Goal: Task Accomplishment & Management: Complete application form

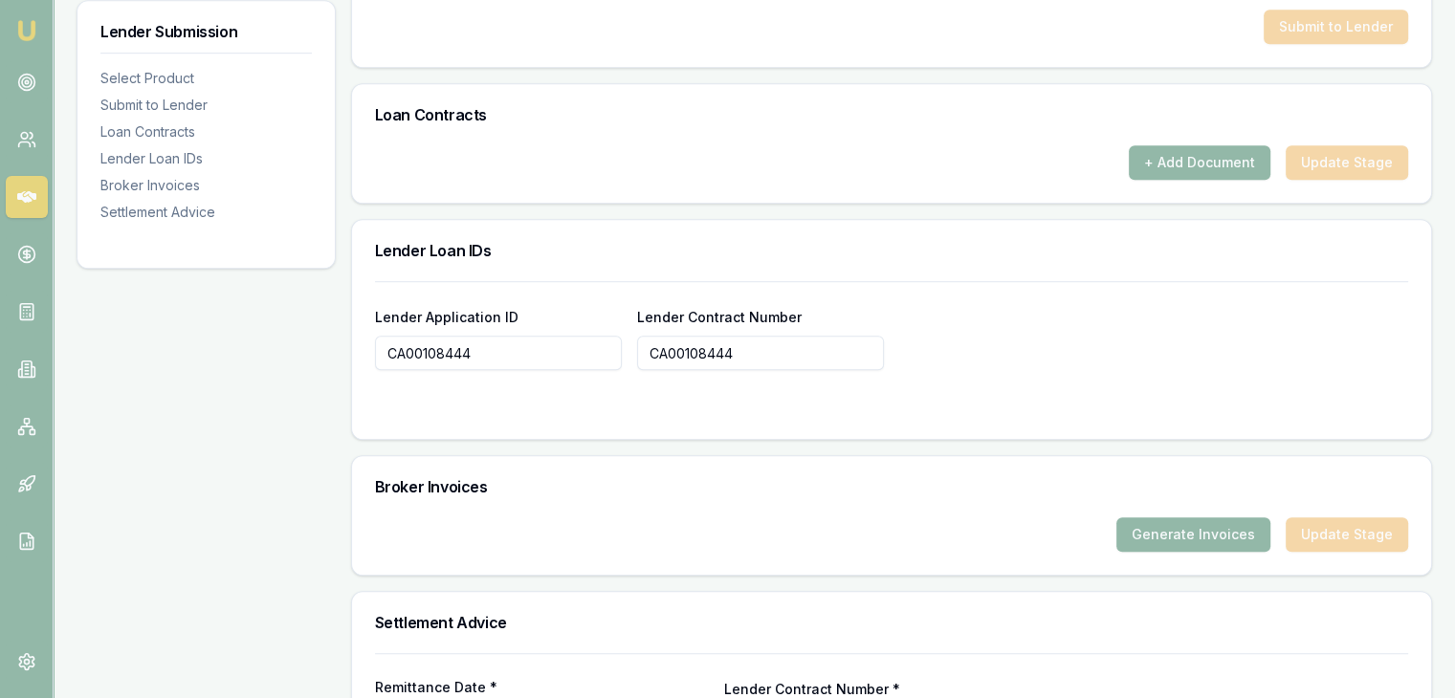
scroll to position [1320, 0]
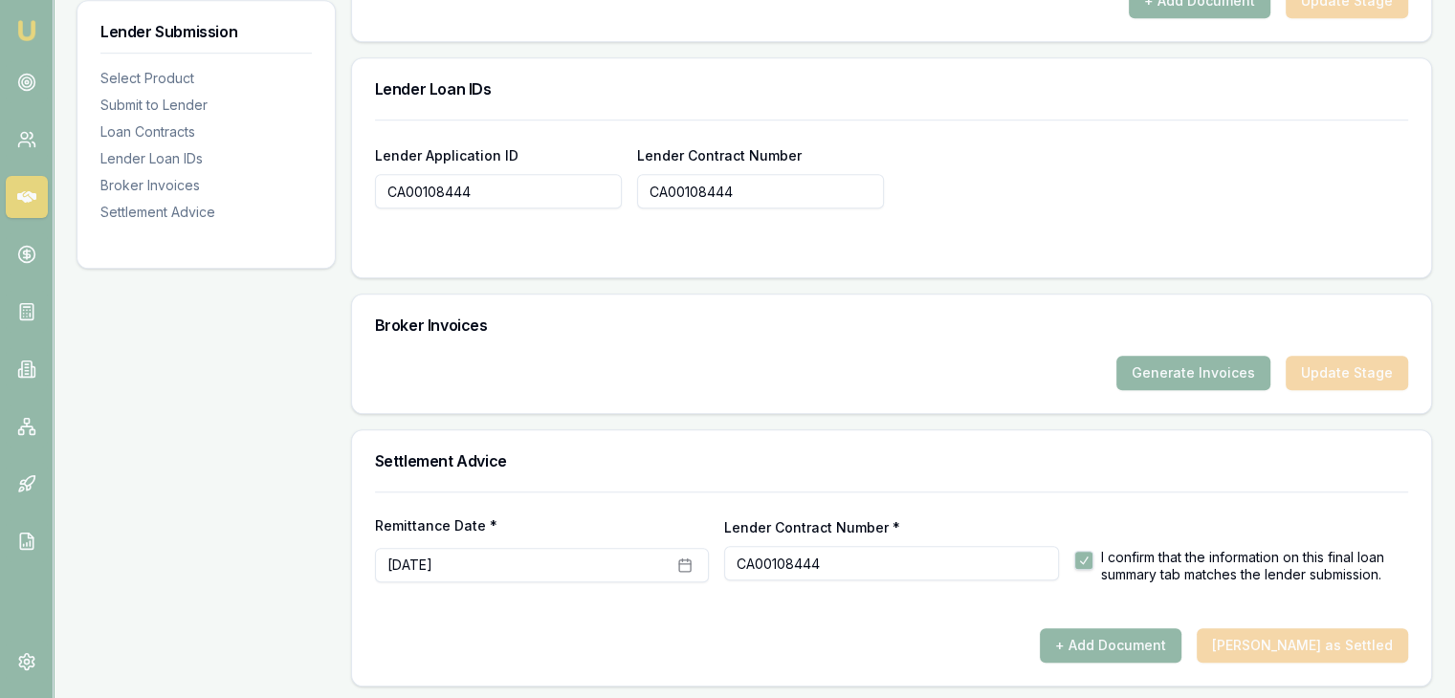
drag, startPoint x: 1310, startPoint y: 652, endPoint x: 1167, endPoint y: 521, distance: 193.6
click at [1310, 651] on div "+ Add Document Mark Deal as Settled" at bounding box center [891, 645] width 1033 height 34
click at [1104, 648] on button "+ Add Document" at bounding box center [1111, 645] width 142 height 34
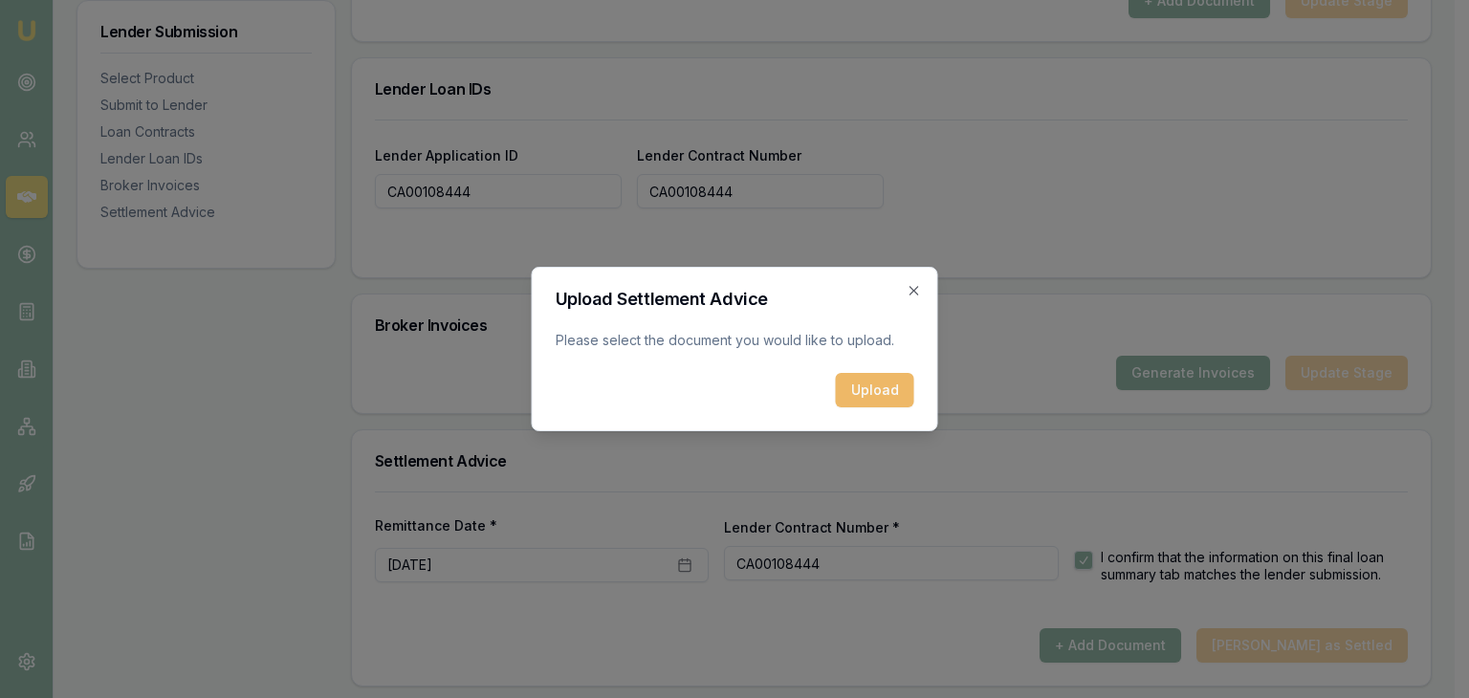
click at [903, 391] on button "Upload" at bounding box center [875, 390] width 78 height 34
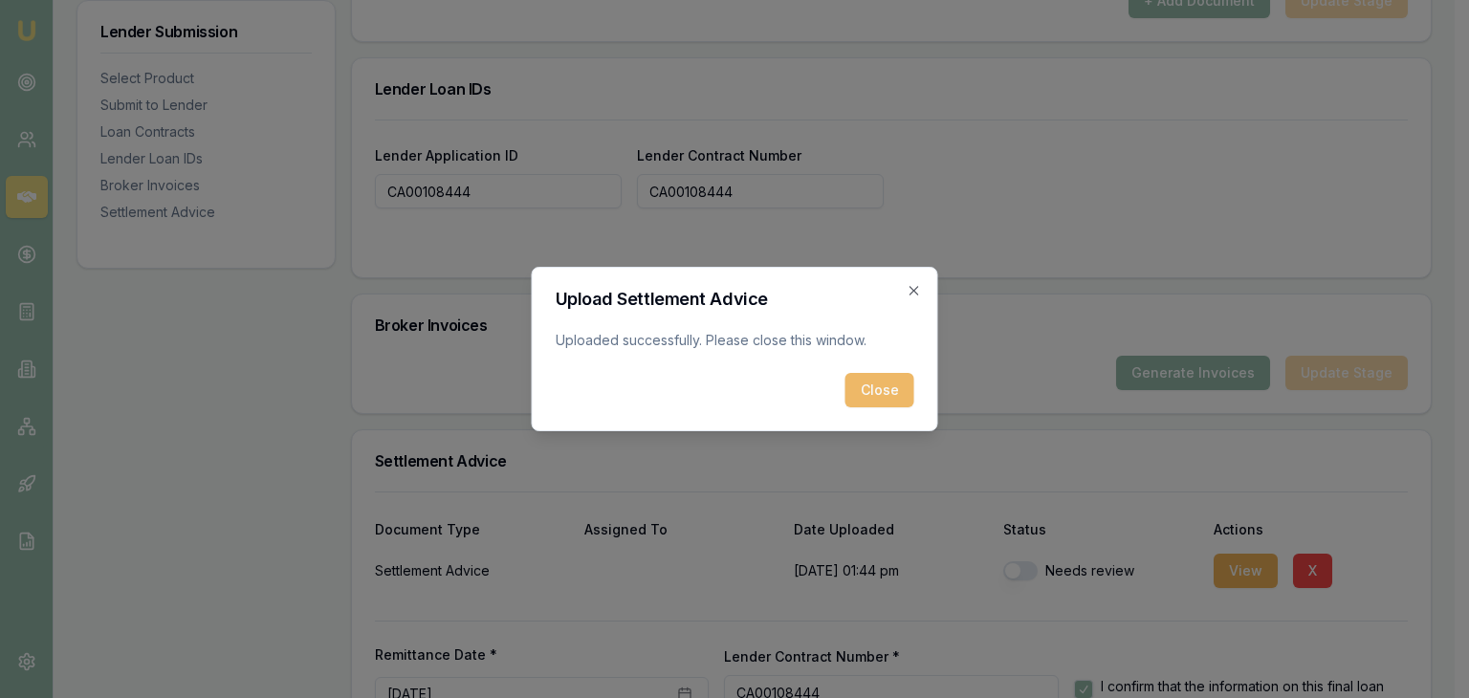
click at [892, 392] on button "Close" at bounding box center [880, 390] width 69 height 34
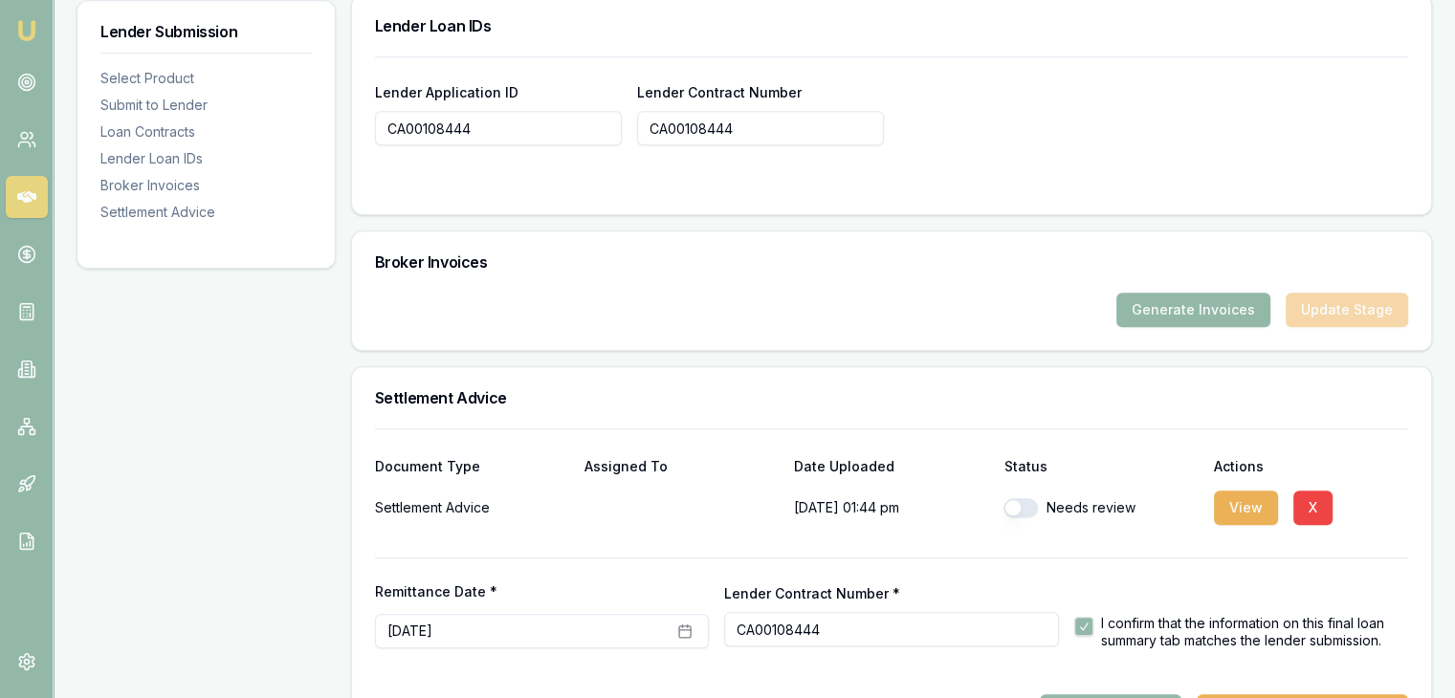
scroll to position [1449, 0]
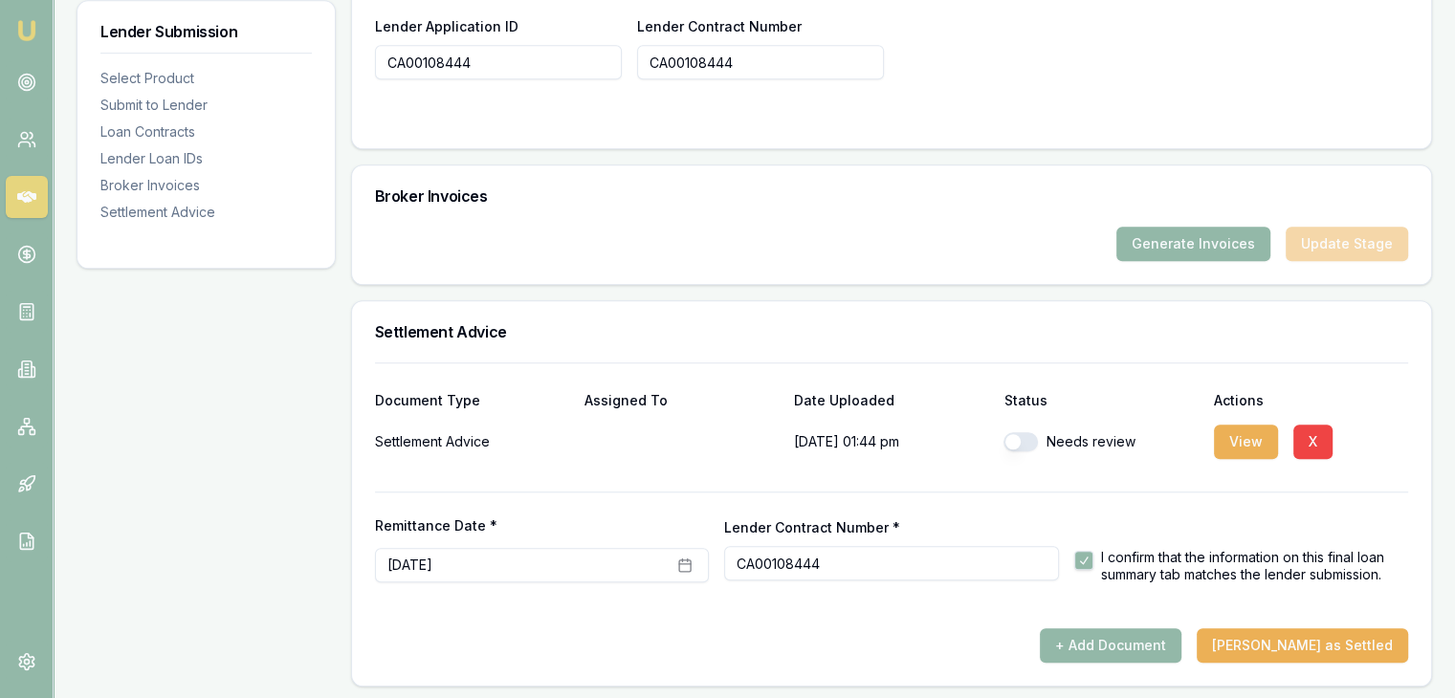
click at [1014, 440] on button "button" at bounding box center [1020, 441] width 34 height 19
checkbox input "true"
click at [1303, 634] on button "Mark Deal as Settled" at bounding box center [1302, 645] width 211 height 34
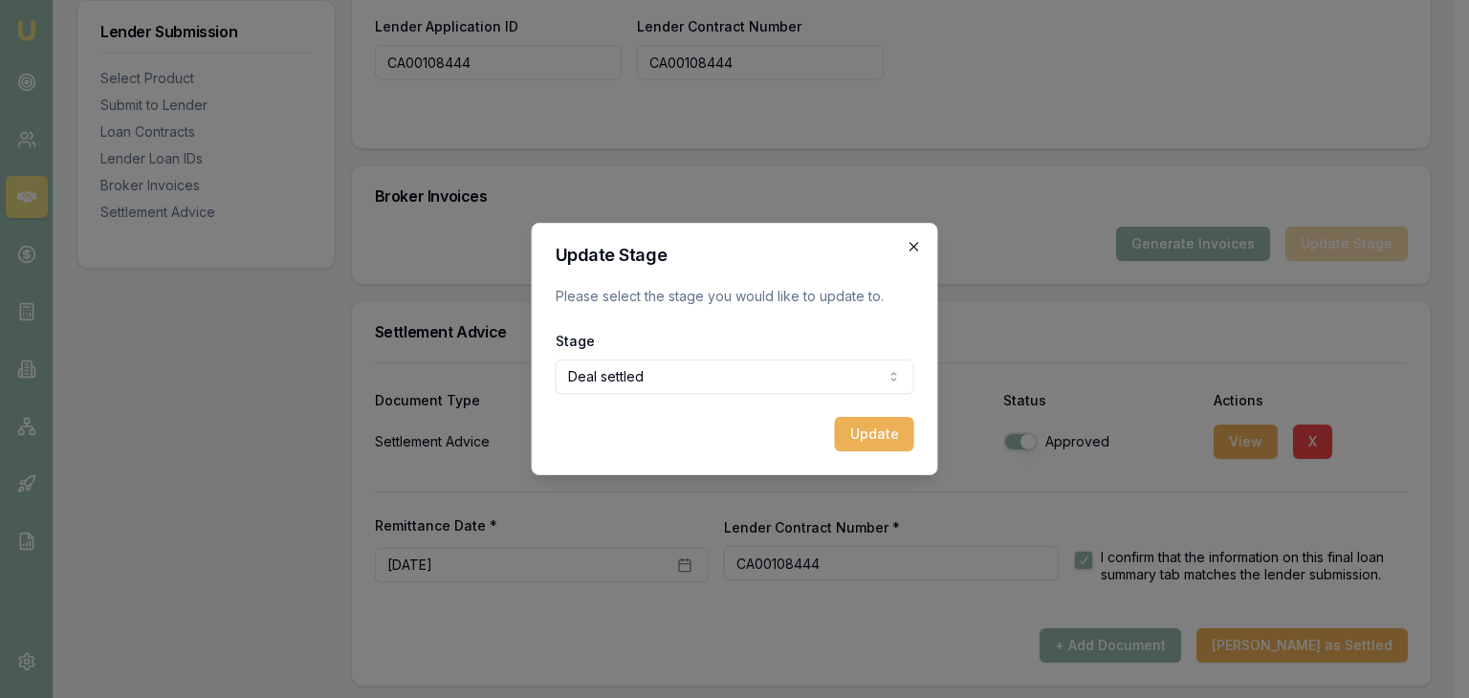
click at [918, 242] on icon "button" at bounding box center [914, 246] width 15 height 15
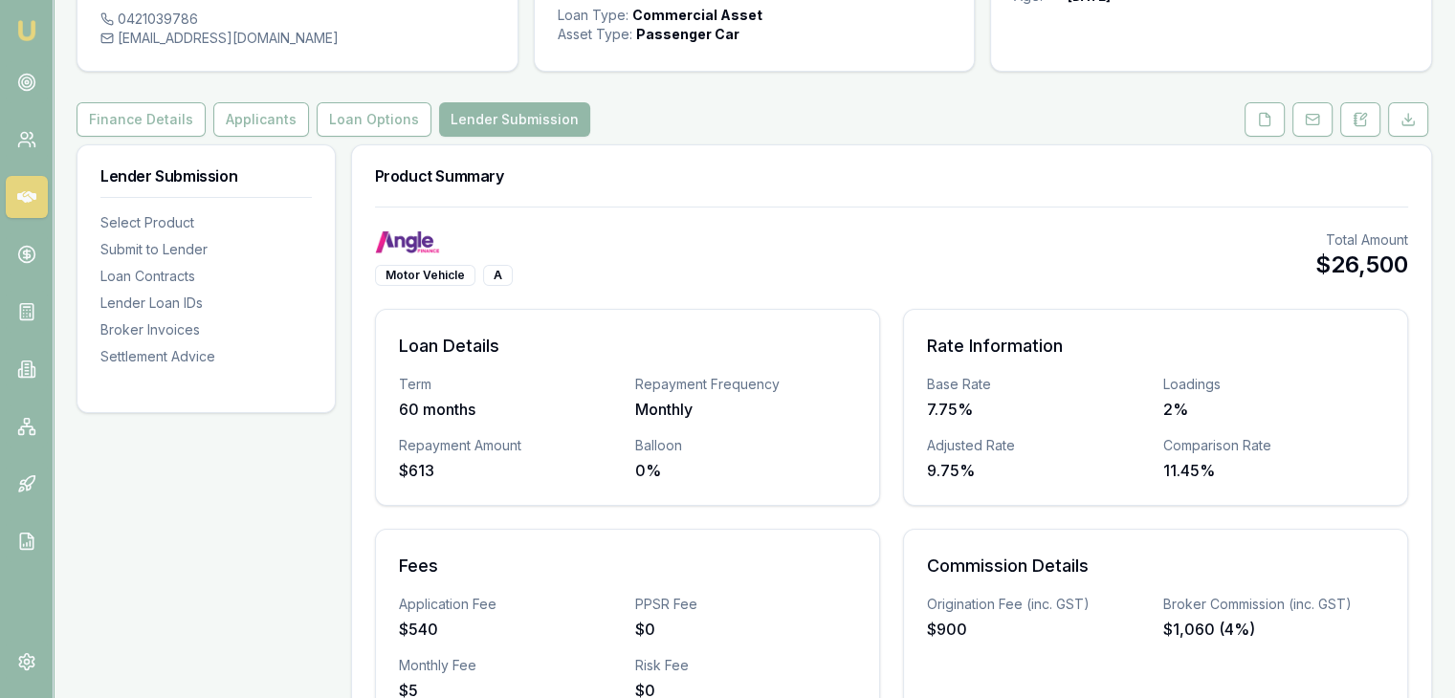
scroll to position [287, 0]
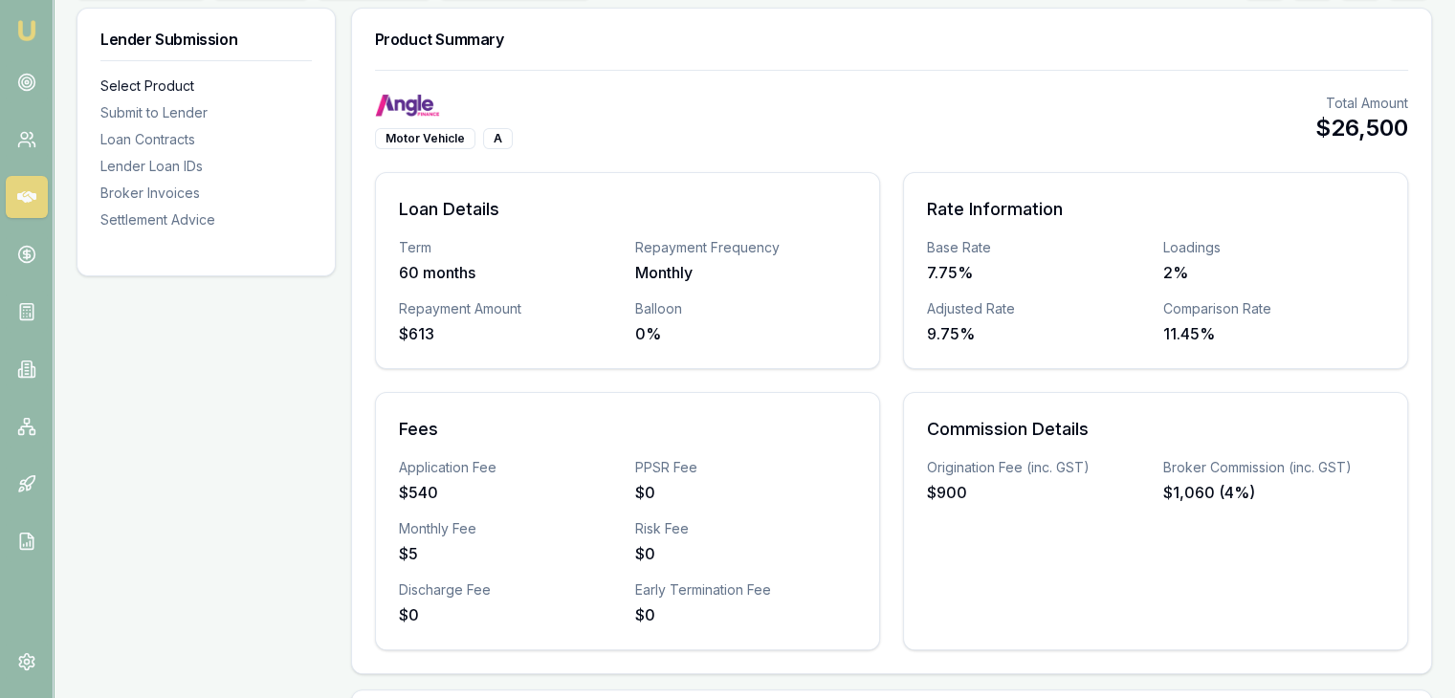
click at [138, 90] on div "Select Product" at bounding box center [205, 86] width 211 height 19
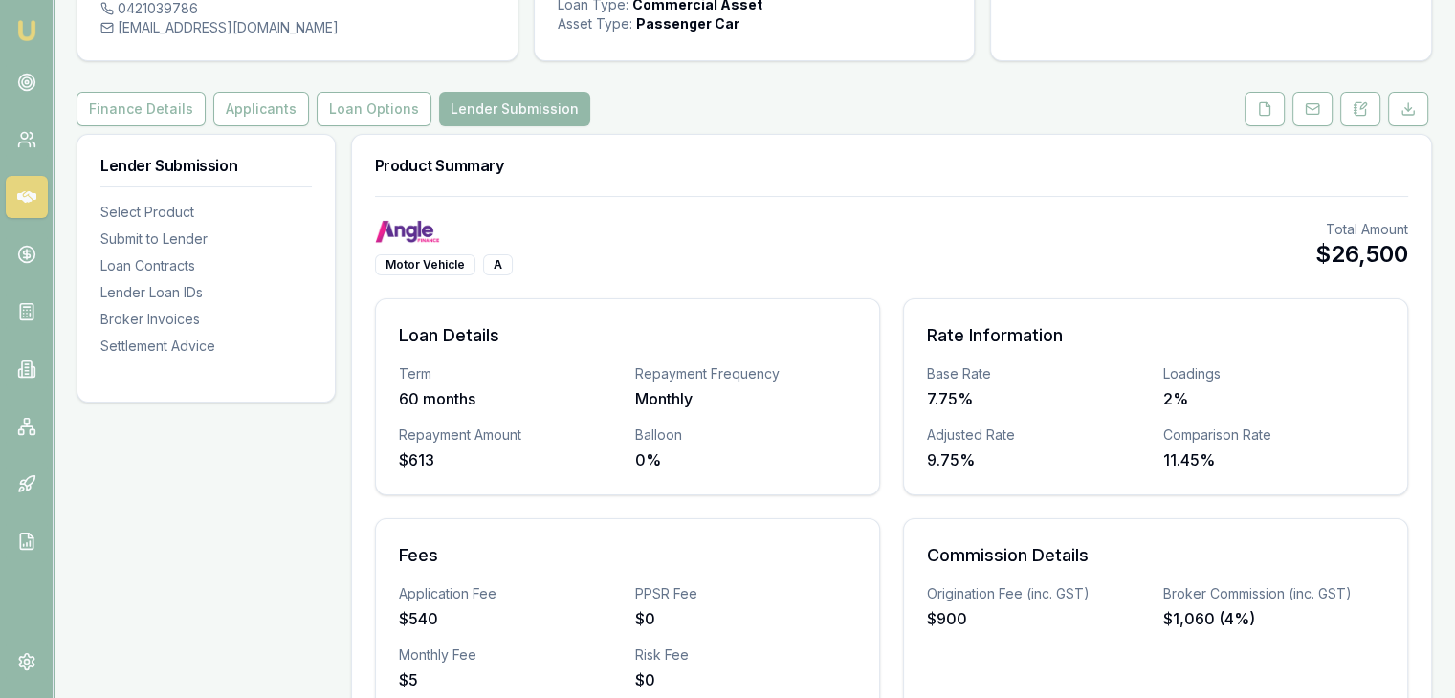
scroll to position [8, 0]
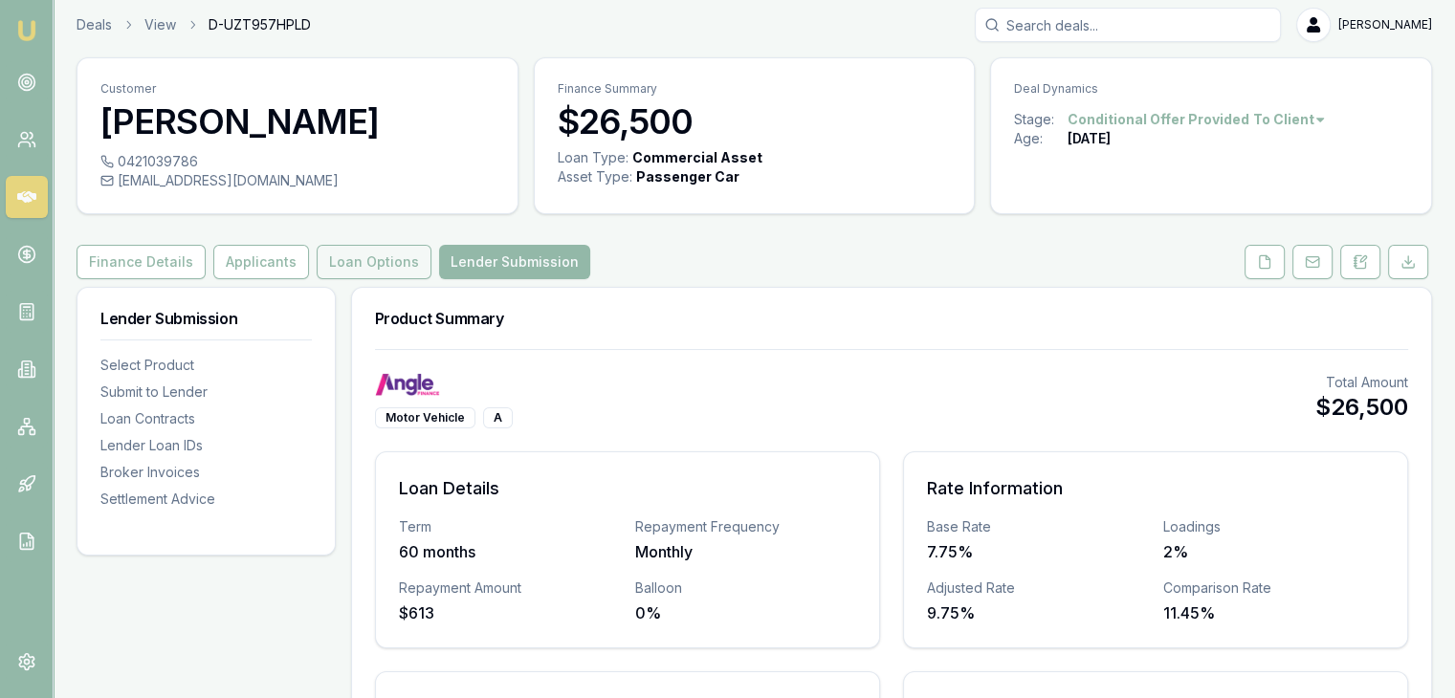
click at [348, 261] on button "Loan Options" at bounding box center [374, 262] width 115 height 34
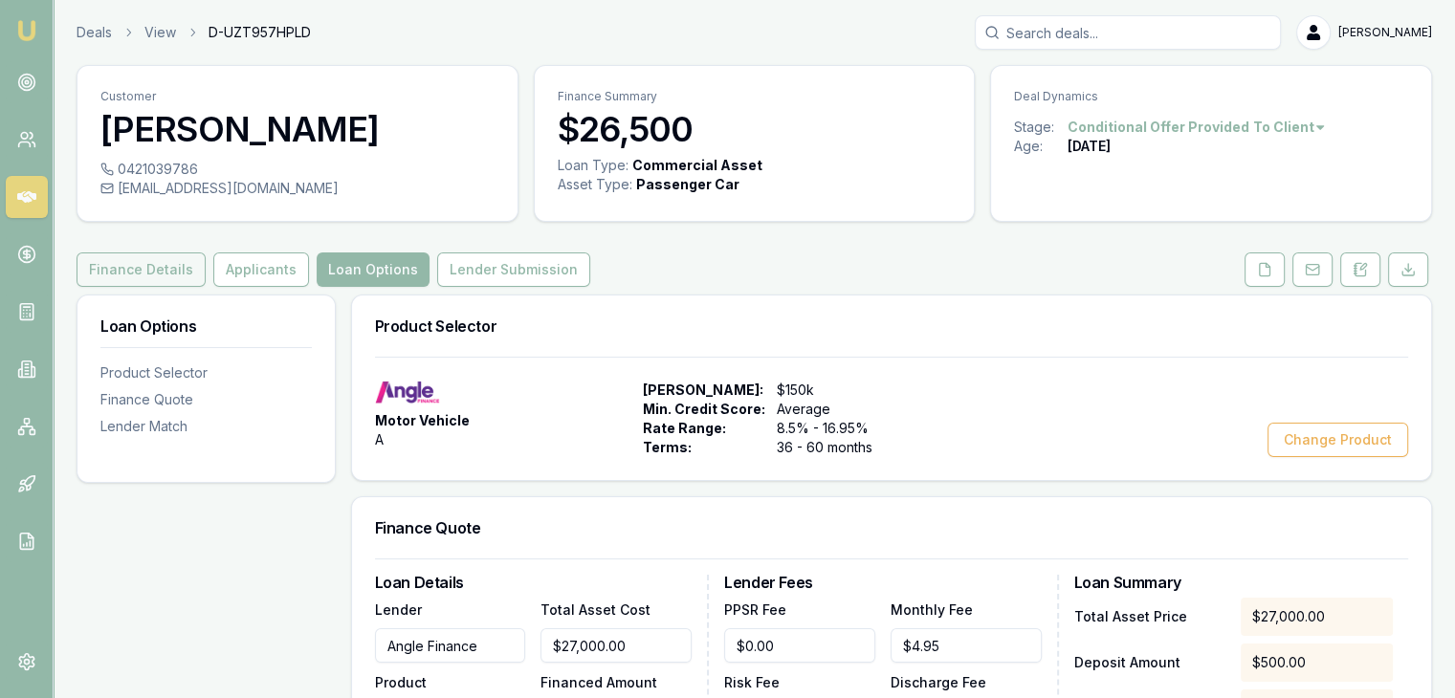
click at [147, 274] on button "Finance Details" at bounding box center [141, 270] width 129 height 34
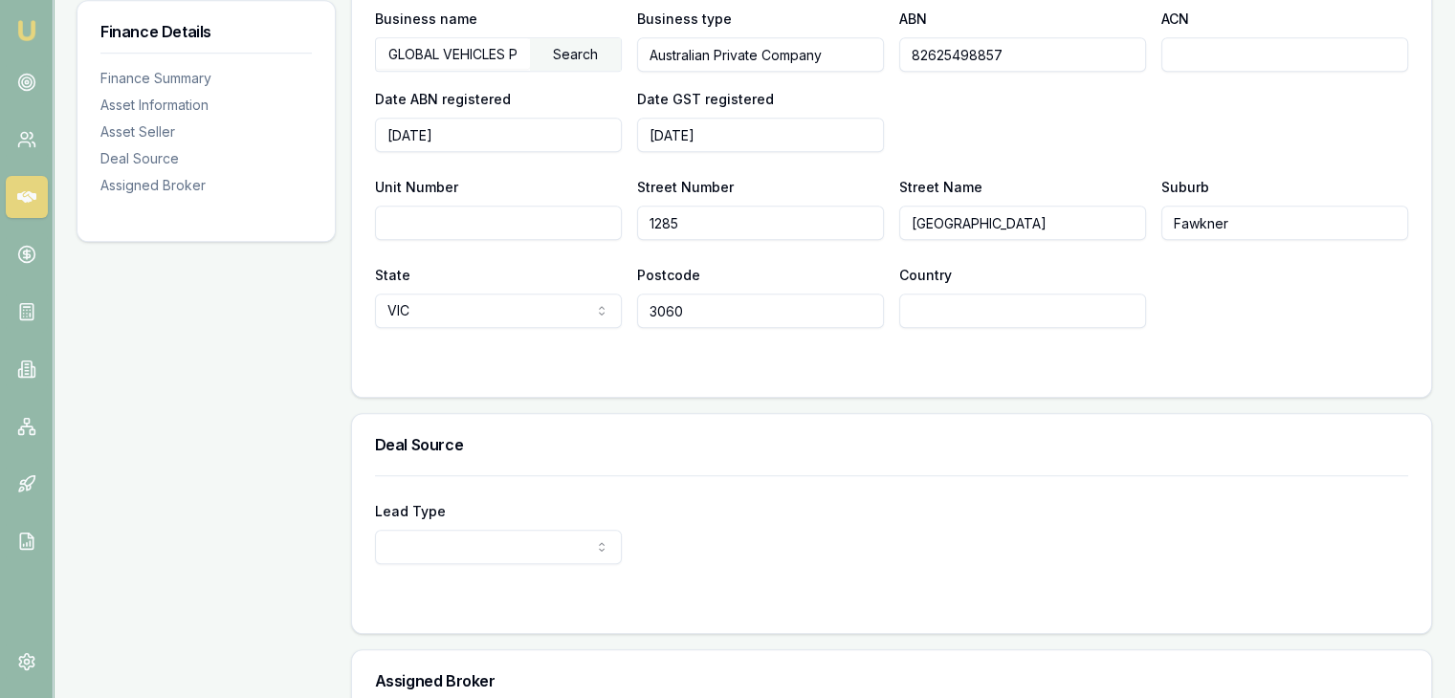
scroll to position [1426, 0]
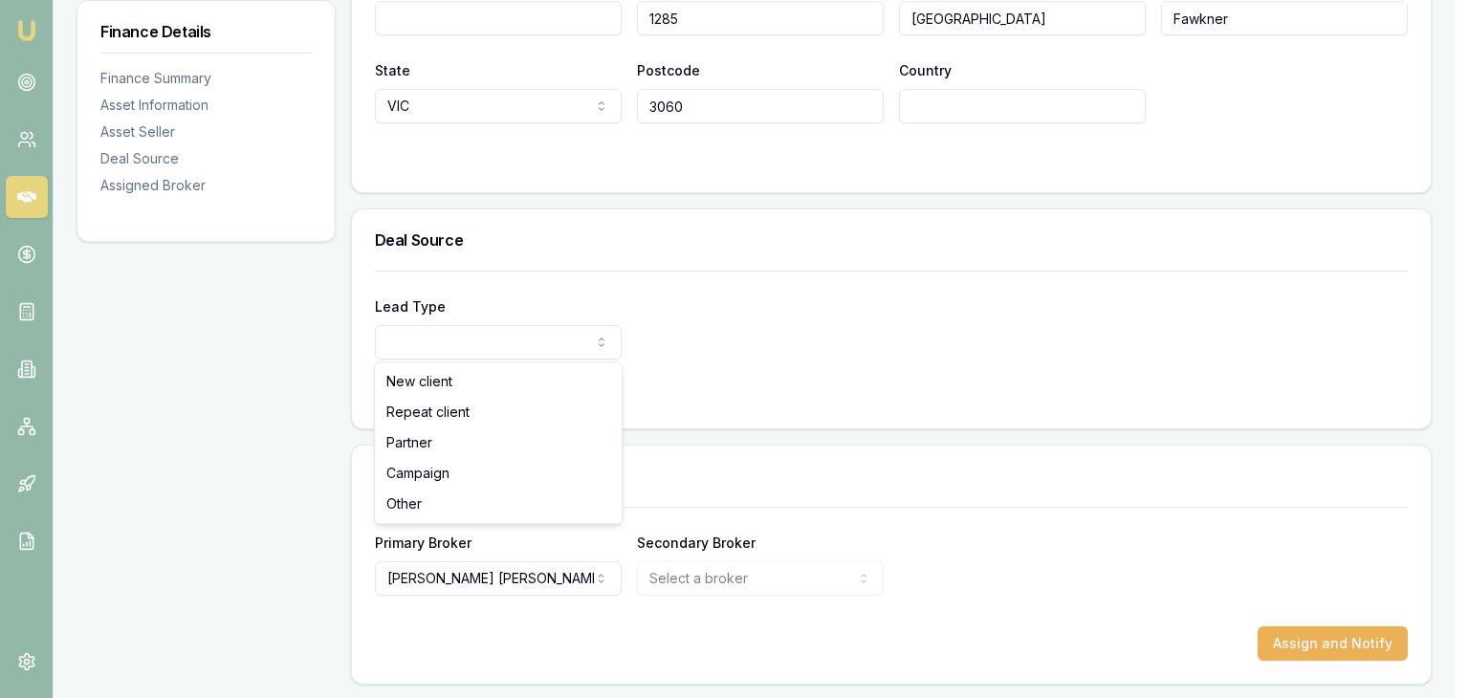
select select "PARTNER"
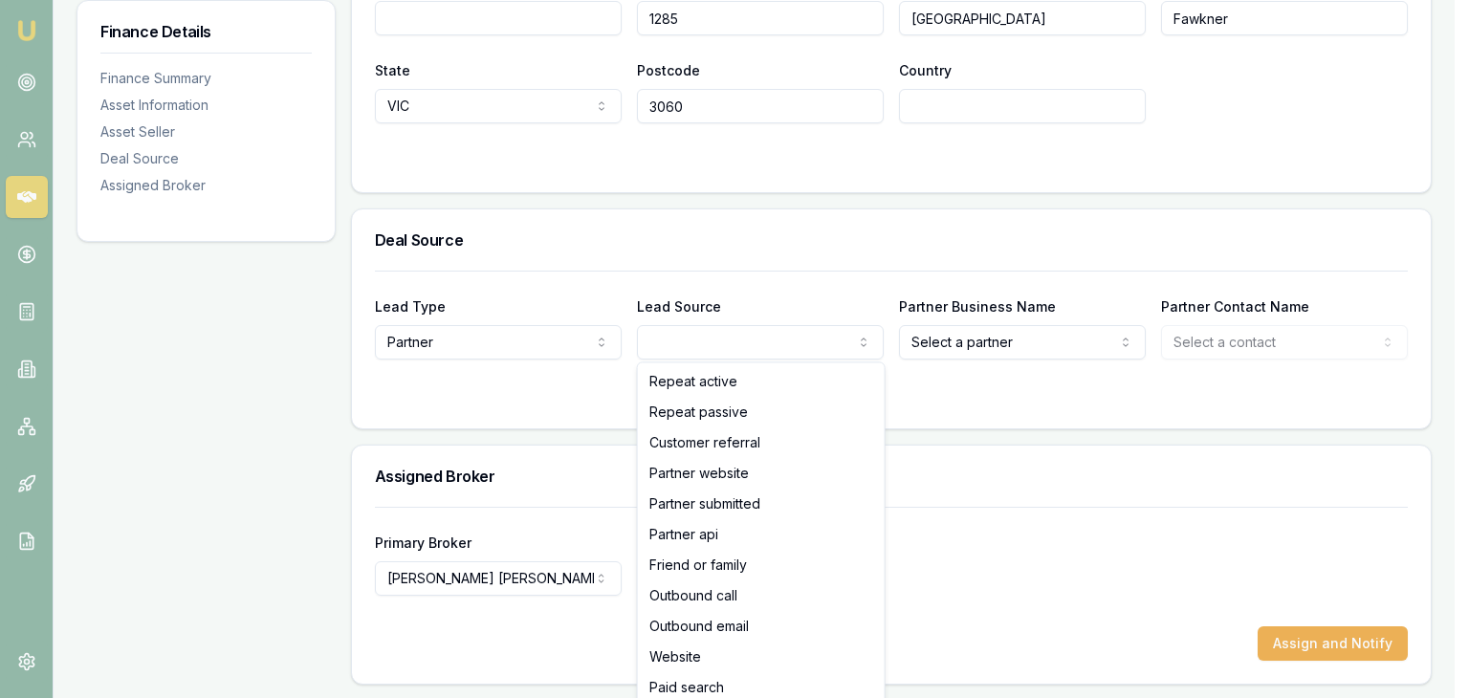
select select "CUSTOMER_REFERRAL"
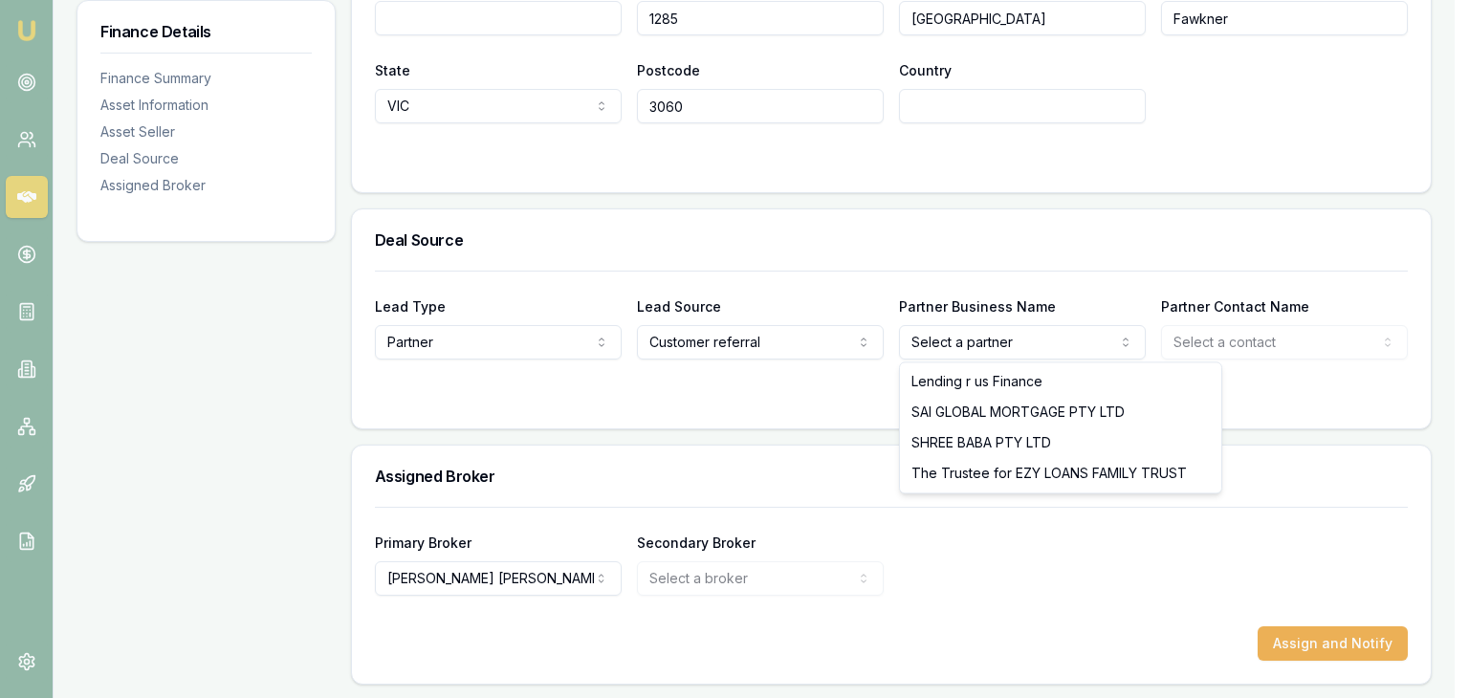
select select "SAI GLOBAL MORTGAGE PTY LTD"
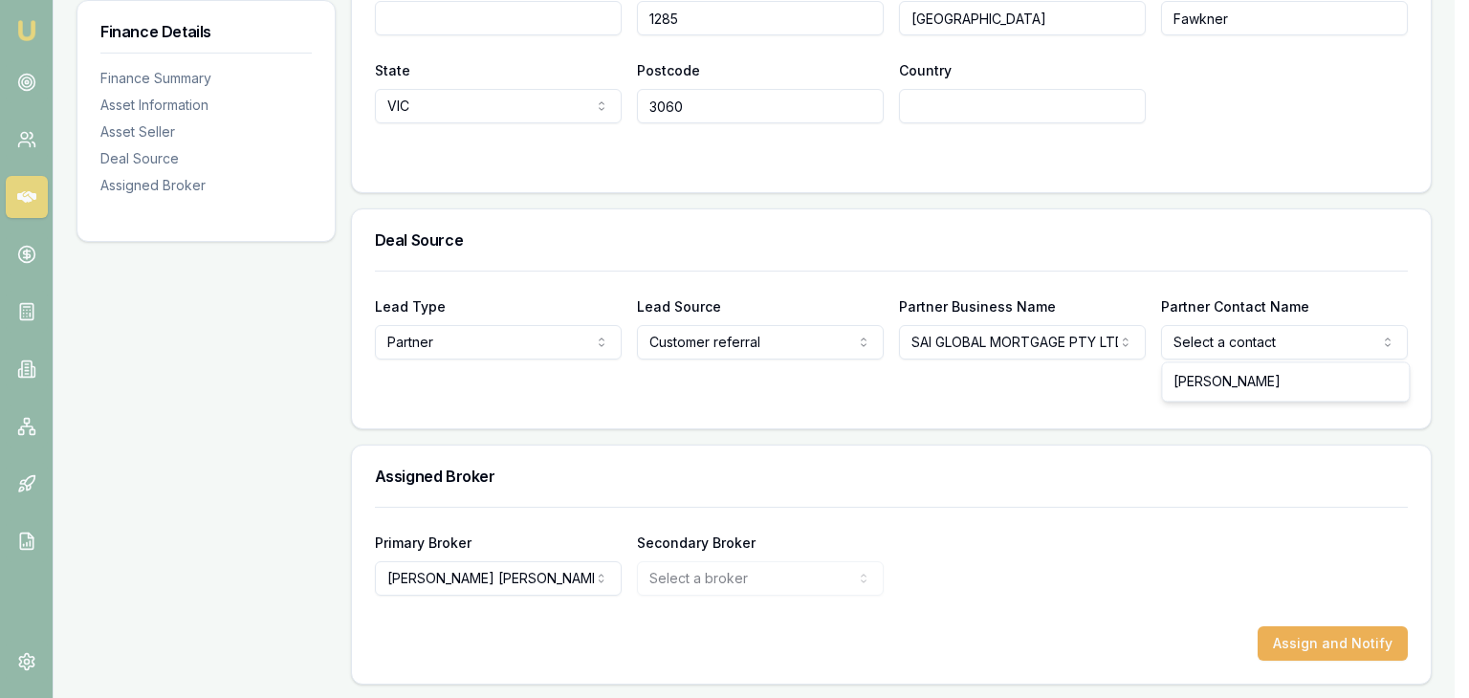
select select "Kaumilkumar Patel"
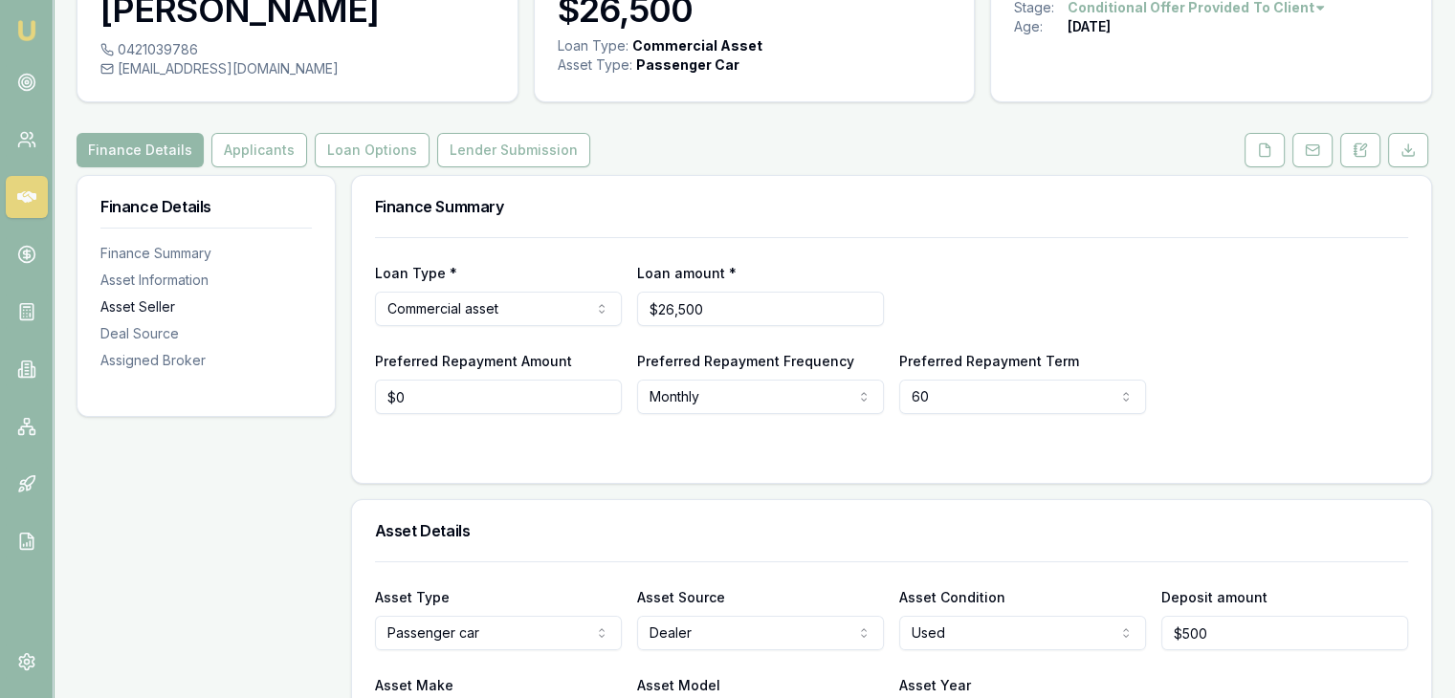
scroll to position [0, 0]
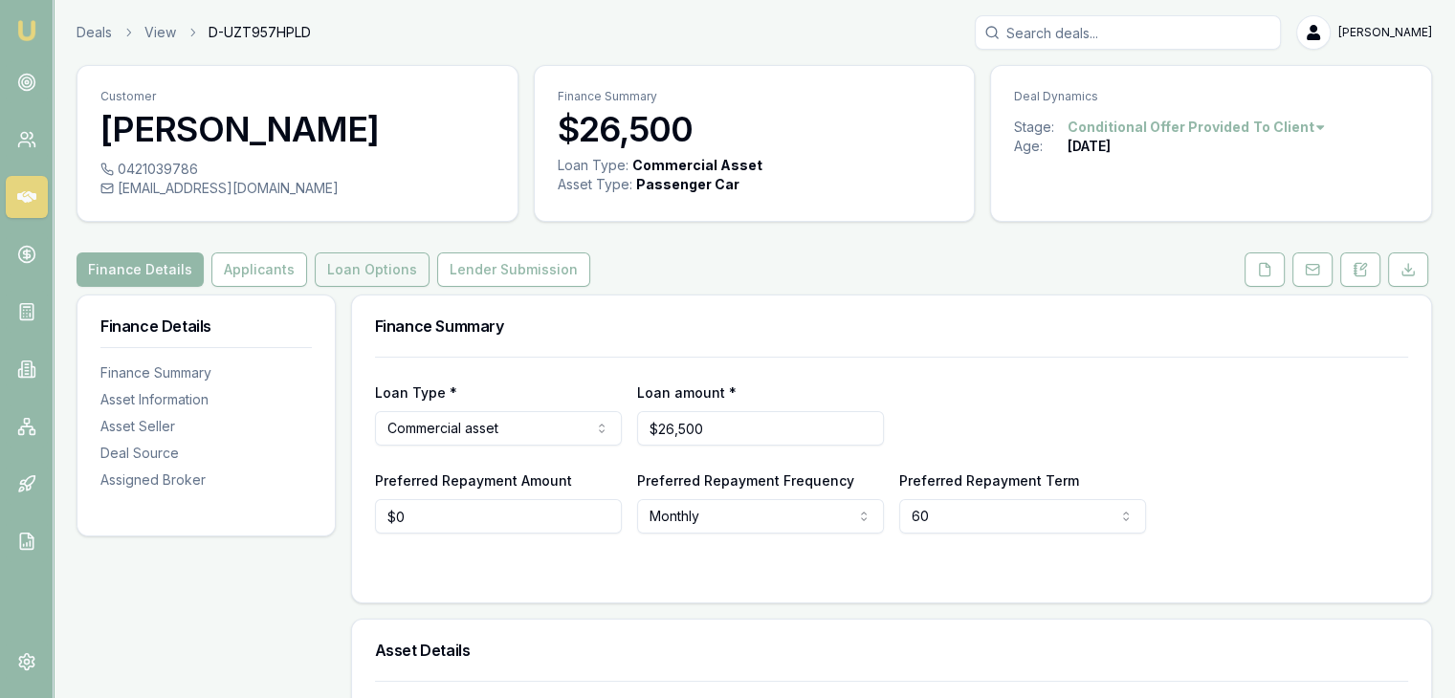
click at [387, 276] on button "Loan Options" at bounding box center [372, 270] width 115 height 34
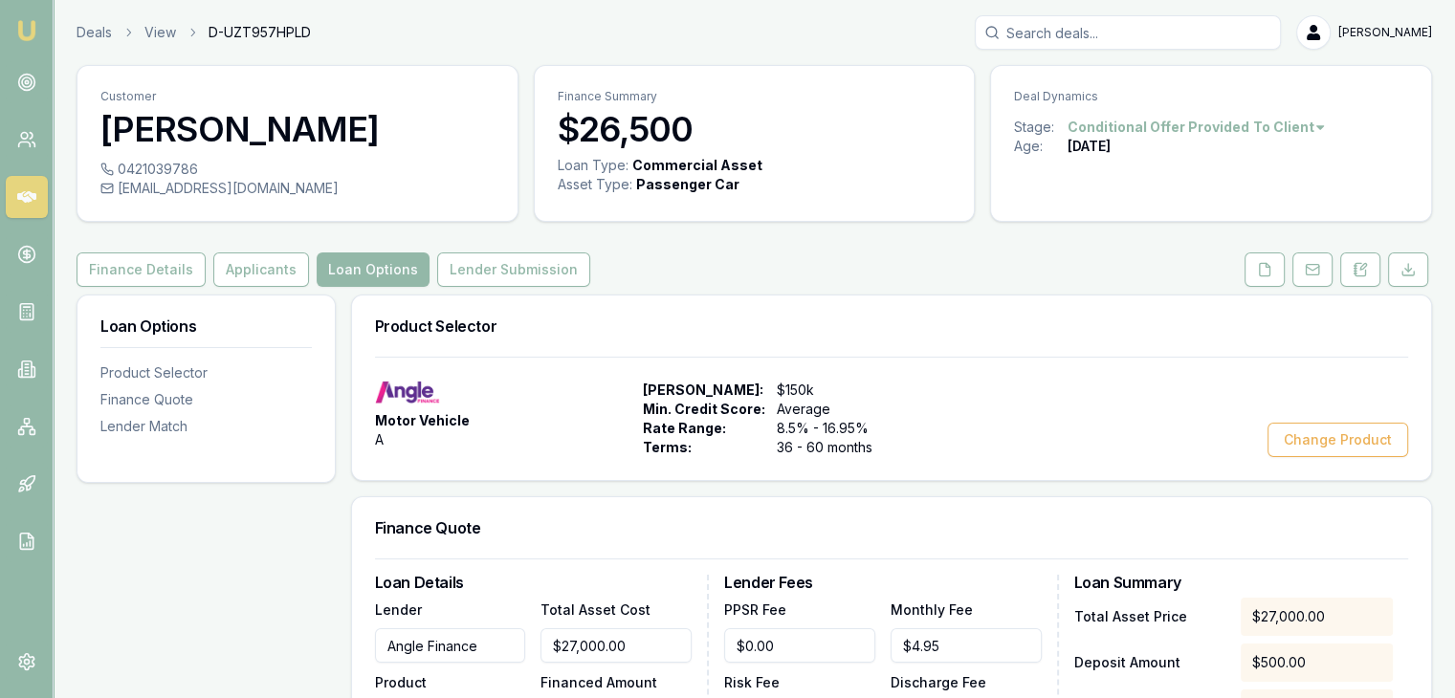
click at [494, 262] on button "Lender Submission" at bounding box center [513, 270] width 153 height 34
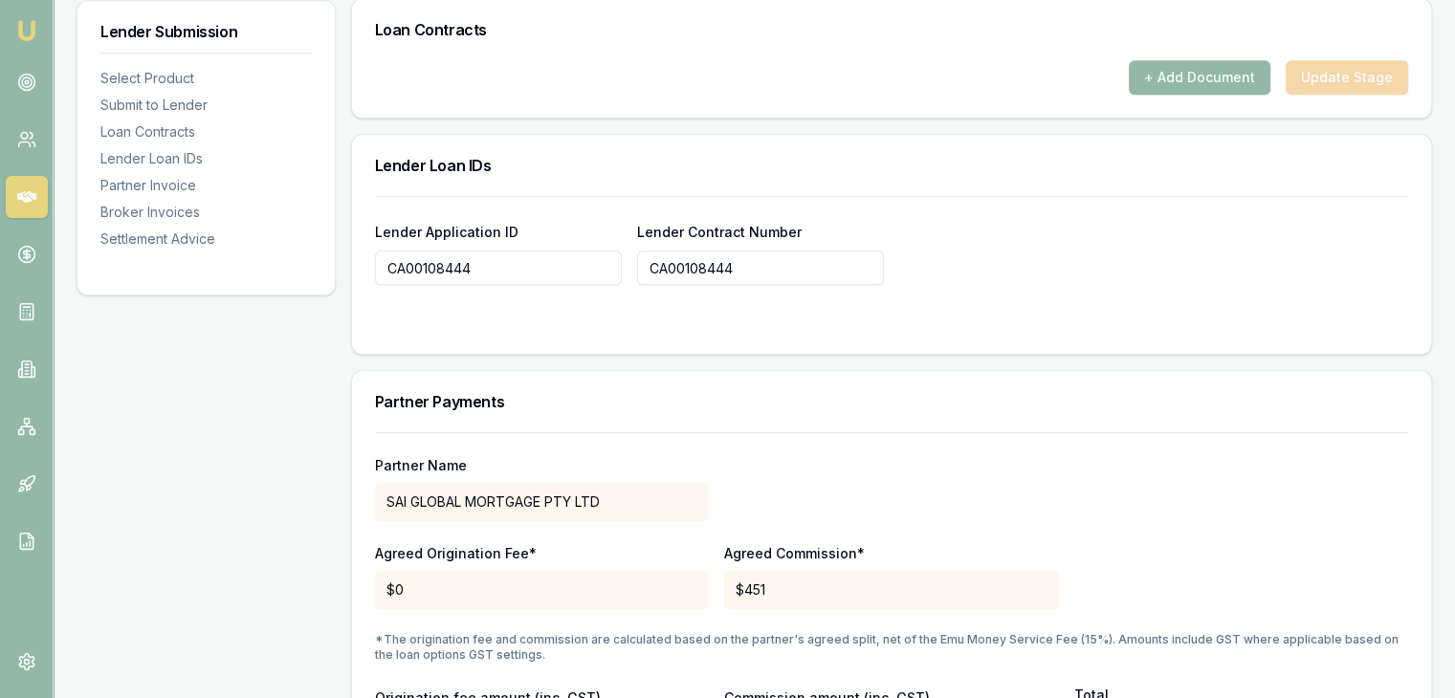
scroll to position [1530, 0]
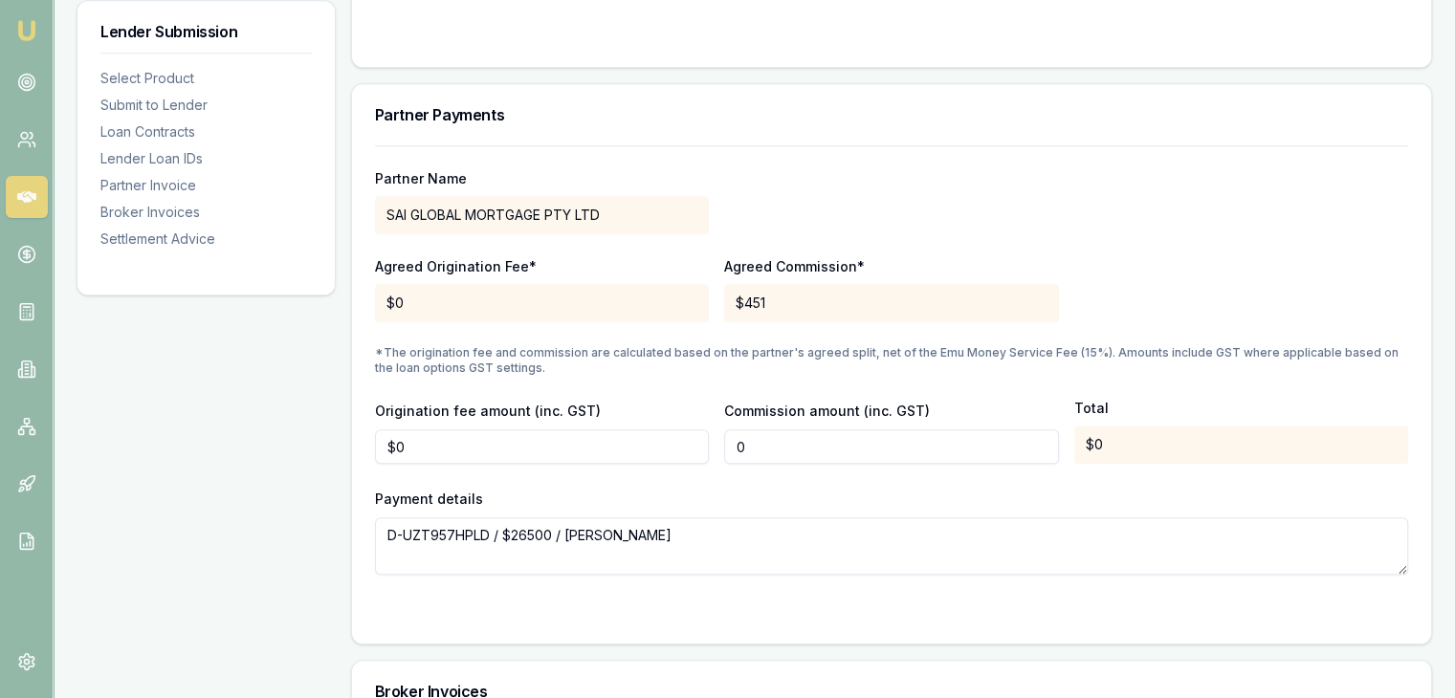
click at [769, 456] on input "0" at bounding box center [891, 446] width 334 height 34
click at [798, 454] on input "650" at bounding box center [891, 446] width 334 height 34
type input "6"
click at [803, 482] on div "Partner Name SAI GLOBAL MORTGAGE PTY LTD Agreed Origination Fee* $0 Agreed Comm…" at bounding box center [891, 359] width 1033 height 429
click at [796, 441] on input "800" at bounding box center [891, 446] width 334 height 34
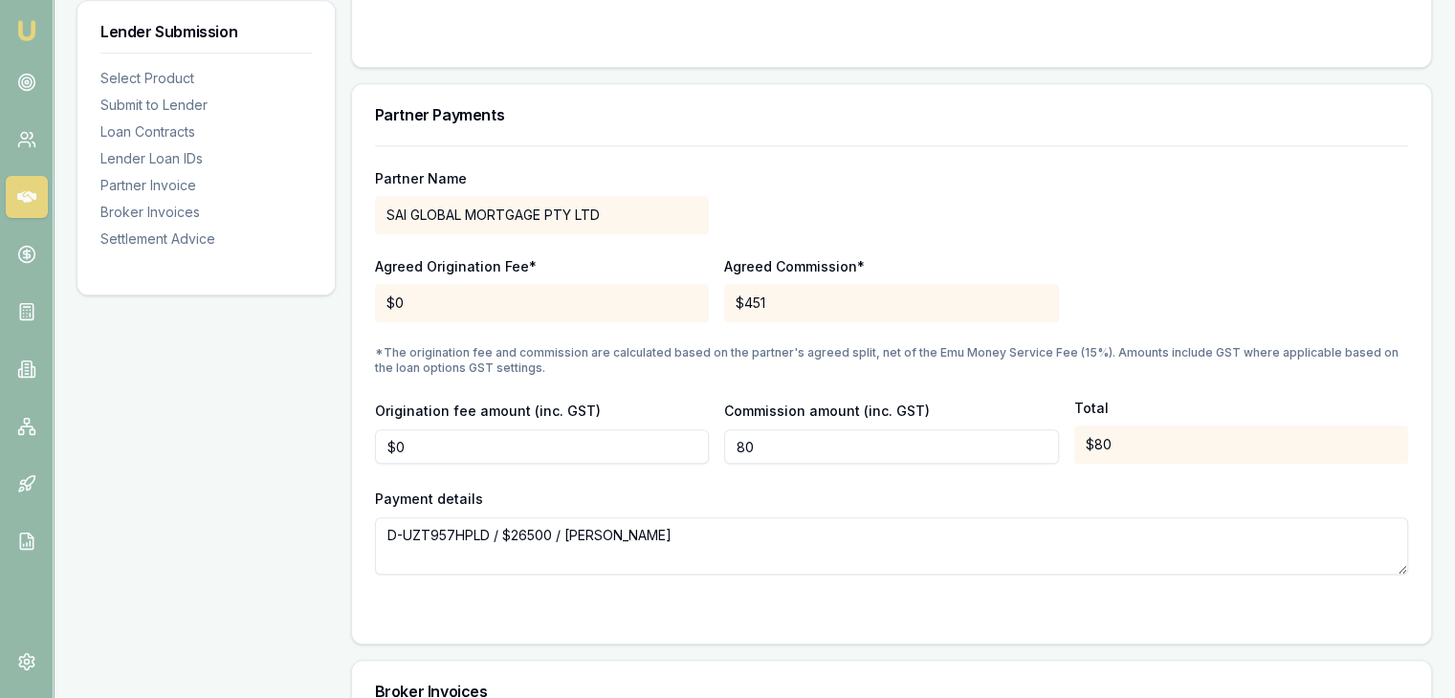
type input "8"
type input "$750"
drag, startPoint x: 1123, startPoint y: 216, endPoint x: 1124, endPoint y: 230, distance: 13.4
click at [1124, 229] on div "Partner Name SAI GLOBAL MORTGAGE PTY LTD" at bounding box center [891, 201] width 1033 height 65
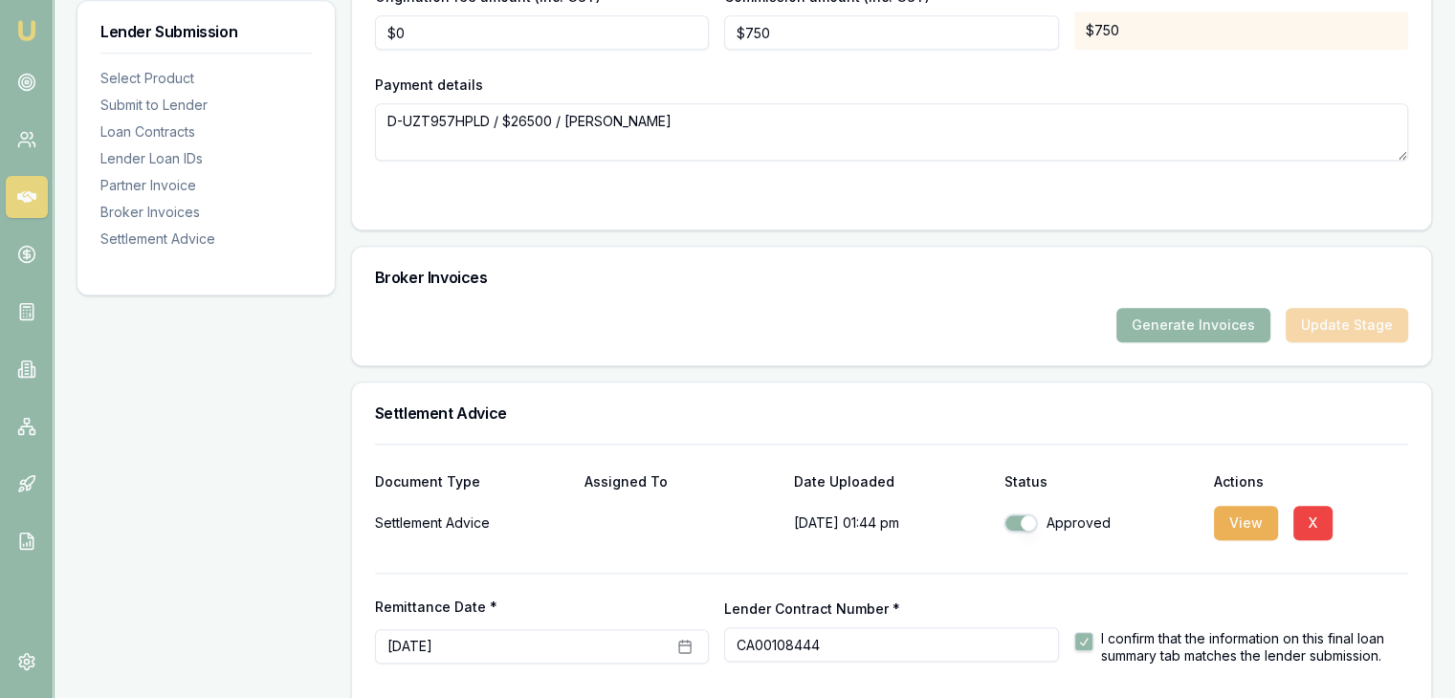
scroll to position [2026, 0]
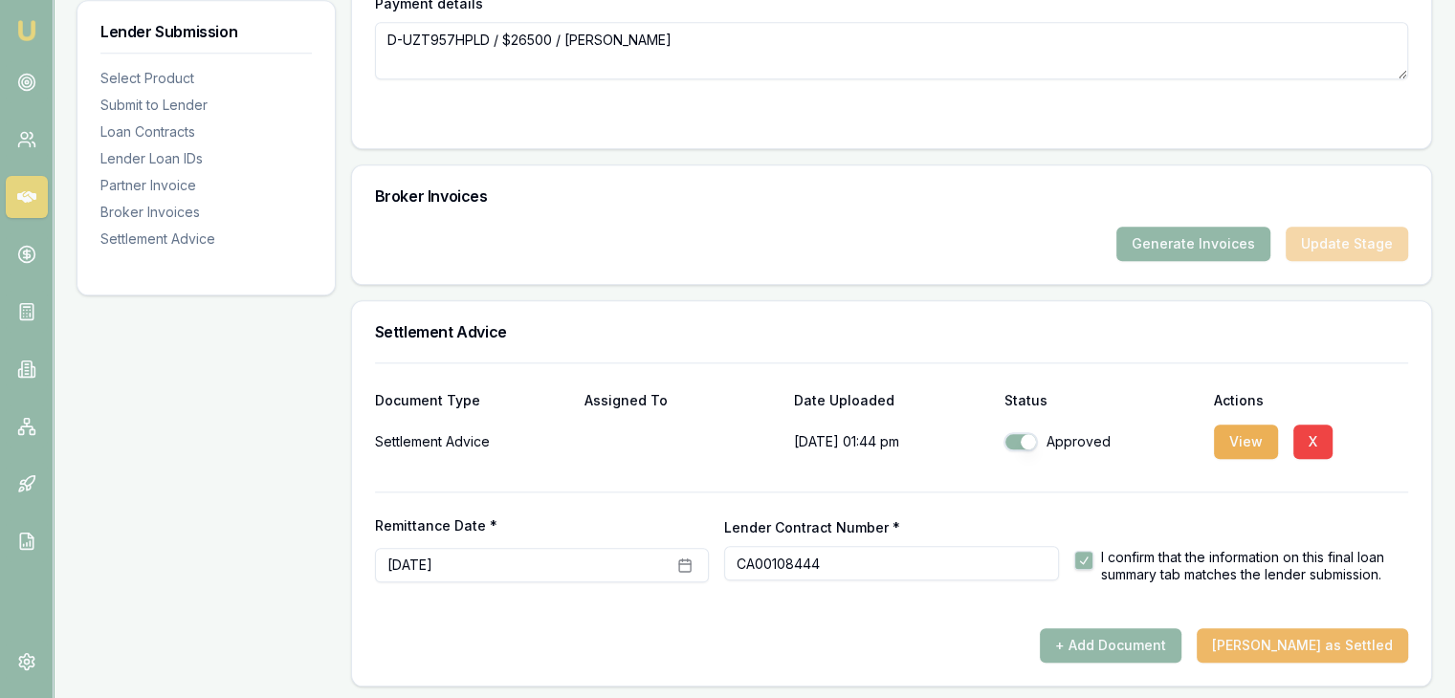
click at [1309, 639] on button "Mark Deal as Settled" at bounding box center [1302, 645] width 211 height 34
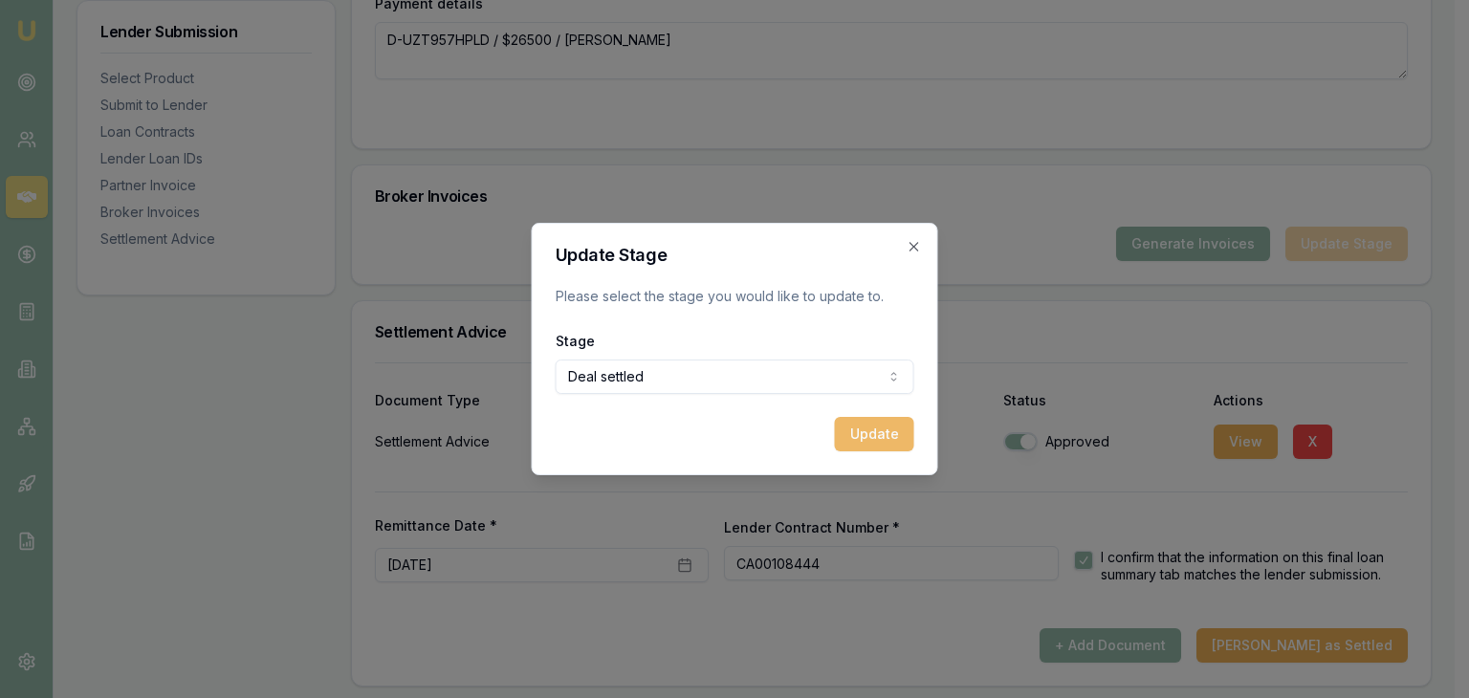
click at [860, 435] on button "Update" at bounding box center [874, 434] width 79 height 34
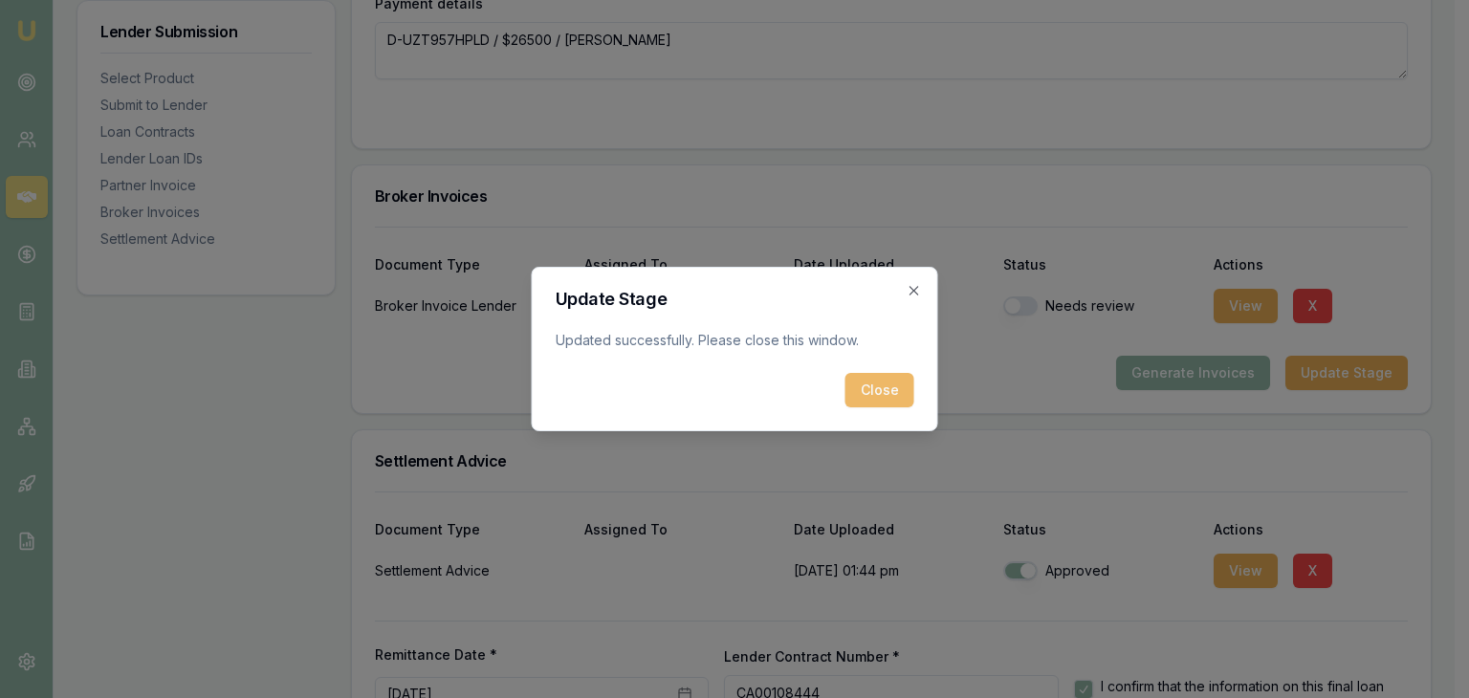
click at [870, 400] on button "Close" at bounding box center [880, 390] width 69 height 34
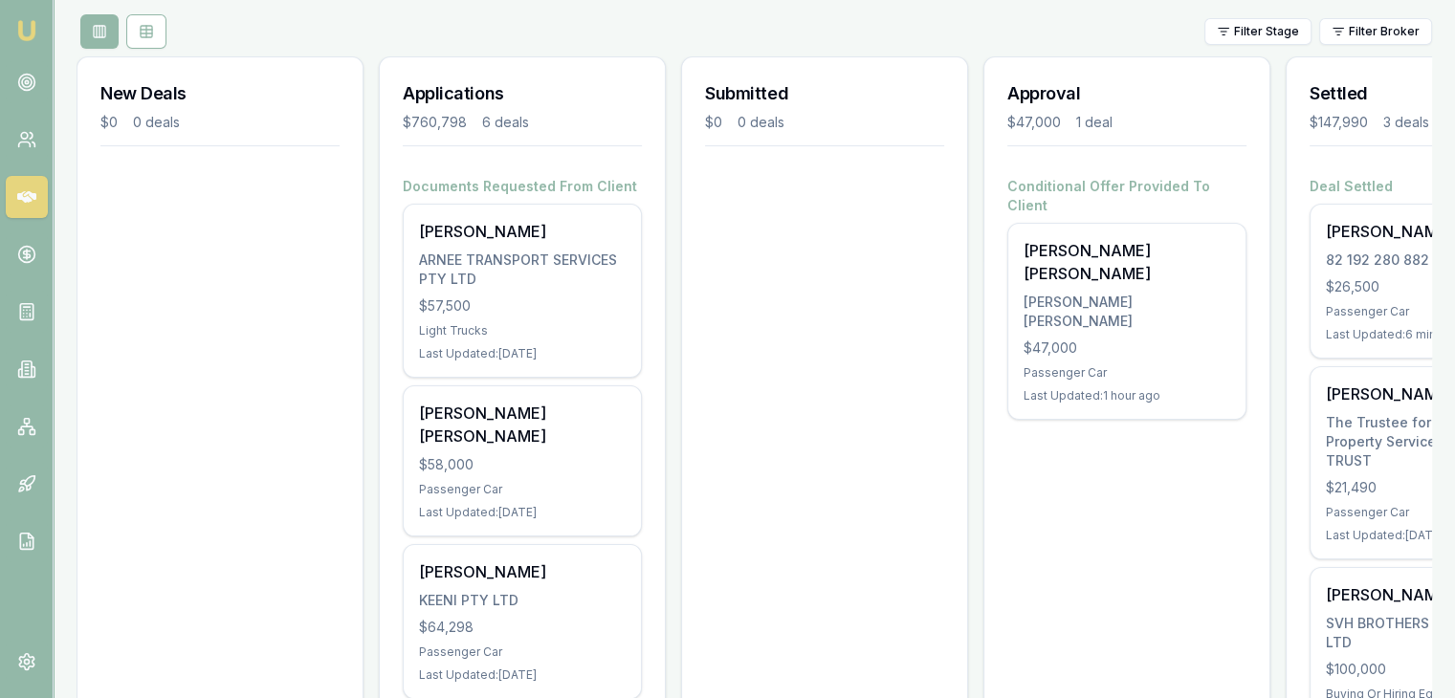
scroll to position [191, 0]
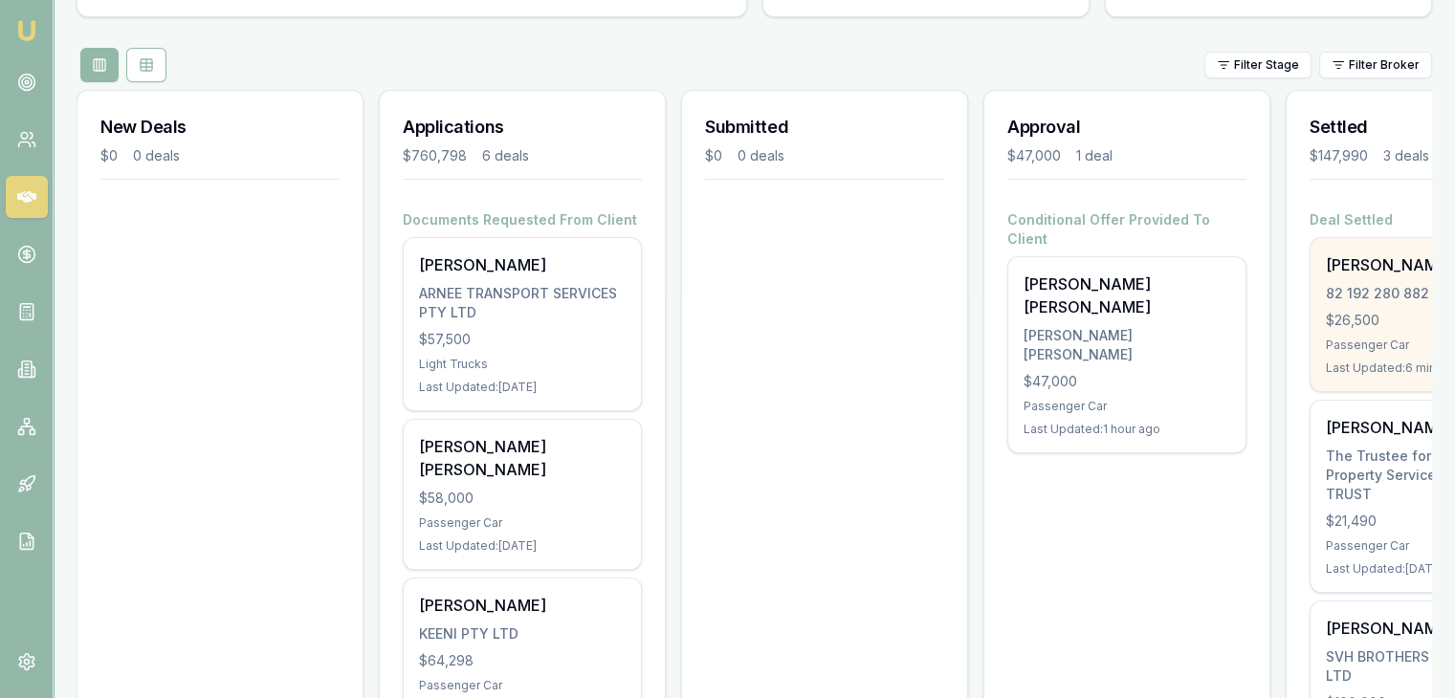
click at [1347, 324] on div "$26,500" at bounding box center [1429, 320] width 207 height 19
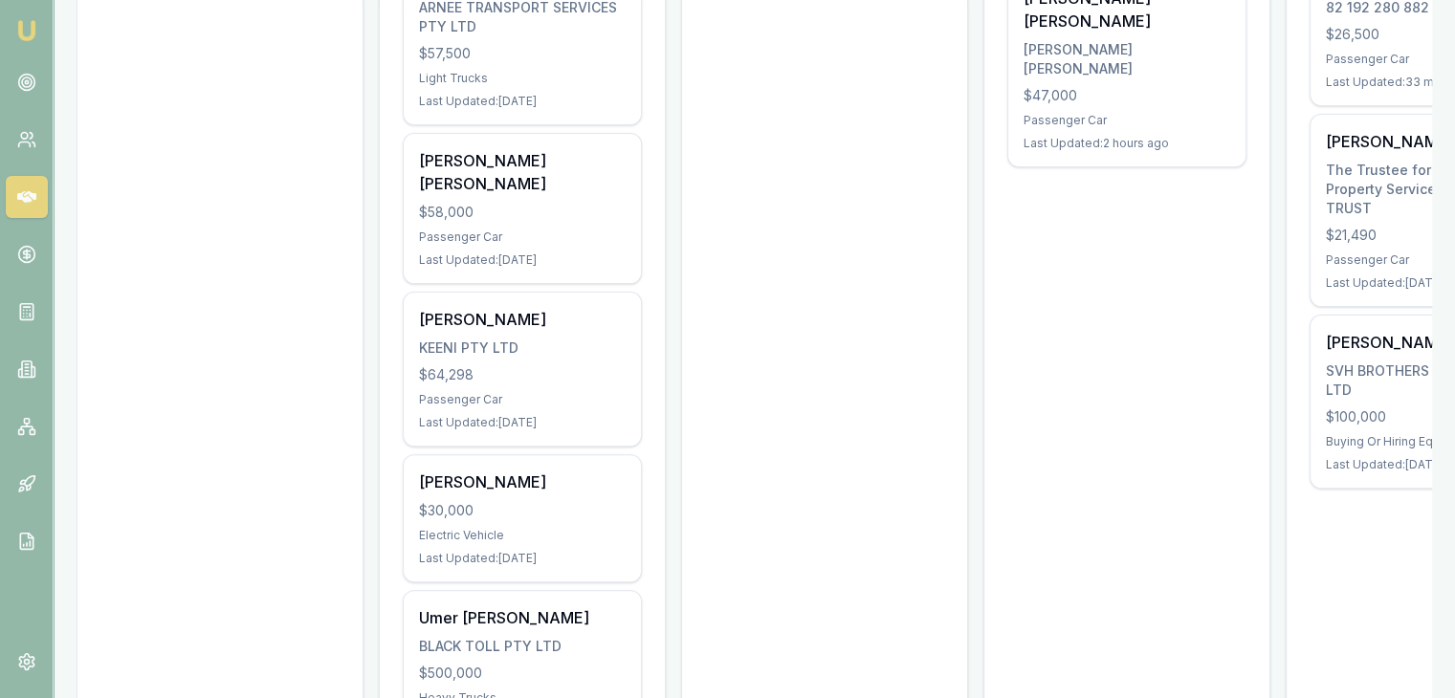
scroll to position [190, 0]
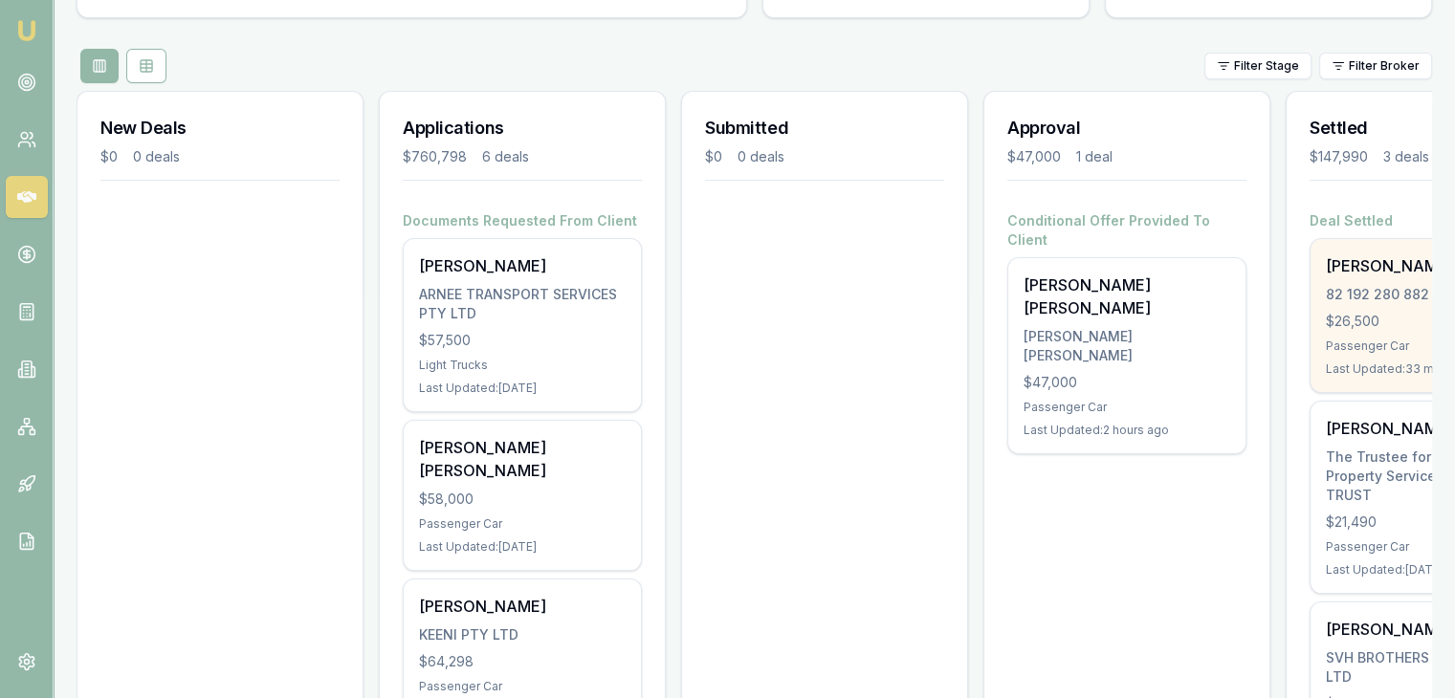
click at [1389, 326] on div "$26,500" at bounding box center [1429, 321] width 207 height 19
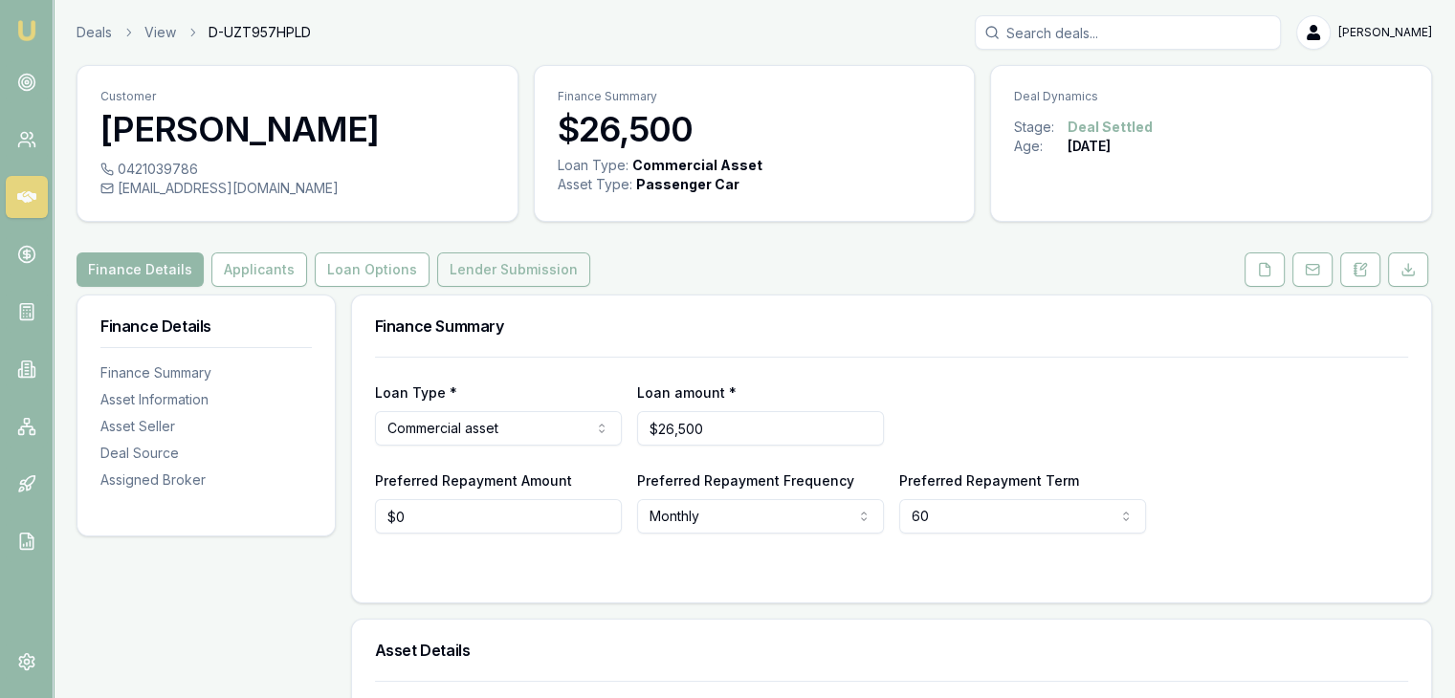
click at [456, 265] on button "Lender Submission" at bounding box center [513, 270] width 153 height 34
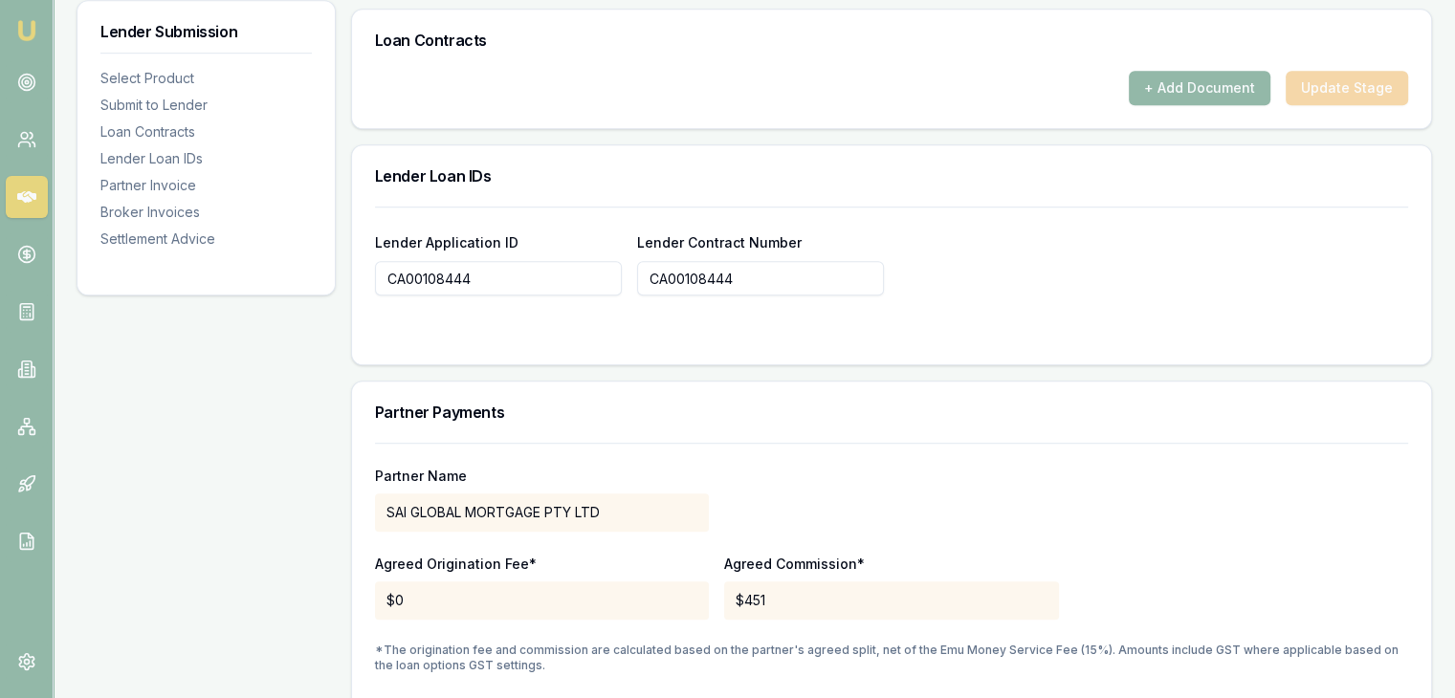
scroll to position [1148, 0]
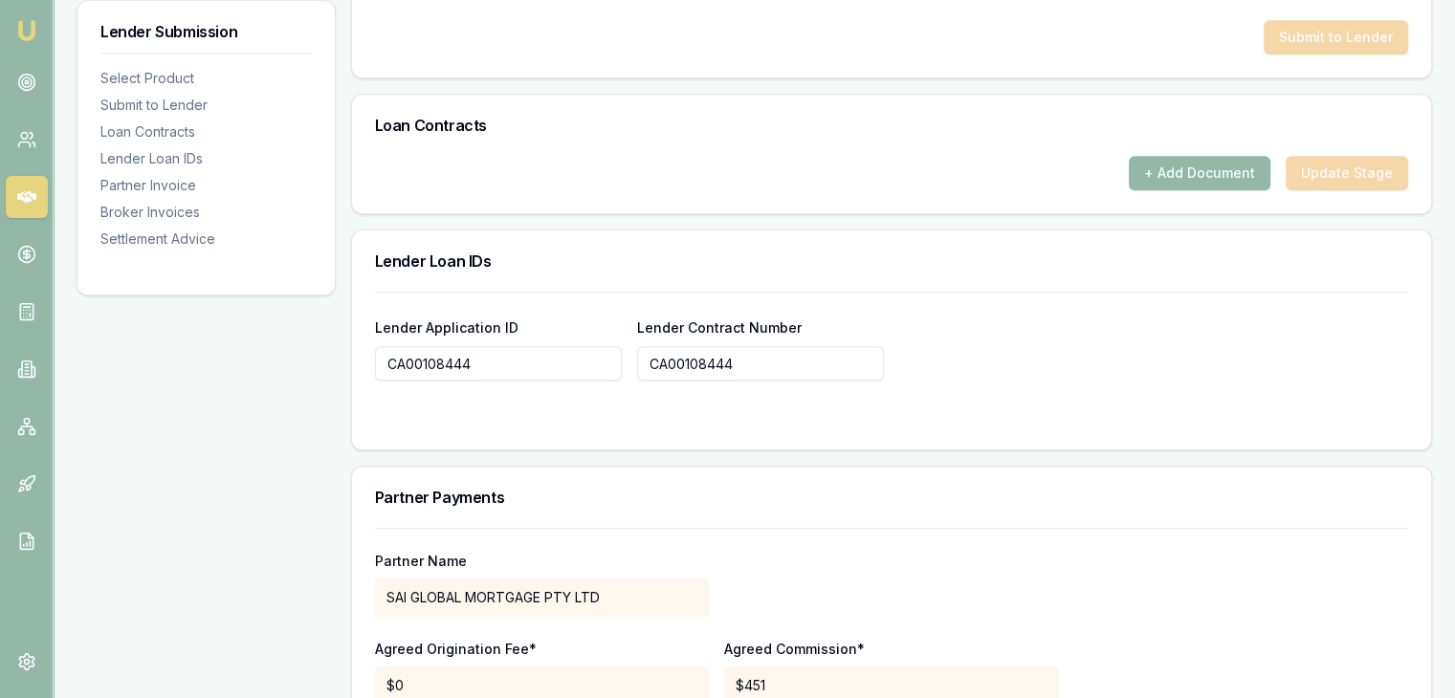
click at [29, 30] on img at bounding box center [26, 30] width 23 height 23
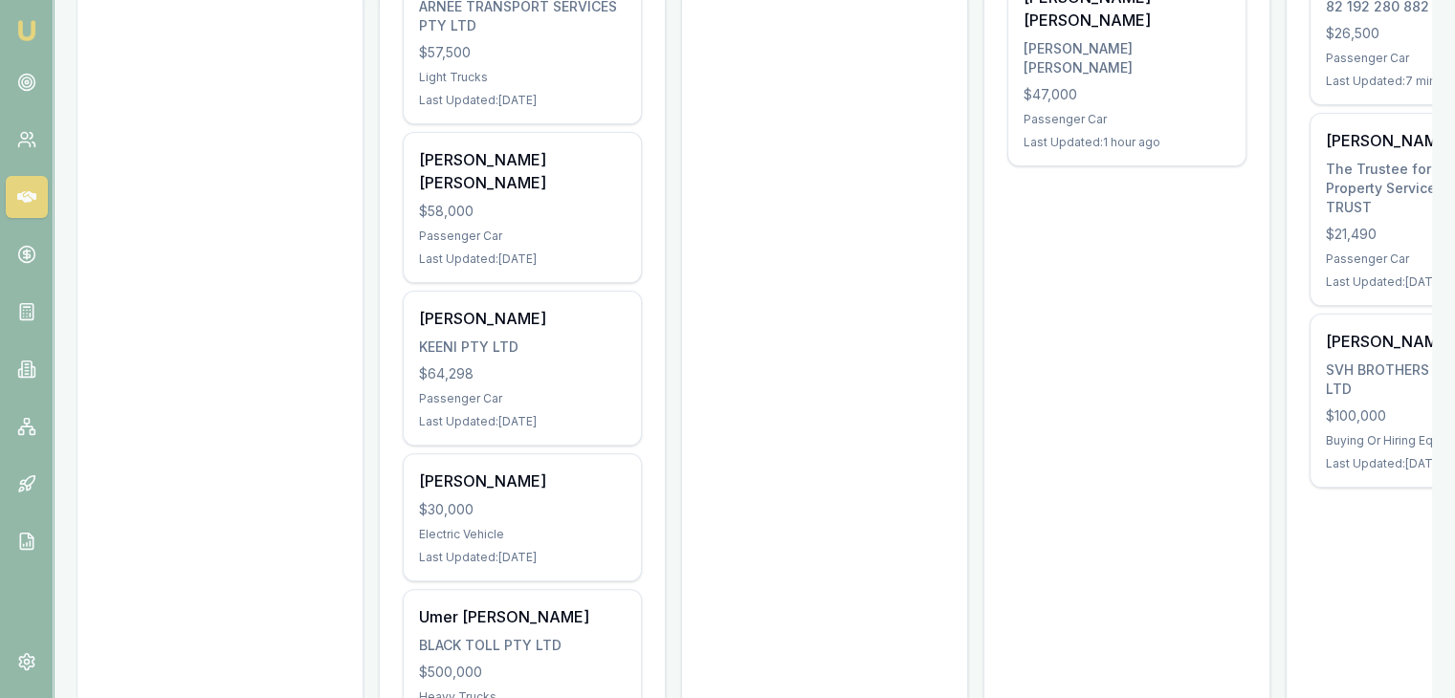
scroll to position [477, 0]
click at [461, 501] on div "$30,000" at bounding box center [522, 510] width 207 height 19
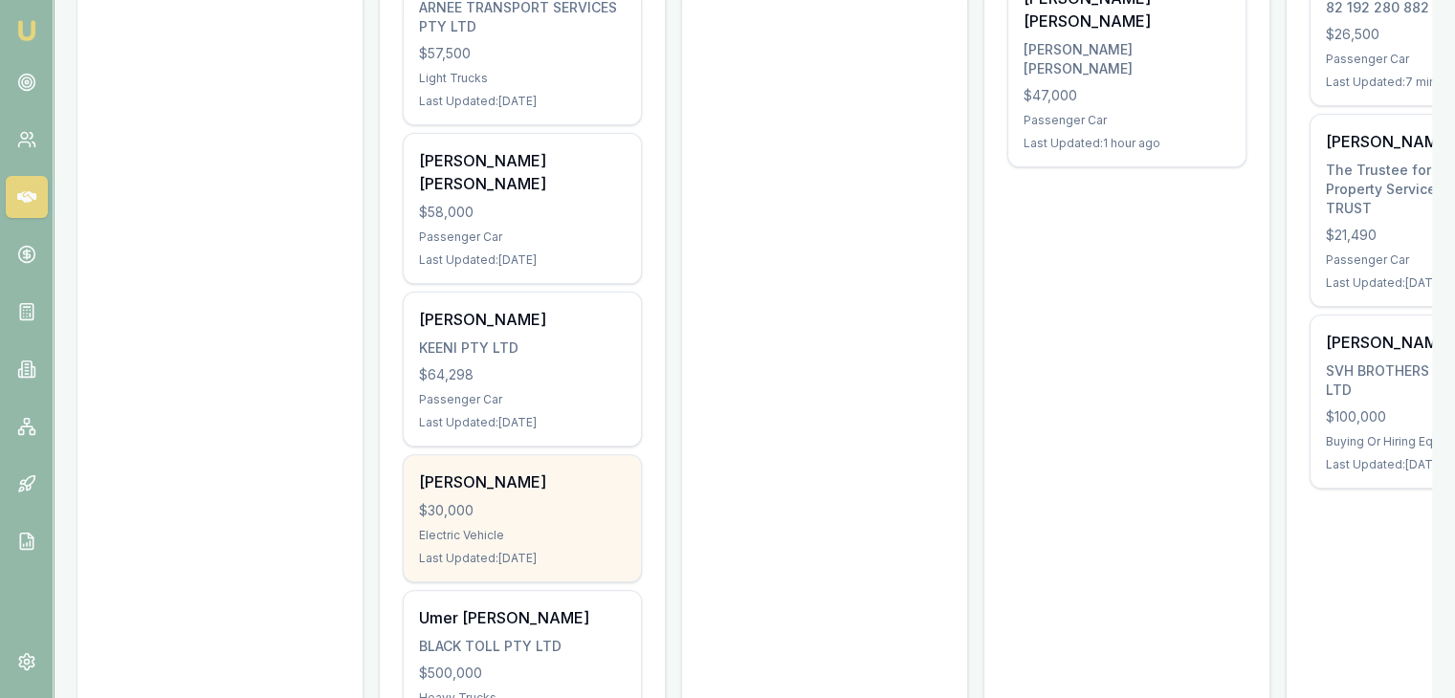
click at [506, 501] on div "$30,000" at bounding box center [522, 510] width 207 height 19
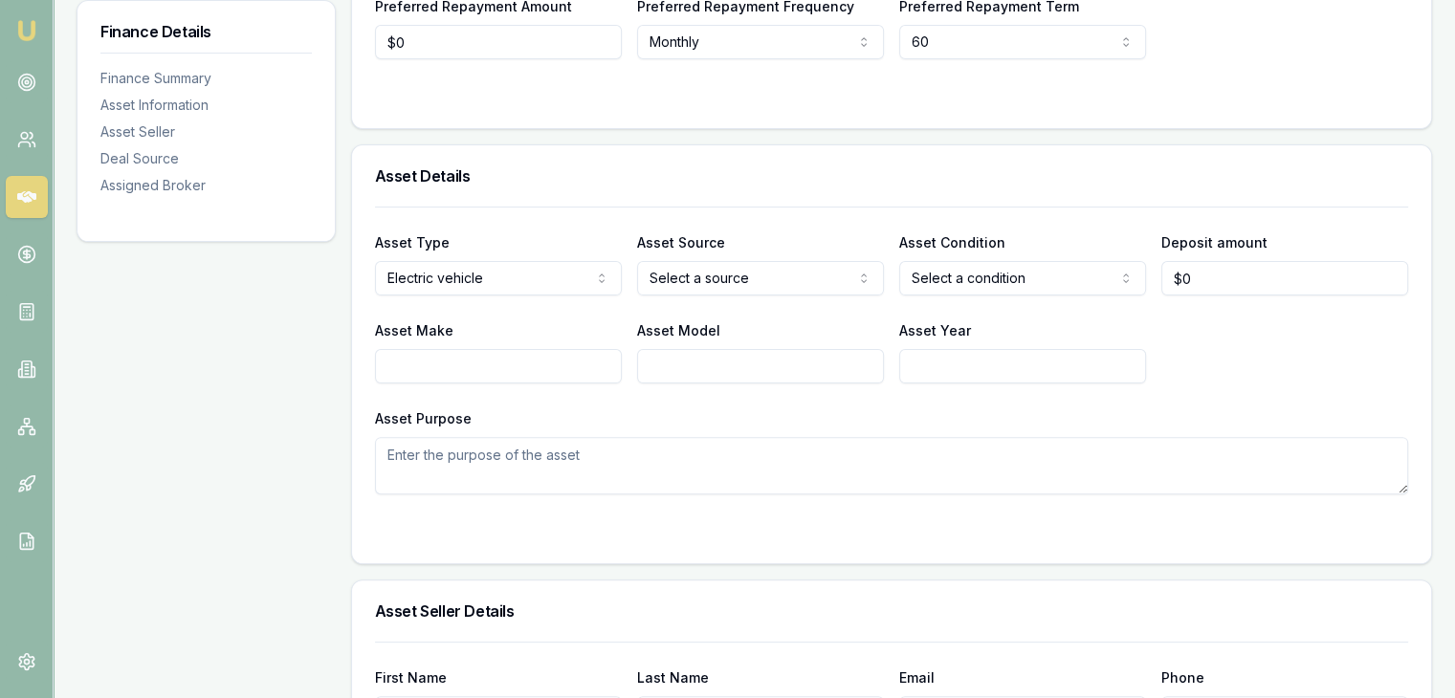
scroll to position [478, 0]
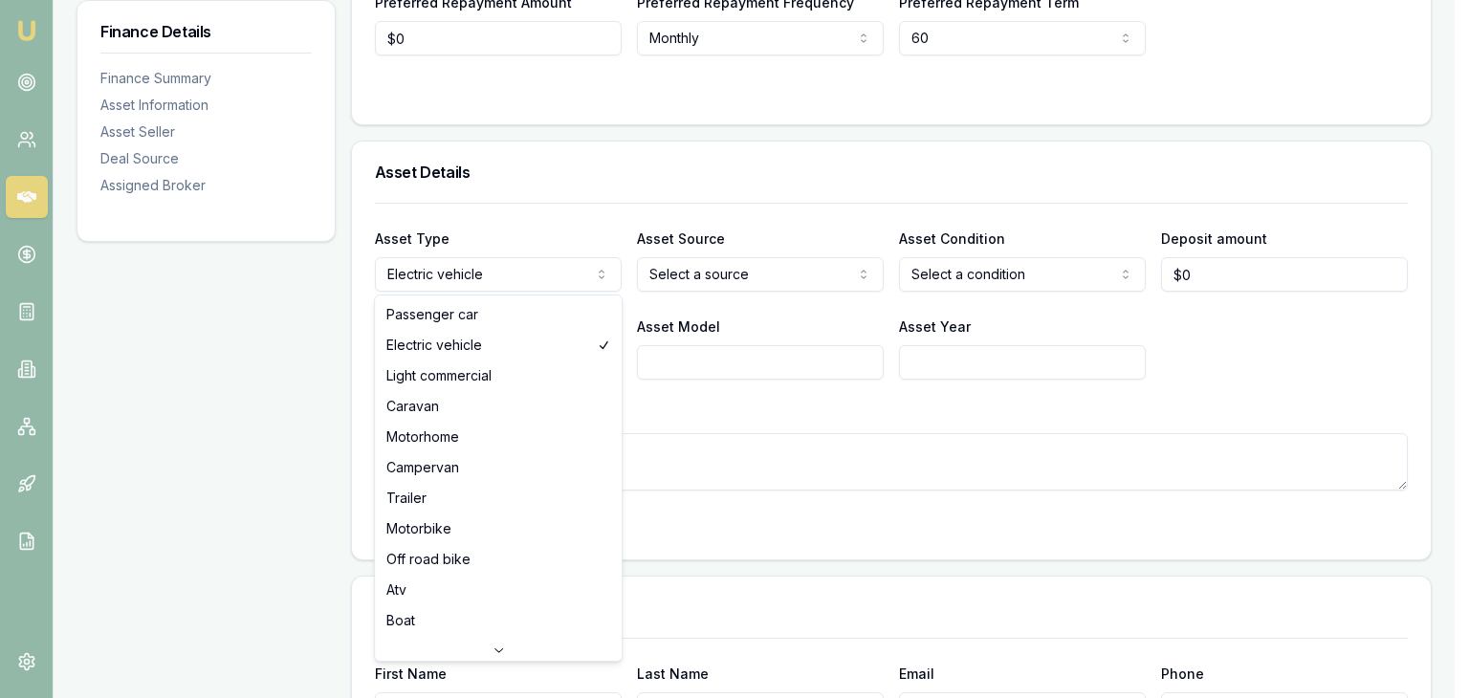
select select "PASSENGER_CAR"
drag, startPoint x: 518, startPoint y: 309, endPoint x: 654, endPoint y: 293, distance: 136.8
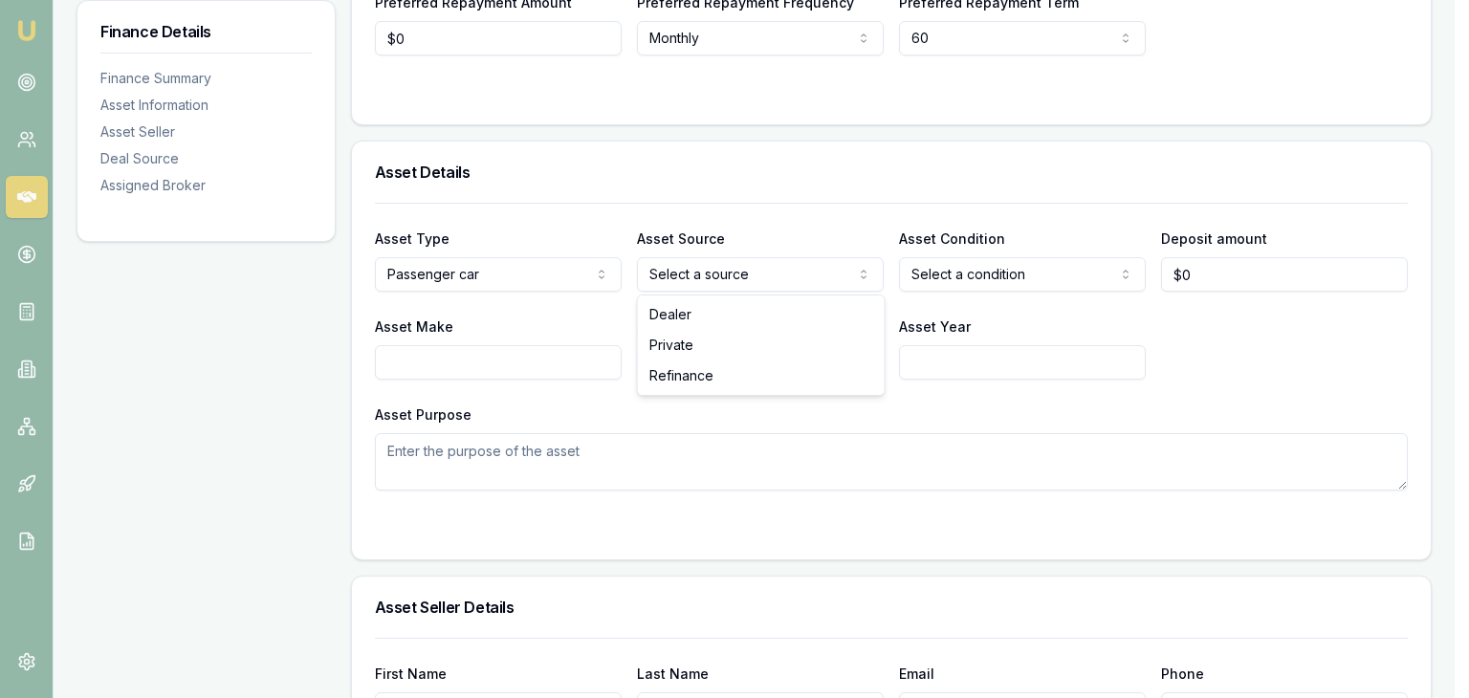
select select "REFINANCE"
drag, startPoint x: 705, startPoint y: 375, endPoint x: 729, endPoint y: 353, distance: 32.5
select select "USED"
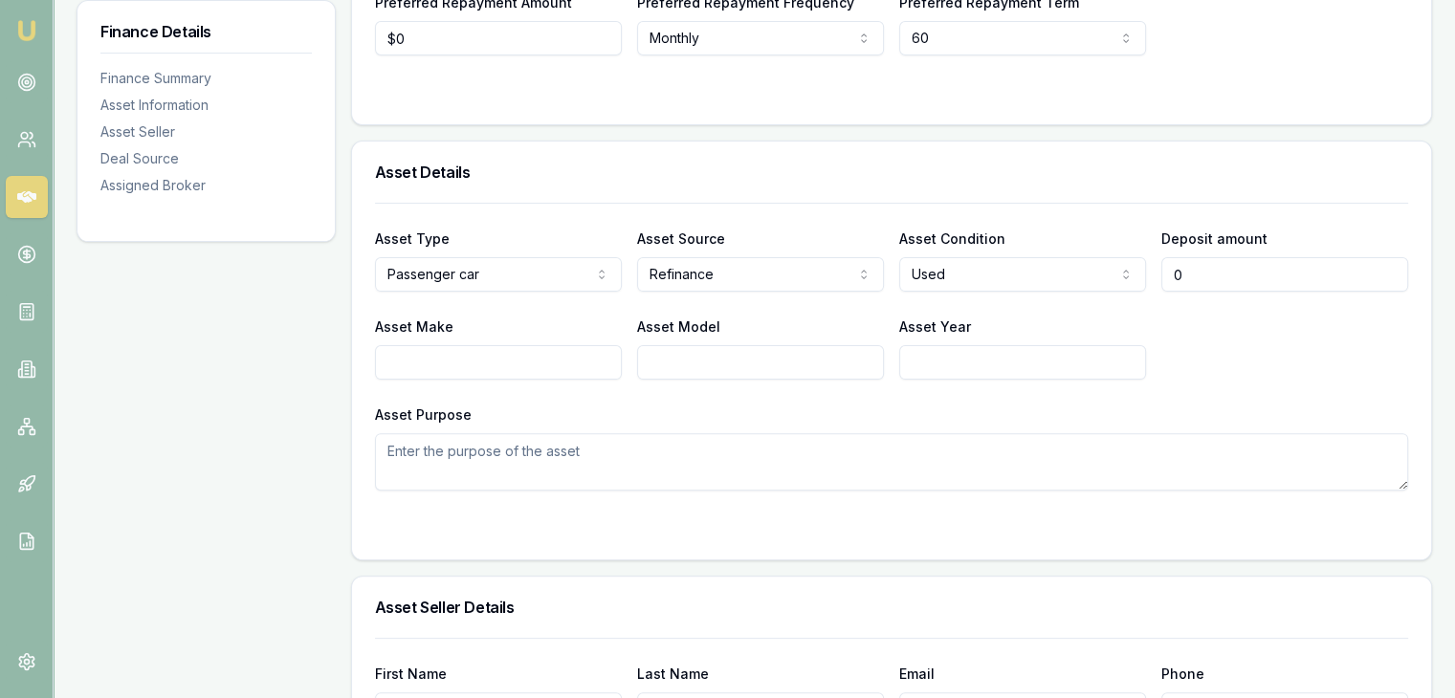
click at [1209, 265] on input "0" at bounding box center [1284, 274] width 247 height 34
type input "$20,000"
click at [1164, 364] on div "Asset Make Asset Model Asset Year" at bounding box center [891, 347] width 1033 height 65
click at [570, 362] on input "Asset Make" at bounding box center [498, 362] width 247 height 34
type input "Tayota"
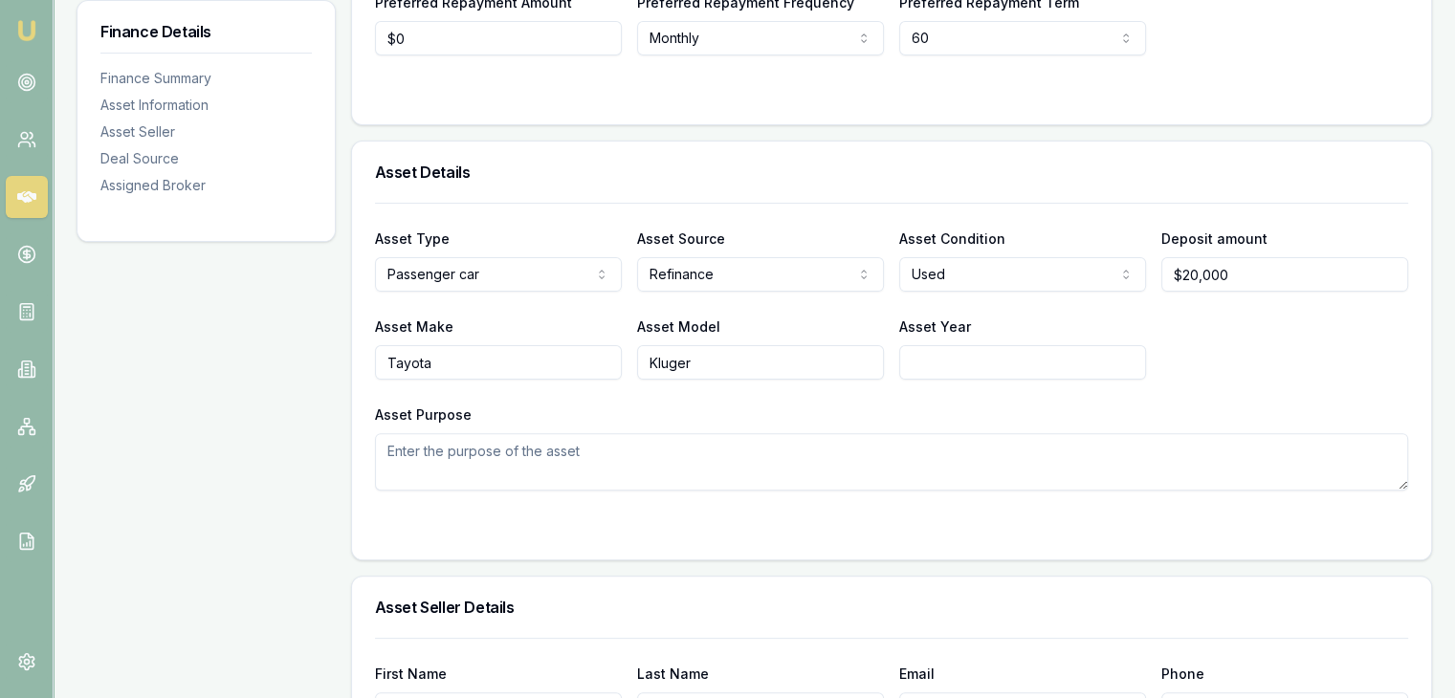
type input "Kluger"
click at [934, 350] on input "Asset Year" at bounding box center [1022, 362] width 247 height 34
type input "2022"
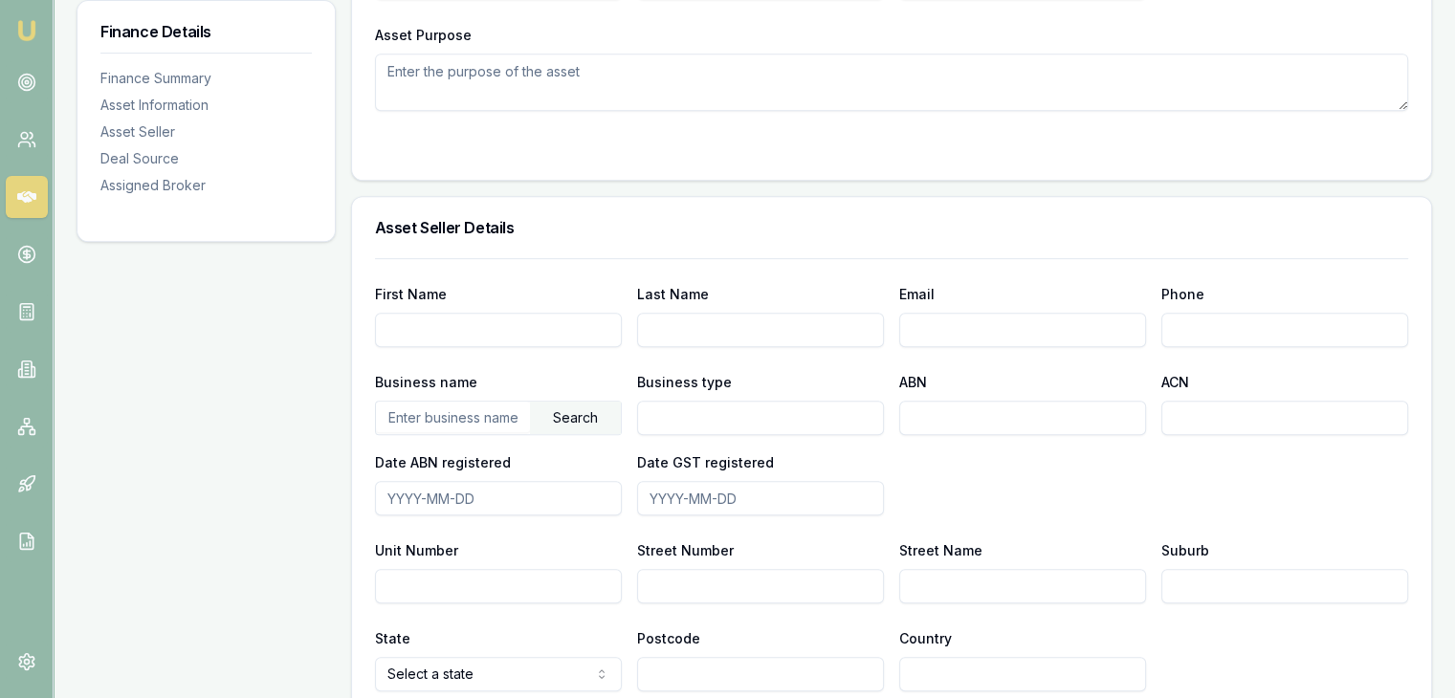
scroll to position [861, 0]
click at [402, 330] on input "First Name" at bounding box center [498, 327] width 247 height 34
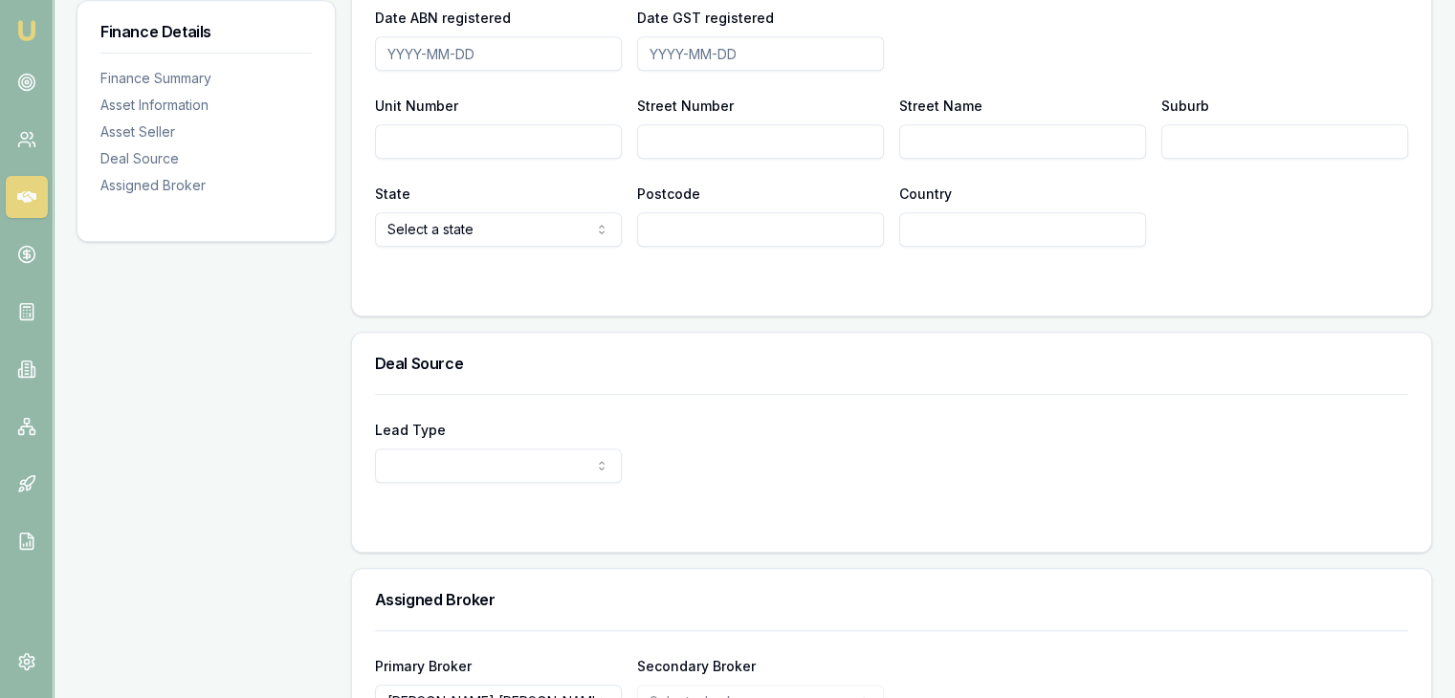
scroll to position [1426, 0]
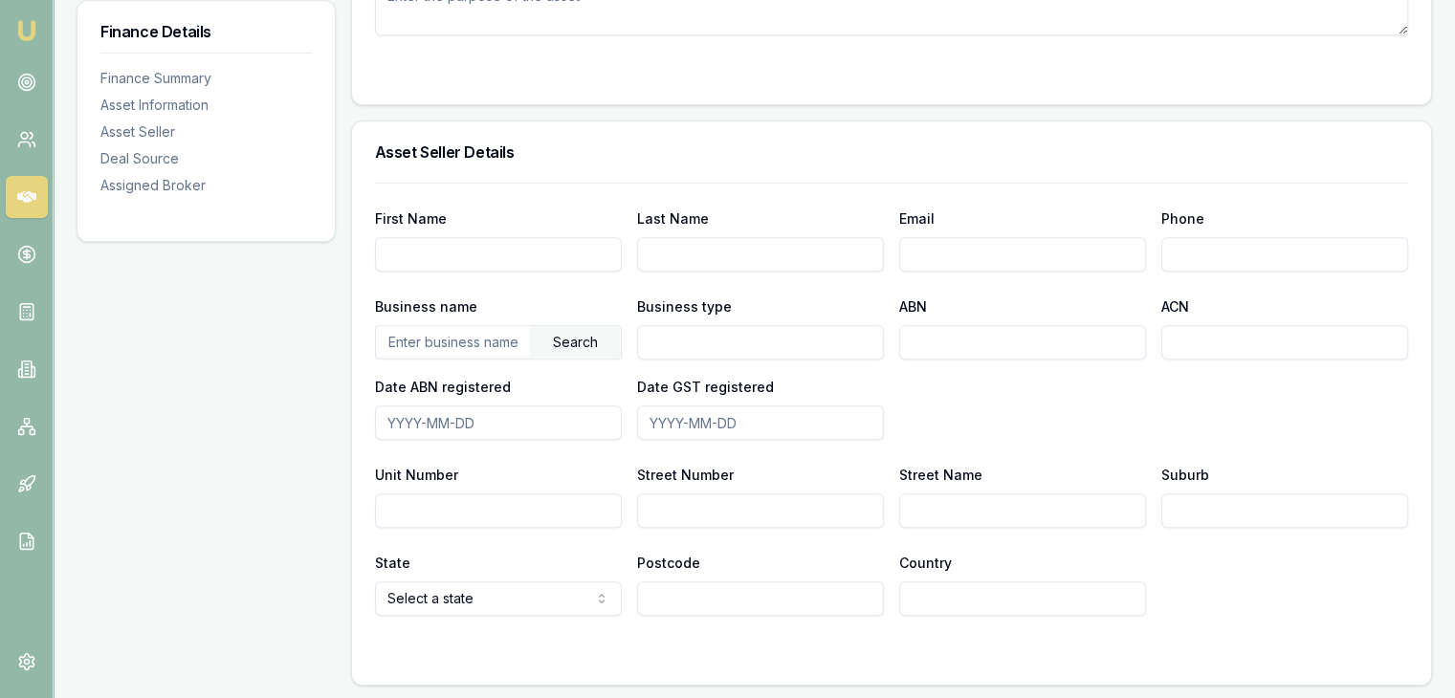
scroll to position [1044, 0]
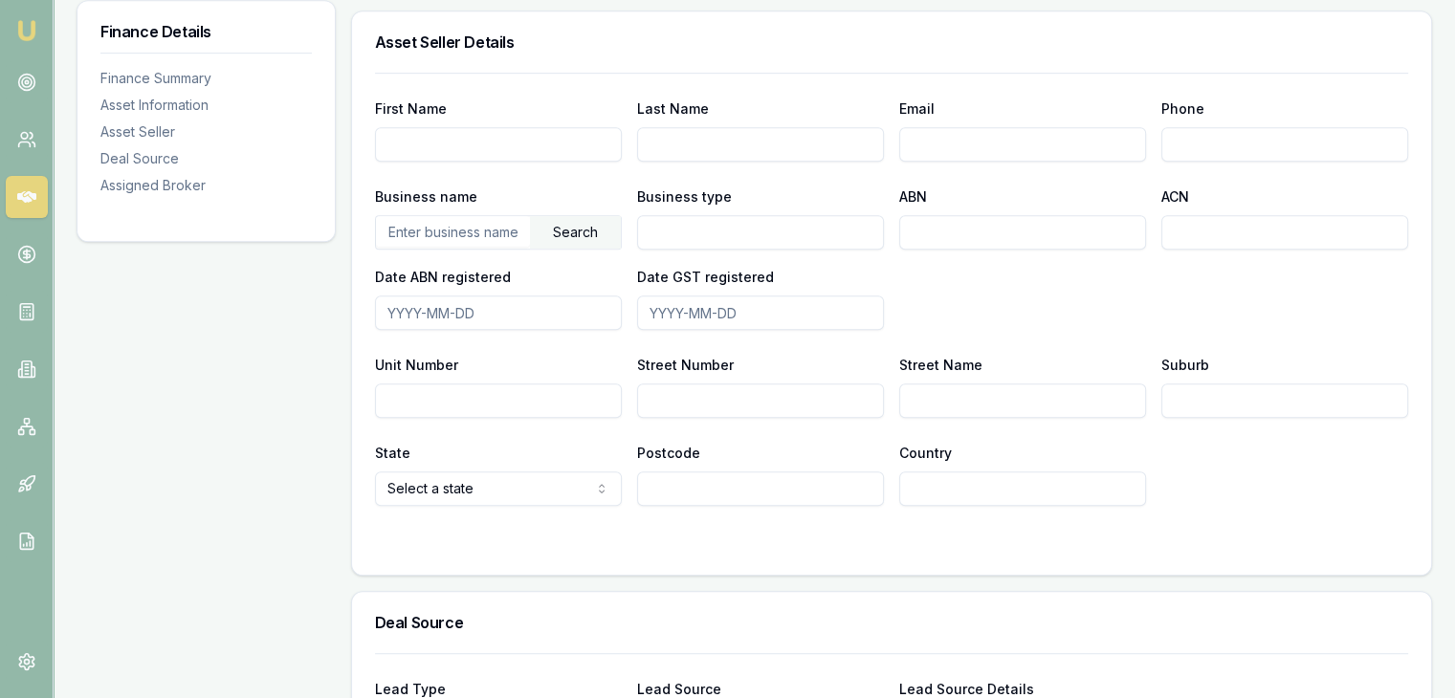
click at [450, 154] on input "First Name" at bounding box center [498, 144] width 247 height 34
click at [507, 231] on input "text" at bounding box center [453, 231] width 154 height 31
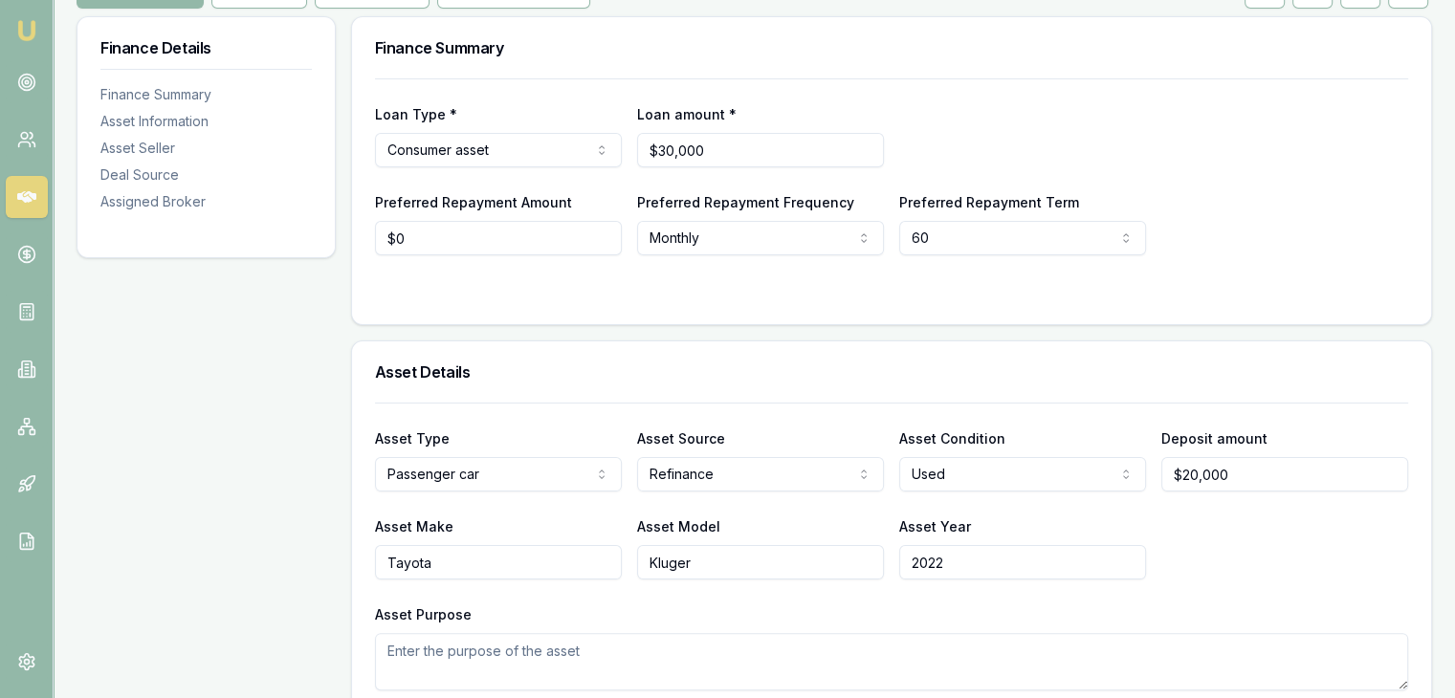
scroll to position [0, 0]
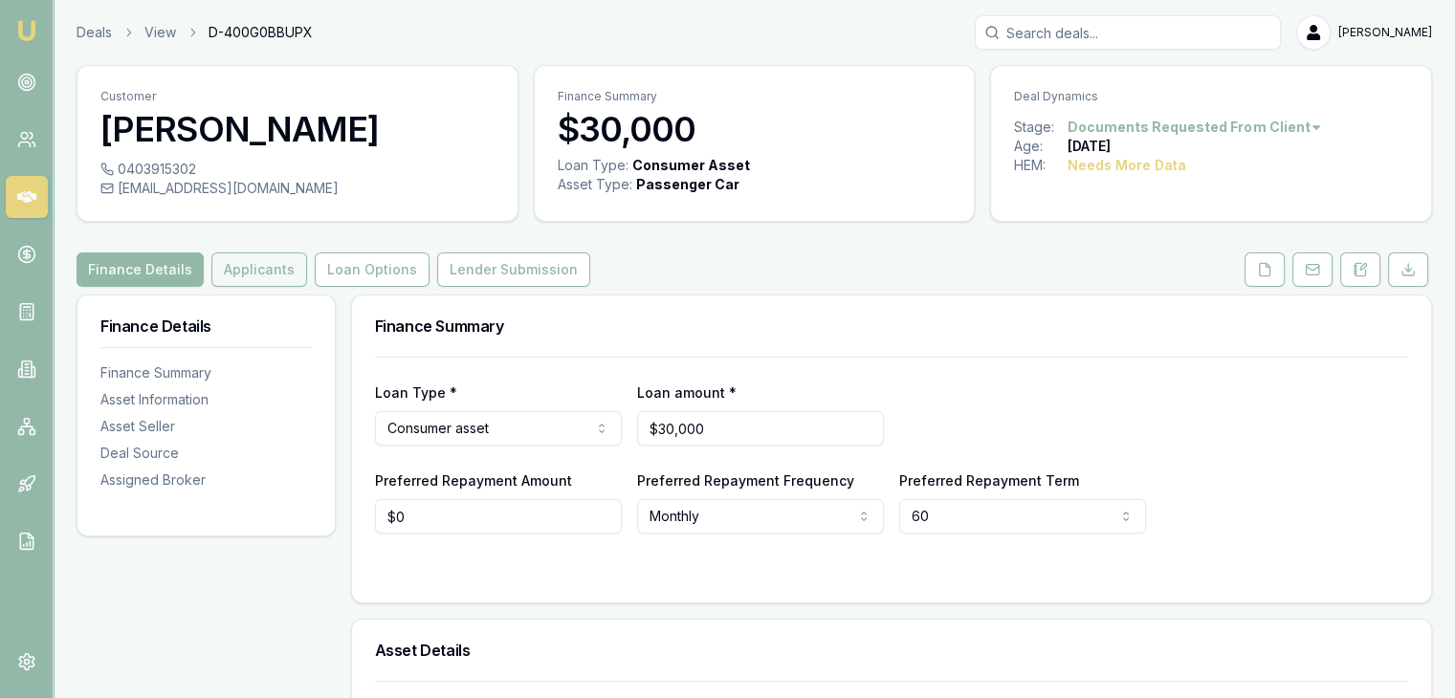
click at [229, 269] on button "Applicants" at bounding box center [259, 270] width 96 height 34
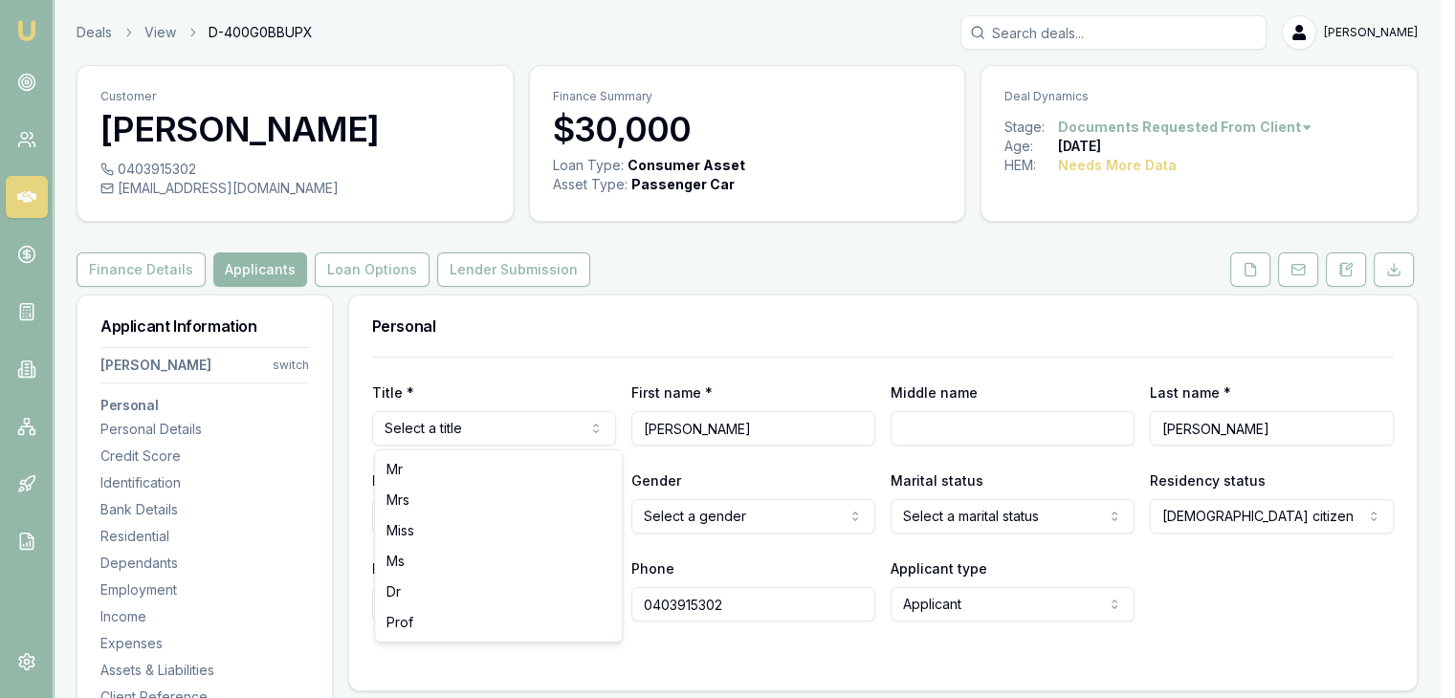
click at [606, 429] on html "Emu Broker Deals View D-400G0BBUPX Pinkesh Patel Toggle Menu Customer Vivian Da…" at bounding box center [727, 349] width 1455 height 698
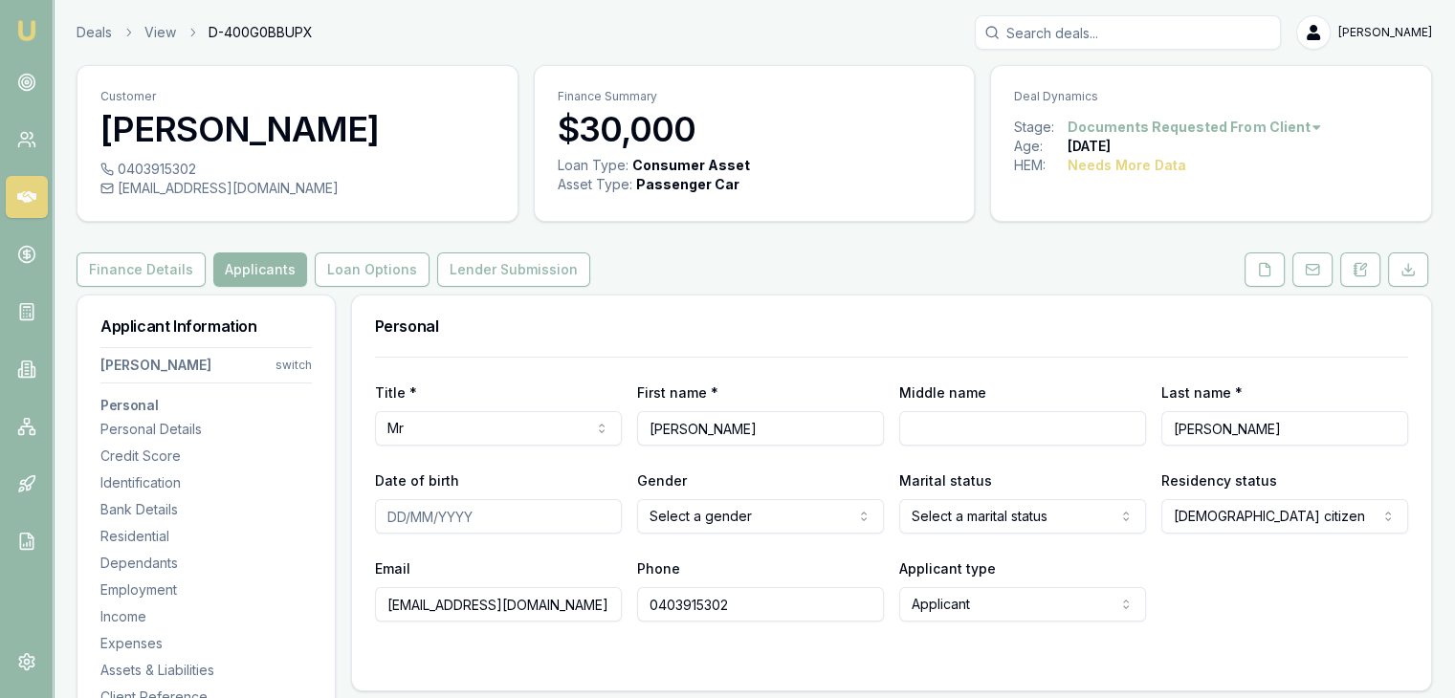
click at [483, 517] on input "Date of birth" at bounding box center [498, 516] width 247 height 34
click at [372, 525] on div "Title * Mr Mr Mrs Miss Ms Dr Prof First name * Vivian Middle name Last name * D…" at bounding box center [891, 524] width 1079 height 334
click at [392, 523] on input "Date of birth" at bounding box center [498, 516] width 247 height 34
type input "02/01/2027"
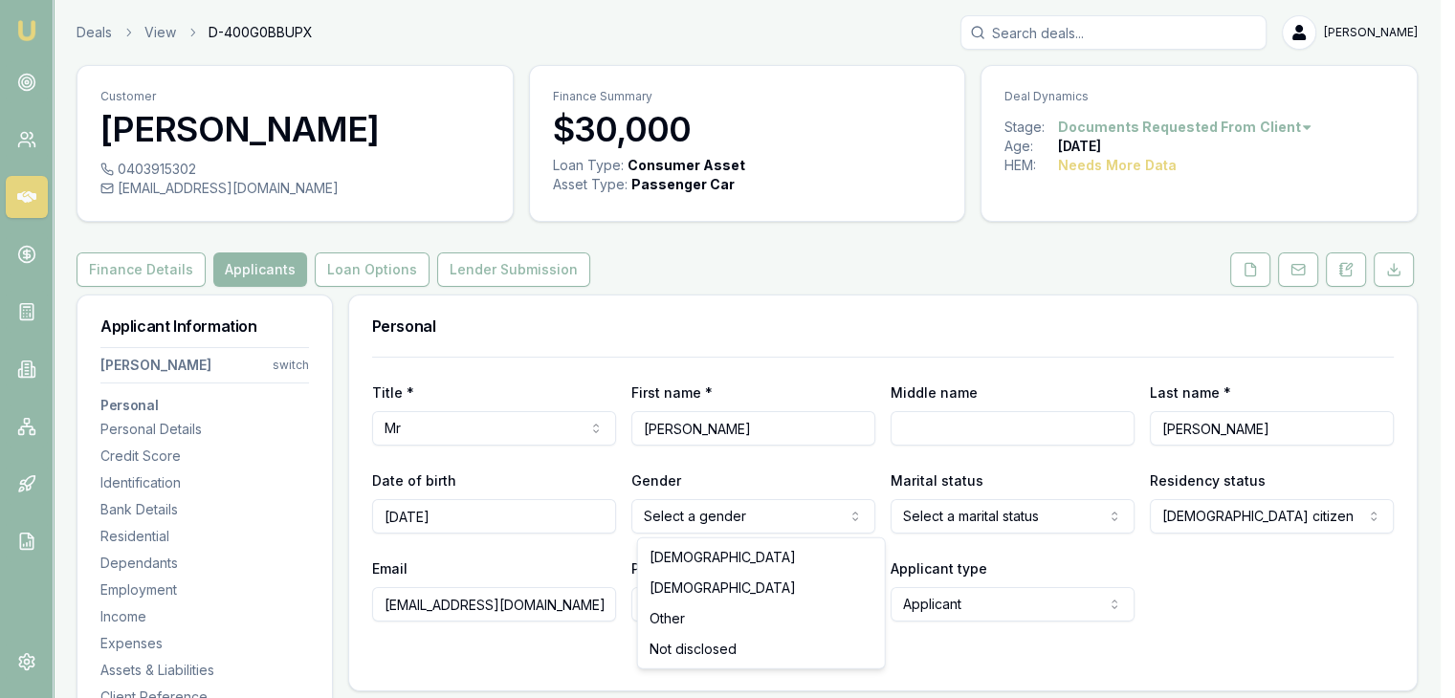
click at [725, 517] on html "Emu Broker Deals View D-400G0BBUPX Pinkesh Patel Toggle Menu Customer Vivian Da…" at bounding box center [727, 349] width 1455 height 698
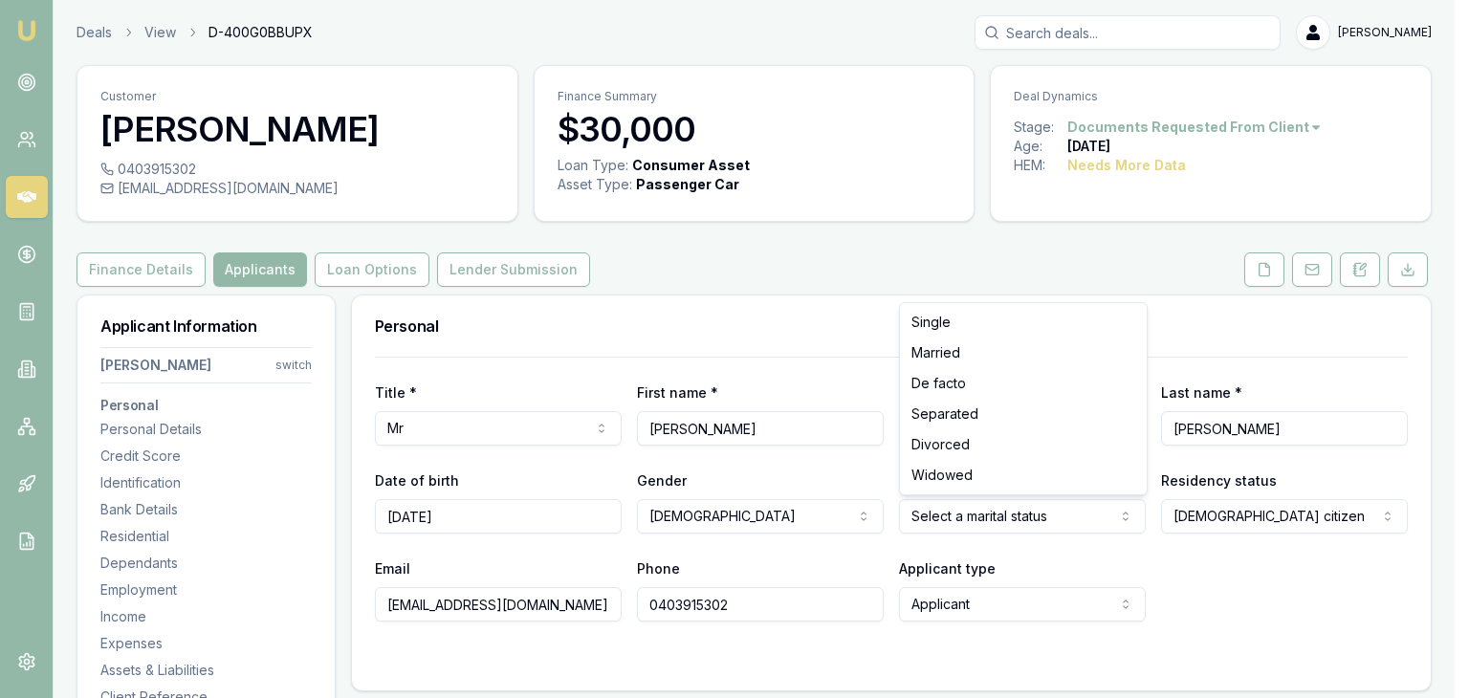
click at [1000, 514] on html "Emu Broker Deals View D-400G0BBUPX Pinkesh Patel Toggle Menu Customer Vivian Da…" at bounding box center [734, 349] width 1469 height 698
select select "MARRIED"
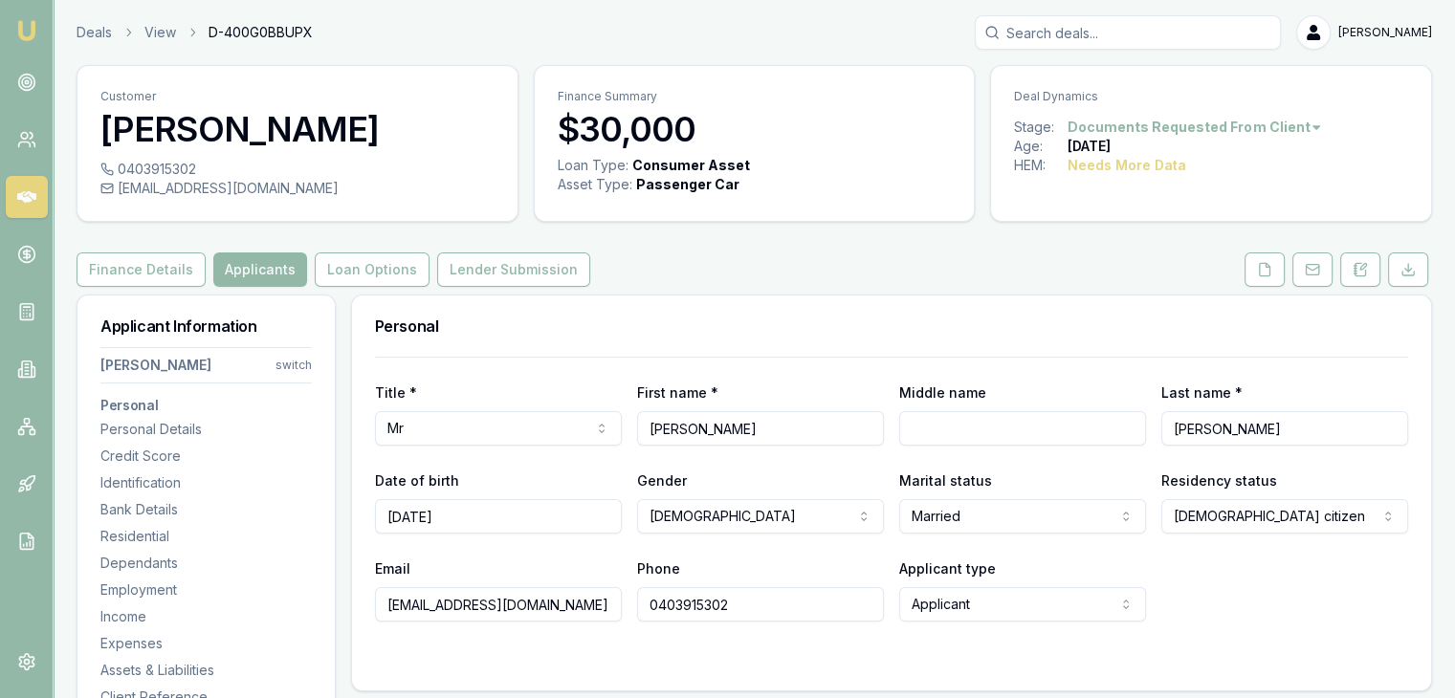
click at [1250, 609] on div "Email vividabre5@gmail.com Phone 0403915302 Applicant type Applicant Applicant …" at bounding box center [891, 589] width 1033 height 65
click at [1256, 522] on html "Emu Broker Deals View D-400G0BBUPX Pinkesh Patel Toggle Menu Customer Vivian Da…" at bounding box center [734, 349] width 1469 height 698
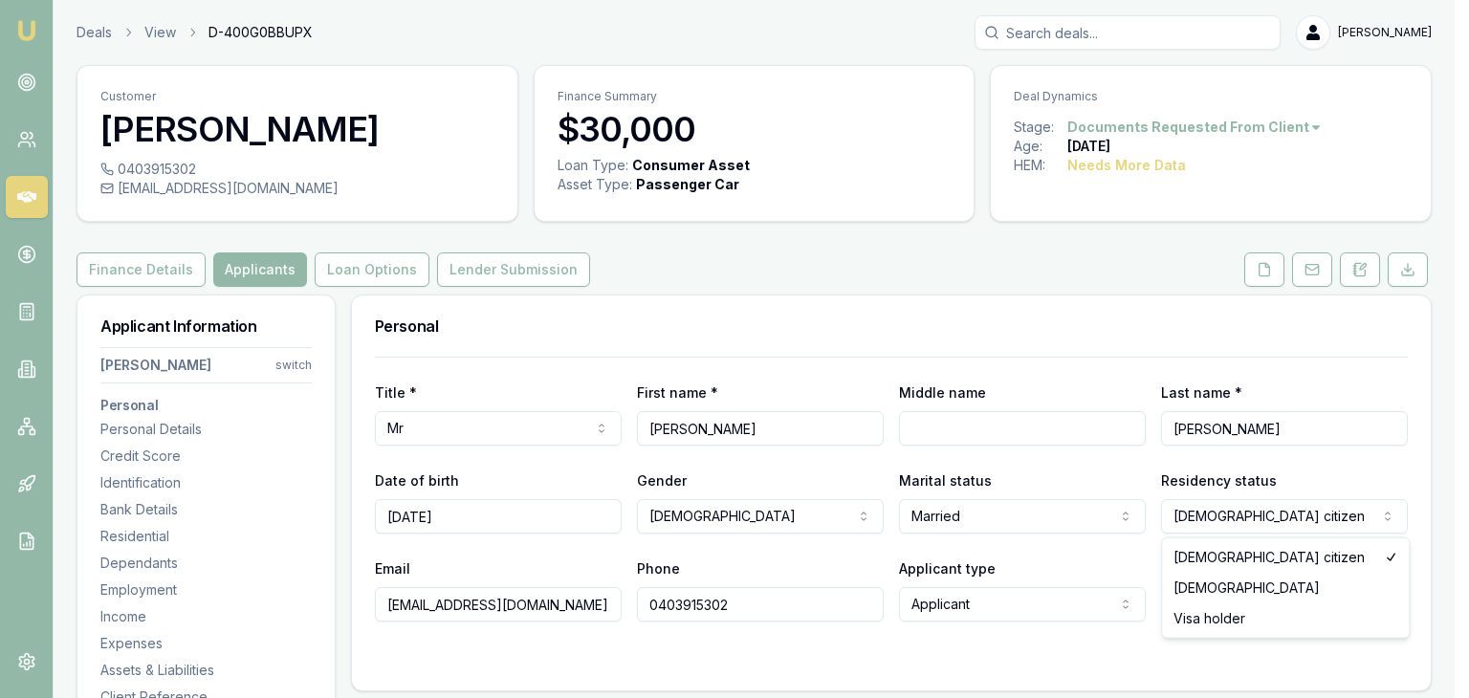
select select "PERMANENT_RESIDENT"
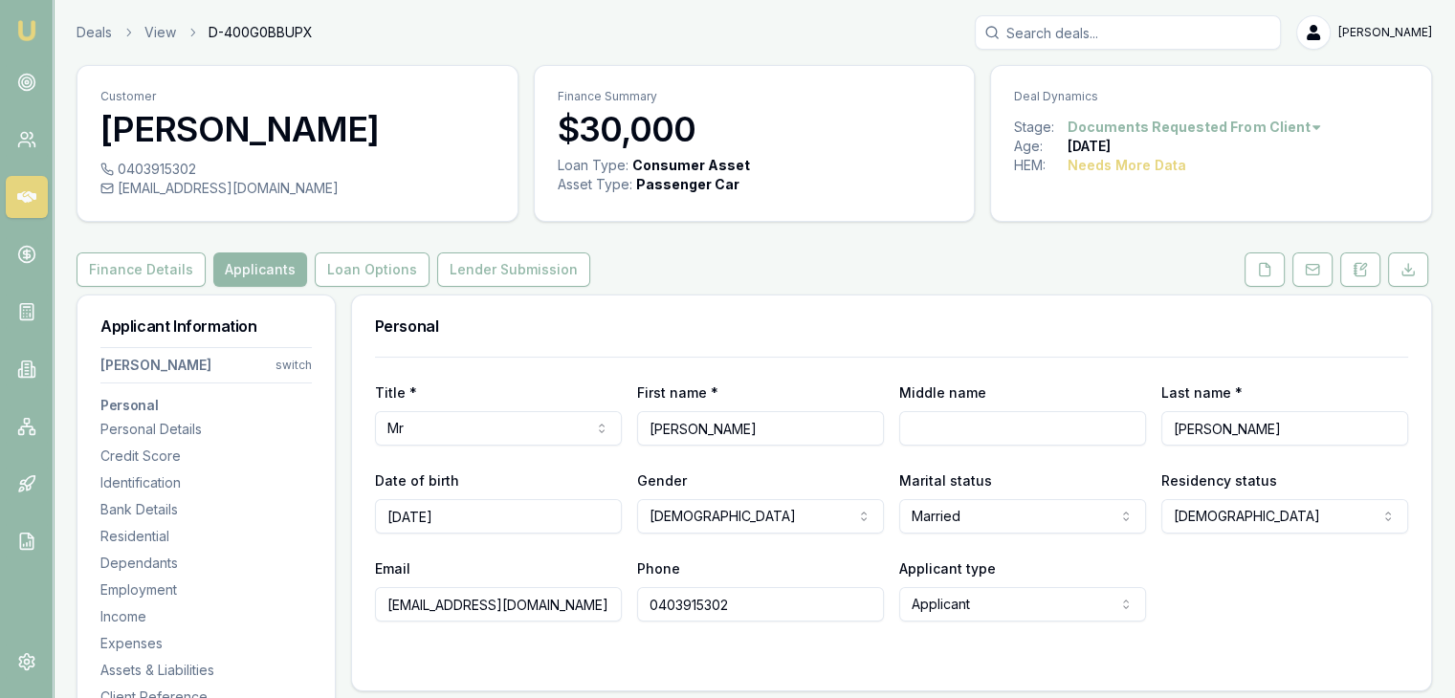
click at [1209, 591] on div "Email vividabre5@gmail.com Phone 0403915302 Applicant type Applicant Applicant …" at bounding box center [891, 589] width 1033 height 65
click at [470, 518] on input "02/01/2027" at bounding box center [498, 516] width 247 height 34
type input "02/01/1995"
click at [512, 551] on div "Title * Mr Mr Mrs Miss Ms Dr Prof First name * Vivian Middle name Last name * D…" at bounding box center [891, 489] width 1033 height 265
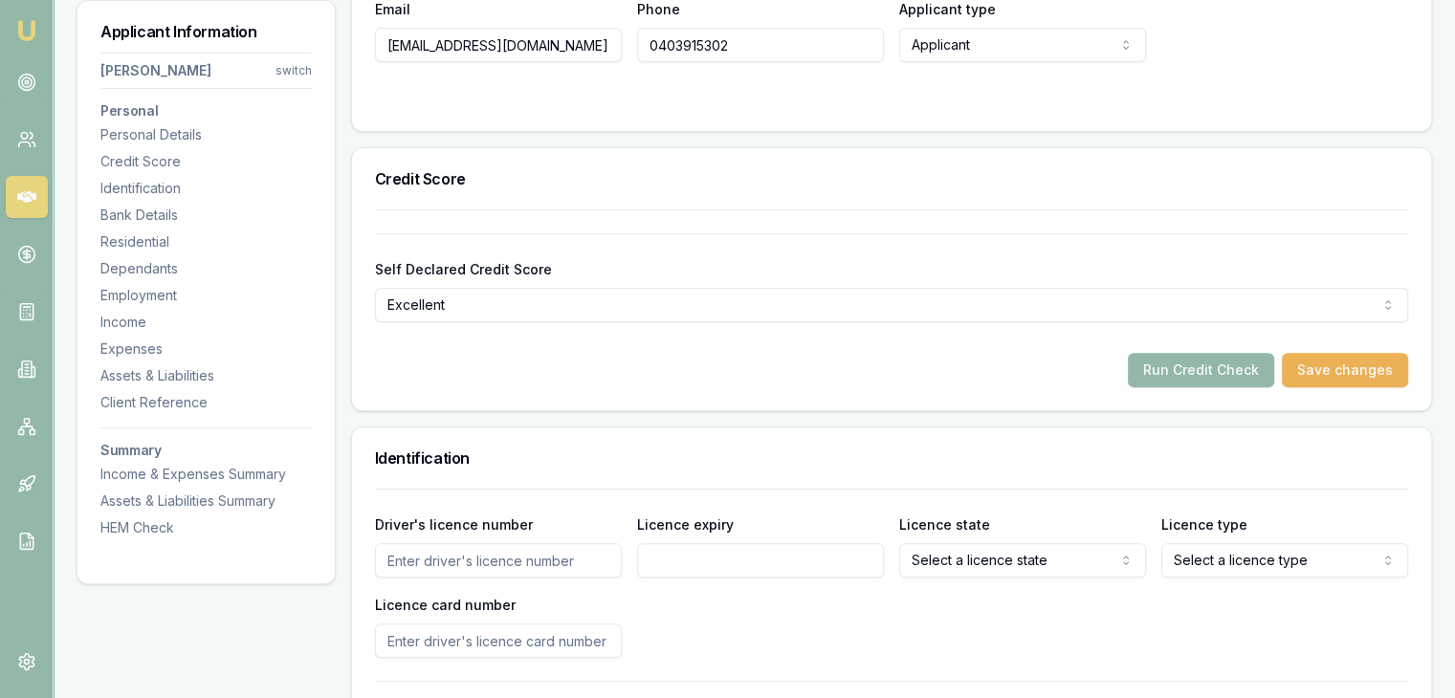
scroll to position [670, 0]
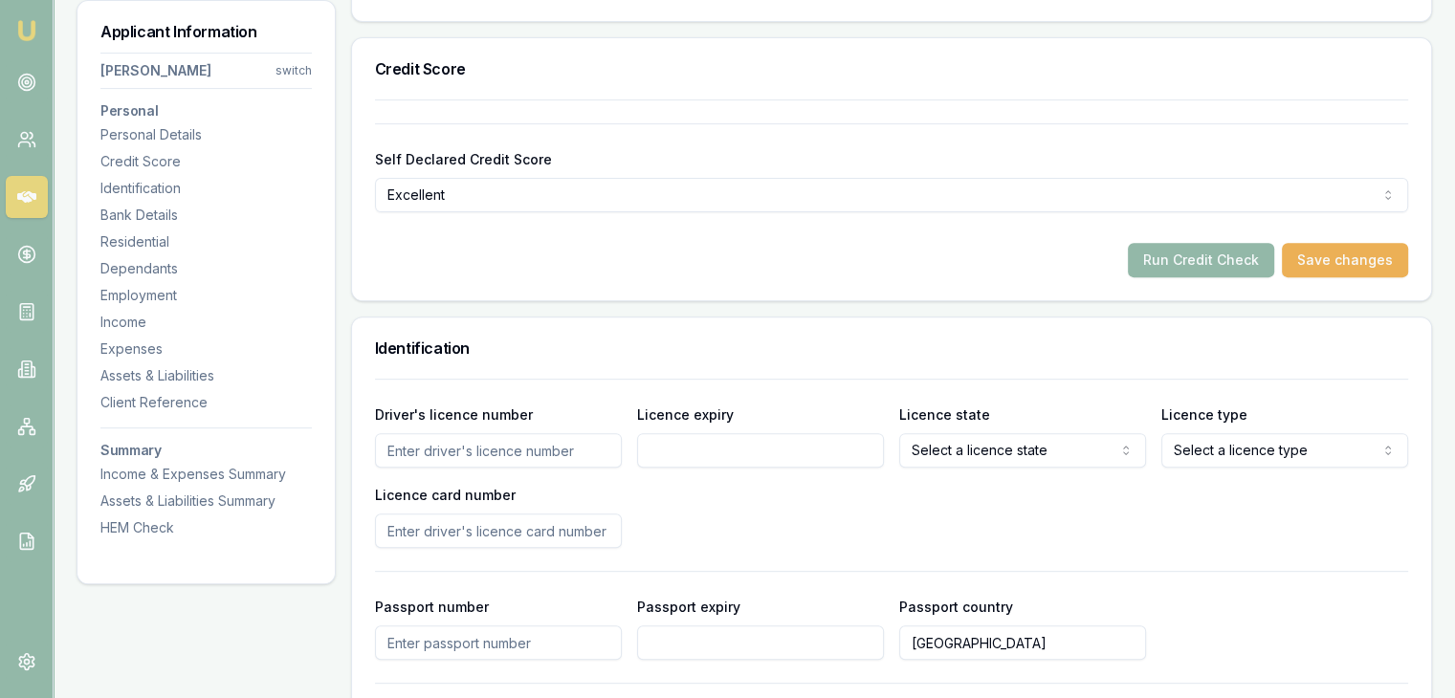
click at [420, 454] on input "Driver's licence number" at bounding box center [498, 450] width 247 height 34
type input "042726897"
click at [768, 451] on input "Licence expiry" at bounding box center [760, 450] width 247 height 34
type input "05/03/2027"
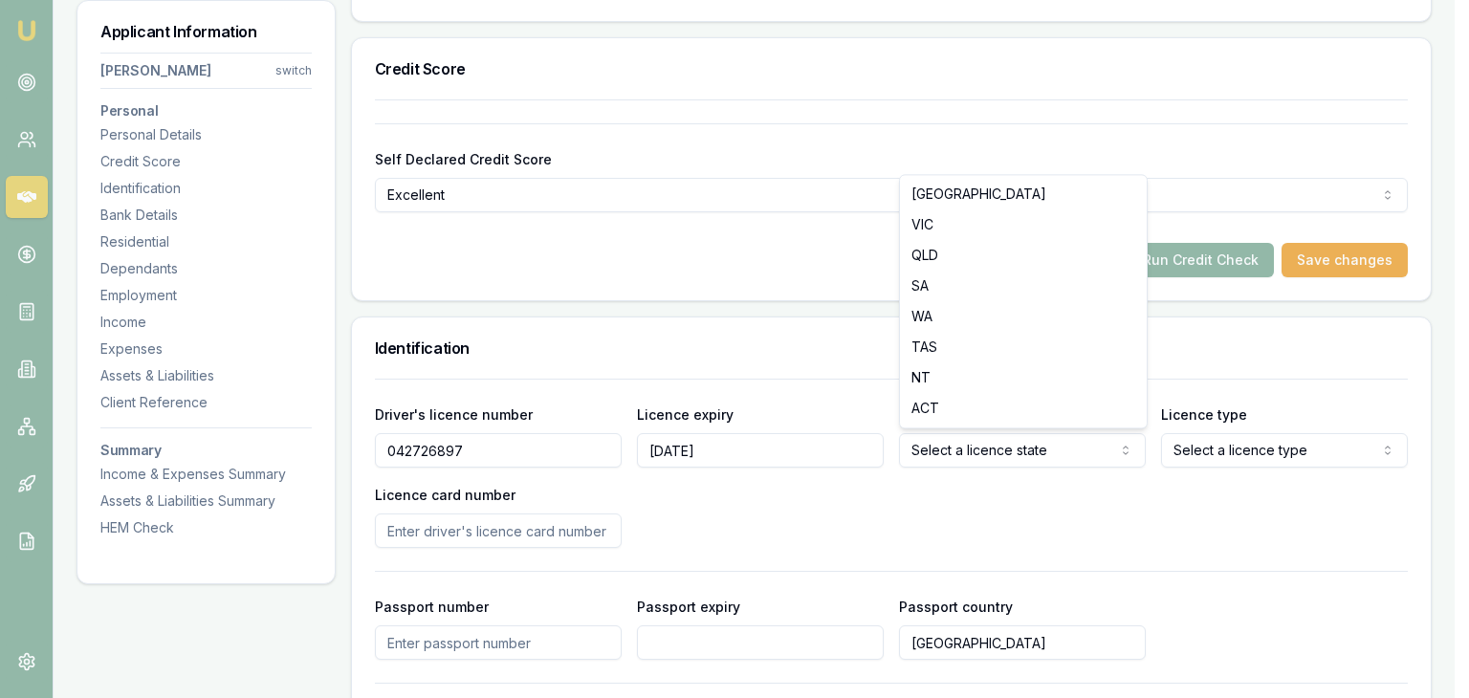
select select "VIC"
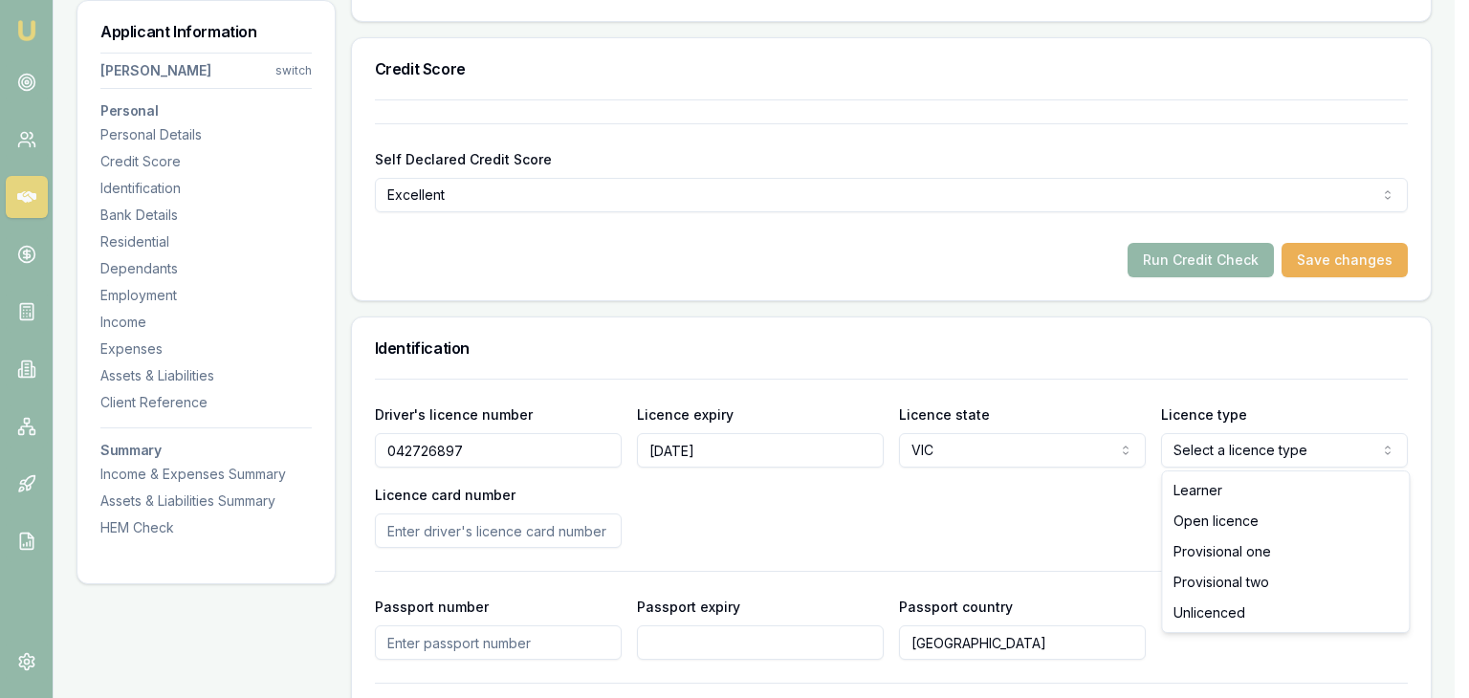
select select "OPEN_LICENCE"
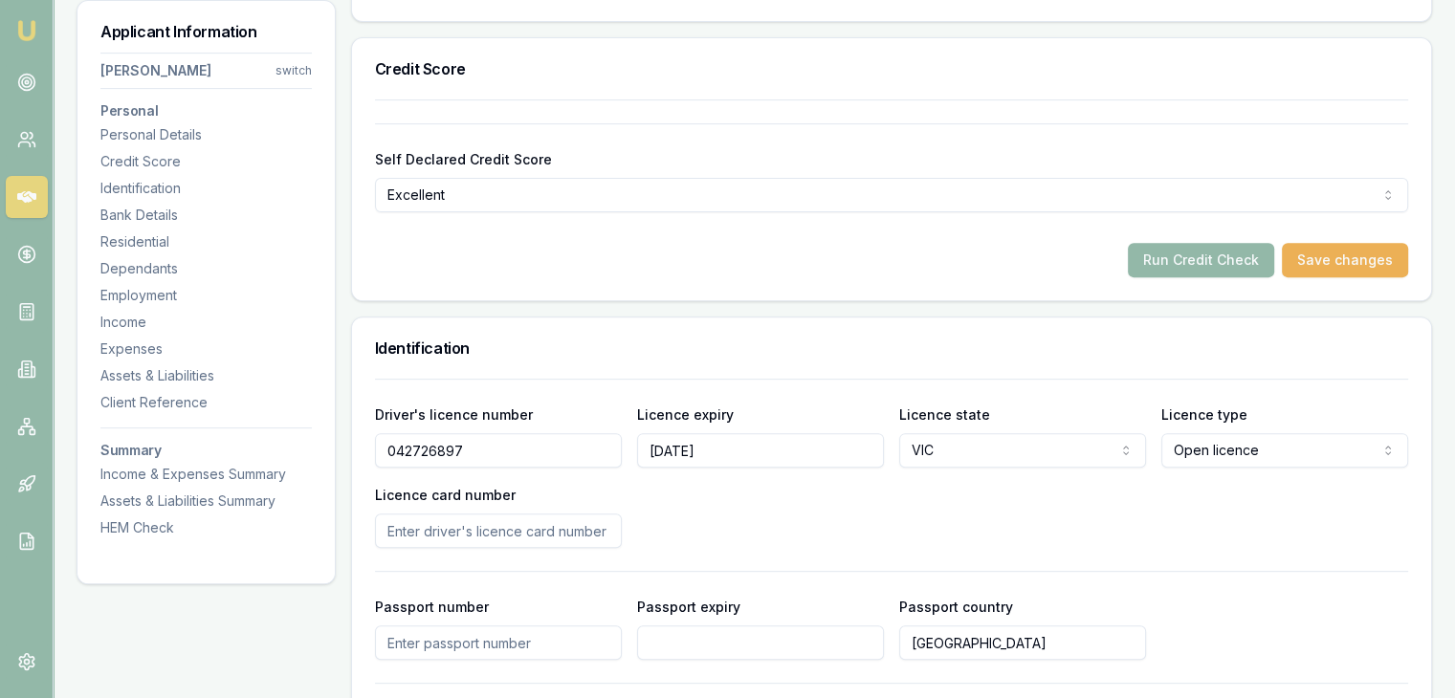
click at [392, 535] on input "Licence card number" at bounding box center [498, 531] width 247 height 34
type input "P2375735"
click at [823, 513] on div "Driver's licence number 042726897 Licence expiry 05/03/2027 Licence state VIC N…" at bounding box center [891, 475] width 1033 height 145
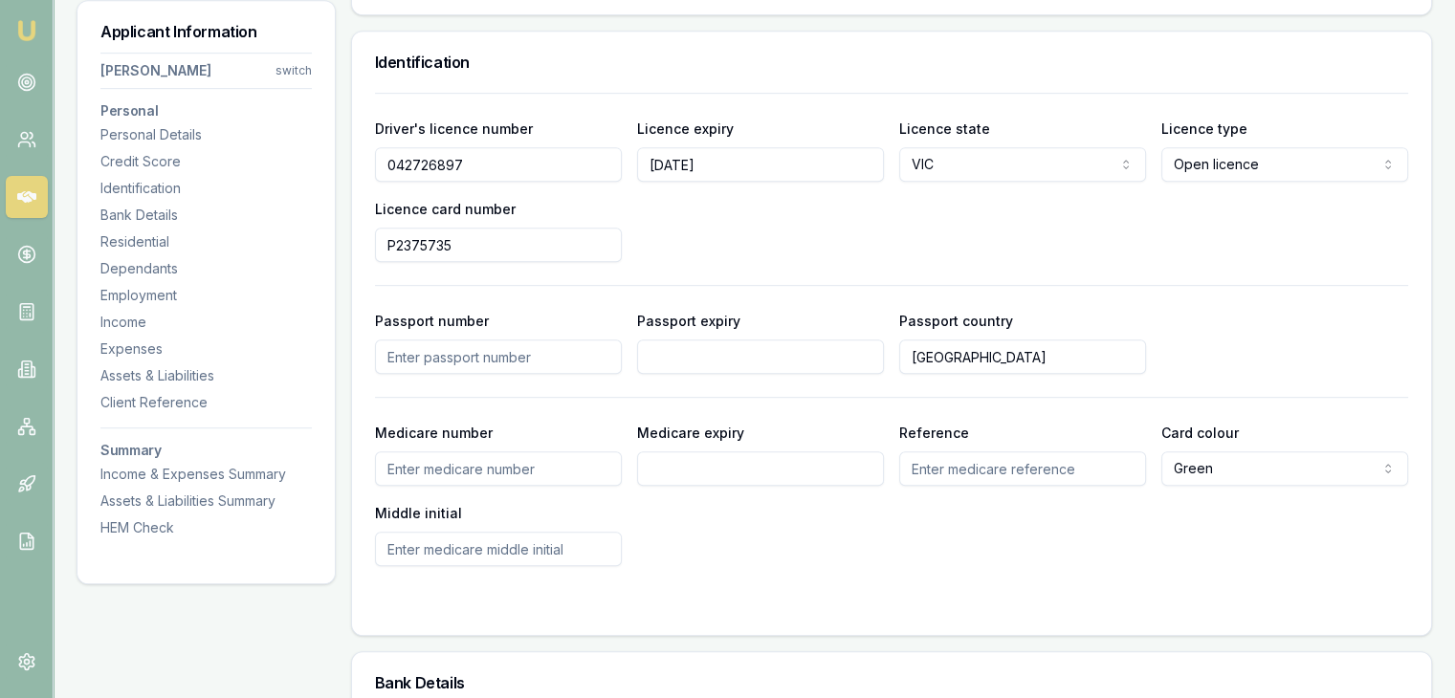
scroll to position [957, 0]
click at [532, 467] on input "Medicare number" at bounding box center [498, 468] width 247 height 34
click at [551, 476] on input "Medicare number" at bounding box center [498, 468] width 247 height 34
type input "2860701663"
click at [668, 466] on input "Medicare expiry" at bounding box center [760, 468] width 247 height 34
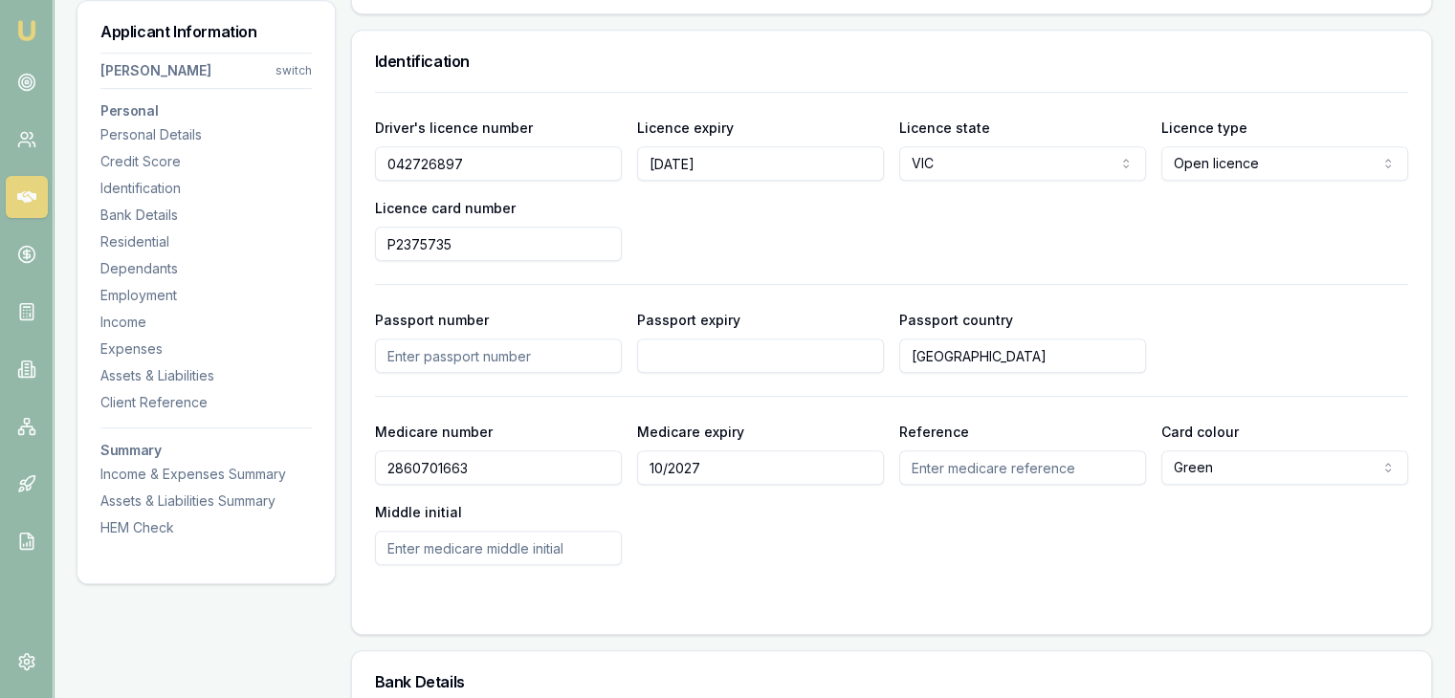
type input "10/2027"
click at [937, 466] on input "Reference" at bounding box center [1022, 468] width 247 height 34
type input "1"
drag, startPoint x: 816, startPoint y: 540, endPoint x: 386, endPoint y: 558, distance: 429.8
click at [804, 541] on div "Medicare number 2860701663 Medicare expiry 10/2027 Reference 1 Card colour Gree…" at bounding box center [891, 492] width 1033 height 145
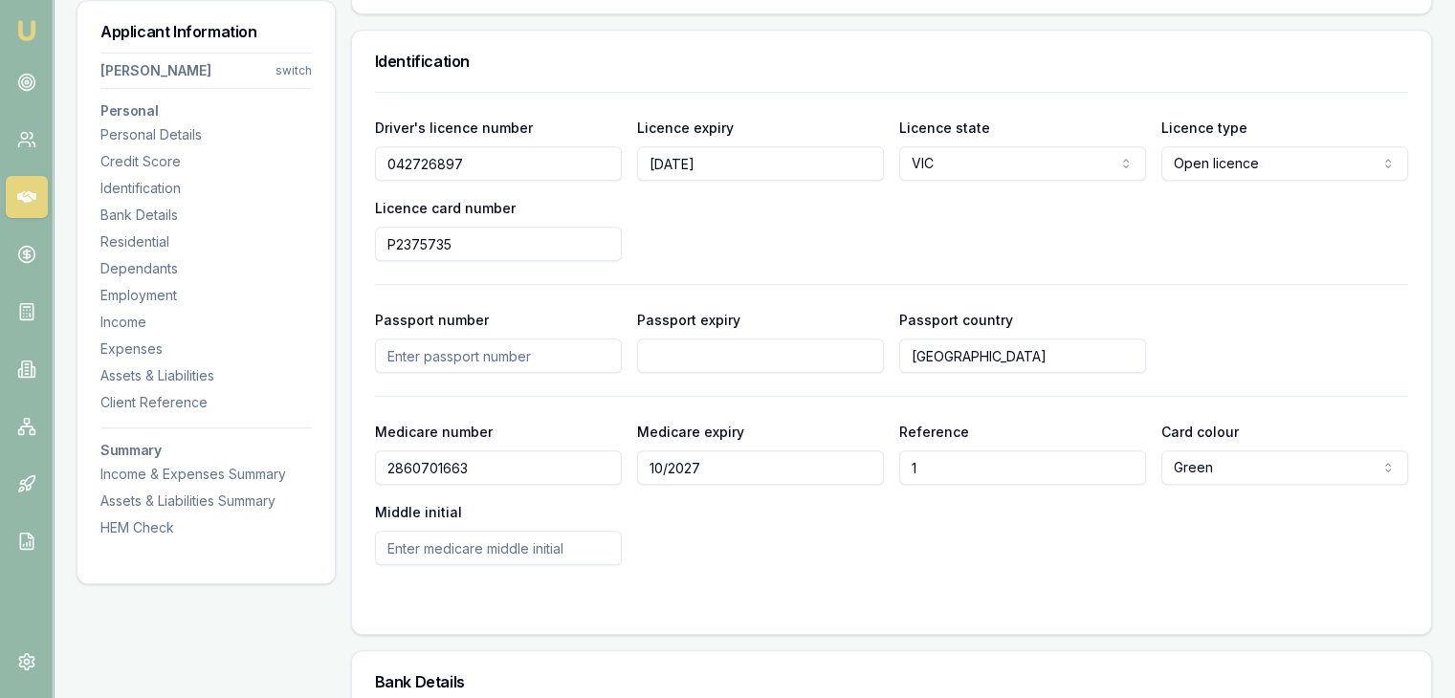
click at [425, 537] on input "Middle initial" at bounding box center [498, 548] width 247 height 34
type input "v"
click at [827, 559] on div "Medicare number 2860701663 Medicare expiry 10/2027 Reference 1 Card colour Gree…" at bounding box center [891, 492] width 1033 height 145
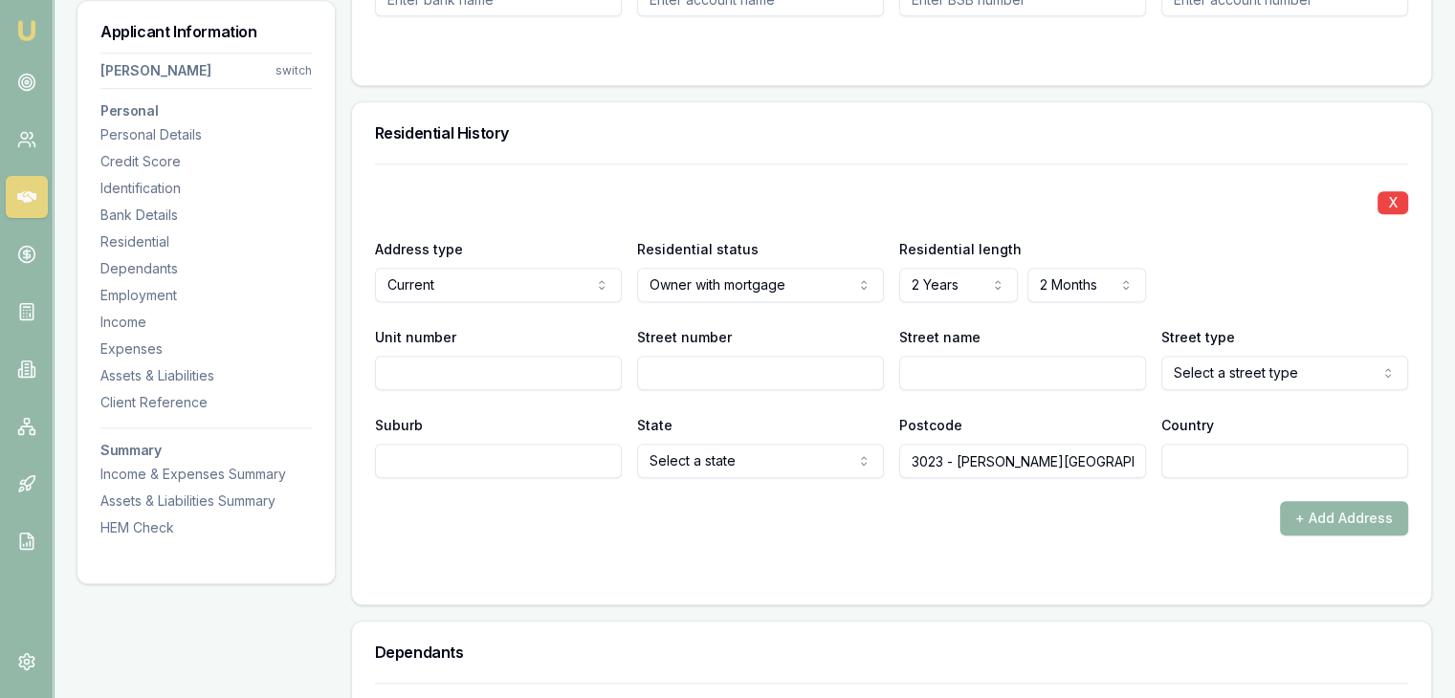
scroll to position [1817, 0]
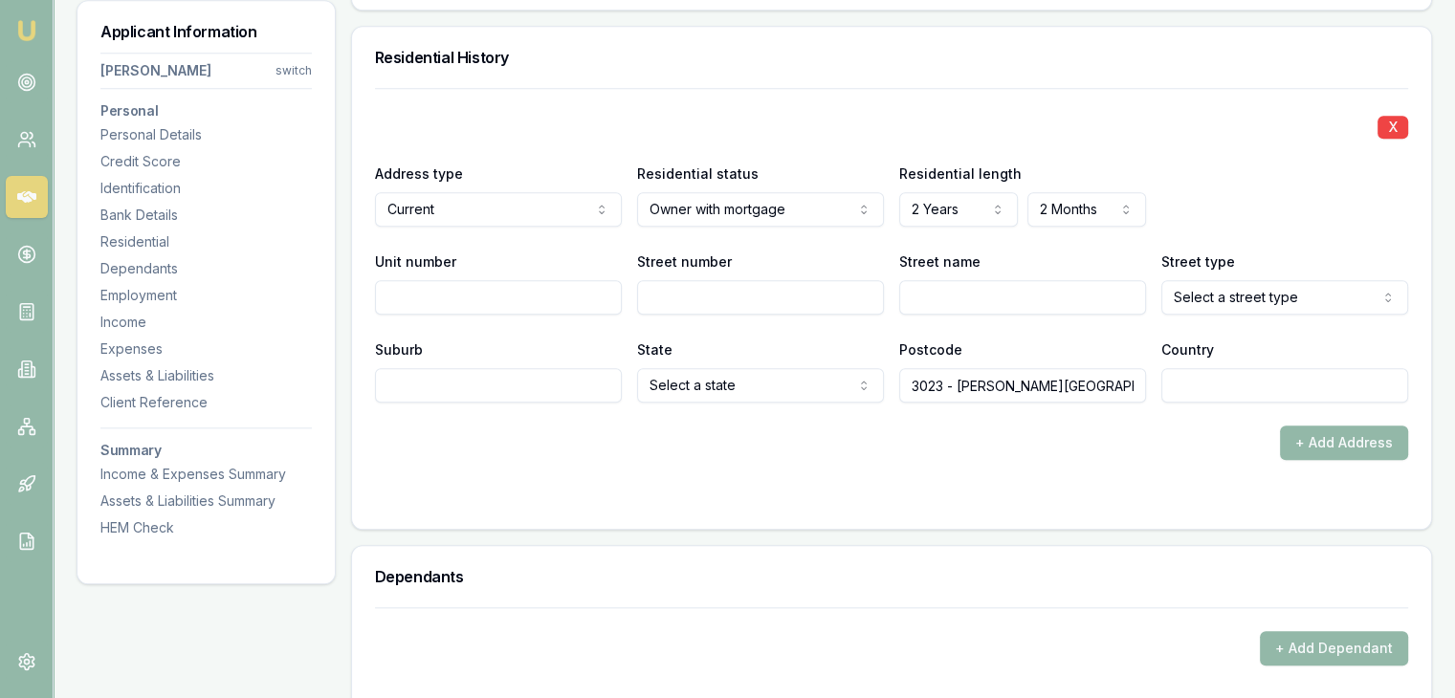
click at [734, 303] on input "Street number" at bounding box center [760, 297] width 247 height 34
type input "13"
click at [972, 304] on input "Street name" at bounding box center [1022, 297] width 247 height 34
type input "Wilkins"
select select "Crescent"
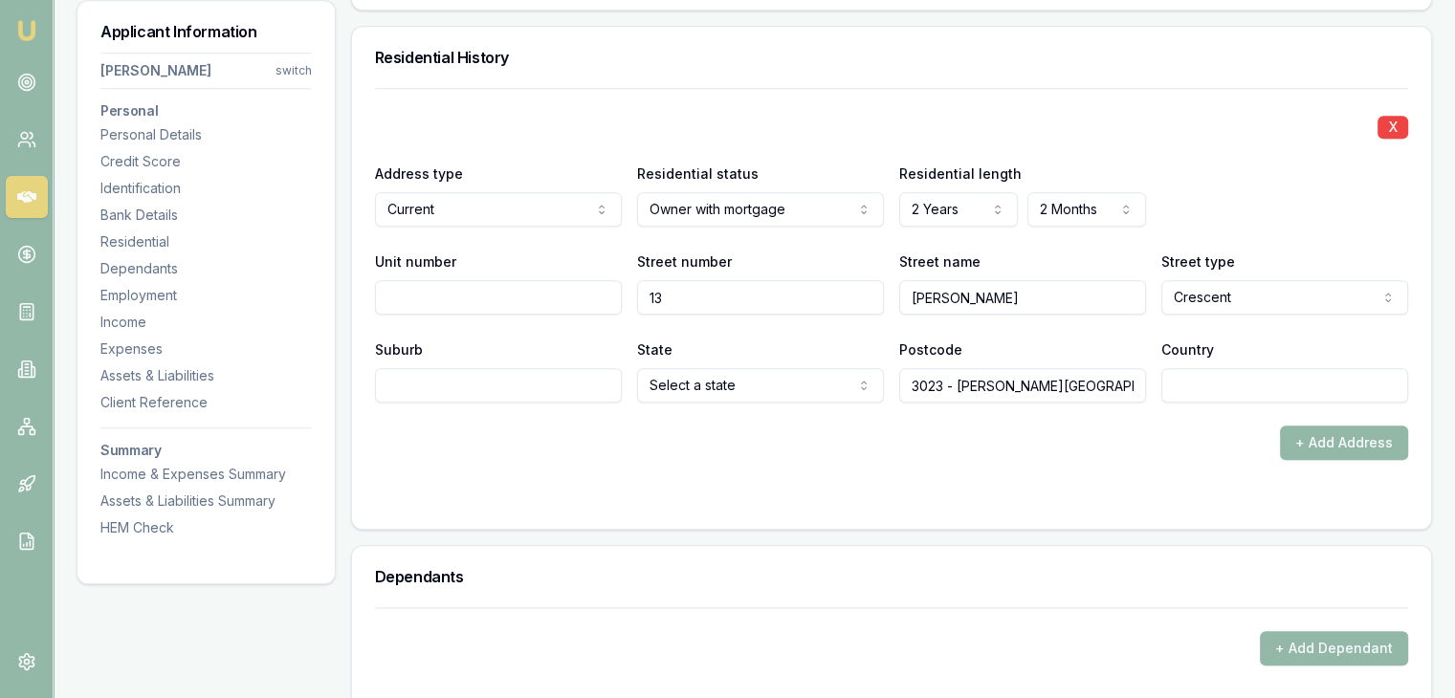
click at [541, 380] on input "Suburb" at bounding box center [498, 385] width 247 height 34
paste input "Burnside heights"
type input "Burnside heights"
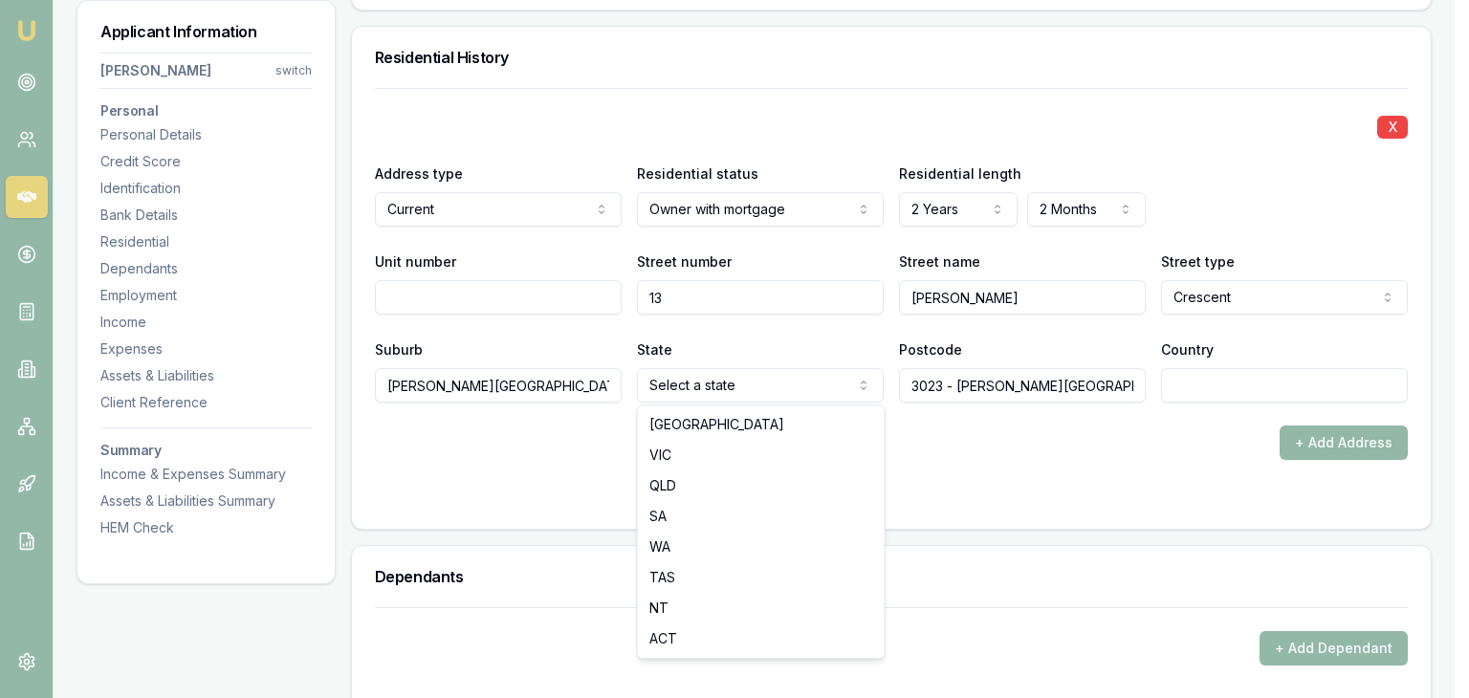
select select "VIC"
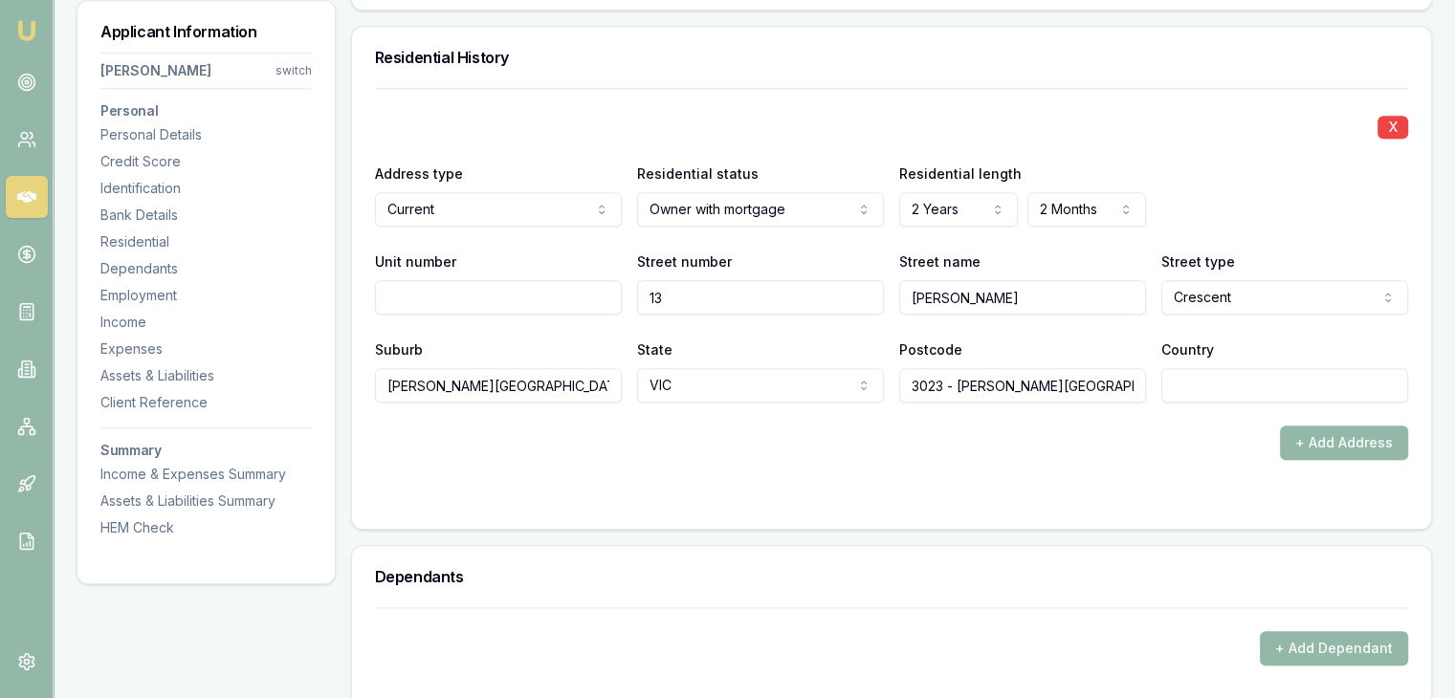
click at [910, 483] on form "X Address type Current Current Previous Residential status Owner with mortgage …" at bounding box center [891, 297] width 1033 height 418
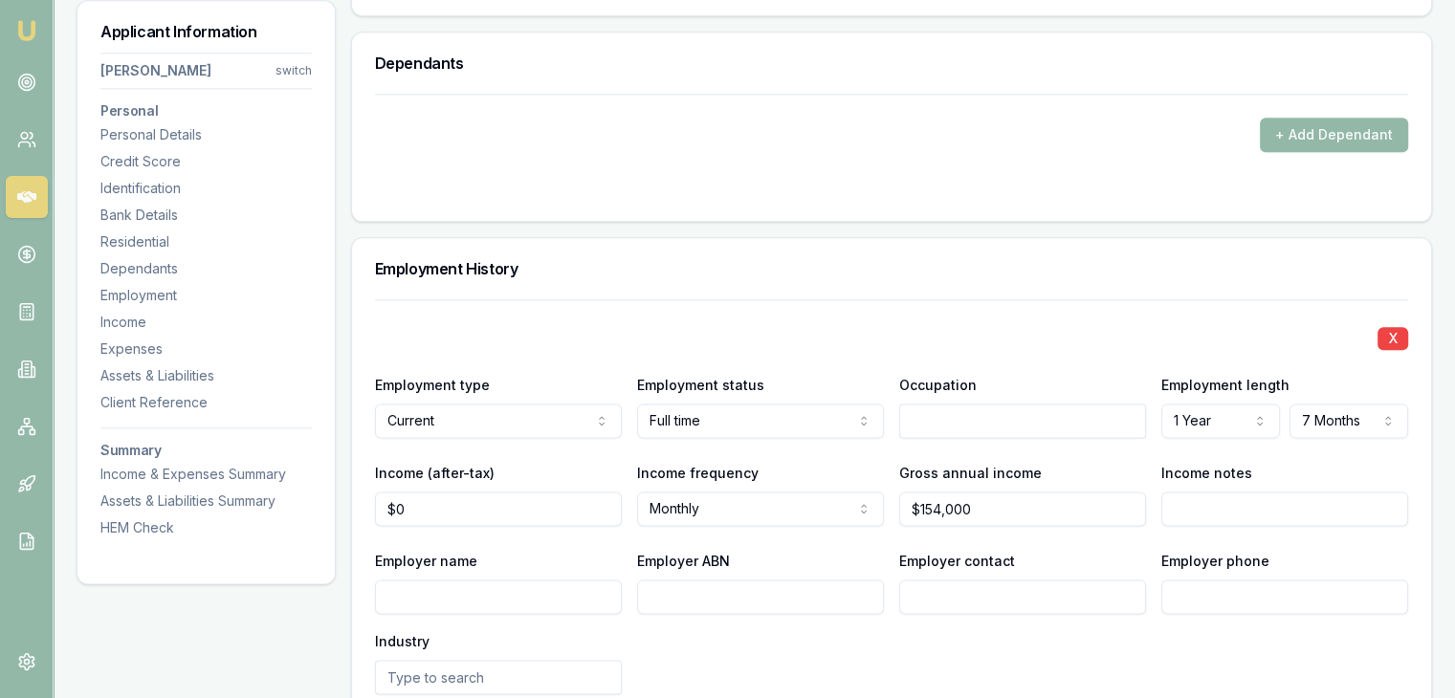
scroll to position [2391, 0]
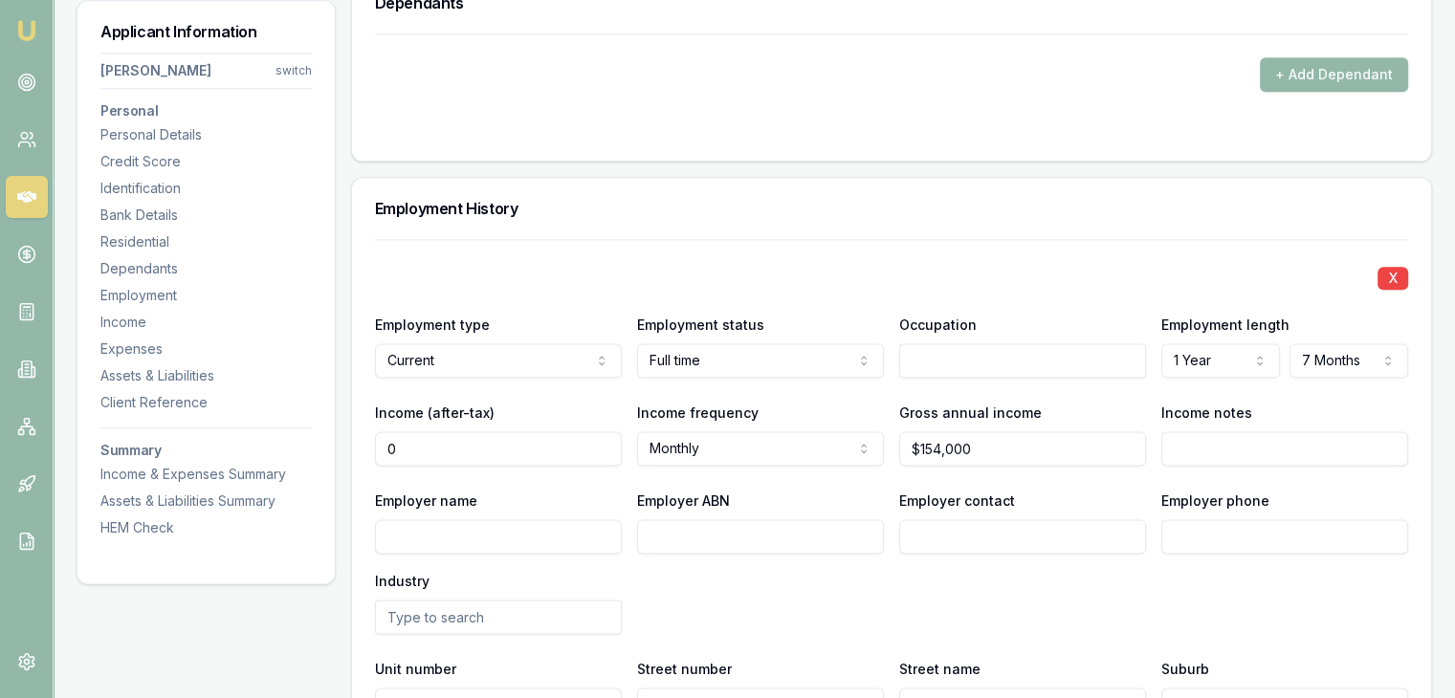
click at [490, 447] on input "0" at bounding box center [498, 448] width 247 height 34
type input "$0"
click at [998, 436] on input "154000" at bounding box center [1022, 448] width 247 height 34
type input "$154,000"
click at [1071, 278] on div "X" at bounding box center [891, 276] width 1033 height 27
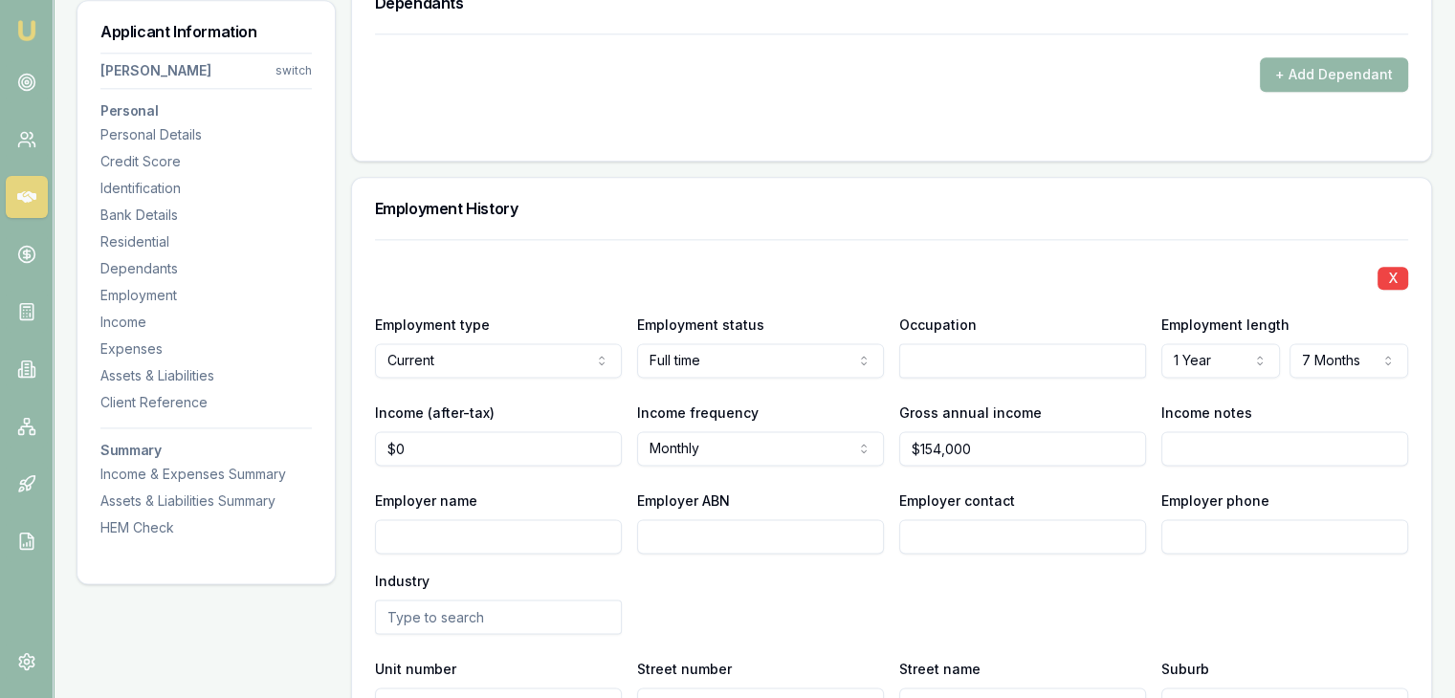
scroll to position [2487, 0]
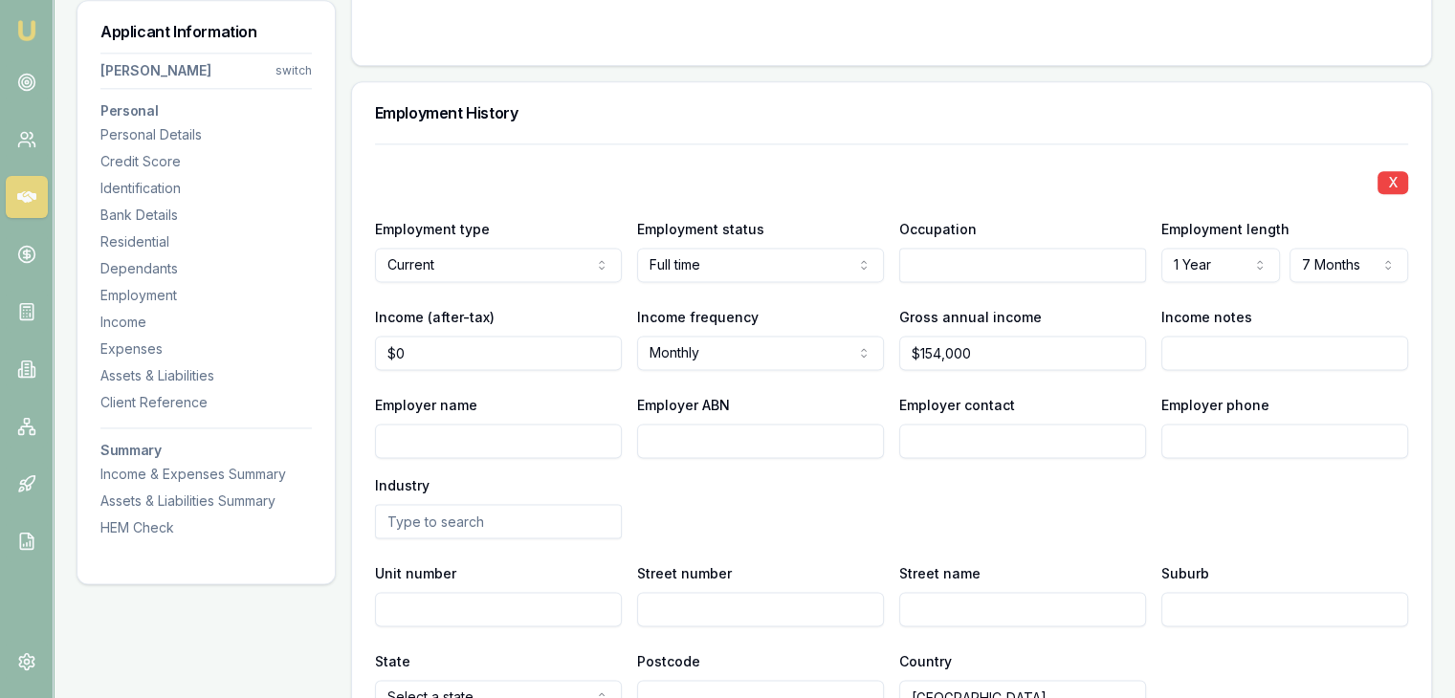
click at [503, 437] on input "Employer name" at bounding box center [498, 441] width 247 height 34
click at [440, 342] on input "0" at bounding box center [498, 353] width 247 height 34
click at [446, 352] on input "0" at bounding box center [498, 353] width 247 height 34
type input "$0"
click at [998, 356] on input "154000" at bounding box center [1022, 353] width 247 height 34
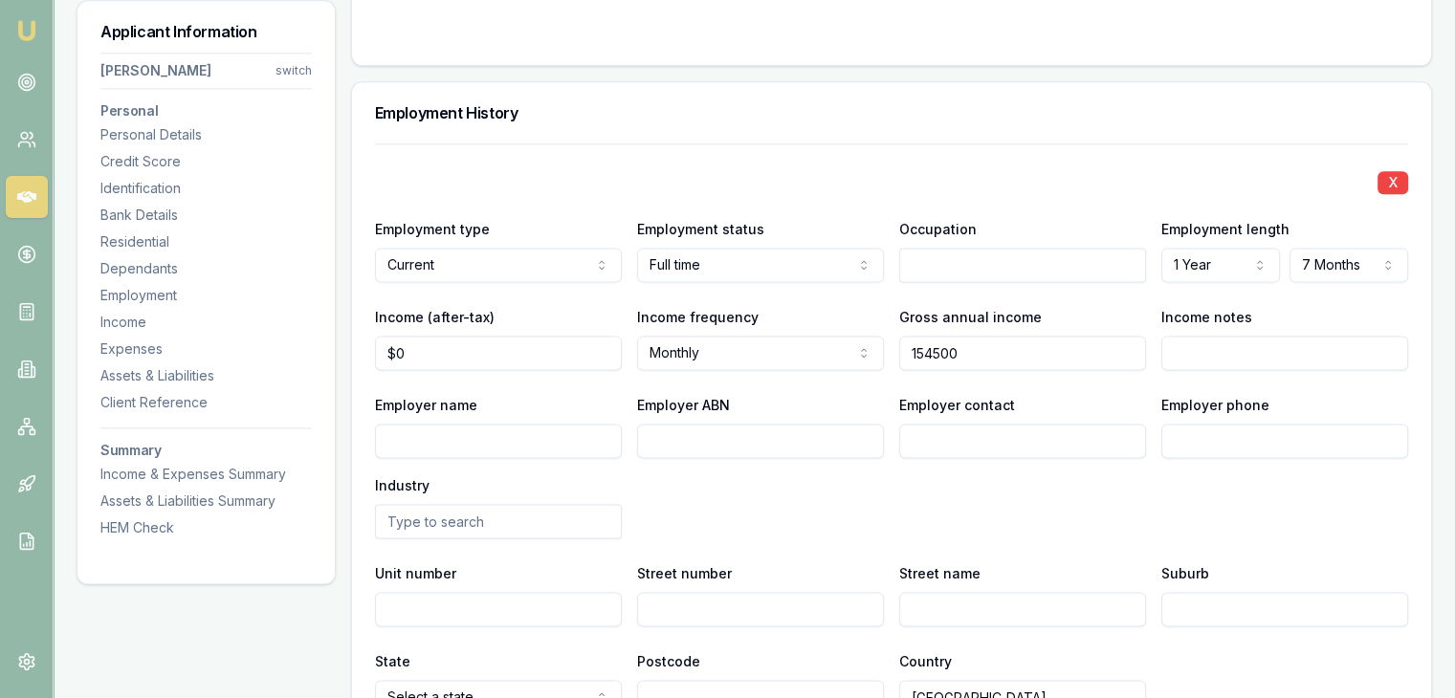
type input "$154,500"
click at [954, 491] on div "Employer name Employer ABN Employer contact Employer phone Industry" at bounding box center [891, 465] width 1033 height 145
click at [505, 431] on input "Employer name" at bounding box center [498, 441] width 247 height 34
type input "Acciona"
type input "67159005491"
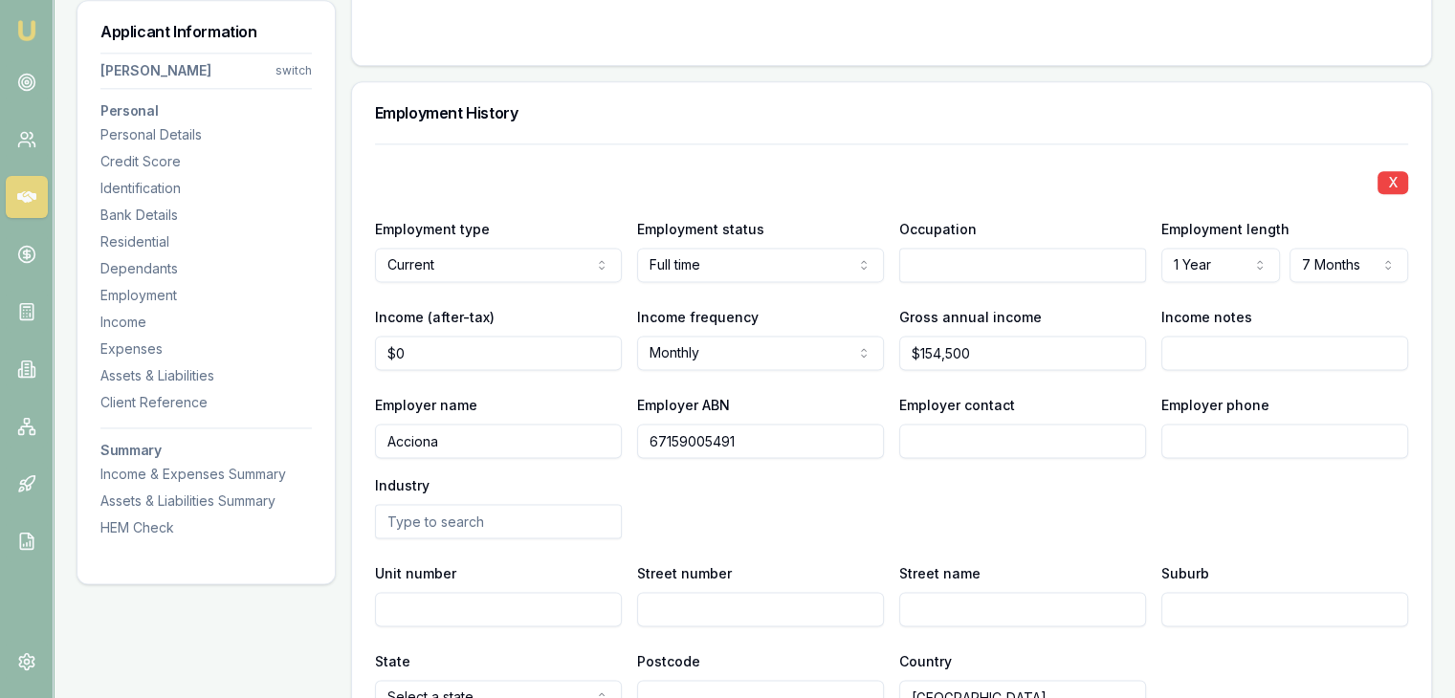
click at [949, 485] on div "Employer name Acciona Employer ABN 67159005491 Employer contact Employer phone …" at bounding box center [891, 465] width 1033 height 145
click at [1176, 437] on input "Employer phone" at bounding box center [1284, 441] width 247 height 34
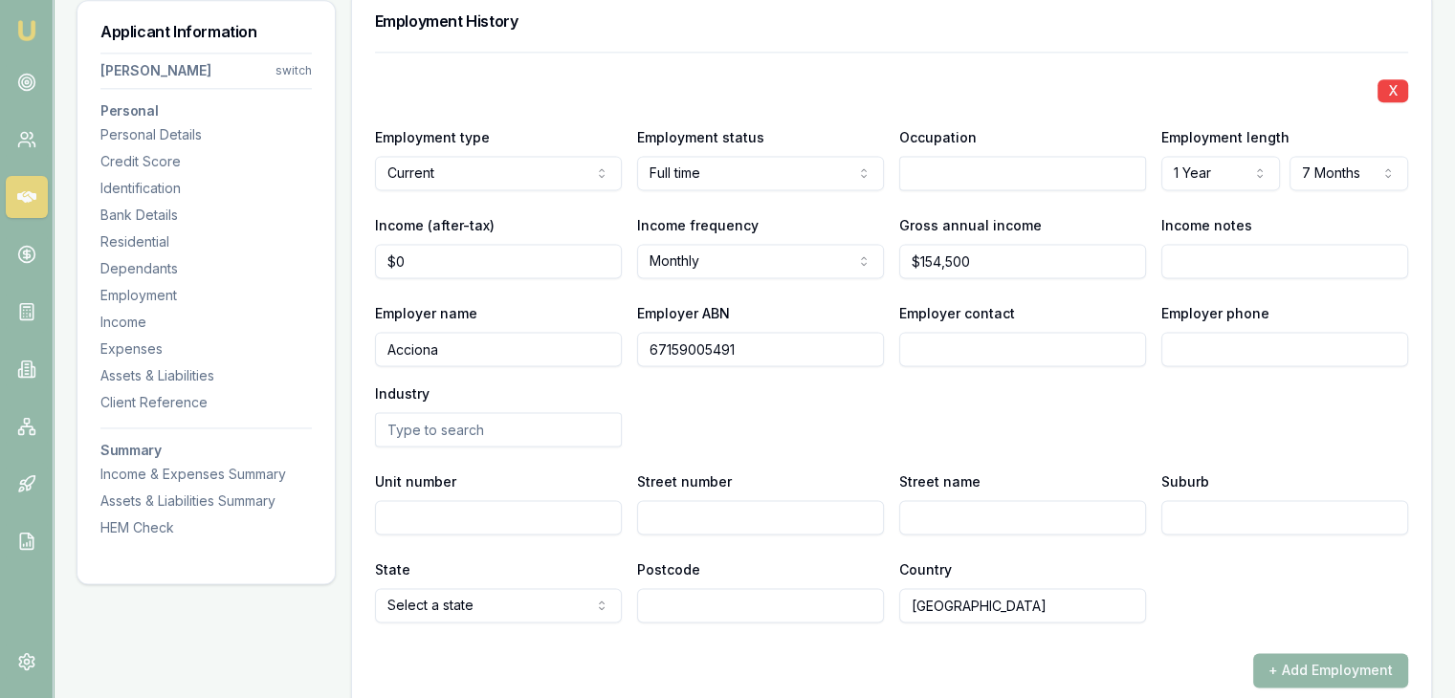
scroll to position [2678, 0]
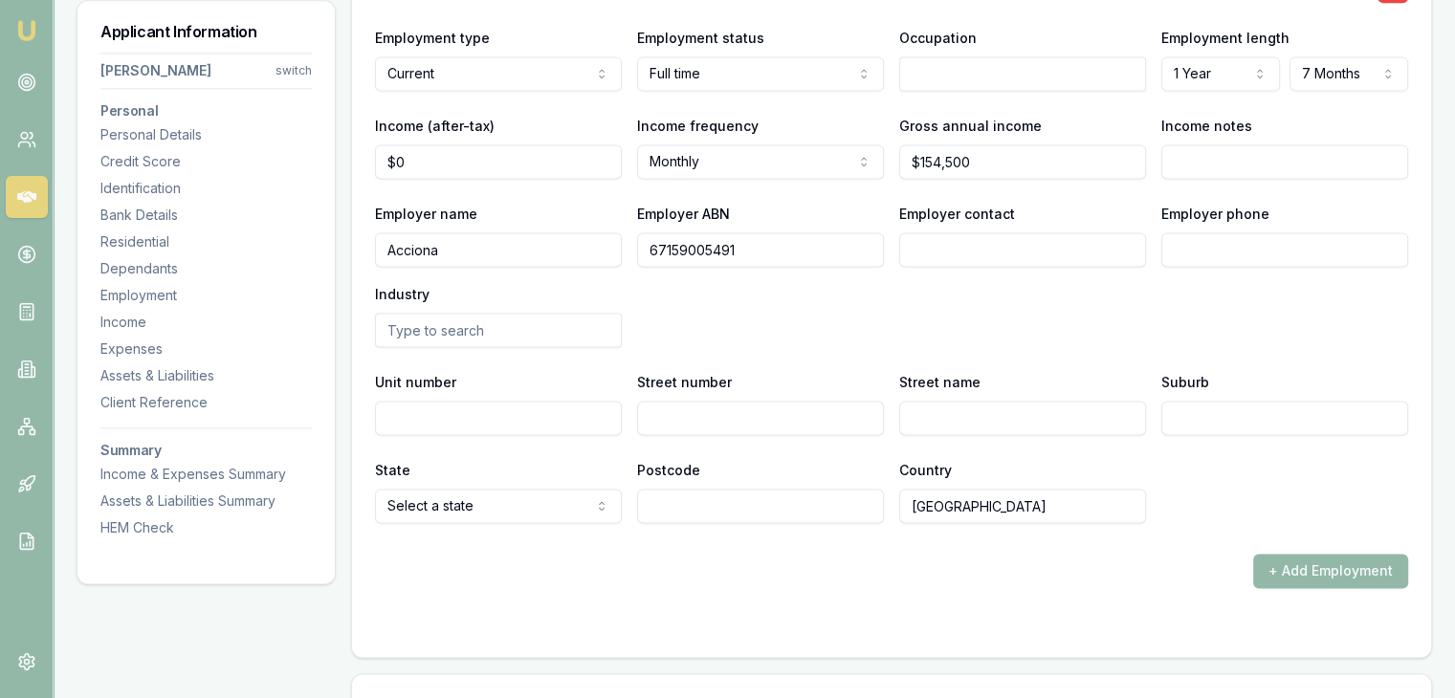
click at [657, 414] on input "Street number" at bounding box center [760, 418] width 247 height 34
paste input "174 Turner St, Port Melbourne VIC 3207"
drag, startPoint x: 711, startPoint y: 417, endPoint x: 834, endPoint y: 413, distance: 123.5
click at [834, 413] on input "174 Turner St, Port Melbourne VIC 3207" at bounding box center [760, 418] width 247 height 34
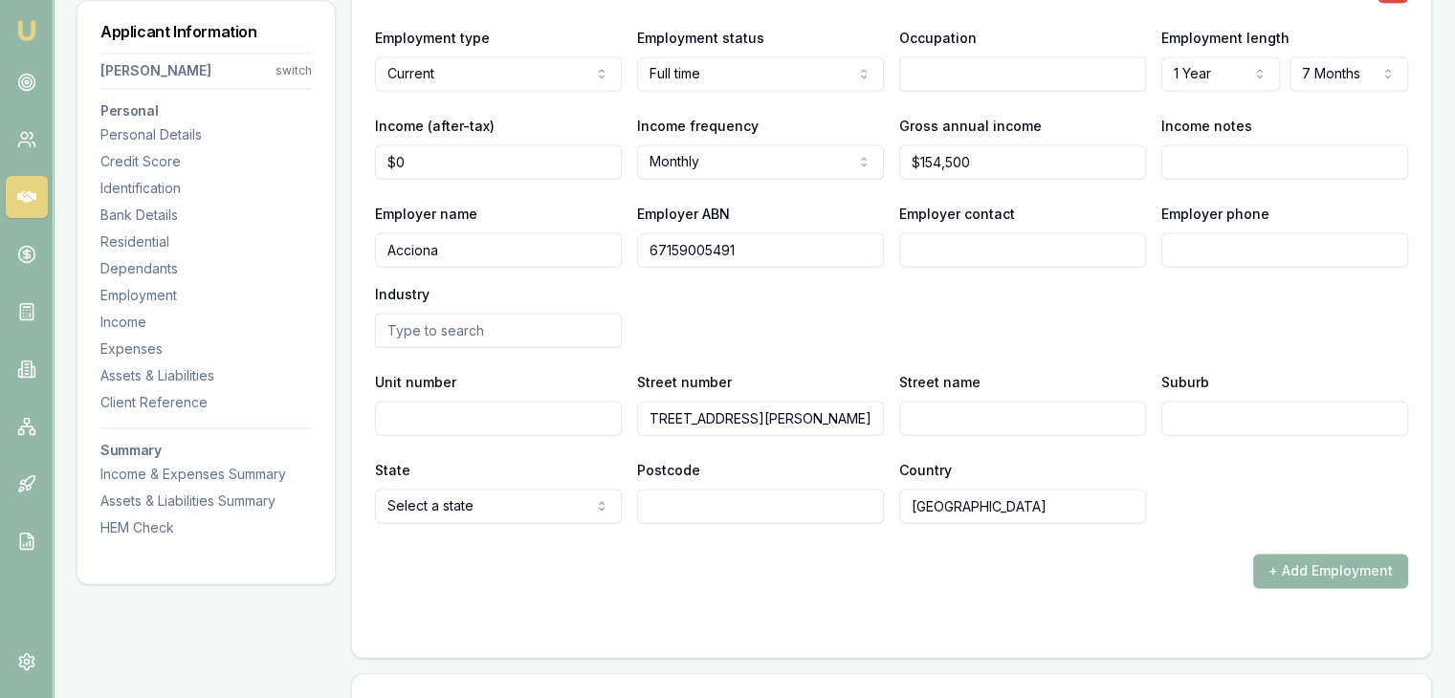
scroll to position [0, 0]
type input "174 Turner St, 3207"
click at [1192, 412] on input "Suburb" at bounding box center [1284, 418] width 247 height 34
paste input "Port Melbourne VIC"
type input "Port Melbourne"
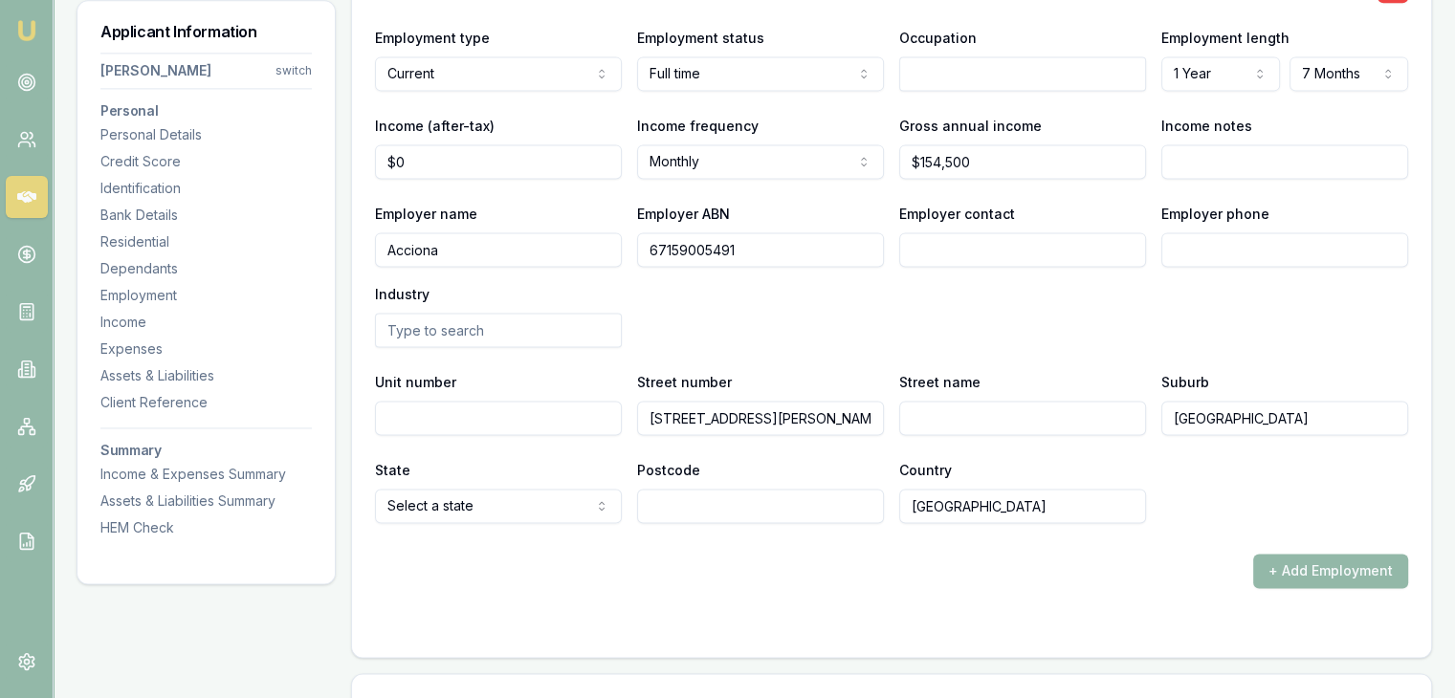
drag, startPoint x: 742, startPoint y: 412, endPoint x: 777, endPoint y: 420, distance: 35.3
click at [777, 420] on input "174 Turner St, 3207" at bounding box center [760, 418] width 247 height 34
type input "174 Turner St,"
click at [719, 510] on input "Postcode" at bounding box center [760, 506] width 247 height 34
paste input "3207"
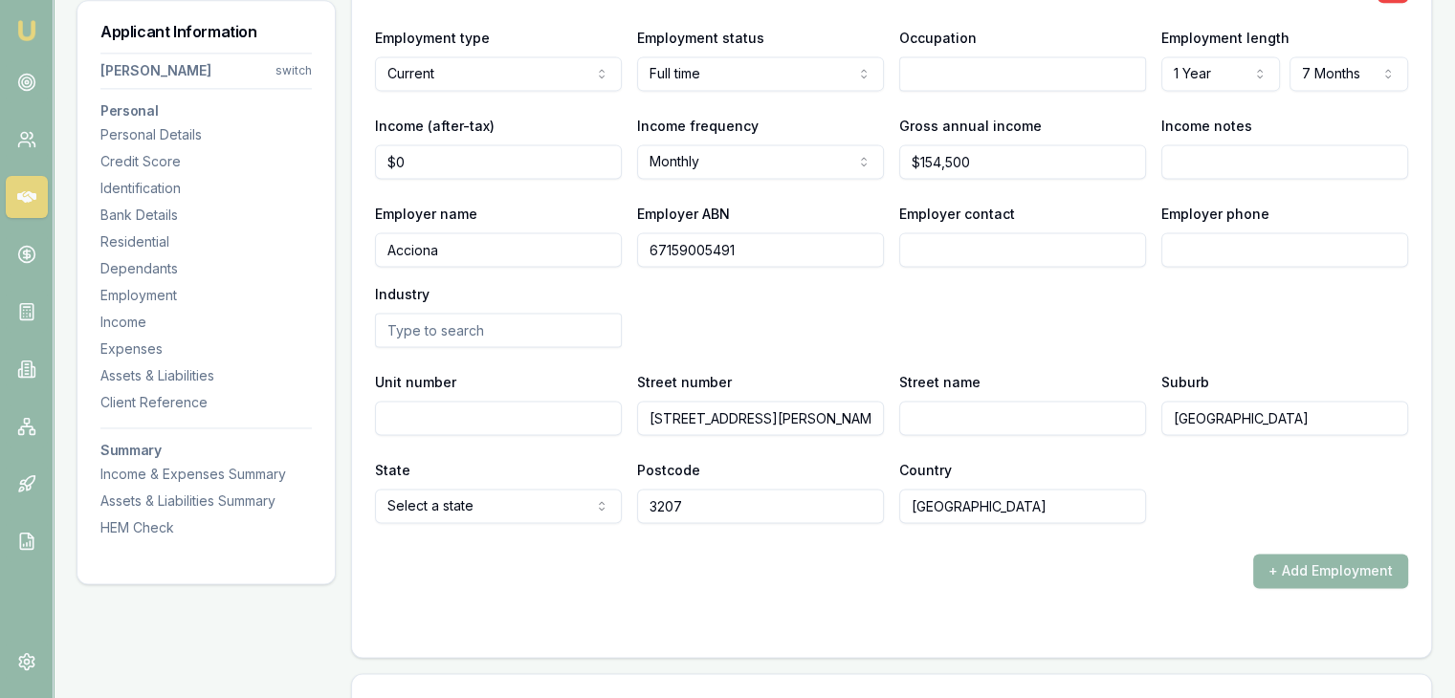
type input "3207"
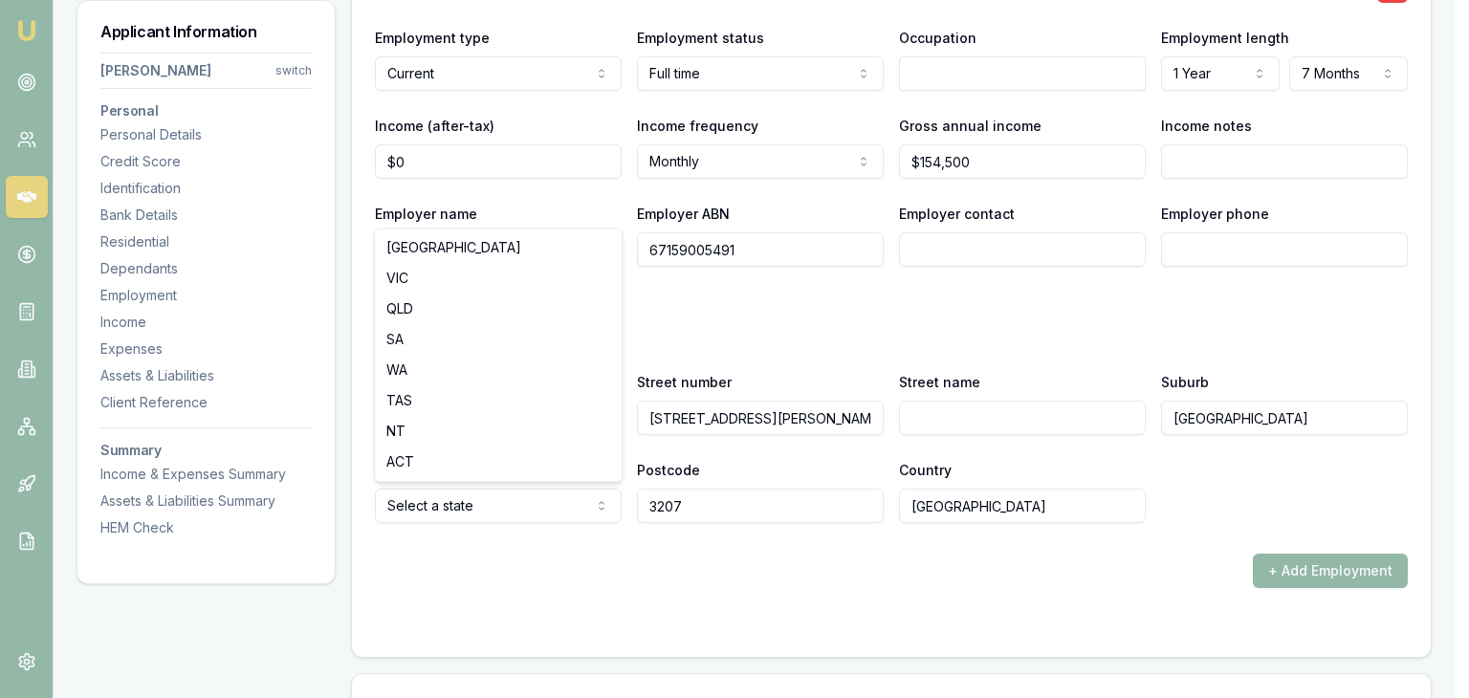
select select "VIC"
drag, startPoint x: 456, startPoint y: 281, endPoint x: 459, endPoint y: 297, distance: 15.6
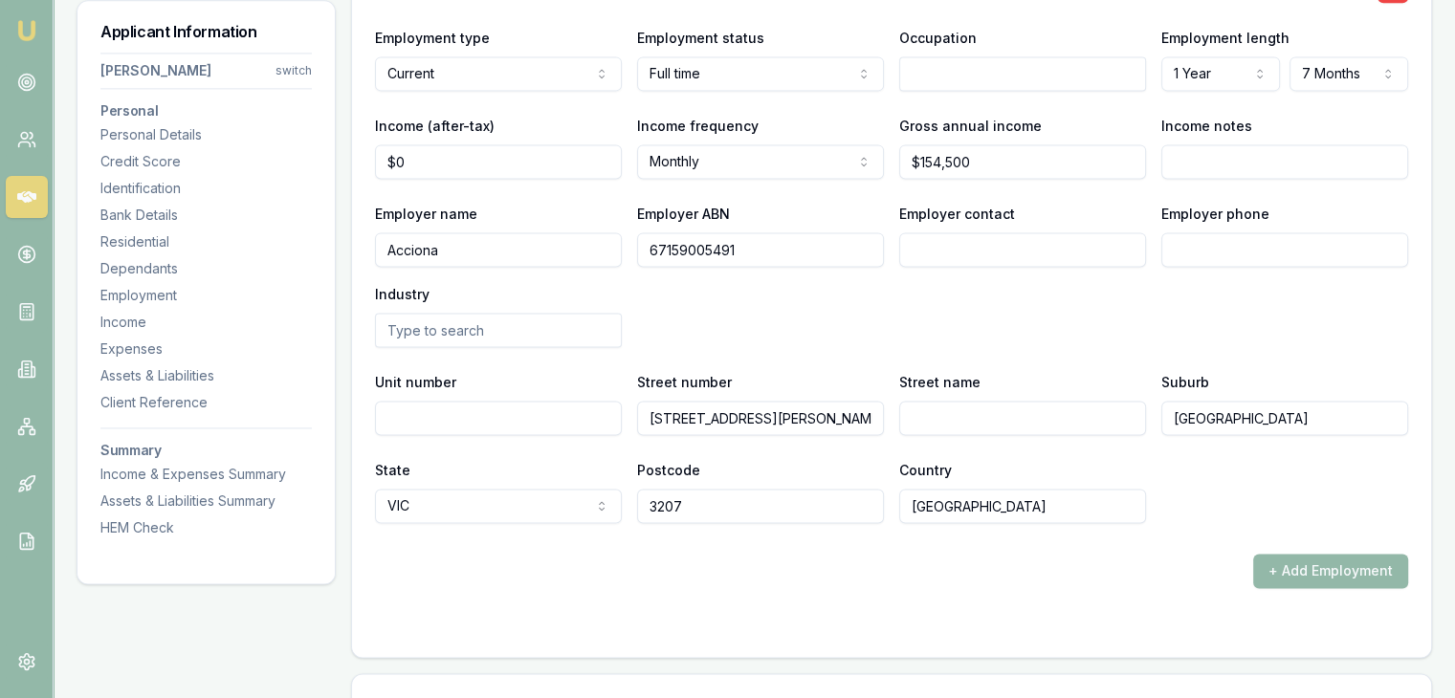
click at [826, 405] on input "174 Turner St," at bounding box center [760, 418] width 247 height 34
drag, startPoint x: 675, startPoint y: 414, endPoint x: 804, endPoint y: 407, distance: 129.4
click at [804, 407] on input "174 Turner St," at bounding box center [760, 418] width 247 height 34
type input "174"
click at [949, 416] on input "Street name" at bounding box center [1022, 418] width 247 height 34
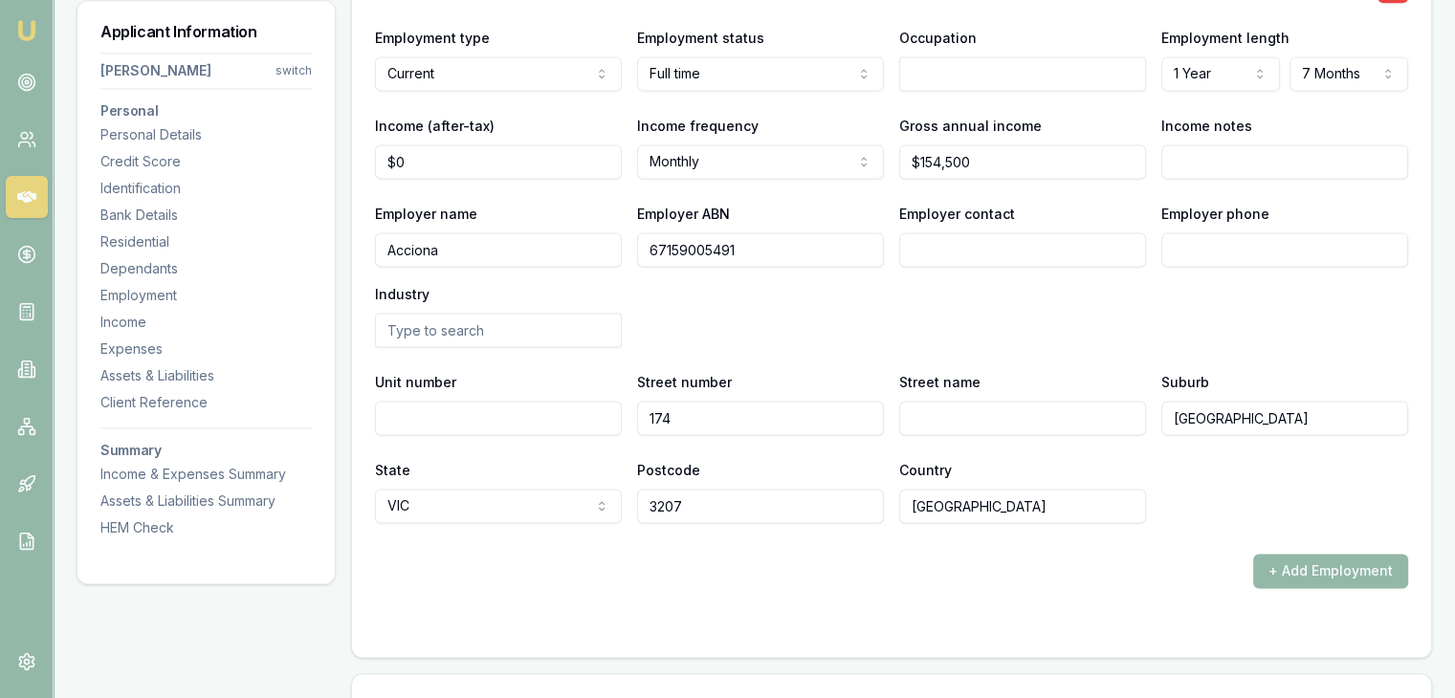
paste input "[PERSON_NAME] St,"
type input "[PERSON_NAME] St,"
drag, startPoint x: 634, startPoint y: 601, endPoint x: 846, endPoint y: 479, distance: 243.8
click at [638, 597] on form "X Employment type Current Current Previous Employment status Full time Full tim…" at bounding box center [891, 293] width 1033 height 682
click at [699, 554] on div "+ Add Employment" at bounding box center [891, 571] width 1033 height 34
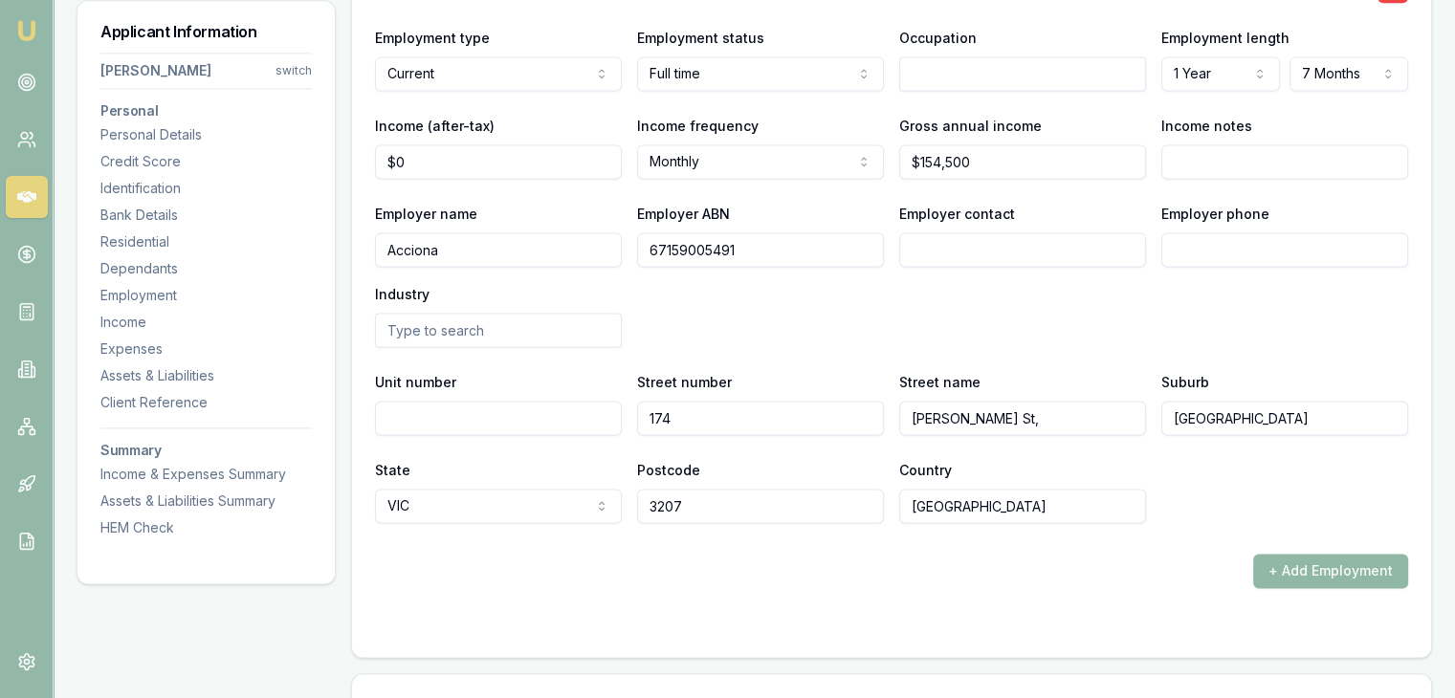
click at [1272, 570] on button "+ Add Employment" at bounding box center [1330, 571] width 155 height 34
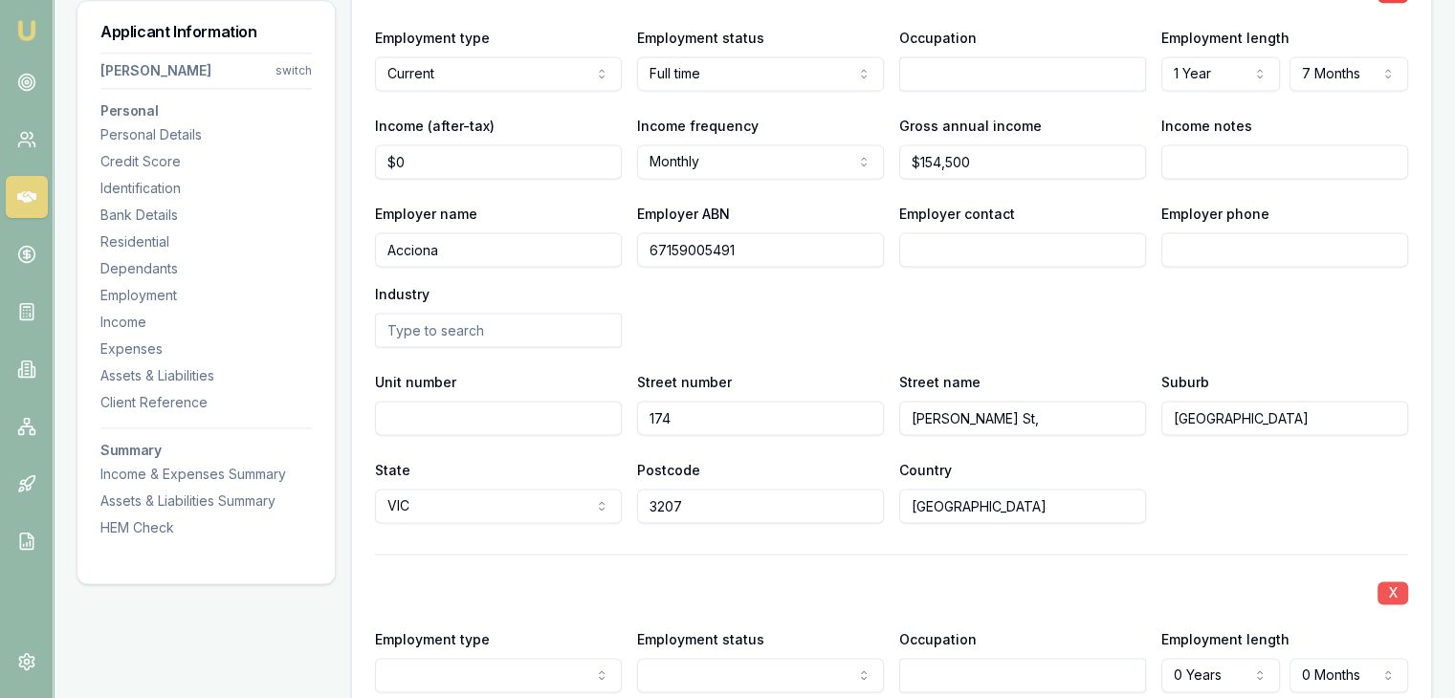
click at [1388, 589] on button "X" at bounding box center [1392, 593] width 31 height 23
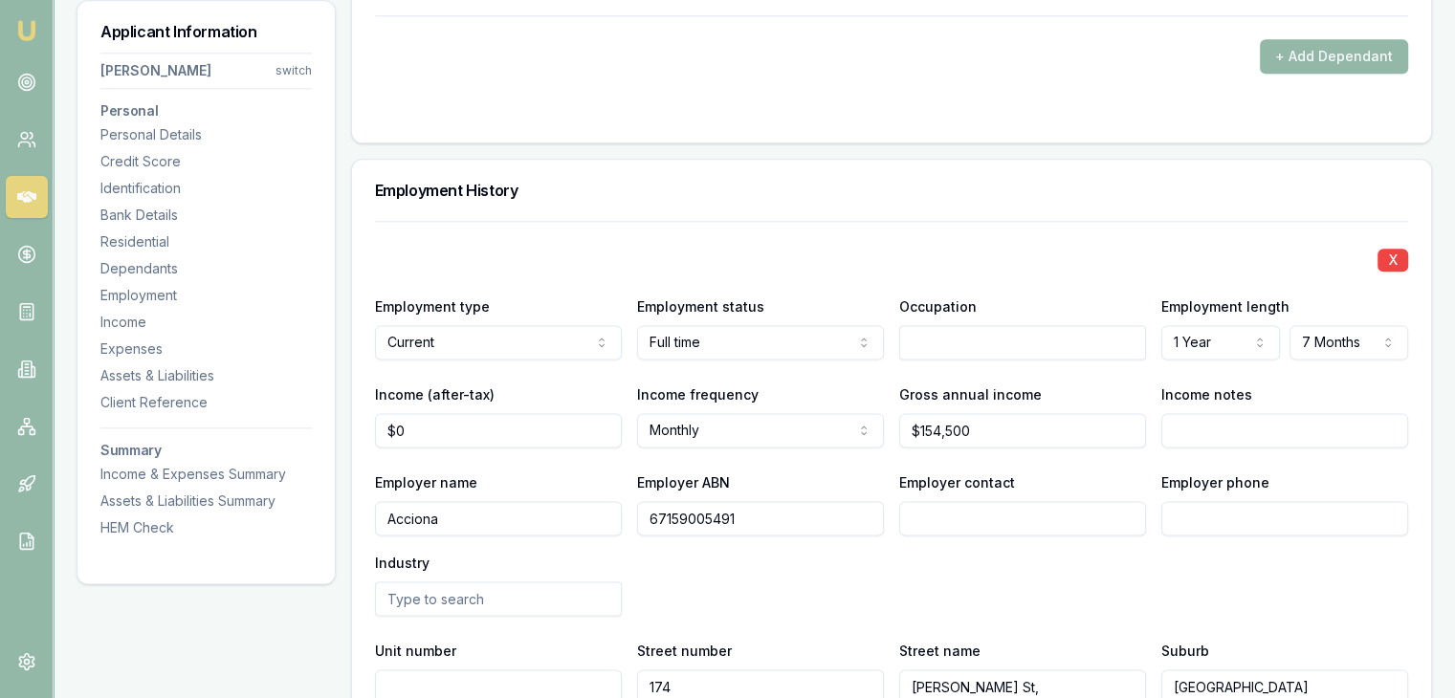
scroll to position [2296, 0]
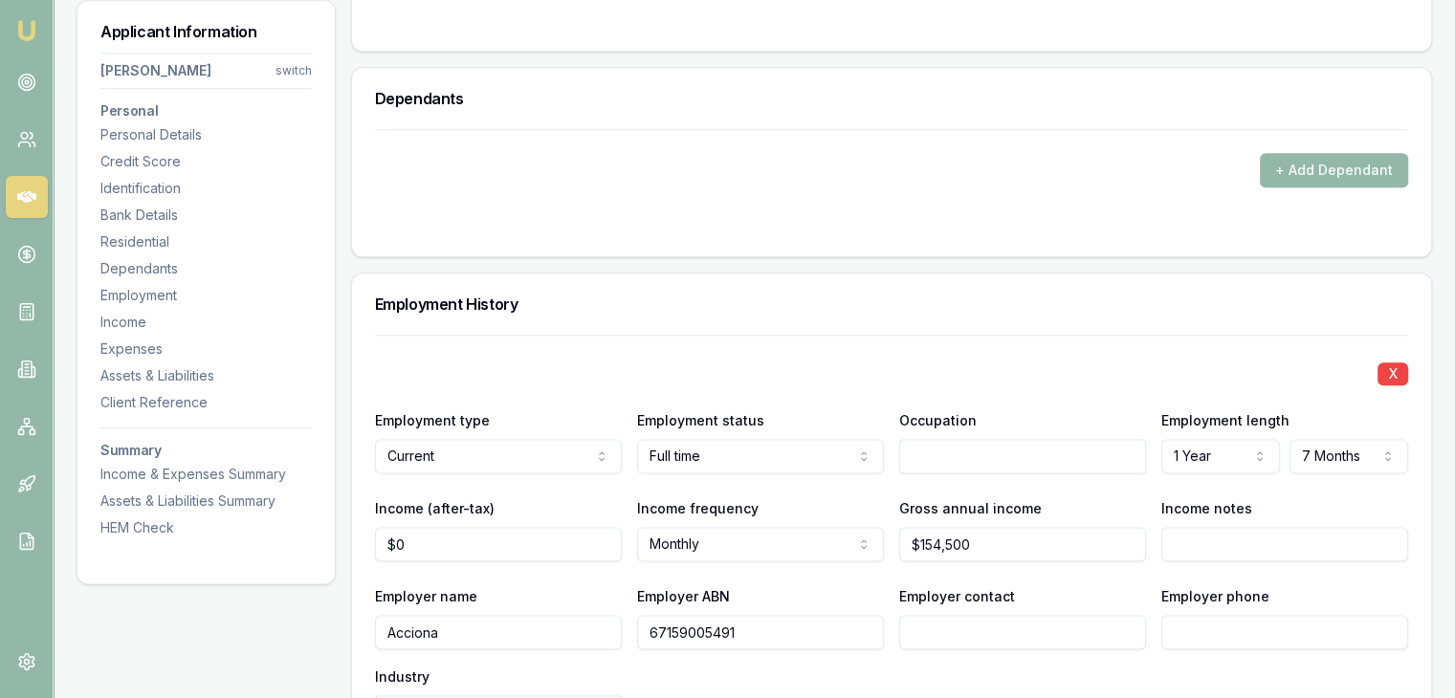
click at [804, 342] on div "X Employment type Current Current Previous Employment status Full time Full tim…" at bounding box center [891, 620] width 1033 height 571
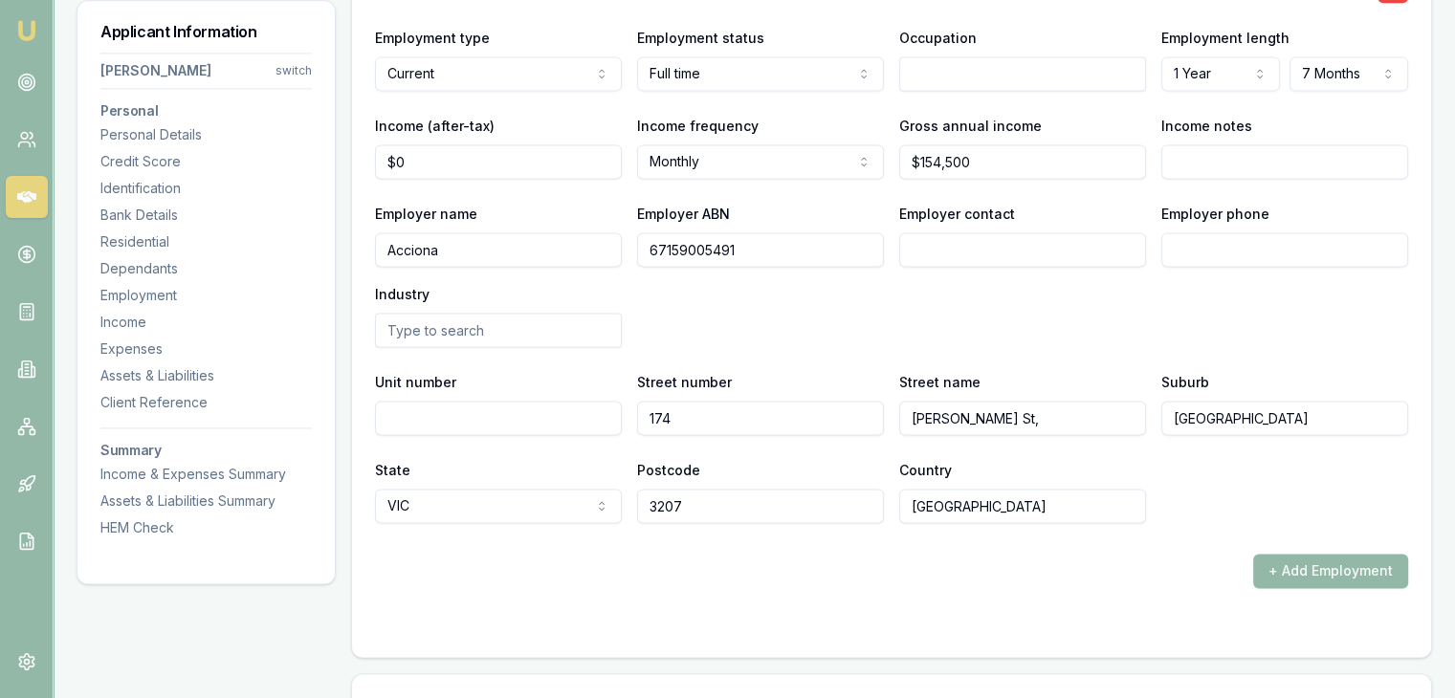
scroll to position [3157, 0]
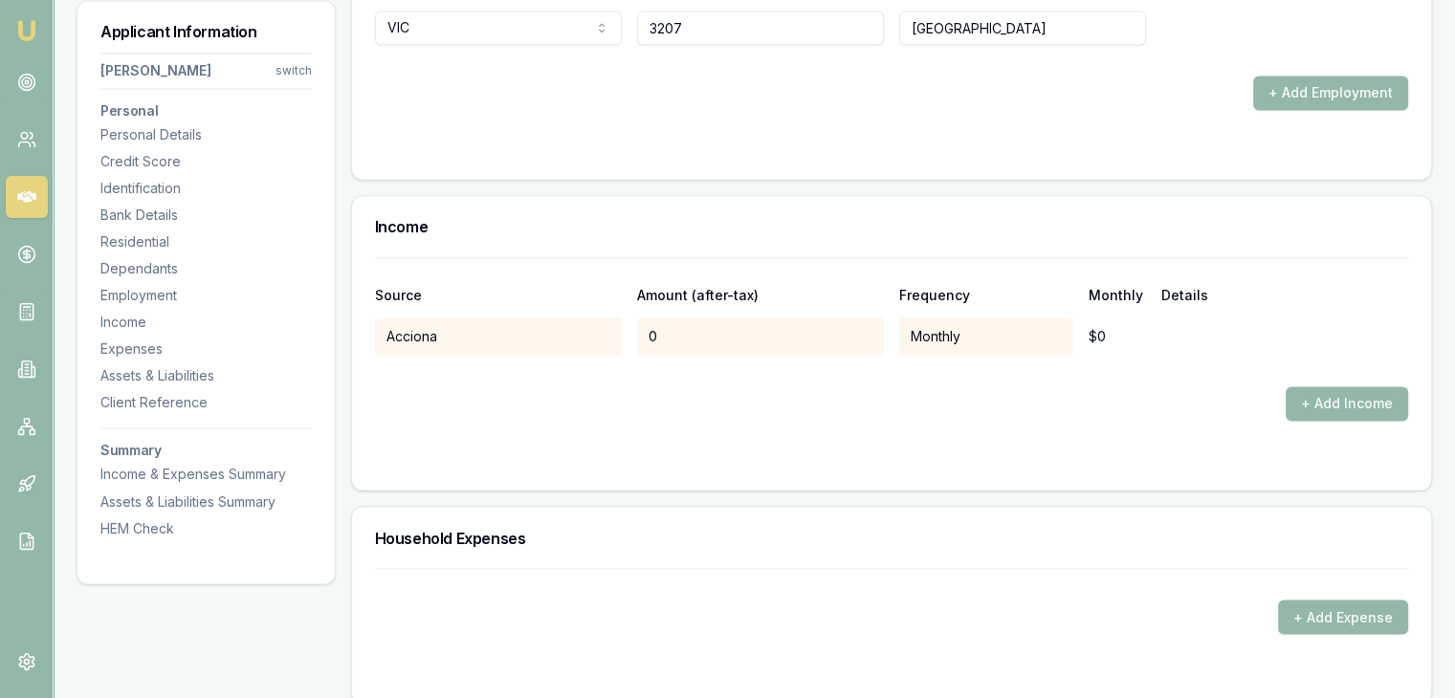
click at [766, 337] on div "0" at bounding box center [760, 337] width 247 height 38
click at [710, 328] on div "0" at bounding box center [760, 337] width 247 height 38
click at [693, 327] on div "0" at bounding box center [760, 337] width 247 height 38
click at [696, 322] on div "0" at bounding box center [760, 337] width 247 height 38
click at [693, 329] on div "0" at bounding box center [760, 337] width 247 height 38
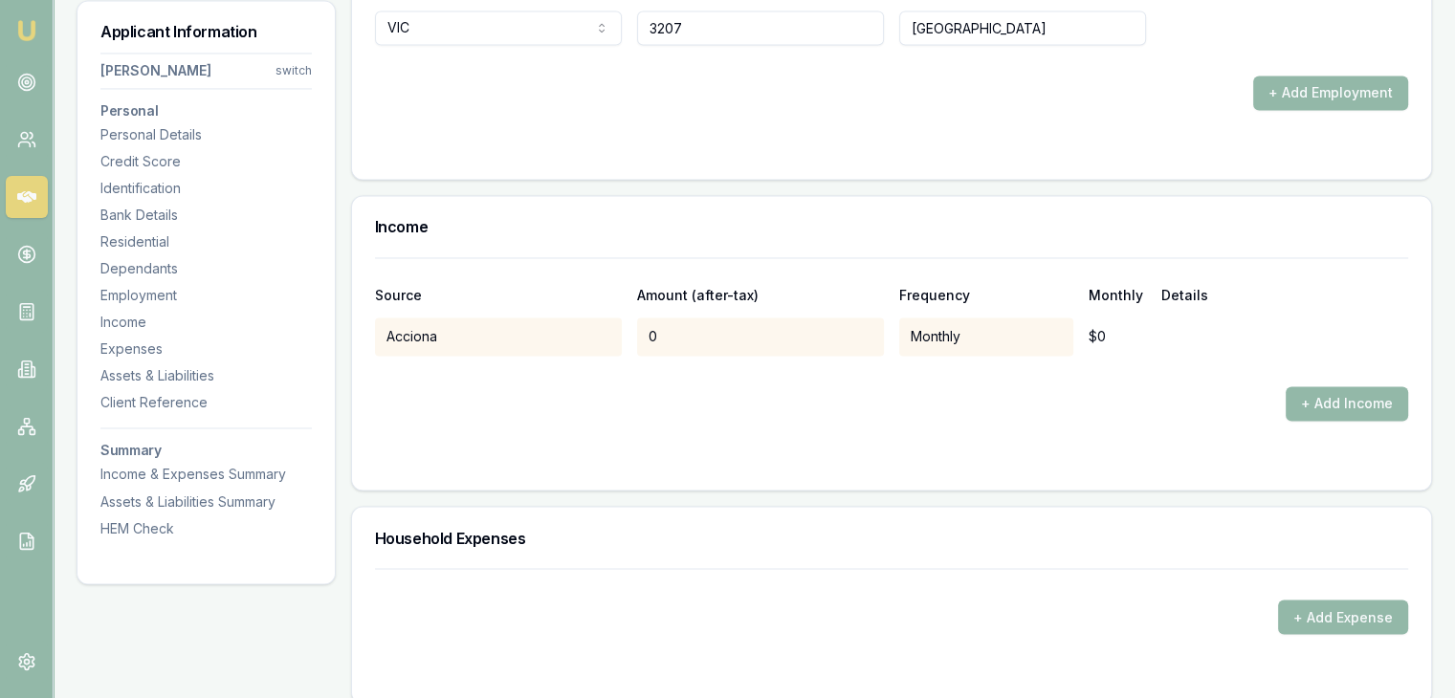
click at [693, 329] on div "0" at bounding box center [760, 337] width 247 height 38
click at [1301, 397] on button "+ Add Income" at bounding box center [1347, 403] width 122 height 34
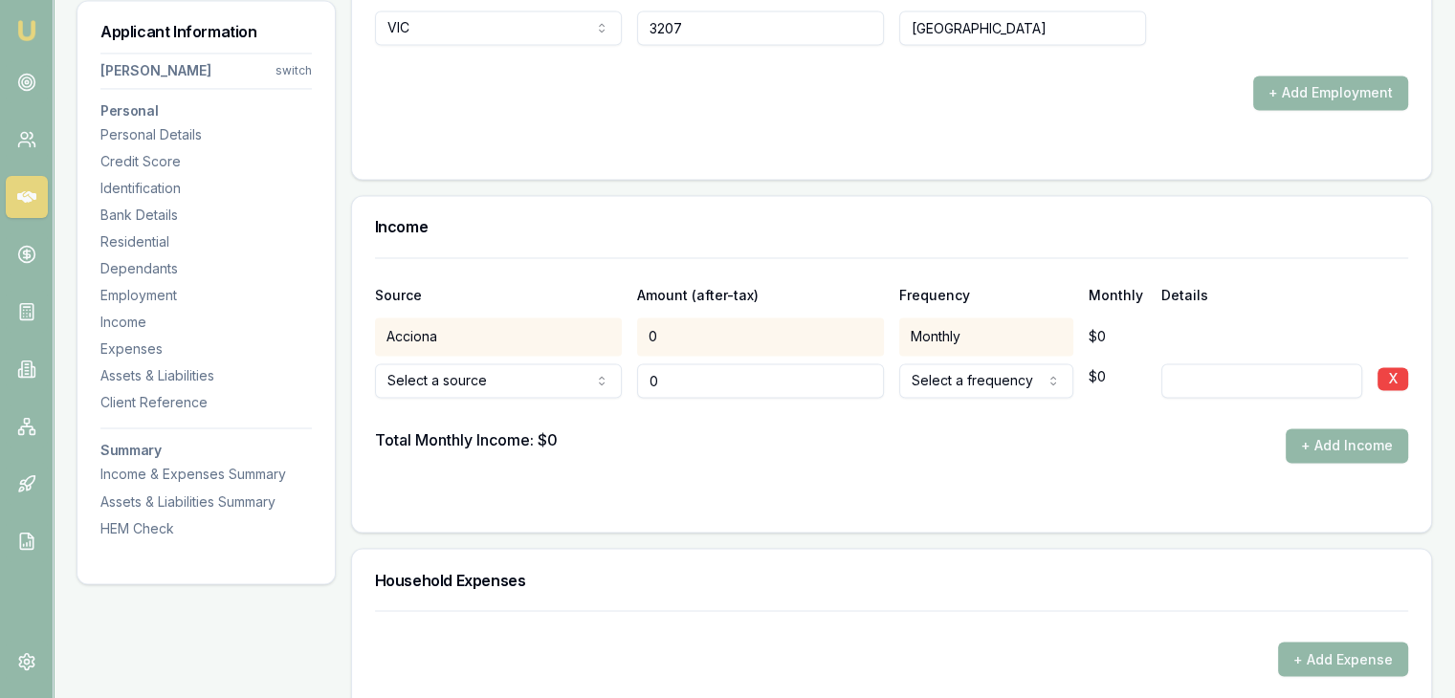
type input "$0"
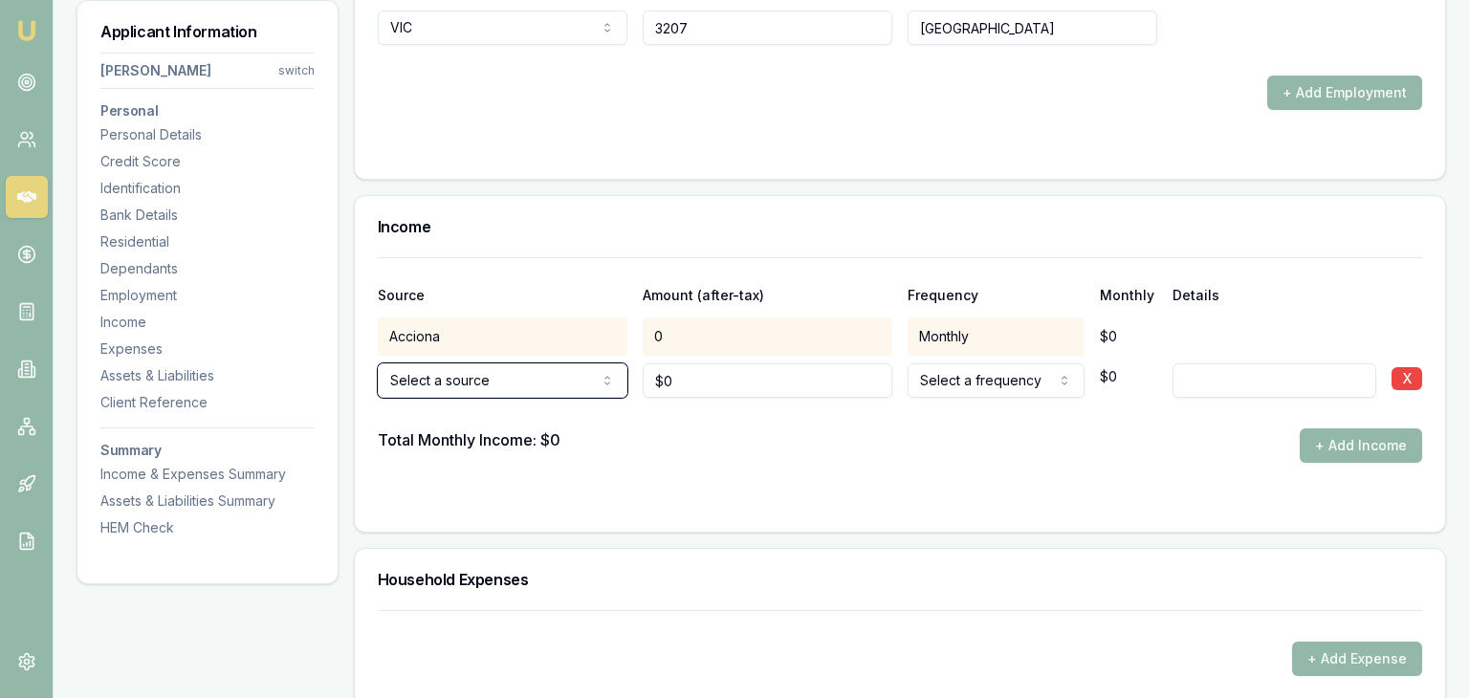
click at [1393, 376] on button "X" at bounding box center [1392, 378] width 31 height 23
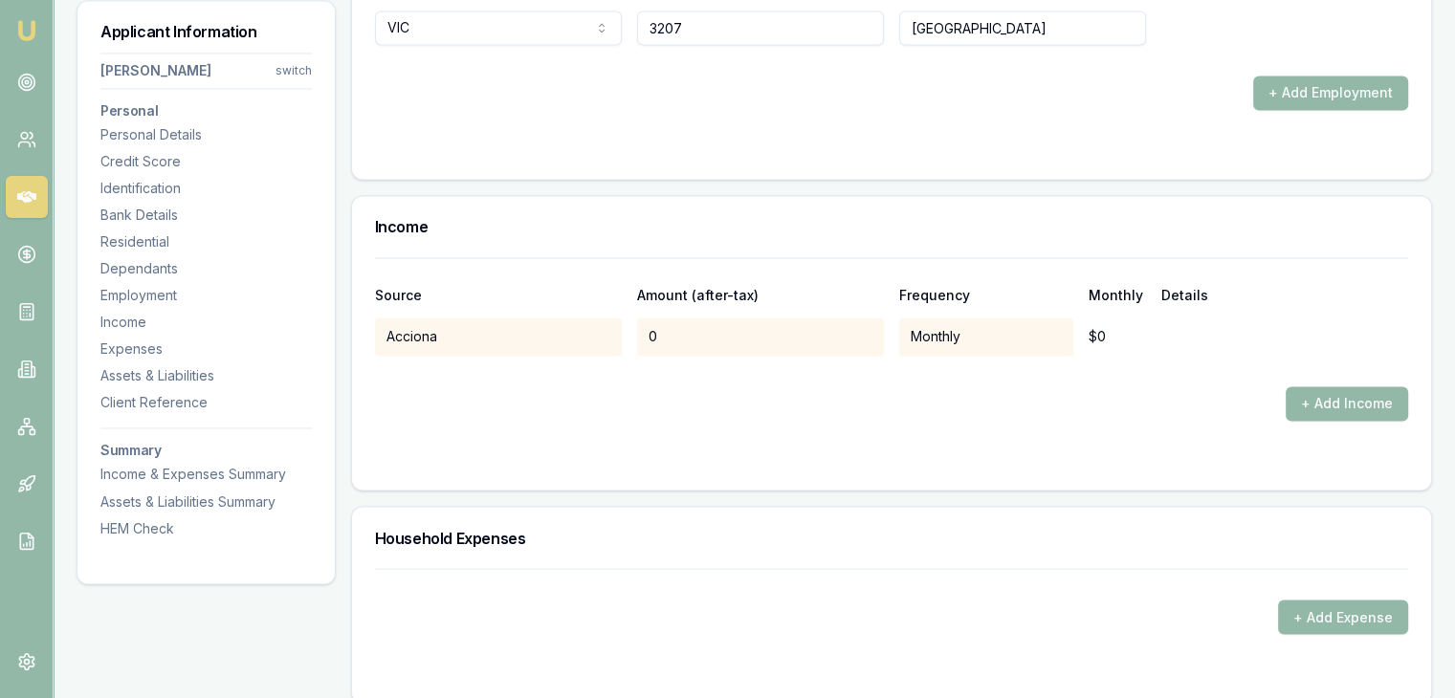
click at [497, 341] on div "Acciona" at bounding box center [498, 337] width 247 height 38
click at [494, 334] on div "Acciona" at bounding box center [498, 337] width 247 height 38
click at [669, 333] on div "0" at bounding box center [760, 337] width 247 height 38
click at [591, 329] on div "Acciona" at bounding box center [498, 337] width 247 height 38
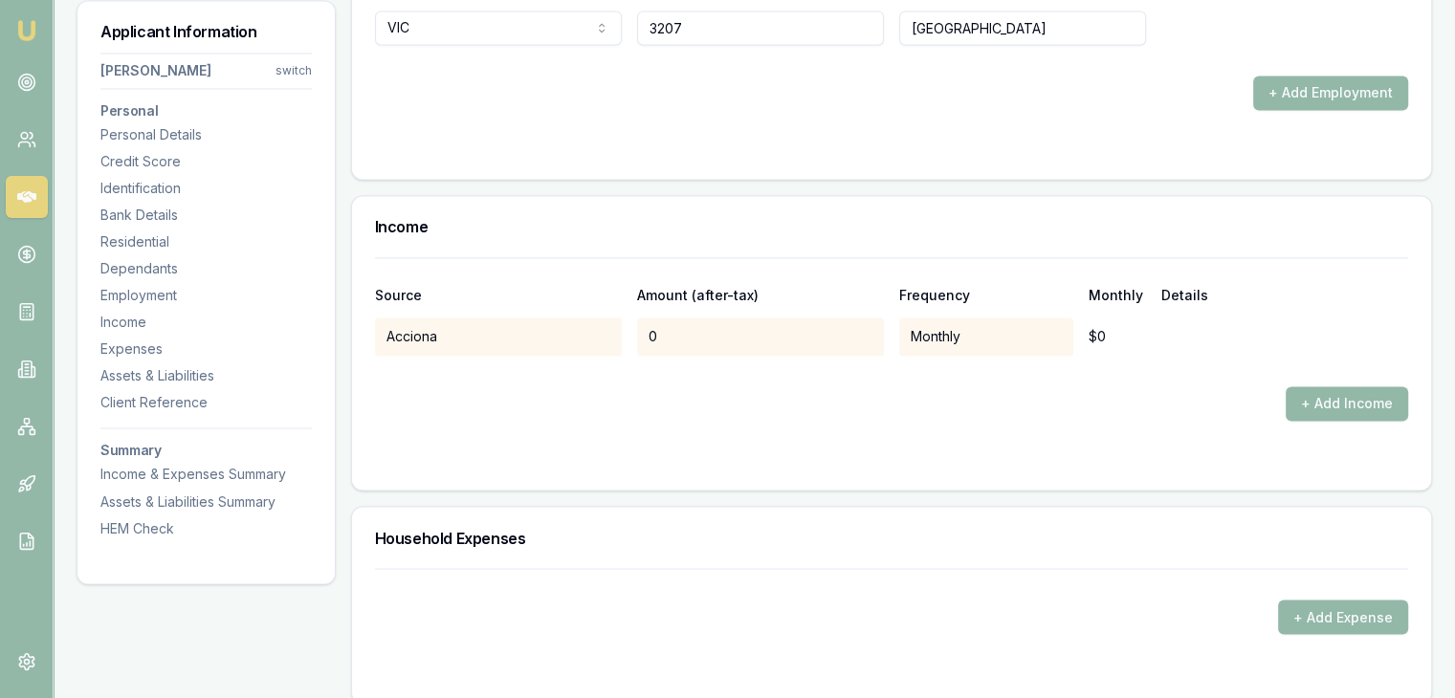
click at [746, 333] on div "0" at bounding box center [760, 337] width 247 height 38
click at [1102, 327] on div "$0" at bounding box center [1117, 337] width 57 height 38
click at [836, 335] on div "0" at bounding box center [760, 337] width 247 height 38
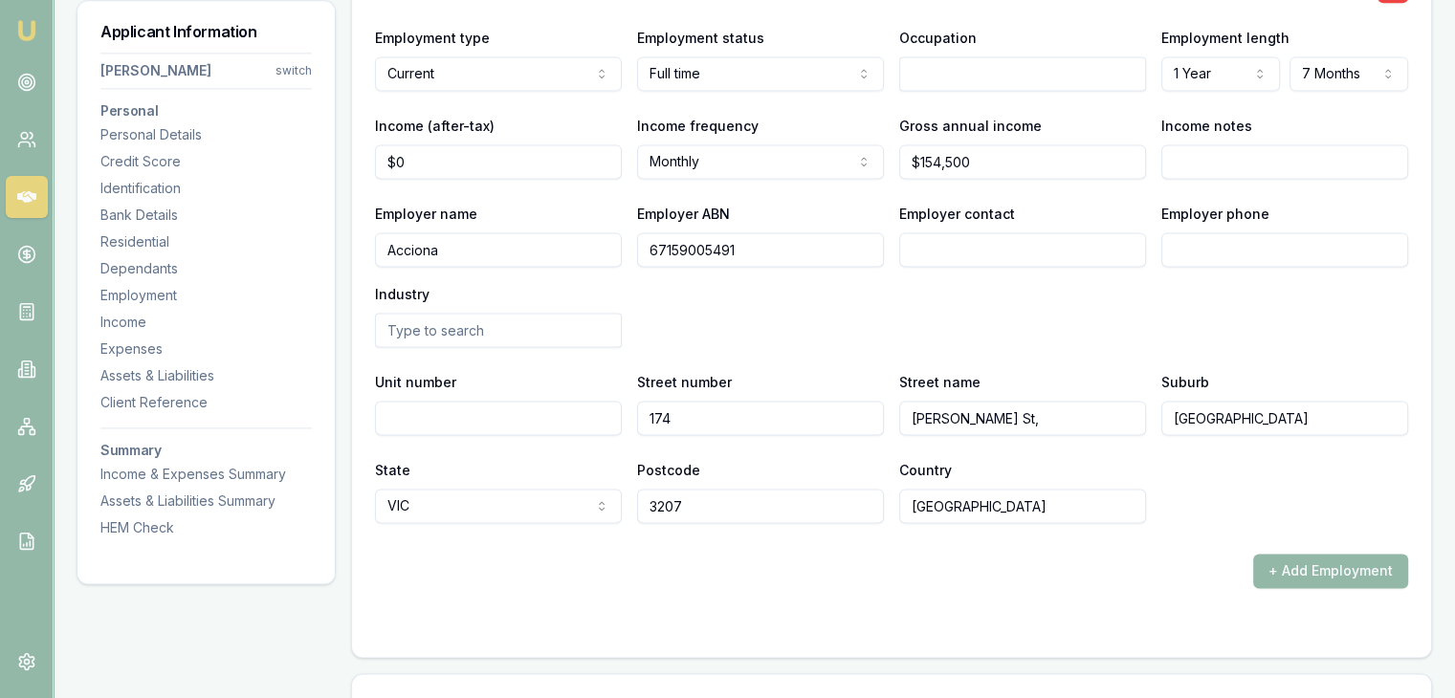
scroll to position [2583, 0]
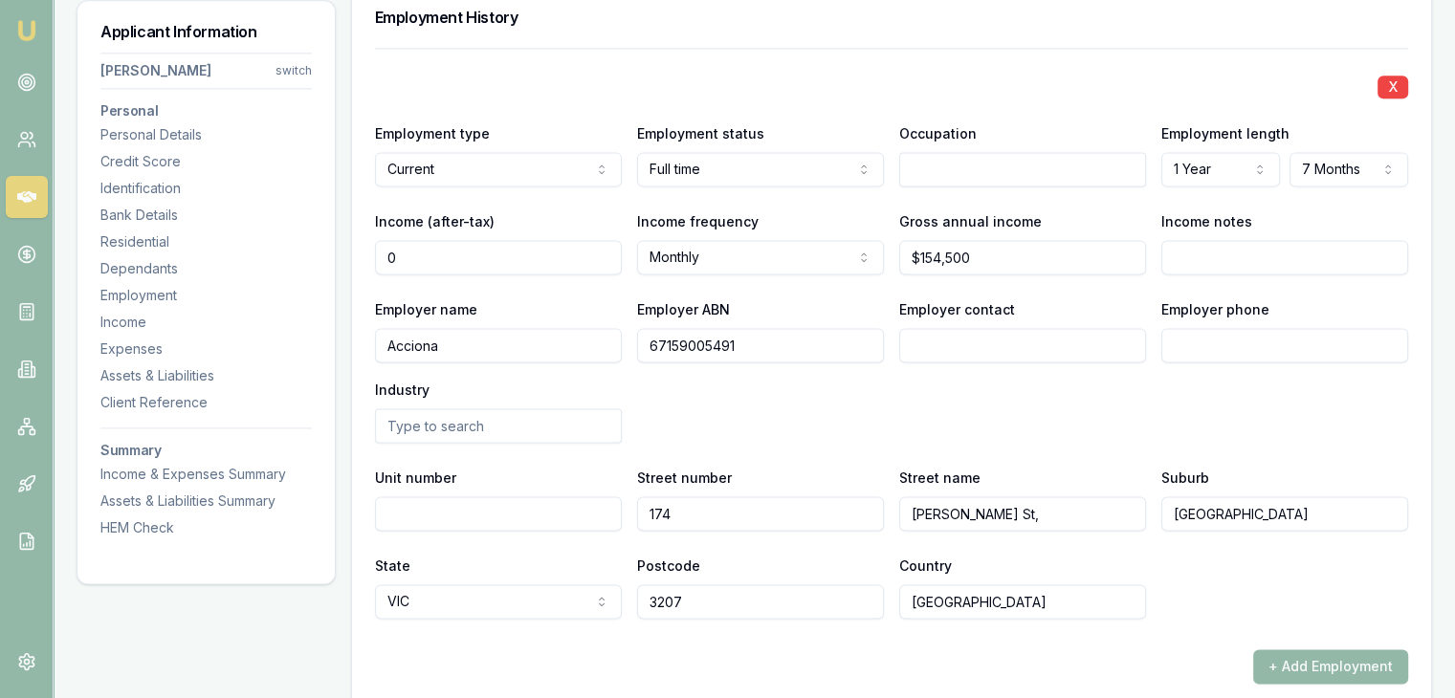
click at [563, 254] on input "0" at bounding box center [498, 257] width 247 height 34
type input "$9,404"
click at [723, 405] on div "Employer name Acciona Employer ABN 67159005491 Employer contact Employer phone …" at bounding box center [891, 369] width 1033 height 145
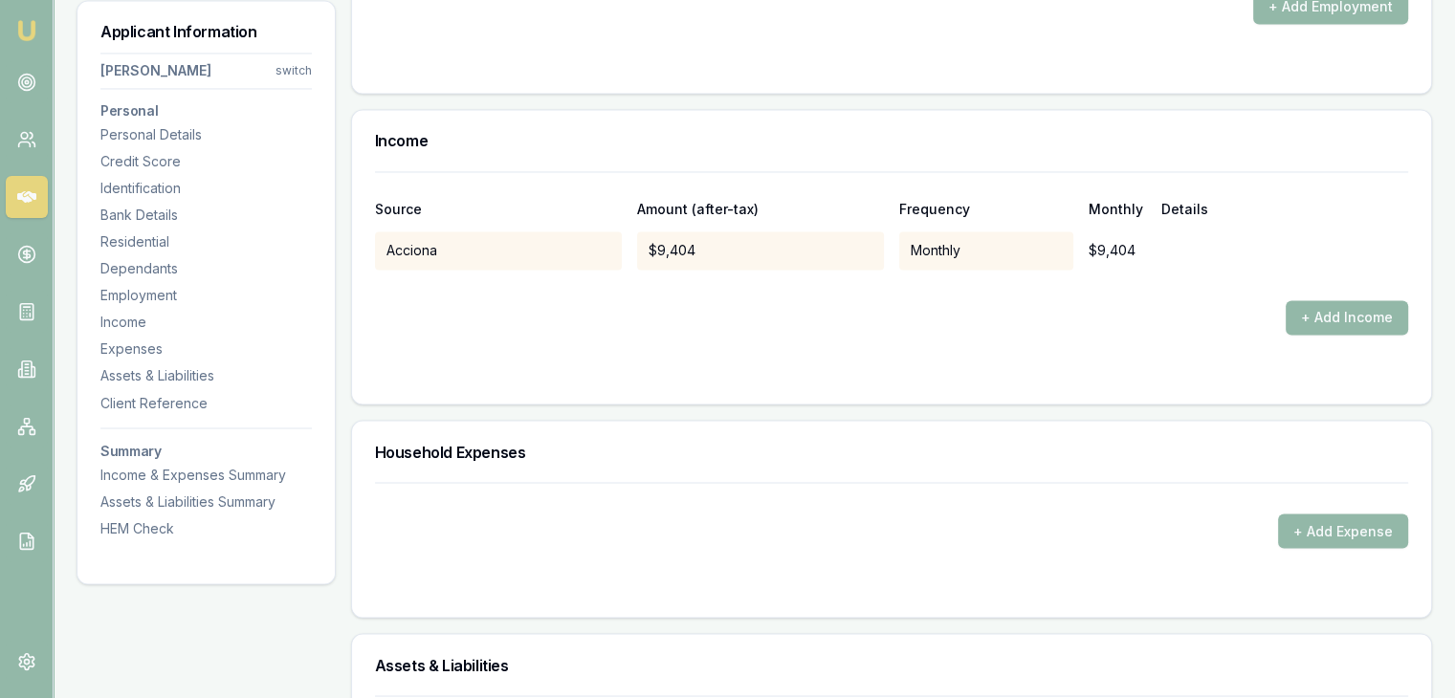
scroll to position [3252, 0]
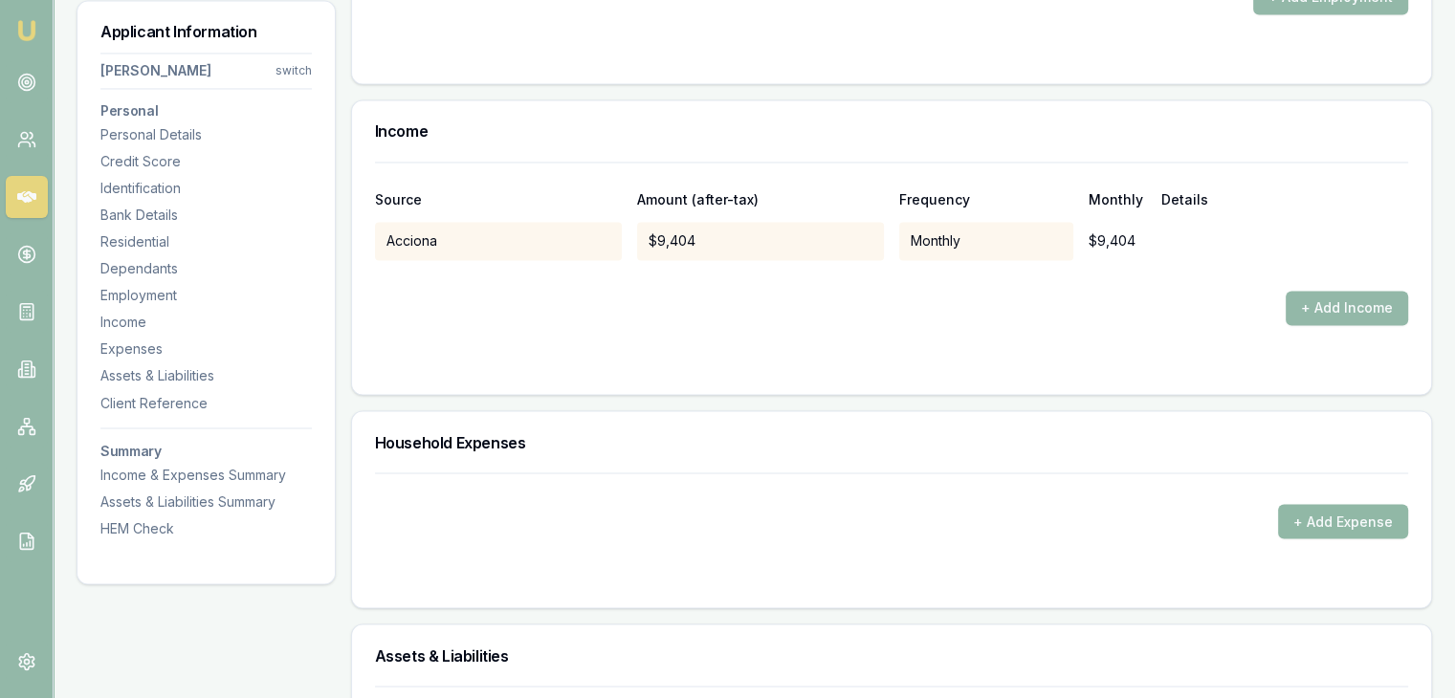
click at [1303, 517] on button "+ Add Expense" at bounding box center [1343, 521] width 130 height 34
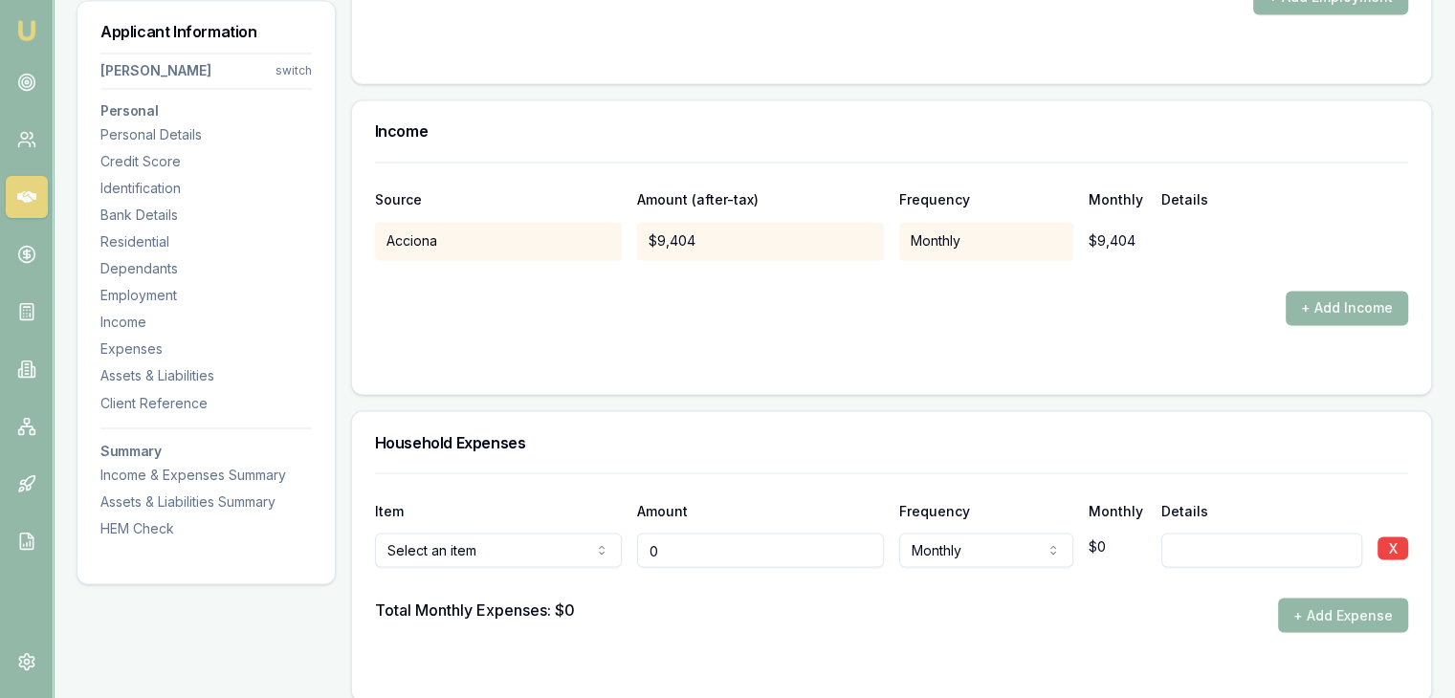
type input "$0"
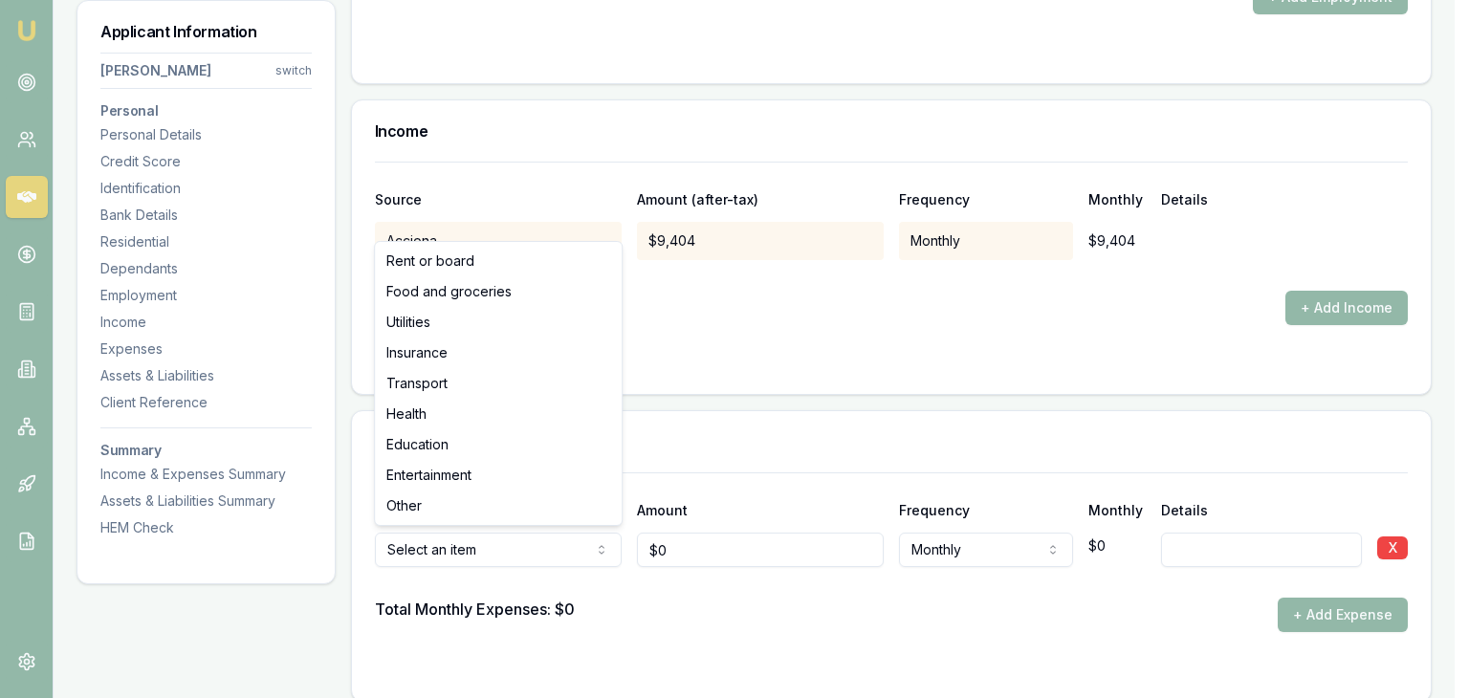
select select "UTILITIES"
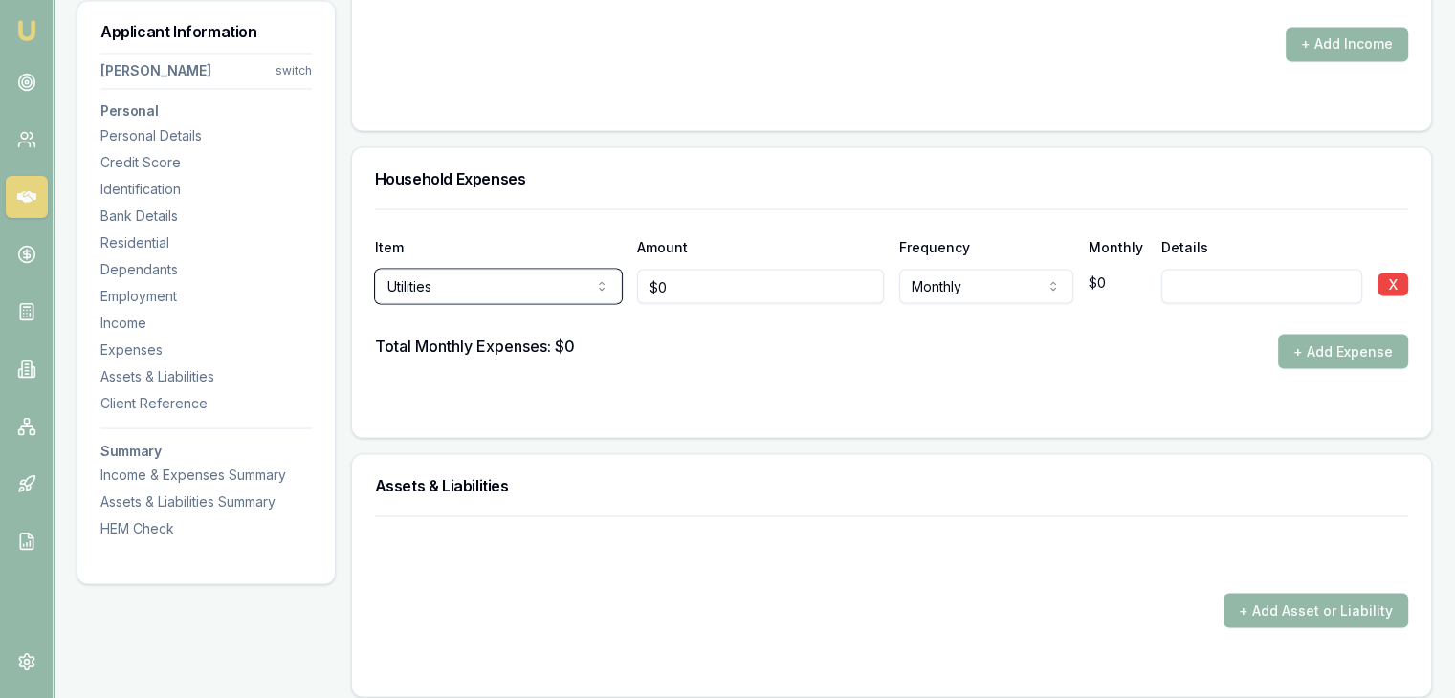
scroll to position [3539, 0]
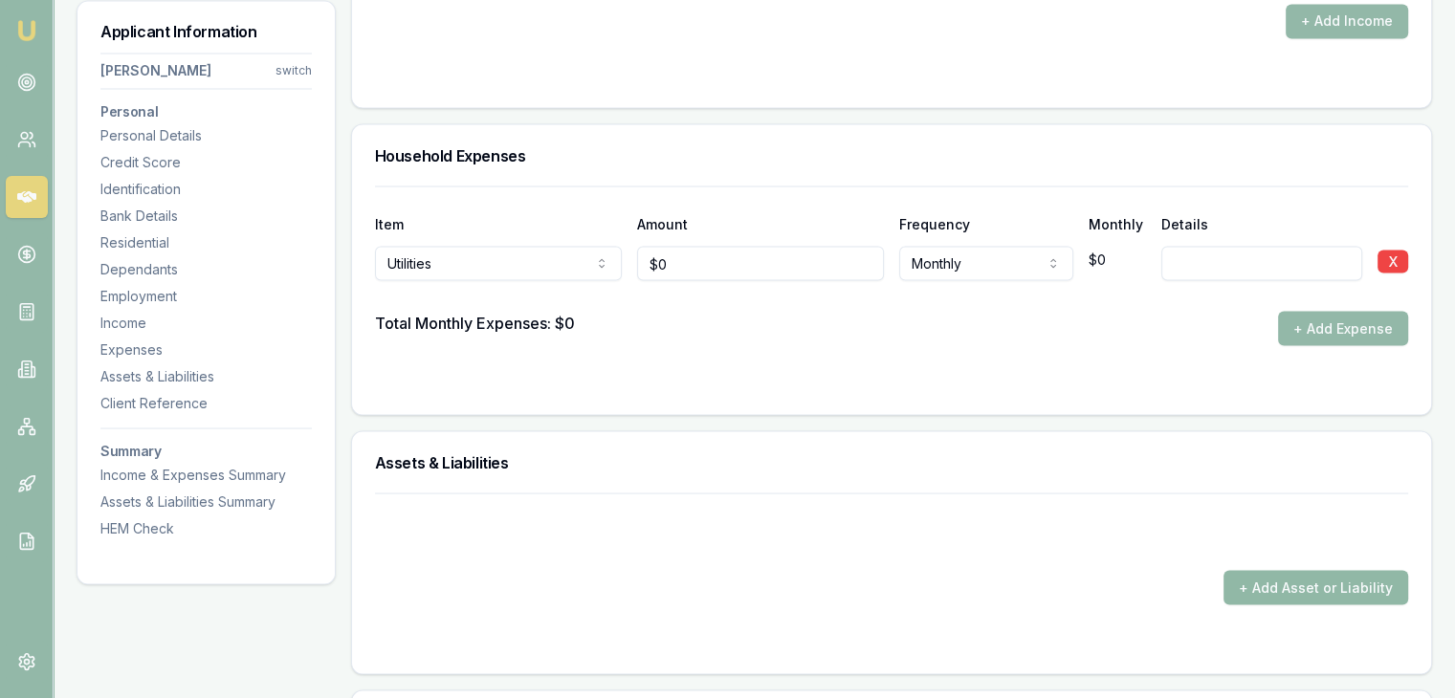
click at [1244, 579] on button "+ Add Asset or Liability" at bounding box center [1315, 587] width 185 height 34
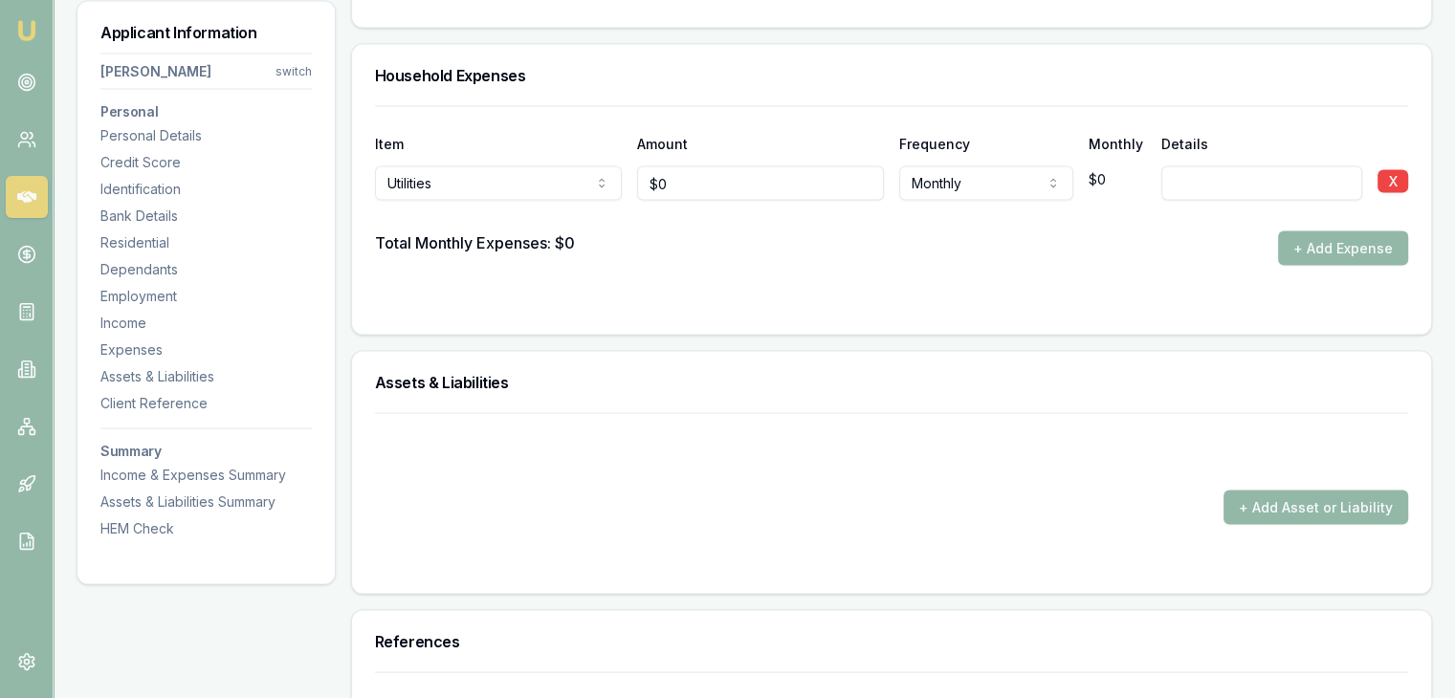
scroll to position [3731, 0]
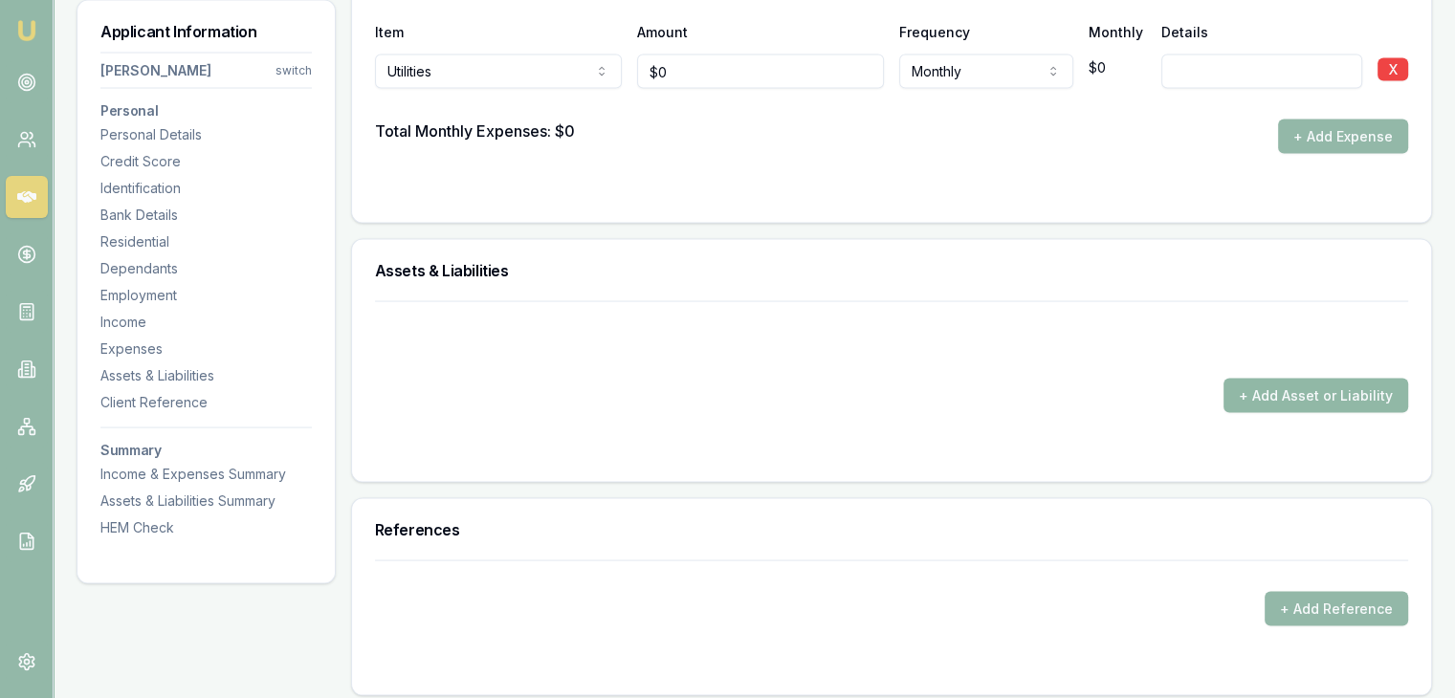
click at [1242, 398] on button "+ Add Asset or Liability" at bounding box center [1315, 396] width 185 height 34
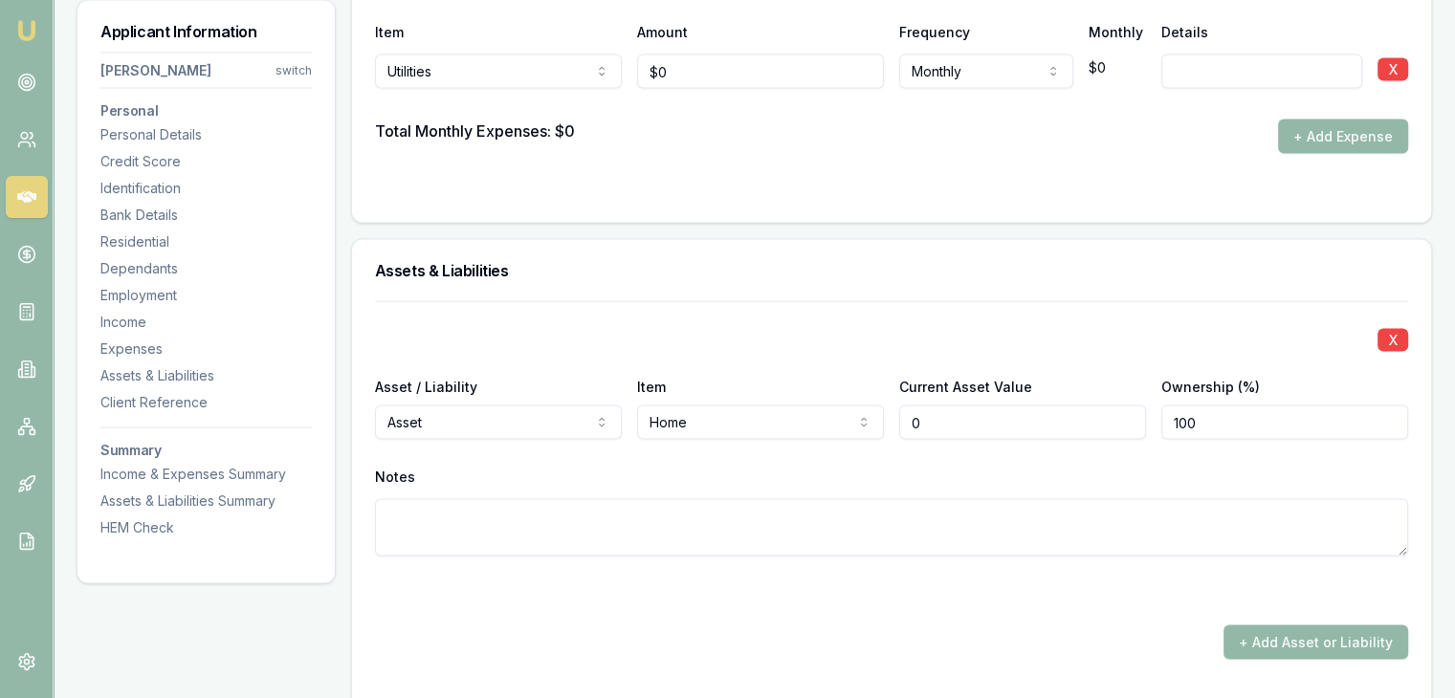
click at [946, 407] on input "0" at bounding box center [1022, 423] width 247 height 34
type input "$0"
click at [975, 425] on input "0" at bounding box center [1022, 423] width 247 height 34
type input "$760,000"
click at [962, 452] on div "X Asset / Liability Asset Asset Liability Item Home Home Car Boat Bike Caravan …" at bounding box center [891, 451] width 1033 height 301
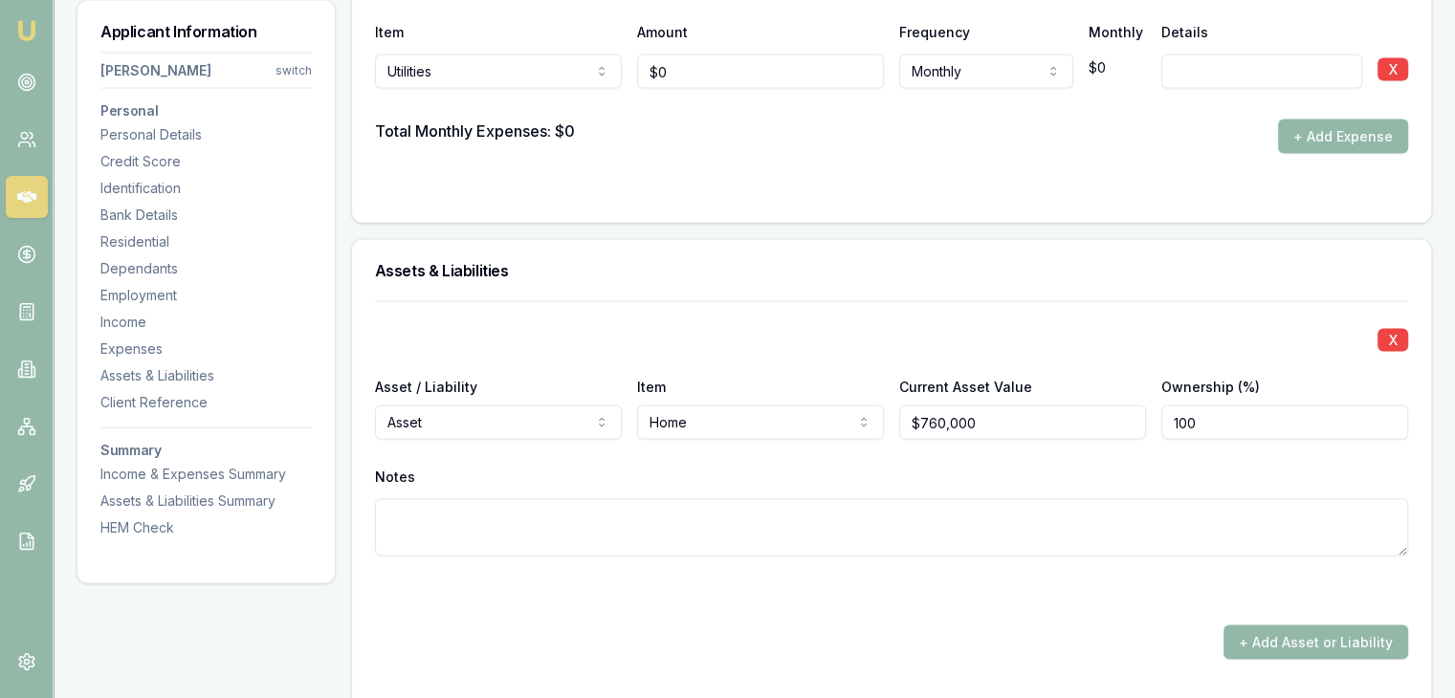
click at [1224, 414] on input "100" at bounding box center [1284, 423] width 247 height 34
type input "050"
click at [1039, 468] on div "Notes" at bounding box center [891, 477] width 1033 height 29
click at [1237, 636] on button "+ Add Asset or Liability" at bounding box center [1315, 643] width 185 height 34
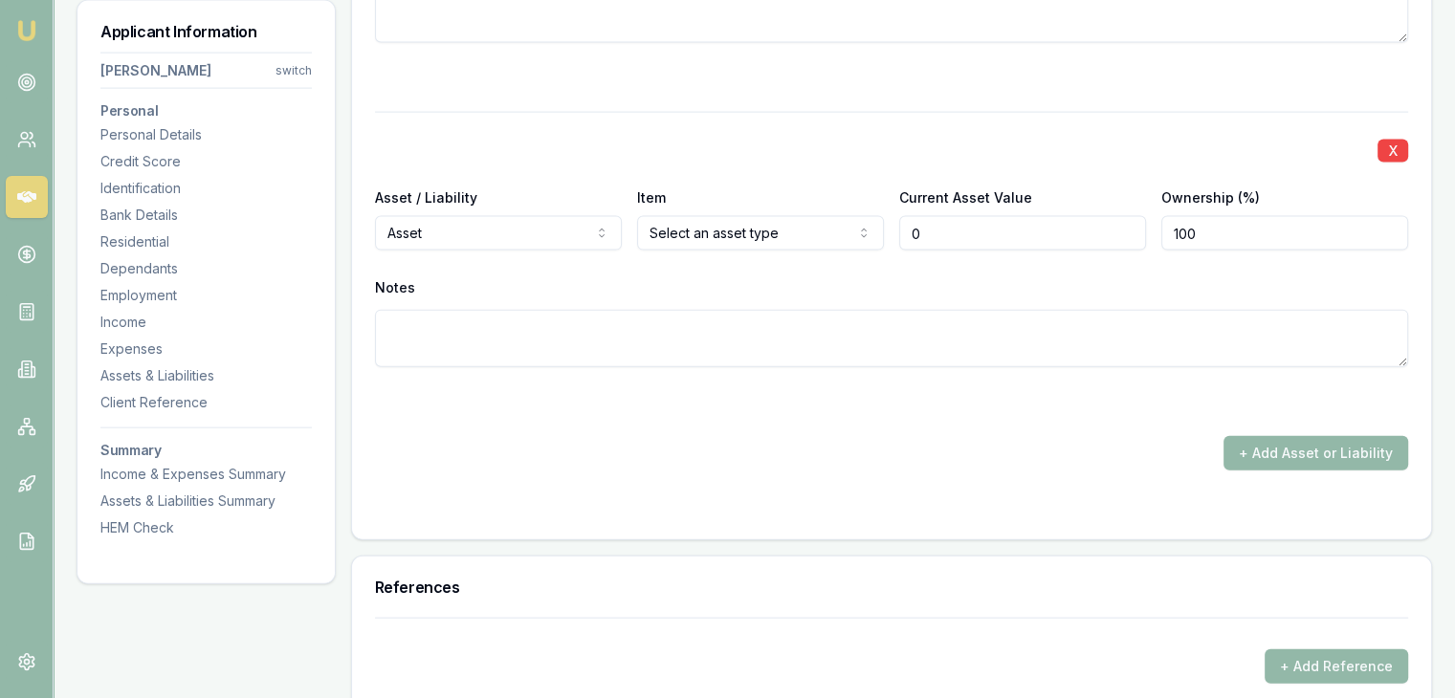
scroll to position [4412, 0]
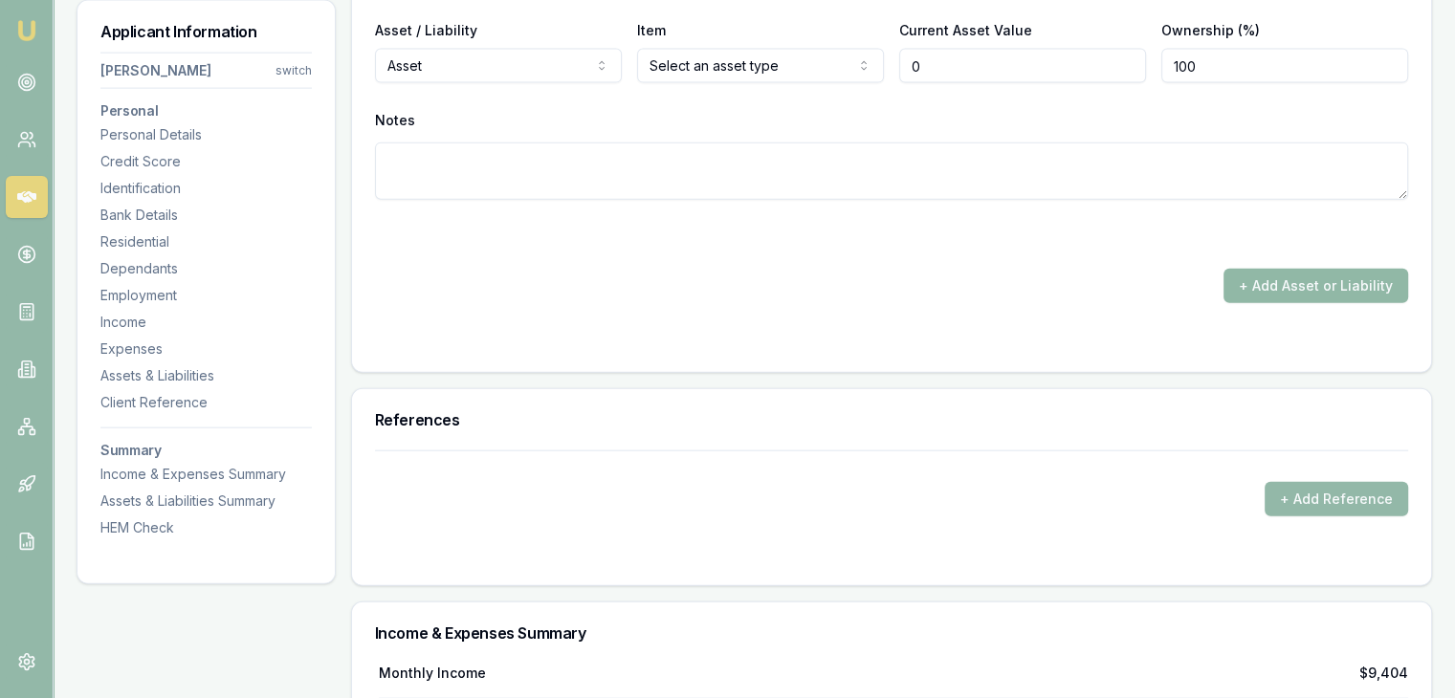
type input "$0"
click at [1260, 276] on button "+ Add Asset or Liability" at bounding box center [1315, 286] width 185 height 34
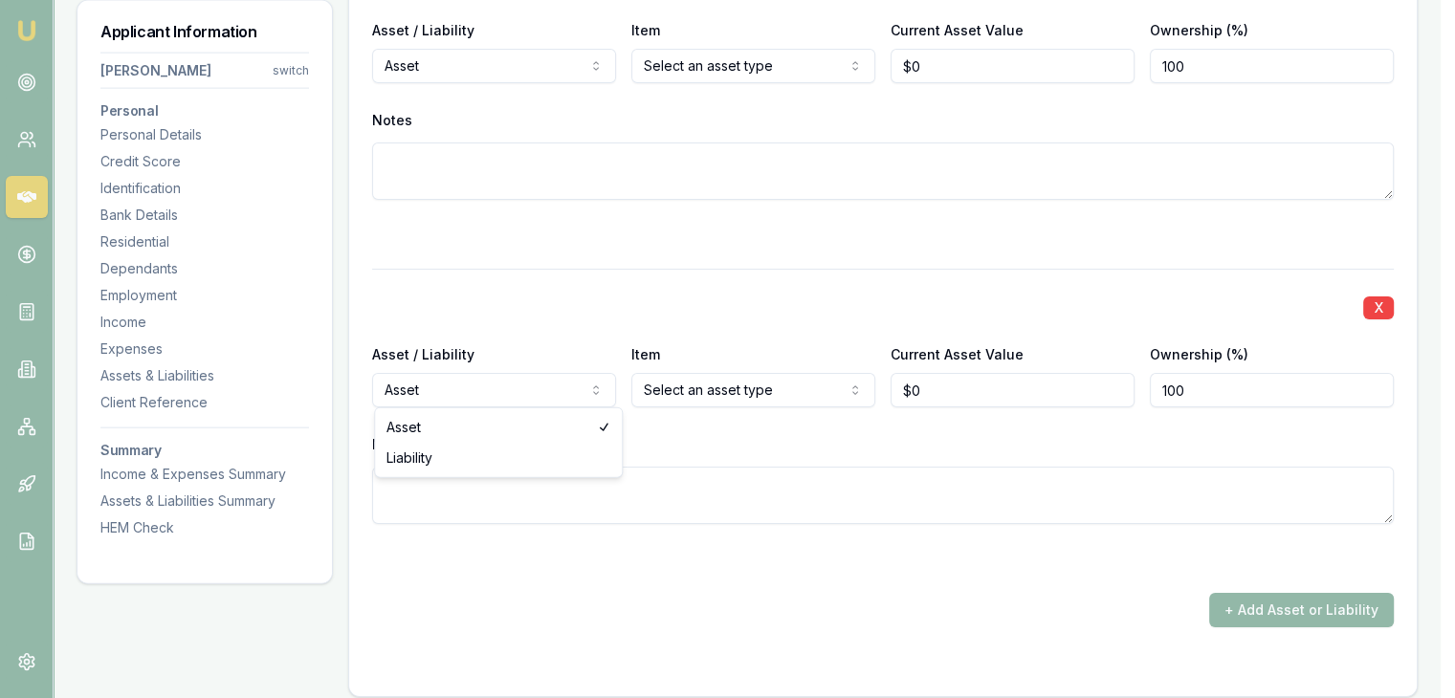
type input "$0"
select select "LIABILITY"
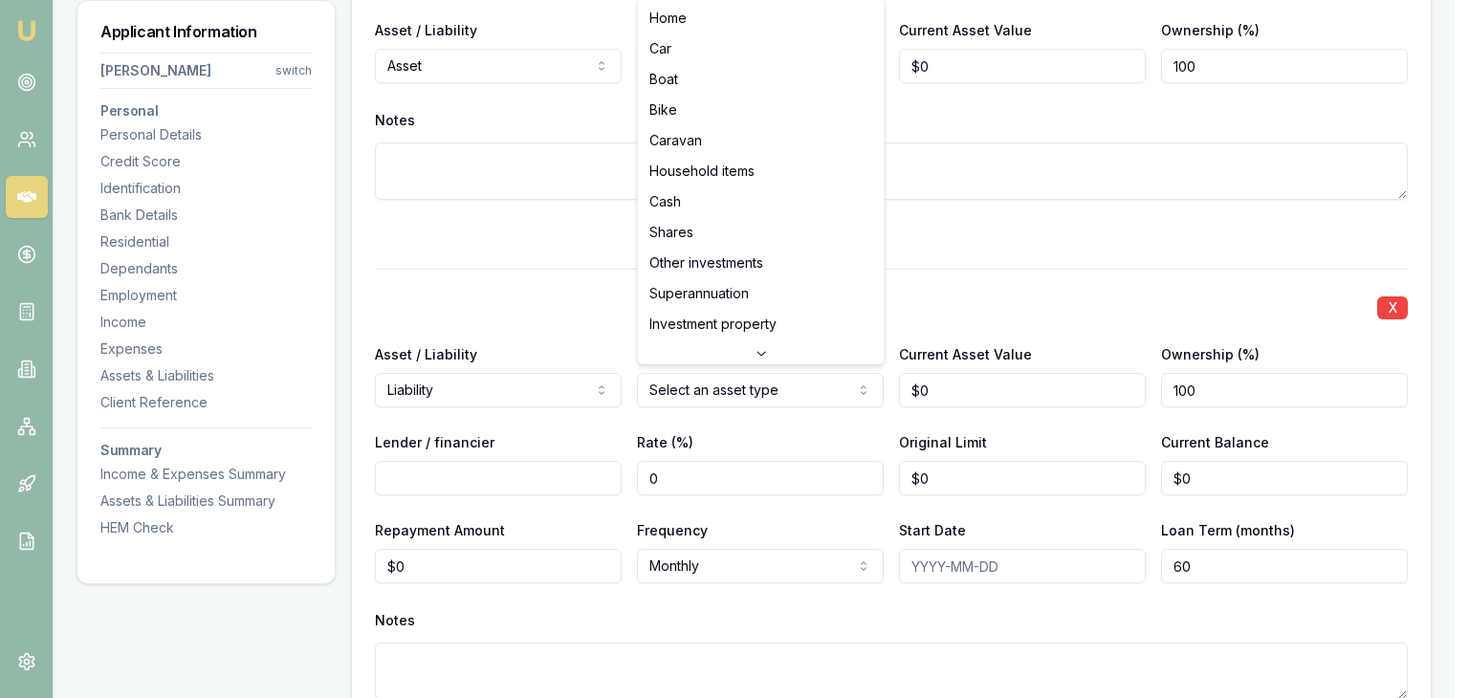
select select "CAR"
drag, startPoint x: 692, startPoint y: 23, endPoint x: 741, endPoint y: 155, distance: 141.1
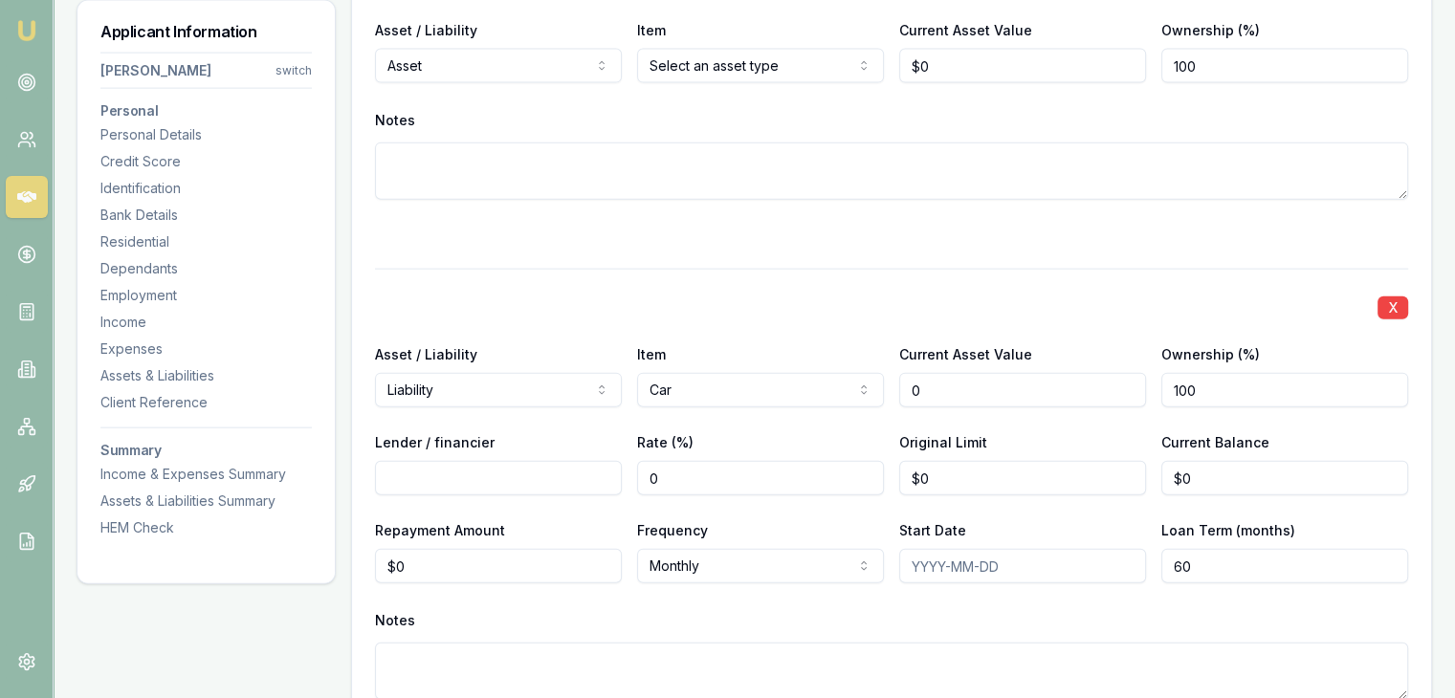
click at [938, 384] on input "0" at bounding box center [1022, 390] width 247 height 34
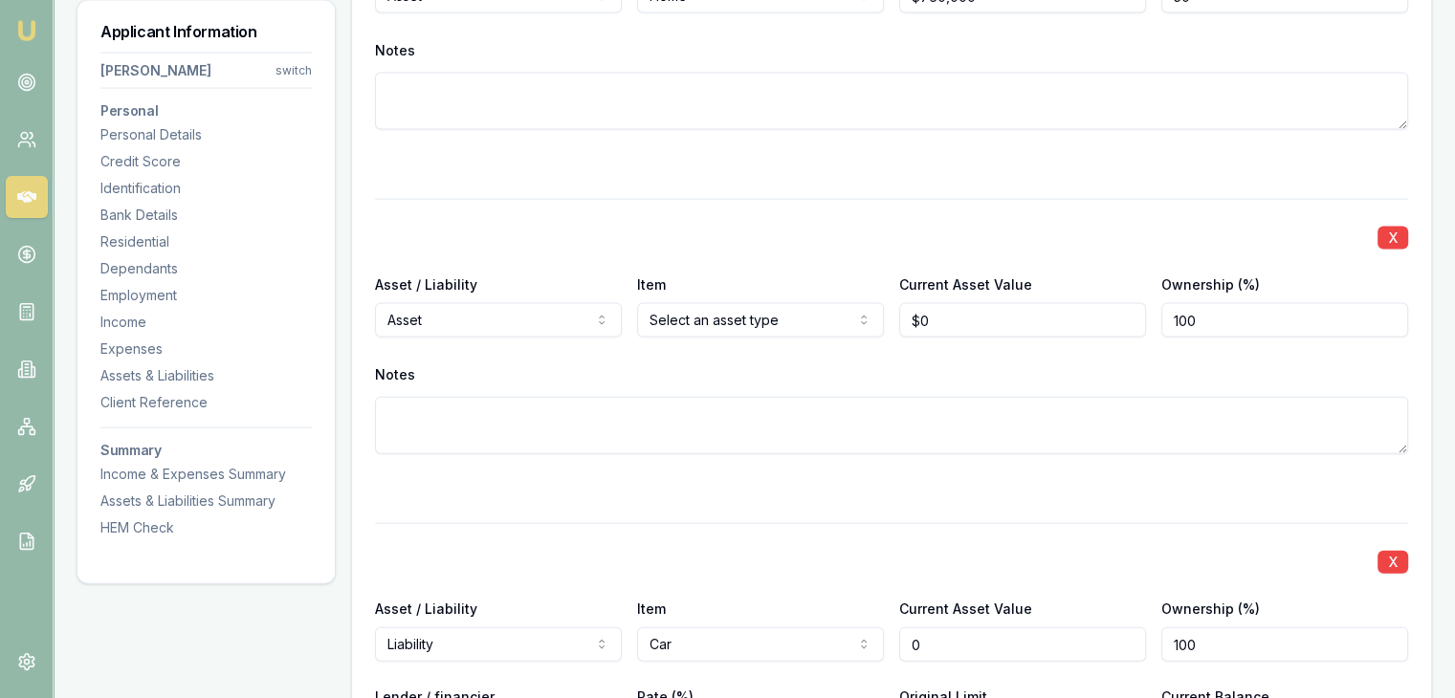
scroll to position [4125, 0]
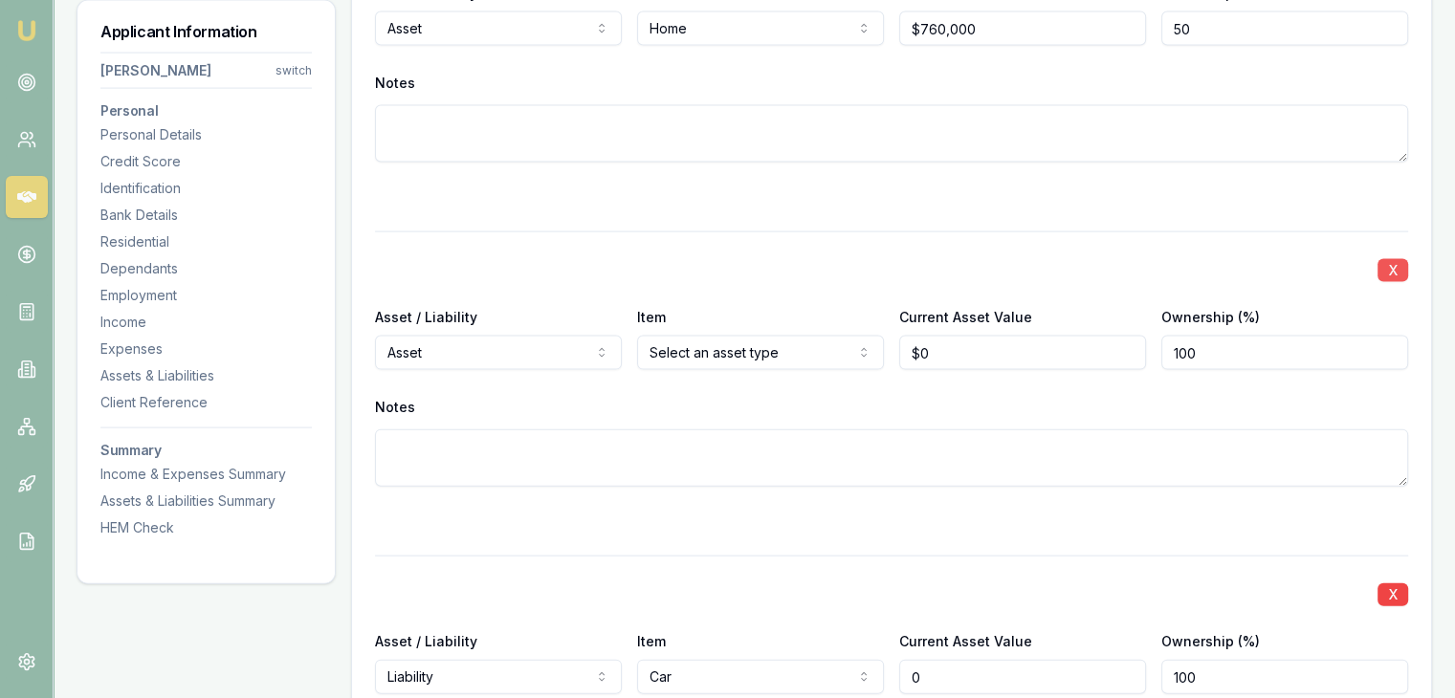
type input "$0"
click at [1393, 264] on button "X" at bounding box center [1392, 270] width 31 height 23
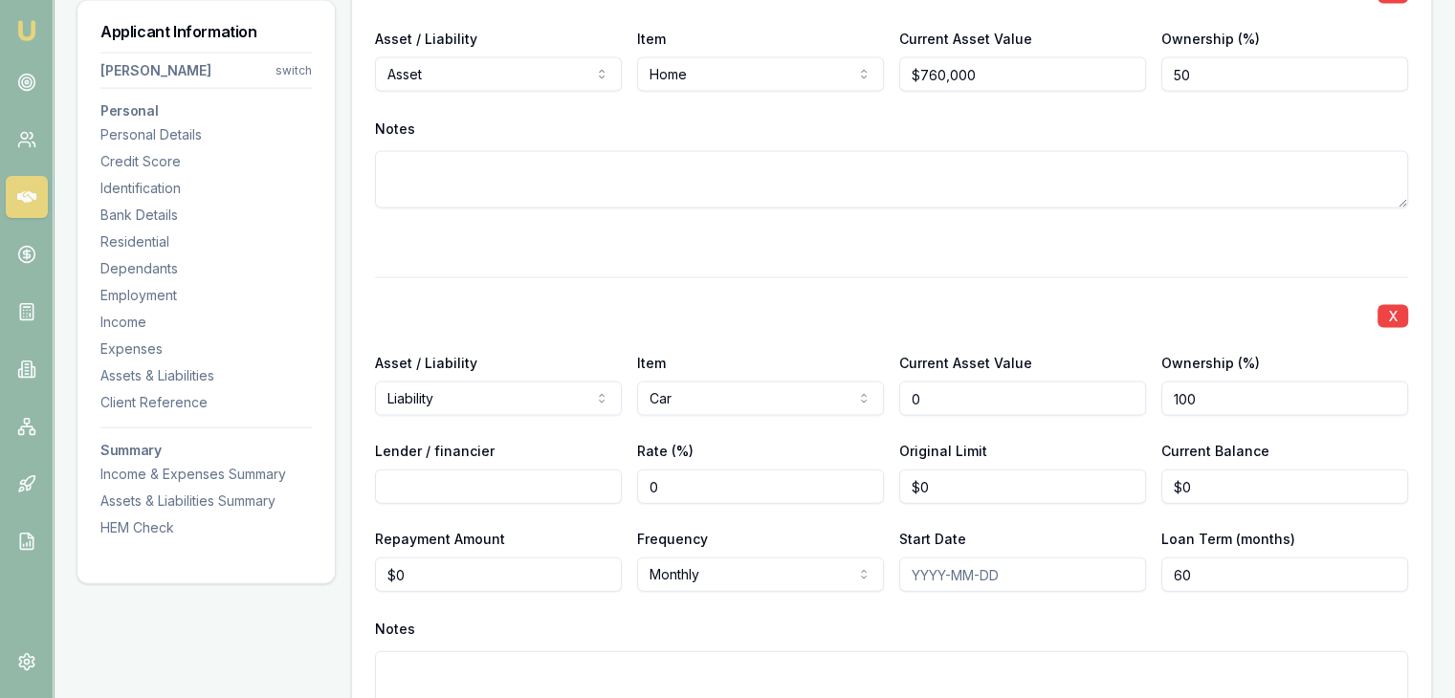
click at [934, 400] on input "0" at bounding box center [1022, 399] width 247 height 34
type input "$760,000"
click at [872, 316] on div "X" at bounding box center [891, 314] width 1033 height 27
click at [1216, 395] on input "100" at bounding box center [1284, 399] width 247 height 34
type input "050"
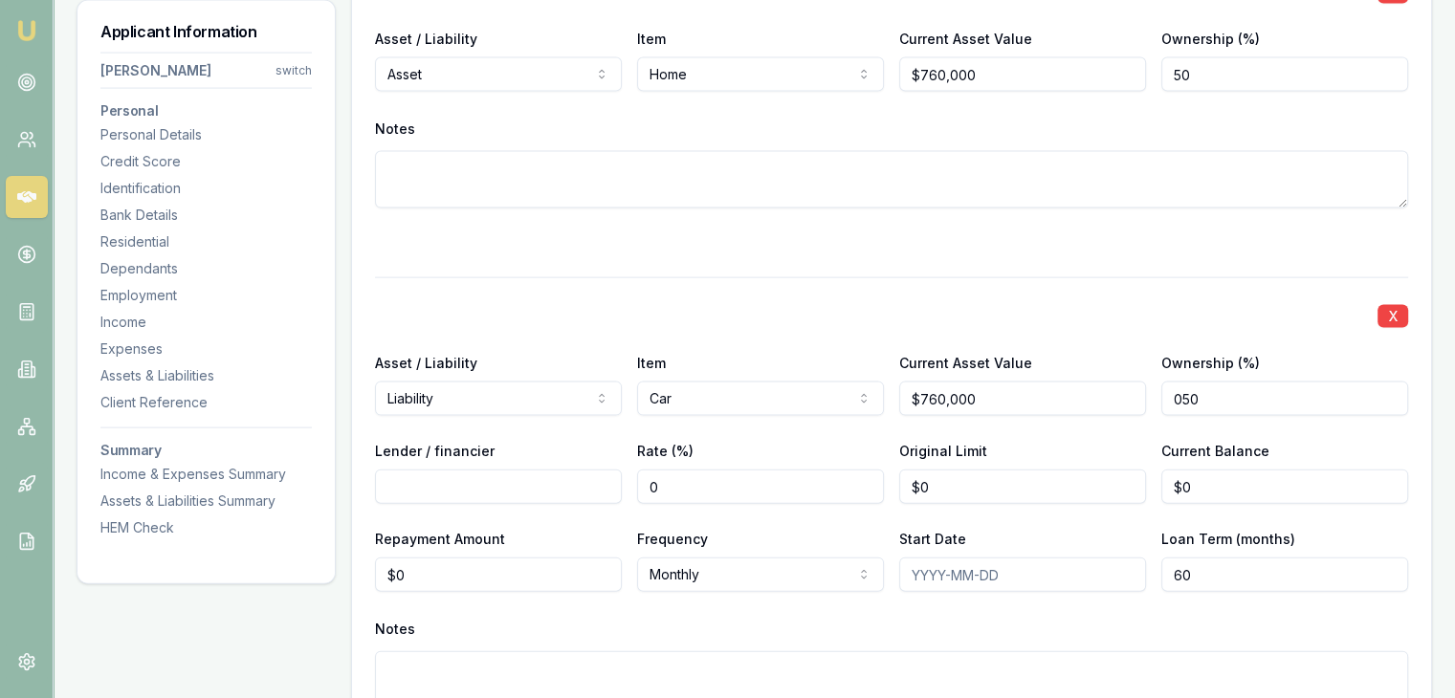
drag, startPoint x: 1127, startPoint y: 277, endPoint x: 1131, endPoint y: 296, distance: 18.6
click at [1129, 289] on div "X Asset / Liability Liability Asset Liability Item Car Home Car Boat Bike Carav…" at bounding box center [891, 515] width 1033 height 477
click at [496, 482] on input "Lender / financier" at bounding box center [498, 487] width 247 height 34
type input "NAB"
click at [694, 479] on input "0" at bounding box center [760, 487] width 247 height 34
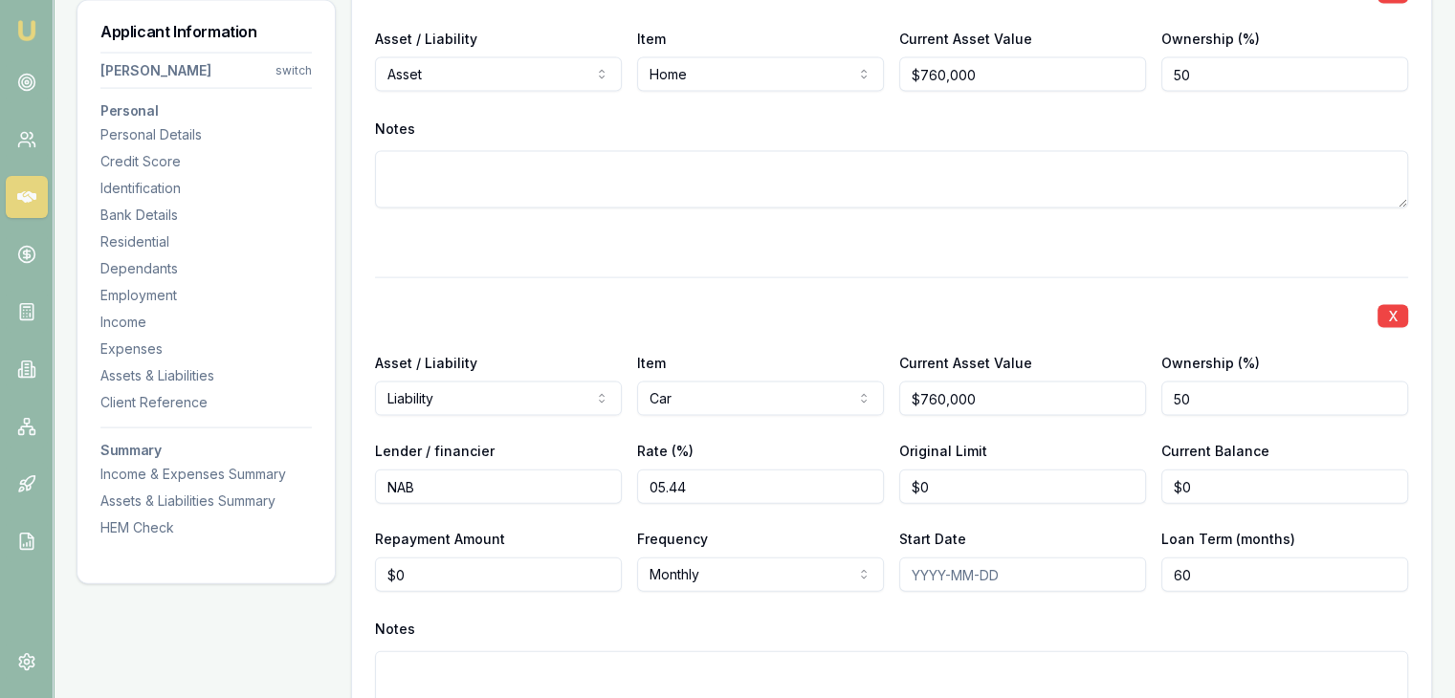
type input "05.44"
click at [964, 491] on input "0" at bounding box center [1022, 487] width 247 height 34
type input "$0"
click at [1264, 470] on input "0" at bounding box center [1284, 487] width 247 height 34
type input "$0"
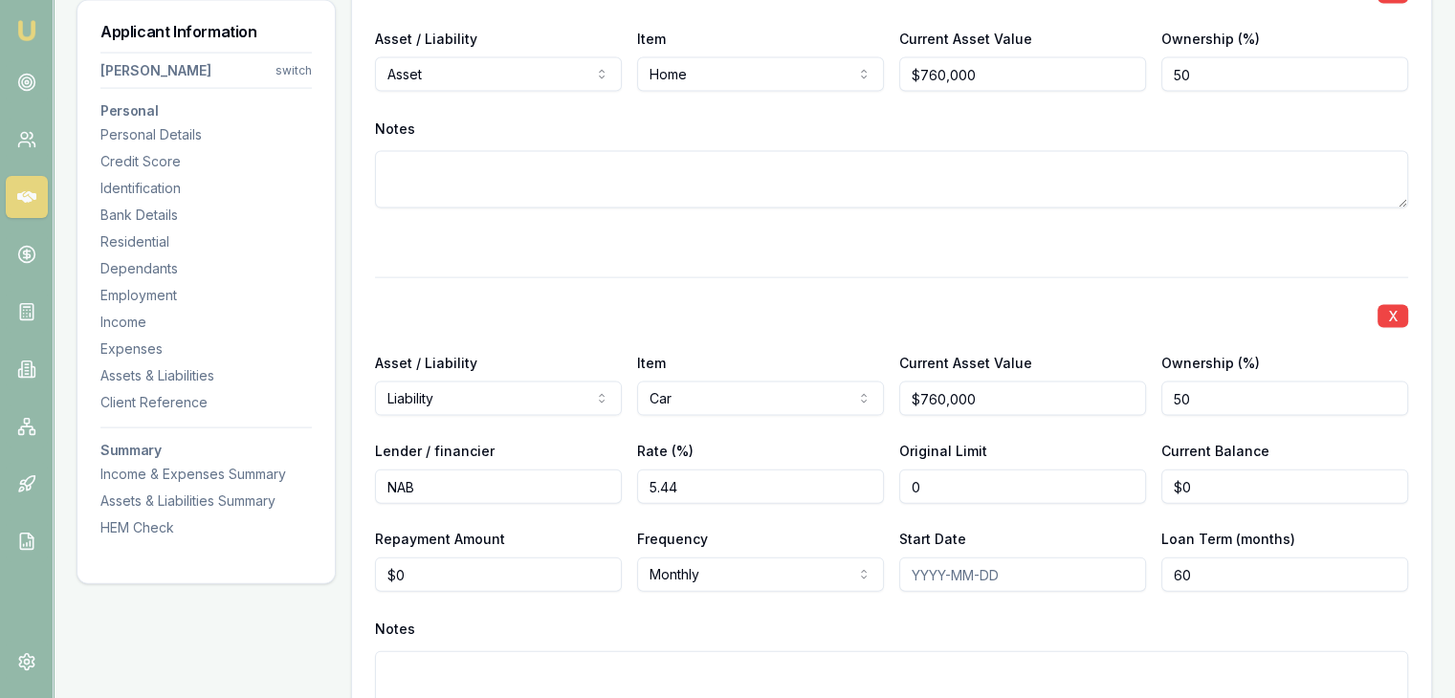
click at [1032, 485] on input "0" at bounding box center [1022, 487] width 247 height 34
type input "$677,899"
click at [930, 301] on div "X" at bounding box center [891, 314] width 1033 height 27
click at [1240, 481] on input "0" at bounding box center [1284, 487] width 247 height 34
type input "$658,062"
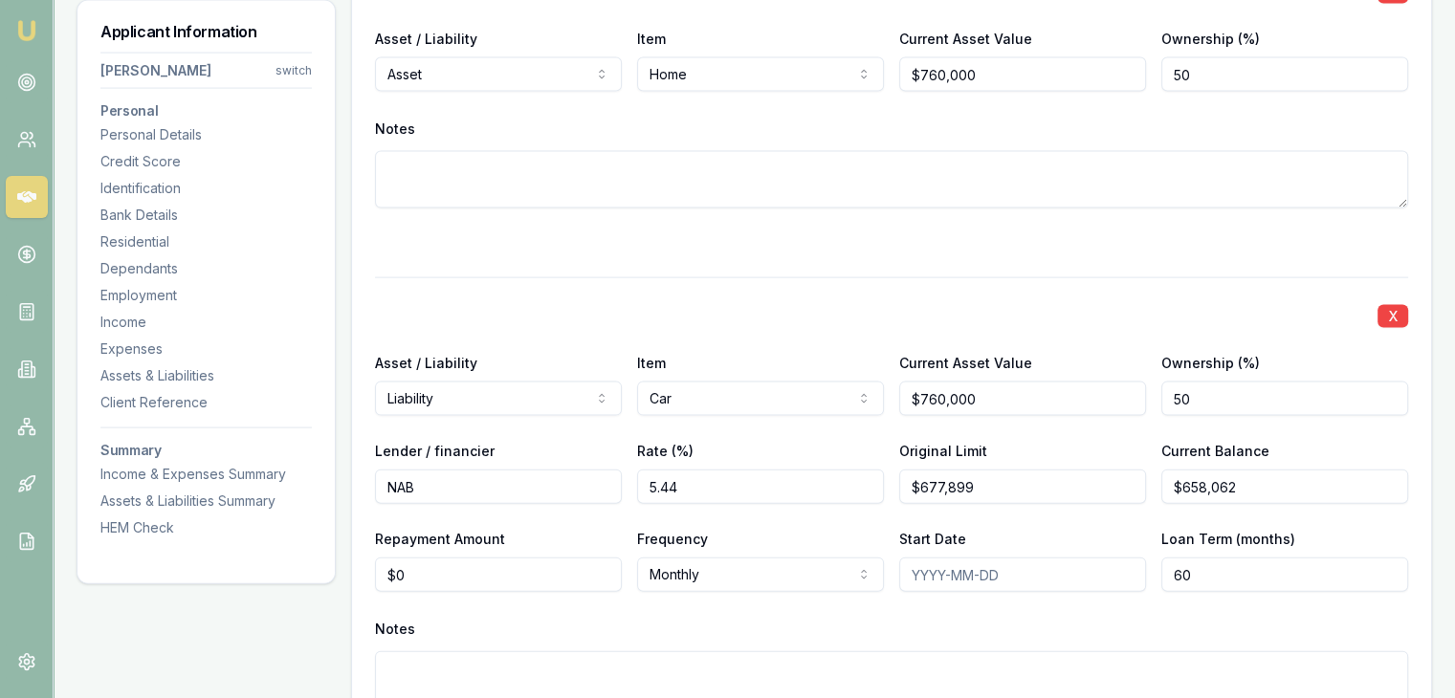
click at [949, 620] on div "Notes" at bounding box center [891, 629] width 1033 height 29
click at [1197, 573] on input "60" at bounding box center [1284, 575] width 247 height 34
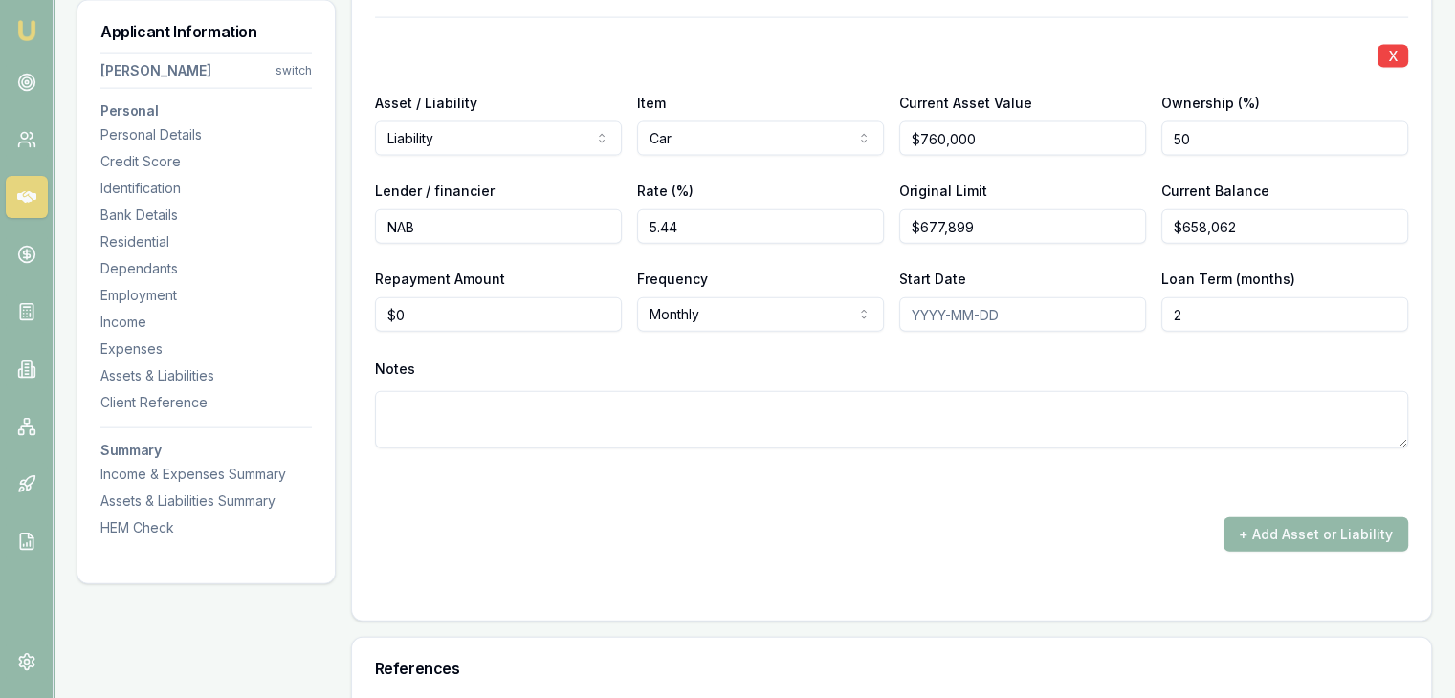
scroll to position [4507, 0]
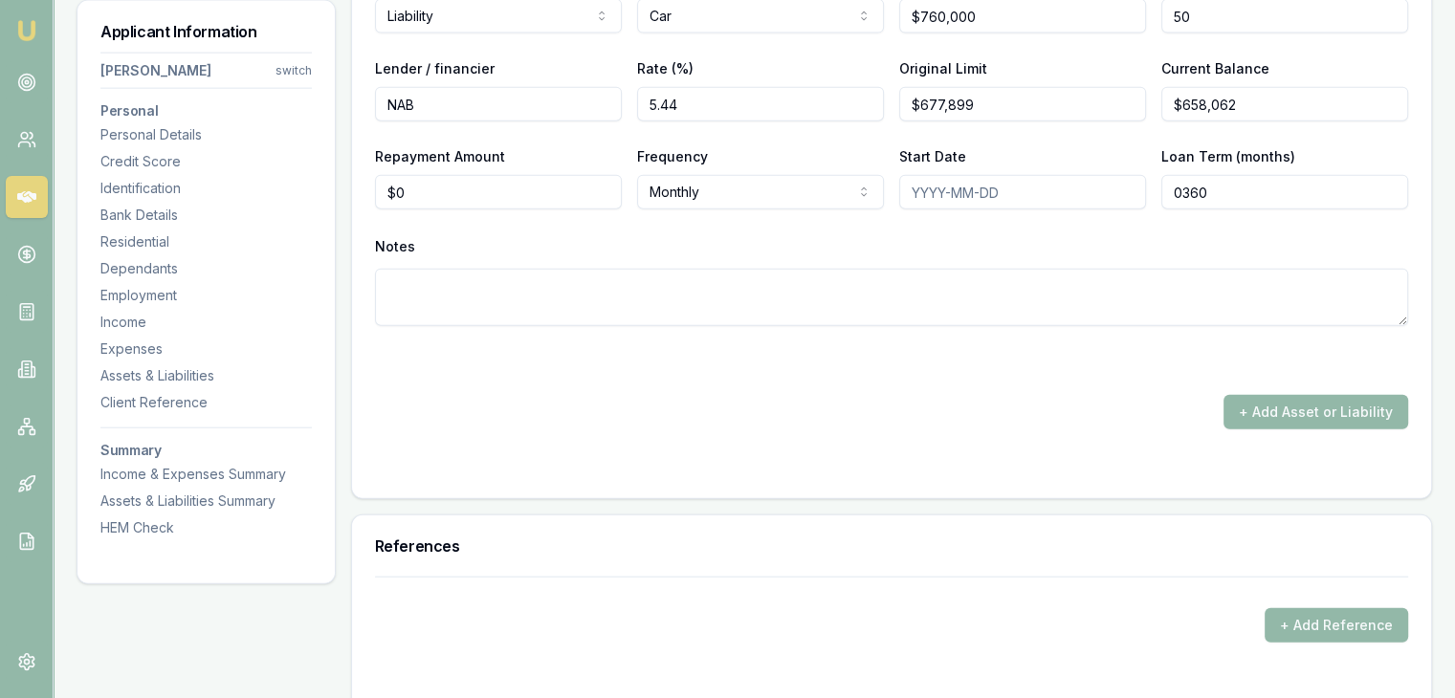
type input "0360"
click at [991, 491] on div "X Asset / Liability Asset Asset Liability Item Home Home Car Boat Bike Caravan …" at bounding box center [891, 35] width 1079 height 928
click at [914, 190] on input "Start Date" at bounding box center [1022, 192] width 247 height 34
type input "20230604"
click at [910, 361] on div at bounding box center [891, 360] width 1033 height 23
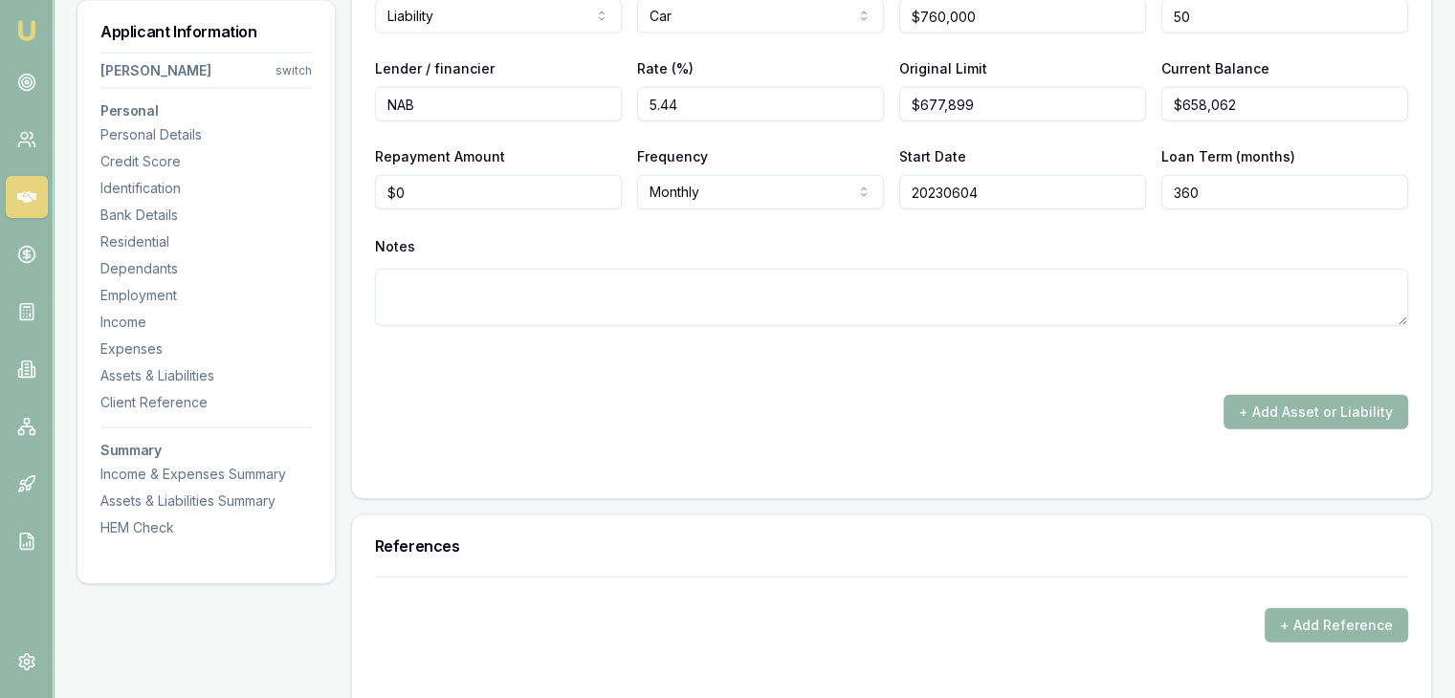
click at [995, 186] on input "20230604" at bounding box center [1022, 192] width 247 height 34
type input "2"
type input "2023-06-04"
click at [984, 331] on div "X Asset / Liability Liability Asset Liability Item Car Home Car Boat Bike Carav…" at bounding box center [891, 133] width 1033 height 477
click at [551, 175] on input "0" at bounding box center [498, 192] width 247 height 34
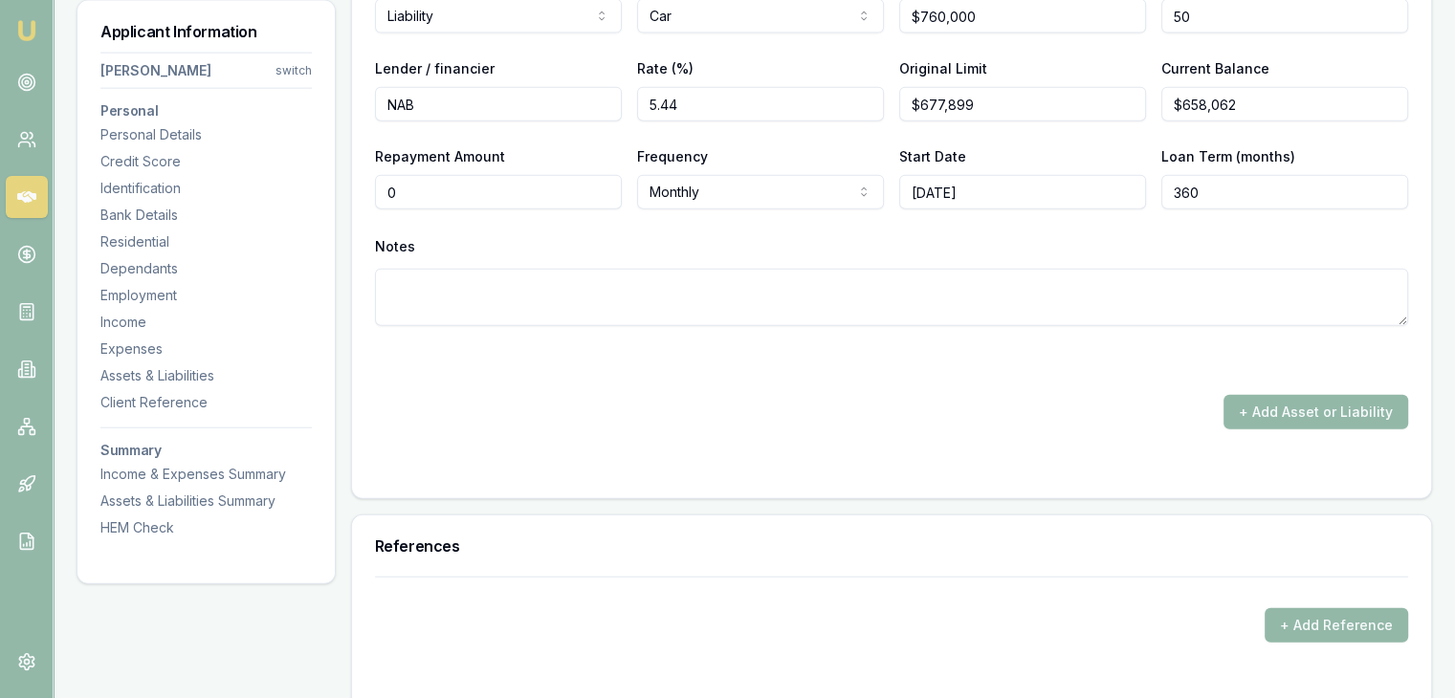
type input "$0"
type input "658062"
type input "$0"
click at [1250, 101] on input "658062" at bounding box center [1284, 104] width 247 height 34
type input "$657,484"
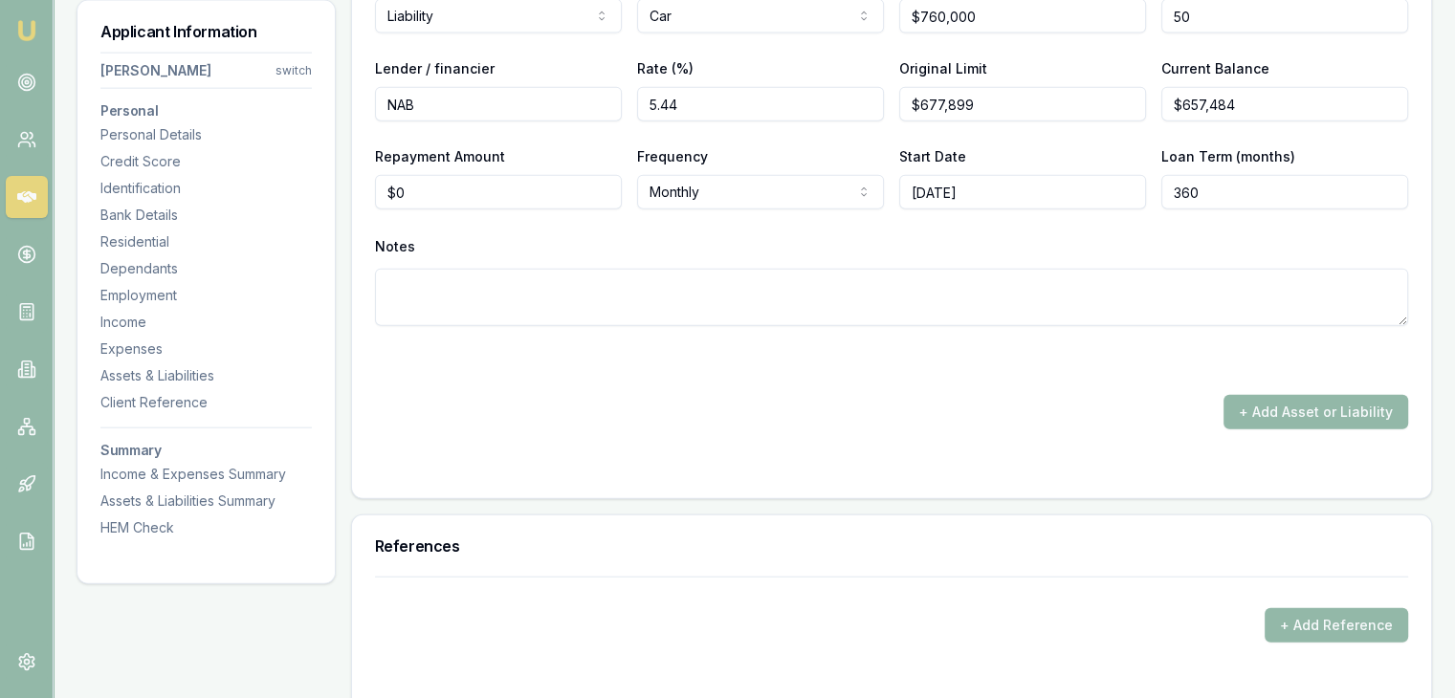
click at [991, 399] on div "+ Add Asset or Liability" at bounding box center [891, 412] width 1033 height 34
click at [496, 193] on input "0" at bounding box center [498, 192] width 247 height 34
click at [506, 191] on input "0" at bounding box center [498, 192] width 247 height 34
type input "$2,046"
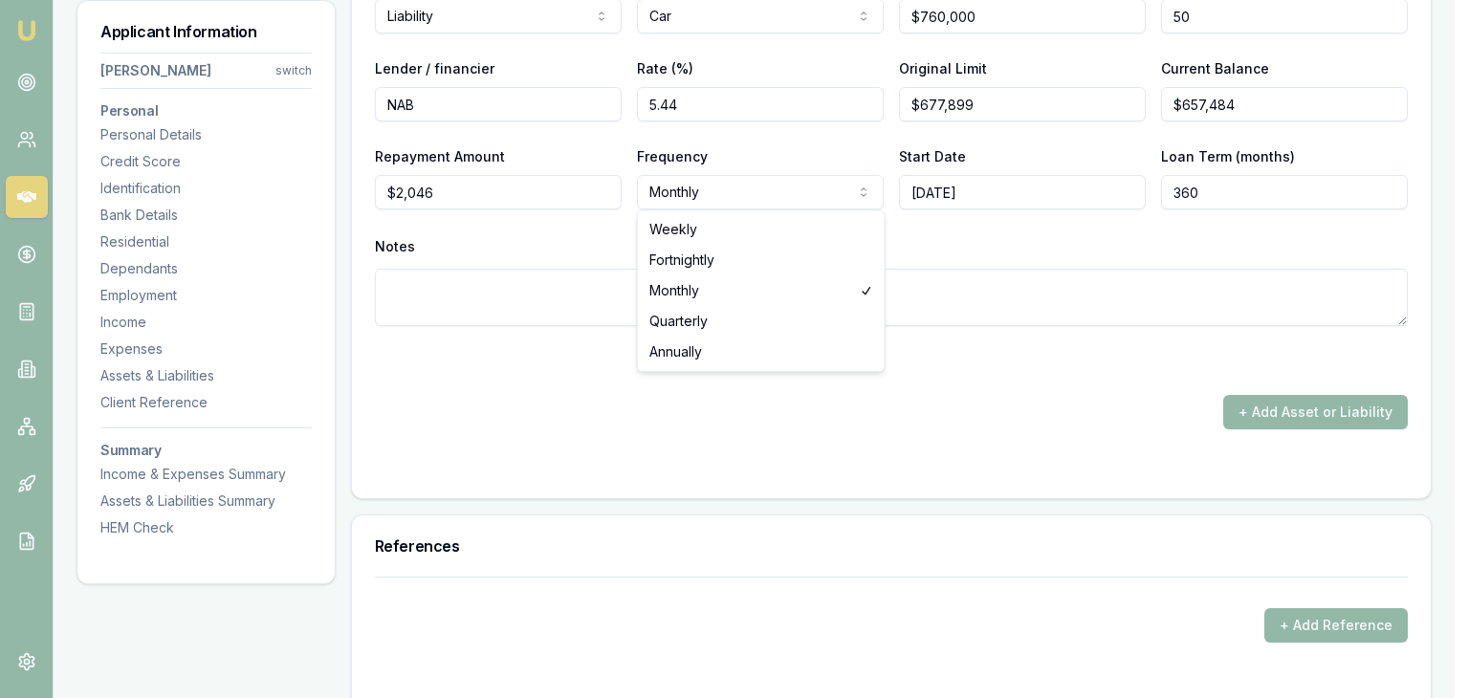
select select "FORTNIGHTLY"
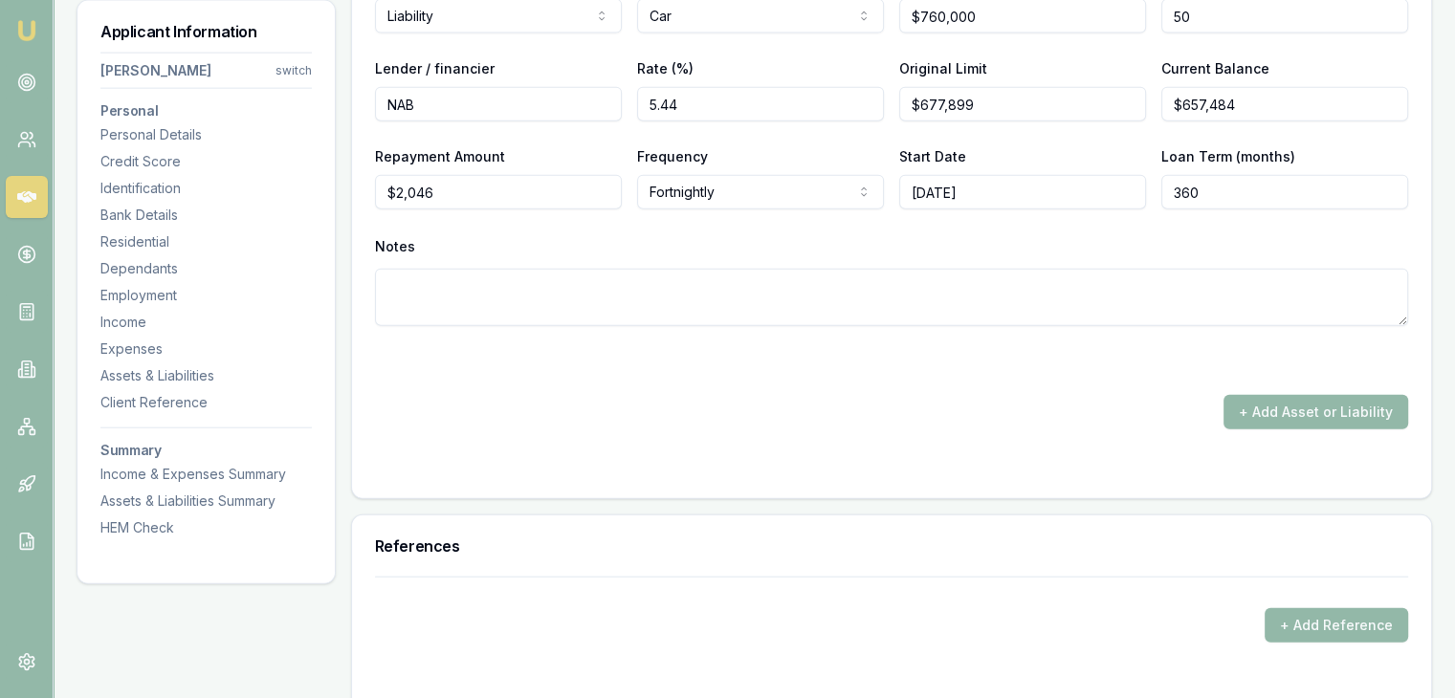
click at [575, 460] on div at bounding box center [891, 467] width 1033 height 15
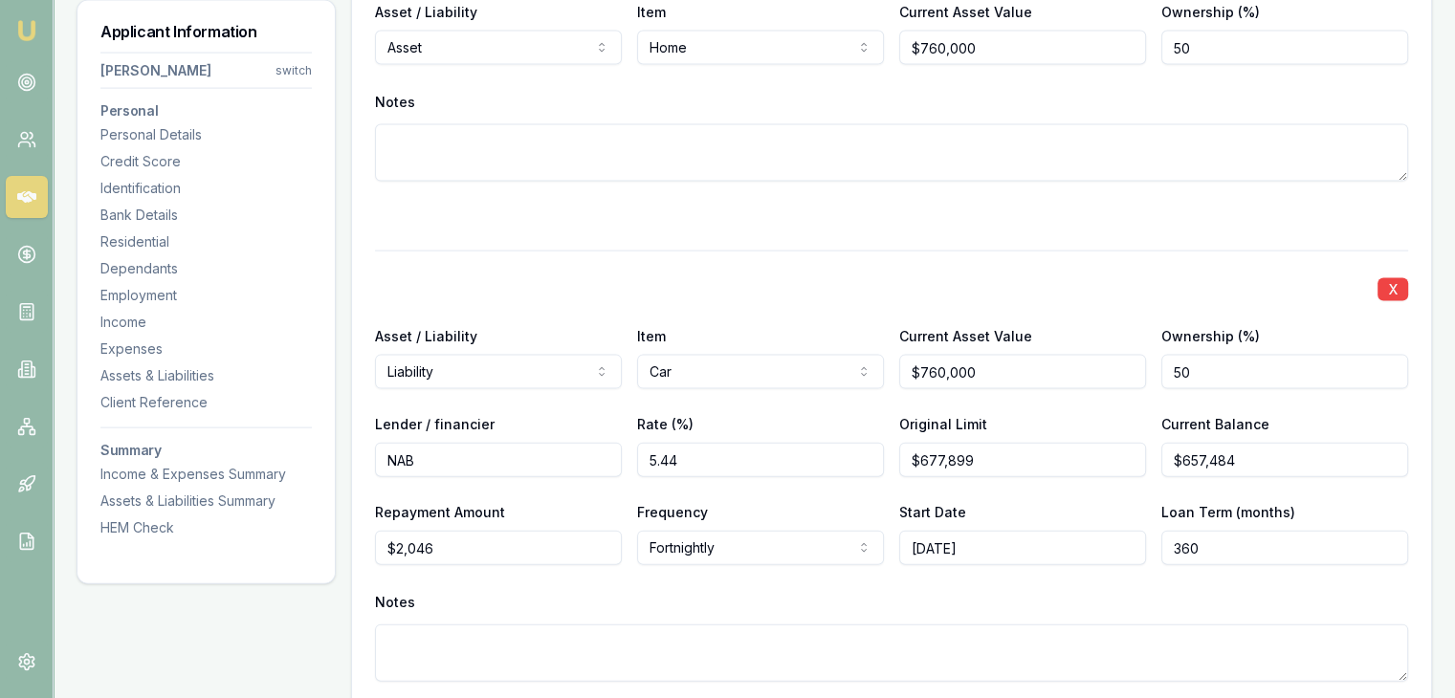
scroll to position [4316, 0]
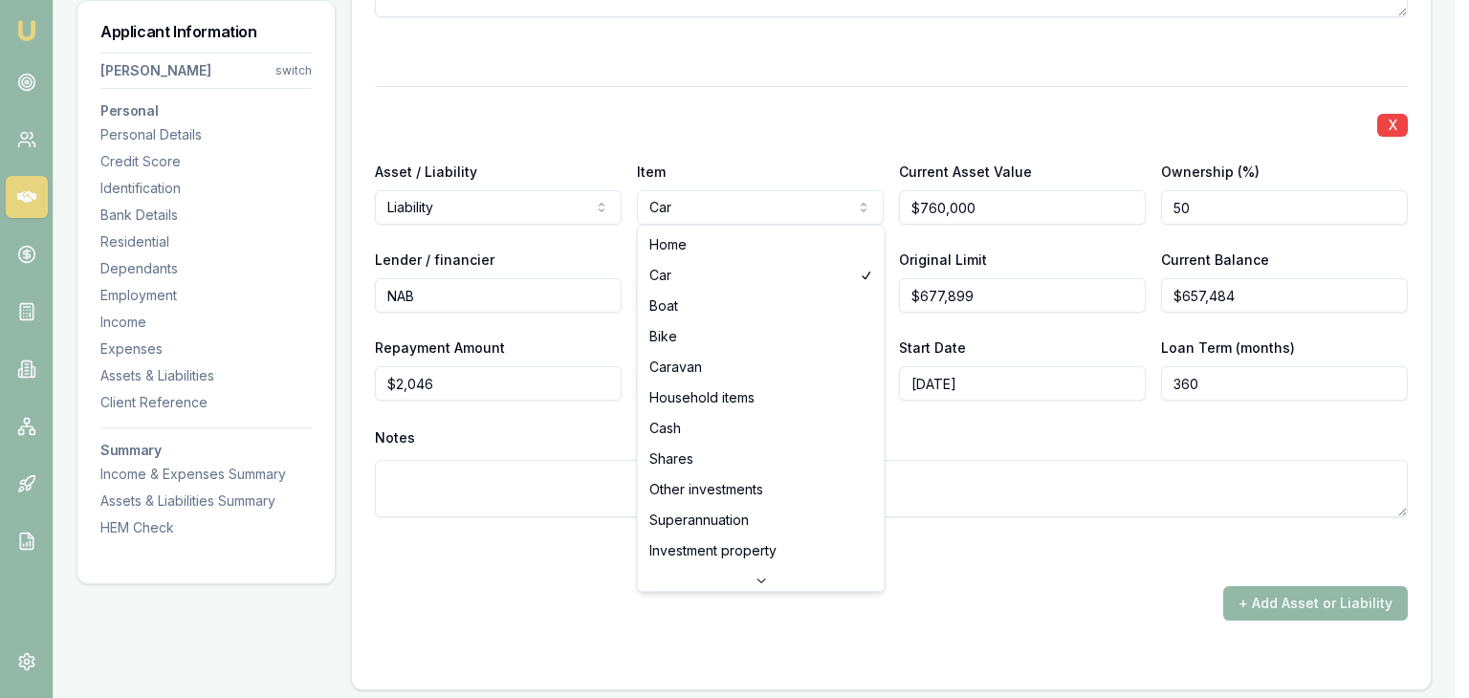
select select "HOME"
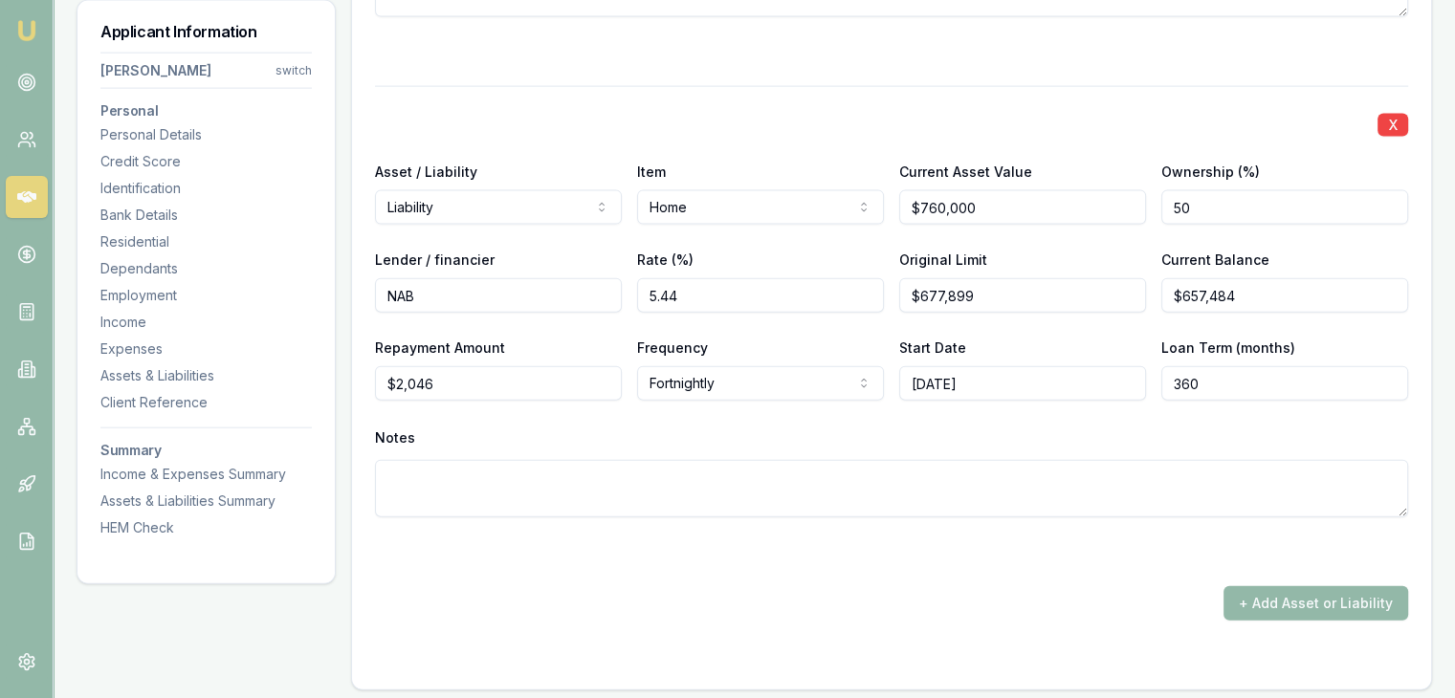
click at [596, 464] on textarea at bounding box center [891, 488] width 1033 height 57
click at [597, 432] on div "Notes" at bounding box center [891, 438] width 1033 height 29
click at [1262, 595] on button "+ Add Asset or Liability" at bounding box center [1315, 603] width 185 height 34
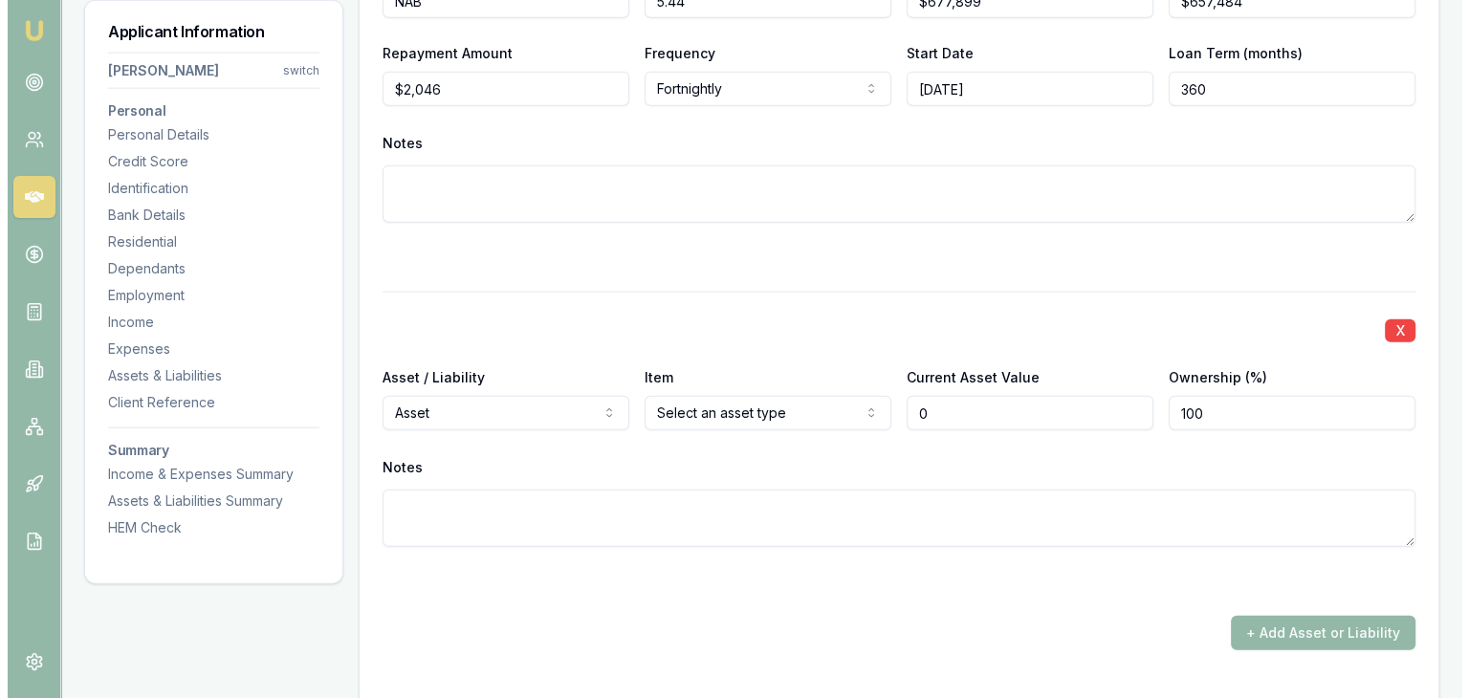
scroll to position [4626, 0]
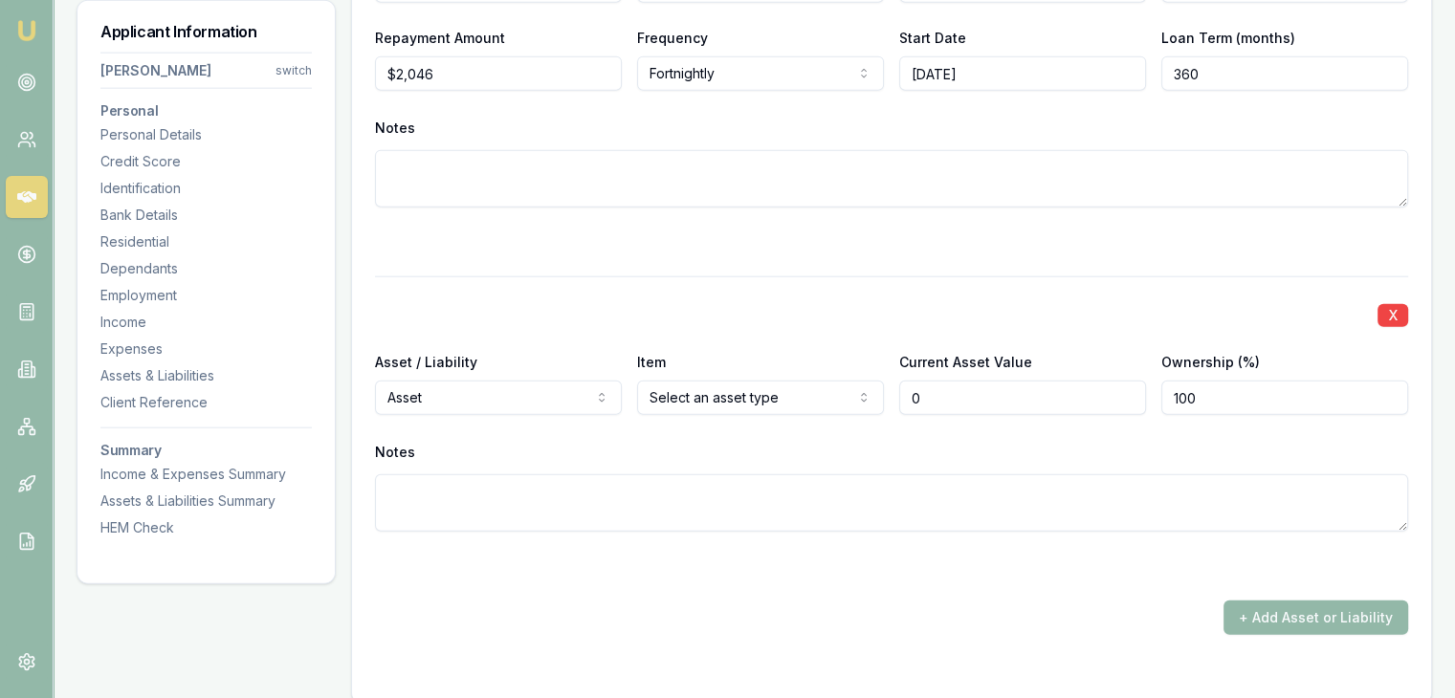
type input "$0"
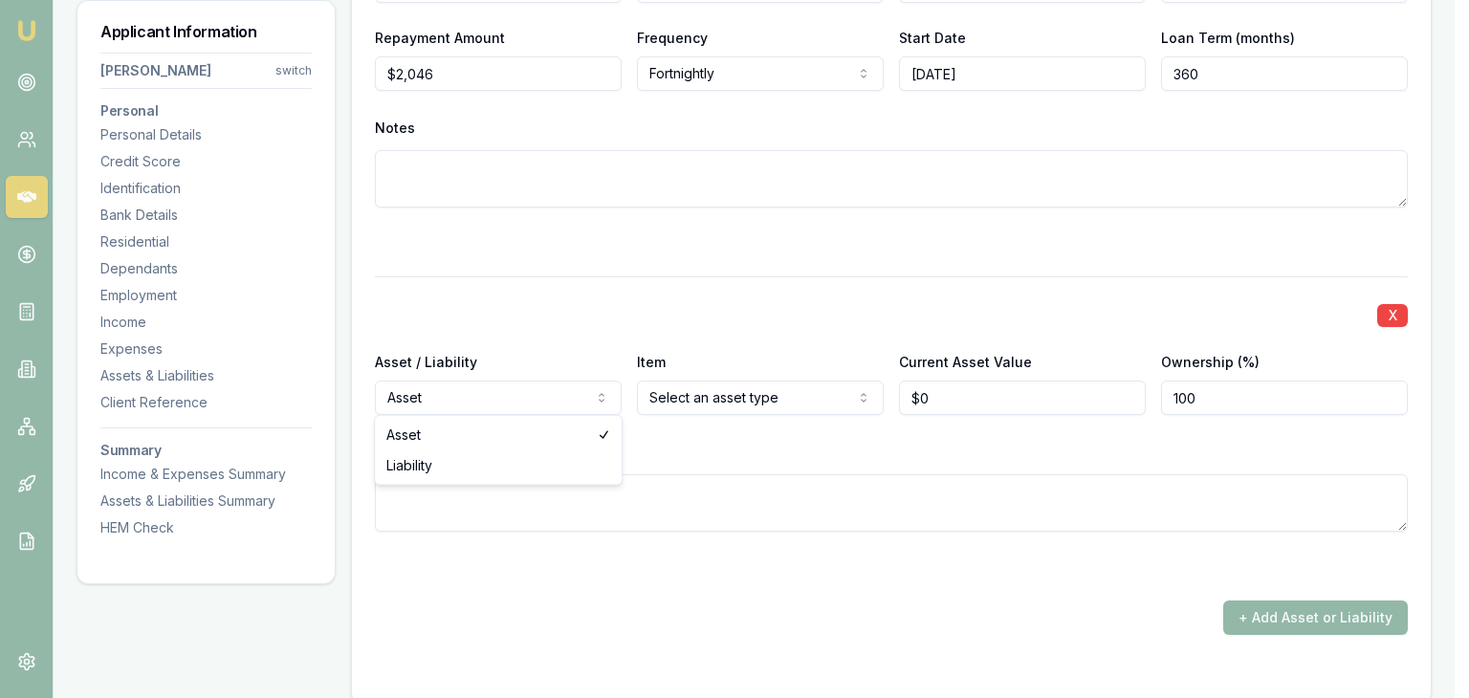
select select "LIABILITY"
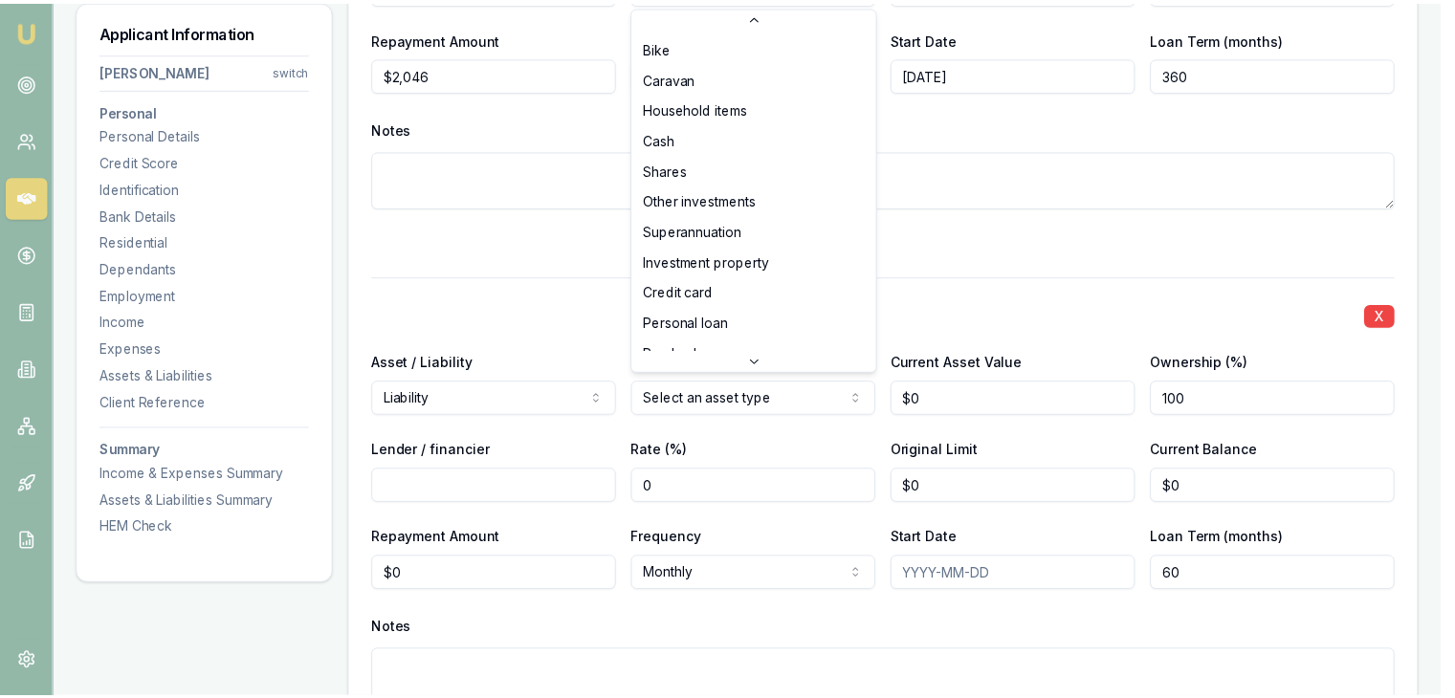
scroll to position [122, 0]
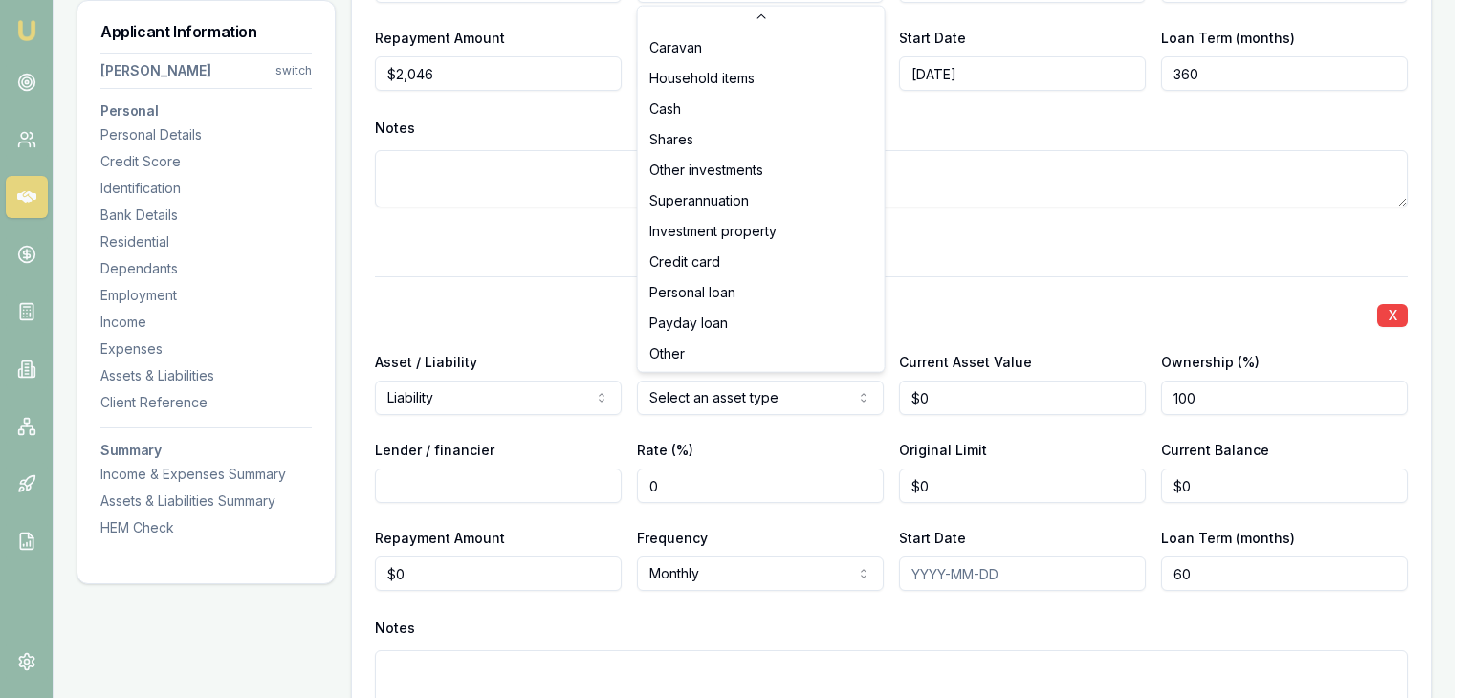
select select "CREDIT_CARD"
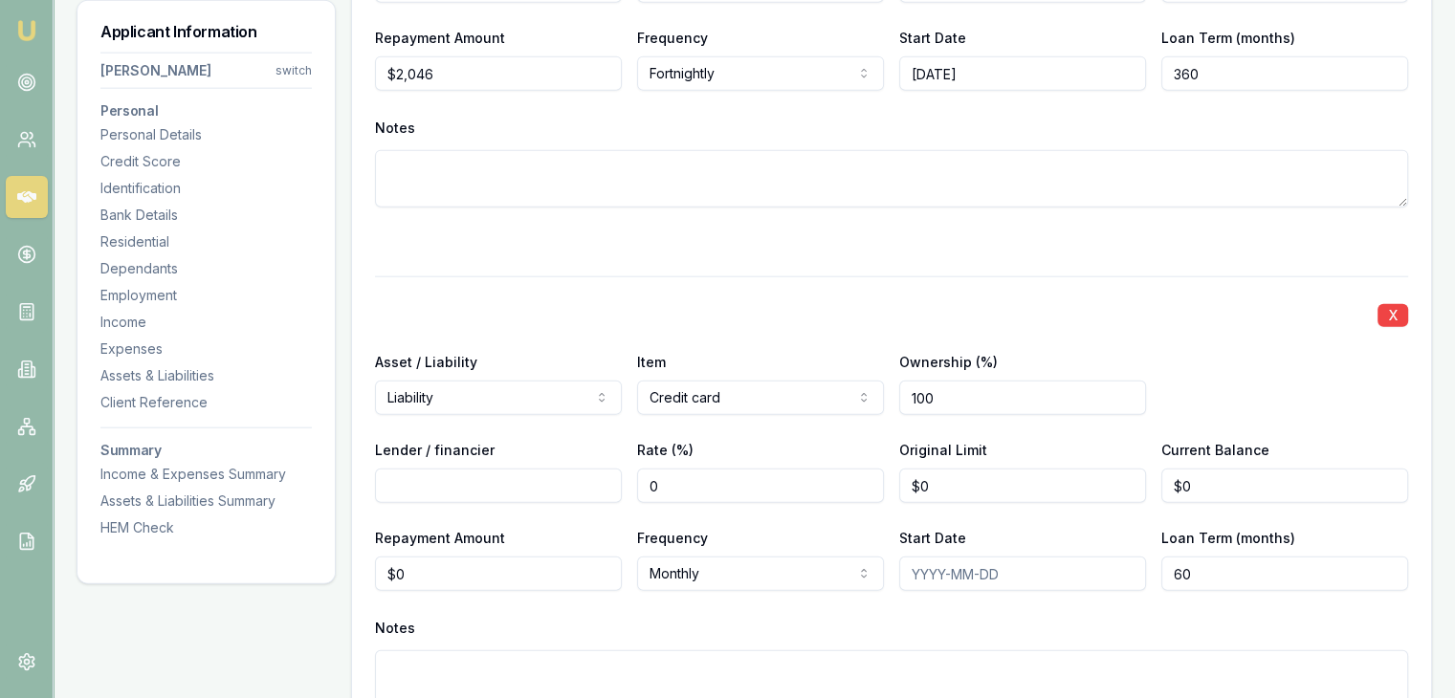
click at [953, 393] on input "100" at bounding box center [1022, 398] width 247 height 34
click at [699, 489] on input "0" at bounding box center [760, 486] width 247 height 34
click at [976, 485] on input "0" at bounding box center [1022, 486] width 247 height 34
type input "$8,000"
click at [1273, 404] on div "Asset / Liability Liability Asset Liability Item Credit card Home Car Boat Bike…" at bounding box center [891, 382] width 1033 height 65
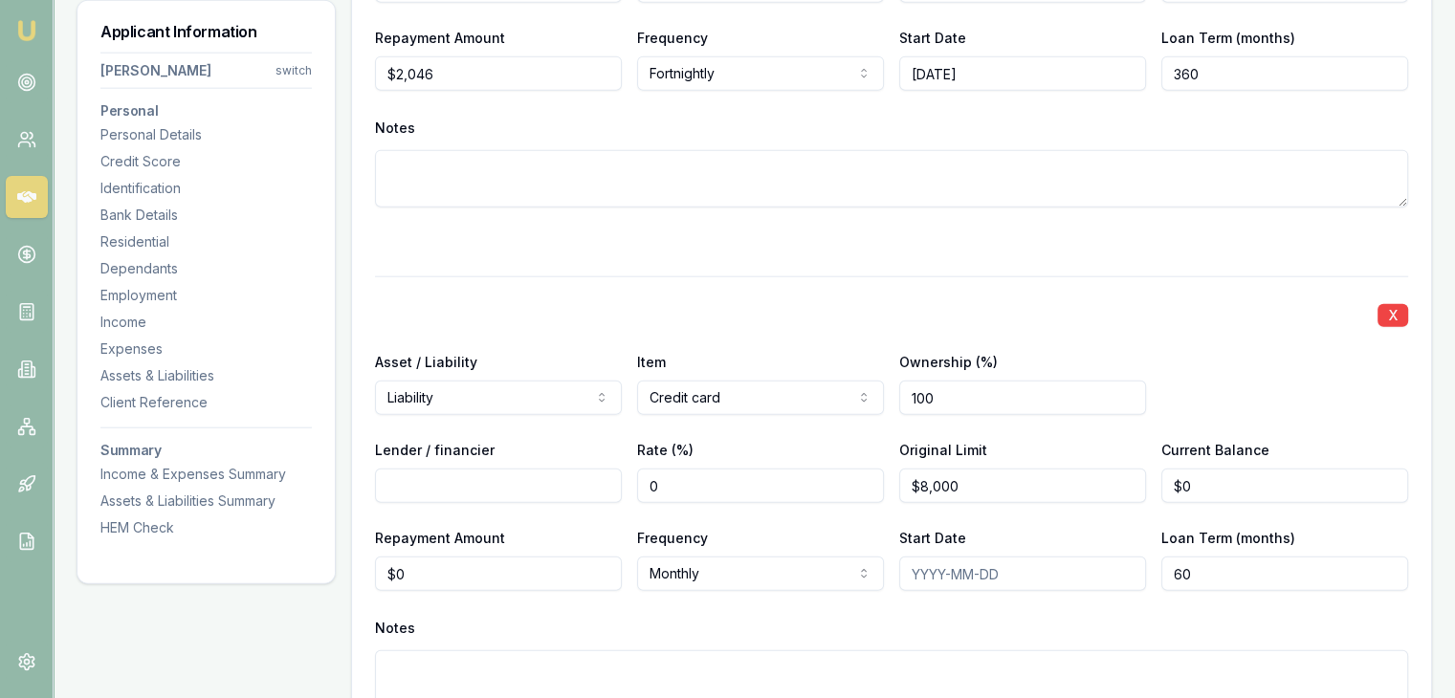
type input "0"
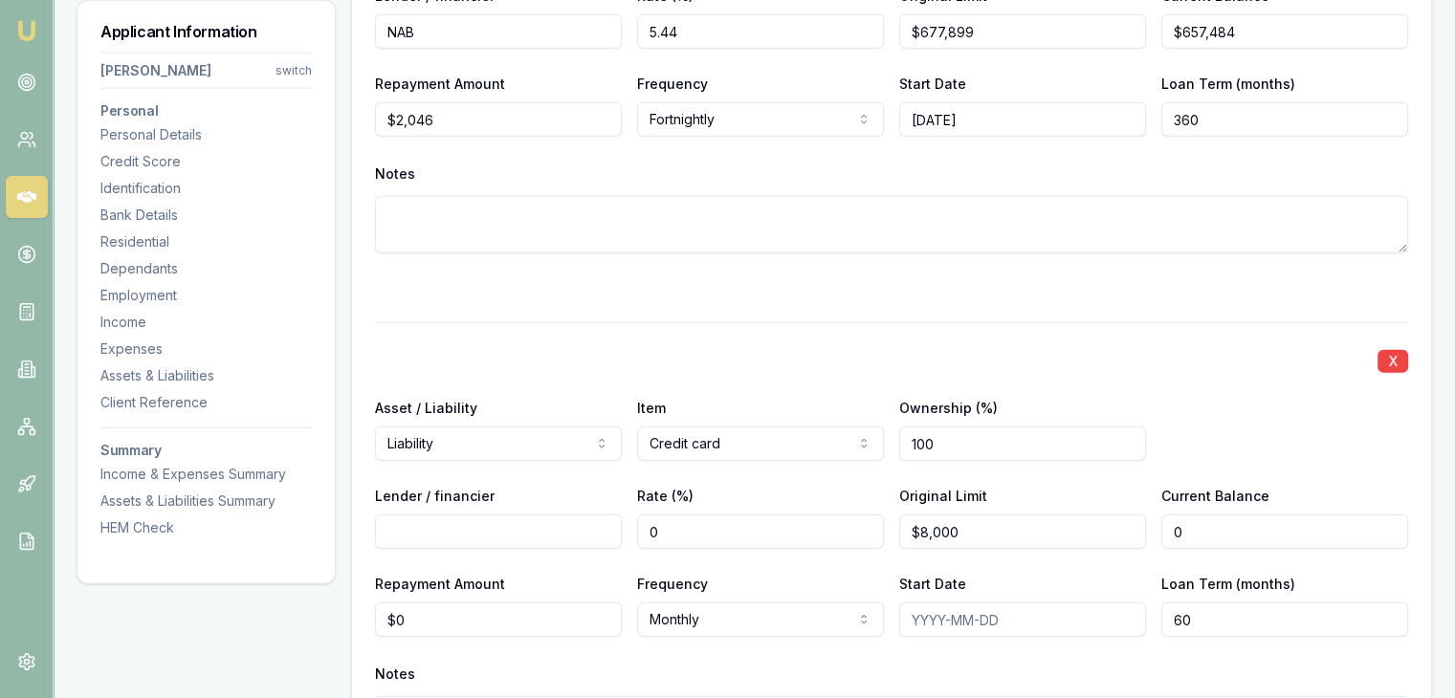
click at [1224, 527] on input "0" at bounding box center [1284, 532] width 247 height 34
type input "$8,000"
drag, startPoint x: 1213, startPoint y: 419, endPoint x: 1199, endPoint y: 429, distance: 17.8
click at [1210, 422] on div "Asset / Liability Liability Asset Liability Item Credit card Home Car Boat Bike…" at bounding box center [891, 428] width 1033 height 65
click at [563, 651] on div "X Asset / Liability Liability Asset Liability Item Credit card Home Car Boat Bi…" at bounding box center [891, 560] width 1033 height 477
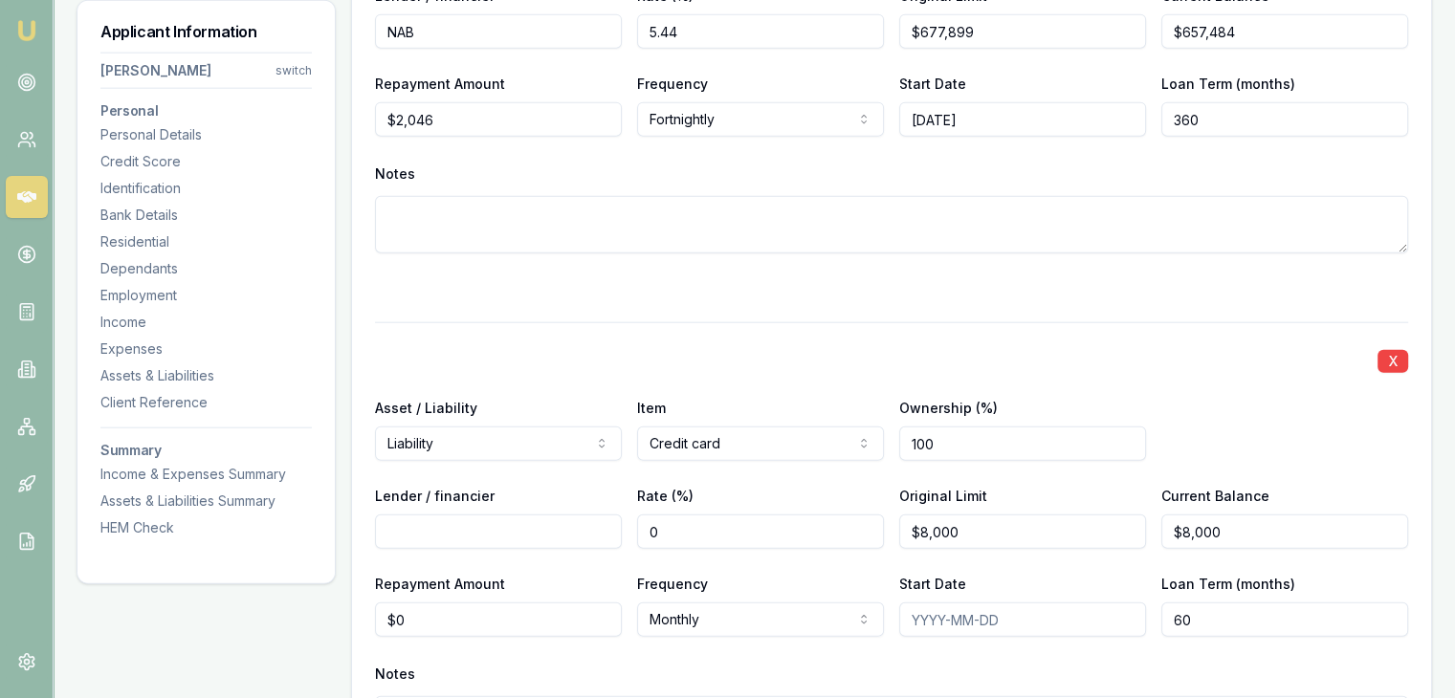
click at [497, 539] on input "Lender / financier" at bounding box center [498, 532] width 247 height 34
type input "ANZ CCR"
click at [1209, 411] on div "Asset / Liability Liability Asset Liability Item Credit card Home Car Boat Bike…" at bounding box center [891, 428] width 1033 height 65
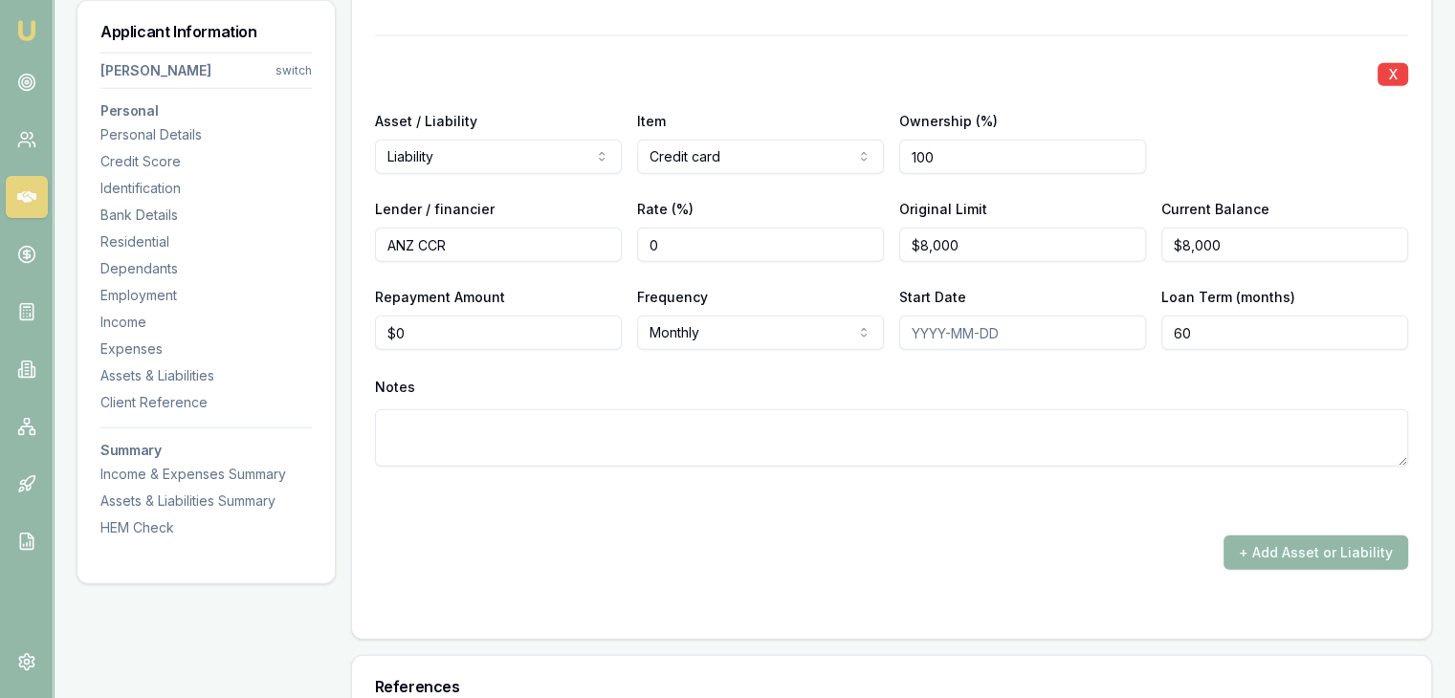
click at [660, 415] on textarea at bounding box center [891, 437] width 1033 height 57
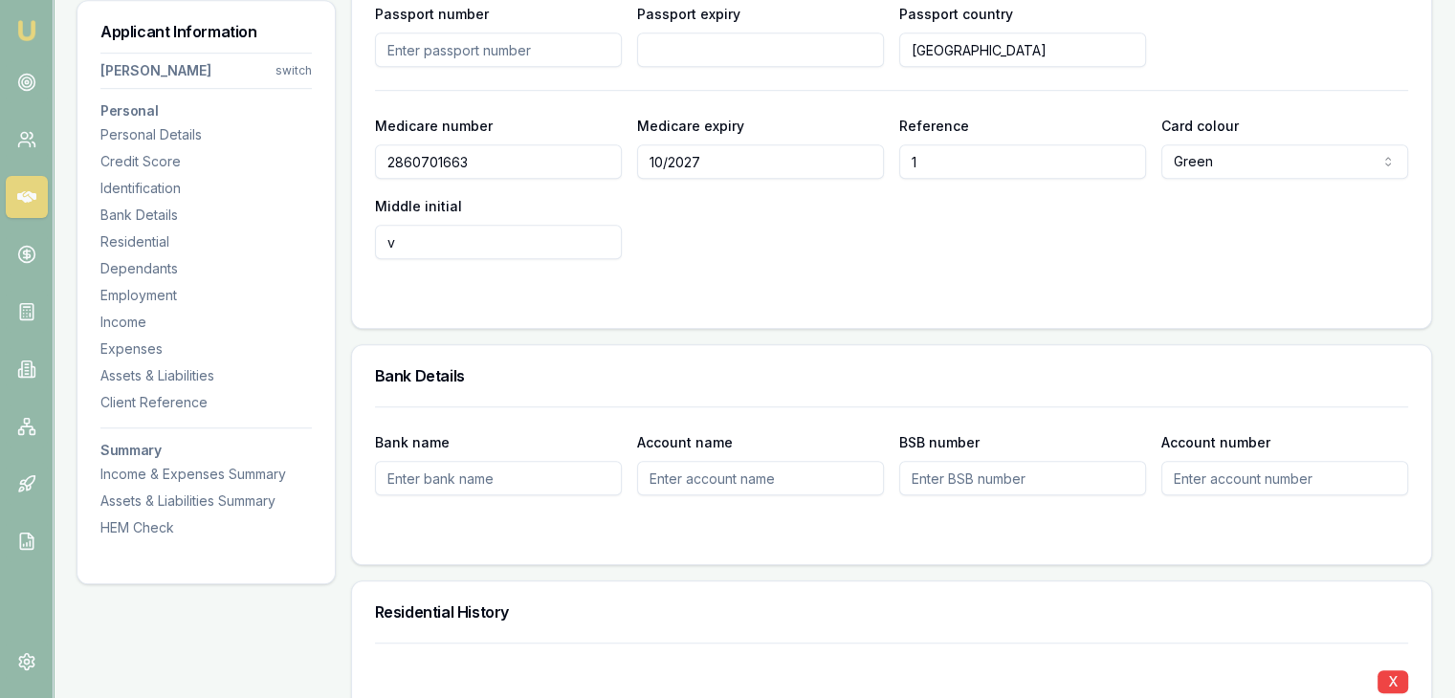
scroll to position [1182, 0]
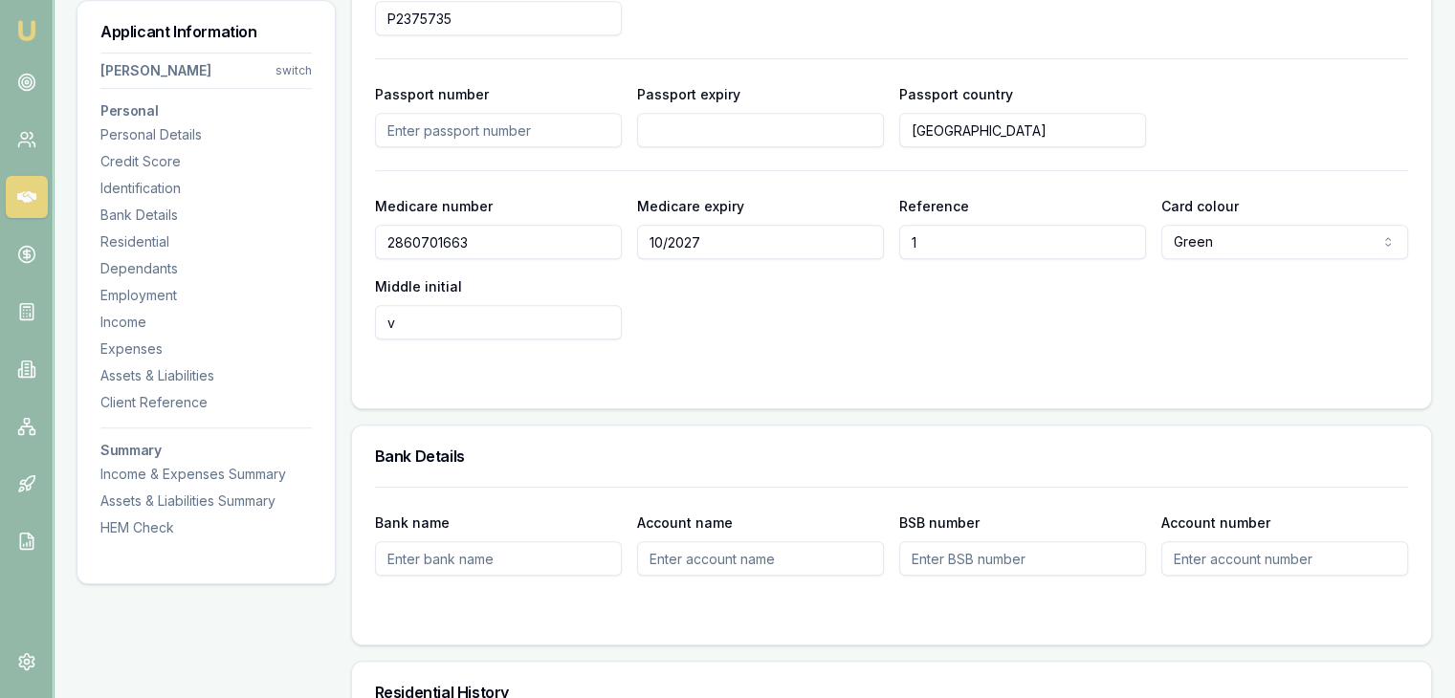
click at [456, 557] on input "Bank name" at bounding box center [498, 558] width 247 height 34
click at [432, 570] on input "Bank name" at bounding box center [498, 558] width 247 height 34
type input "NAB"
type input "O"
type input "Personal Account"
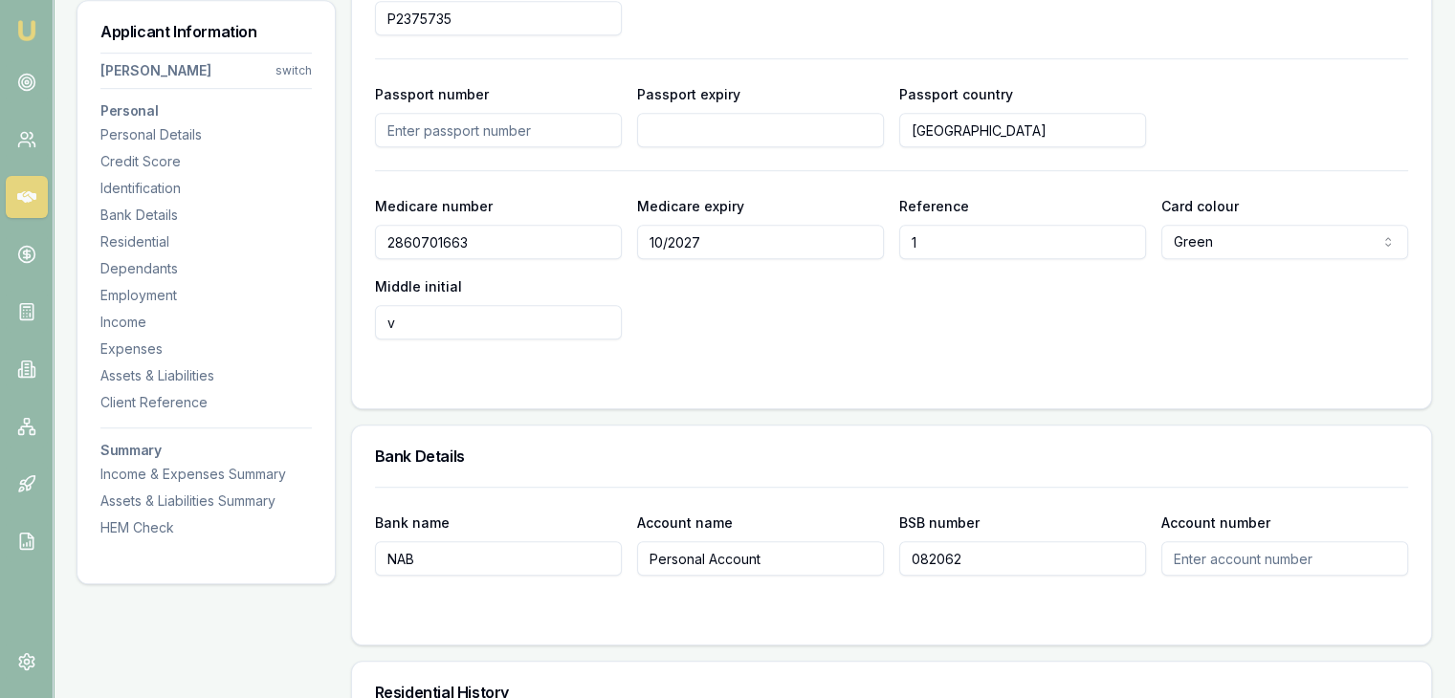
type input "082062"
type input "938318343"
click at [482, 553] on input "Bank name" at bounding box center [498, 558] width 247 height 34
click at [539, 444] on div "Bank Details" at bounding box center [891, 456] width 1079 height 61
click at [456, 566] on input "Bank name" at bounding box center [498, 558] width 247 height 34
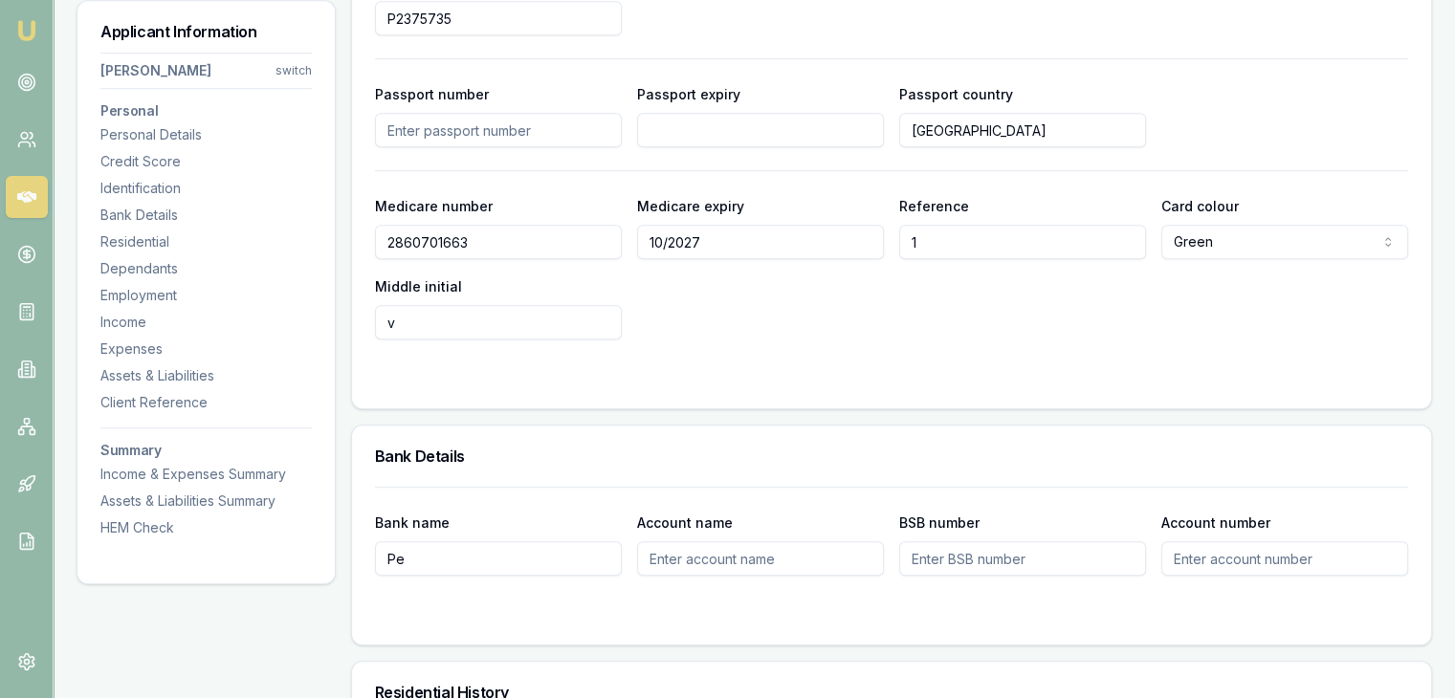
type input "P"
type input "Nab"
type input "Personal ac"
type input "082062"
type input "938318343"
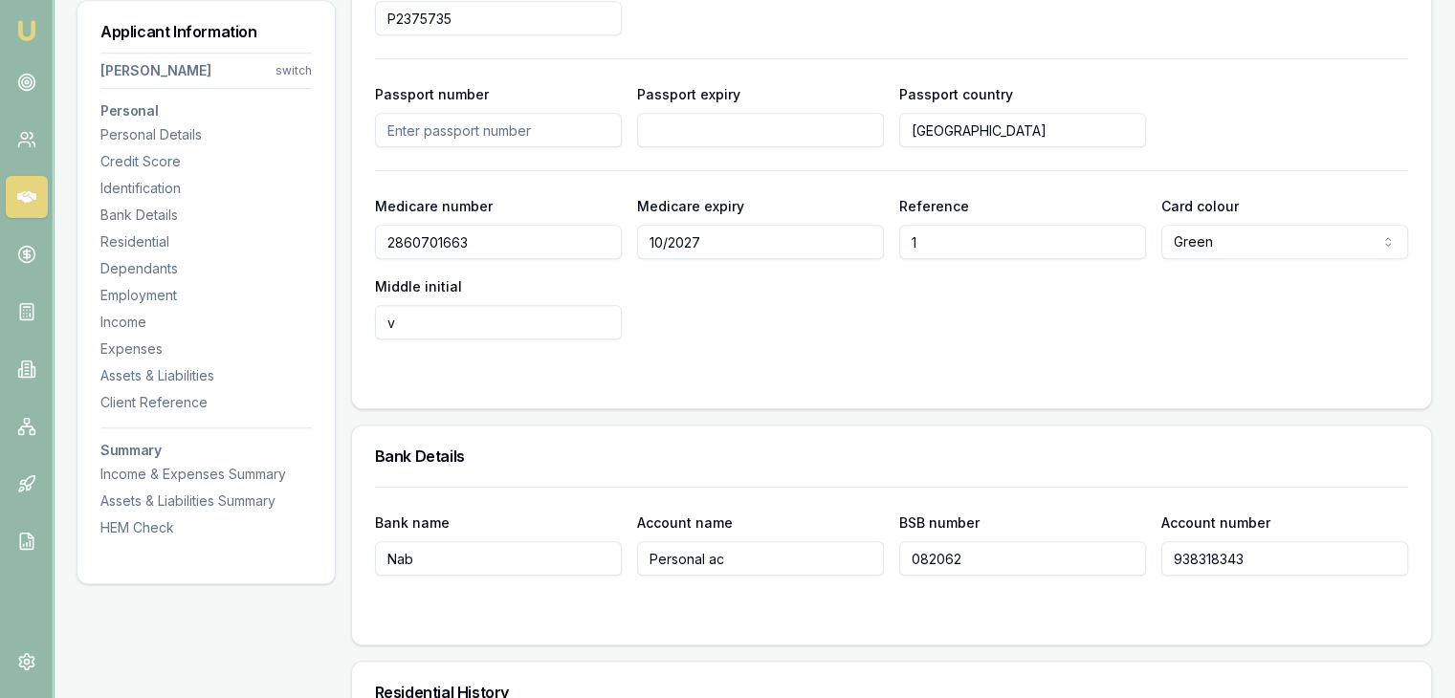
click at [734, 503] on div "Bank name Nab Account name Personal ac BSB number 082062 Account number 9383183…" at bounding box center [891, 531] width 1033 height 89
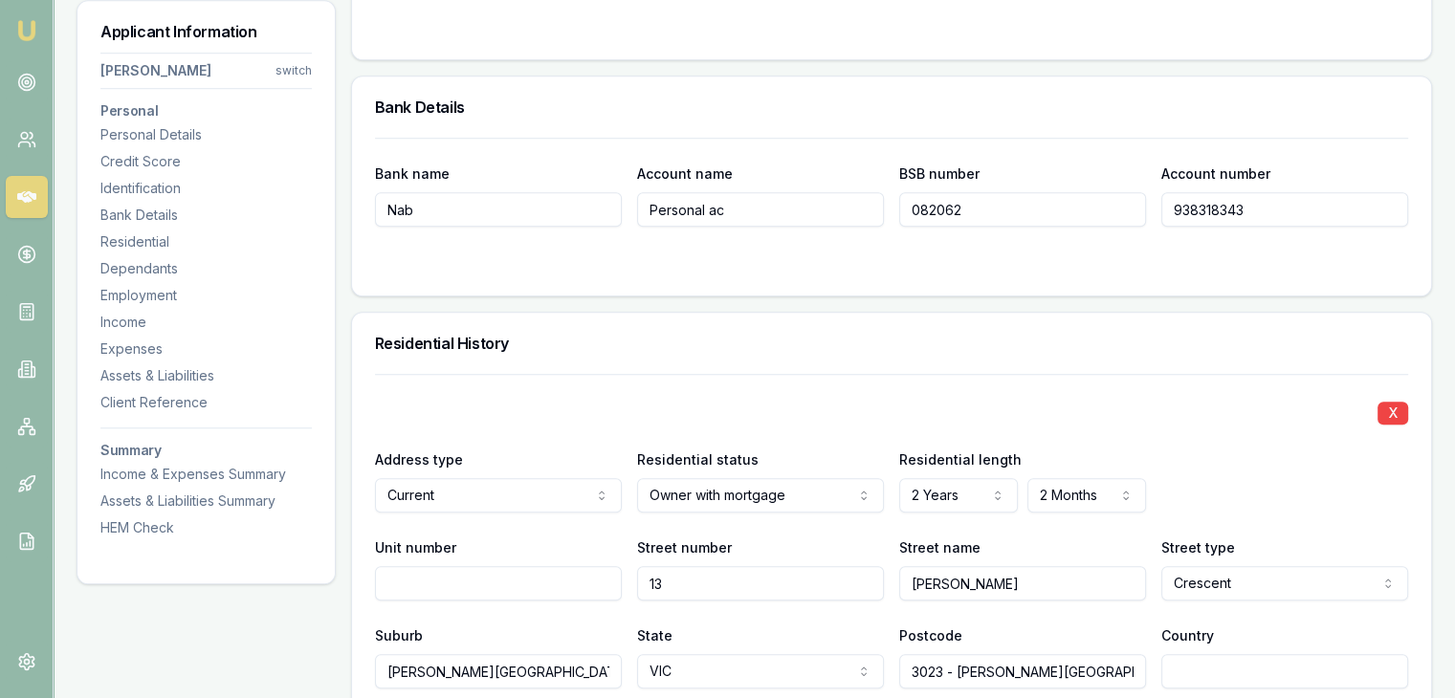
scroll to position [1661, 0]
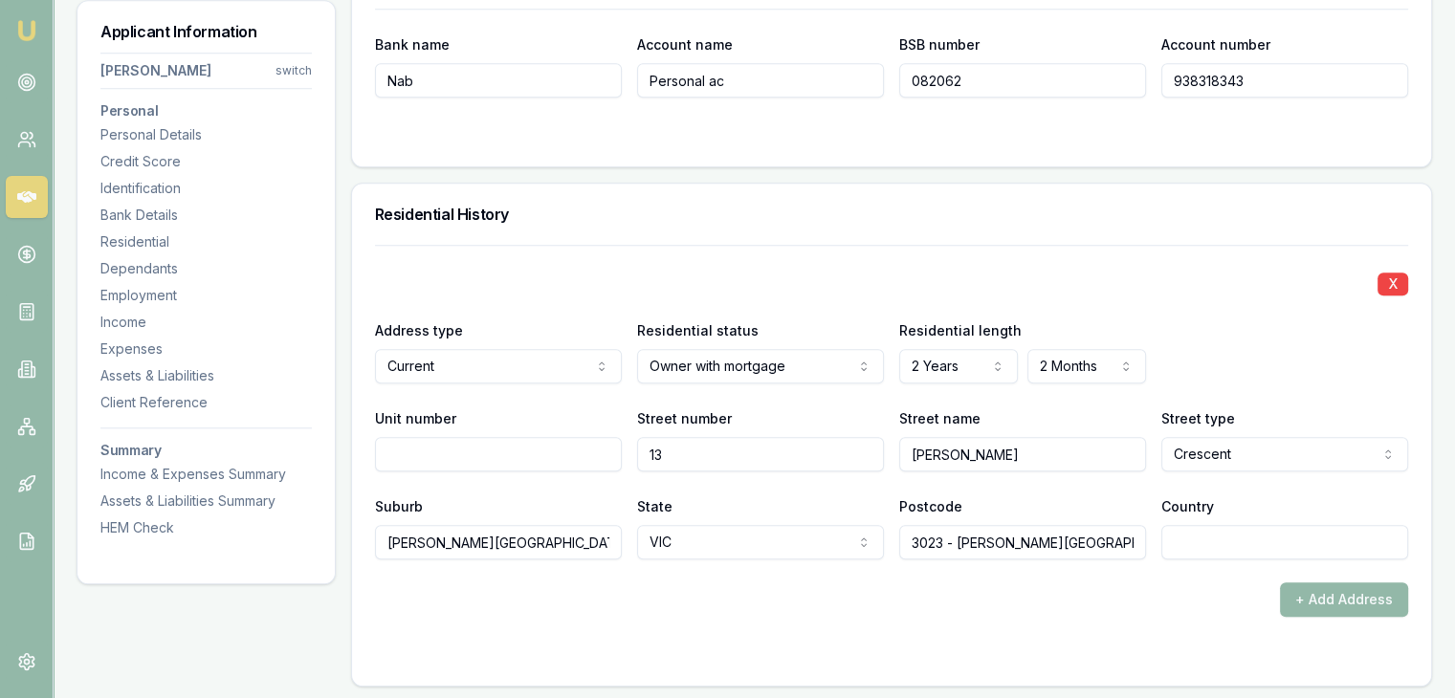
click at [860, 590] on div "+ Add Address" at bounding box center [891, 600] width 1033 height 34
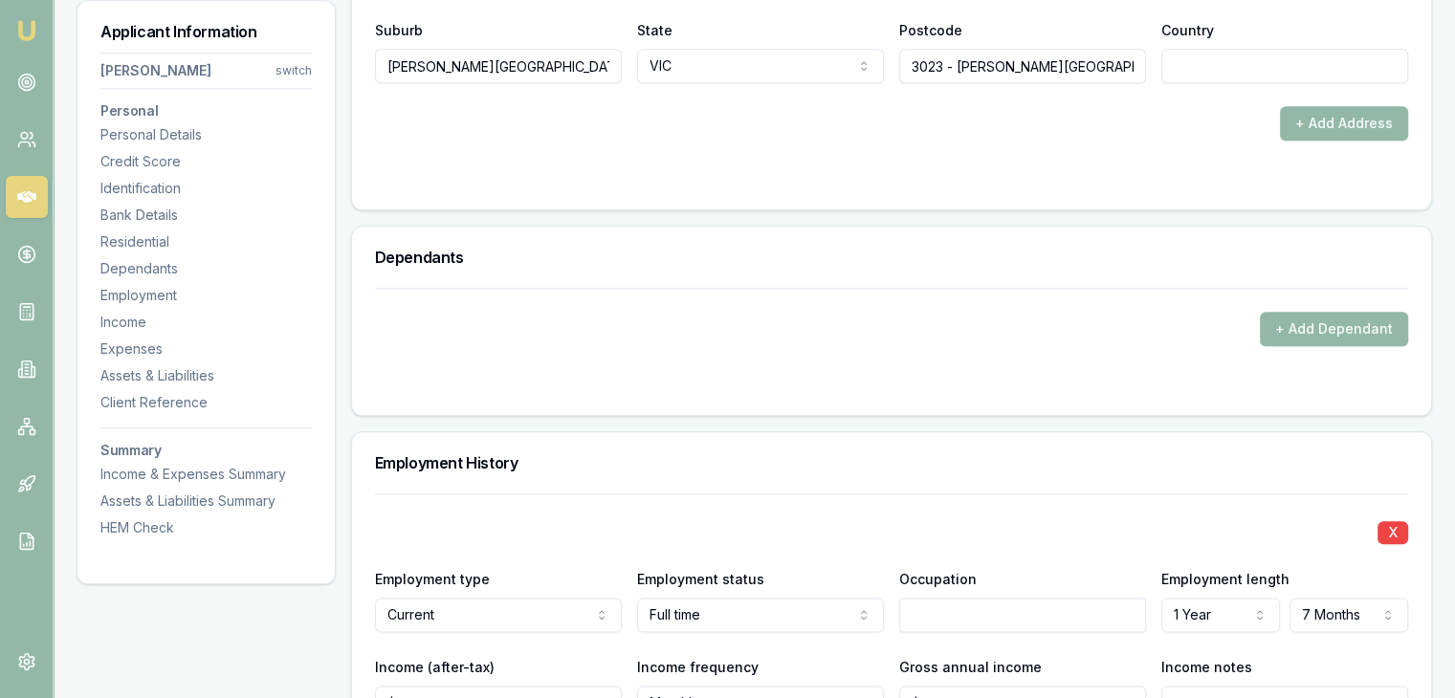
scroll to position [2139, 0]
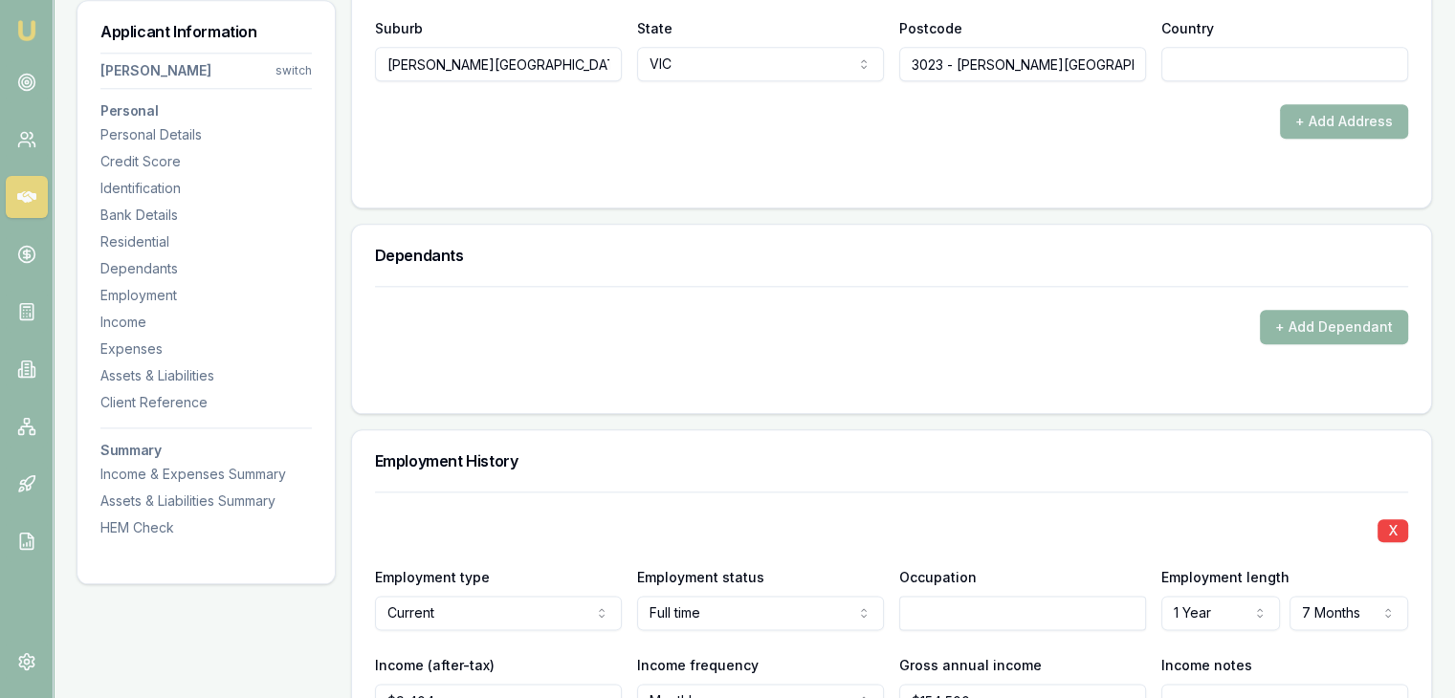
click at [1278, 320] on button "+ Add Dependant" at bounding box center [1334, 327] width 148 height 34
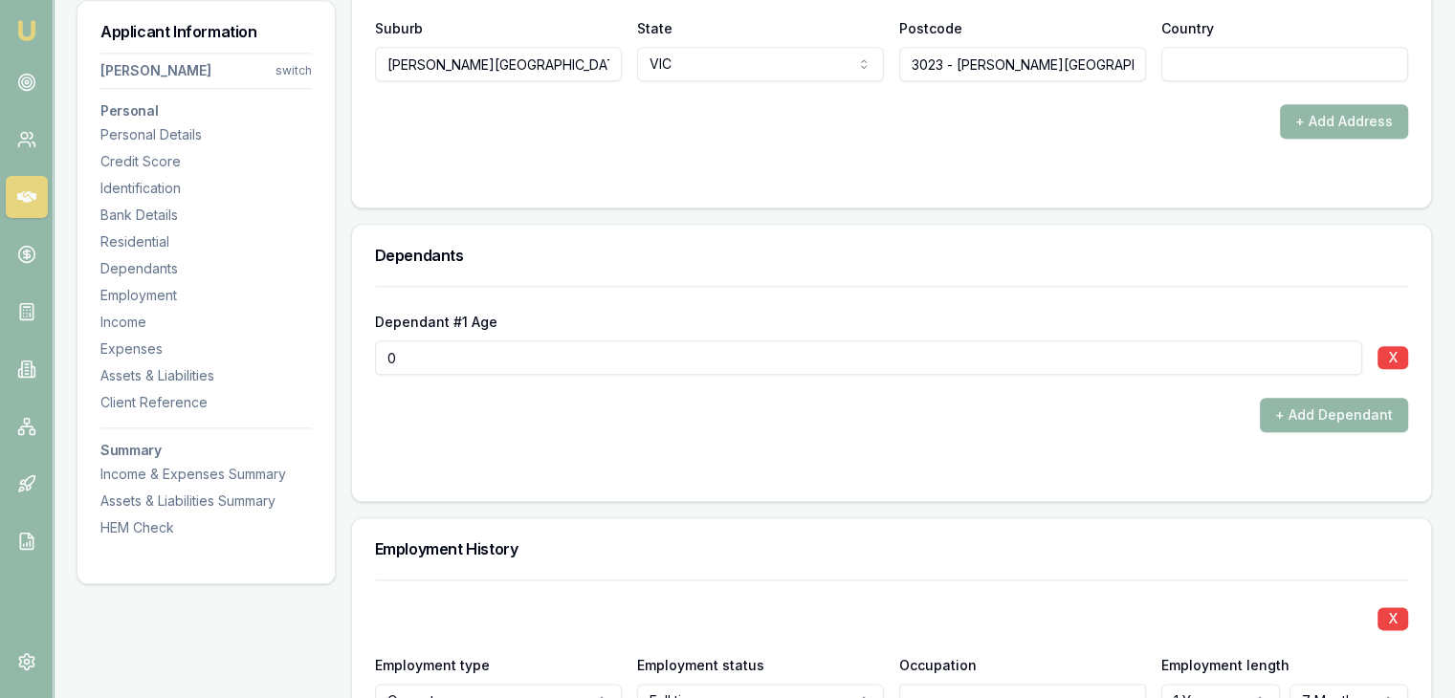
click at [760, 363] on input "0" at bounding box center [868, 358] width 987 height 34
type input "03.5"
click at [694, 434] on form "Dependant #1 Age 03.5 X + Add Dependant" at bounding box center [891, 382] width 1033 height 192
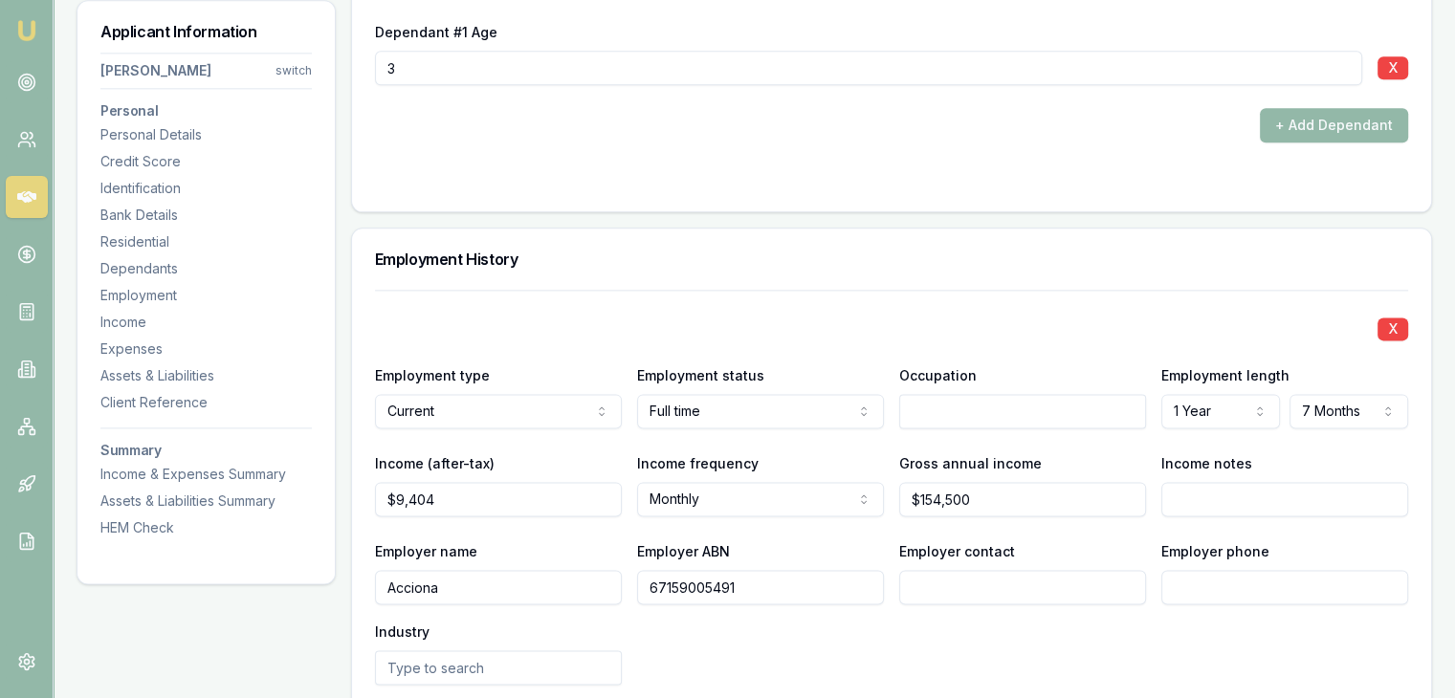
scroll to position [2426, 0]
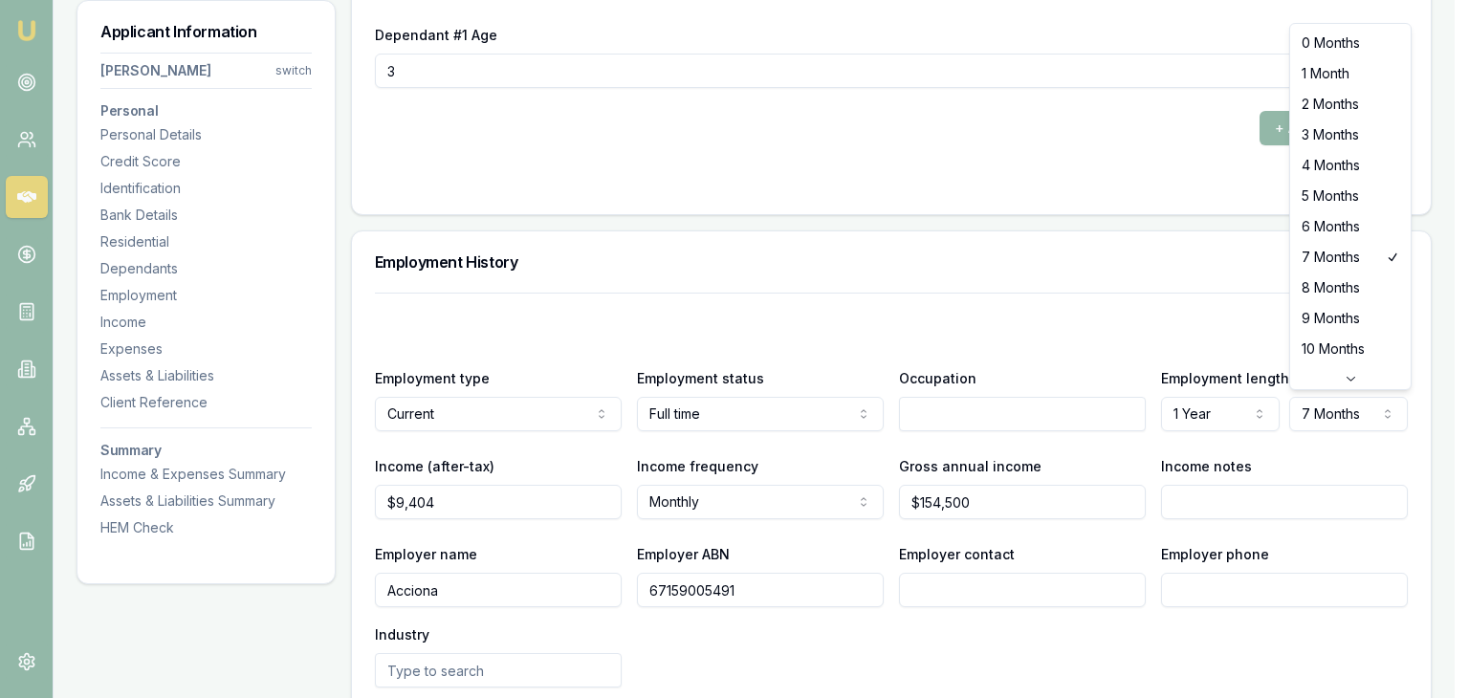
select select "2"
drag, startPoint x: 1326, startPoint y: 102, endPoint x: 1239, endPoint y: 205, distance: 134.4
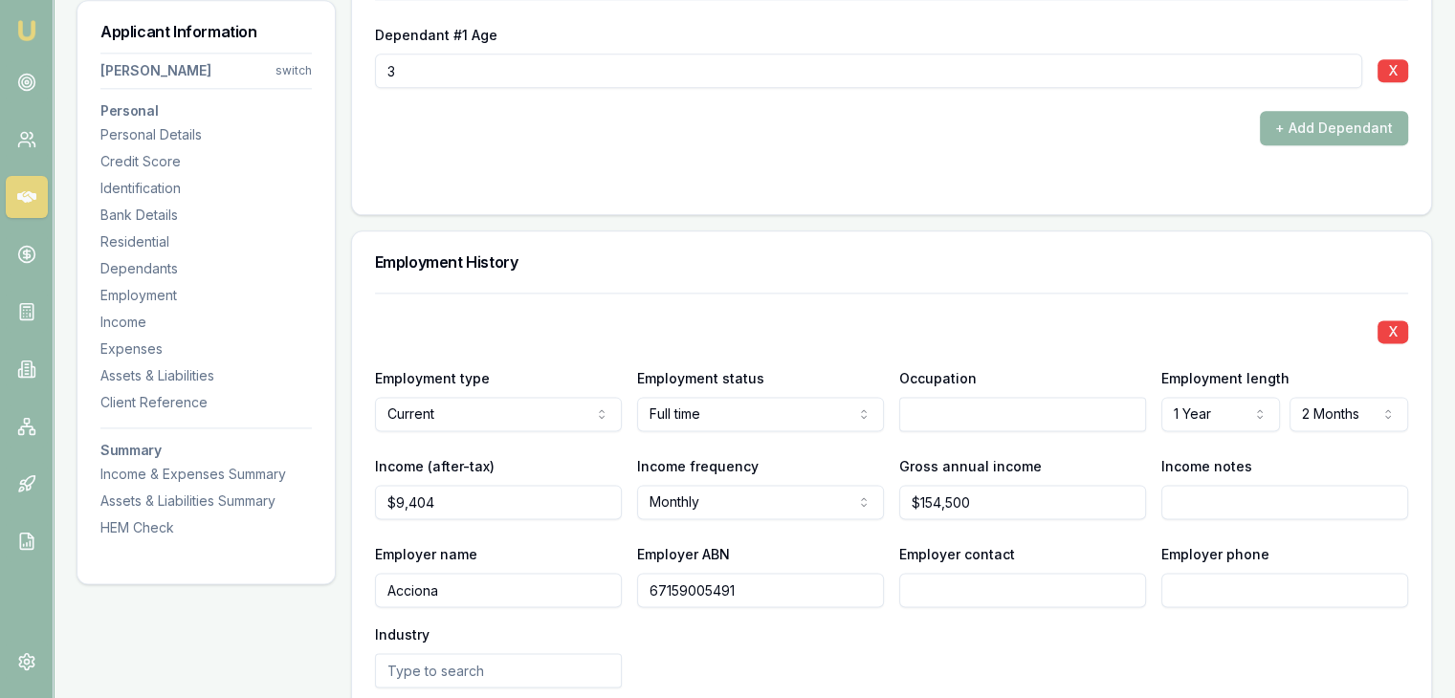
click at [1171, 281] on div "Employment History" at bounding box center [891, 261] width 1079 height 61
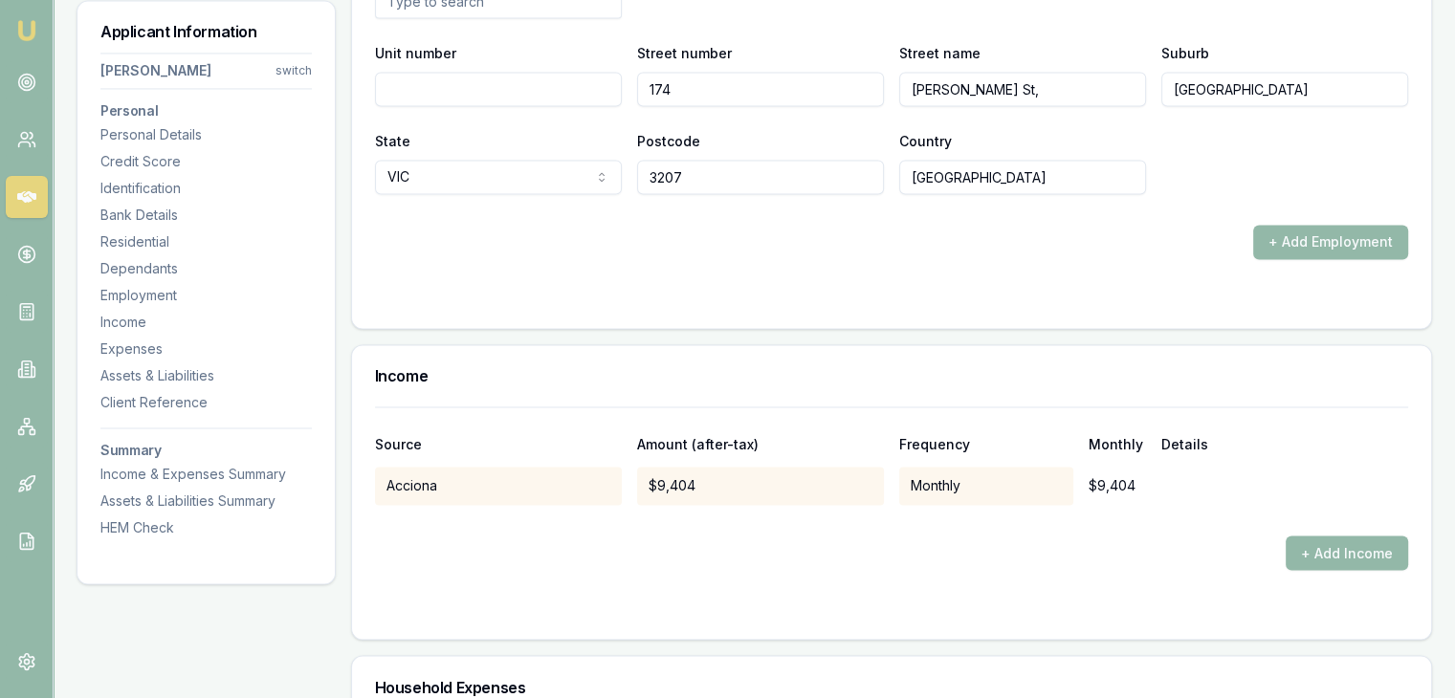
scroll to position [3478, 0]
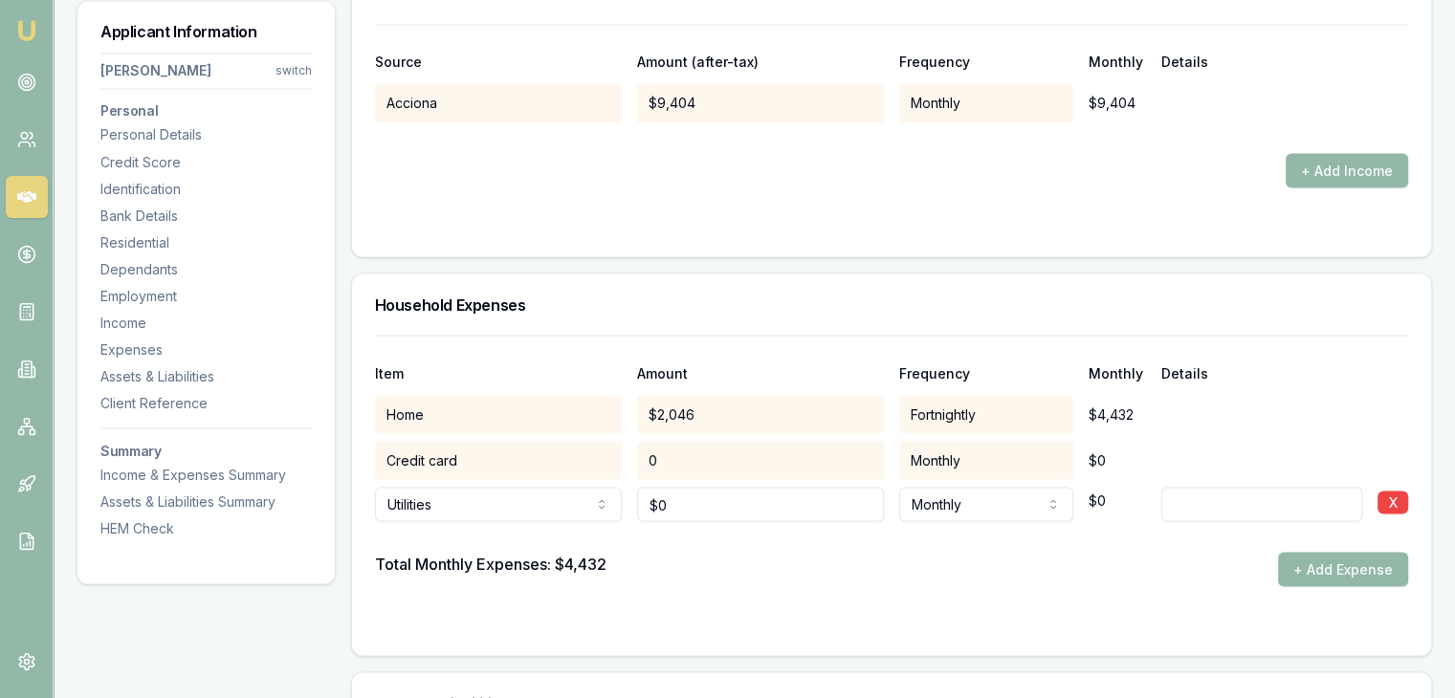
click at [693, 449] on div "0" at bounding box center [760, 460] width 247 height 38
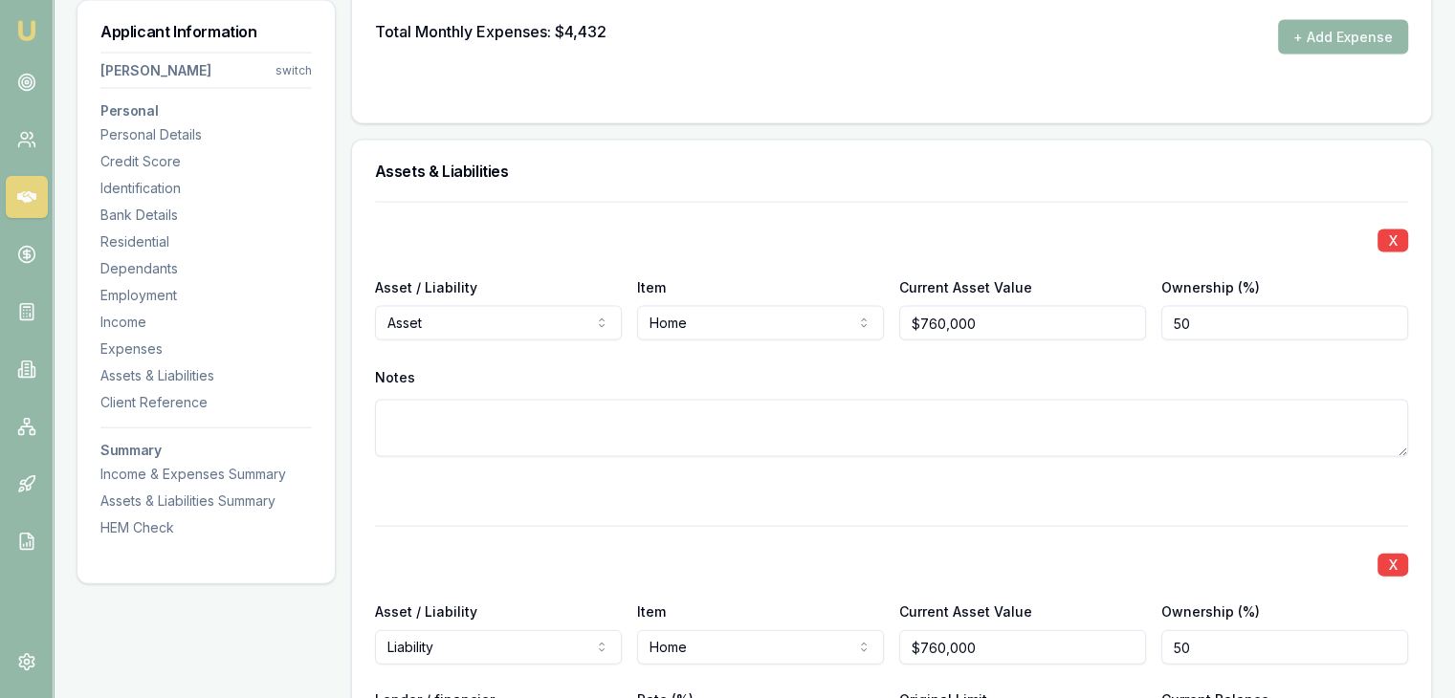
scroll to position [3849, 0]
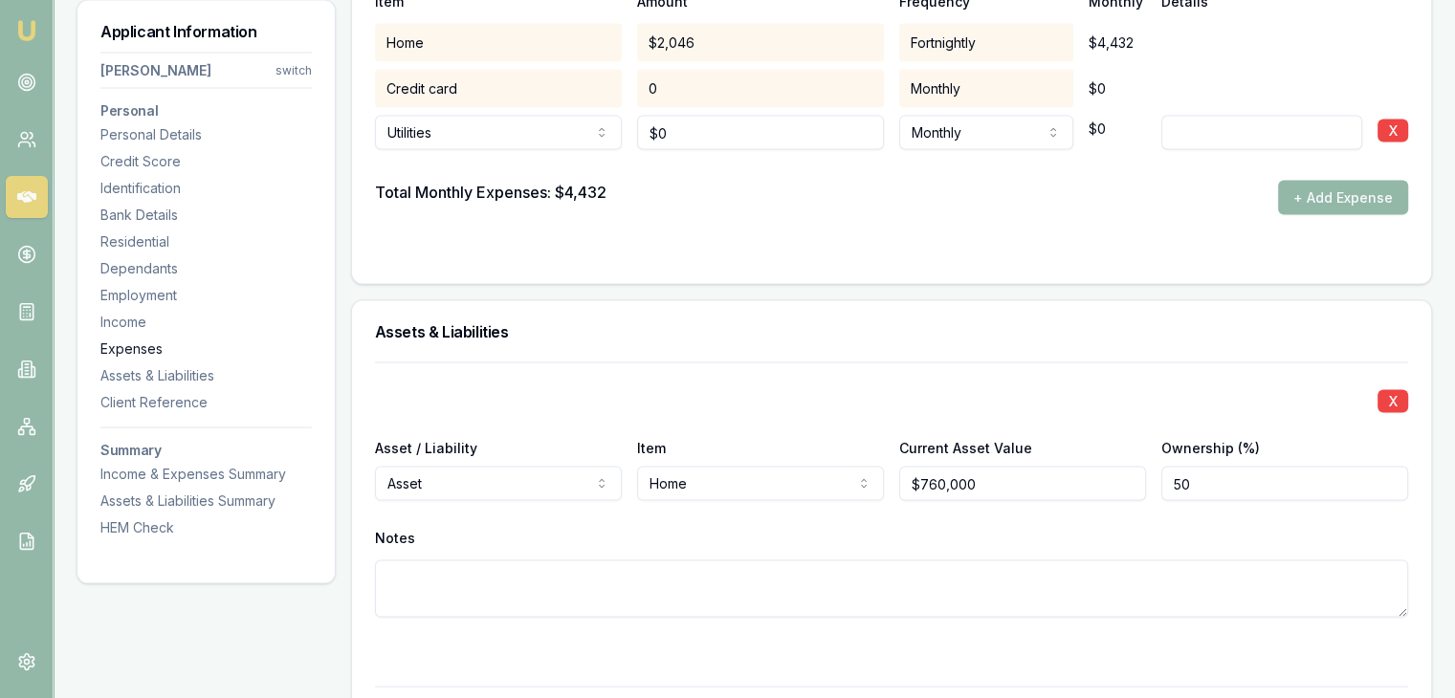
click at [121, 349] on div "Expenses" at bounding box center [205, 349] width 211 height 19
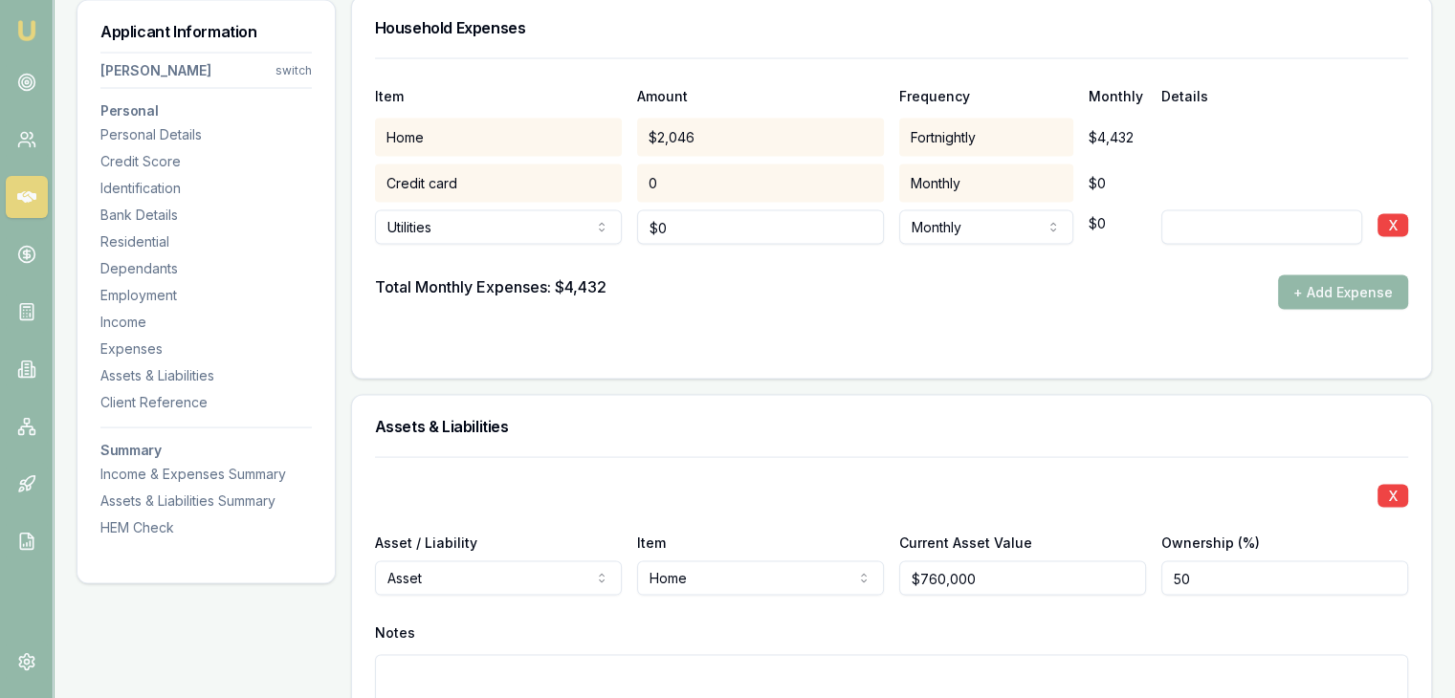
scroll to position [3747, 0]
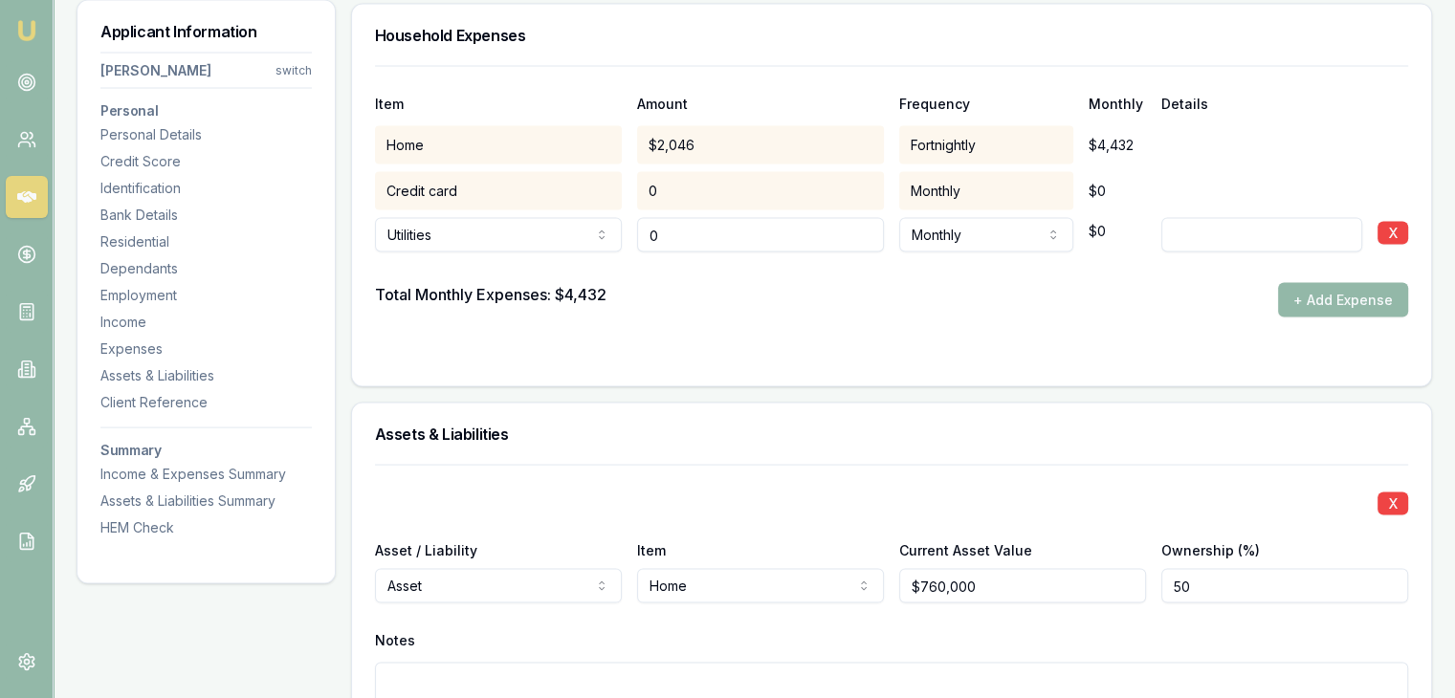
click at [689, 227] on input "0" at bounding box center [760, 235] width 247 height 34
type input "$438"
click at [840, 297] on div "Total Monthly Expenses: $4,432 + Add Expense" at bounding box center [891, 300] width 1033 height 34
click at [1214, 238] on input at bounding box center [1261, 235] width 201 height 34
click at [1298, 288] on button "+ Add Expense" at bounding box center [1343, 300] width 130 height 34
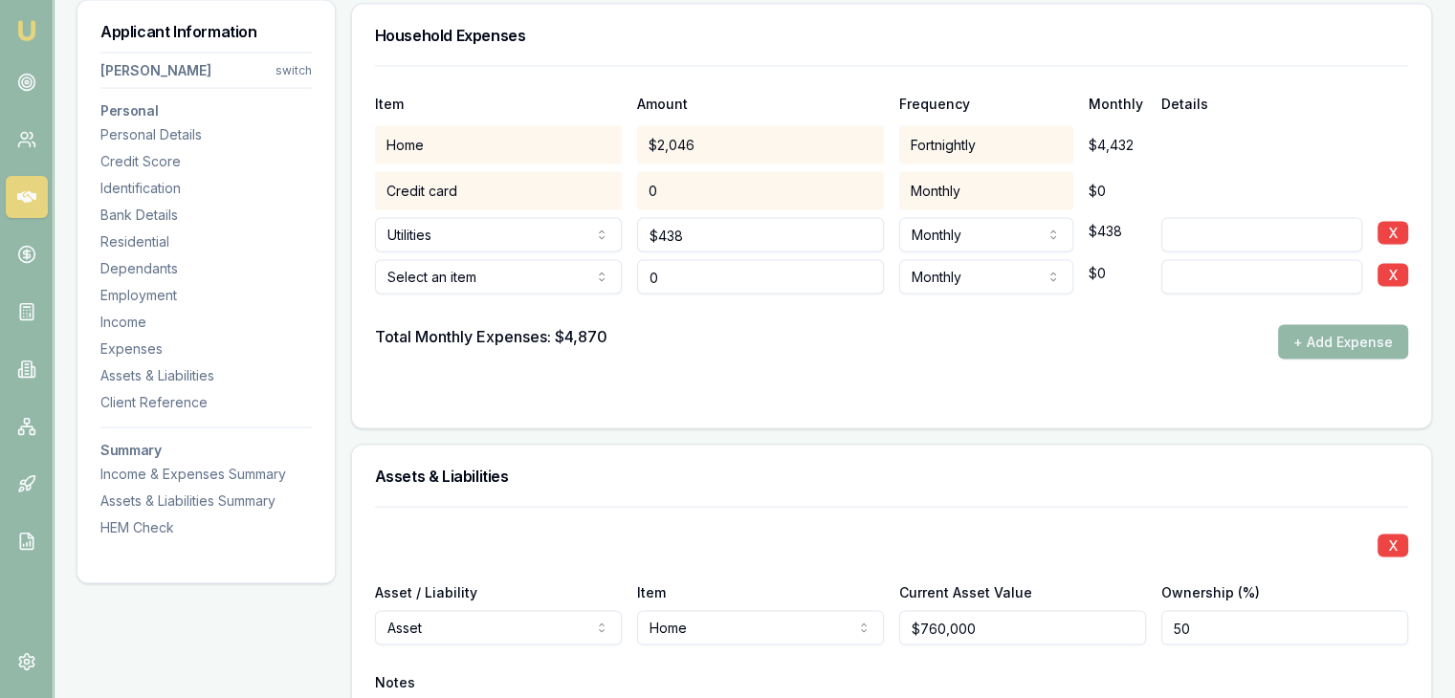
type input "$0"
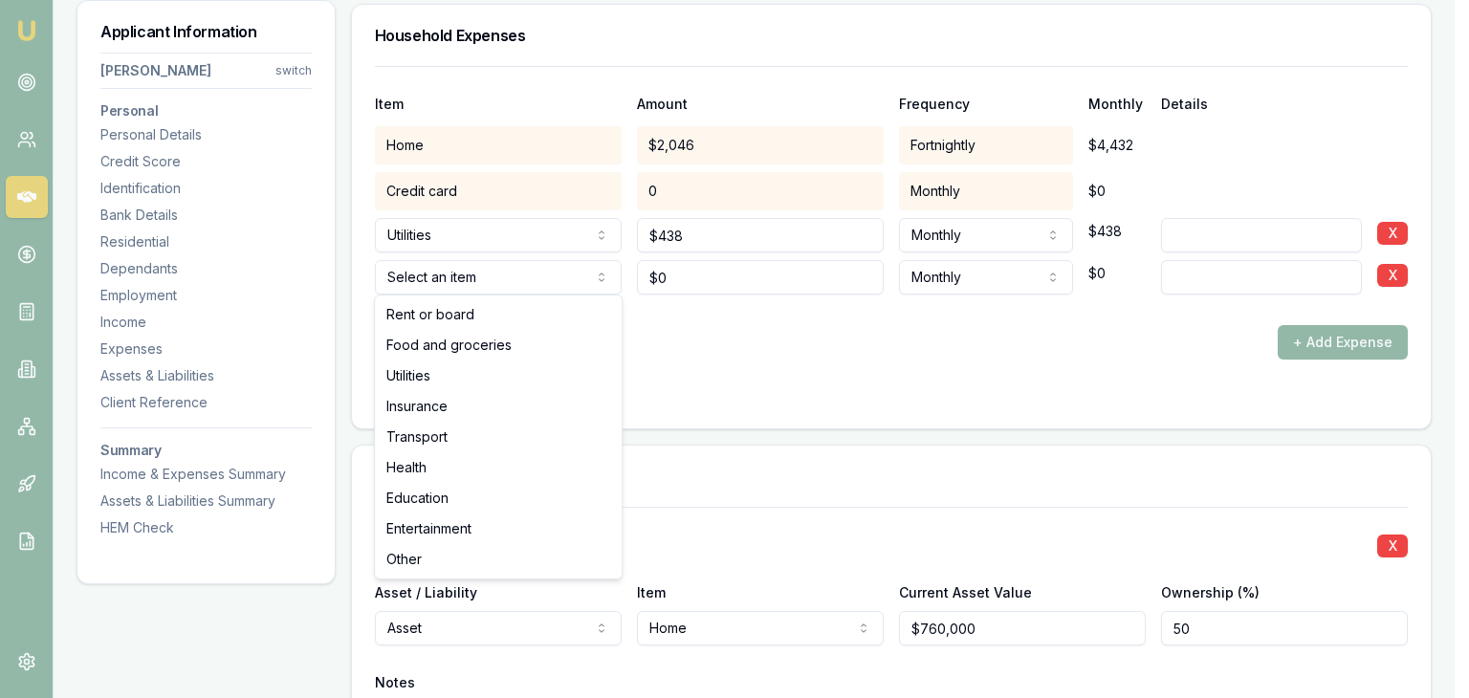
select select "FOOD_AND_GROCERIES"
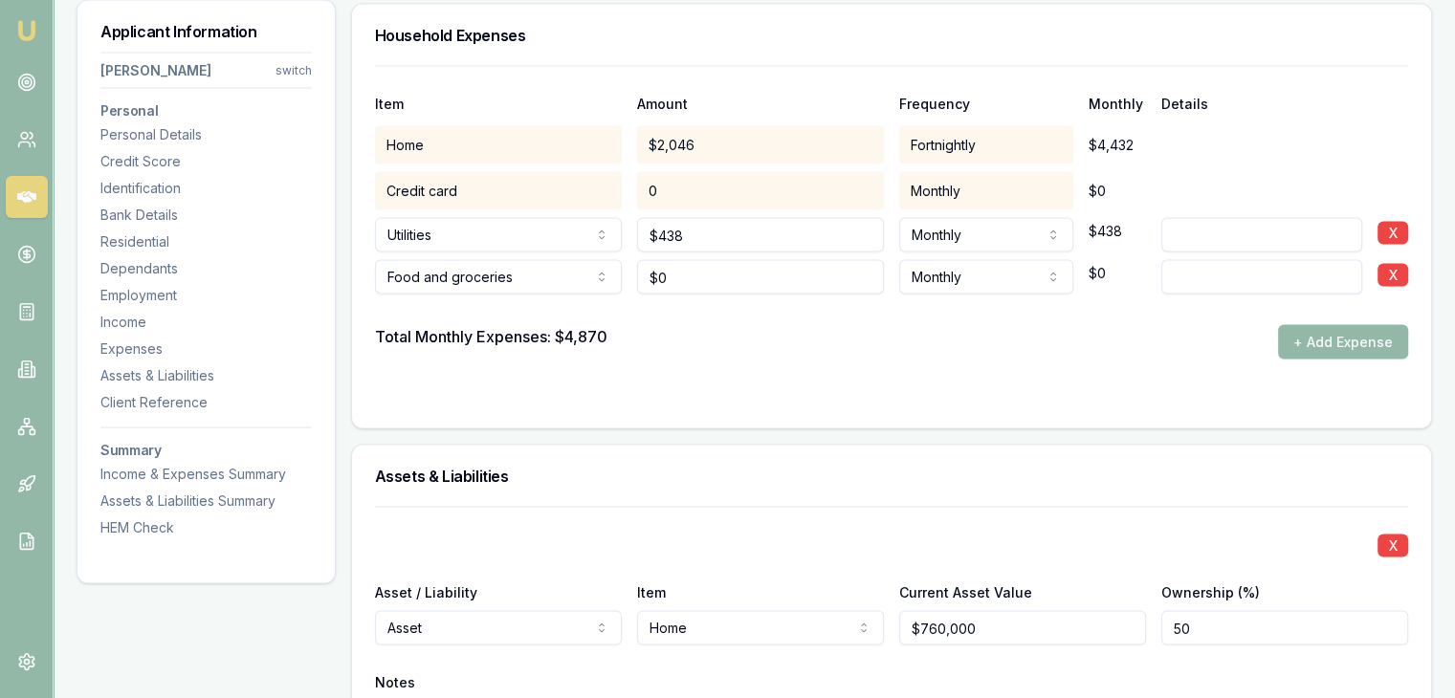
type input "0"
click at [722, 275] on input "0" at bounding box center [760, 277] width 247 height 34
type input "8"
type input "9"
type input "$1,200"
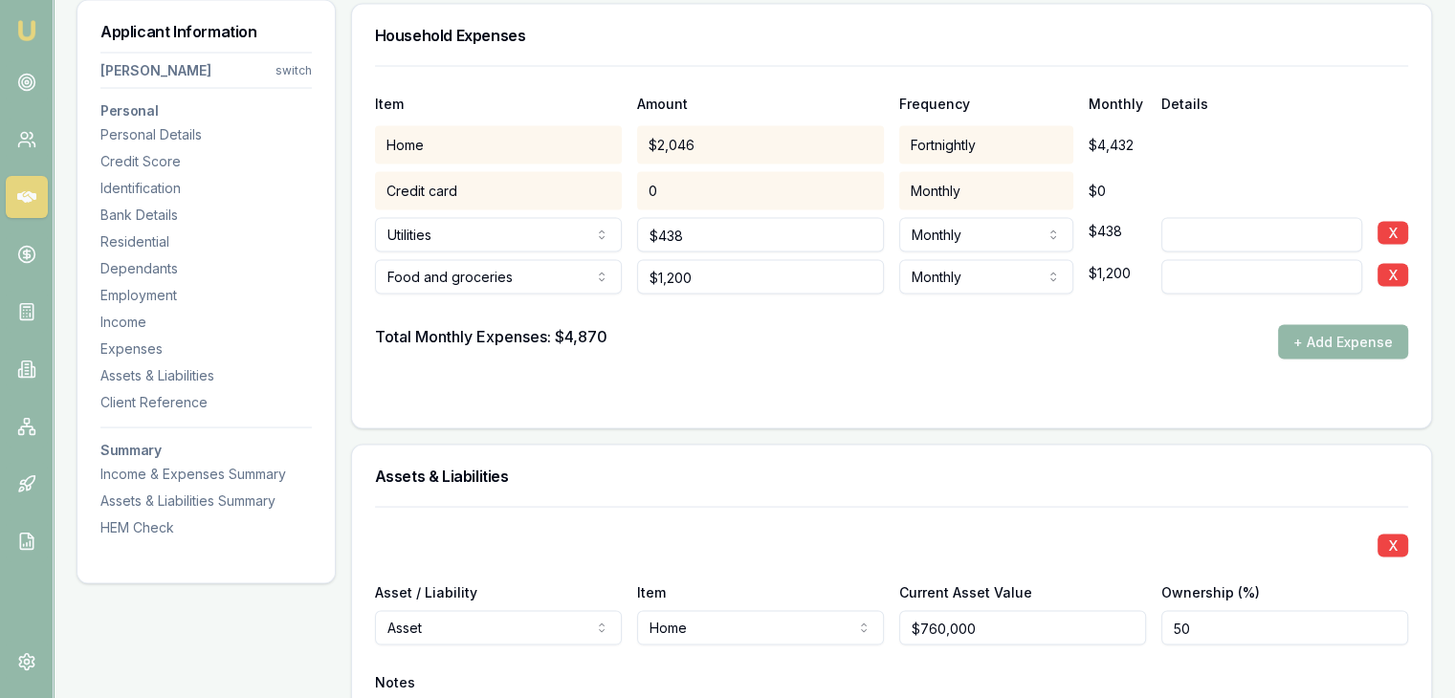
click at [738, 340] on div "Total Monthly Expenses: $4,870 + Add Expense" at bounding box center [891, 342] width 1033 height 34
type input "50%"
click at [1184, 272] on input at bounding box center [1261, 277] width 201 height 34
type input "50%"
click at [1036, 334] on div "Total Monthly Expenses: $6,070 + Add Expense" at bounding box center [891, 342] width 1033 height 34
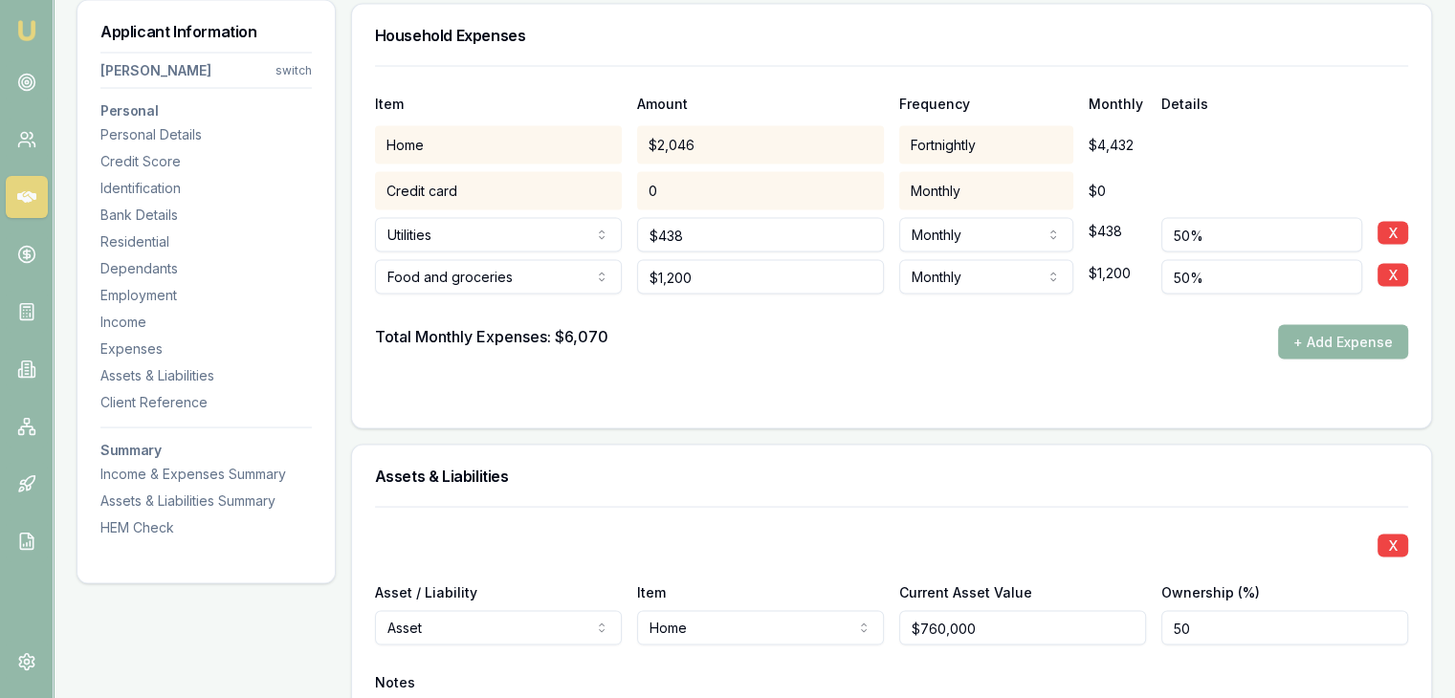
click at [1293, 341] on button "+ Add Expense" at bounding box center [1343, 342] width 130 height 34
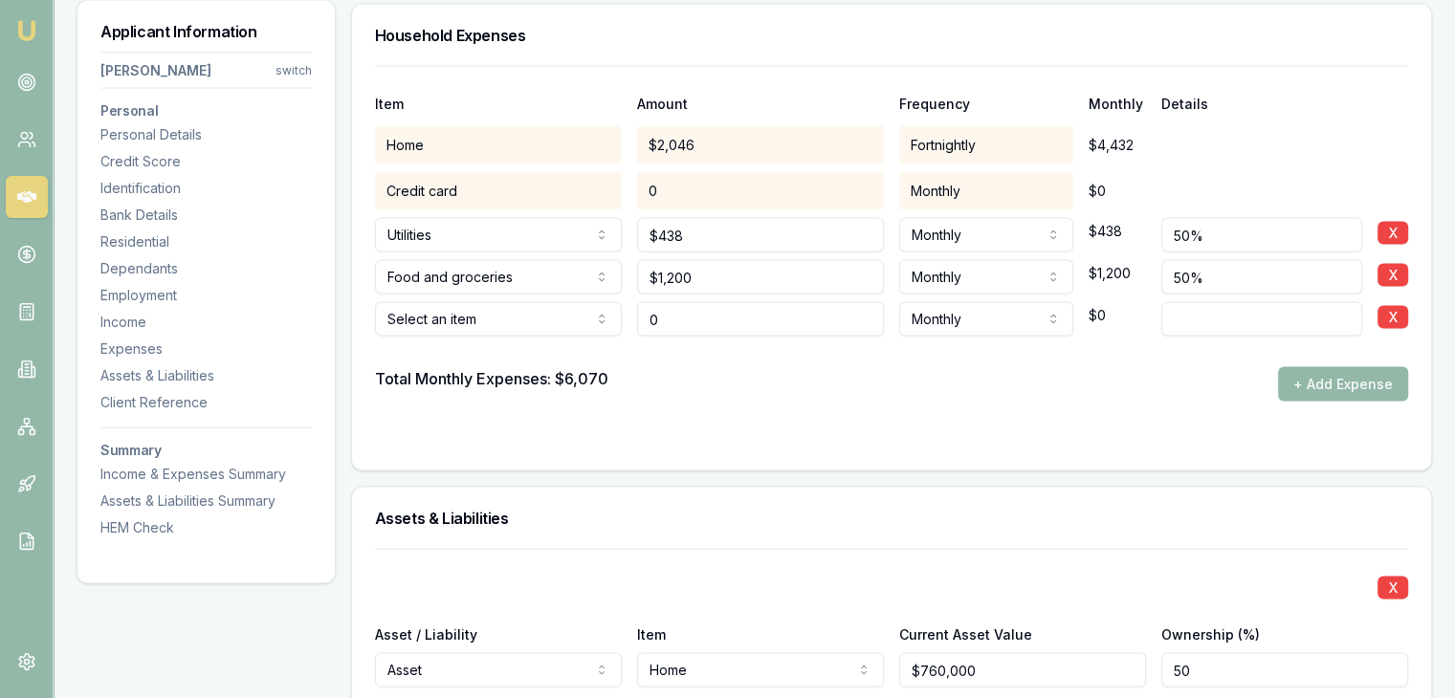
type input "$0"
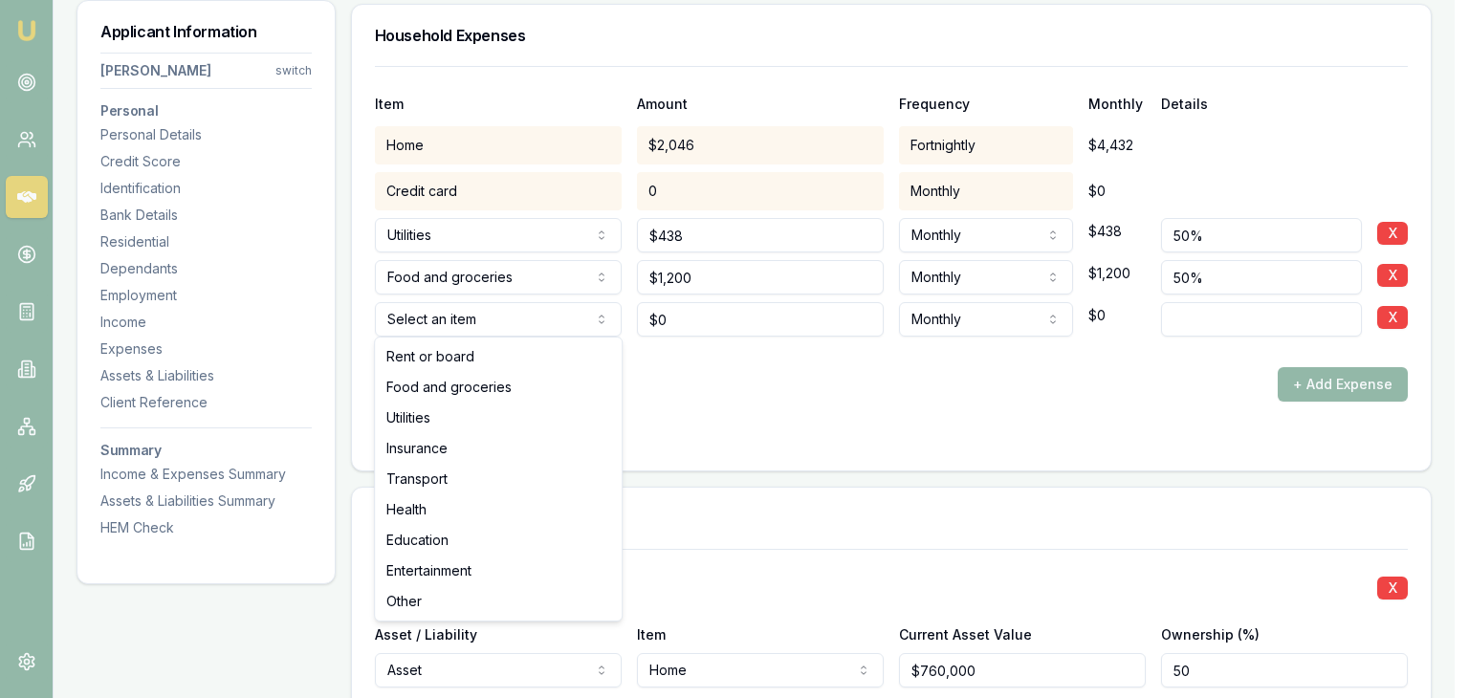
select select "TRANSPORT"
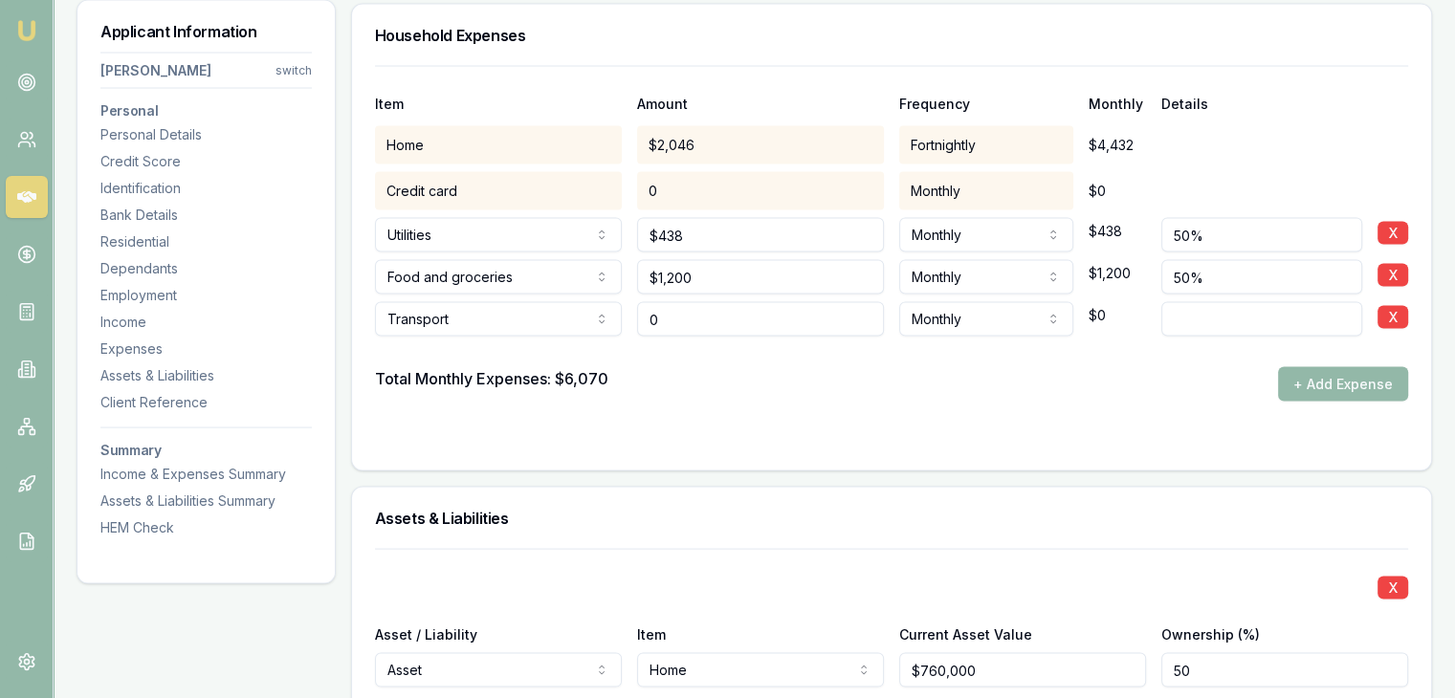
click at [690, 321] on input "0" at bounding box center [760, 319] width 247 height 34
type input "$0"
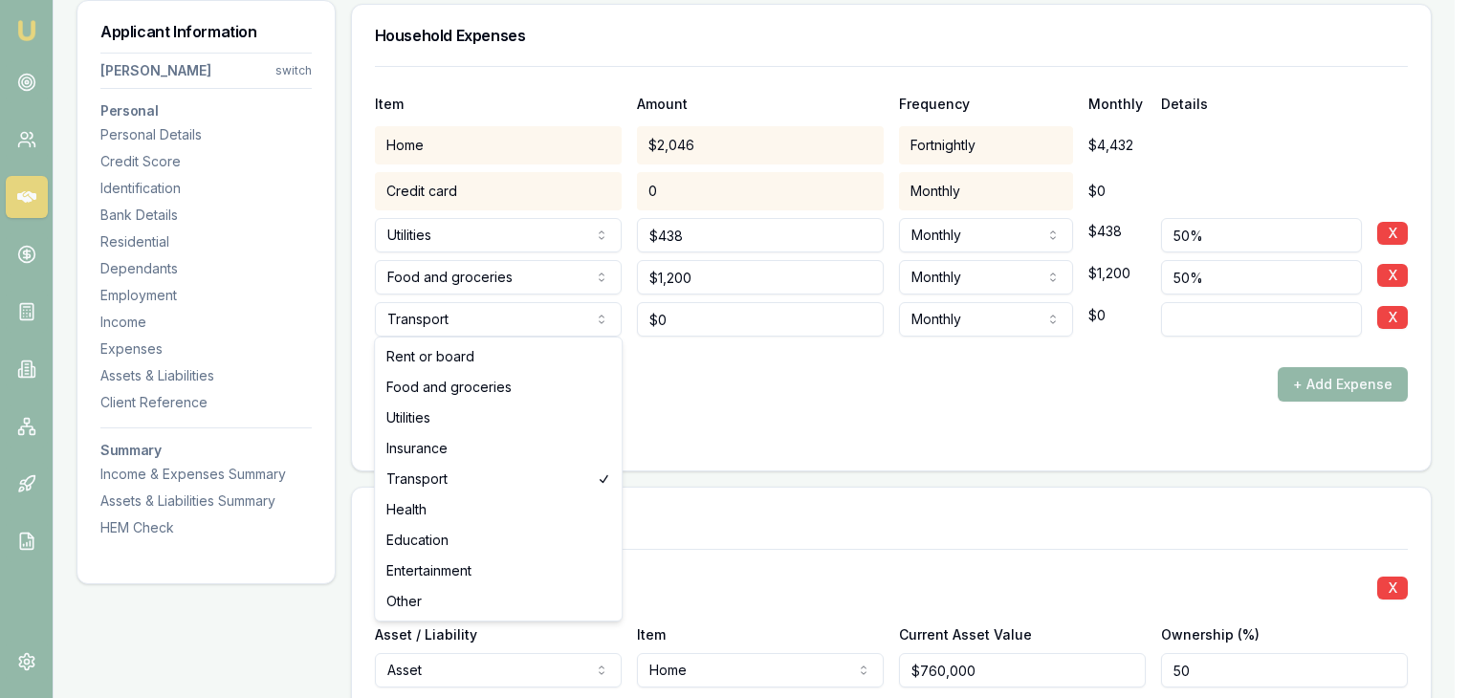
select select "ENTERTAINMENT"
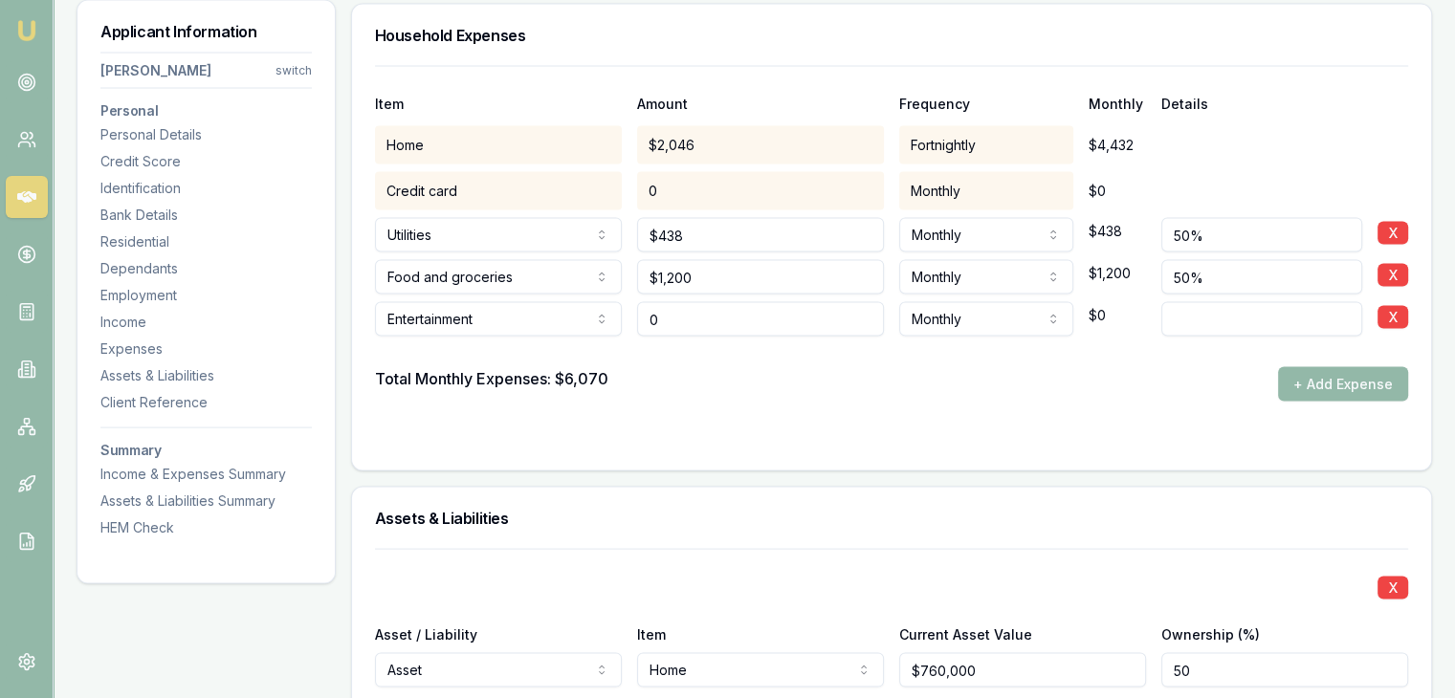
click at [736, 311] on input "0" at bounding box center [760, 319] width 247 height 34
type input "0"
type input "$240"
click at [782, 381] on div "Total Monthly Expenses: $6,070 + Add Expense" at bounding box center [891, 384] width 1033 height 34
click at [1302, 377] on button "+ Add Expense" at bounding box center [1343, 384] width 130 height 34
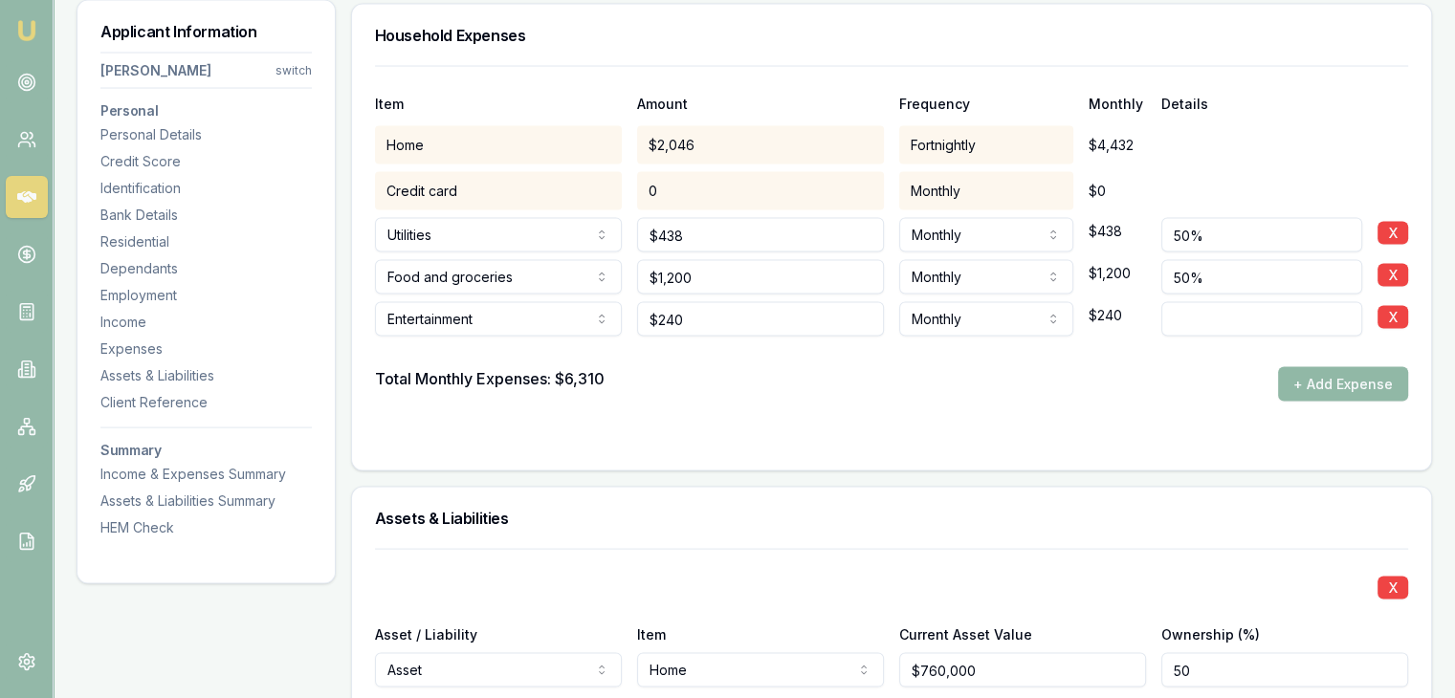
click at [1305, 377] on button "+ Add Expense" at bounding box center [1343, 384] width 130 height 34
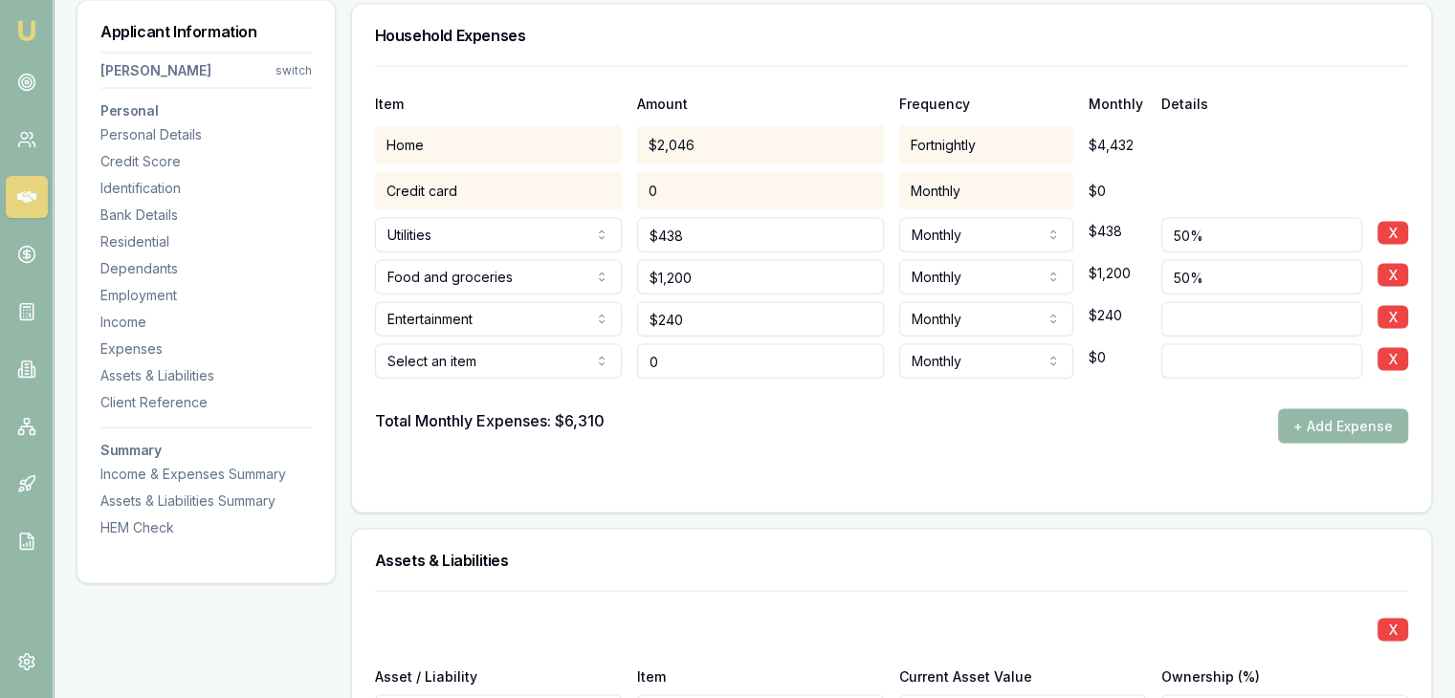
type input "$0"
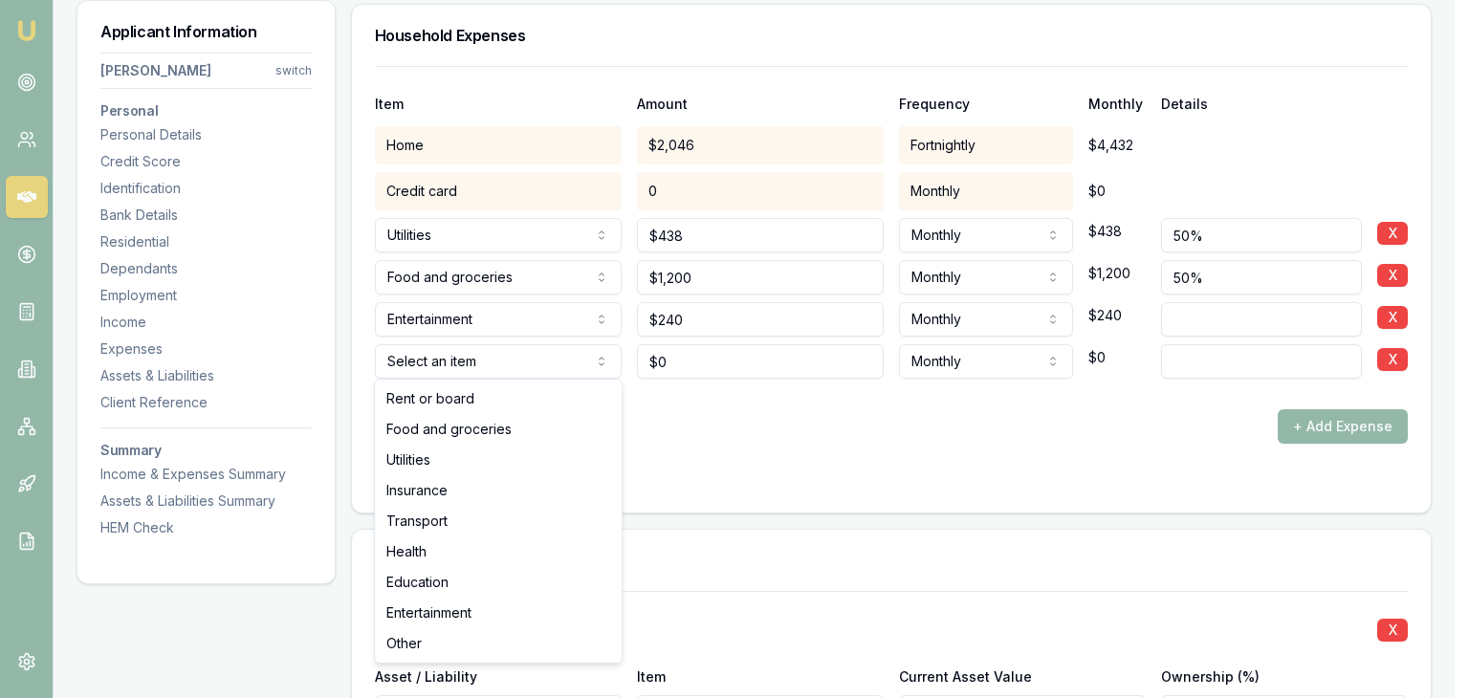
select select "OTHER"
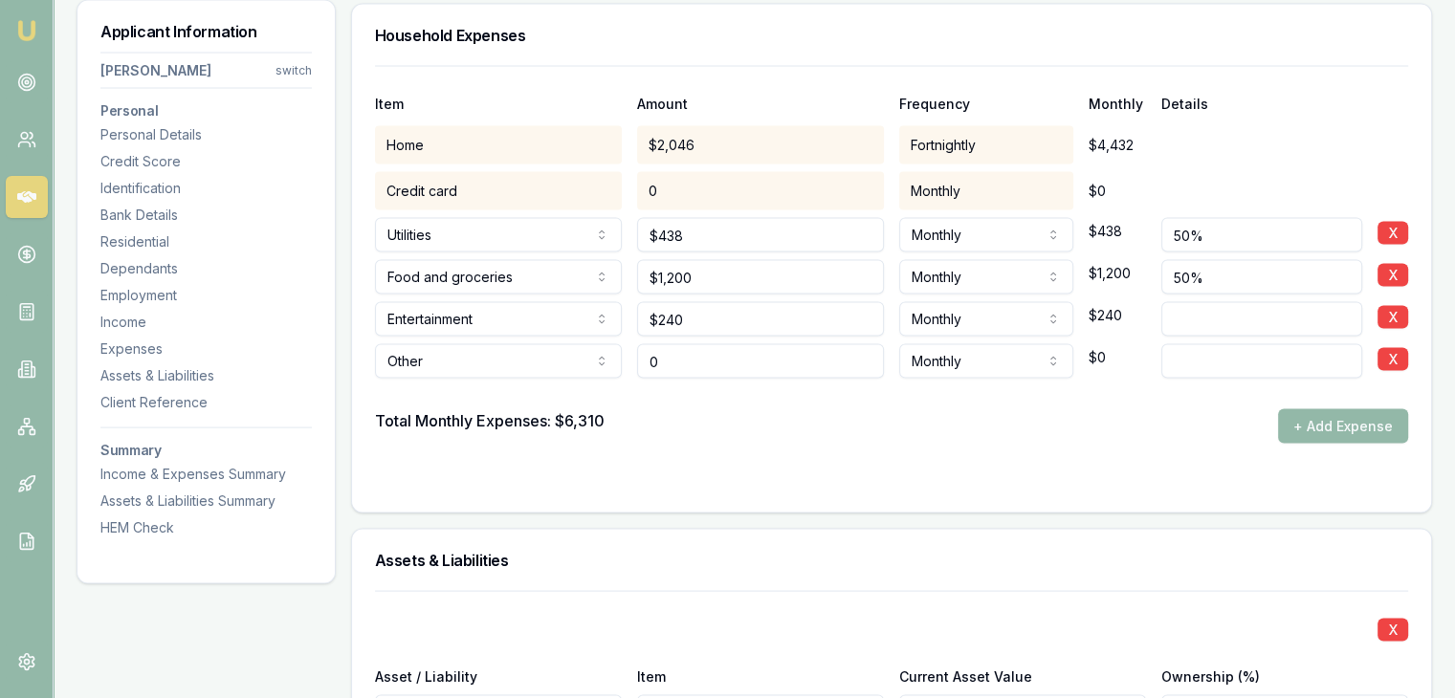
click at [676, 357] on input "0" at bounding box center [760, 361] width 247 height 34
type input "$132"
click at [726, 402] on div at bounding box center [891, 394] width 1033 height 31
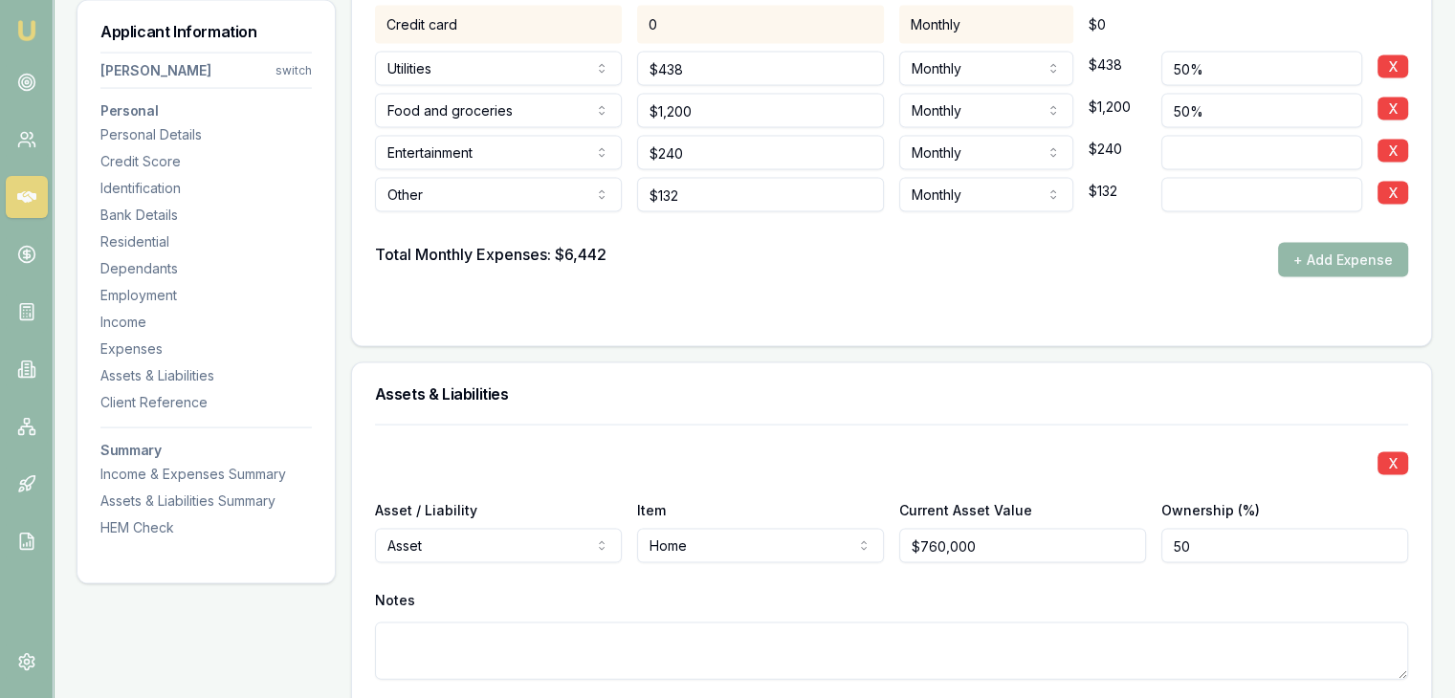
scroll to position [3880, 0]
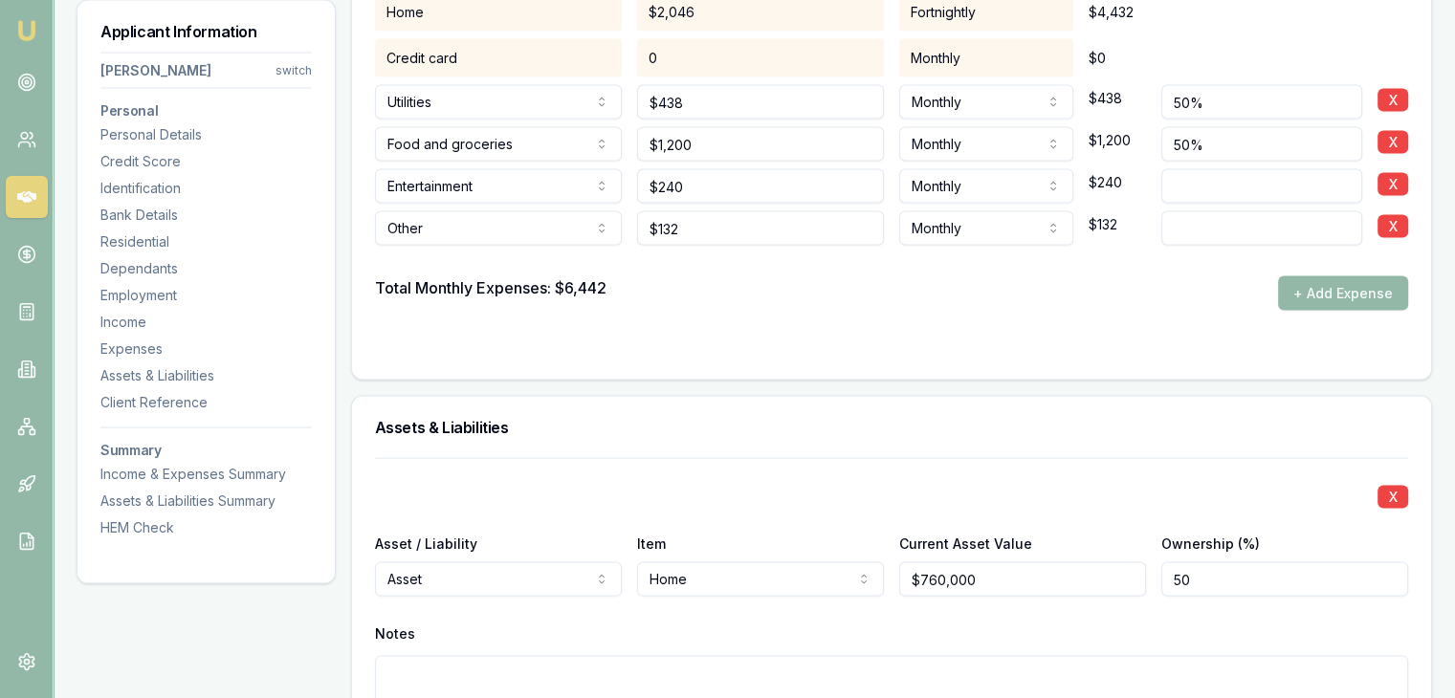
click at [1301, 107] on input "50%" at bounding box center [1261, 102] width 201 height 34
click at [1402, 95] on button "X" at bounding box center [1392, 100] width 31 height 23
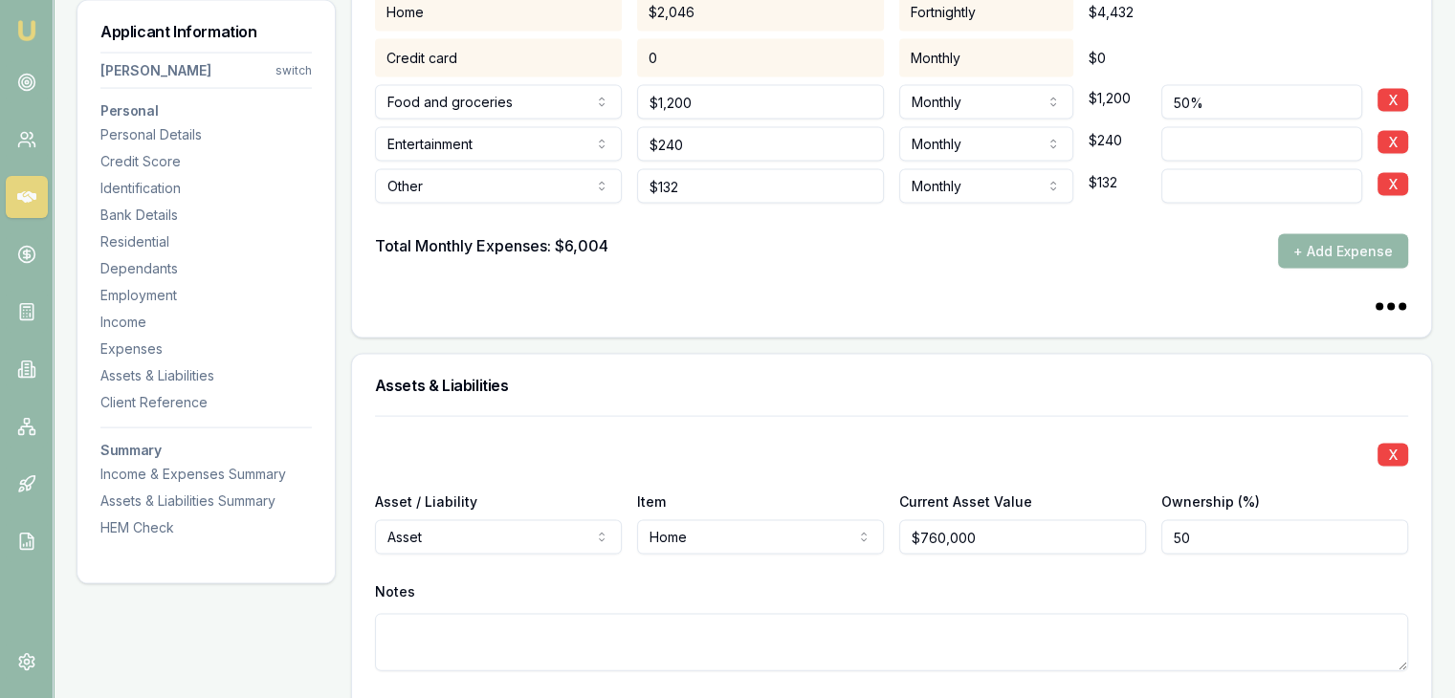
click at [1398, 99] on button "X" at bounding box center [1392, 100] width 31 height 23
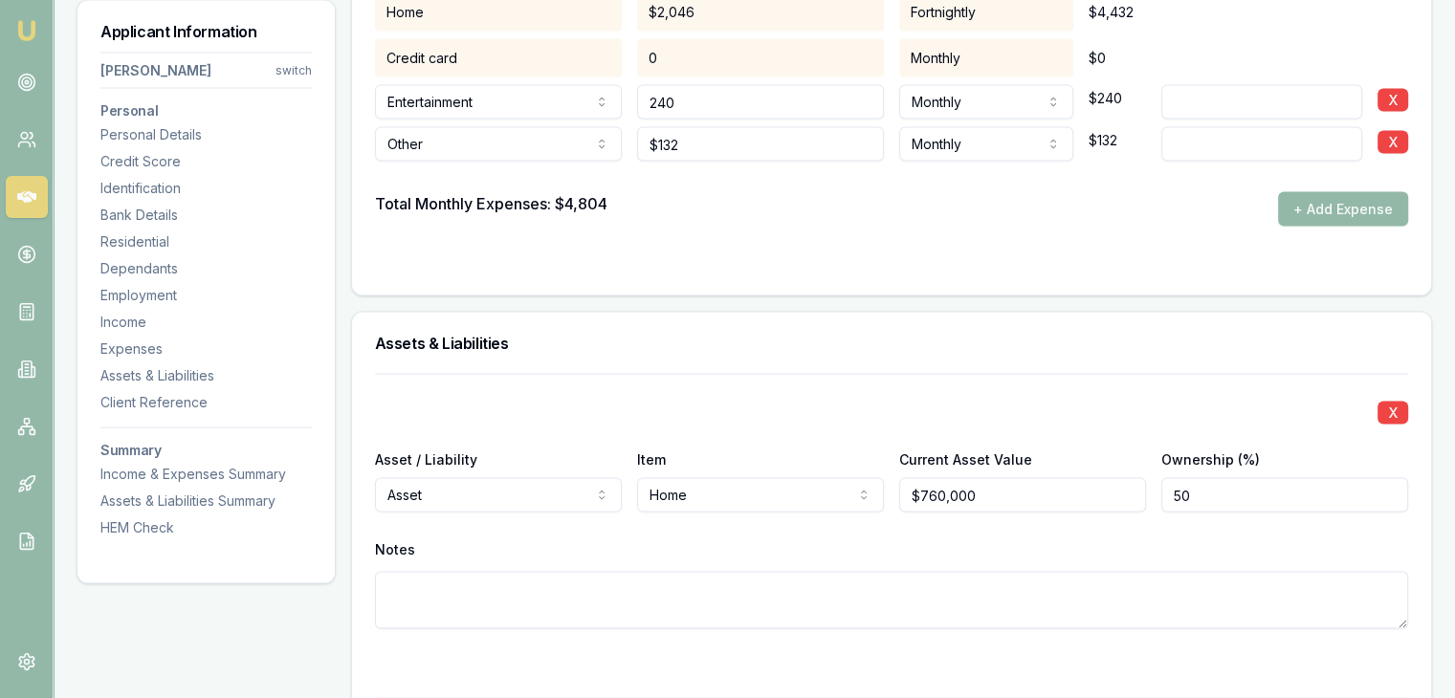
click at [697, 102] on input "240" at bounding box center [760, 102] width 247 height 34
type input "2"
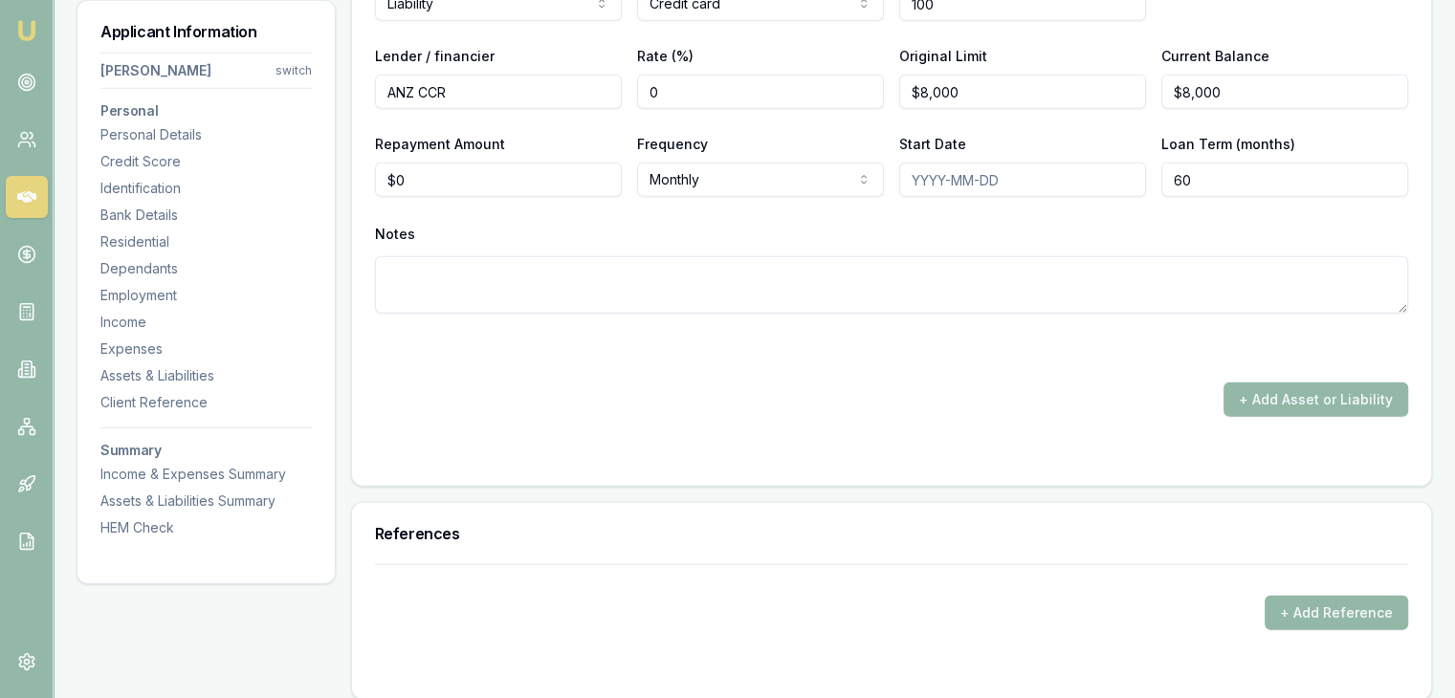
scroll to position [5315, 0]
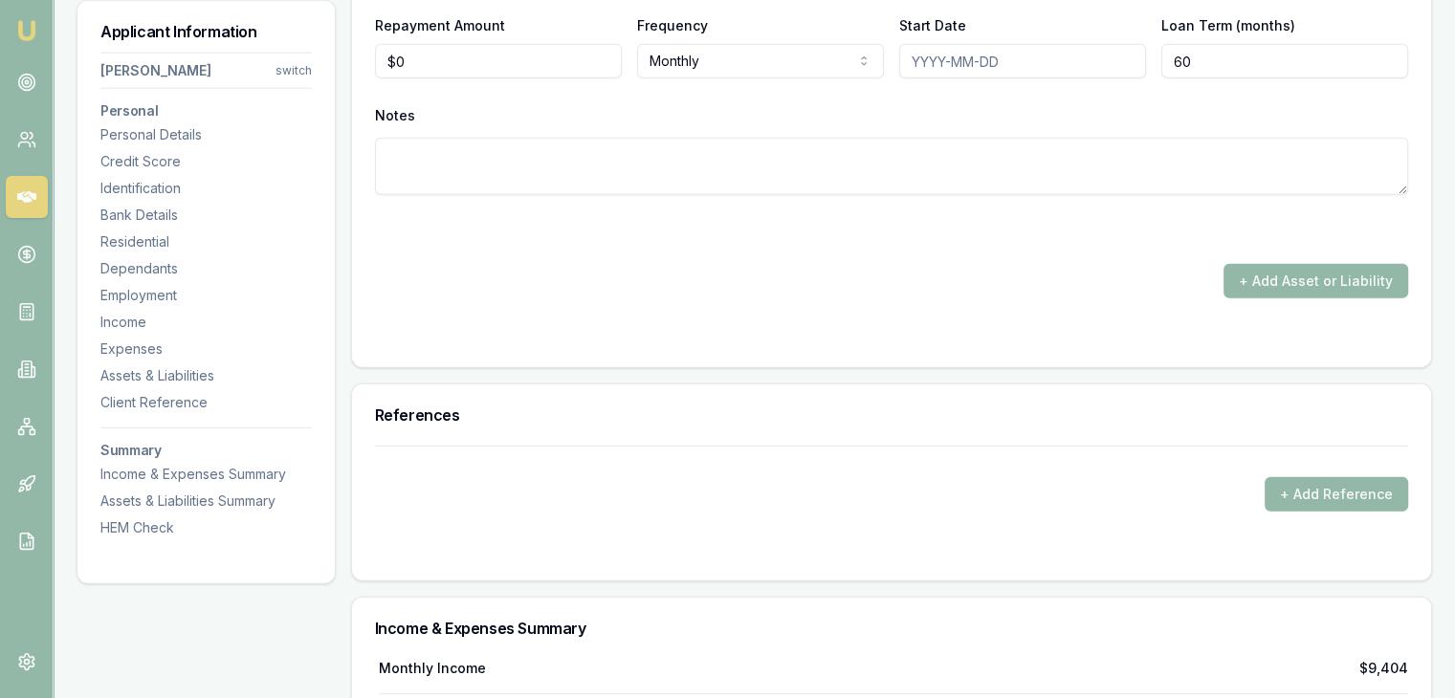
click at [947, 58] on input "Start Date" at bounding box center [1022, 61] width 247 height 34
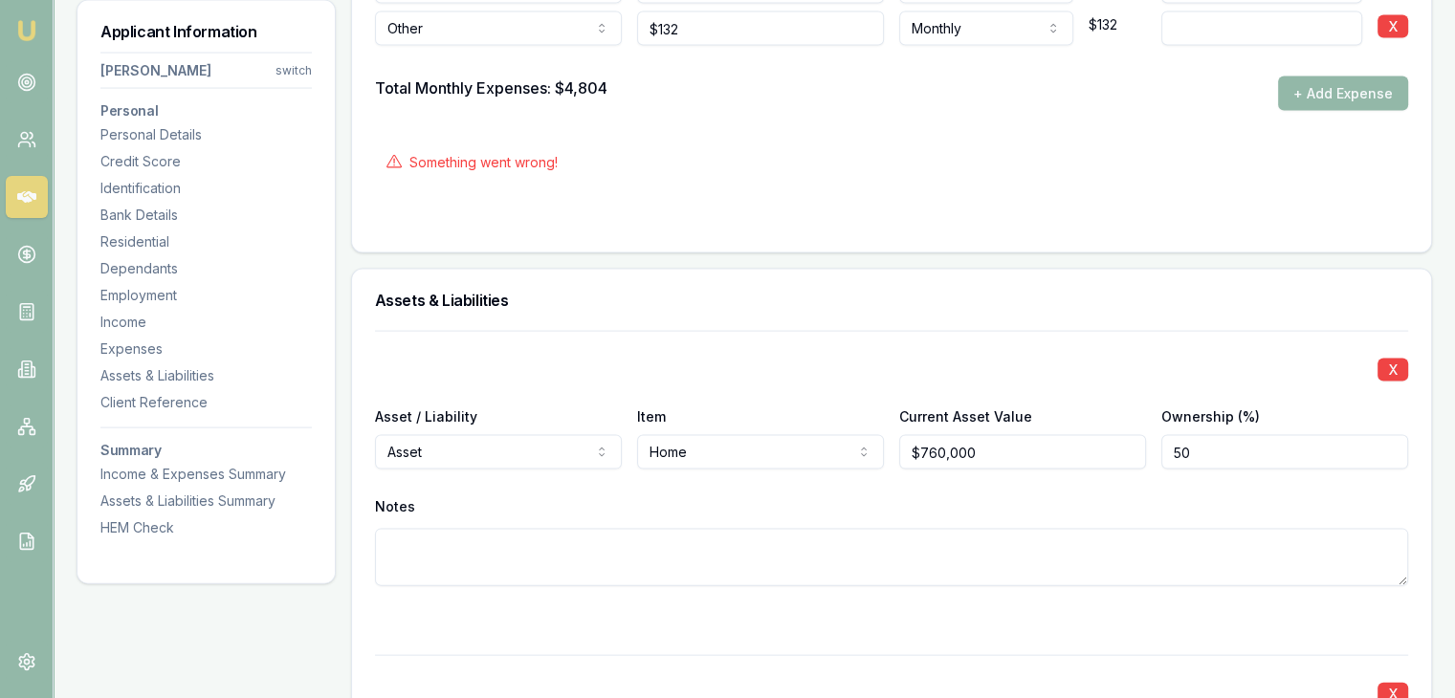
scroll to position [3868, 0]
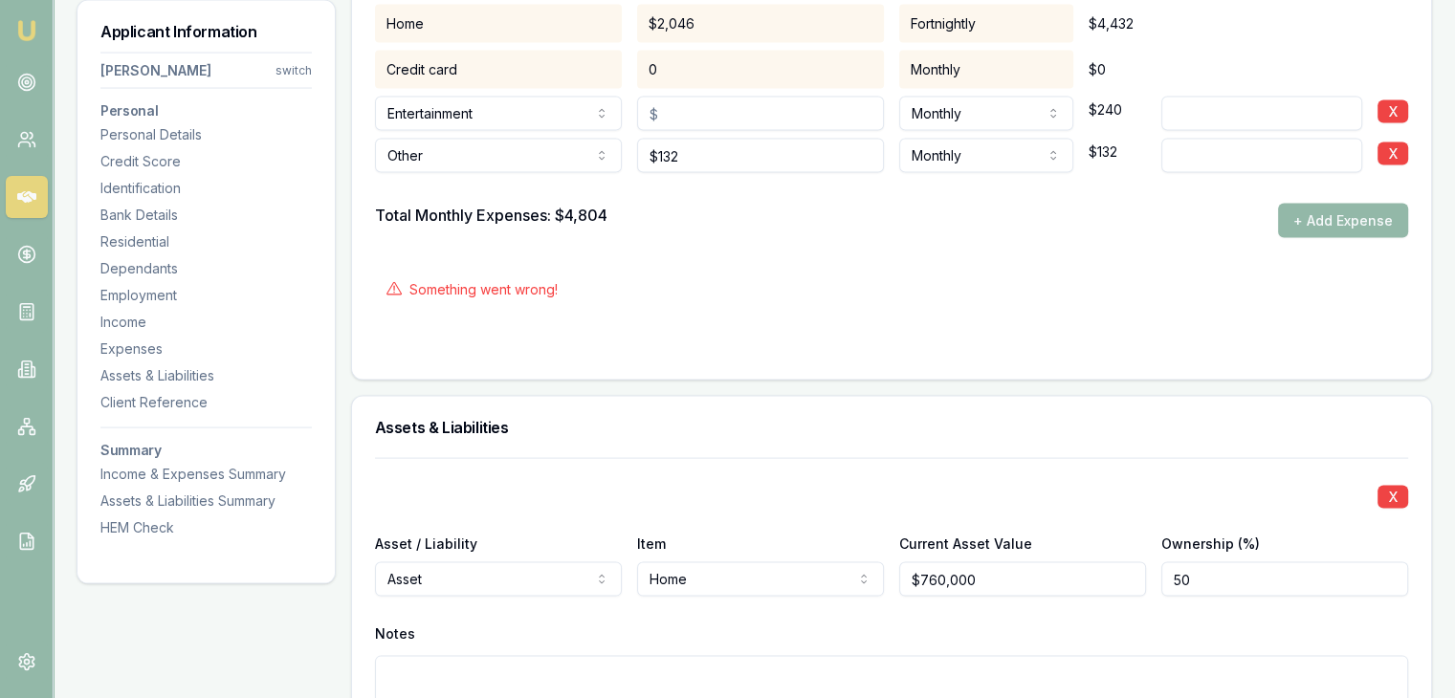
click at [517, 288] on p "Something went wrong!" at bounding box center [483, 289] width 148 height 19
click at [401, 283] on icon at bounding box center [393, 289] width 15 height 15
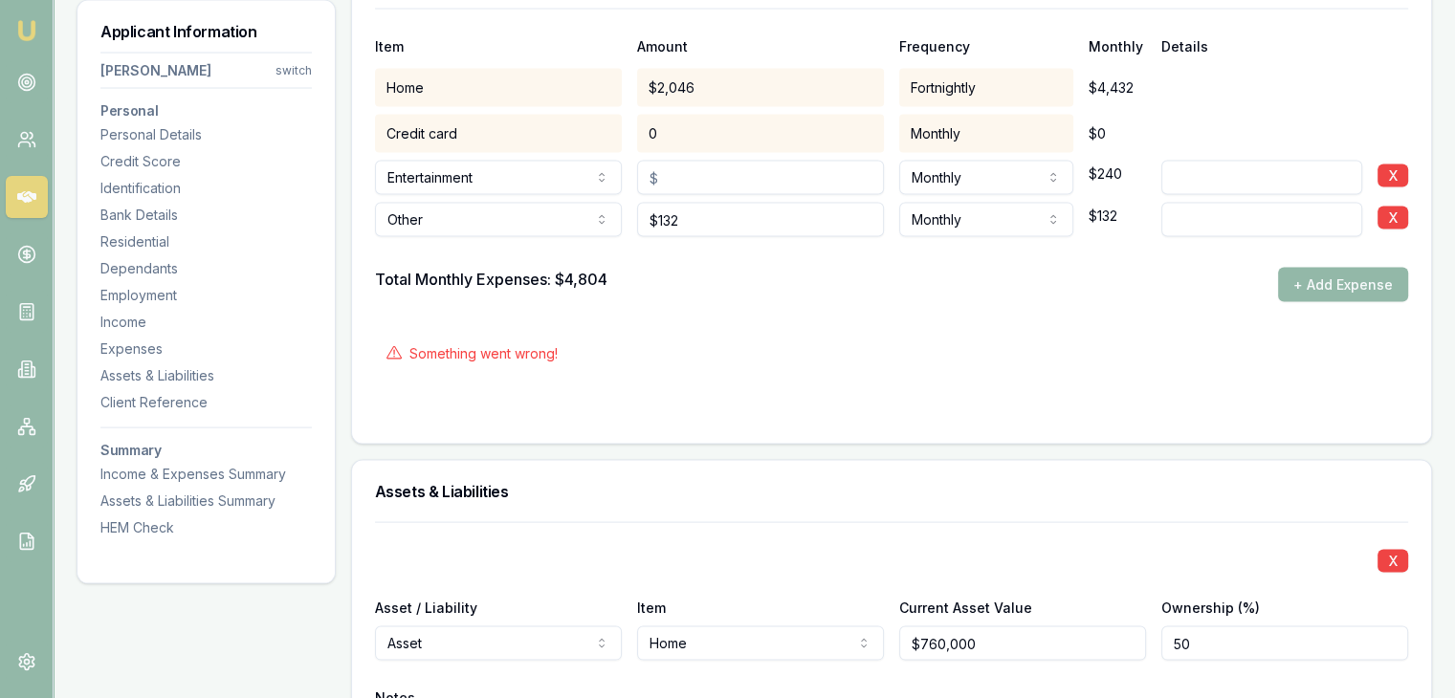
scroll to position [3677, 0]
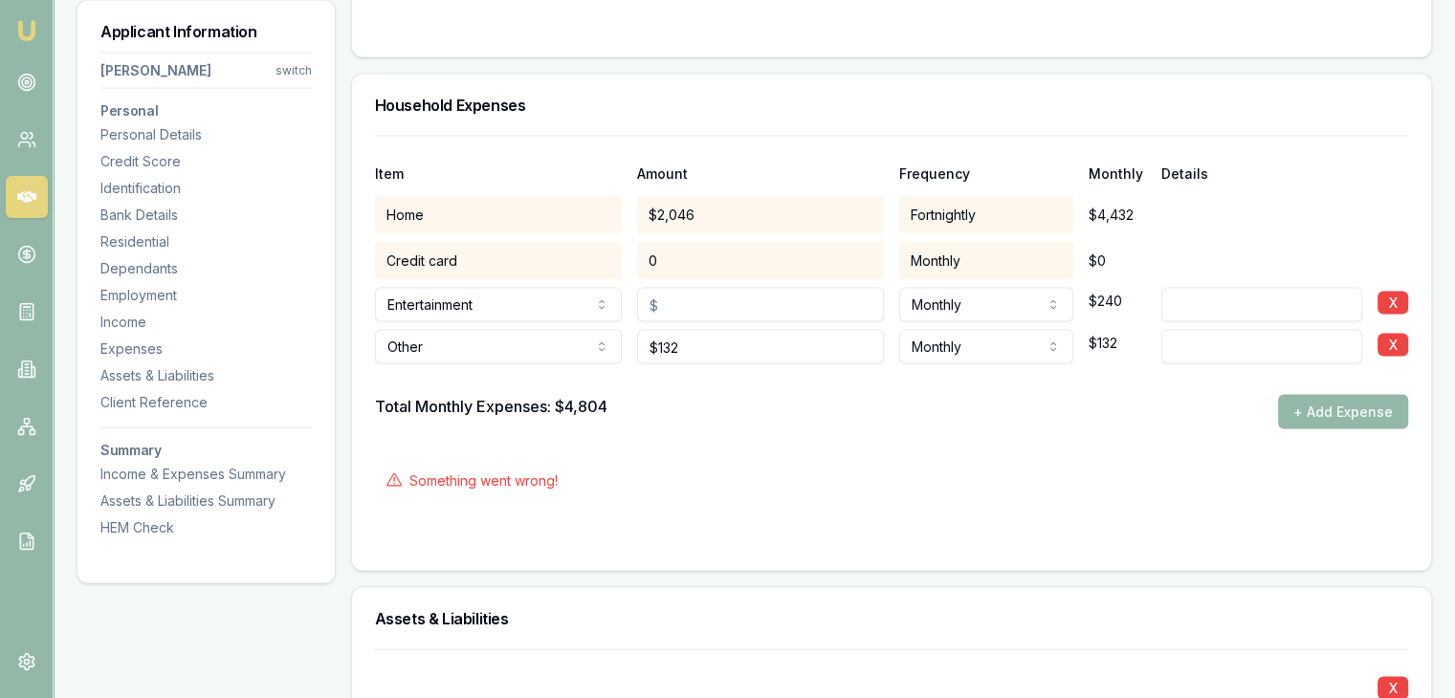
click at [657, 300] on input "text" at bounding box center [760, 305] width 247 height 34
type input "$426"
click at [893, 474] on div "Something went wrong!" at bounding box center [891, 481] width 1033 height 42
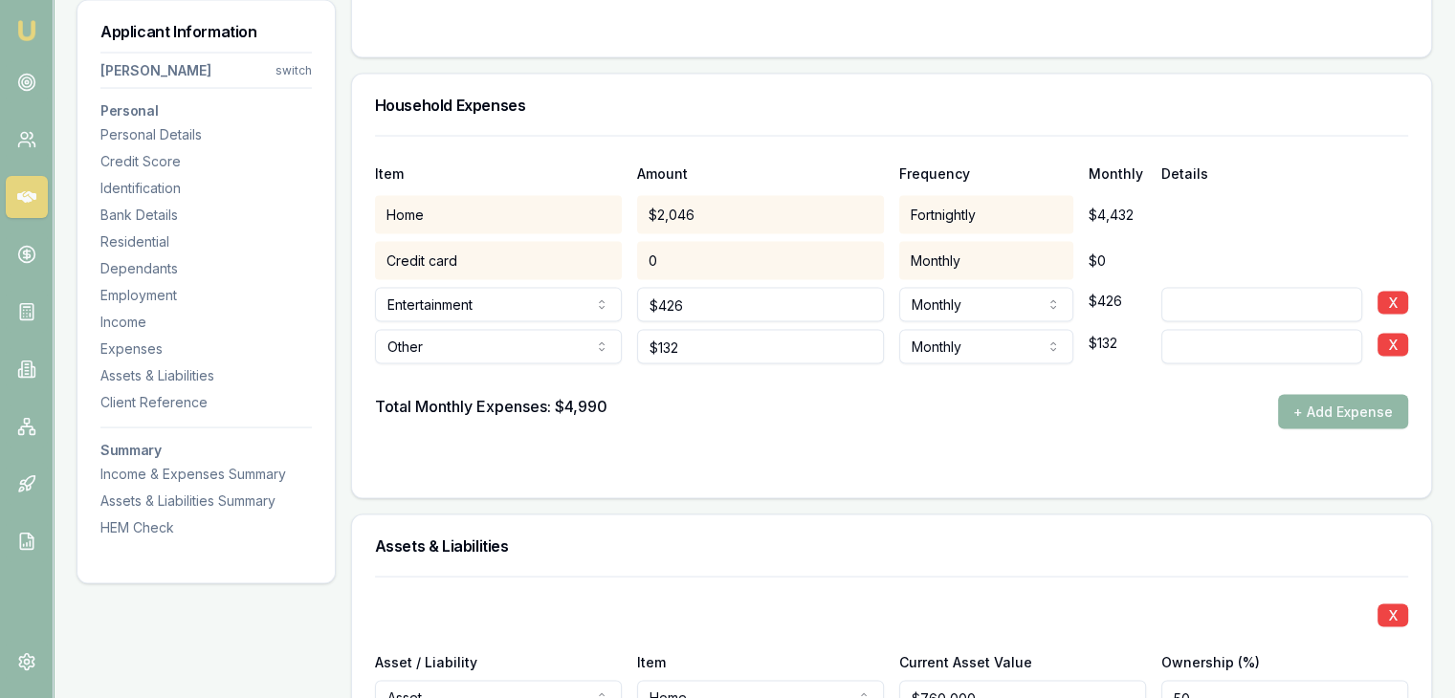
click at [1320, 407] on button "+ Add Expense" at bounding box center [1343, 412] width 130 height 34
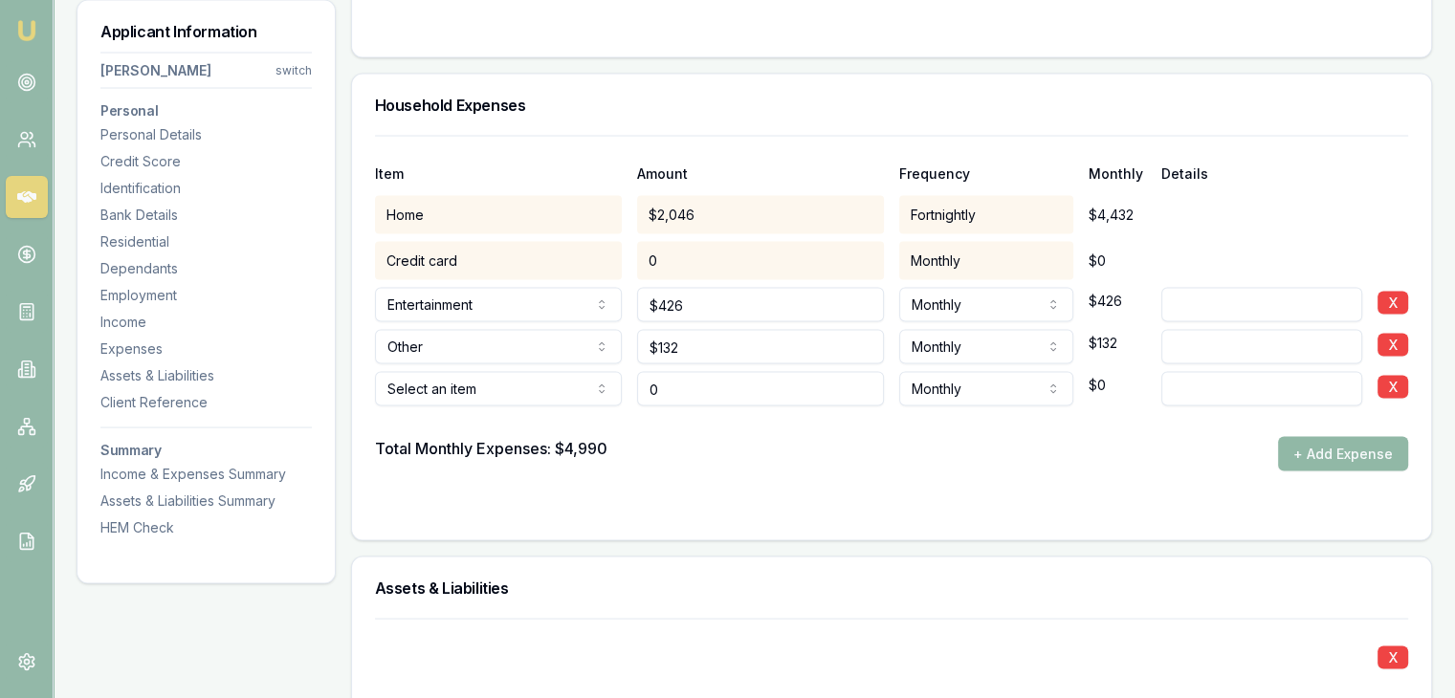
type input "$0"
click at [1299, 446] on button "+ Add Expense" at bounding box center [1343, 454] width 130 height 34
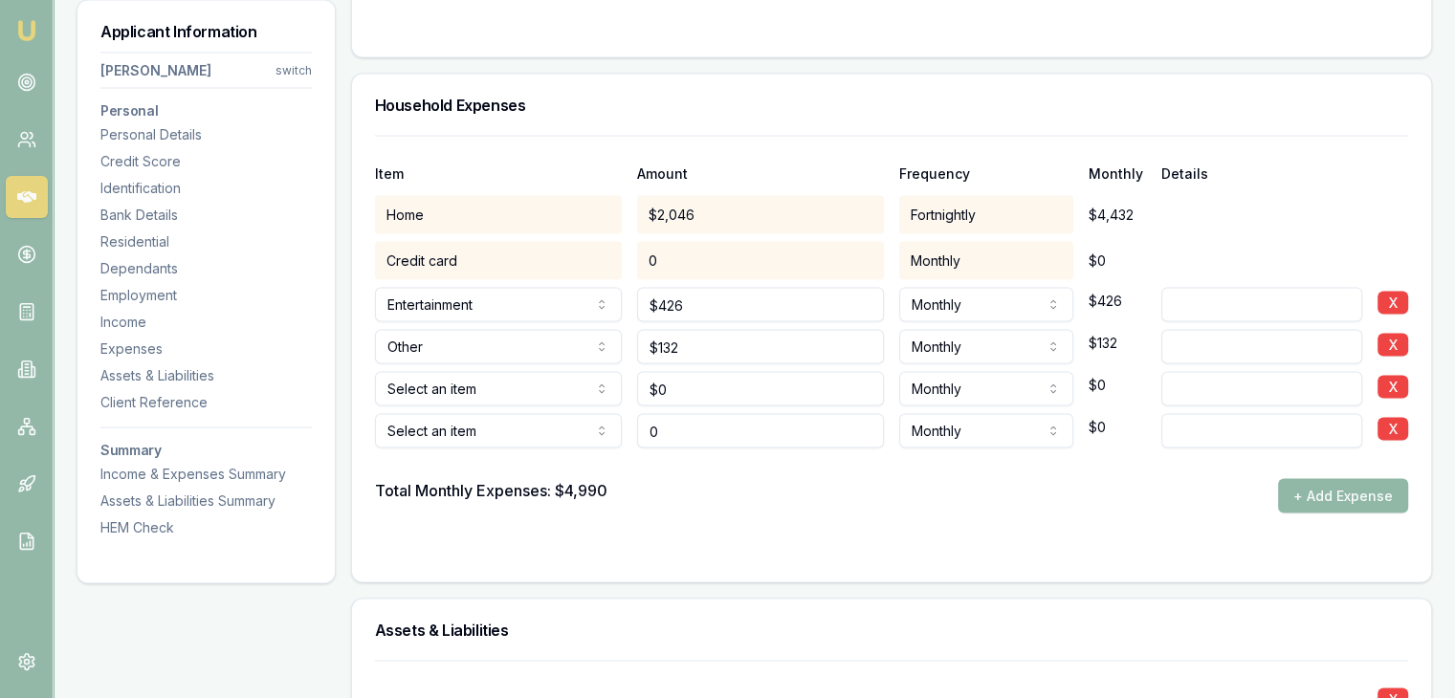
type input "$0"
drag, startPoint x: 1320, startPoint y: 501, endPoint x: 1289, endPoint y: 488, distance: 33.4
click at [1318, 498] on button "+ Add Expense" at bounding box center [1343, 496] width 130 height 34
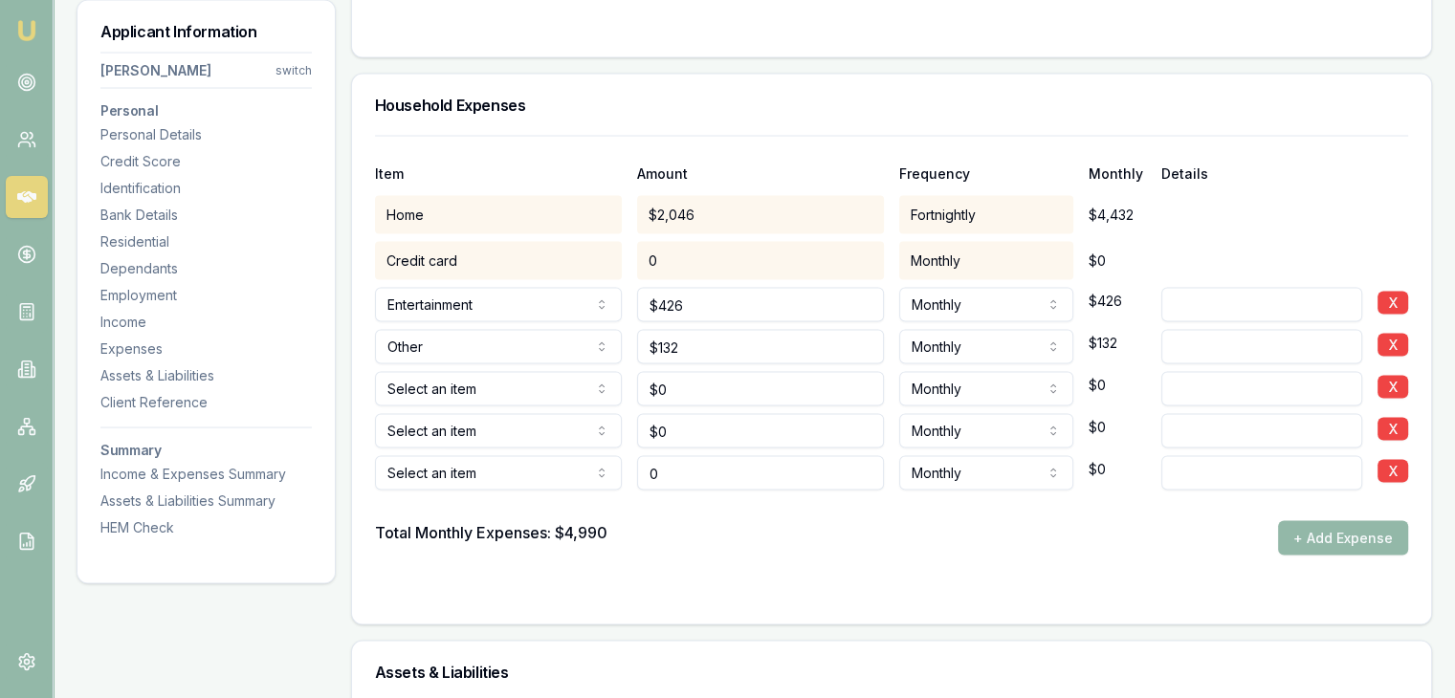
type input "$0"
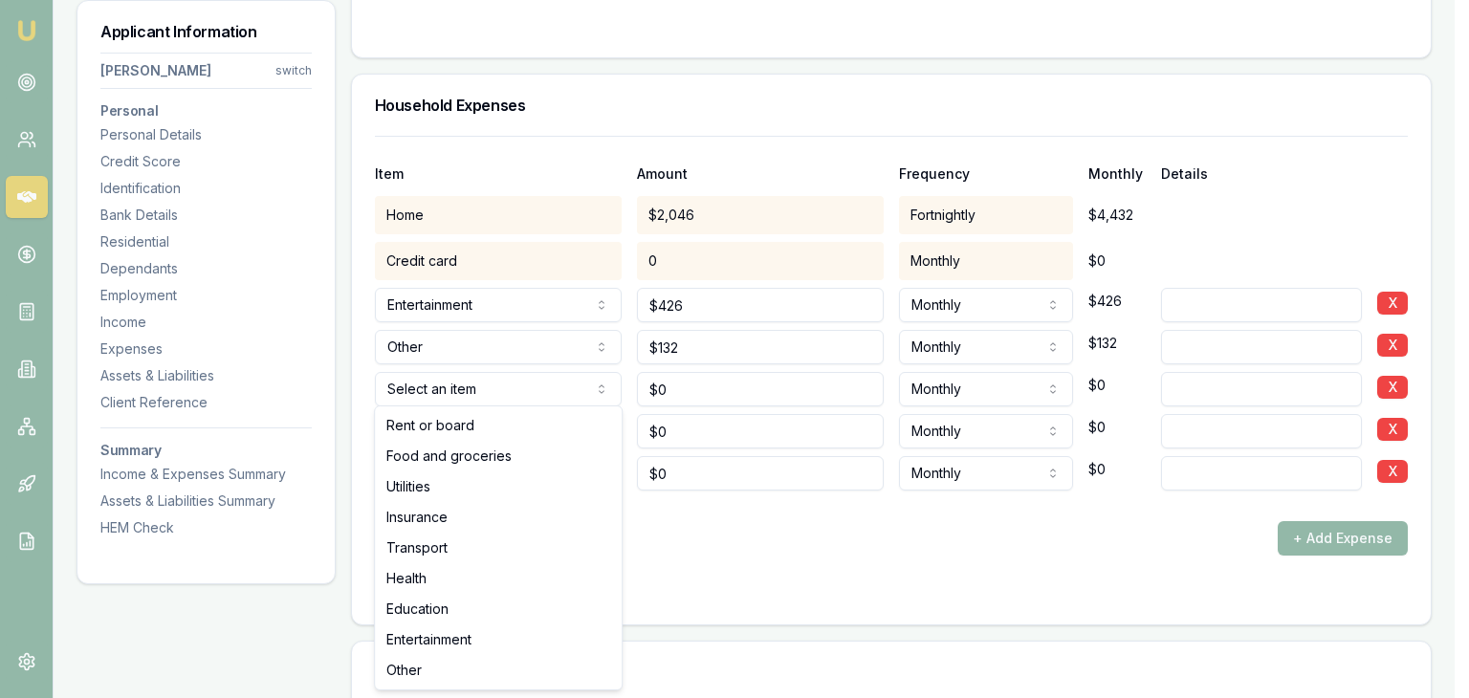
select select "UTILITIES"
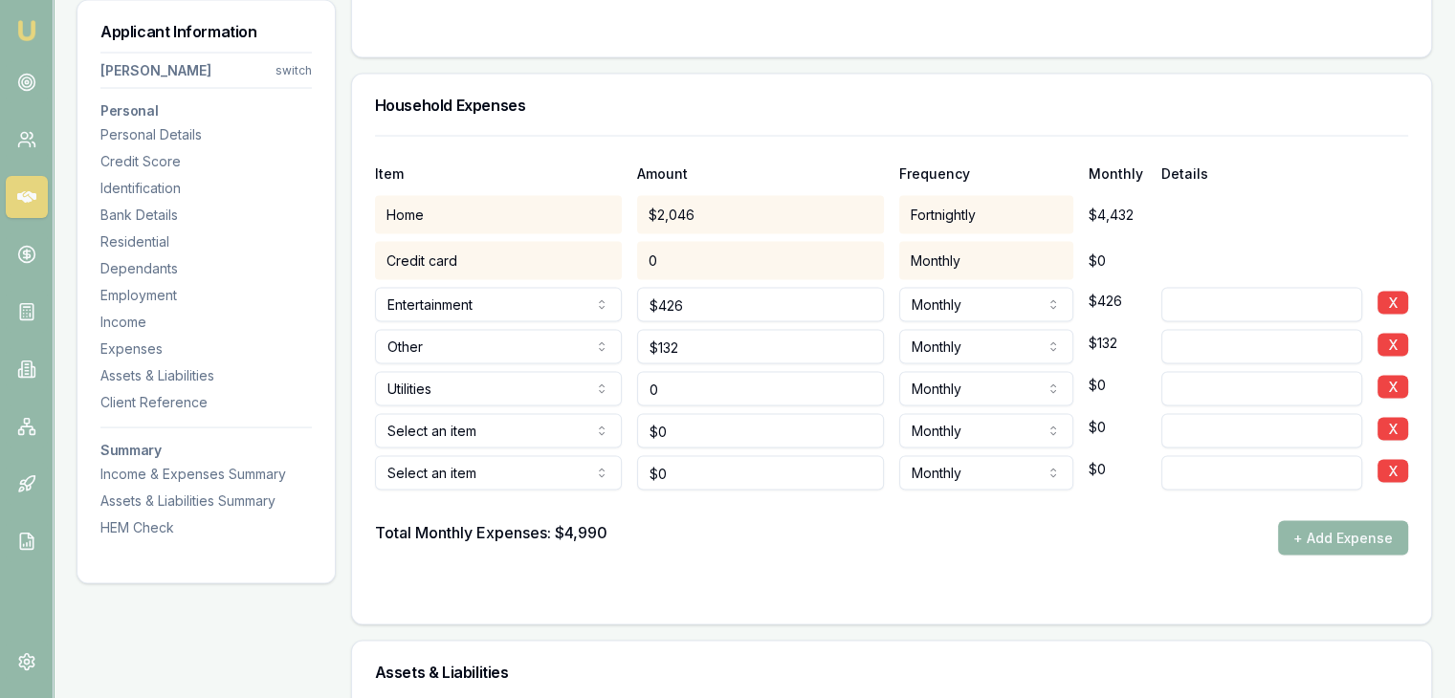
click at [692, 395] on input "0" at bounding box center [760, 389] width 247 height 34
type input "$438"
click at [715, 534] on div "Total Monthly Expenses: $4,990 + Add Expense" at bounding box center [891, 538] width 1033 height 34
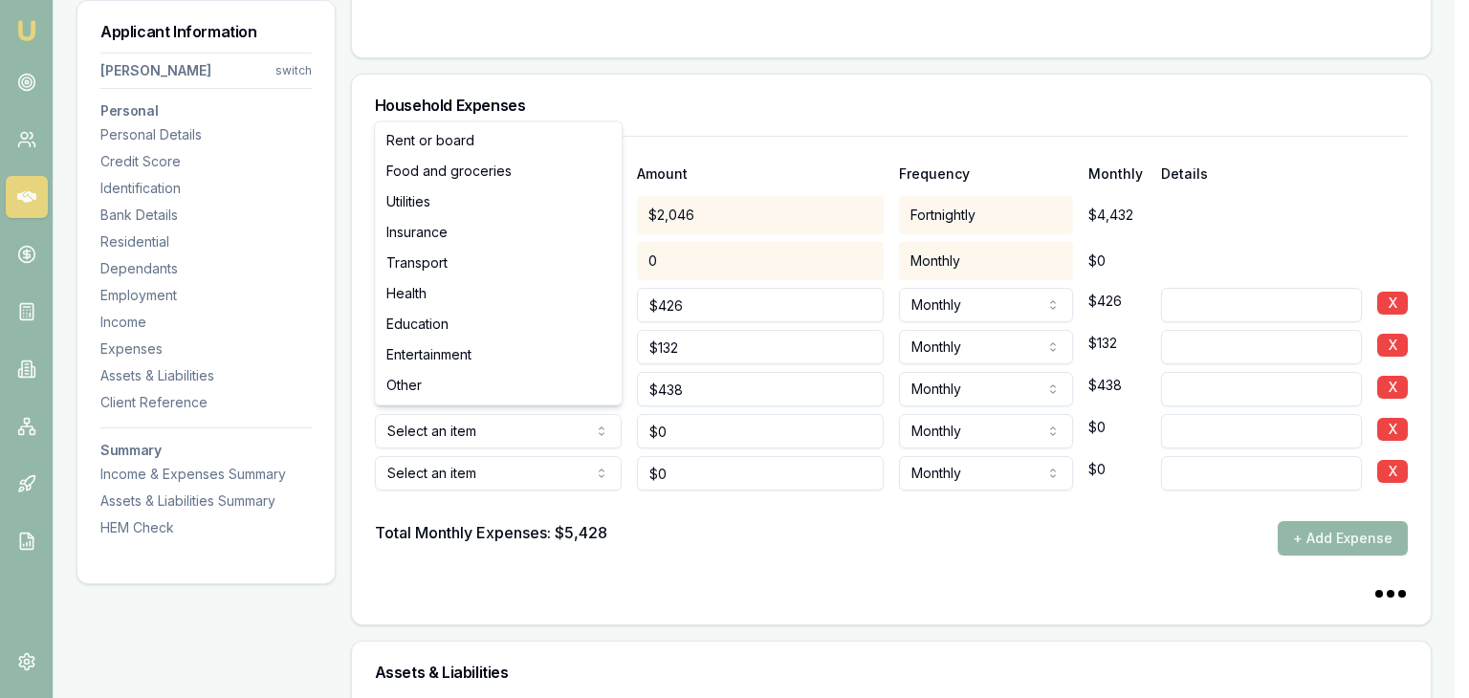
select select "INSURANCE"
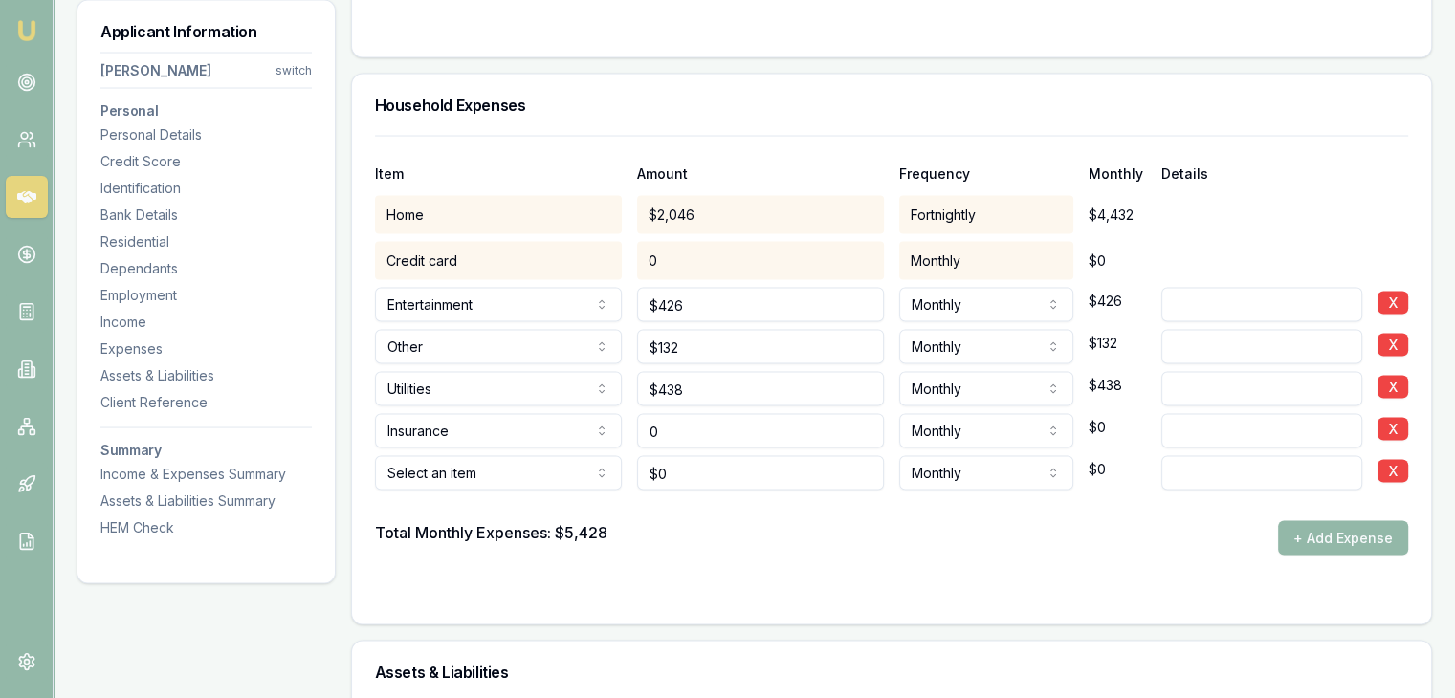
click at [721, 427] on input "0" at bounding box center [760, 431] width 247 height 34
type input "$150"
click at [734, 549] on div "Total Monthly Expenses: $5,428 + Add Expense" at bounding box center [891, 538] width 1033 height 34
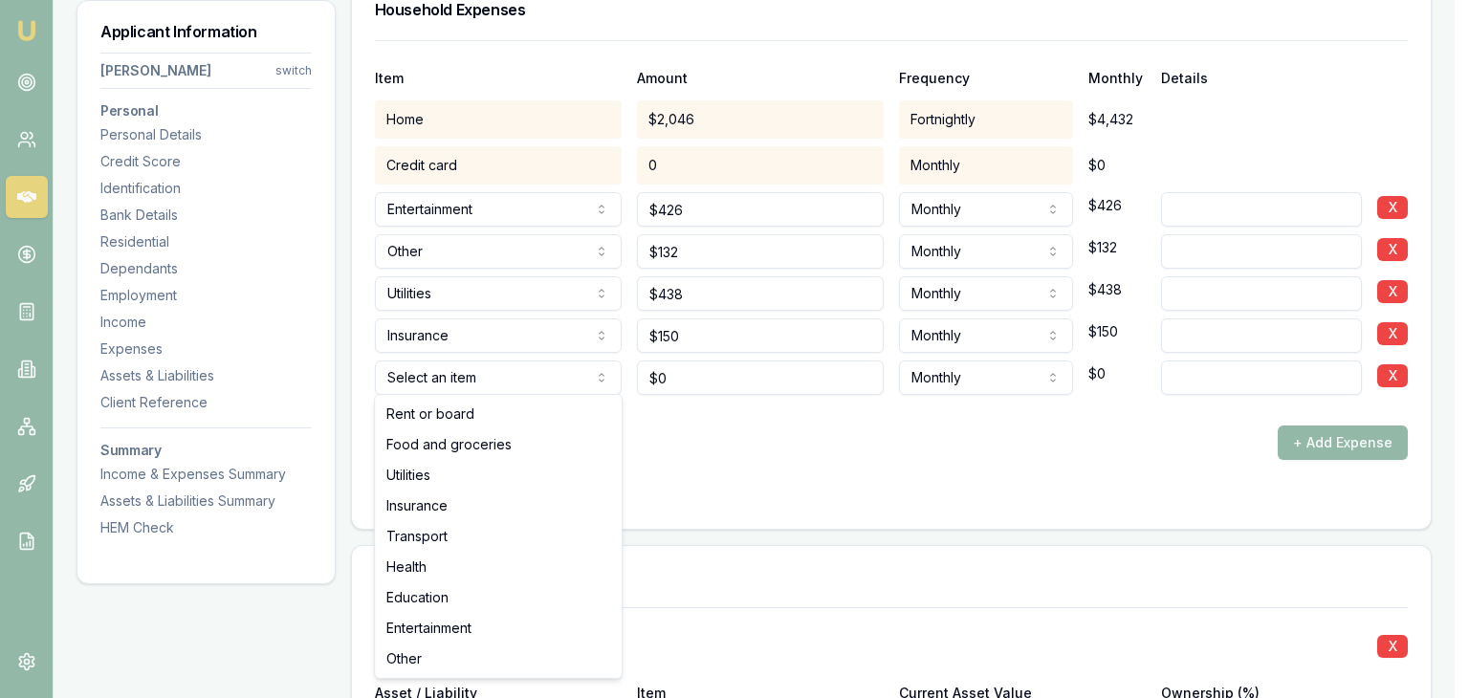
select select "TRANSPORT"
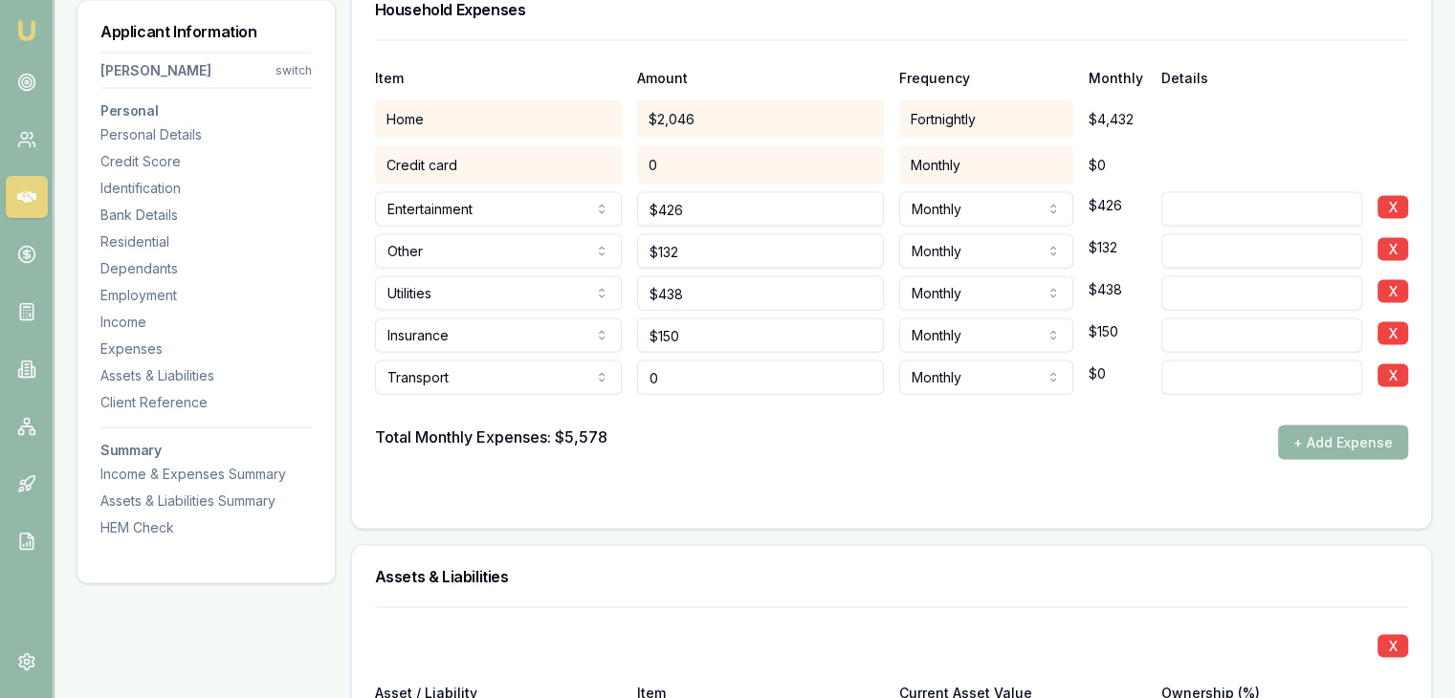
click at [706, 378] on input "0" at bounding box center [760, 378] width 247 height 34
type input "$80"
click at [650, 472] on form "Item Amount Frequency Monthly Details Home $2,046 Fortnightly $4,432 Credit car…" at bounding box center [891, 273] width 1033 height 466
click at [678, 385] on input "80" at bounding box center [760, 378] width 247 height 34
type input "8"
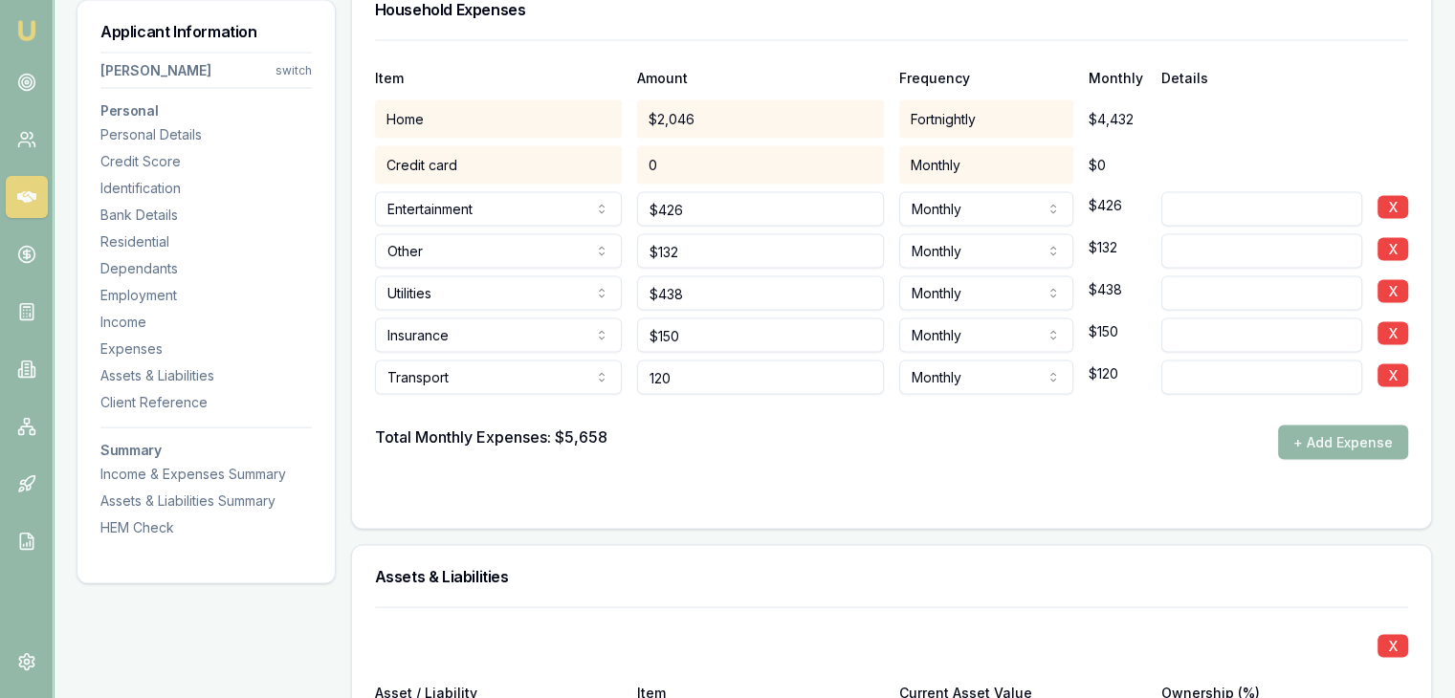
type input "$120"
click at [707, 506] on div "Item Amount Frequency Monthly Details Home $2,046 Fortnightly $4,432 Credit car…" at bounding box center [891, 284] width 1079 height 489
click at [1305, 441] on button "+ Add Expense" at bounding box center [1343, 443] width 130 height 34
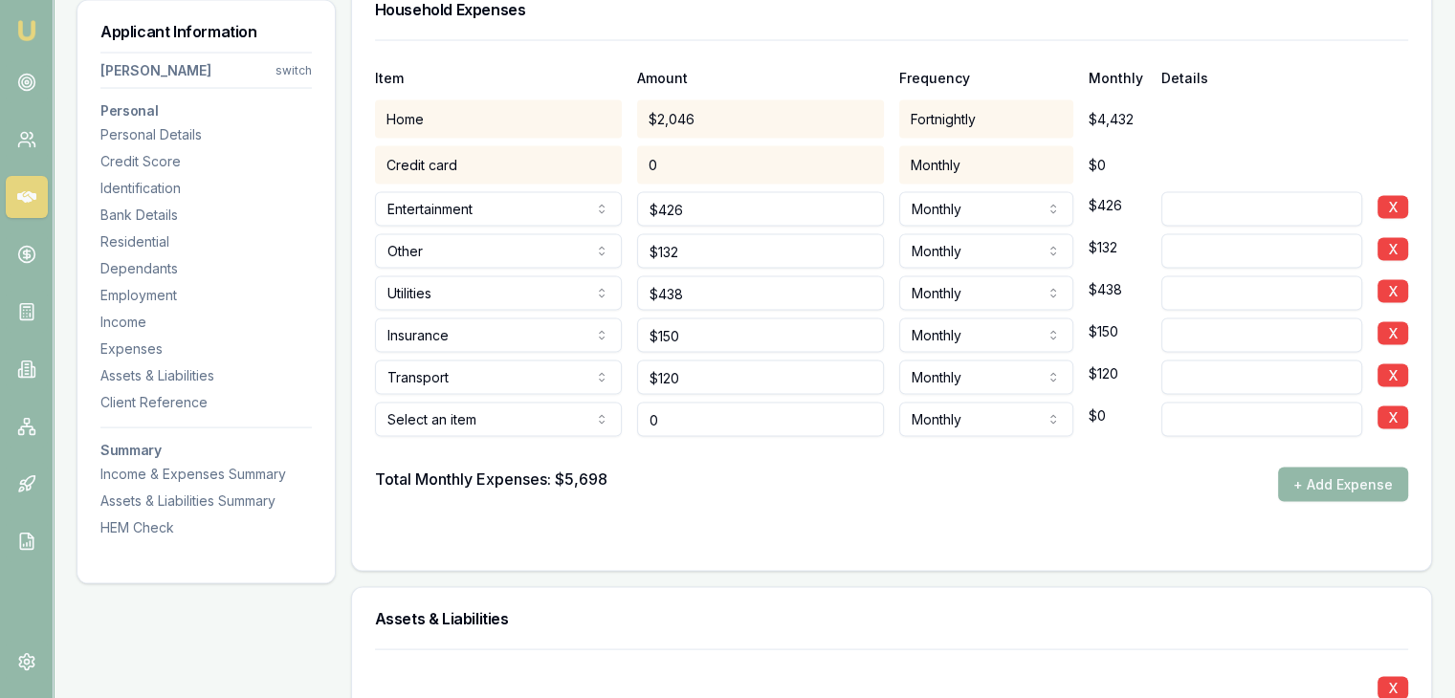
type input "$0"
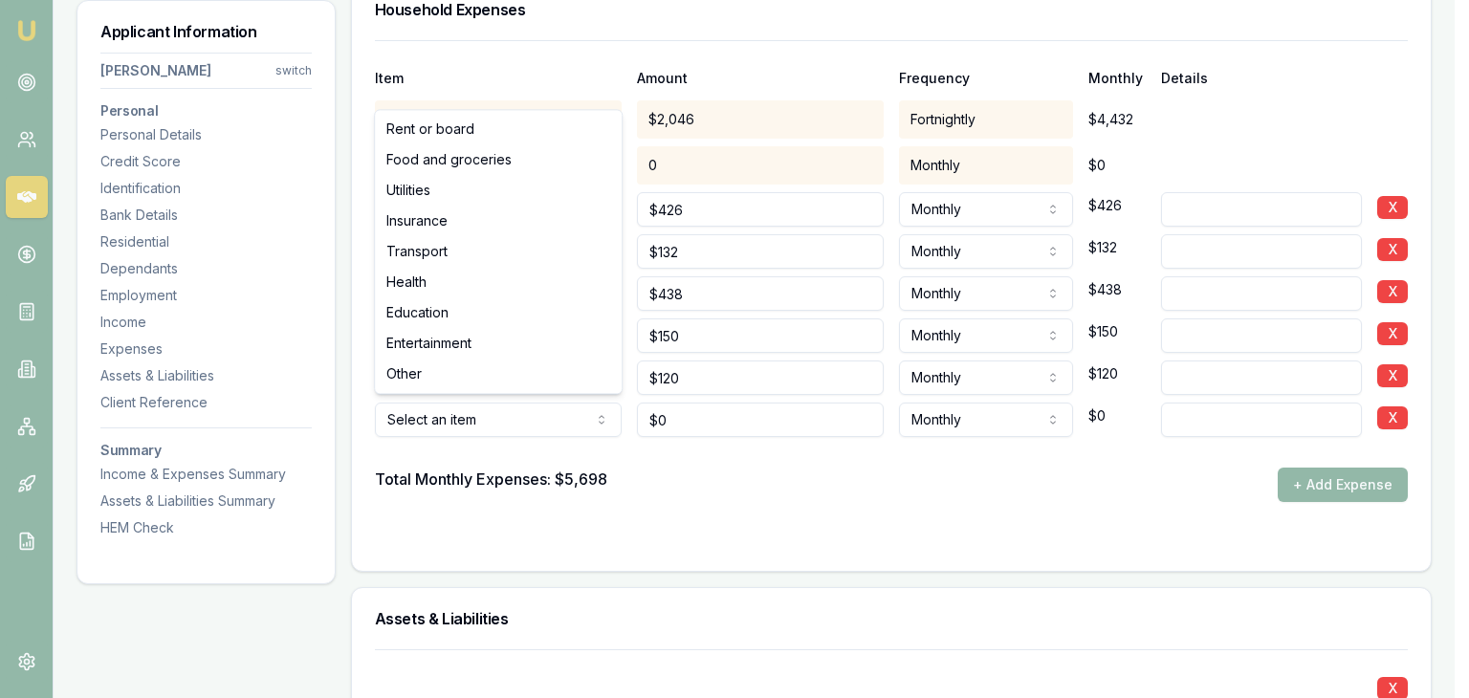
select select "HEALTH"
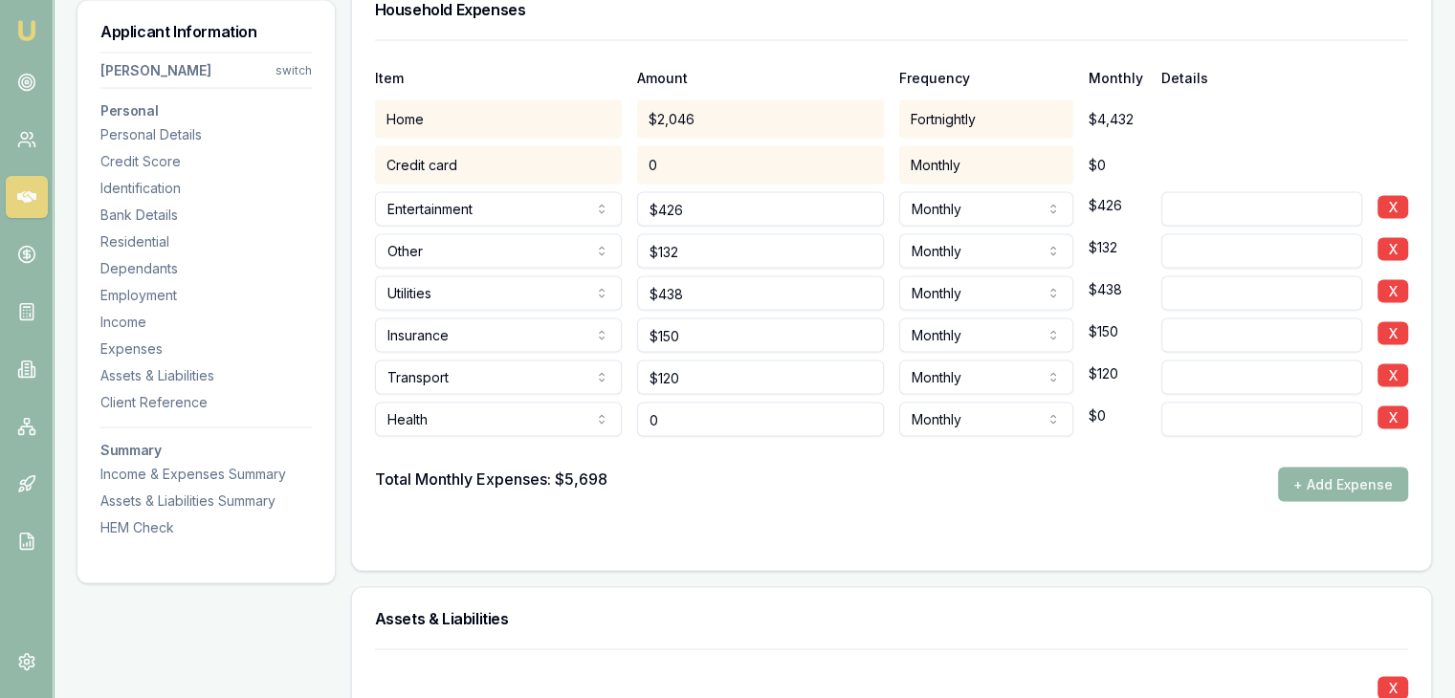
click at [693, 418] on input "0" at bounding box center [760, 420] width 247 height 34
type input "$50"
drag, startPoint x: 706, startPoint y: 486, endPoint x: 707, endPoint y: 495, distance: 9.6
click at [707, 493] on div "Total Monthly Expenses: $5,698 + Add Expense" at bounding box center [891, 485] width 1033 height 34
click at [1288, 481] on button "+ Add Expense" at bounding box center [1343, 485] width 130 height 34
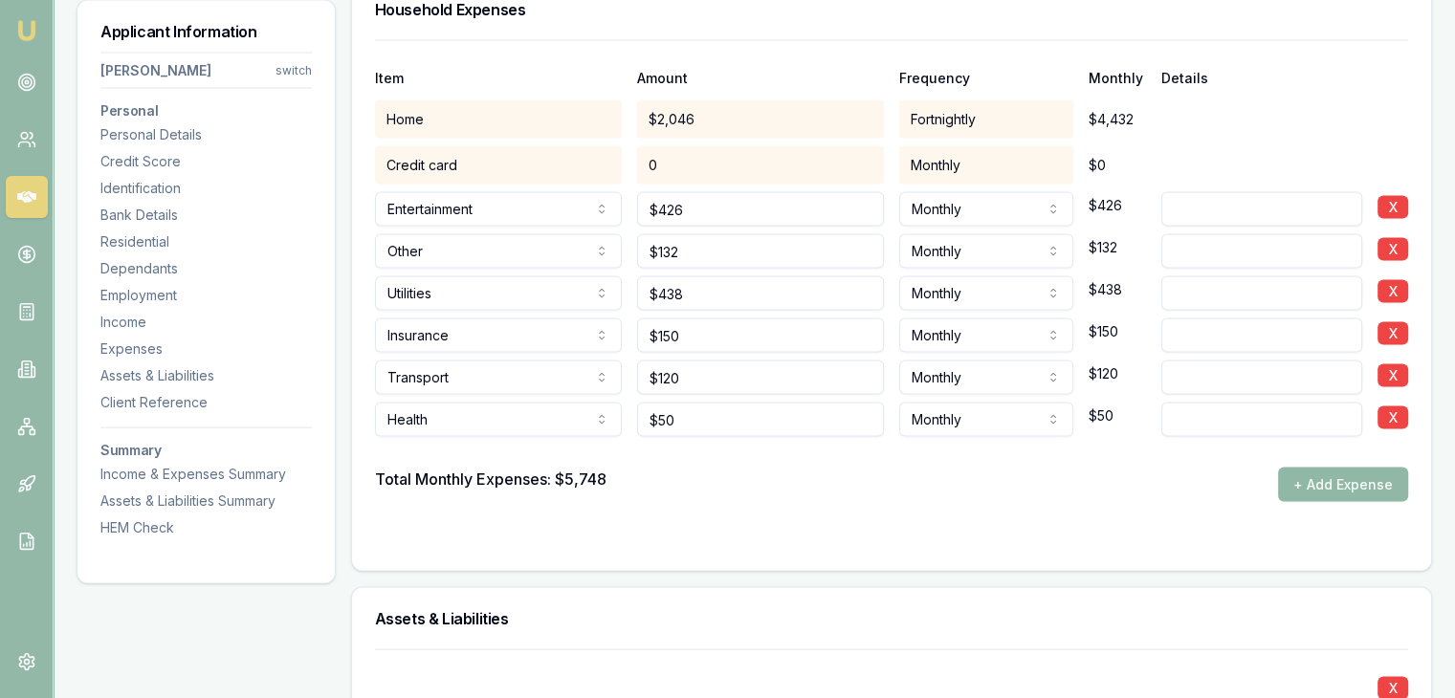
click at [1309, 480] on button "+ Add Expense" at bounding box center [1343, 485] width 130 height 34
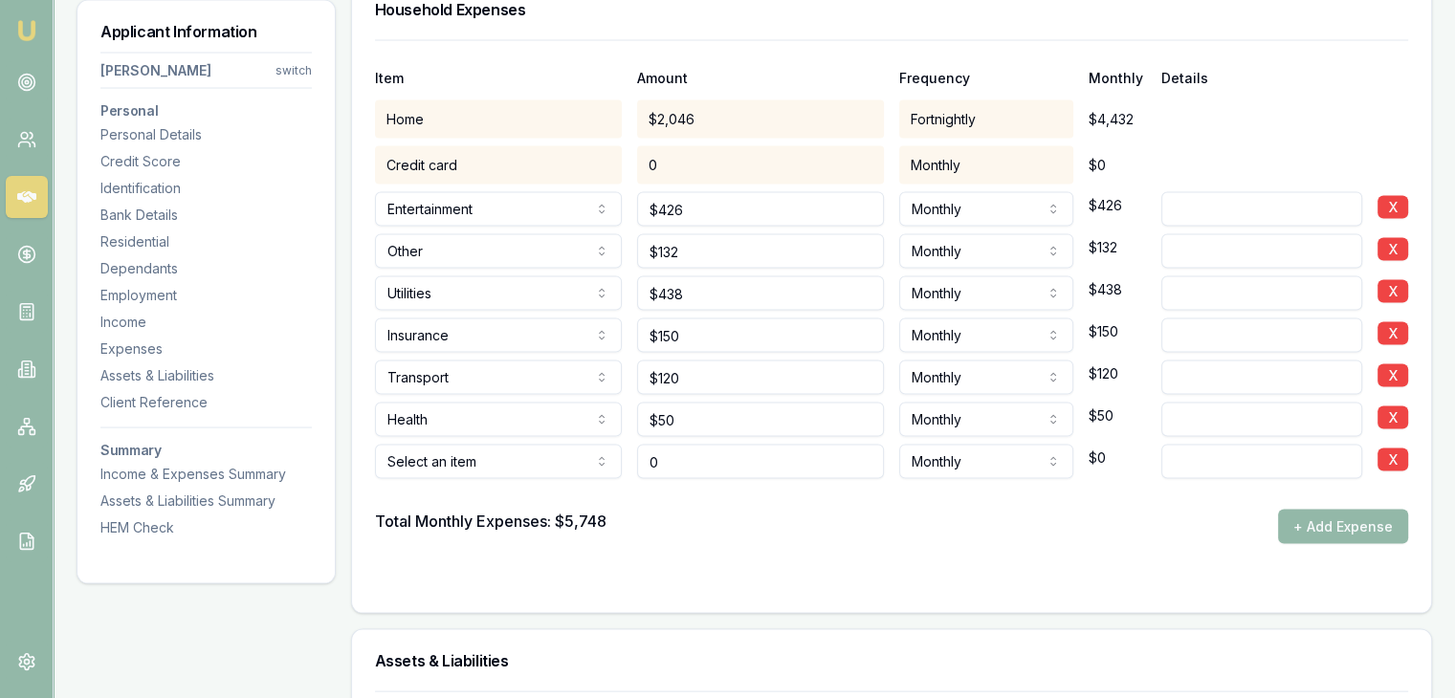
type input "$0"
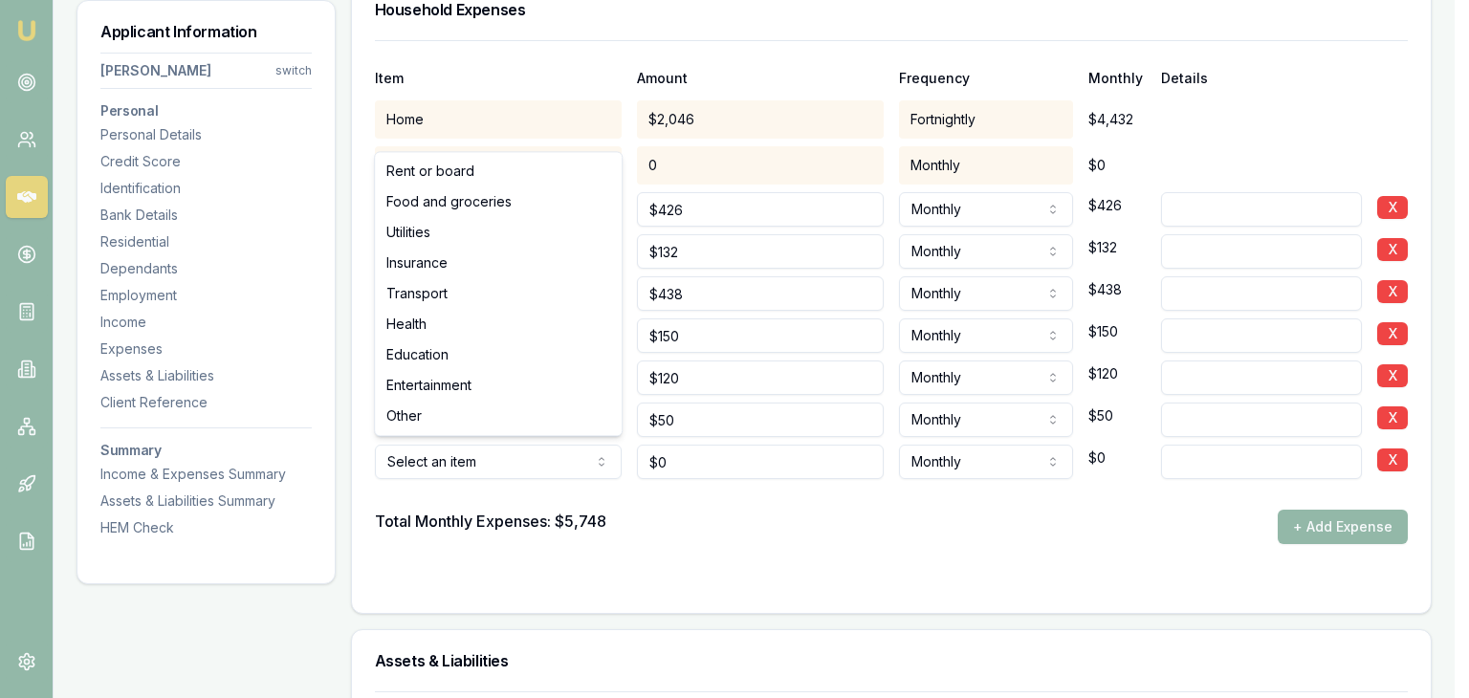
select select "ENTERTAINMENT"
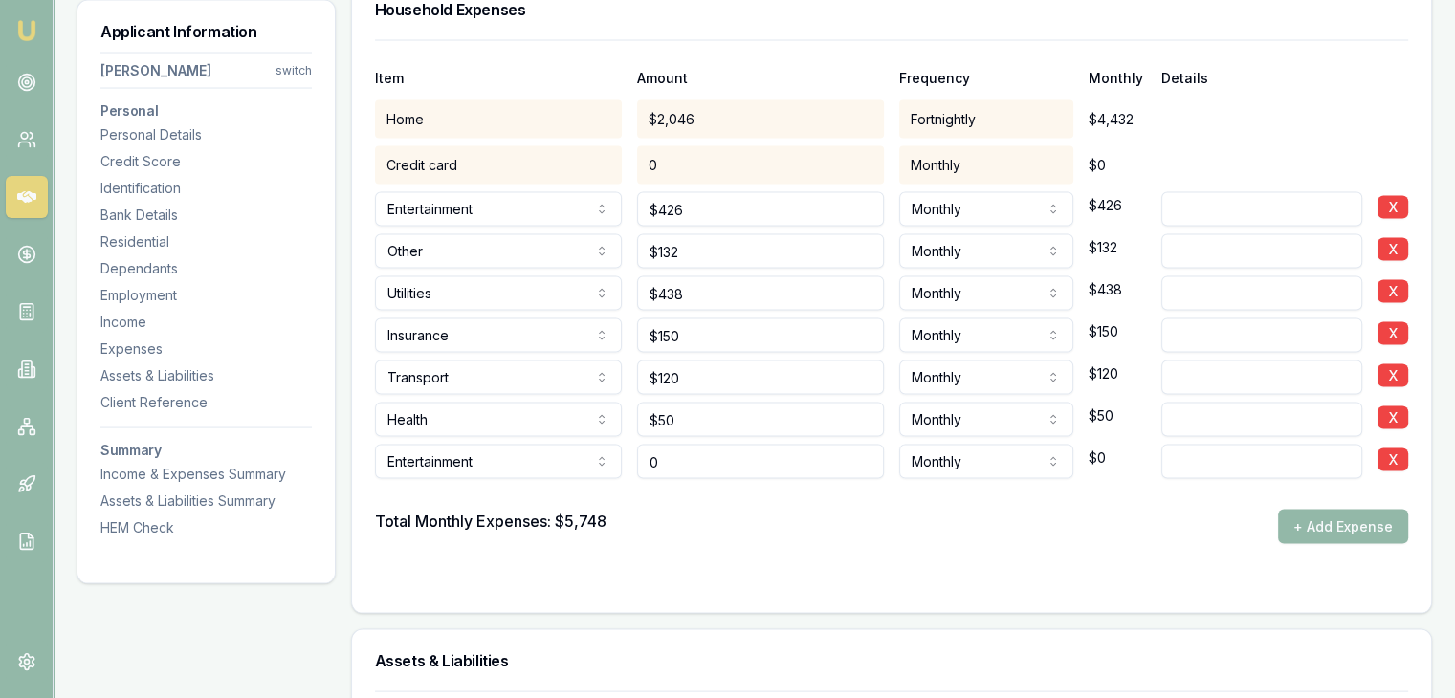
click at [844, 461] on input "0" at bounding box center [760, 462] width 247 height 34
type input "$320"
click at [810, 539] on div "Total Monthly Expenses: $5,748 + Add Expense" at bounding box center [891, 527] width 1033 height 34
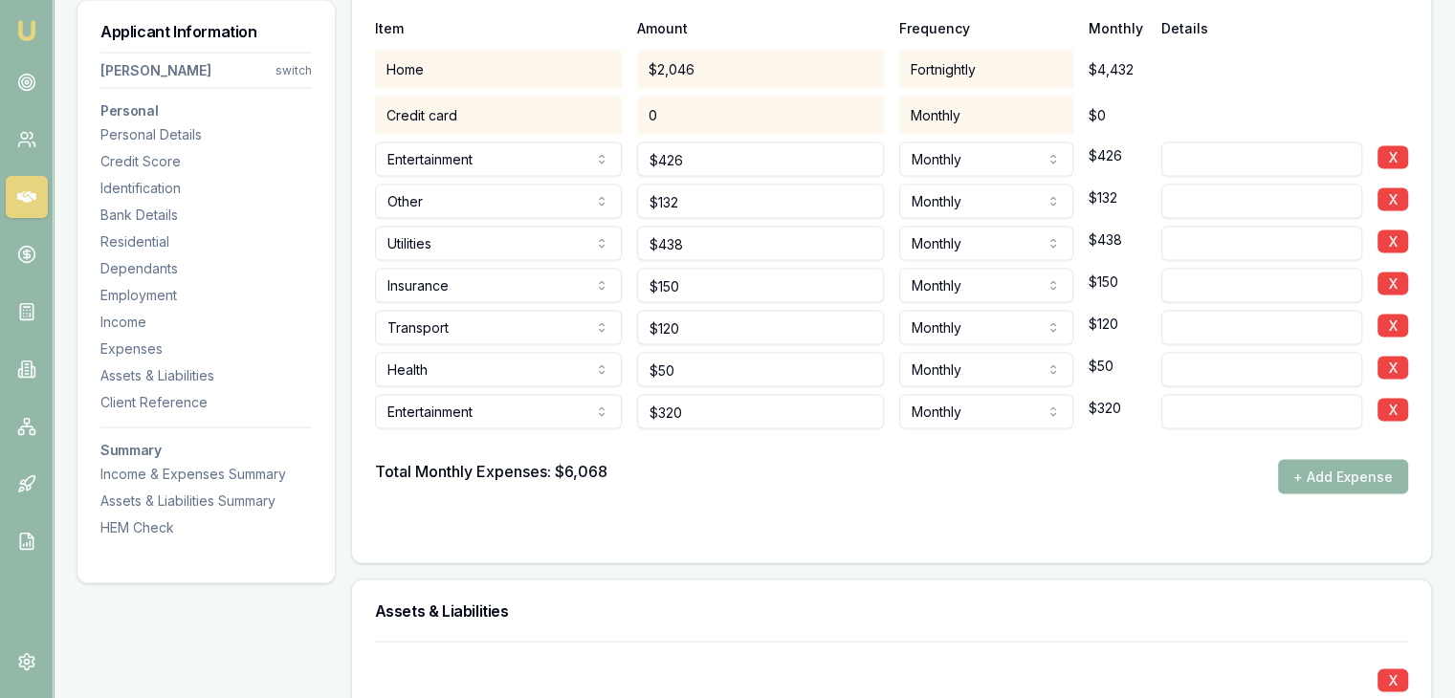
scroll to position [3815, 0]
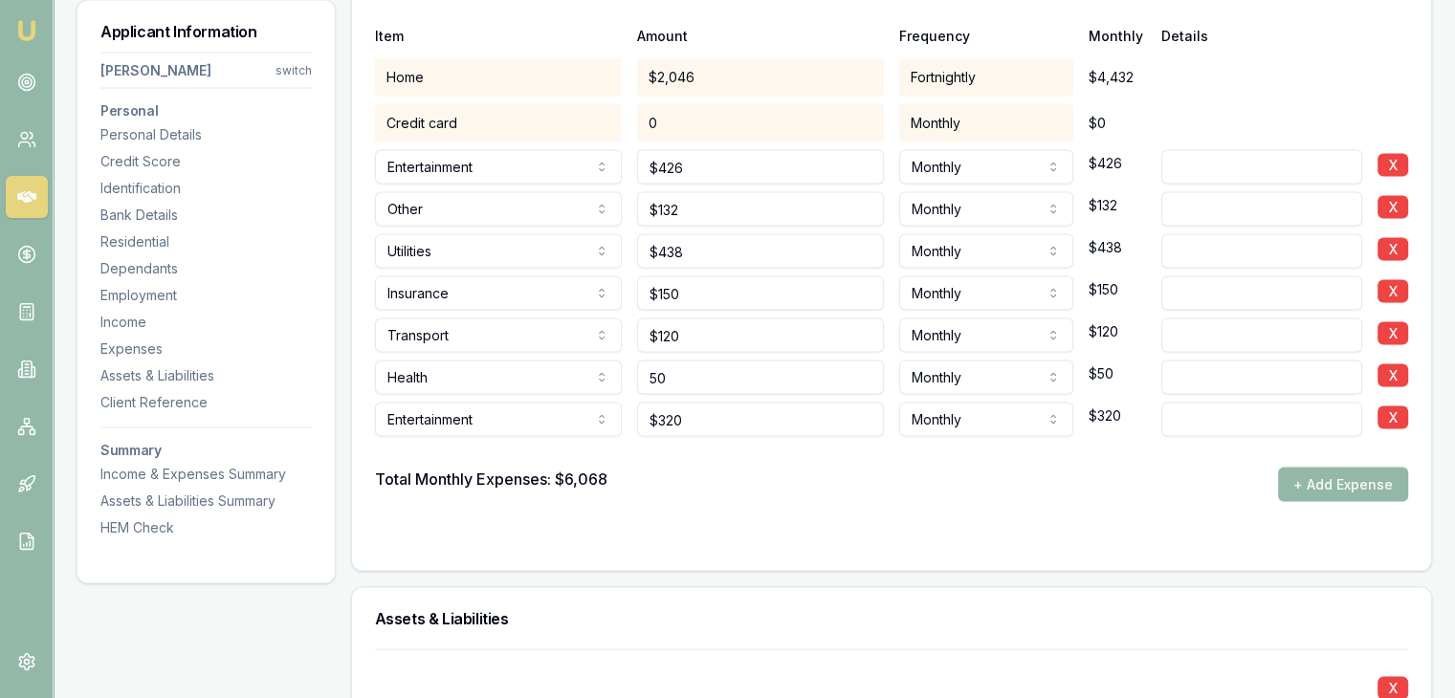
click at [719, 380] on input "50" at bounding box center [760, 378] width 247 height 34
type input "5"
type input "$2,931"
click at [724, 482] on div "Total Monthly Expenses: $6,068 + Add Expense" at bounding box center [891, 485] width 1033 height 34
click at [753, 384] on input "2931" at bounding box center [760, 378] width 247 height 34
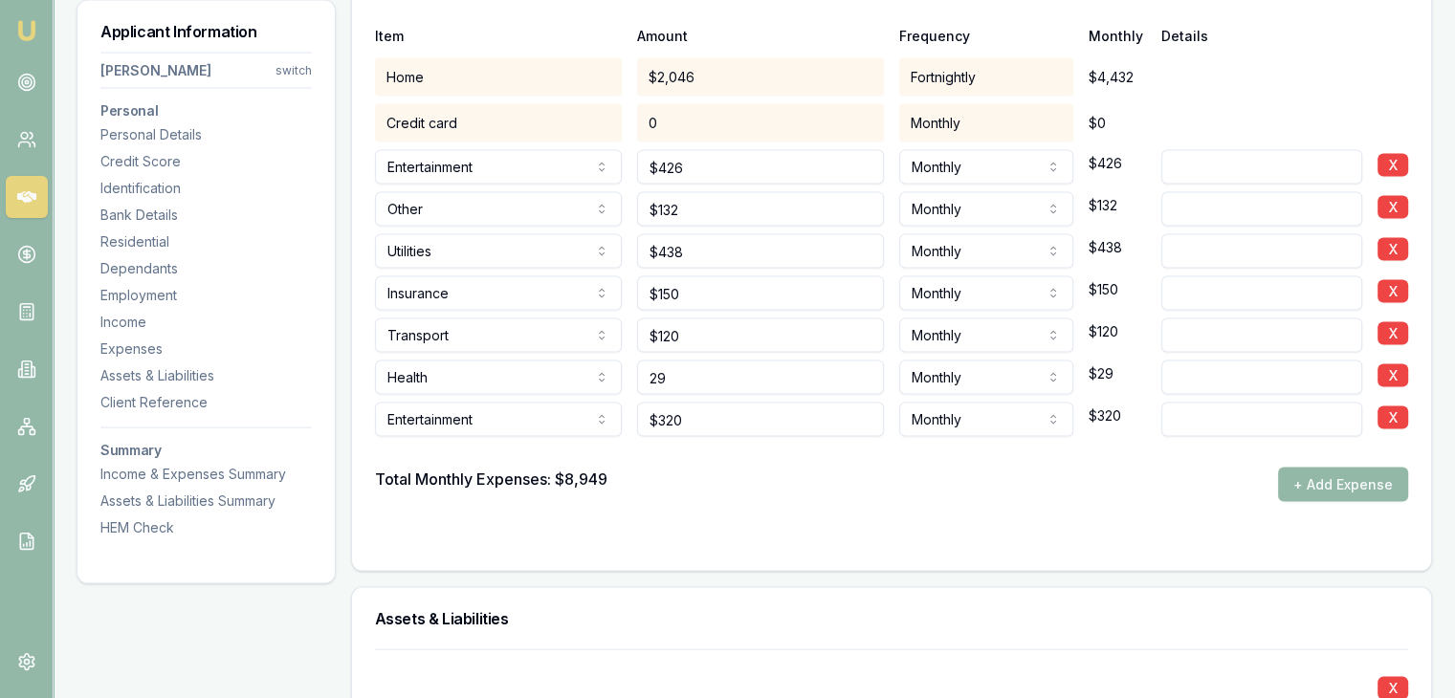
type input "2"
click at [738, 211] on input "132" at bounding box center [760, 209] width 247 height 34
type input "$132"
click at [1404, 200] on button "X" at bounding box center [1392, 207] width 31 height 23
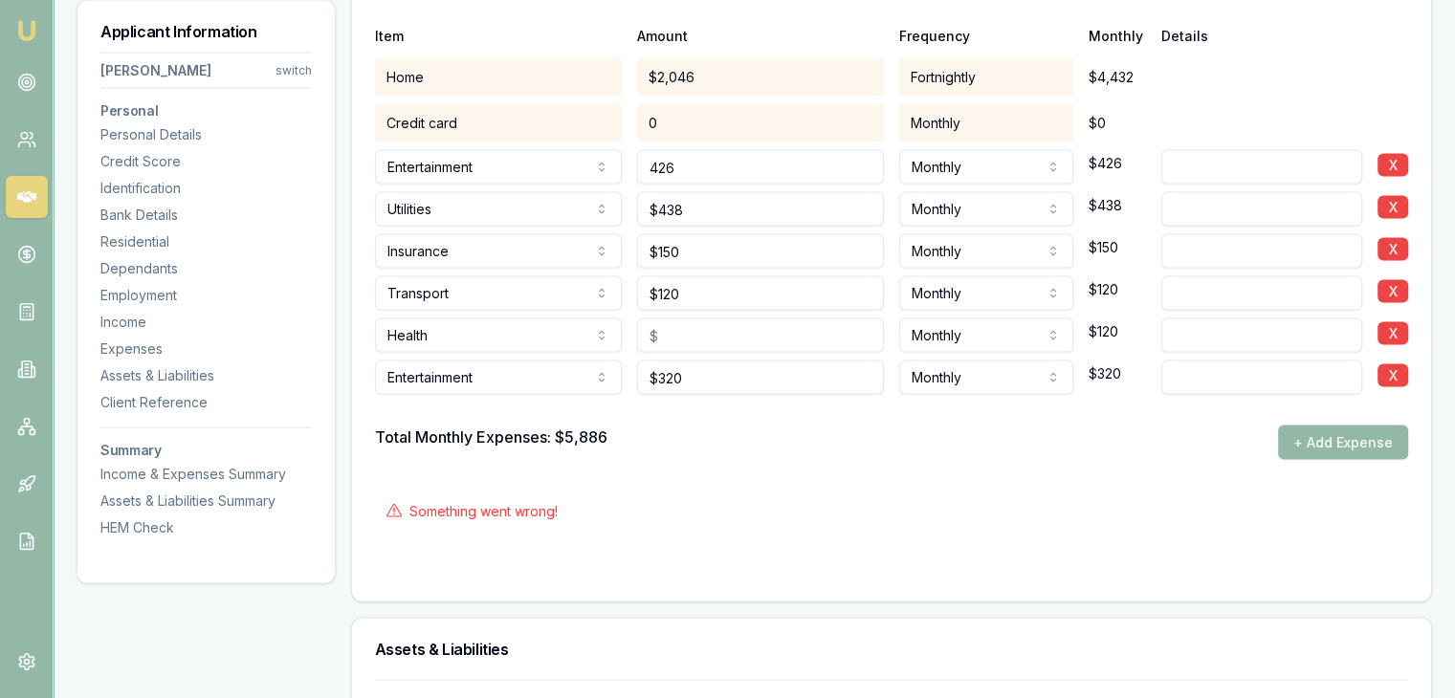
click at [797, 168] on input "426" at bounding box center [760, 167] width 247 height 34
type input "4"
type input "$800"
click at [726, 495] on div "Something went wrong!" at bounding box center [891, 512] width 1033 height 42
click at [703, 290] on input "120" at bounding box center [760, 293] width 247 height 34
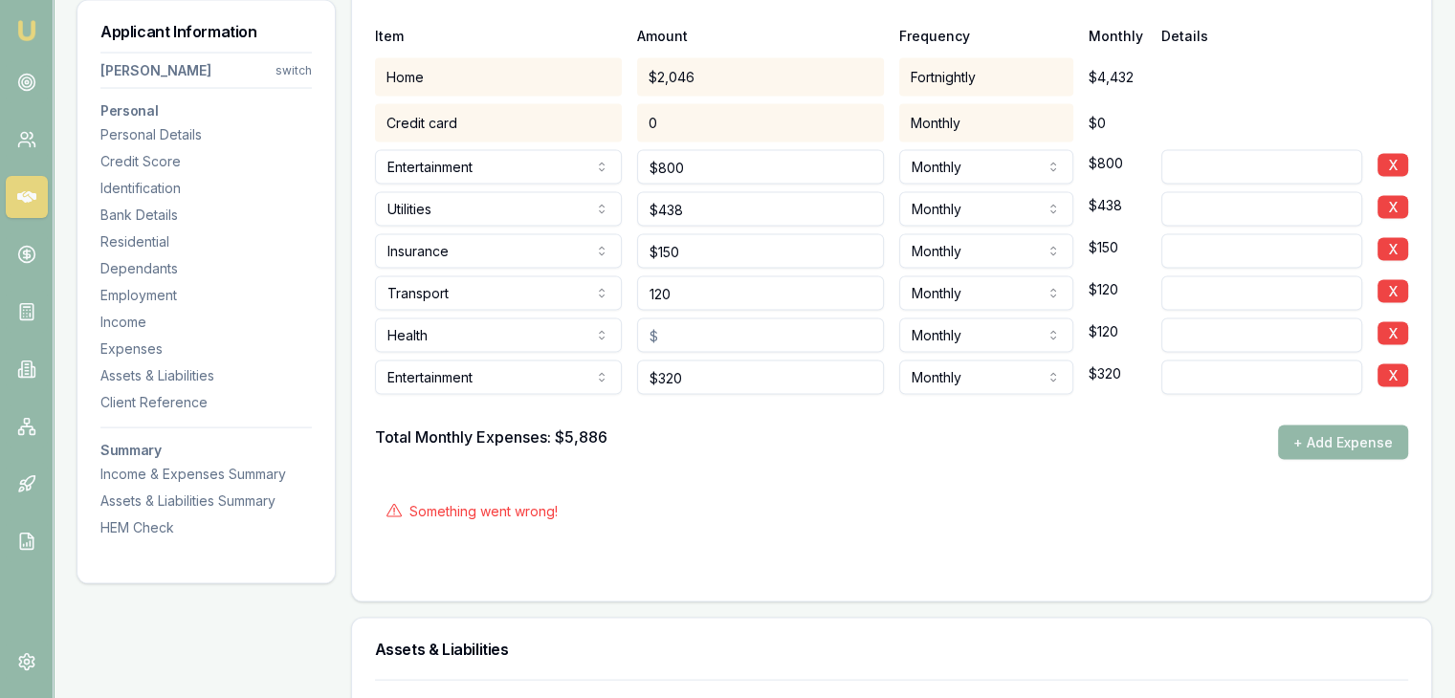
type input "$120"
click at [735, 465] on form "Item Amount Frequency Monthly Details Home $2,046 Fortnightly $4,432 Credit car…" at bounding box center [891, 288] width 1033 height 581
click at [708, 363] on input "320" at bounding box center [760, 378] width 247 height 34
type input "$320"
click at [704, 334] on input "text" at bounding box center [760, 336] width 247 height 34
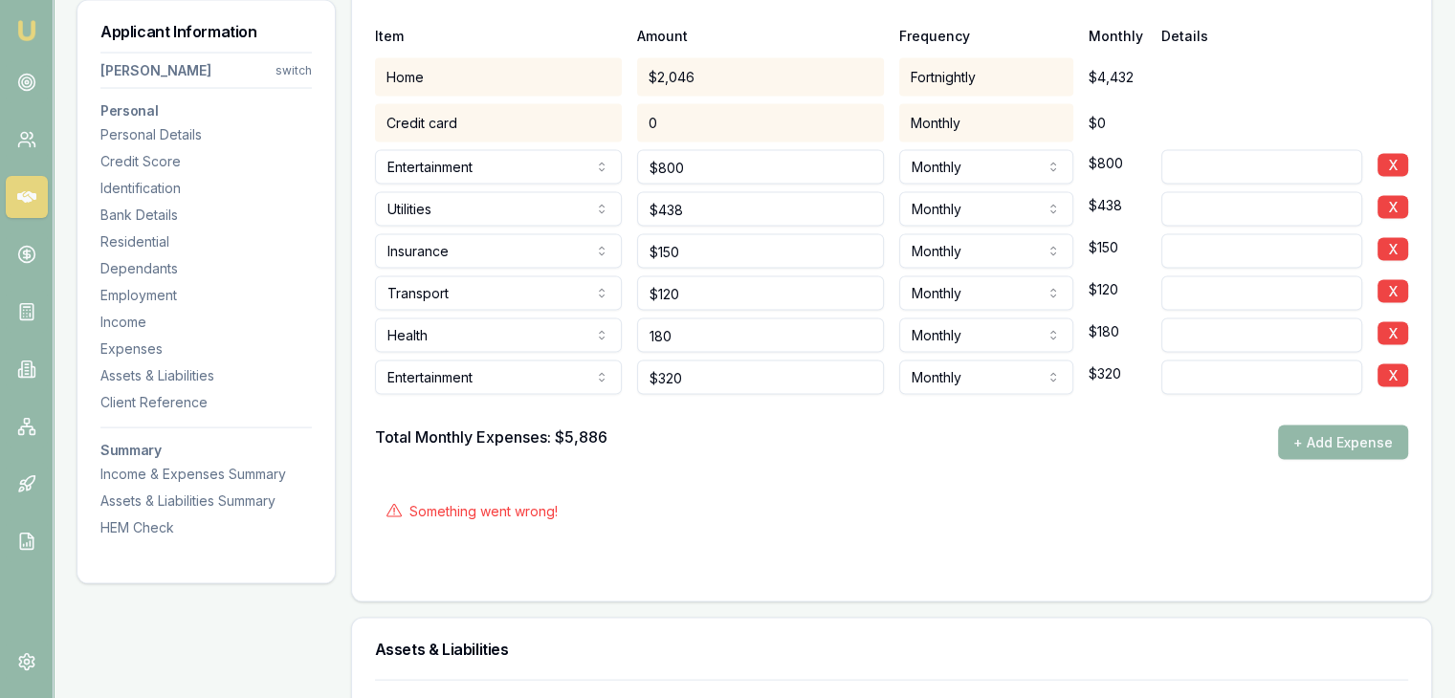
type input "$180"
click at [729, 503] on div "Something went wrong!" at bounding box center [891, 512] width 1033 height 42
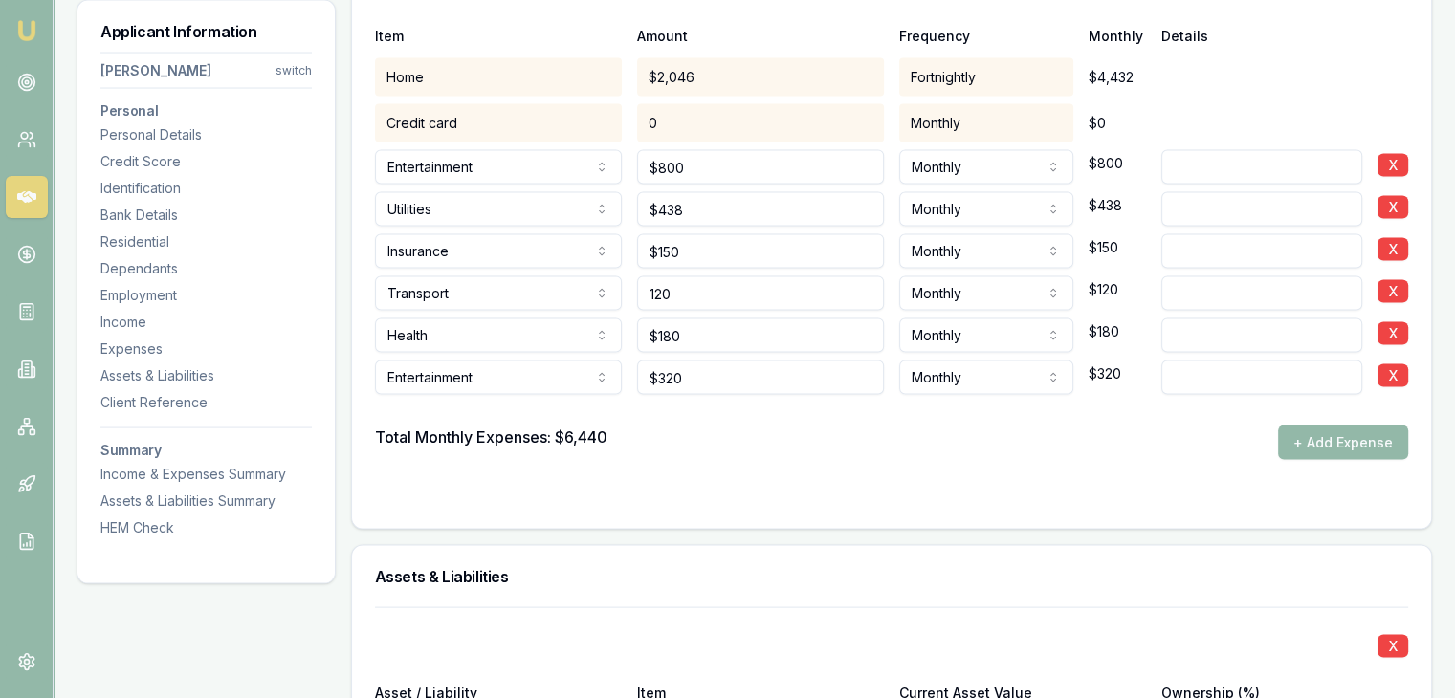
click at [705, 284] on input "120" at bounding box center [760, 293] width 247 height 34
type input "1"
type input "$121"
click at [809, 469] on form "Item Amount Frequency Monthly Details Home $2,046 Fortnightly $4,432 Credit car…" at bounding box center [891, 252] width 1033 height 508
click at [1286, 440] on button "+ Add Expense" at bounding box center [1343, 443] width 130 height 34
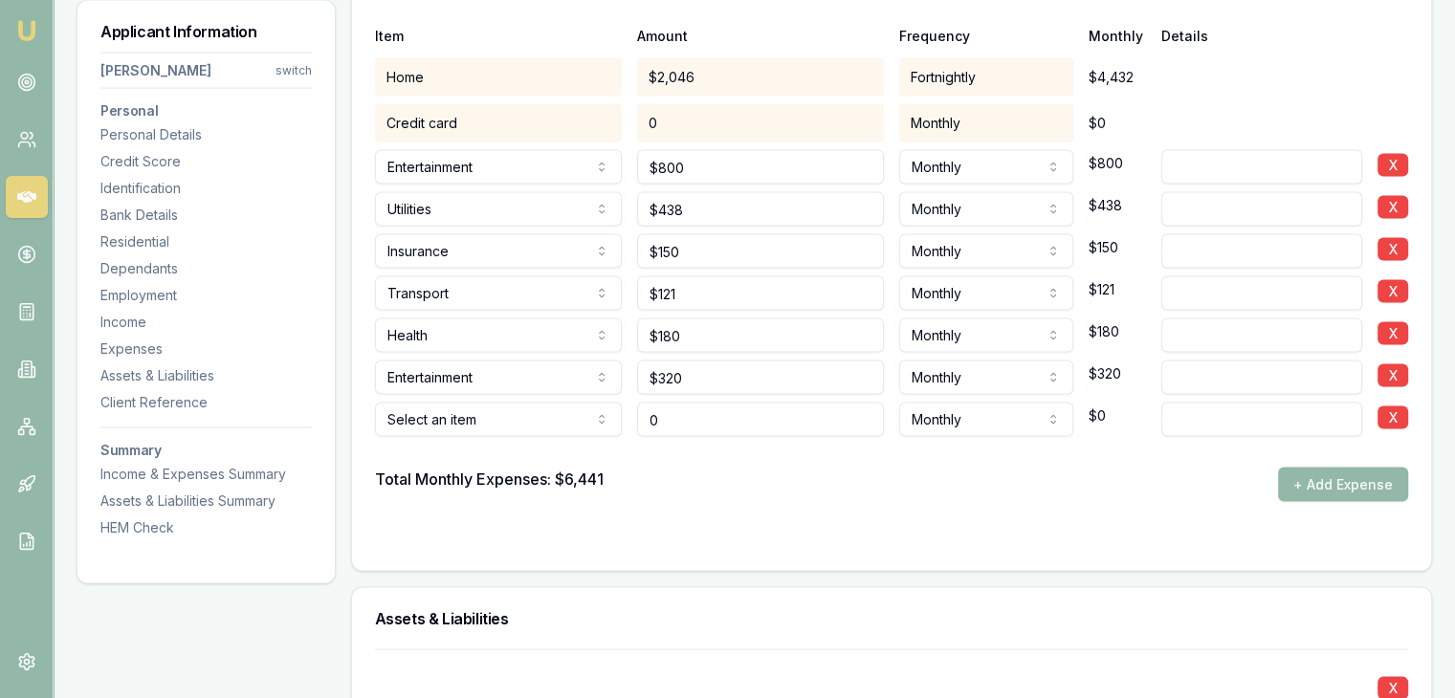
type input "$0"
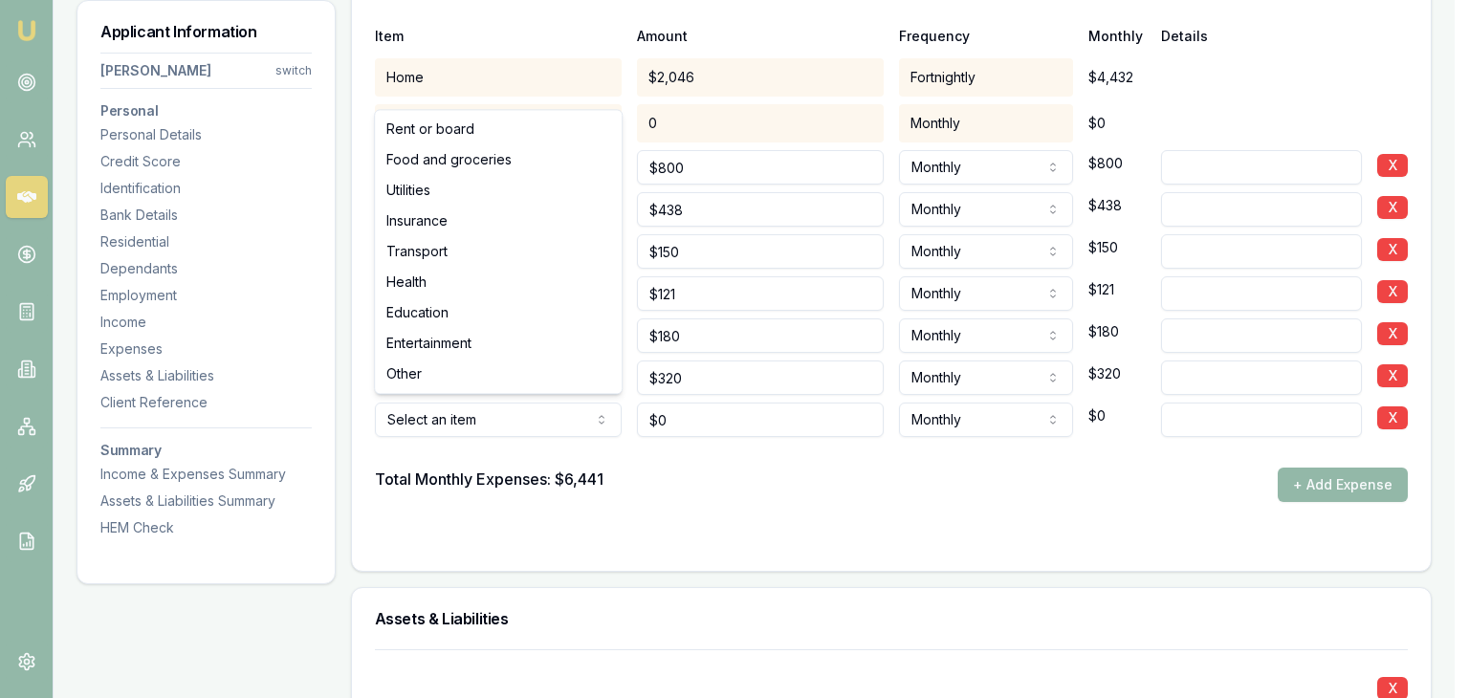
select select "EDUCATION"
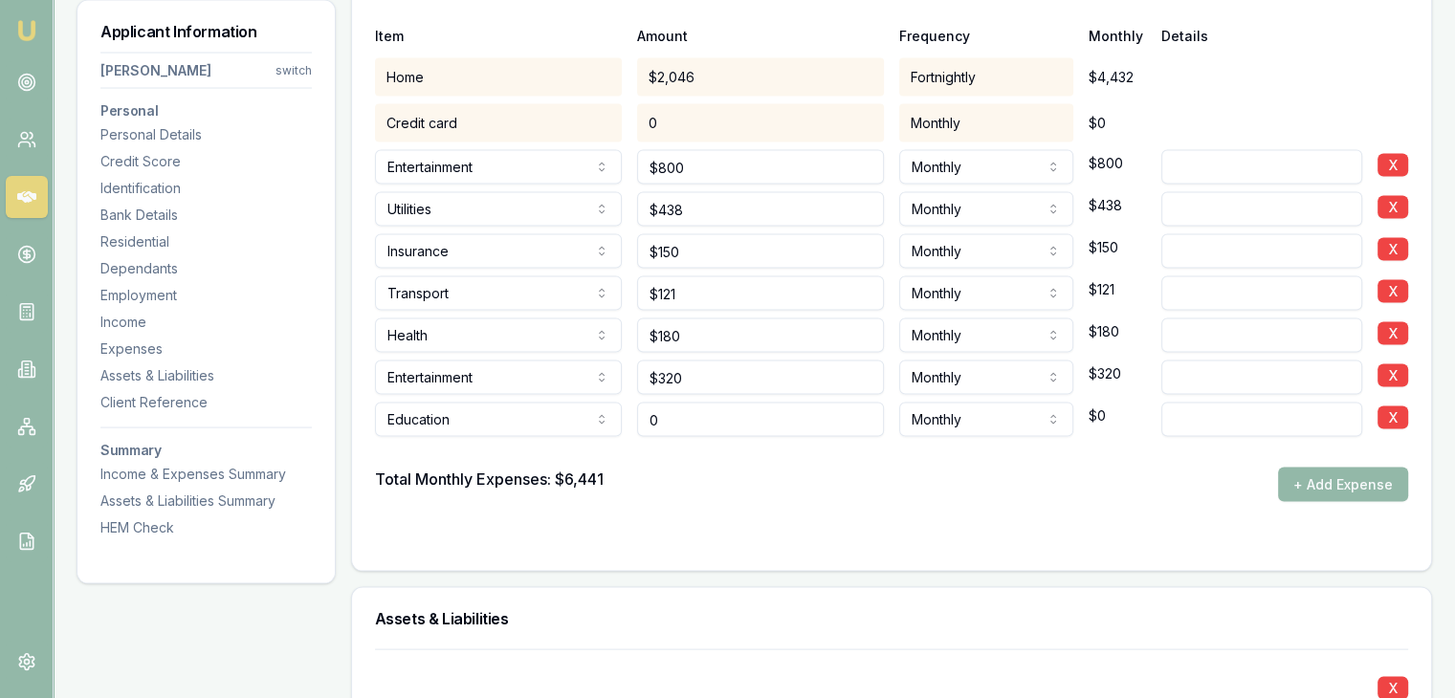
click at [695, 414] on input "0" at bounding box center [760, 420] width 247 height 34
type input "$597"
click at [693, 495] on div "Total Monthly Expenses: $6,441 + Add Expense" at bounding box center [891, 485] width 1033 height 34
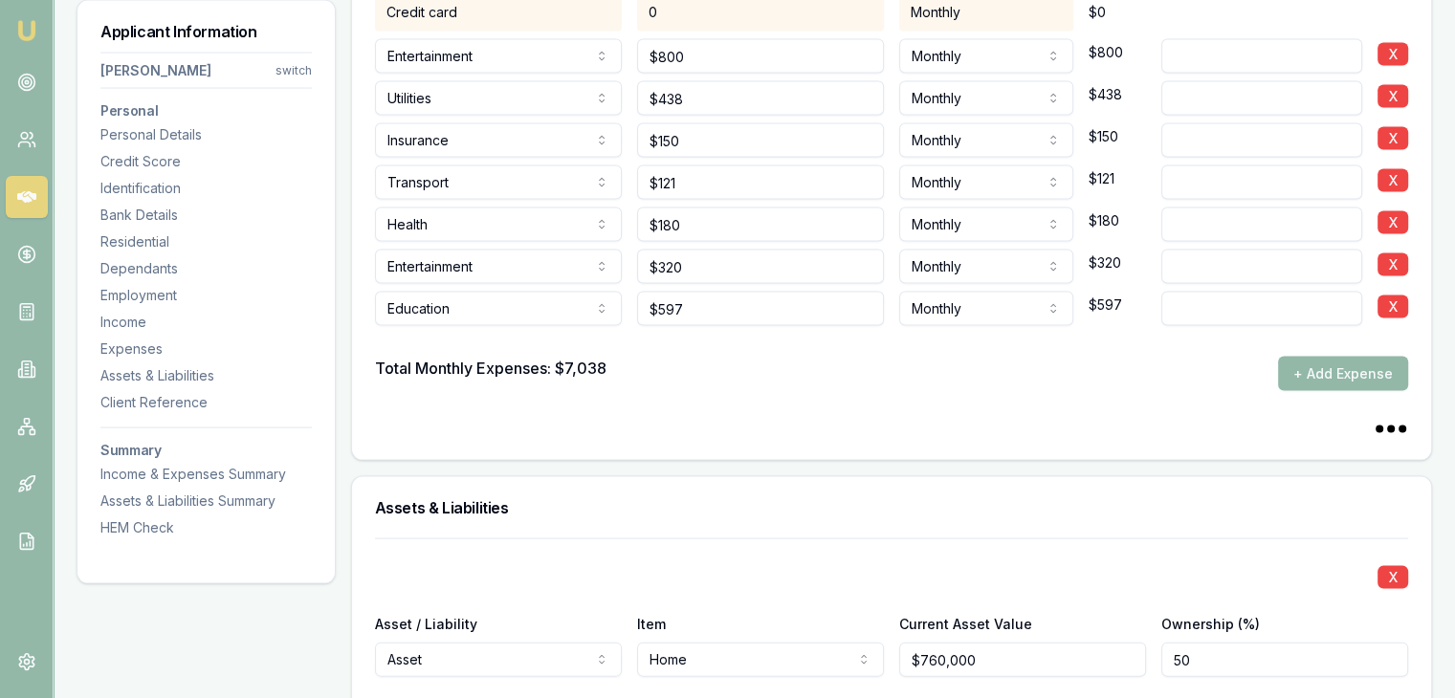
scroll to position [4006, 0]
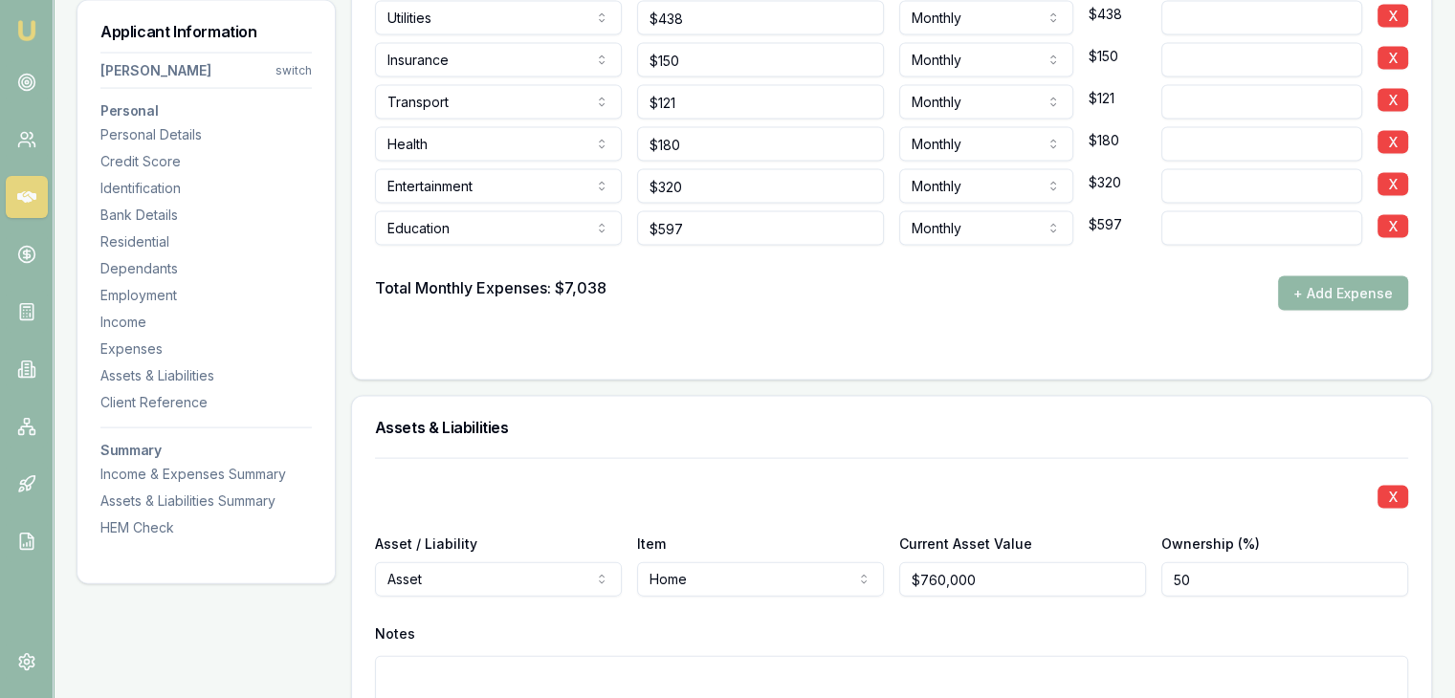
click at [1305, 292] on button "+ Add Expense" at bounding box center [1343, 293] width 130 height 34
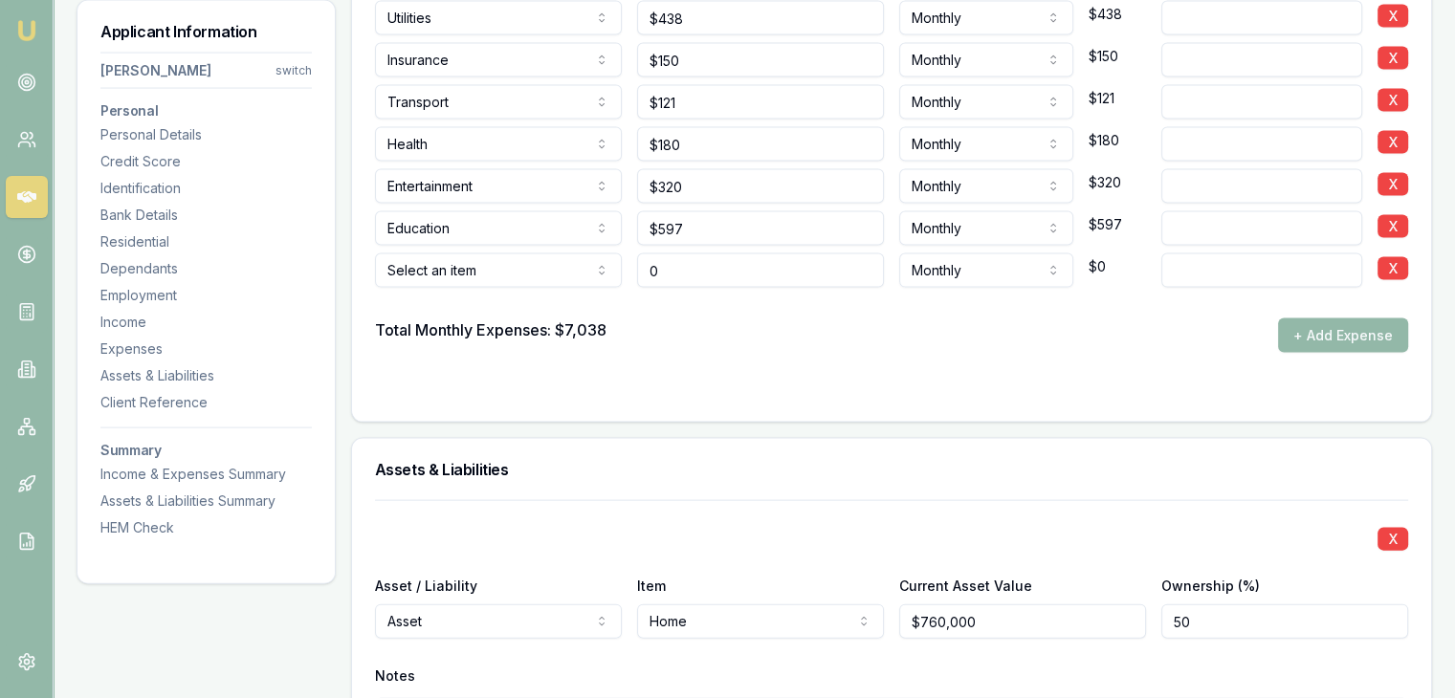
type input "$0"
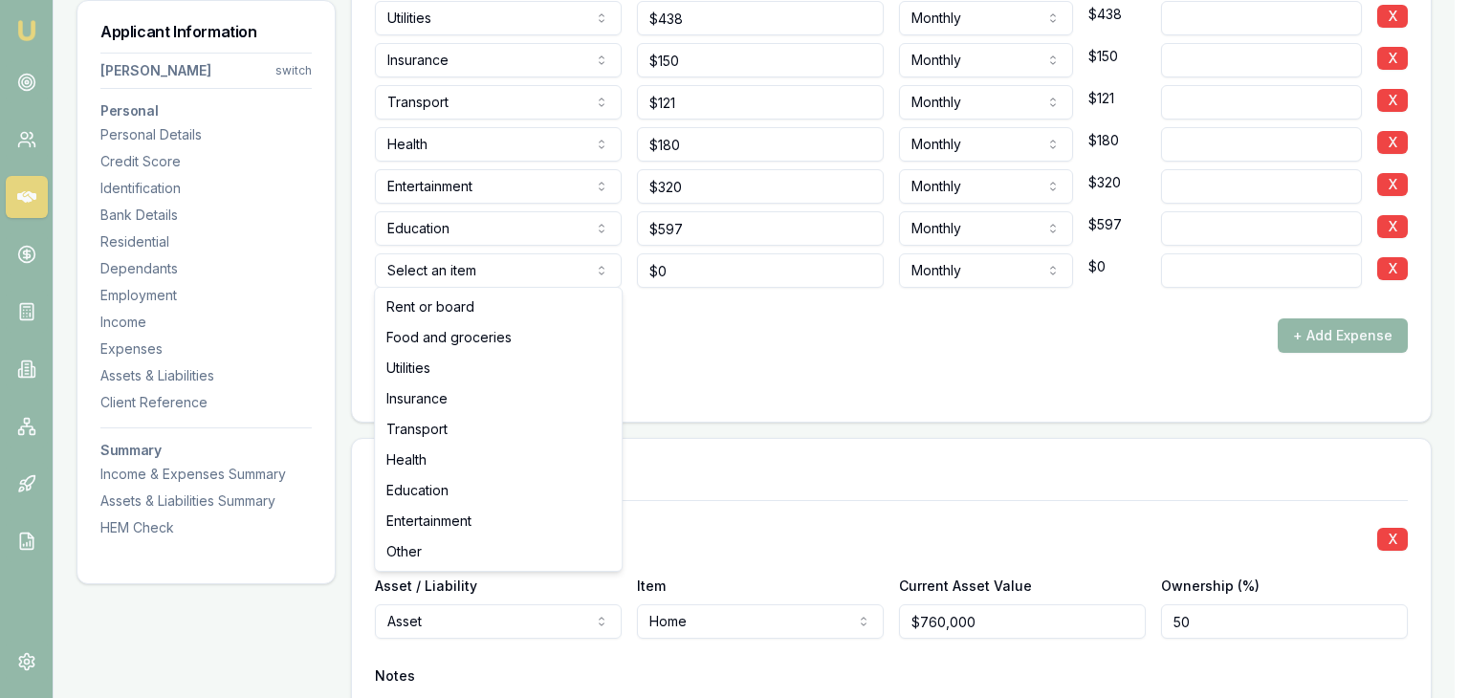
select select "OTHER"
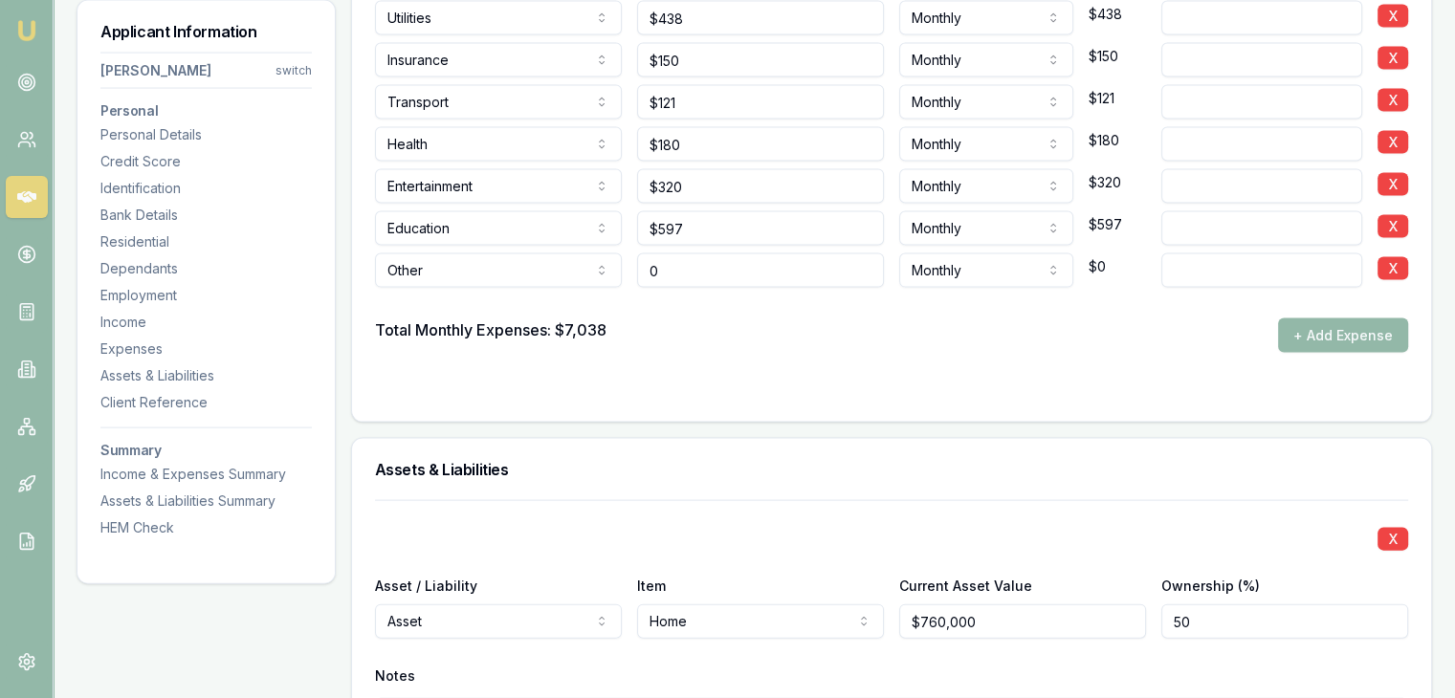
click at [690, 273] on input "0" at bounding box center [760, 270] width 247 height 34
type input "$650"
click at [728, 362] on form "Item Amount Frequency Monthly Details Home $2,046 Fortnightly $4,432 Credit car…" at bounding box center [891, 103] width 1033 height 592
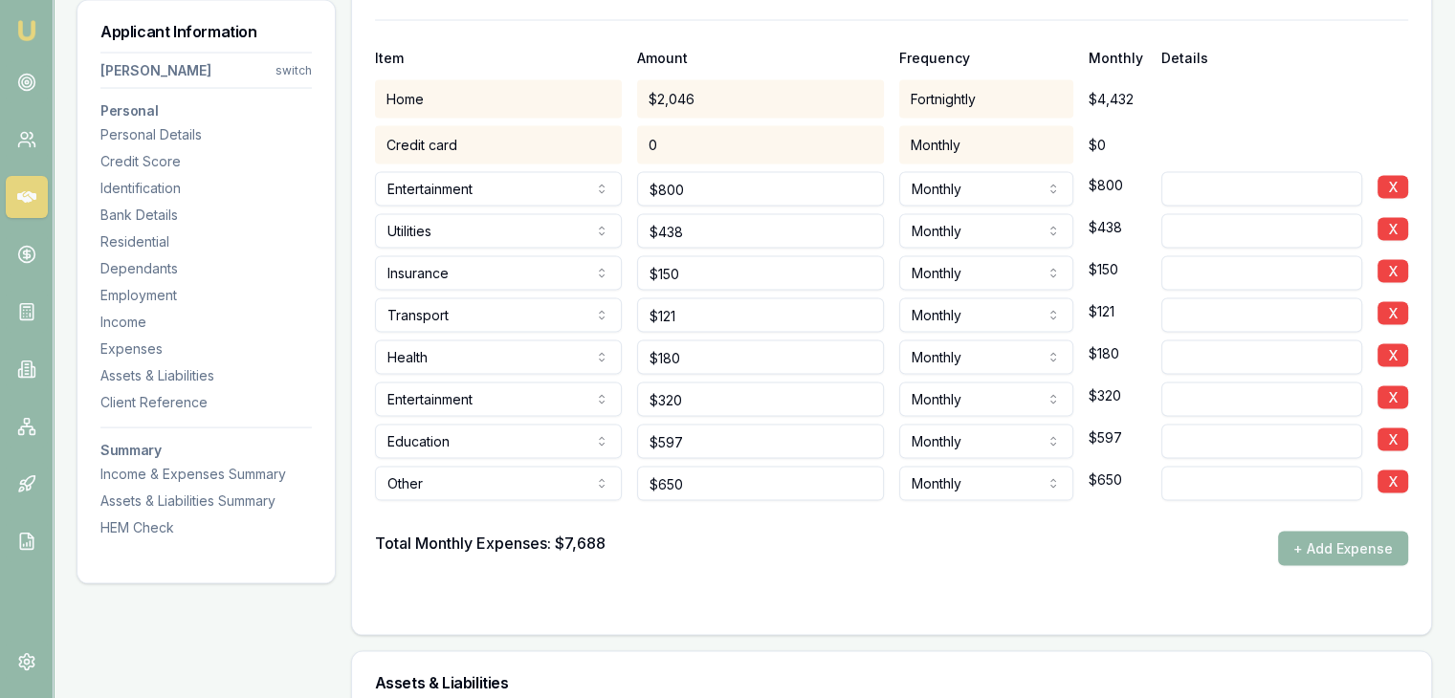
scroll to position [3761, 0]
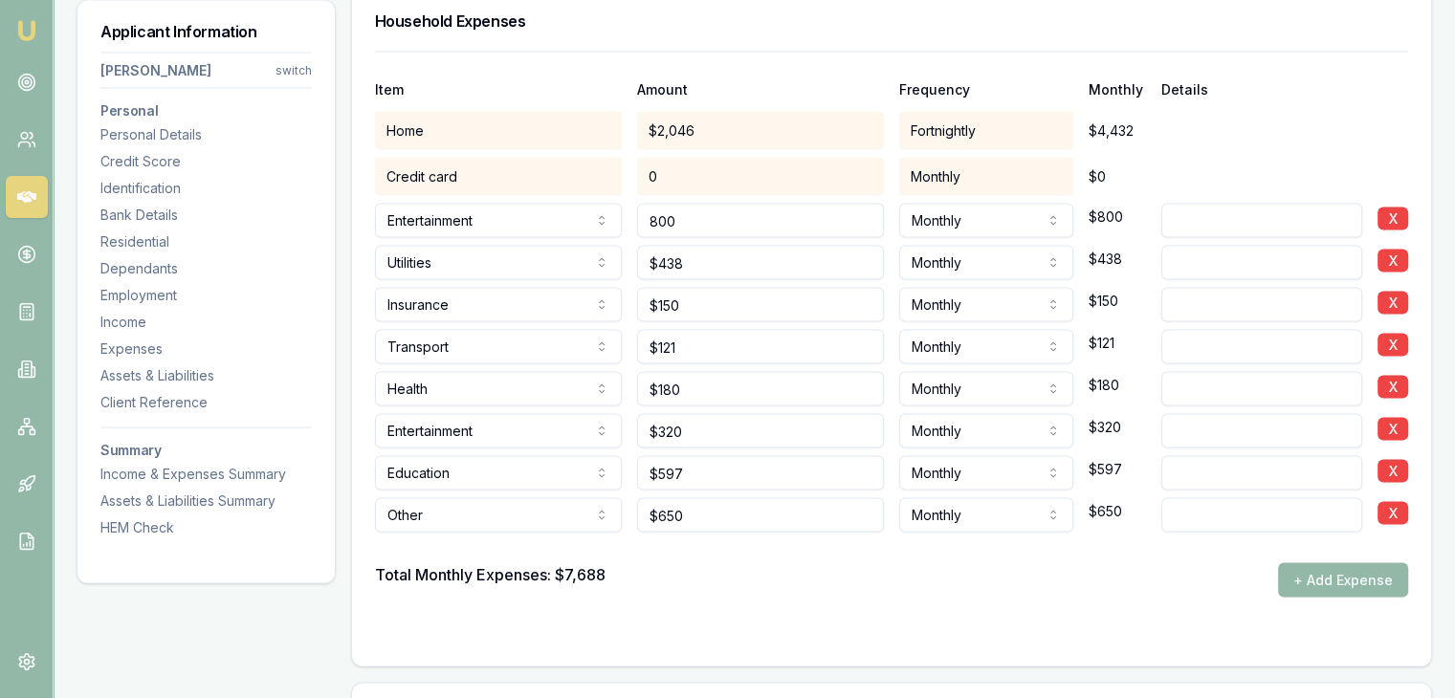
click at [722, 227] on input "800" at bounding box center [760, 221] width 247 height 34
type input "8"
type input "$1,200"
click at [1259, 162] on div "Credit card 0 Monthly $0" at bounding box center [891, 177] width 1033 height 38
click at [701, 338] on input "121" at bounding box center [760, 347] width 247 height 34
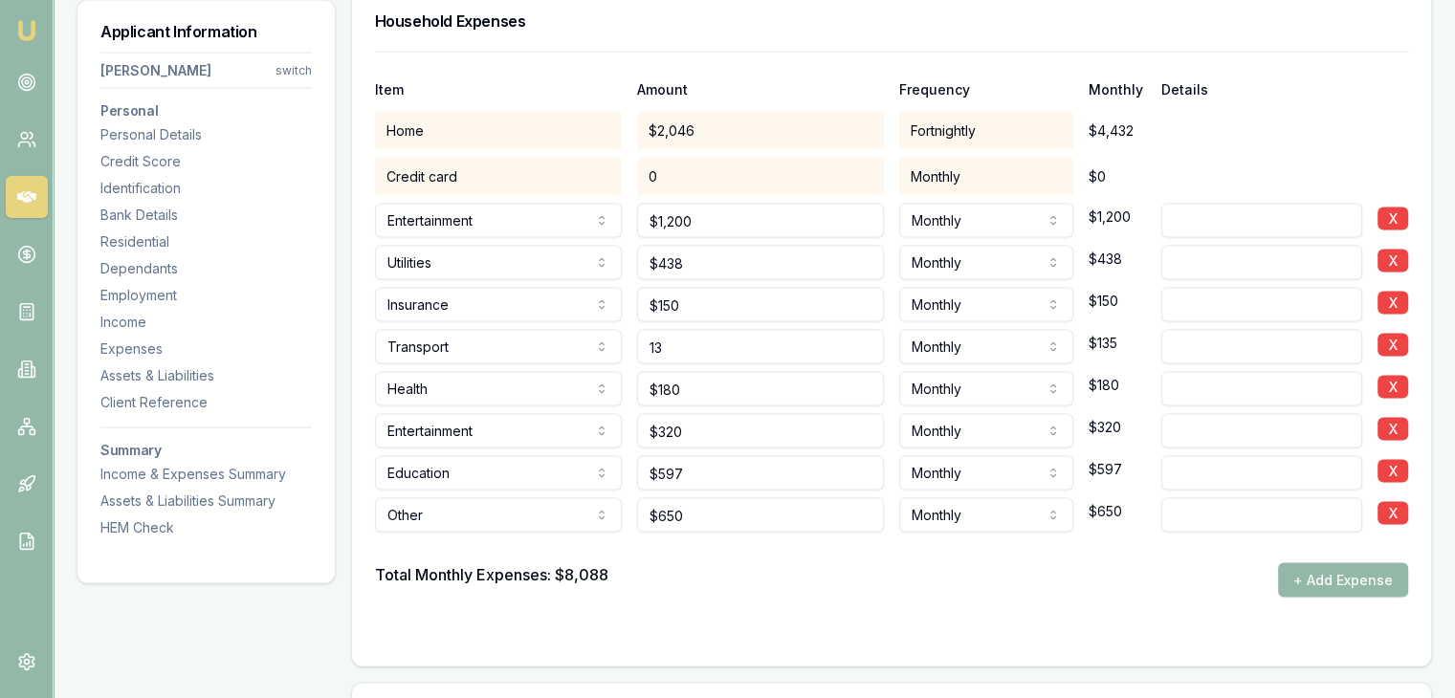
type input "1"
type input "$350"
click at [658, 620] on form "Item Amount Frequency Monthly Details Home $2,046 Fortnightly $4,432 Credit car…" at bounding box center [891, 348] width 1033 height 592
click at [717, 314] on input "150" at bounding box center [760, 305] width 247 height 34
type input "1"
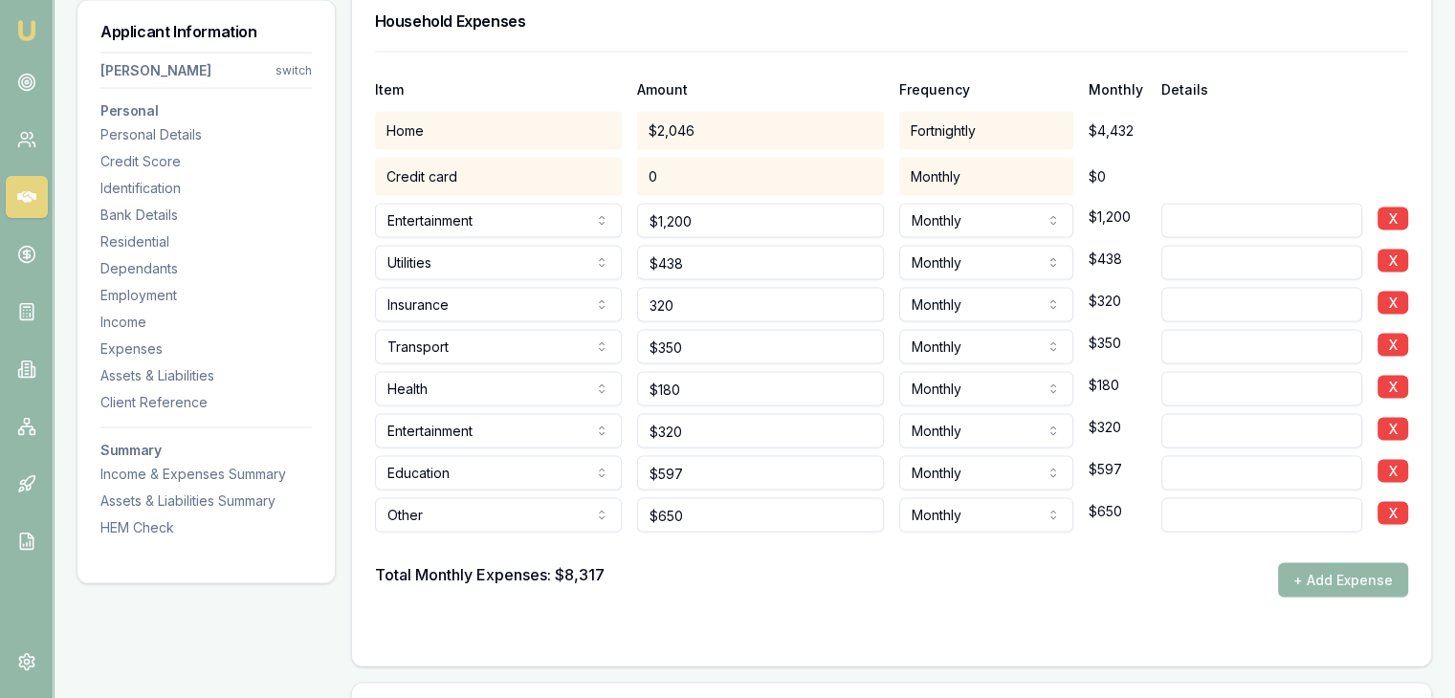
type input "$320"
click at [715, 591] on div "Total Monthly Expenses: $8,317 + Add Expense" at bounding box center [891, 580] width 1033 height 34
click at [717, 437] on input "320" at bounding box center [760, 431] width 247 height 34
type input "3"
type input "$650"
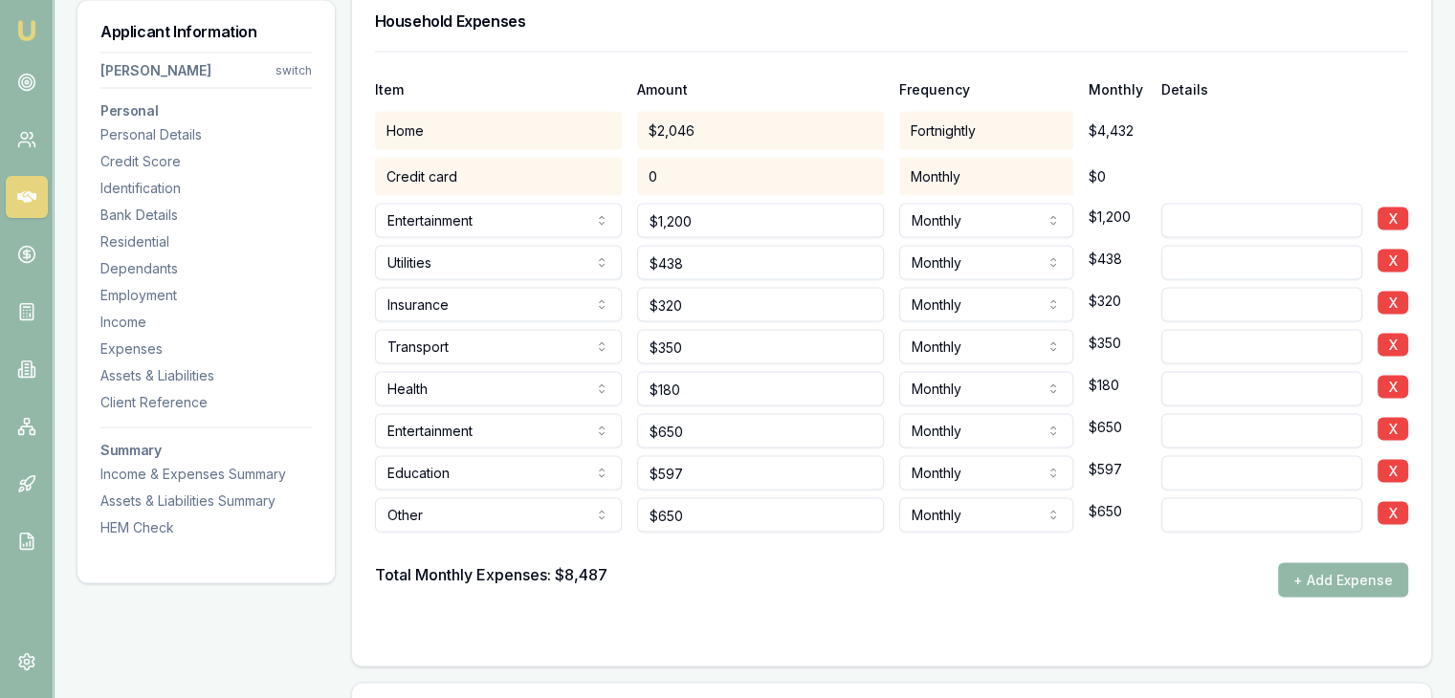
click at [788, 603] on form "Item Amount Frequency Monthly Details Home $2,046 Fortnightly $4,432 Credit car…" at bounding box center [891, 348] width 1033 height 592
click at [711, 507] on input "650" at bounding box center [760, 515] width 247 height 34
type input "6"
type input "$600"
click at [701, 598] on form "Item Amount Frequency Monthly Details Home $2,046 Fortnightly $4,432 Credit car…" at bounding box center [891, 348] width 1033 height 592
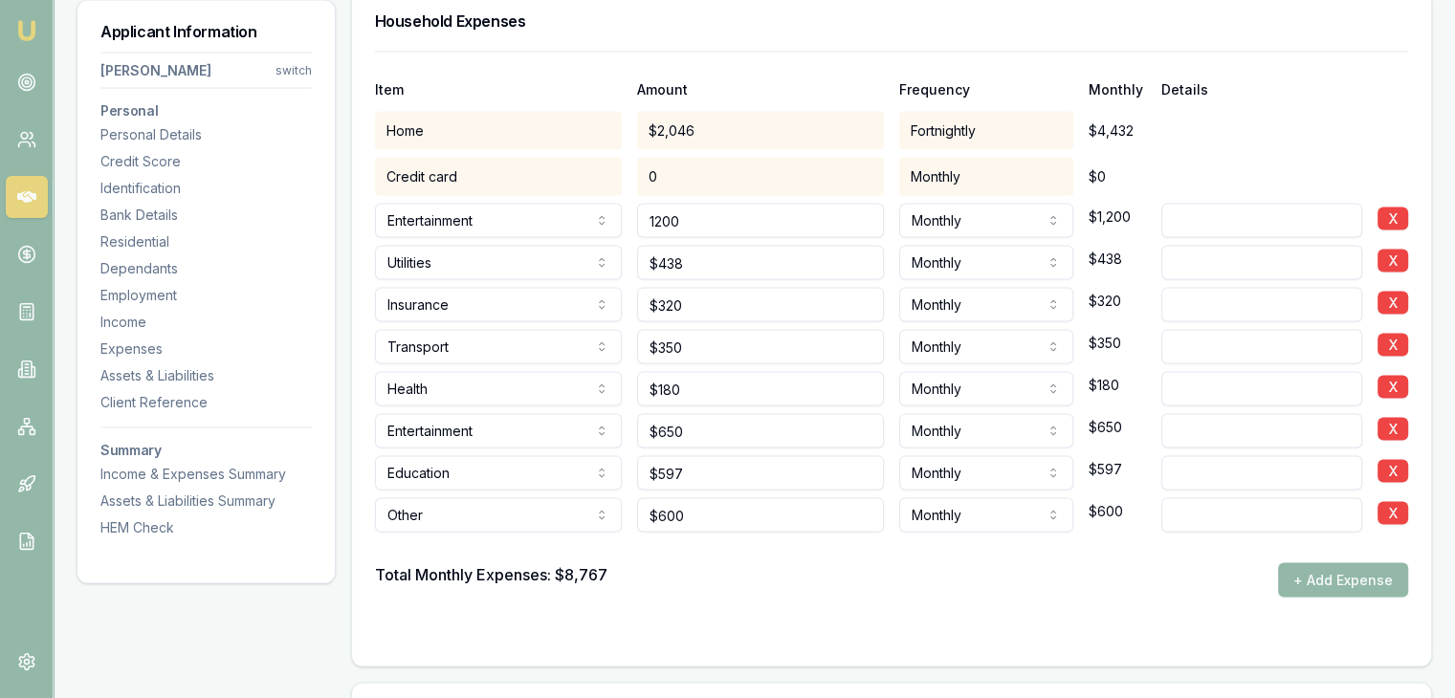
click at [707, 212] on input "1200" at bounding box center [760, 221] width 247 height 34
type input "1"
type input "$1,383"
click at [681, 584] on div "Total Monthly Expenses: $8,767 + Add Expense" at bounding box center [891, 580] width 1033 height 34
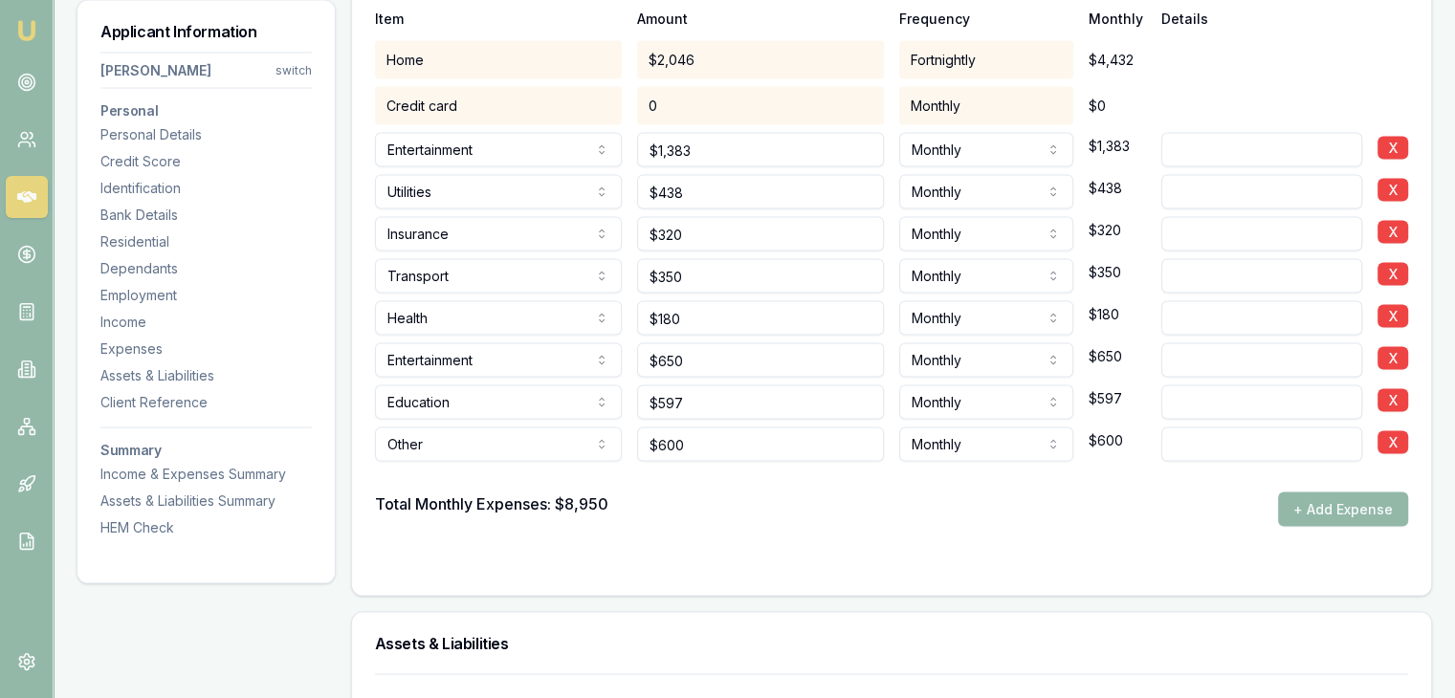
scroll to position [3570, 0]
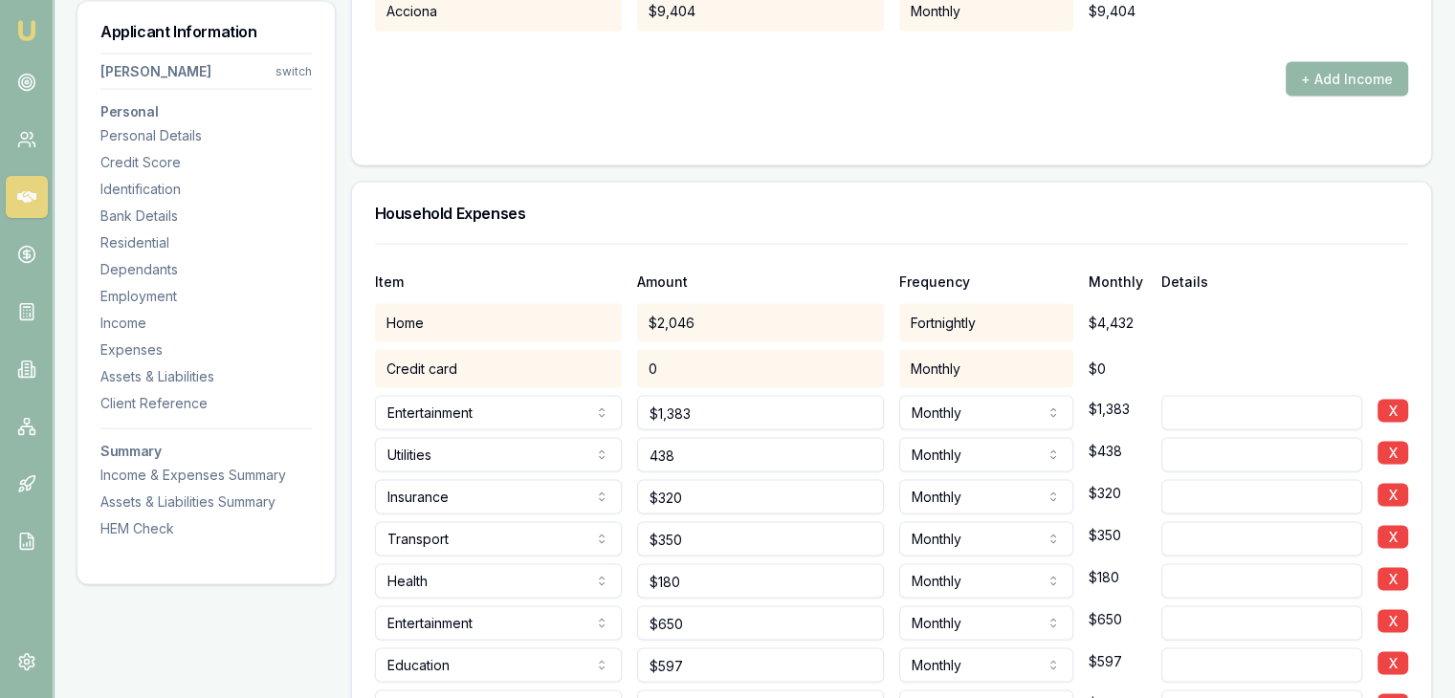
click at [699, 450] on input "438" at bounding box center [760, 454] width 247 height 34
type input "$438"
click at [704, 533] on input "350" at bounding box center [760, 538] width 247 height 34
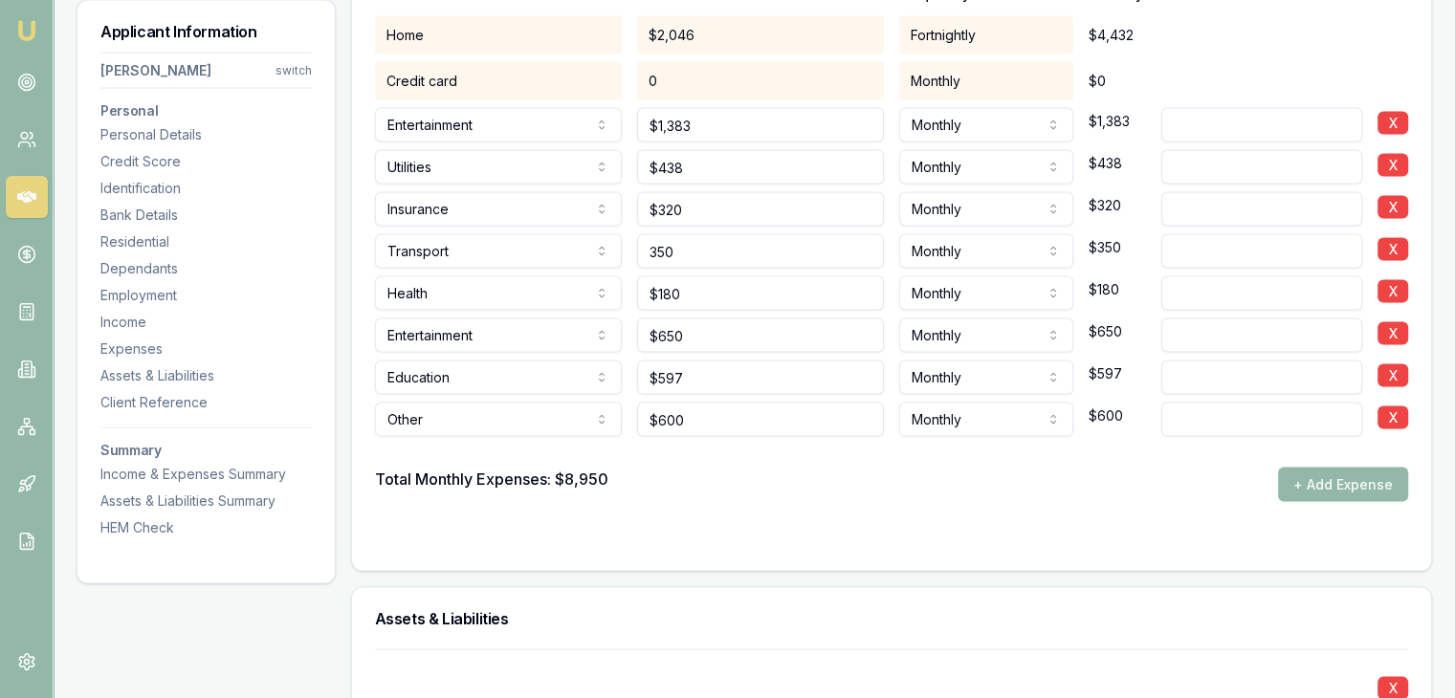
scroll to position [3857, 0]
type input "$350"
click at [706, 425] on input "600" at bounding box center [760, 420] width 247 height 34
type input "$650"
click at [695, 488] on div "Total Monthly Expenses: $8,950 + Add Expense" at bounding box center [891, 485] width 1033 height 34
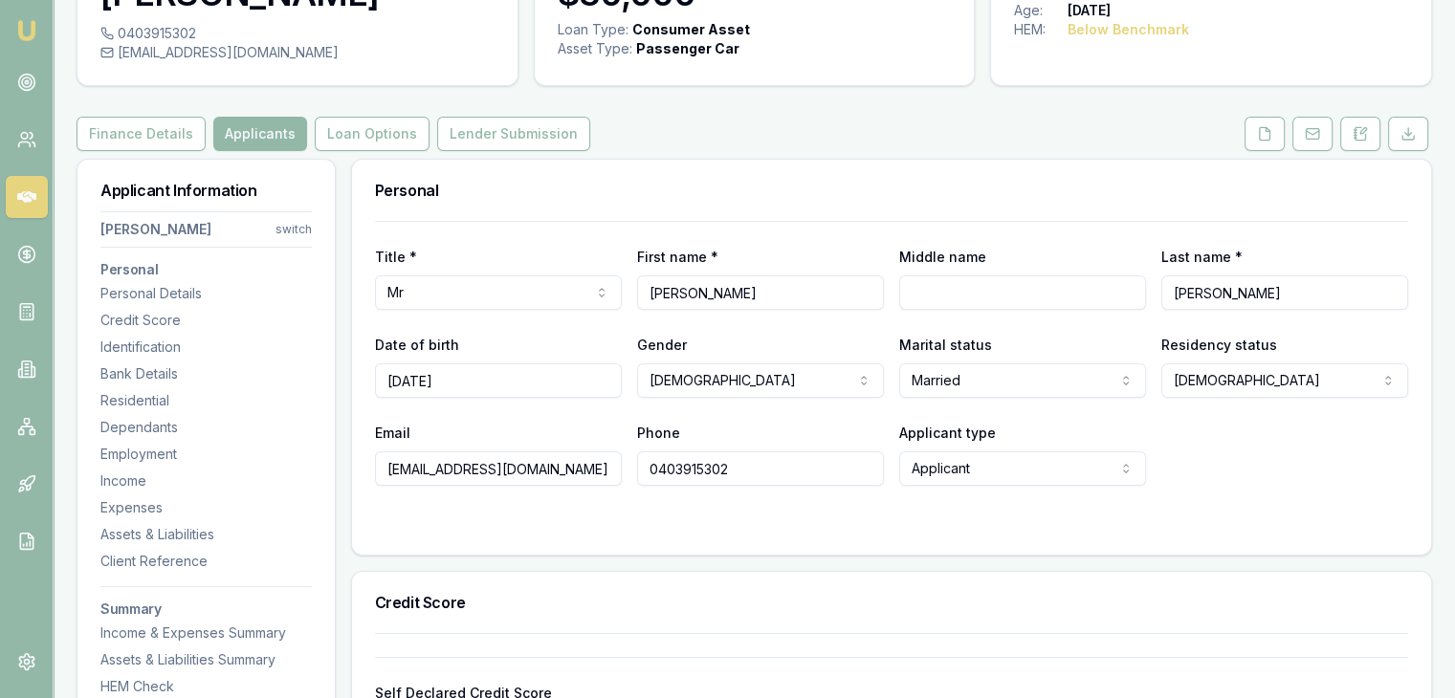
scroll to position [0, 0]
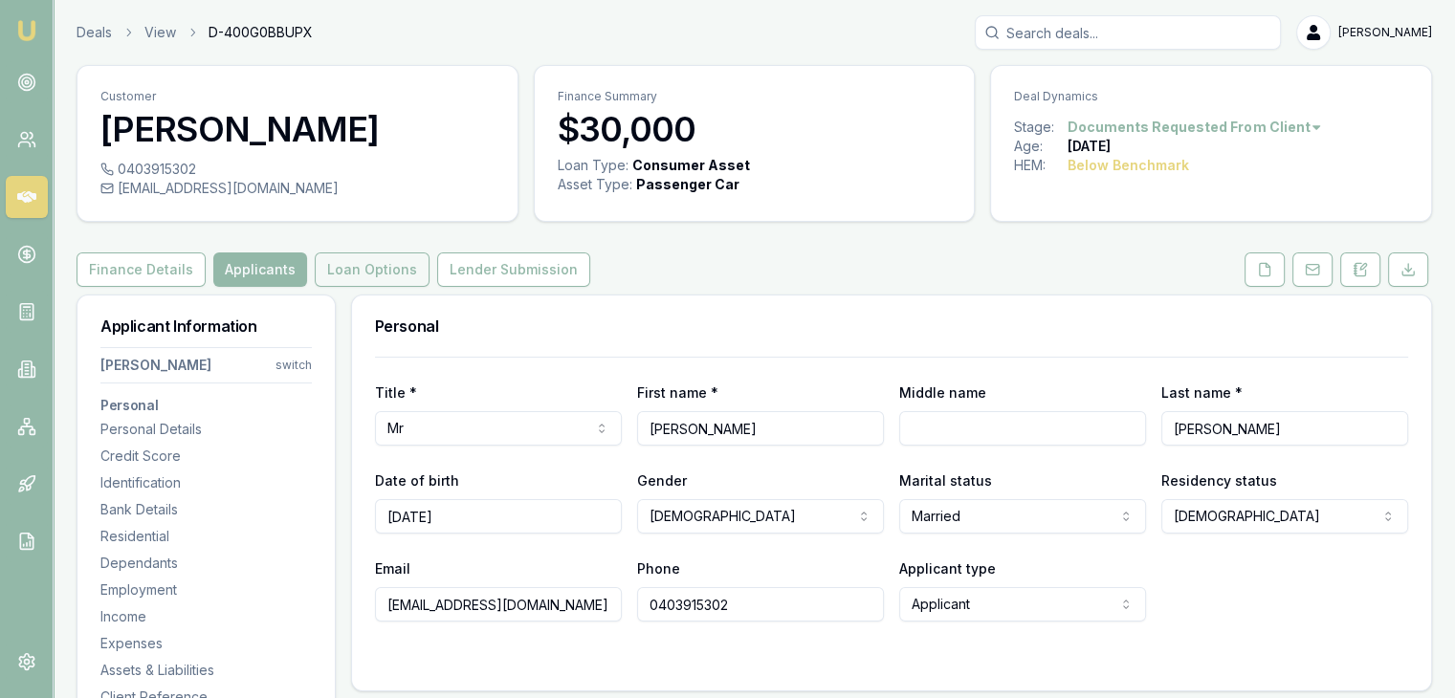
click at [390, 256] on button "Loan Options" at bounding box center [372, 270] width 115 height 34
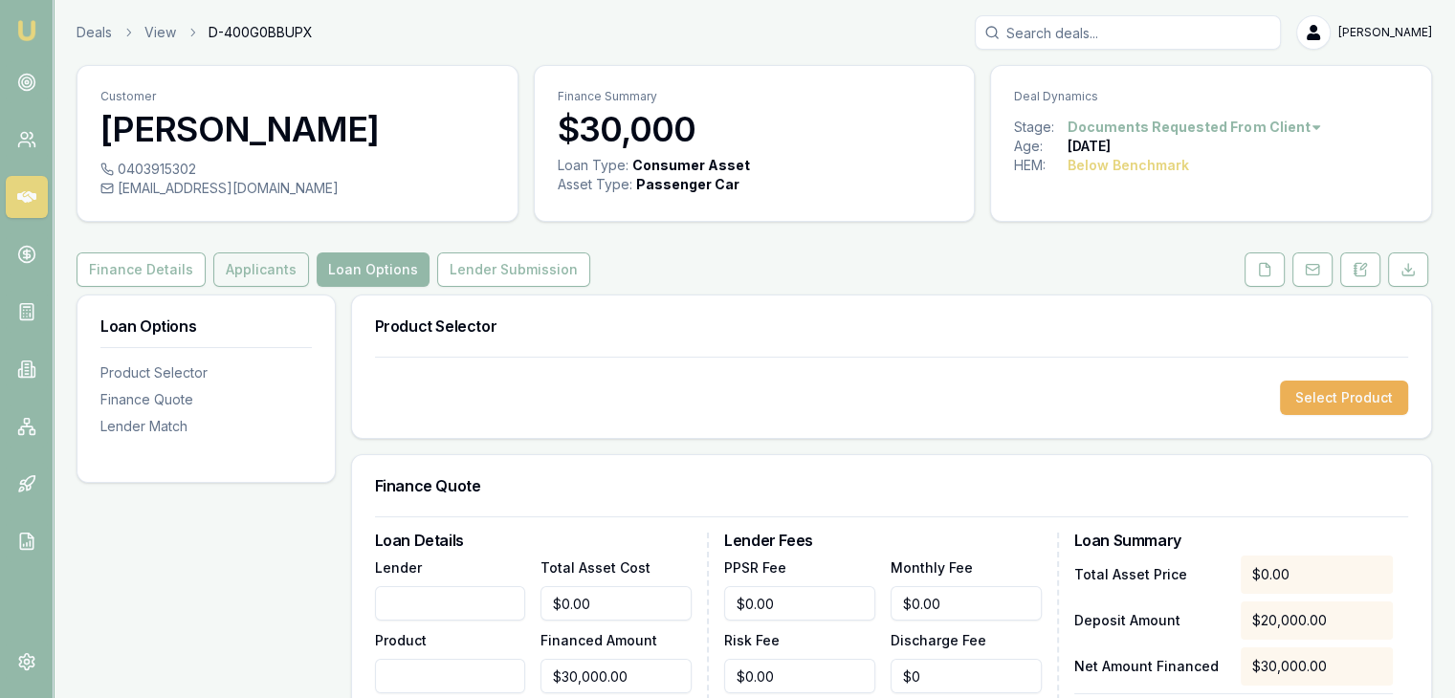
click at [265, 257] on button "Applicants" at bounding box center [261, 270] width 96 height 34
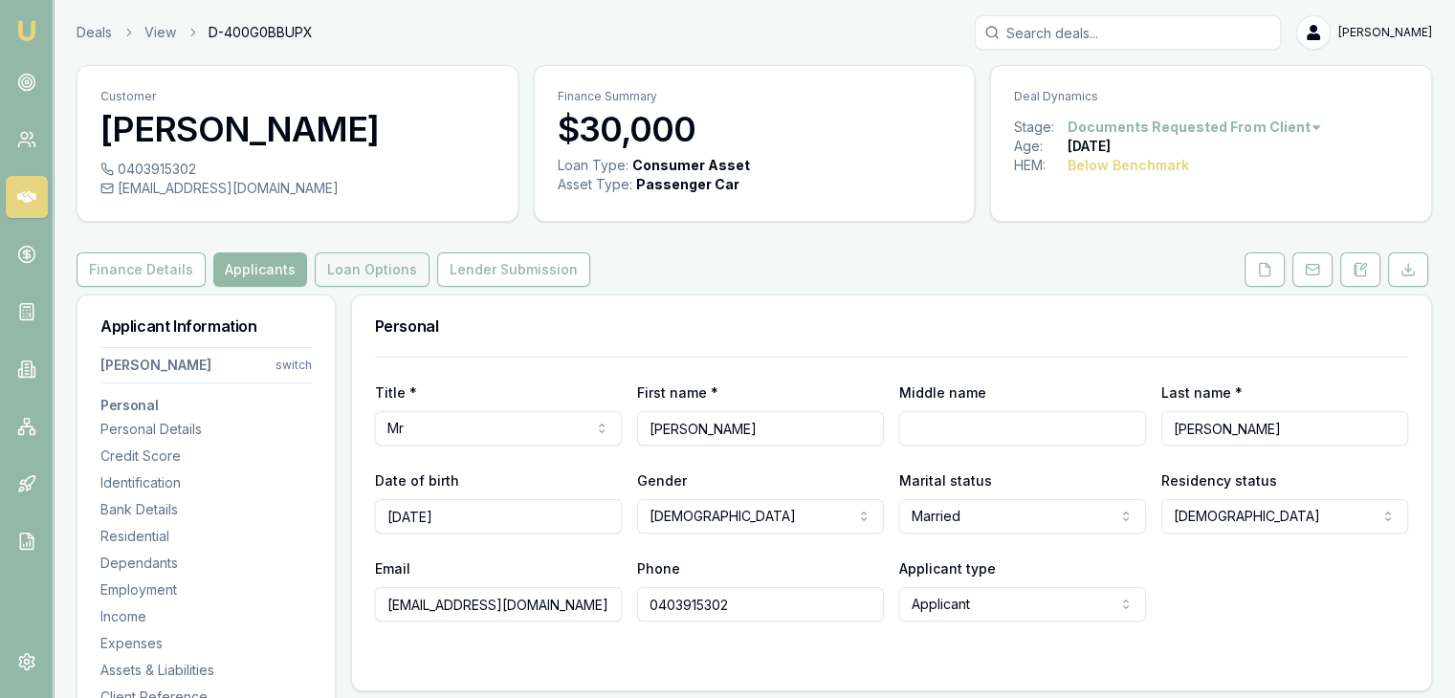
click at [342, 255] on button "Loan Options" at bounding box center [372, 270] width 115 height 34
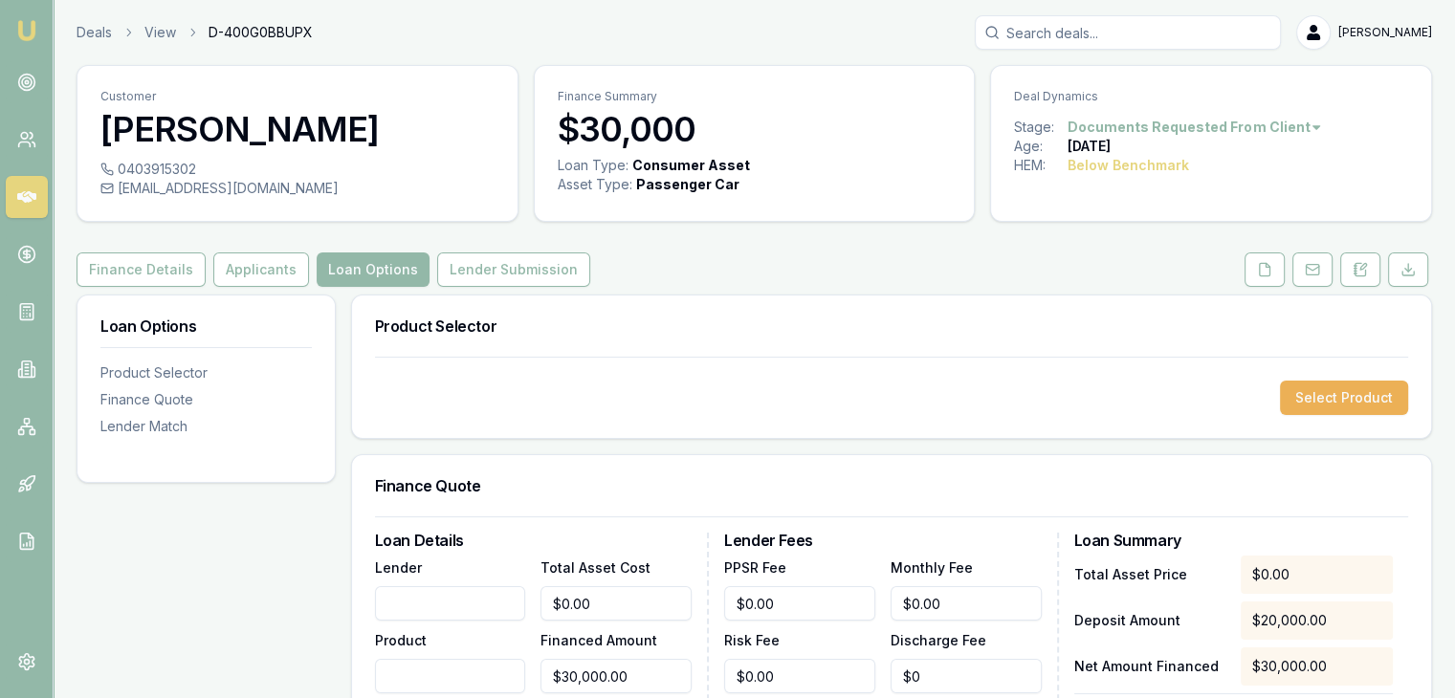
click at [448, 595] on input "Lender" at bounding box center [450, 603] width 151 height 34
click at [1320, 383] on button "Select Product" at bounding box center [1344, 398] width 128 height 34
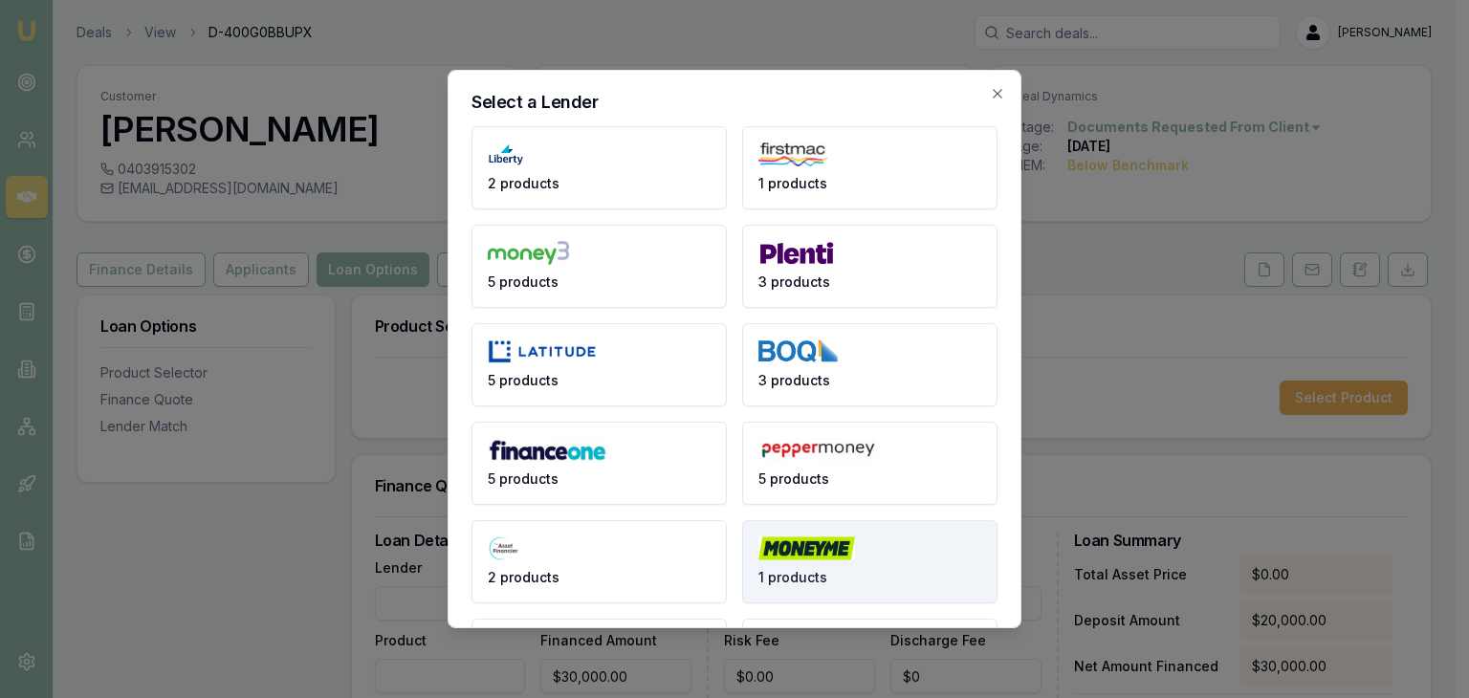
click at [761, 553] on img at bounding box center [807, 549] width 97 height 24
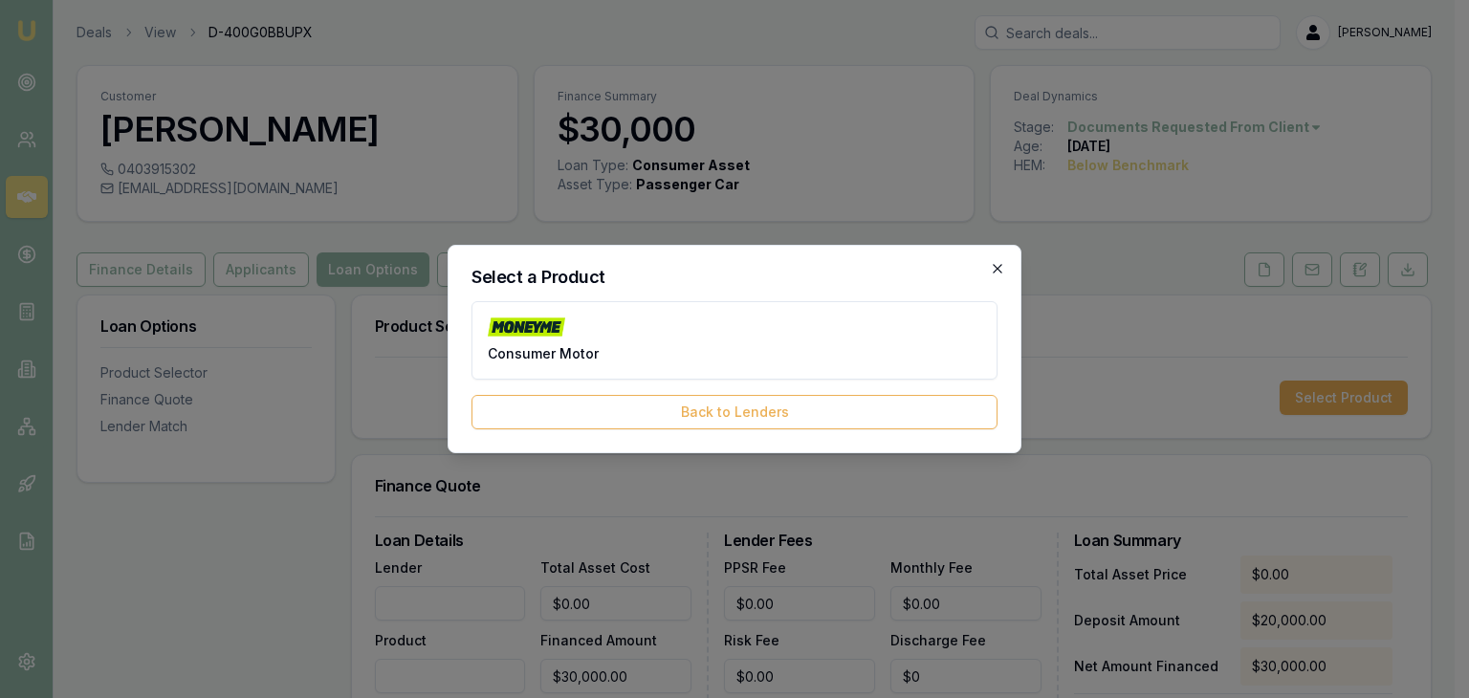
click at [996, 264] on icon "button" at bounding box center [997, 268] width 15 height 15
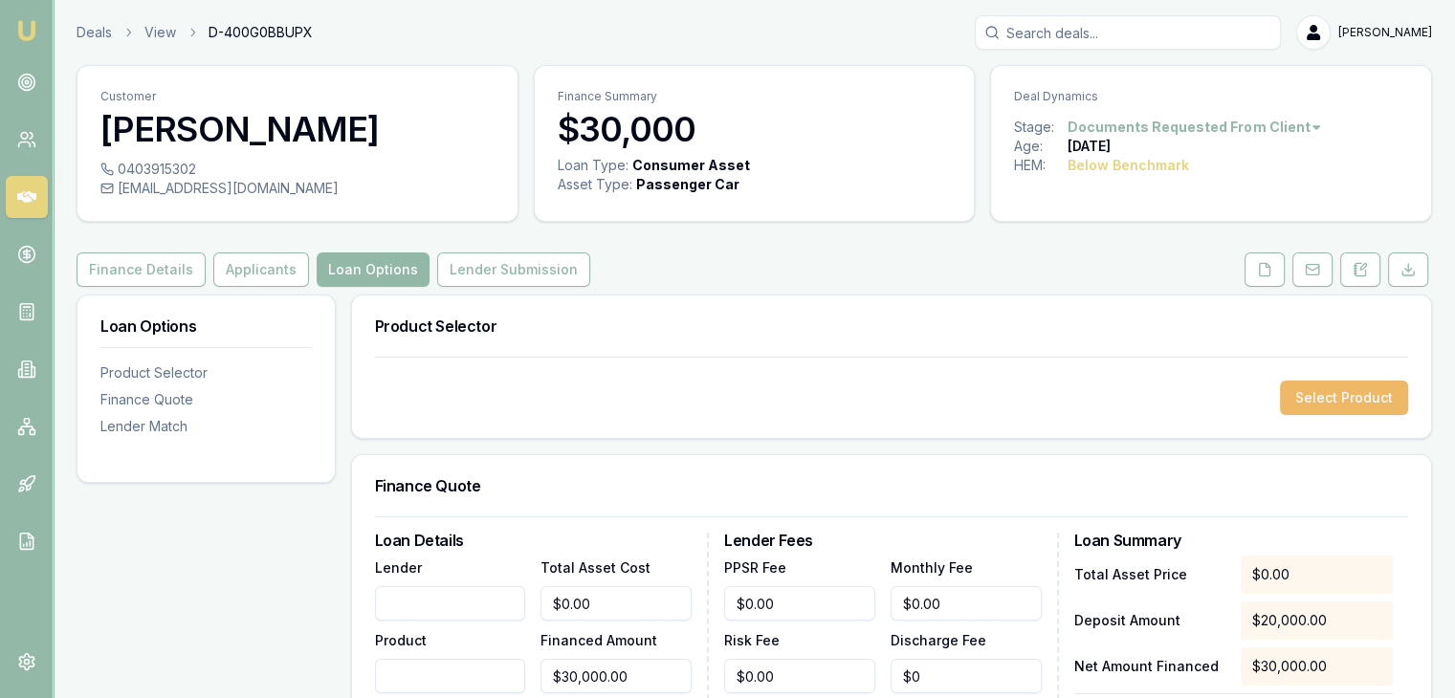
click at [1329, 397] on button "Select Product" at bounding box center [1344, 398] width 128 height 34
click at [425, 593] on input "Lender" at bounding box center [450, 603] width 151 height 34
type input "U"
type input "AUTO PAY"
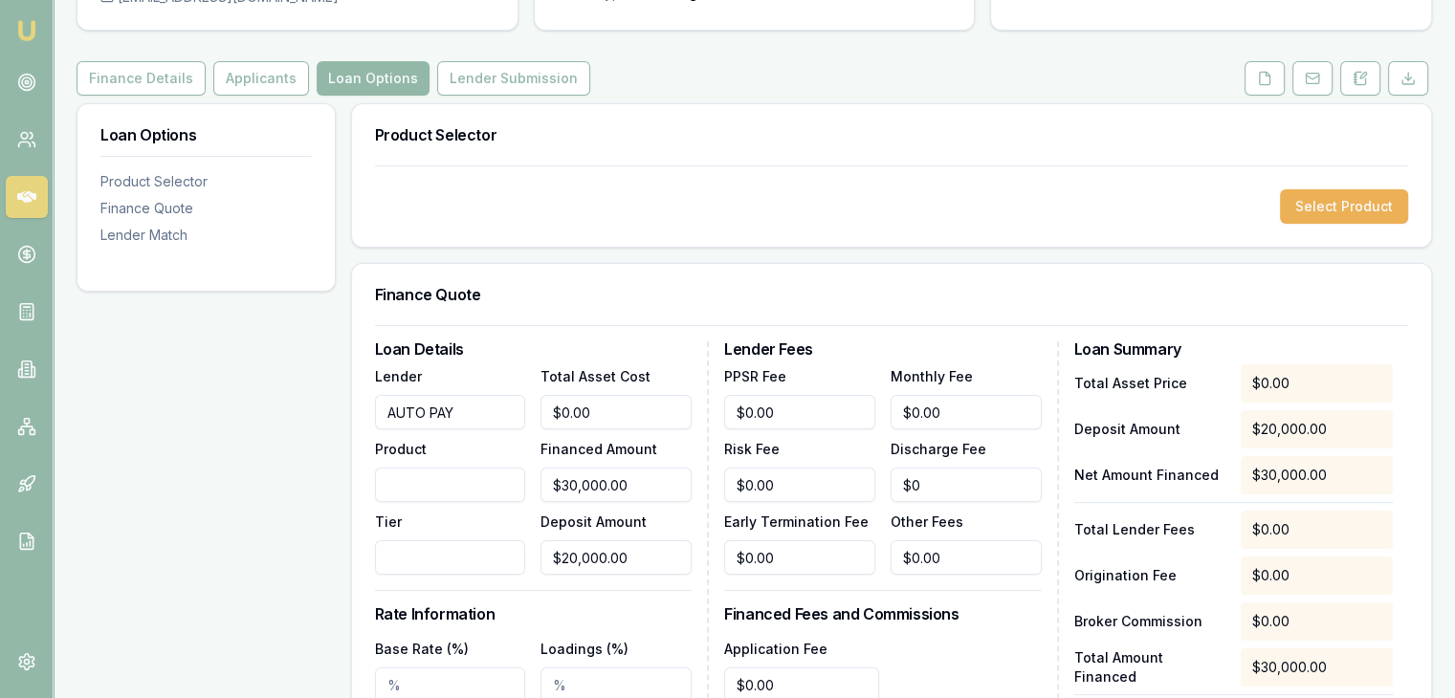
scroll to position [383, 0]
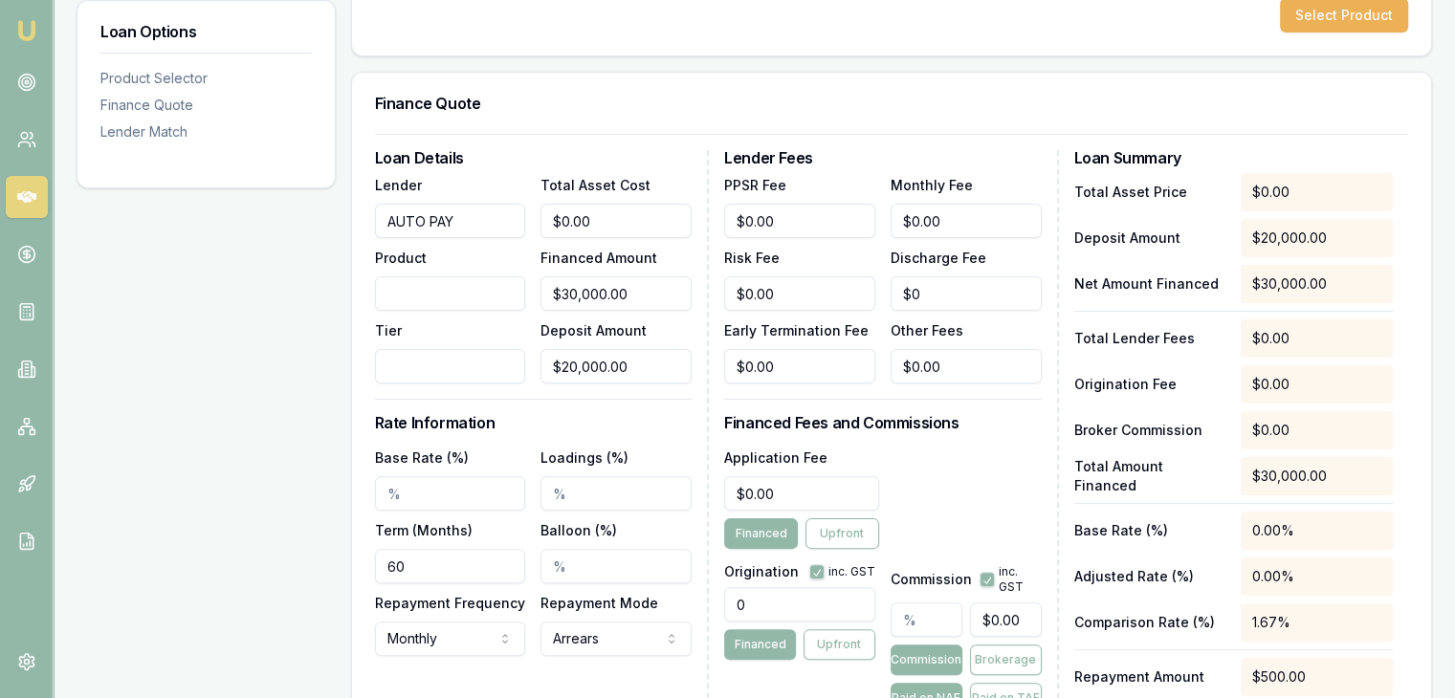
click at [449, 286] on input "Product" at bounding box center [450, 293] width 151 height 34
click at [484, 493] on input "Base Rate (%)" at bounding box center [450, 493] width 151 height 34
type input "8.95%"
click at [578, 498] on input "Loadings (%)" at bounding box center [615, 493] width 151 height 34
type input "2.00%"
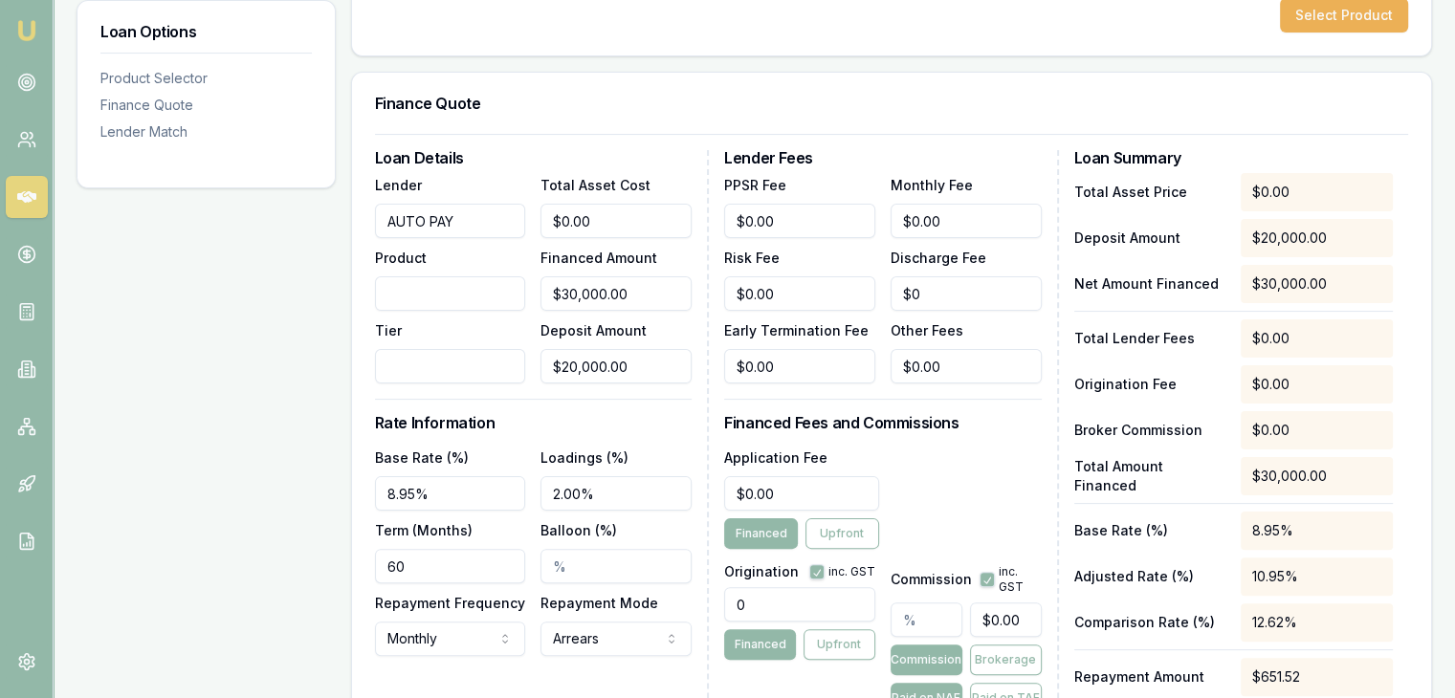
click at [448, 563] on input "60" at bounding box center [450, 566] width 151 height 34
click at [426, 491] on input "8.95%" at bounding box center [450, 493] width 151 height 34
type input "8"
type input "6.95%"
click at [367, 472] on div "Loan Details Lender AUTO PAY Product Tier Total Asset Cost $0.00 Financed Amoun…" at bounding box center [891, 451] width 1079 height 635
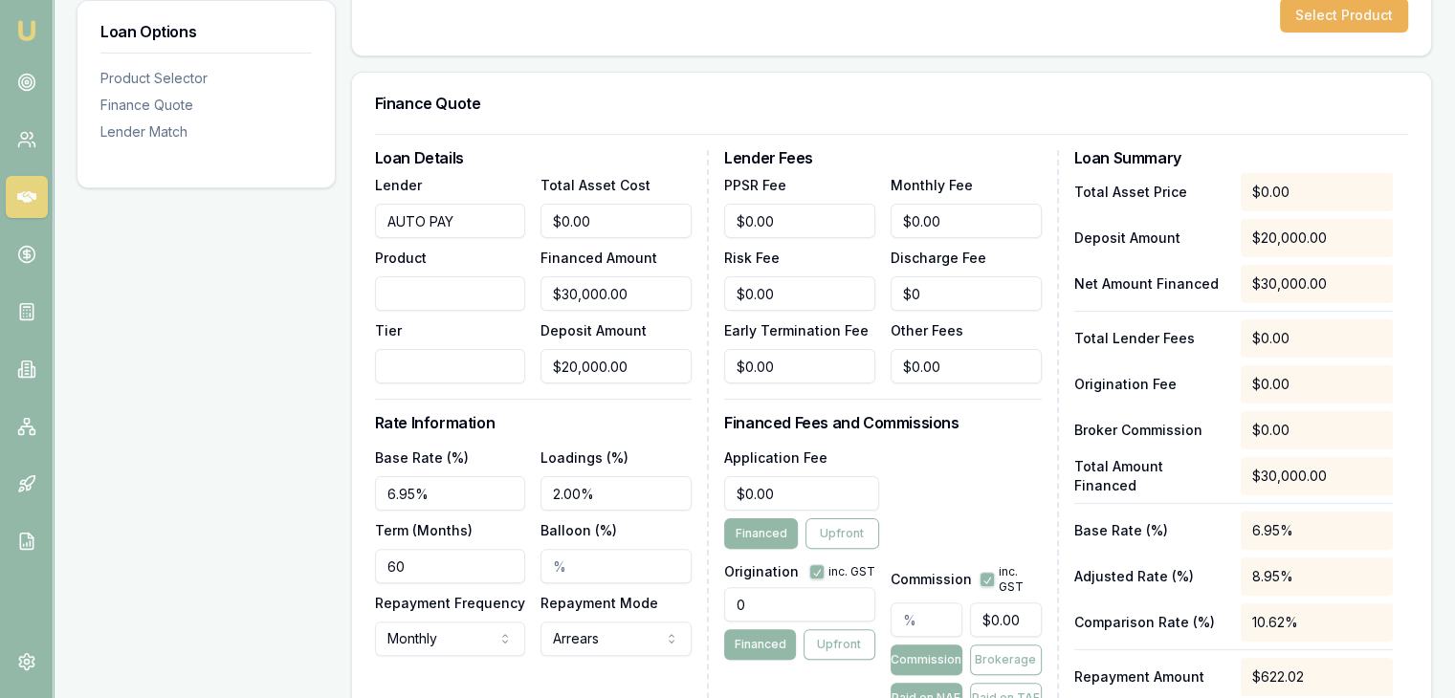
click at [409, 565] on input "60" at bounding box center [450, 566] width 151 height 34
type input "0"
click at [592, 220] on input "0" at bounding box center [615, 221] width 151 height 34
type input "5"
type input "$0.00"
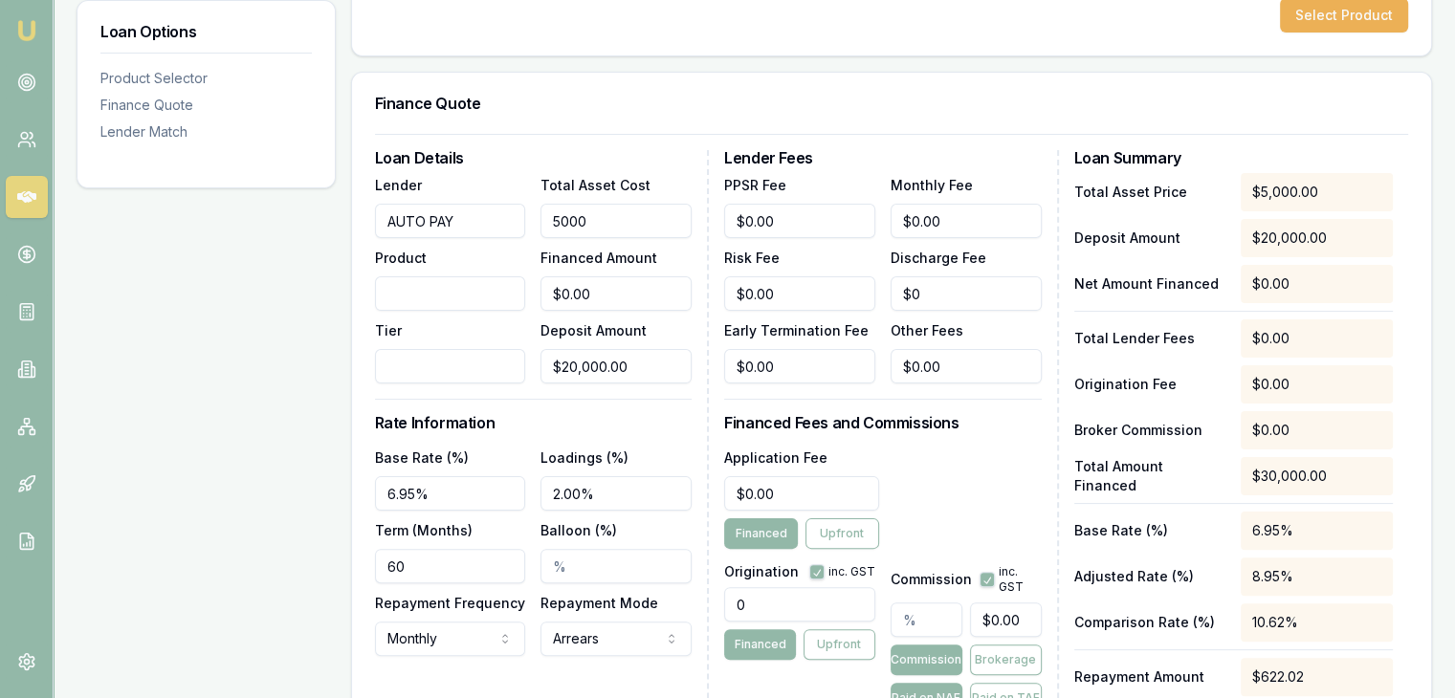
type input "50000"
type input "$30,000.00"
type input "$50,000.00"
click at [327, 312] on div "Loan Options Product Selector Finance Quote Lender Match" at bounding box center [206, 619] width 259 height 1415
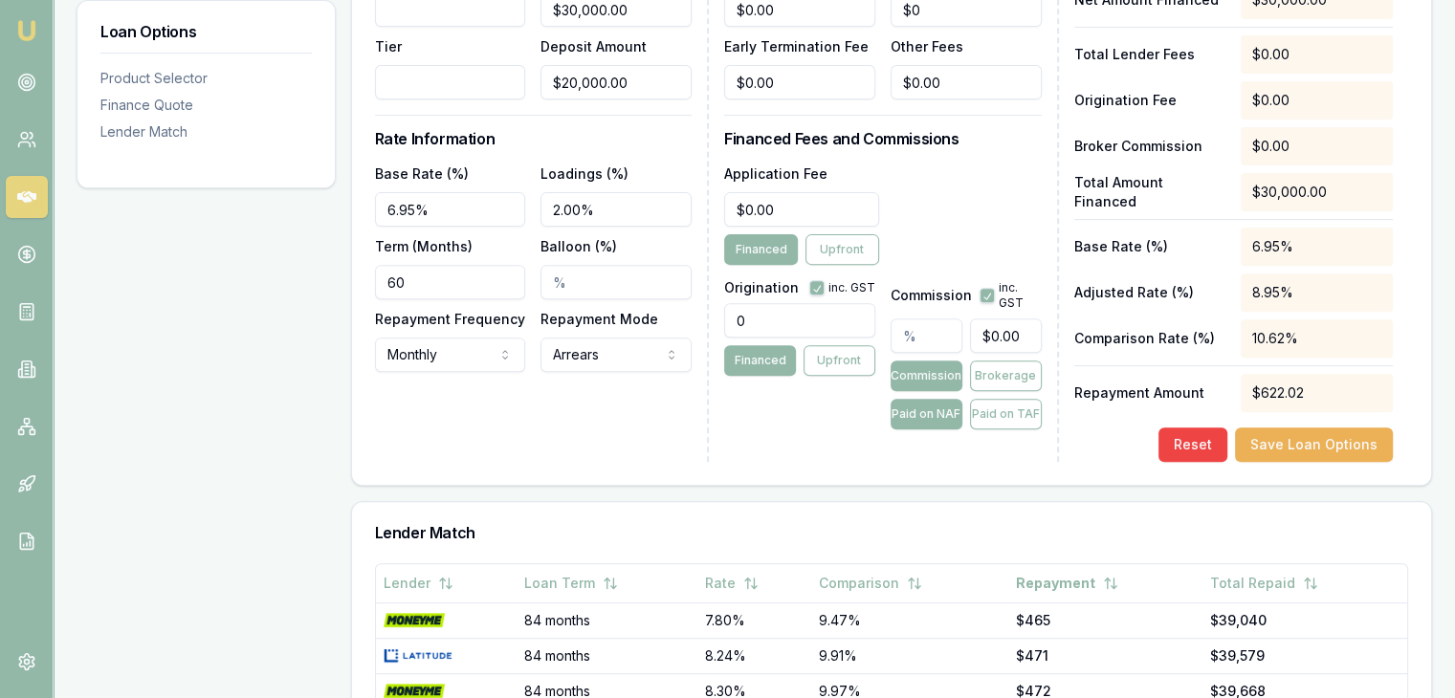
scroll to position [670, 0]
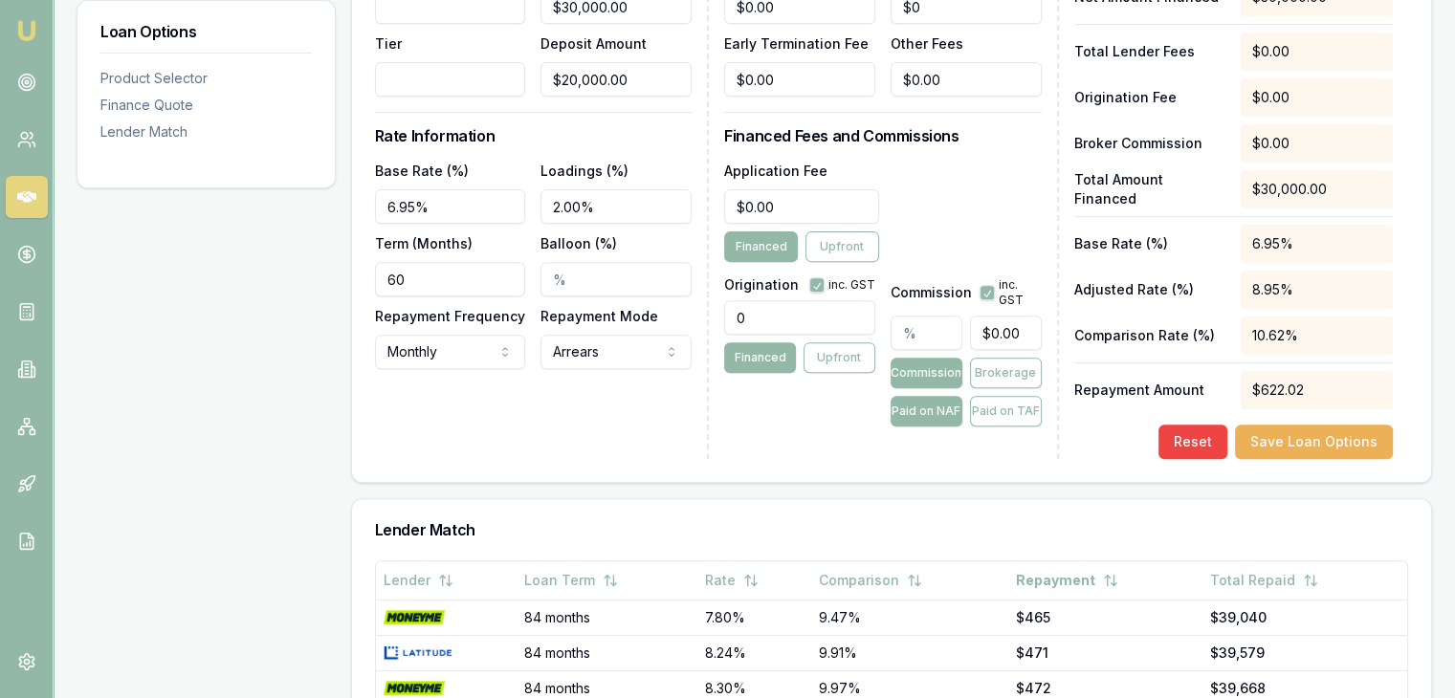
click at [937, 336] on input "text" at bounding box center [927, 333] width 72 height 34
type input "4"
type input "$1,200.00"
type input "4.00%"
click at [809, 310] on input "0" at bounding box center [799, 317] width 151 height 34
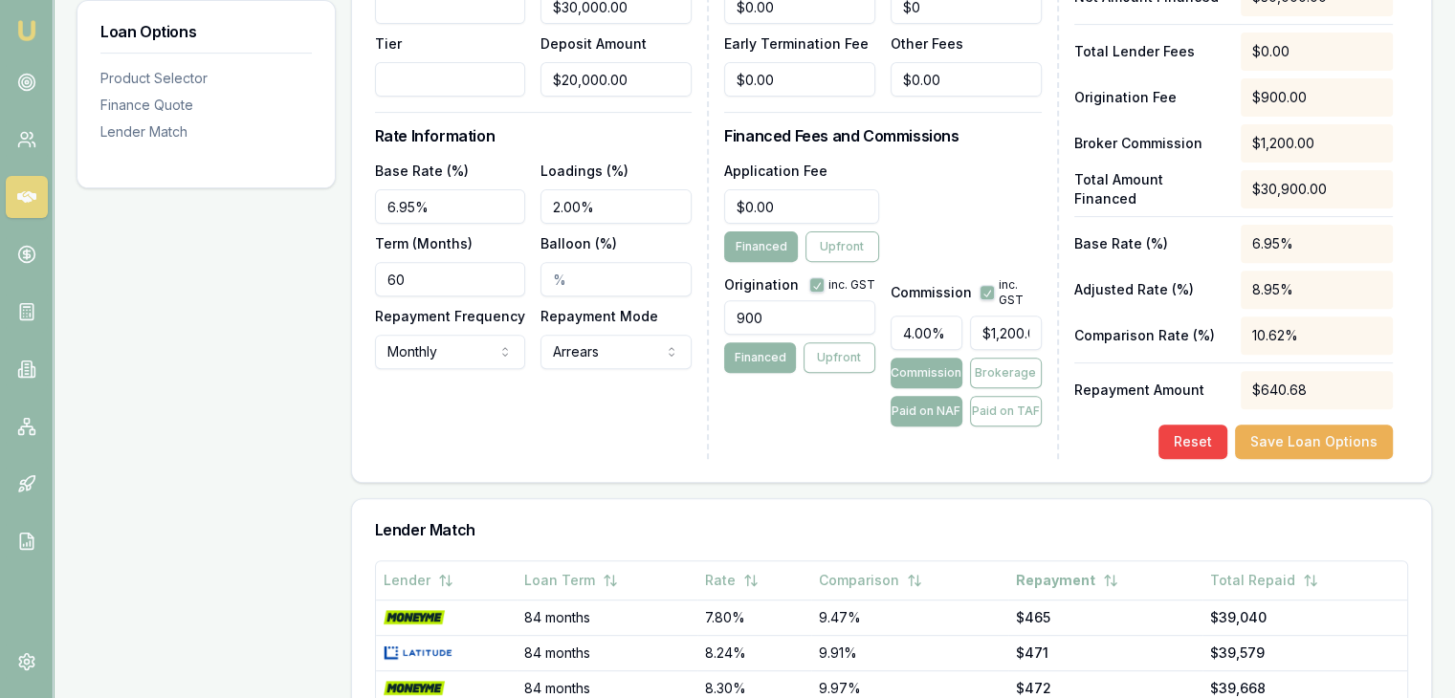
type input "900.00"
click at [770, 395] on div "Origination inc. GST 900.00 Financed Upfront" at bounding box center [799, 348] width 151 height 157
click at [811, 437] on div "Lender Fees PPSR Fee $0.00 Monthly Fee $0.00 Risk Fee $0.00 Discharge Fee $0 Ea…" at bounding box center [891, 161] width 334 height 596
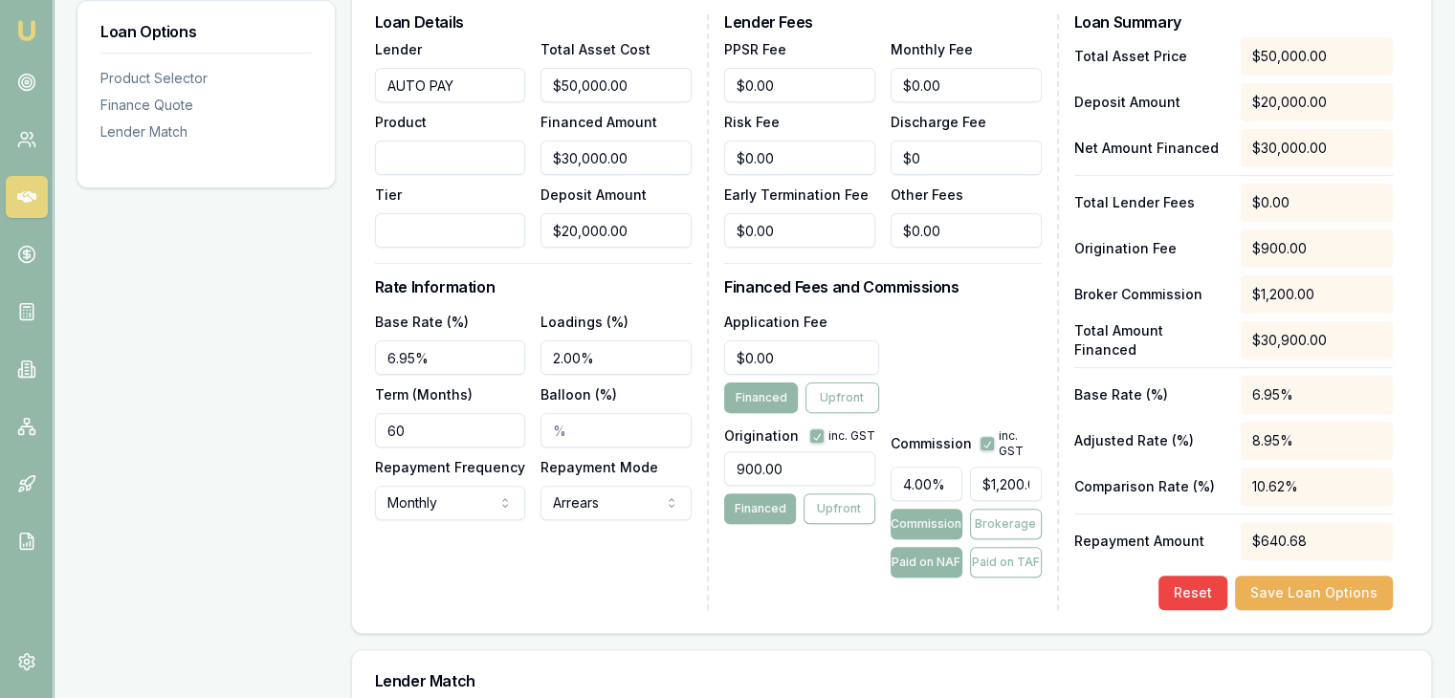
scroll to position [478, 0]
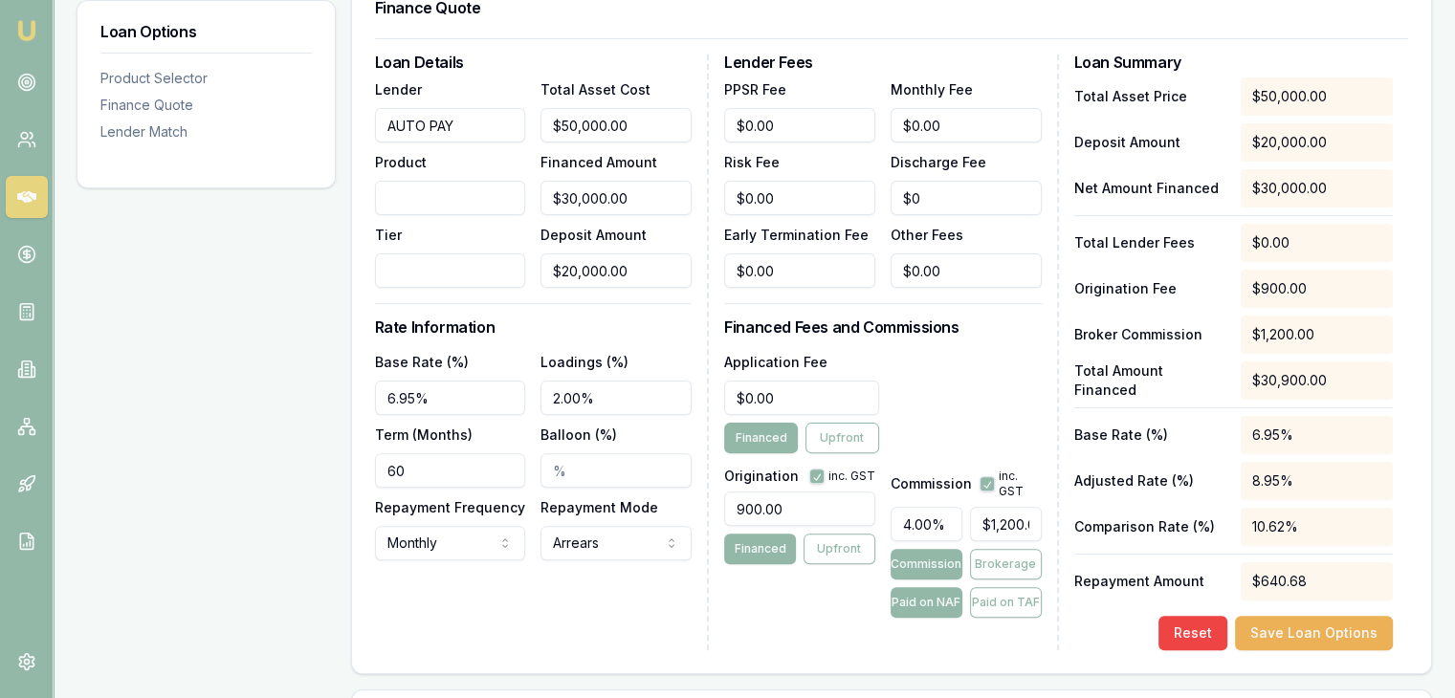
click at [1286, 326] on div "$1,200.00" at bounding box center [1317, 335] width 152 height 38
click at [928, 522] on input "4.00%" at bounding box center [927, 524] width 72 height 34
type input "4.03"
type input "$1,209.00"
type input "4"
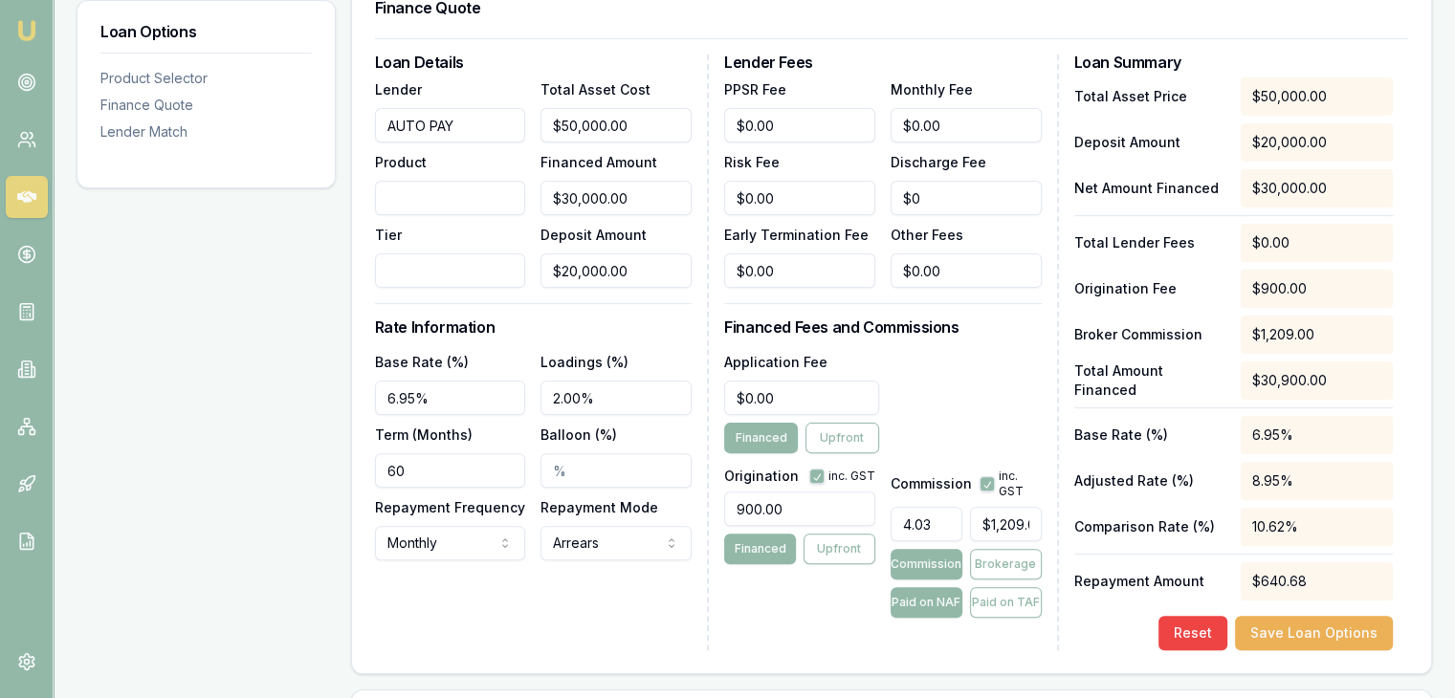
type input "$1,200.00"
type input "4.5"
type input "$1,350.00"
type input "4"
type input "$1,200.00"
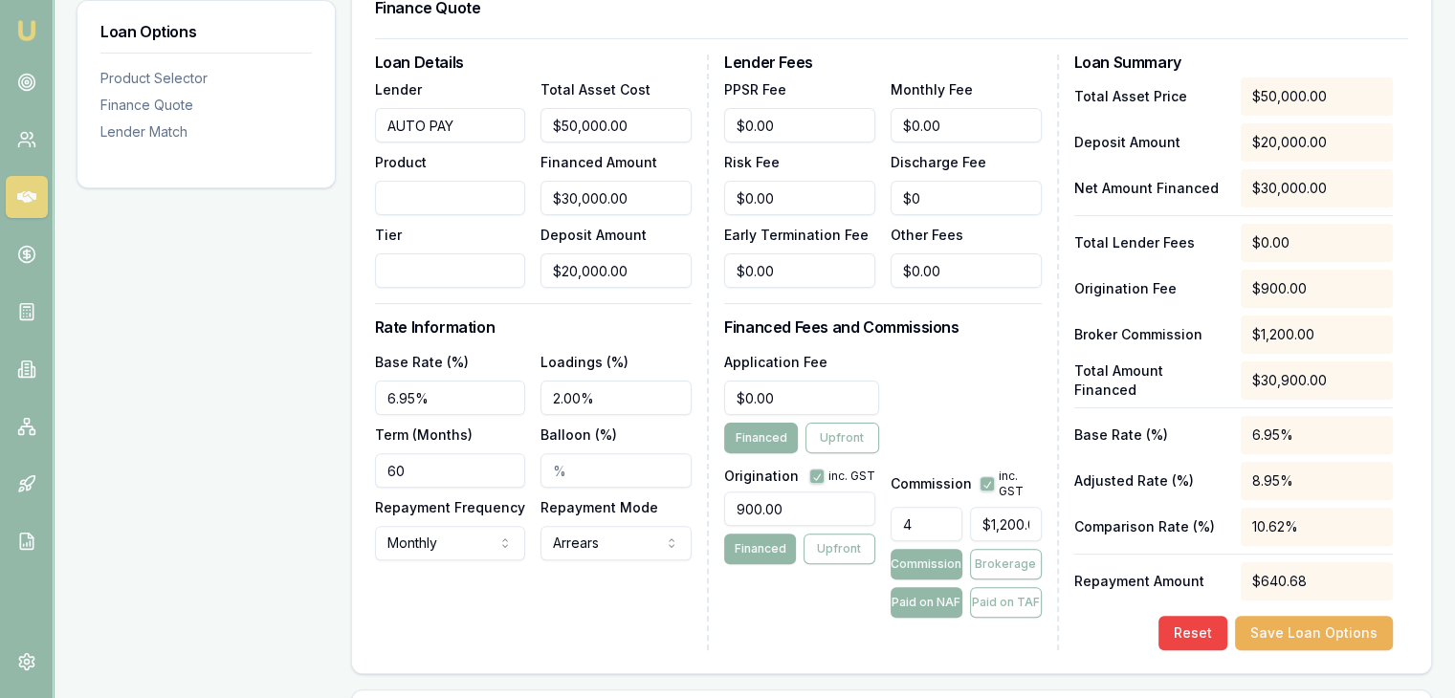
type input "43"
type input "$12,900.00"
type input "4"
type input "$1,200.00"
type input "4.3"
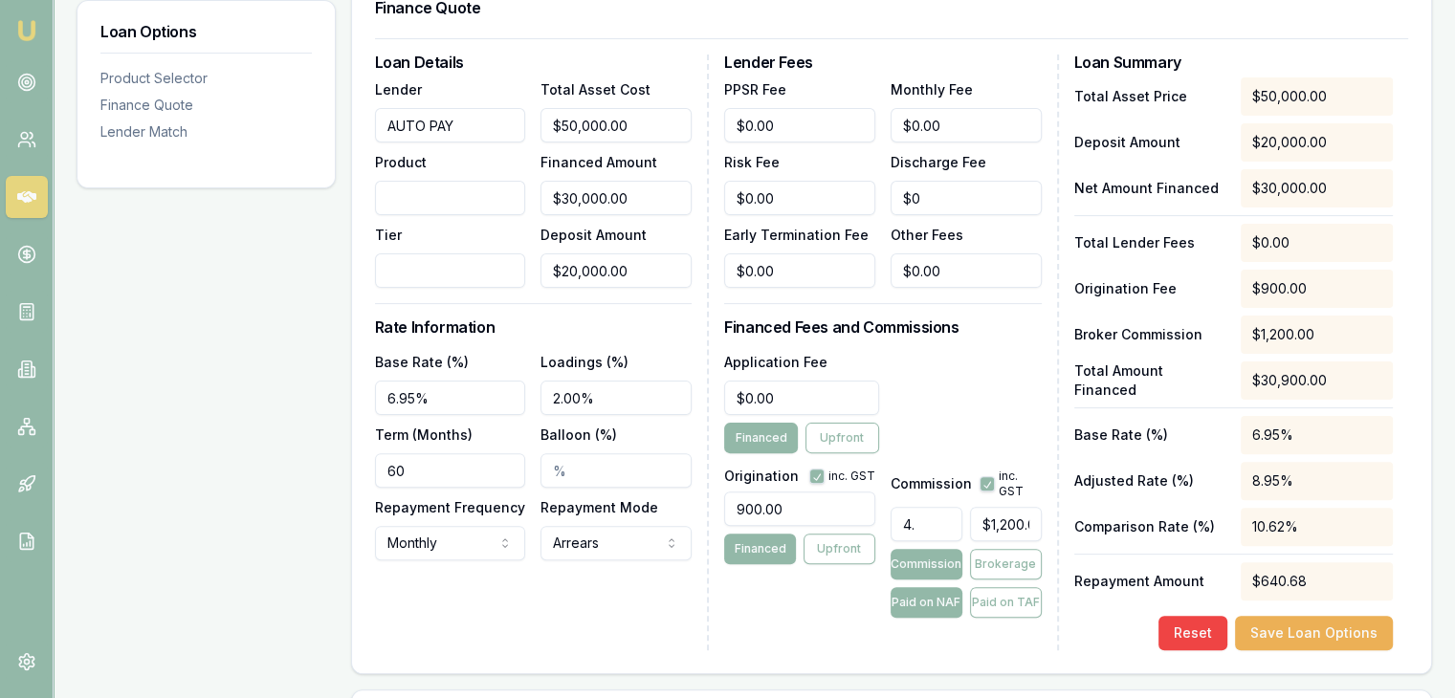
type input "$1,290.00"
type input "4"
type input "$1,200.00"
type input "4.2"
type input "$1,260.00"
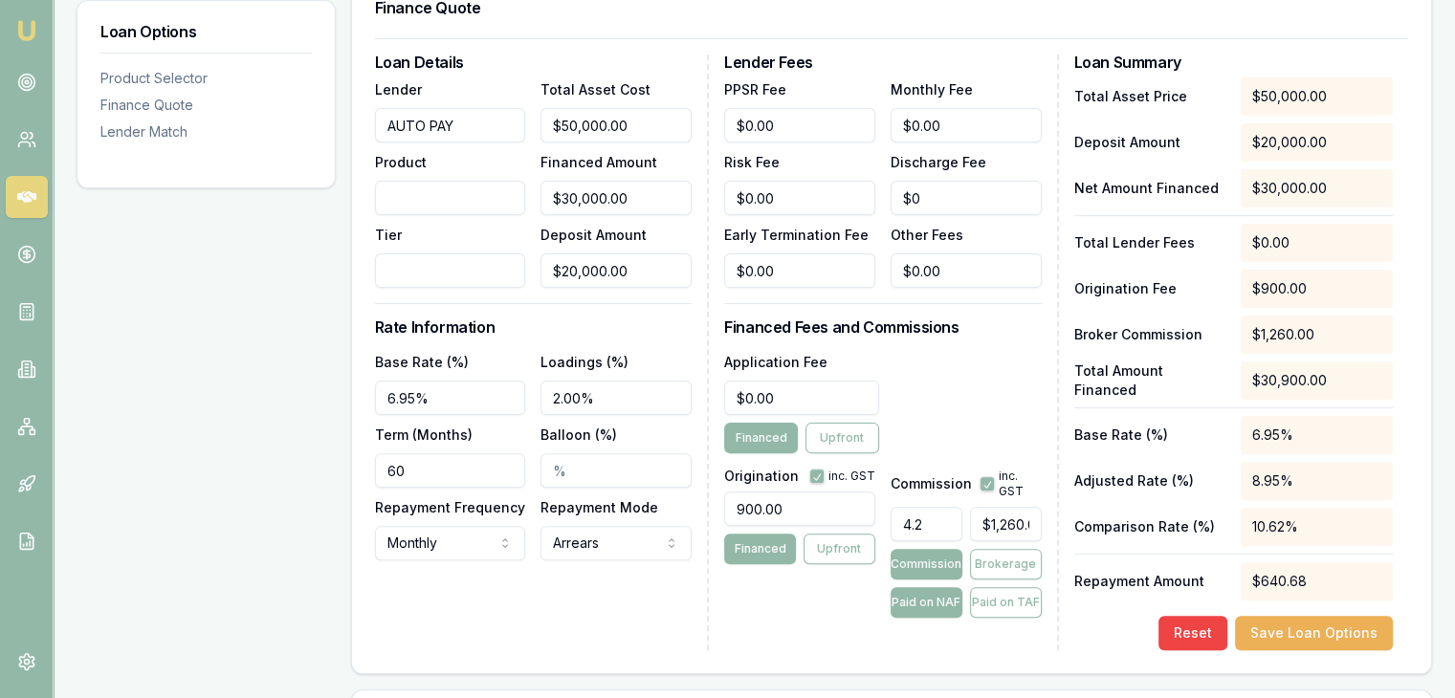
type input "4"
type input "$1,200.00"
click at [920, 438] on div "Application Fee $0.00 Financed Upfront" at bounding box center [882, 401] width 317 height 103
click at [1312, 627] on button "Save Loan Options" at bounding box center [1314, 633] width 158 height 34
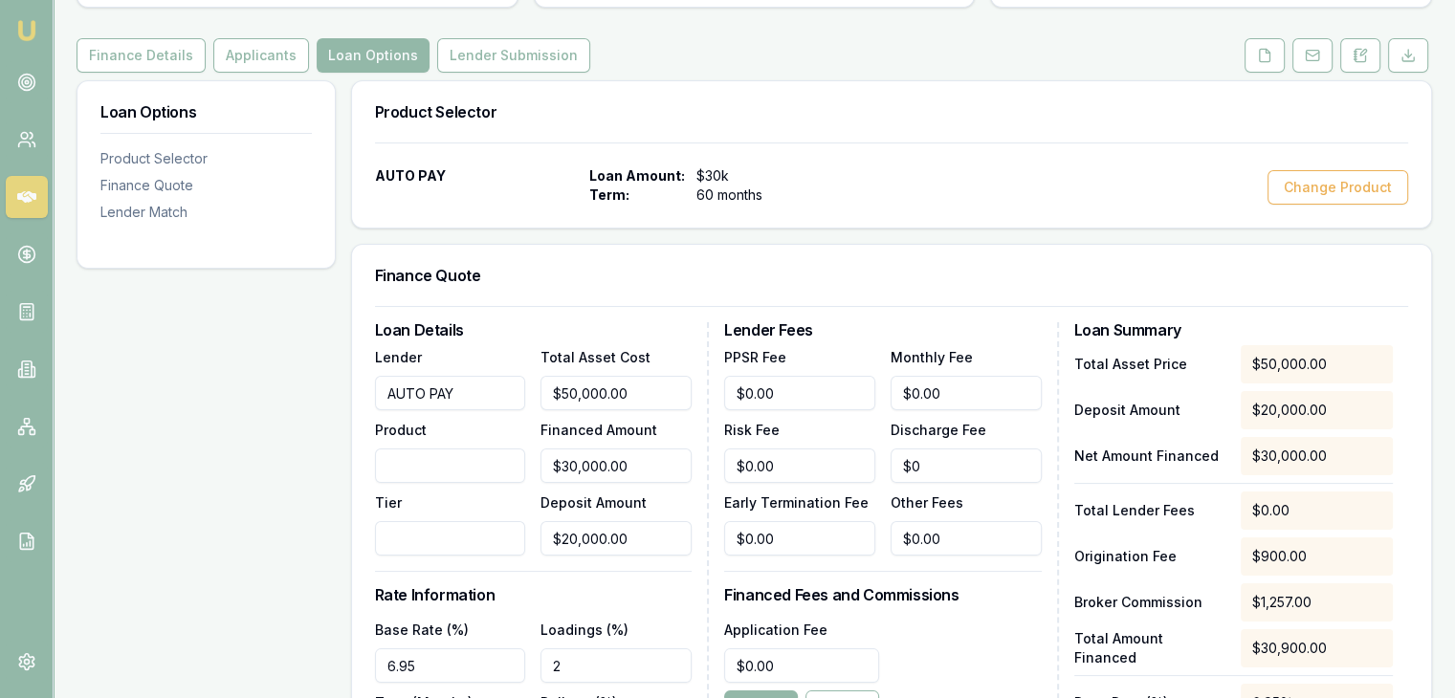
scroll to position [69, 0]
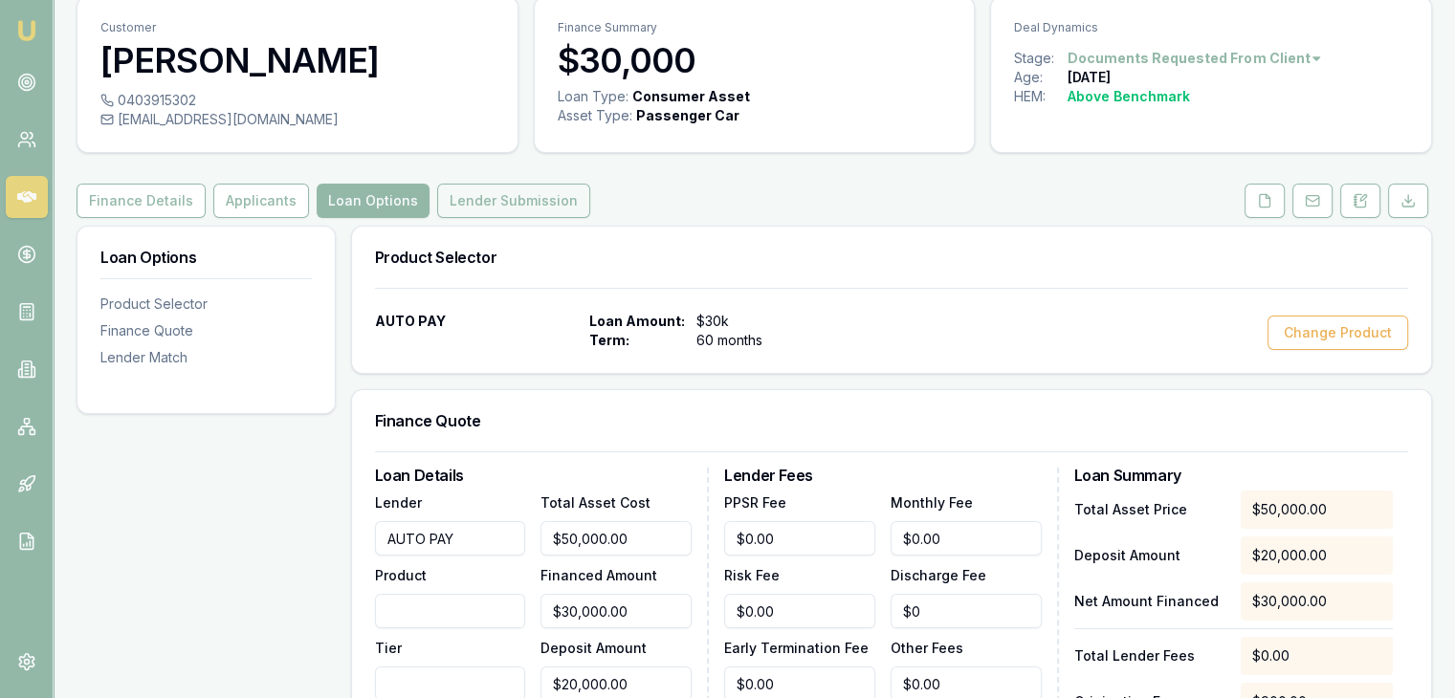
click at [482, 204] on button "Lender Submission" at bounding box center [513, 201] width 153 height 34
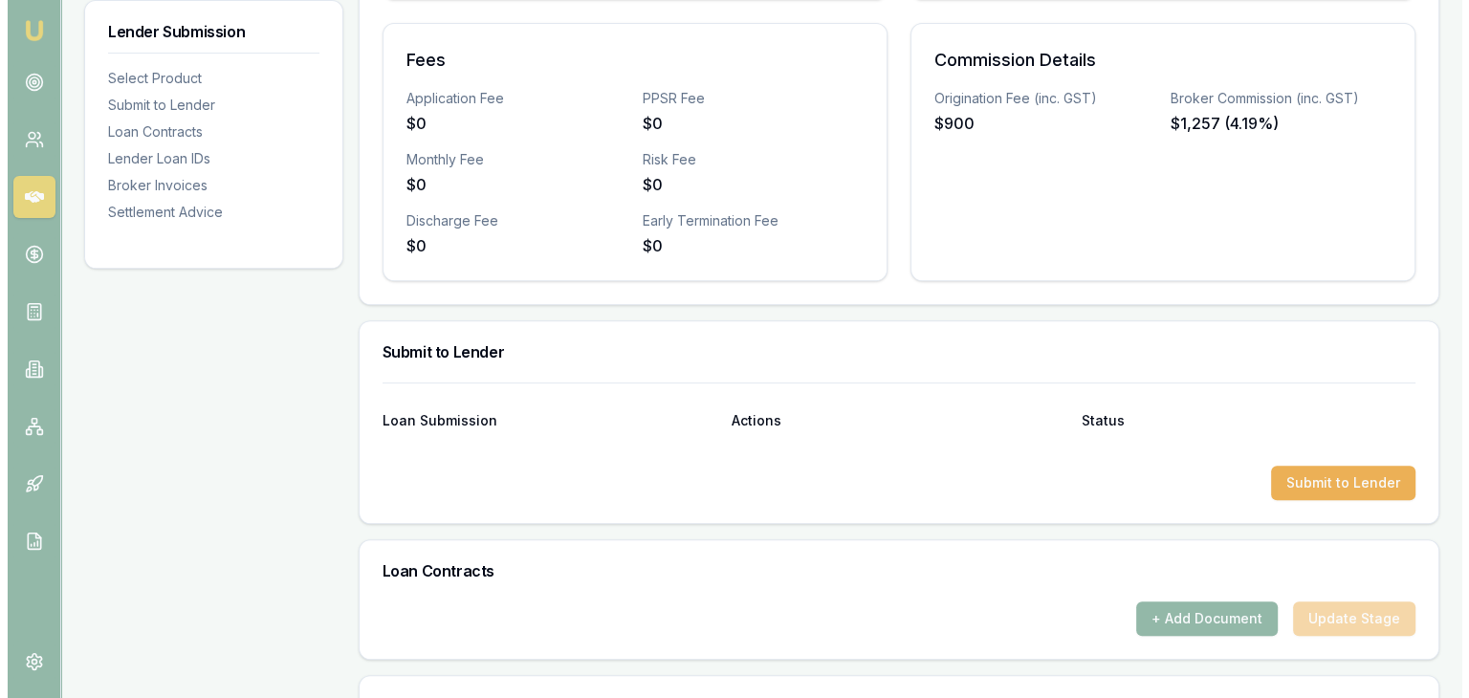
scroll to position [765, 0]
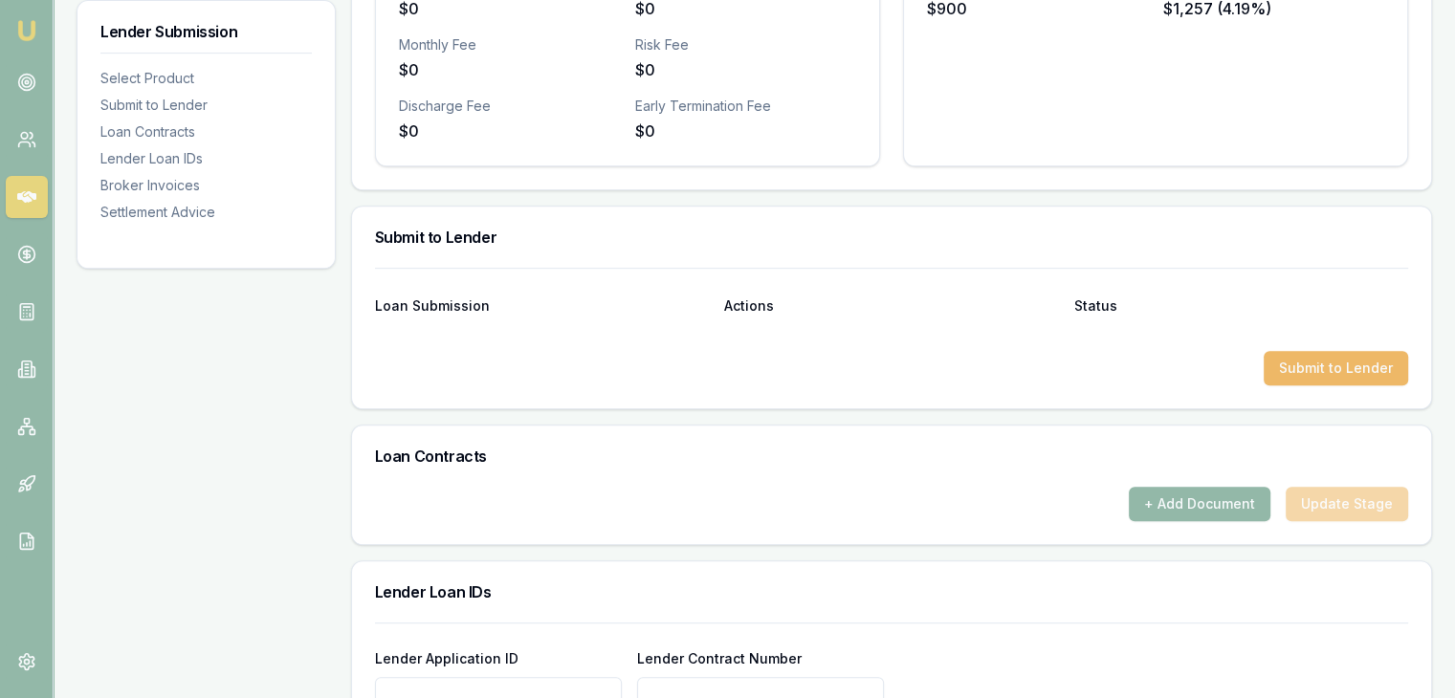
click at [1301, 368] on button "Submit to Lender" at bounding box center [1336, 368] width 144 height 34
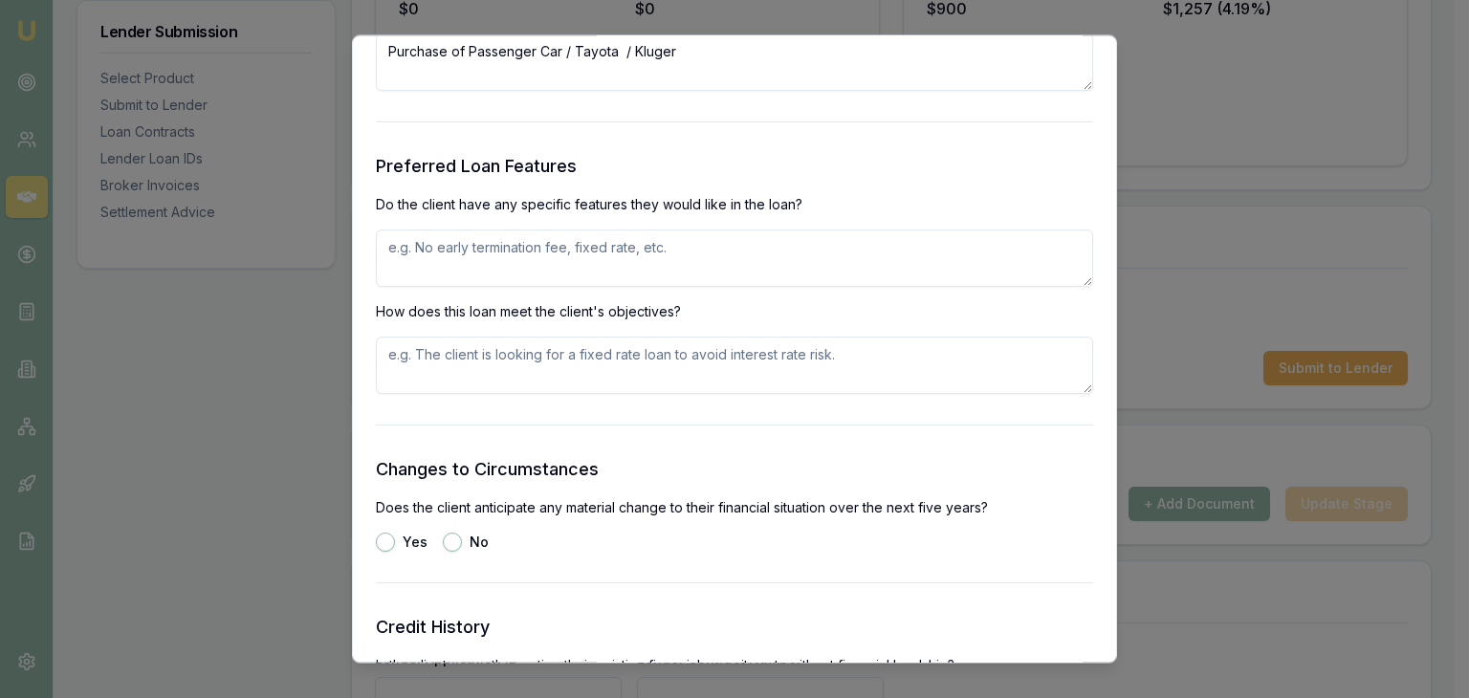
scroll to position [2487, 0]
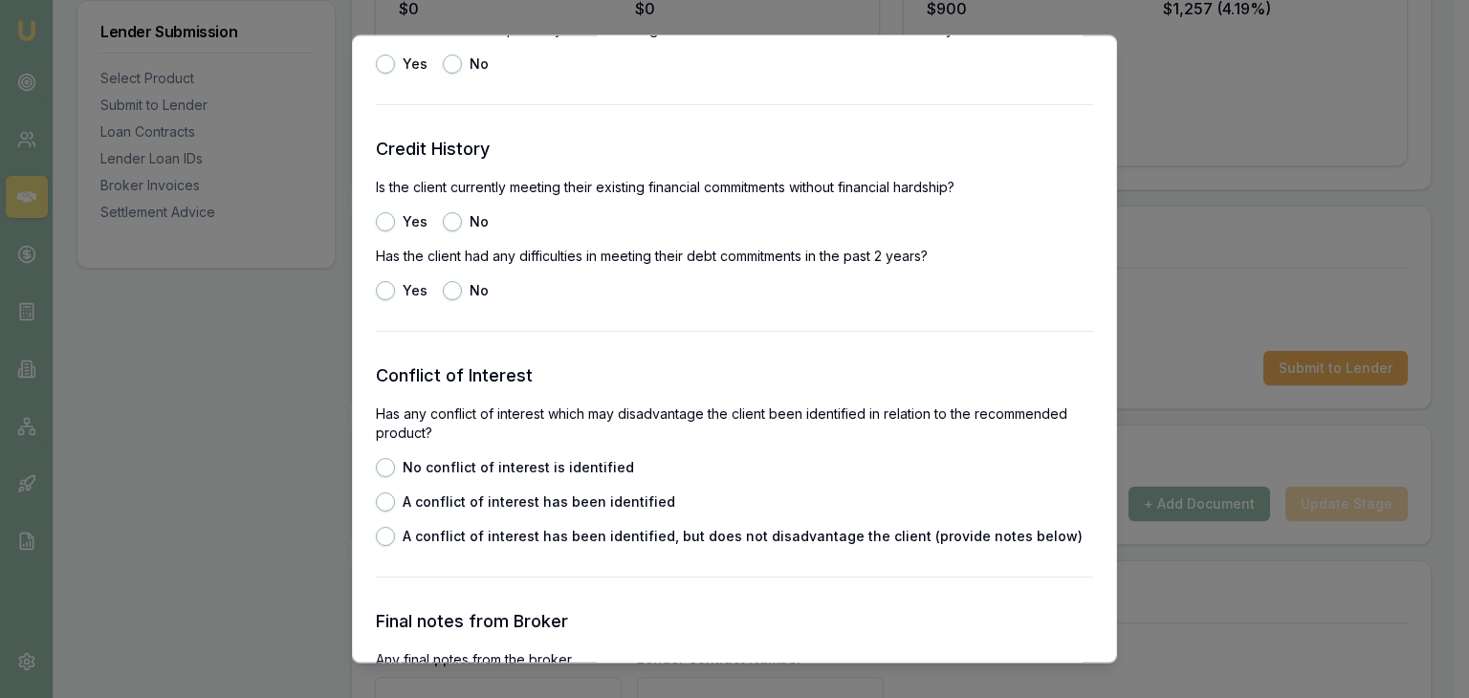
click at [377, 220] on button "Yes" at bounding box center [385, 222] width 19 height 19
click at [452, 289] on button "No" at bounding box center [452, 291] width 19 height 19
click at [390, 468] on button "No conflict of interest is identified" at bounding box center [385, 468] width 19 height 19
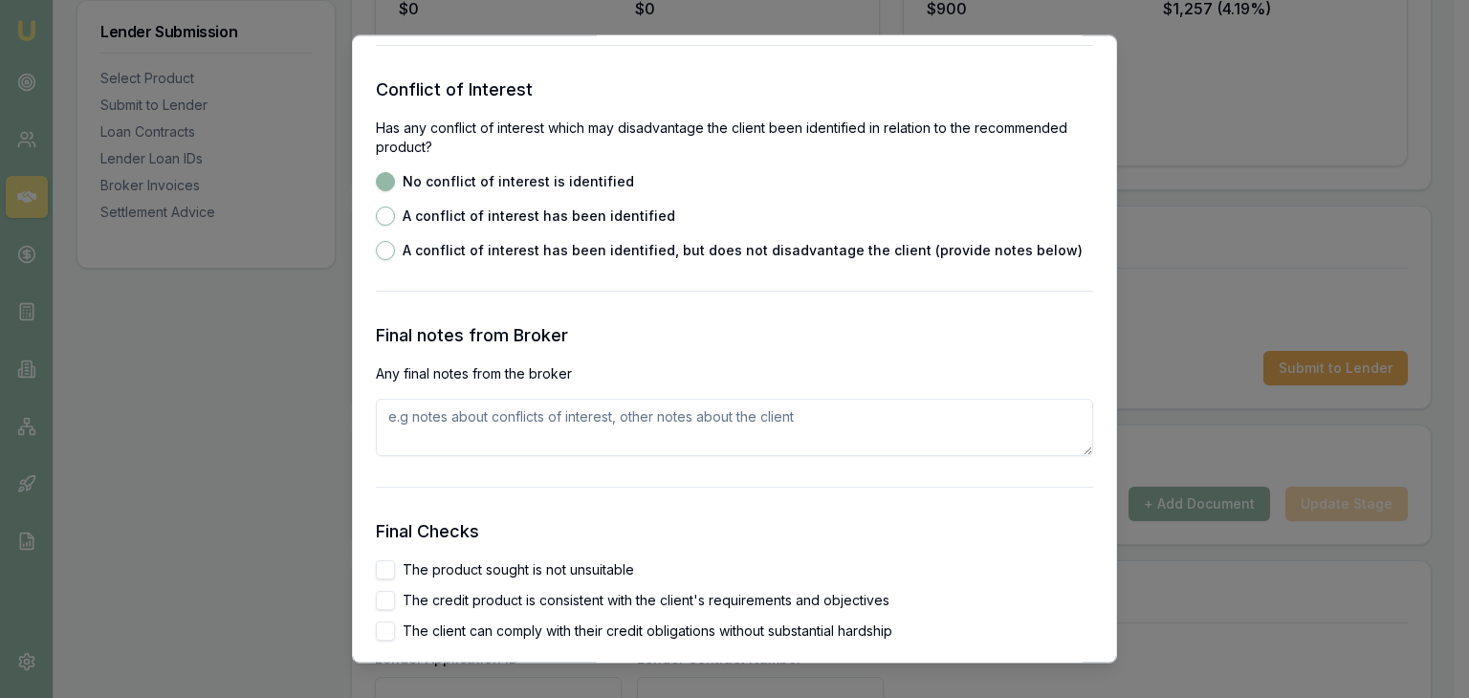
scroll to position [2774, 0]
click at [403, 417] on textarea at bounding box center [734, 427] width 717 height 57
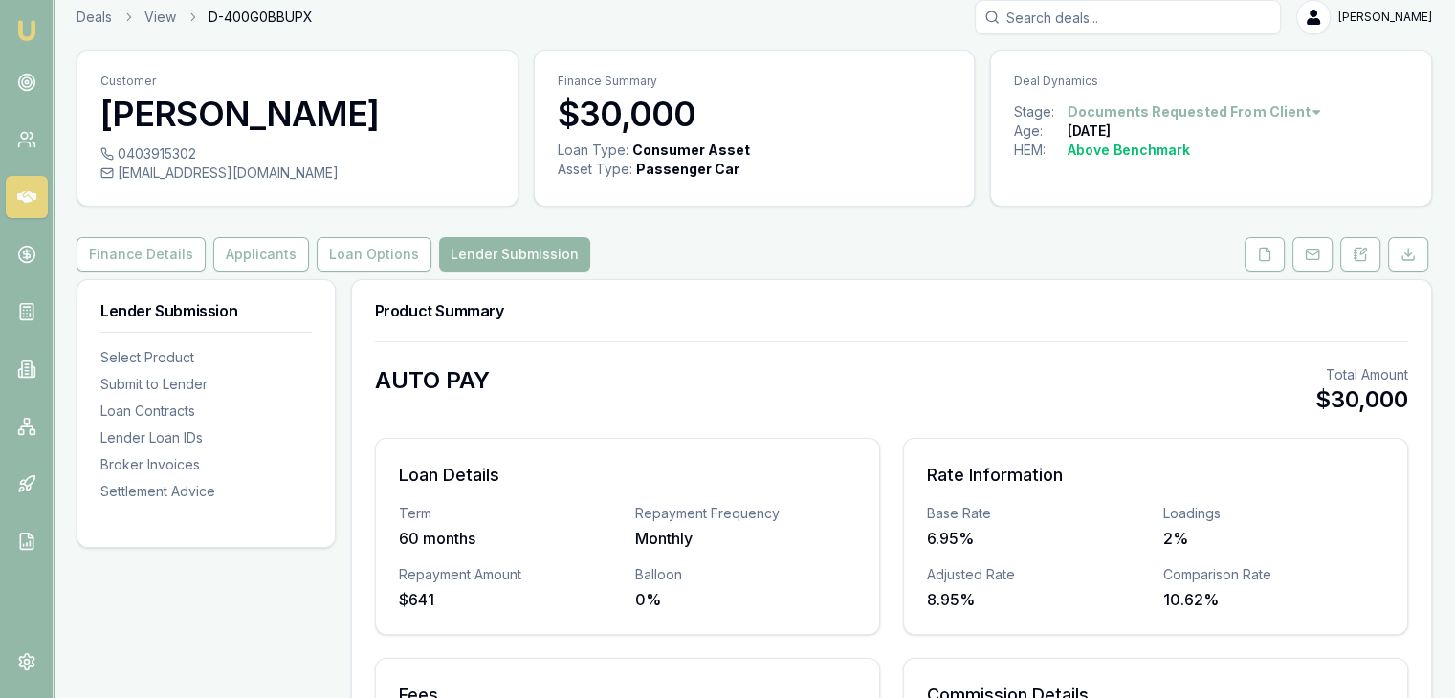
scroll to position [0, 0]
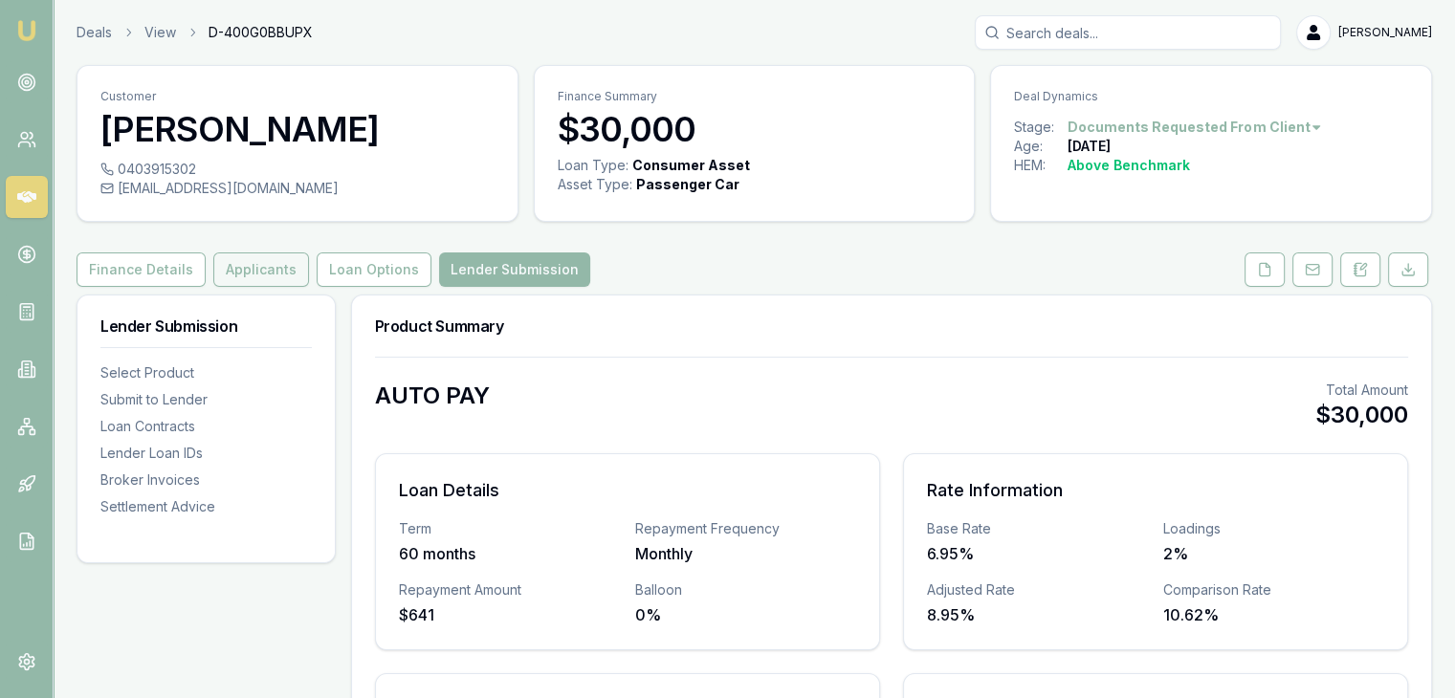
click at [252, 269] on button "Applicants" at bounding box center [261, 270] width 96 height 34
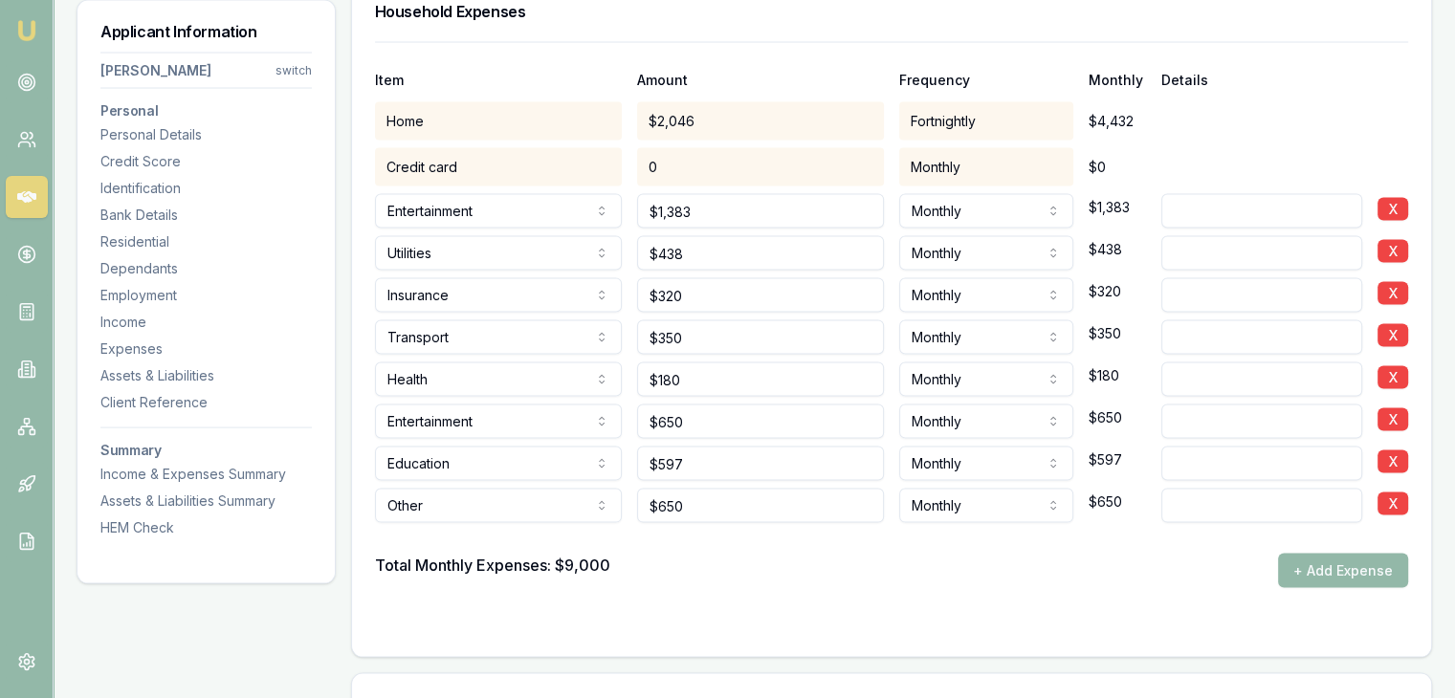
scroll to position [3756, 0]
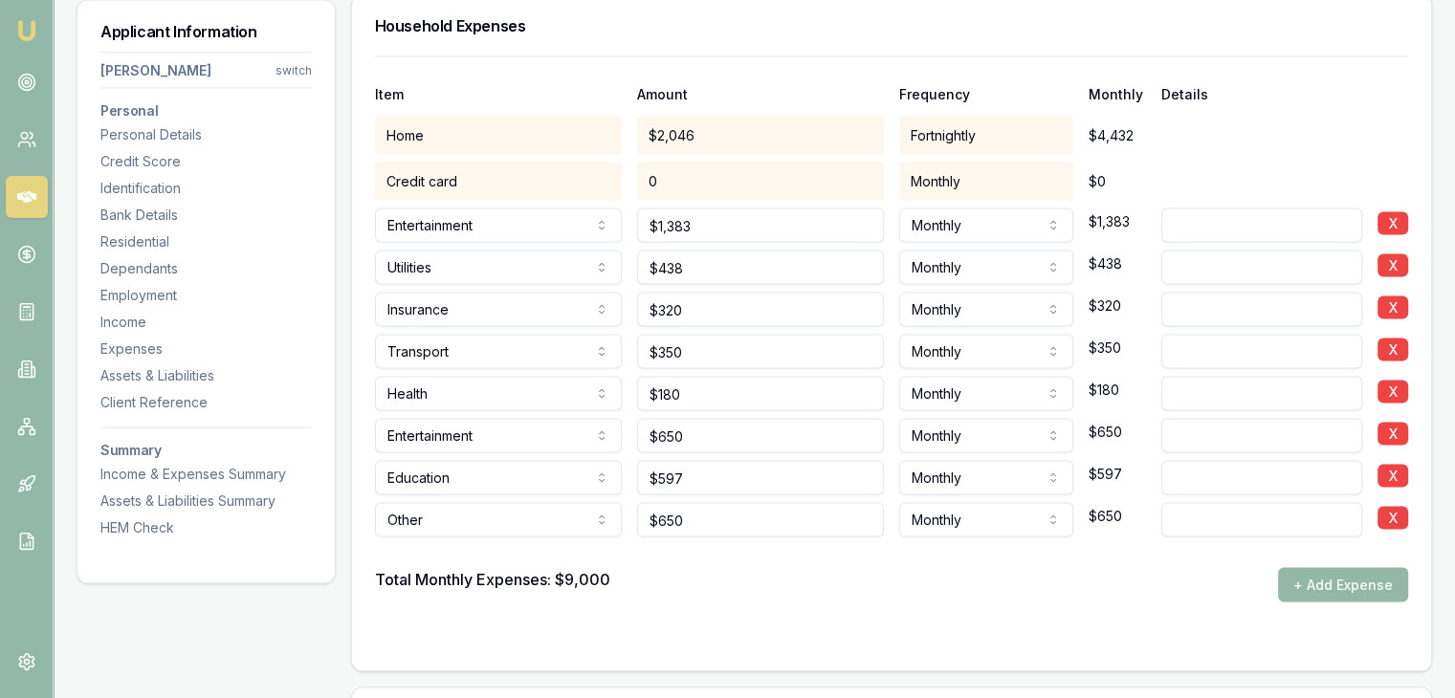
click at [1247, 222] on input at bounding box center [1261, 226] width 201 height 34
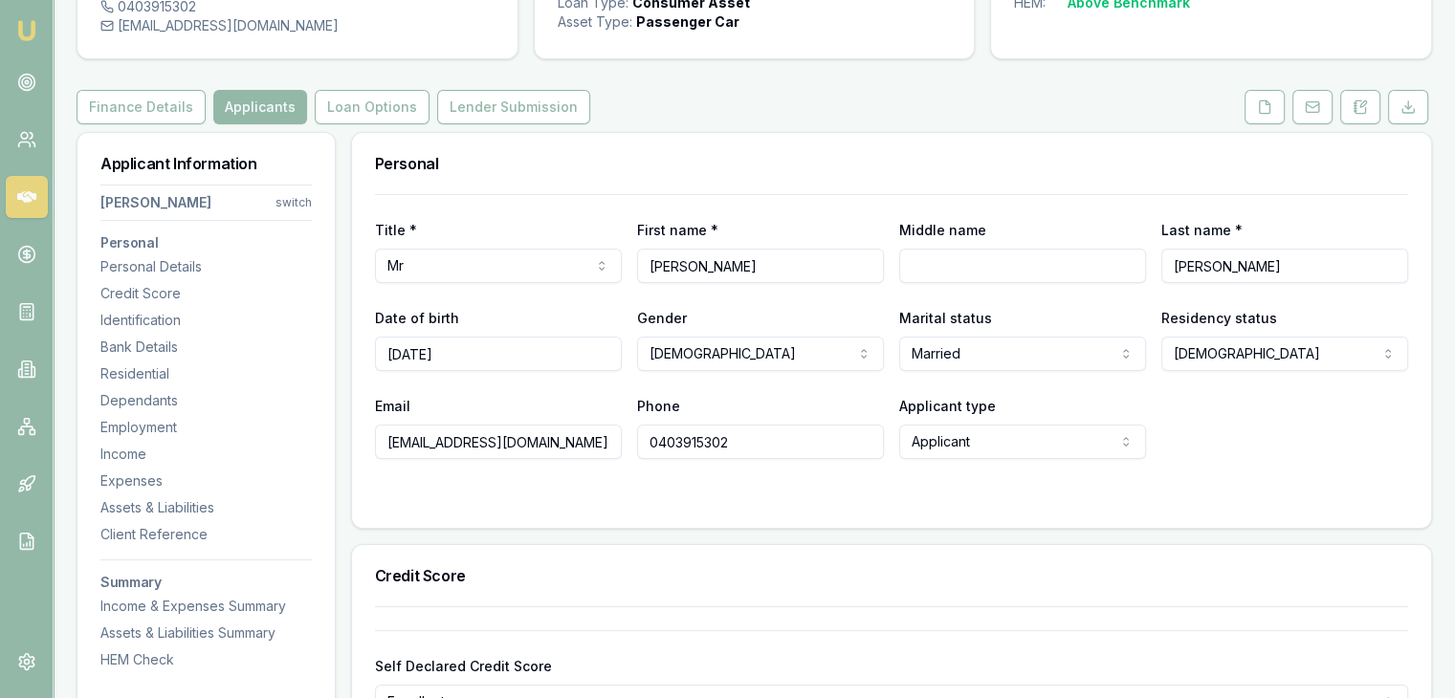
scroll to position [0, 0]
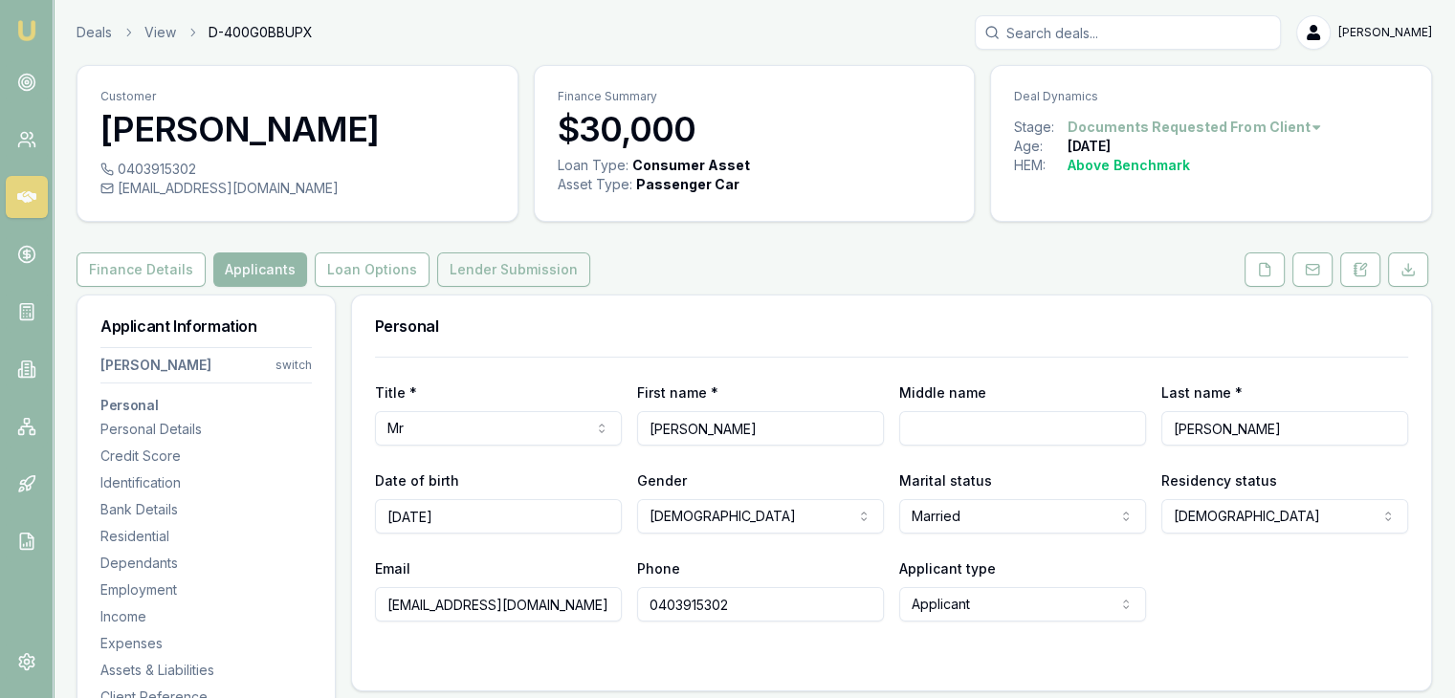
click at [476, 259] on button "Lender Submission" at bounding box center [513, 270] width 153 height 34
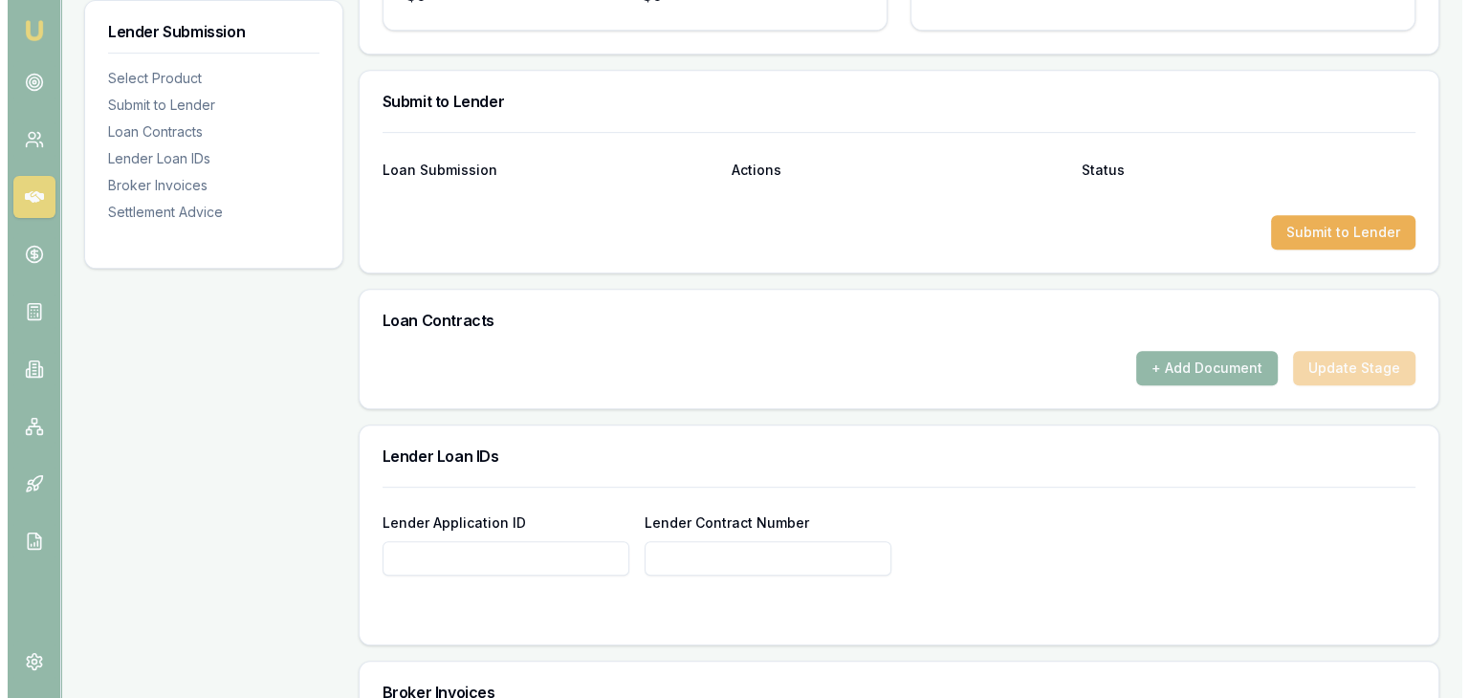
scroll to position [887, 0]
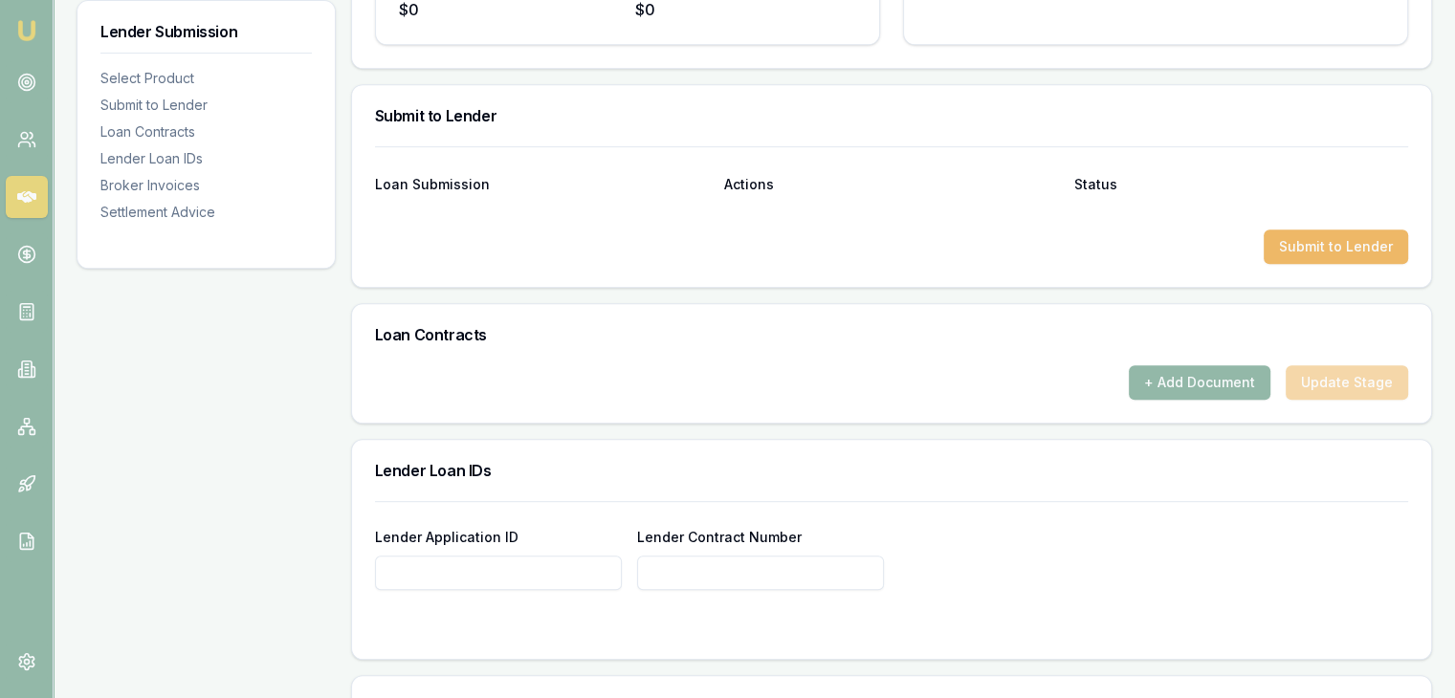
click at [1310, 243] on button "Submit to Lender" at bounding box center [1336, 247] width 144 height 34
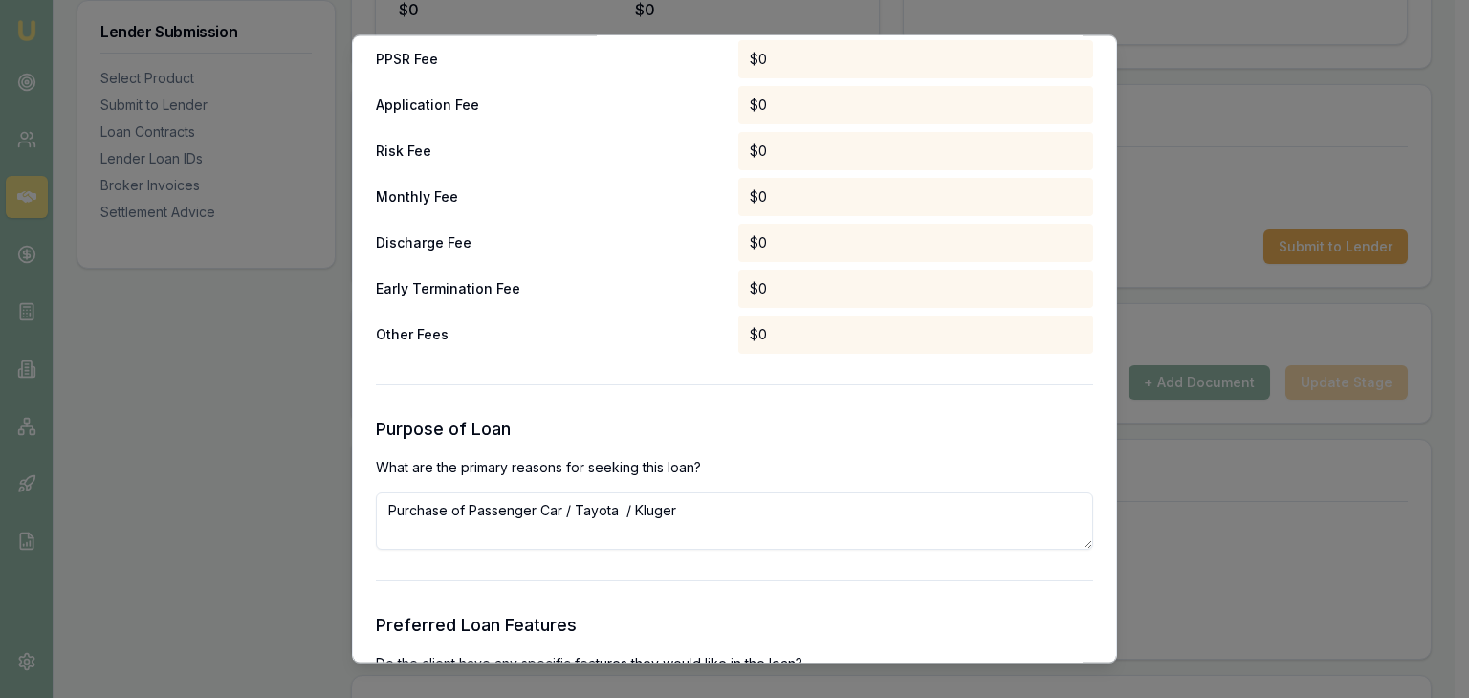
scroll to position [1722, 0]
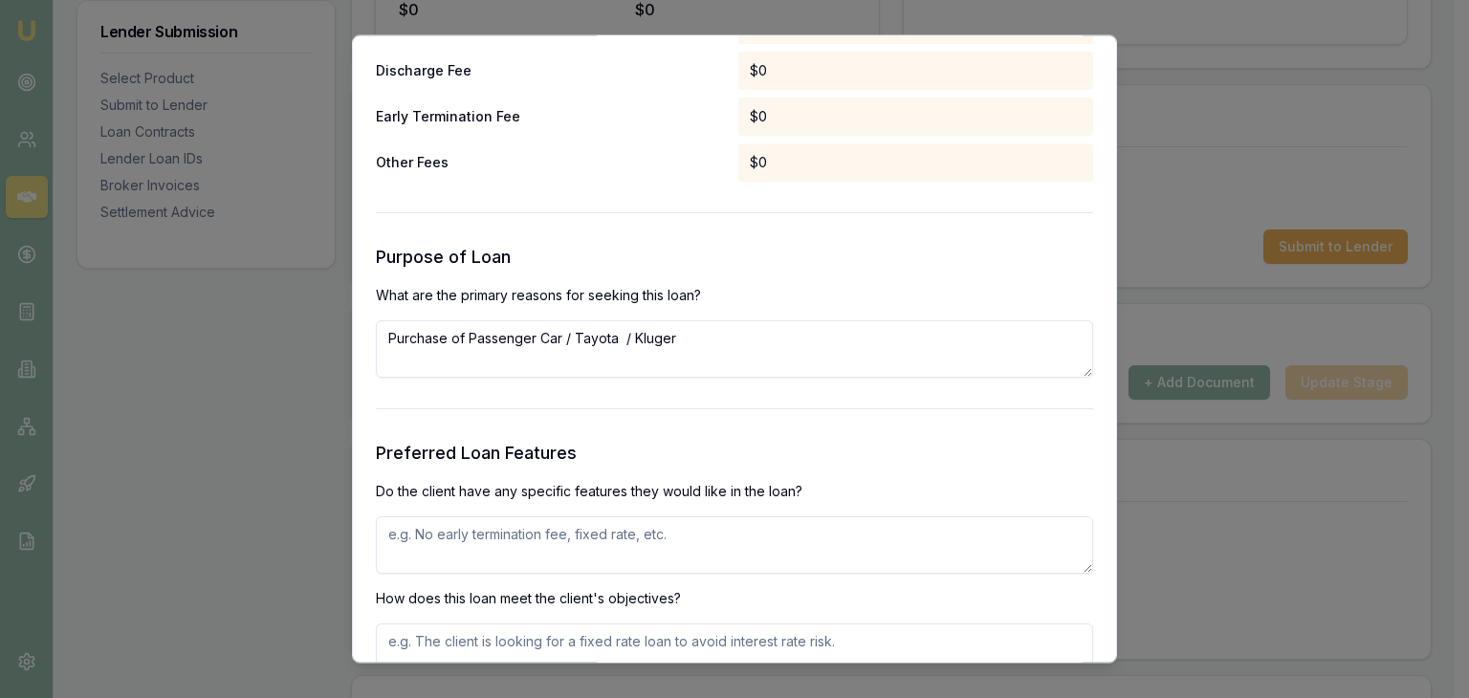
click at [690, 349] on textarea "Purchase of Passenger Car / Tayota / Kluger" at bounding box center [734, 349] width 717 height 57
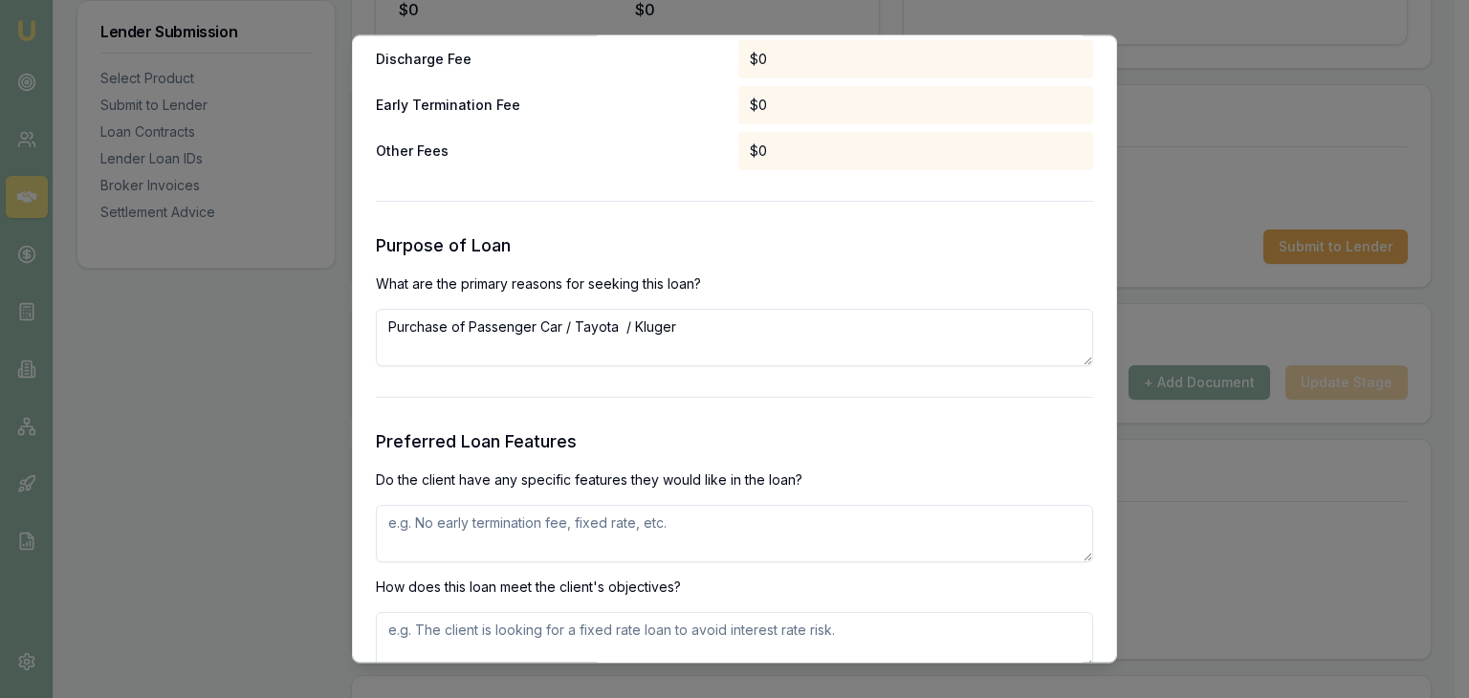
scroll to position [1913, 0]
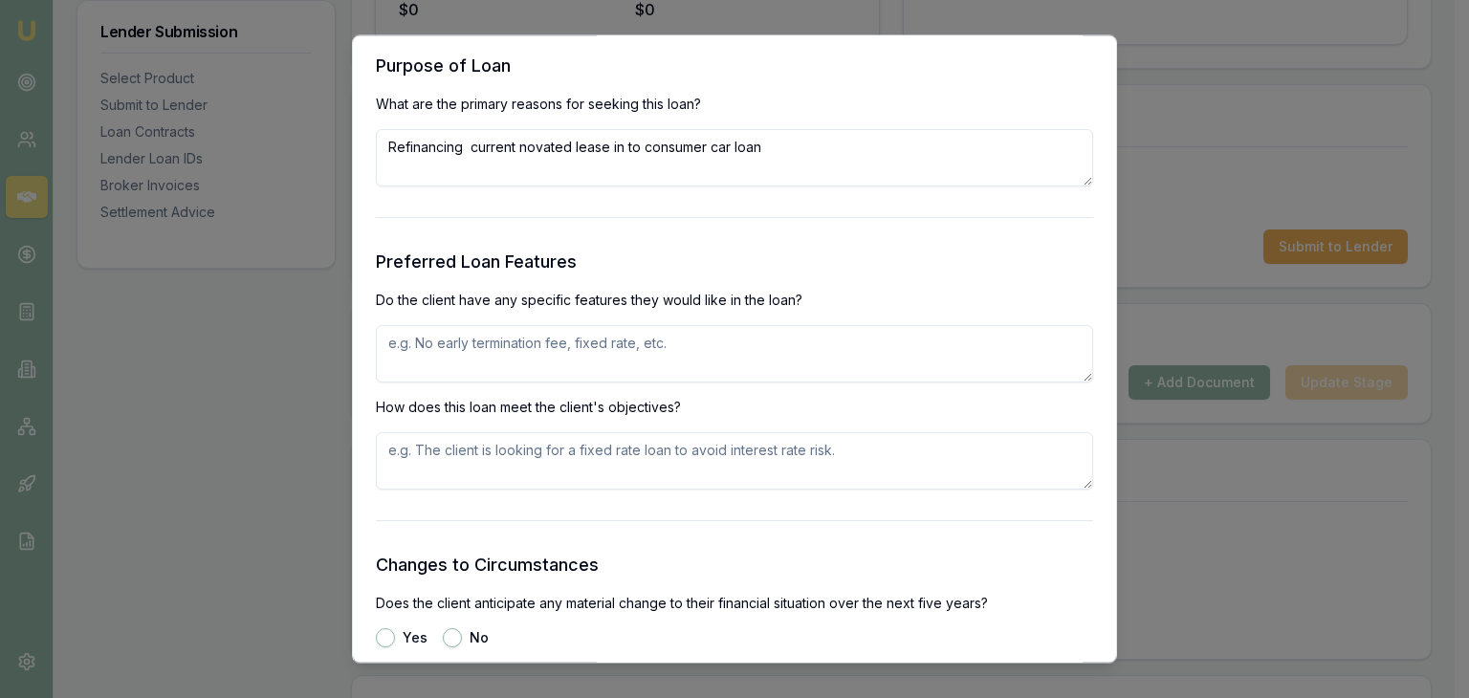
click at [565, 342] on textarea at bounding box center [734, 354] width 717 height 57
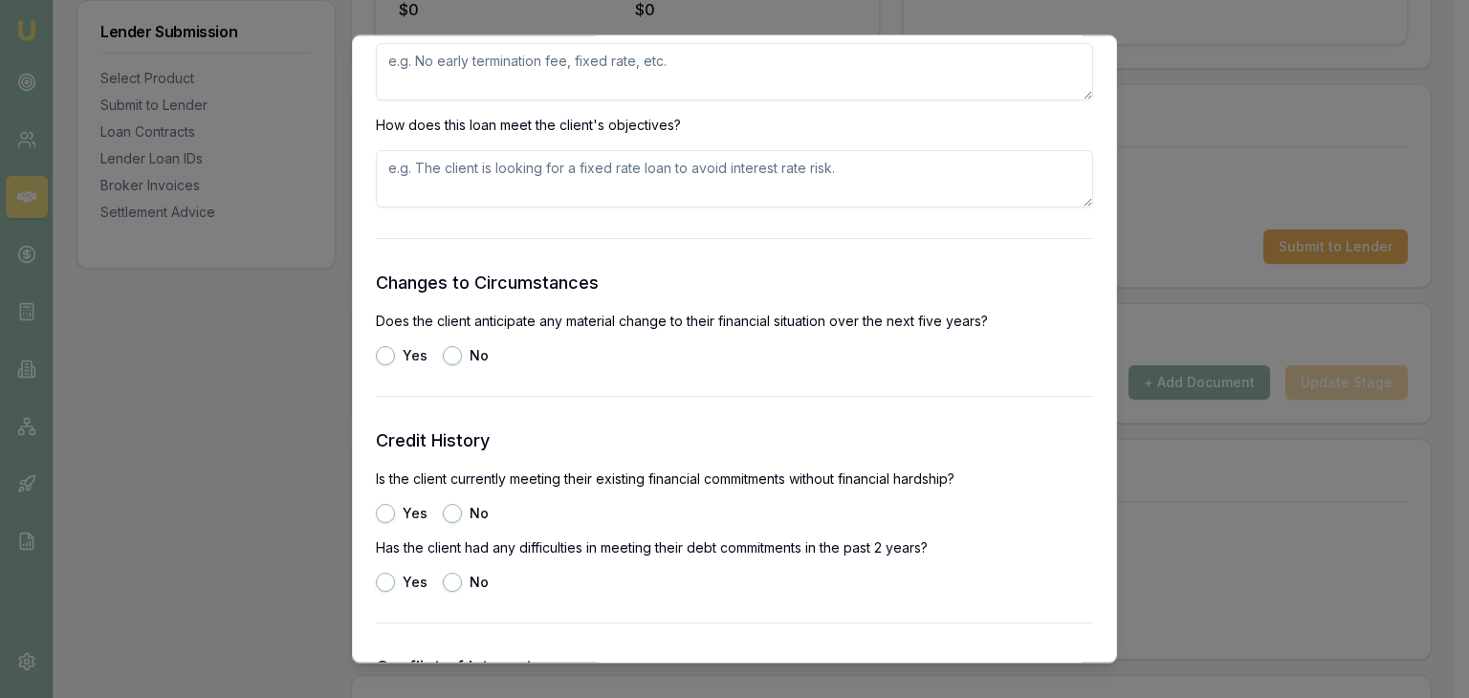
scroll to position [2200, 0]
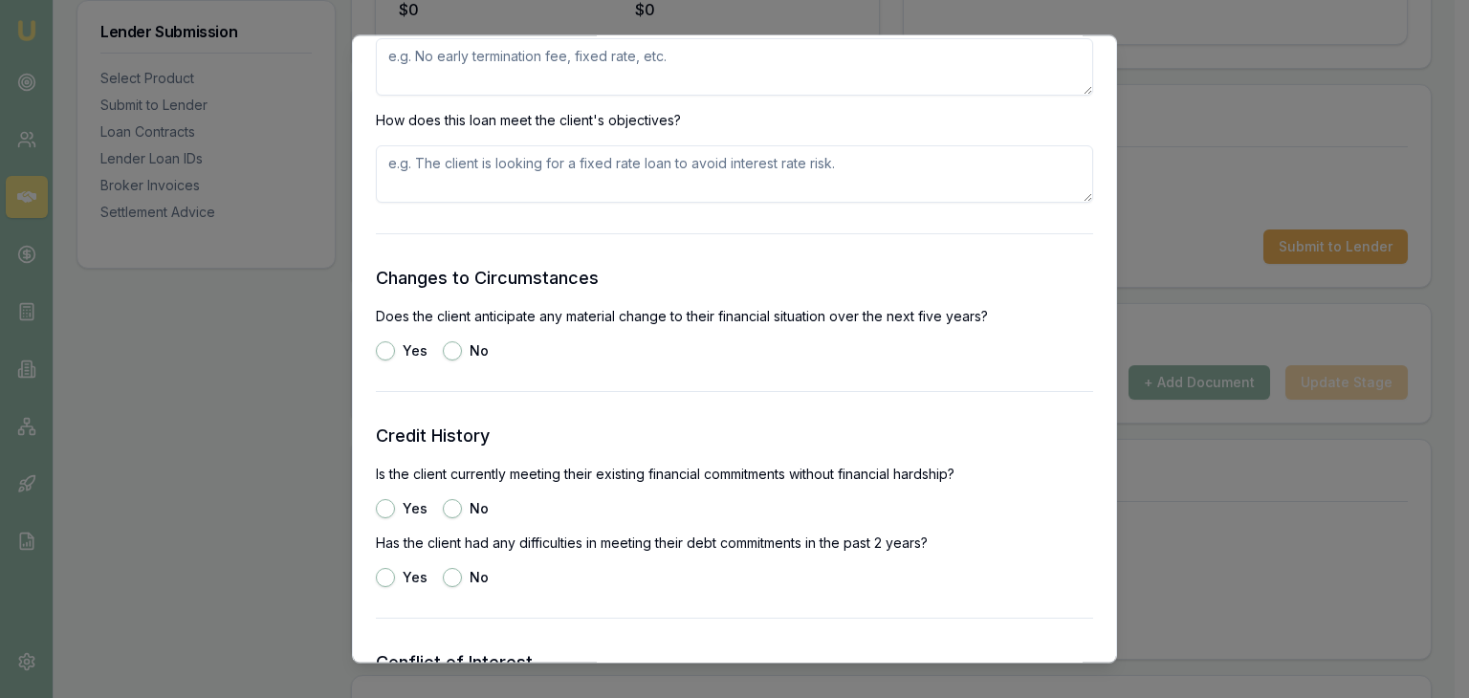
click at [455, 356] on button "No" at bounding box center [452, 351] width 19 height 19
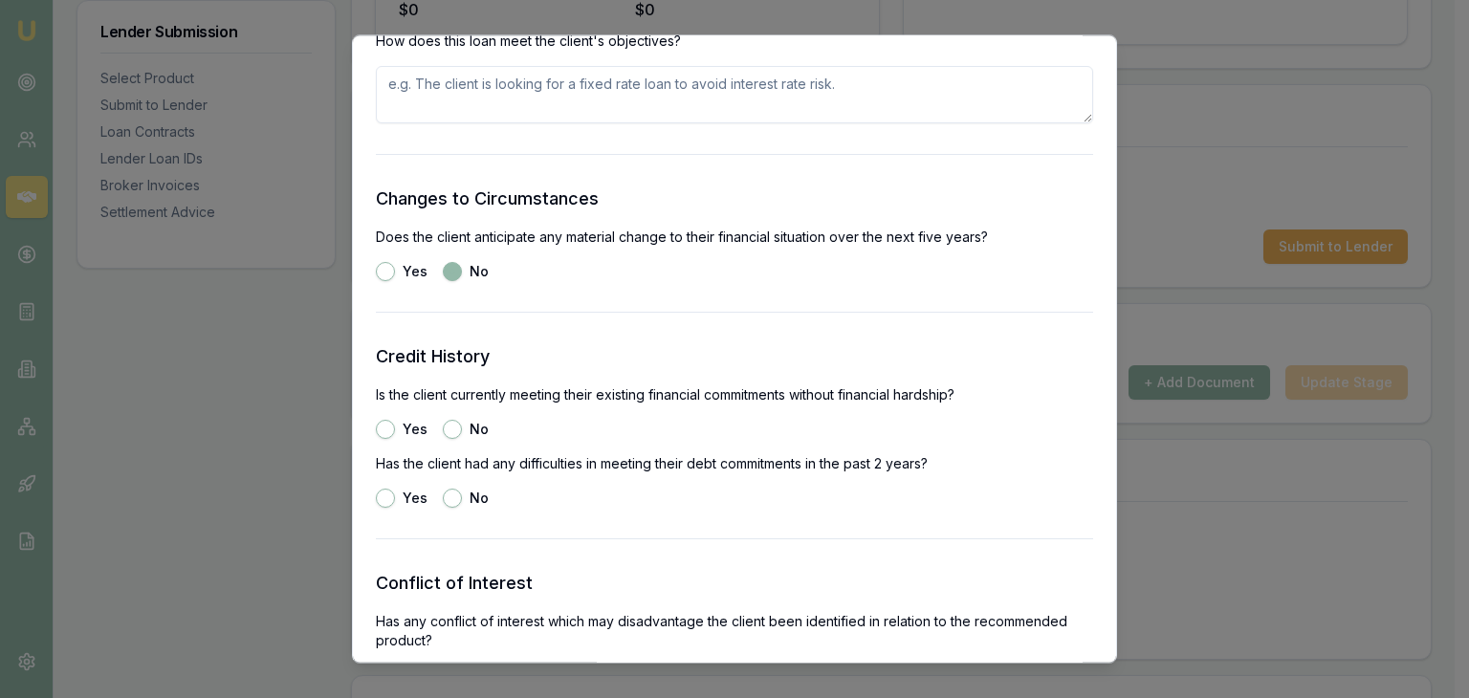
scroll to position [2391, 0]
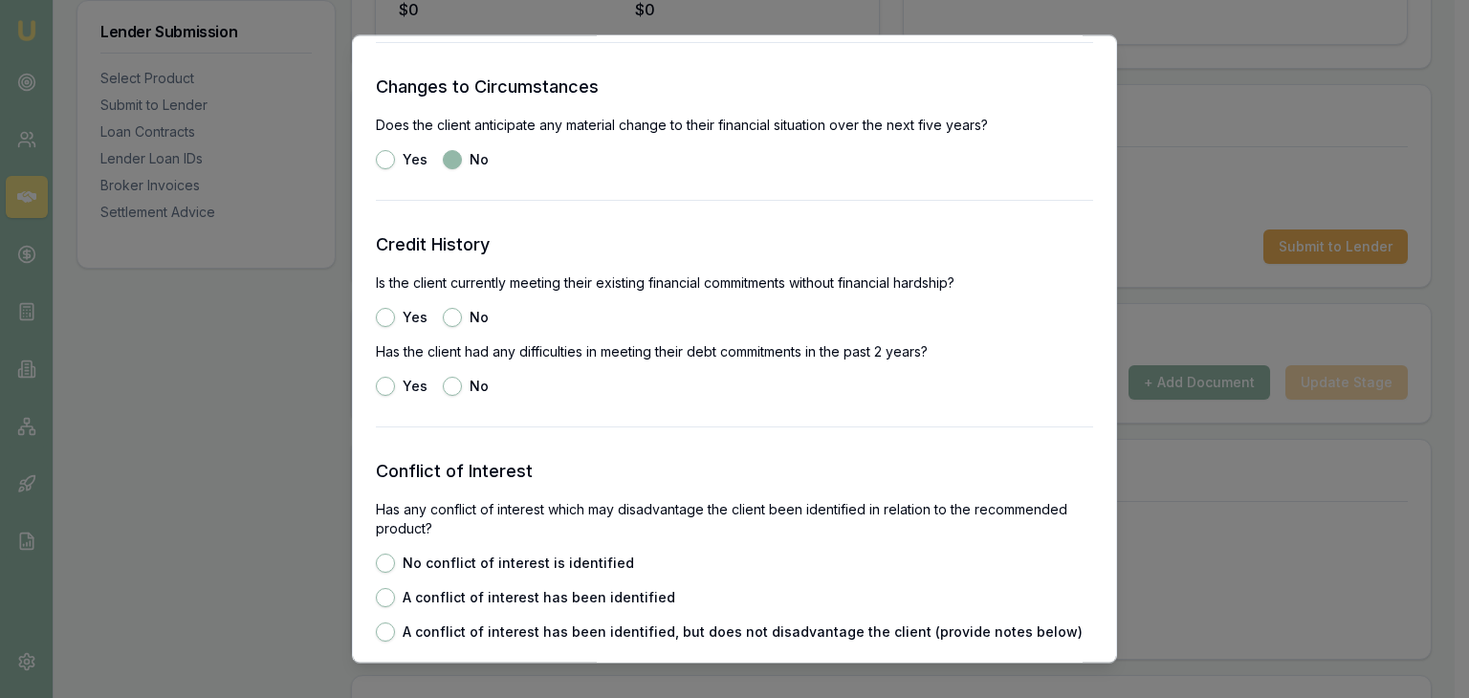
click at [378, 159] on button "Yes" at bounding box center [385, 160] width 19 height 19
click at [457, 159] on button "No" at bounding box center [452, 160] width 19 height 19
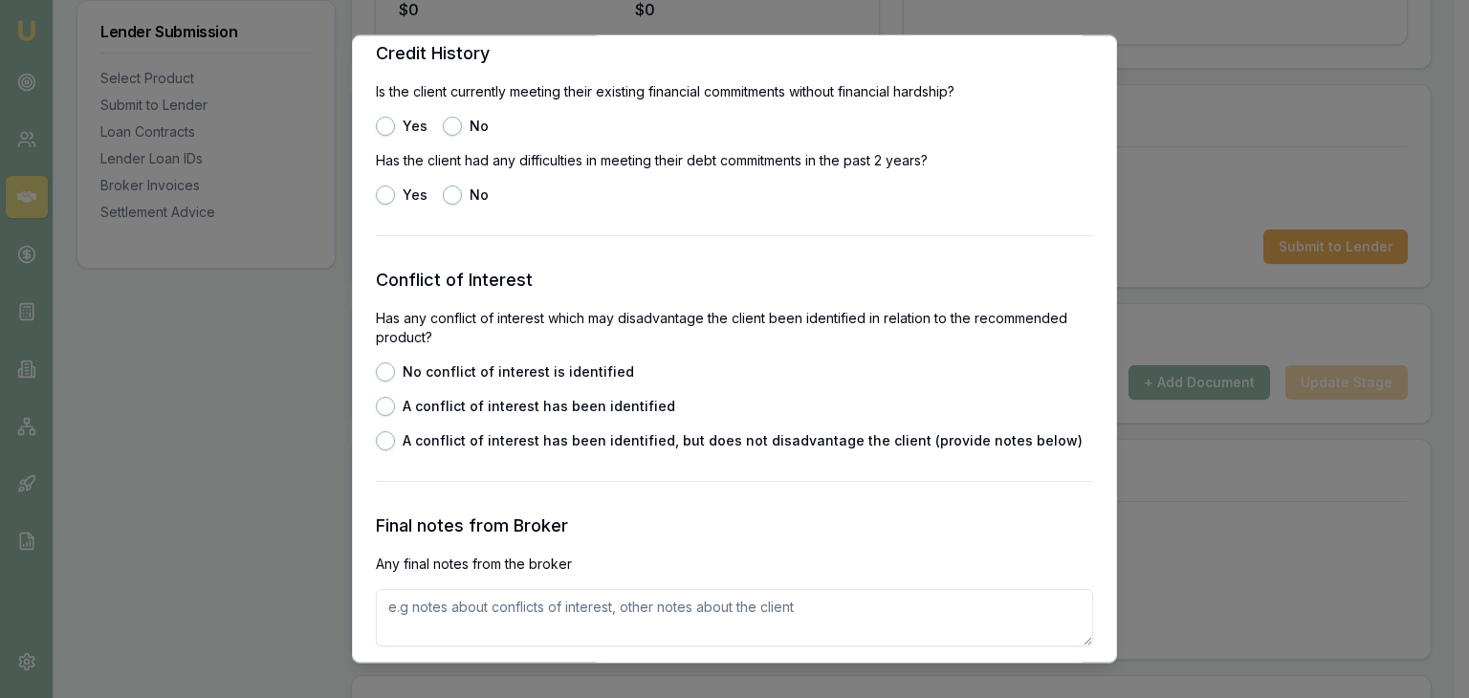
click at [388, 124] on button "Yes" at bounding box center [385, 127] width 19 height 19
click at [458, 196] on button "No" at bounding box center [452, 196] width 19 height 19
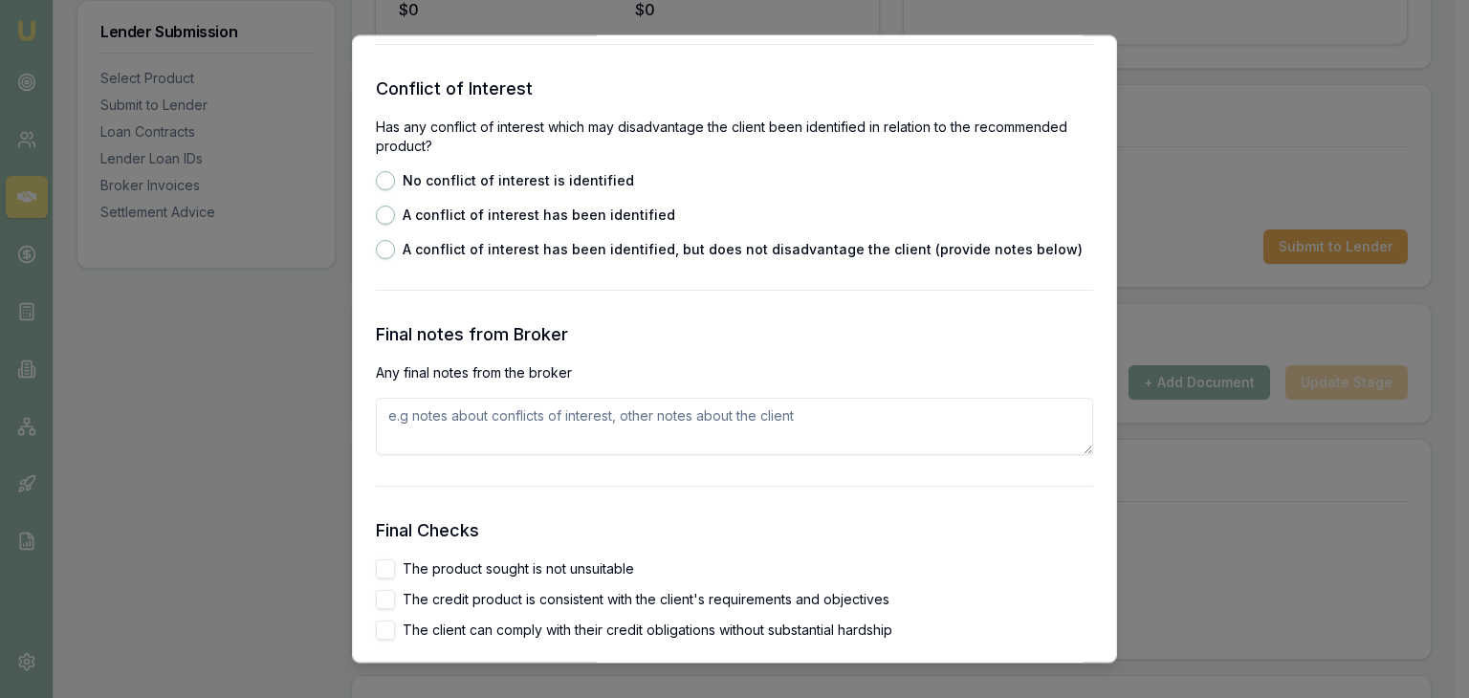
click at [385, 177] on button "No conflict of interest is identified" at bounding box center [385, 181] width 19 height 19
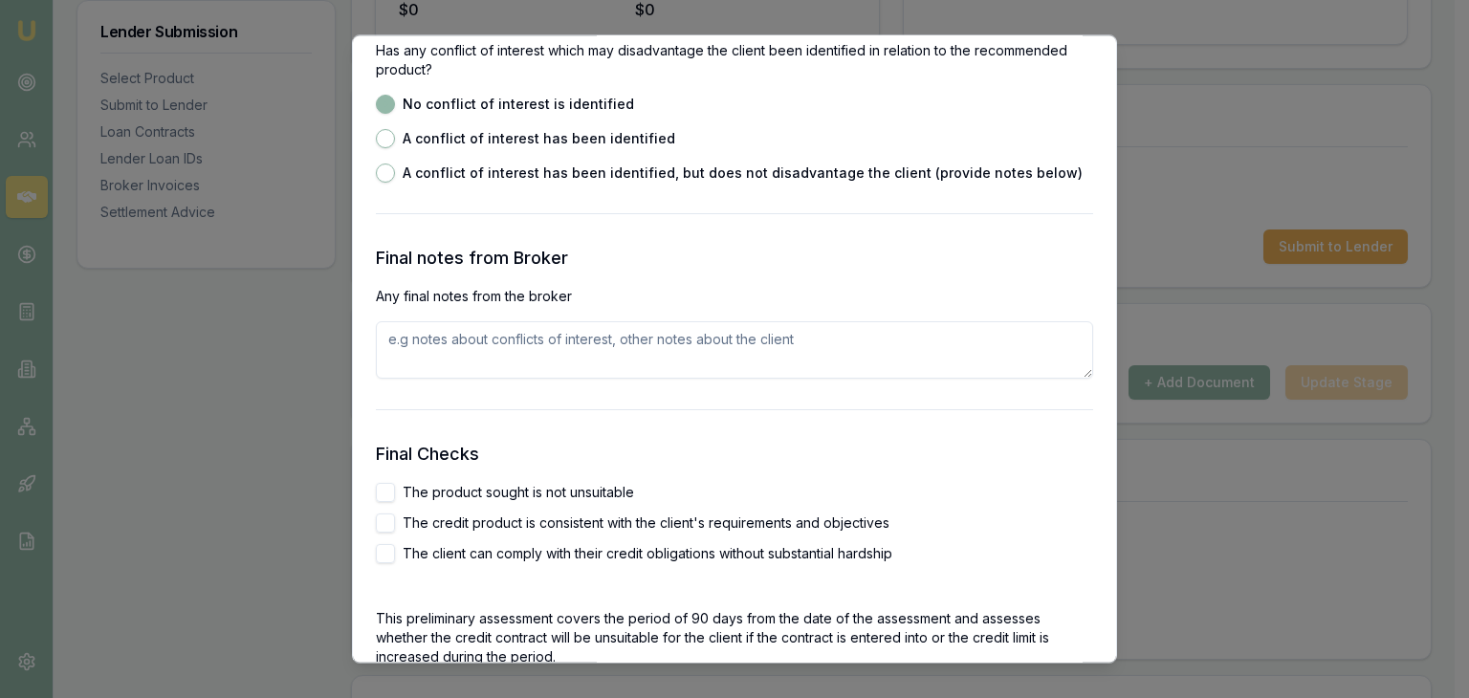
scroll to position [2965, 0]
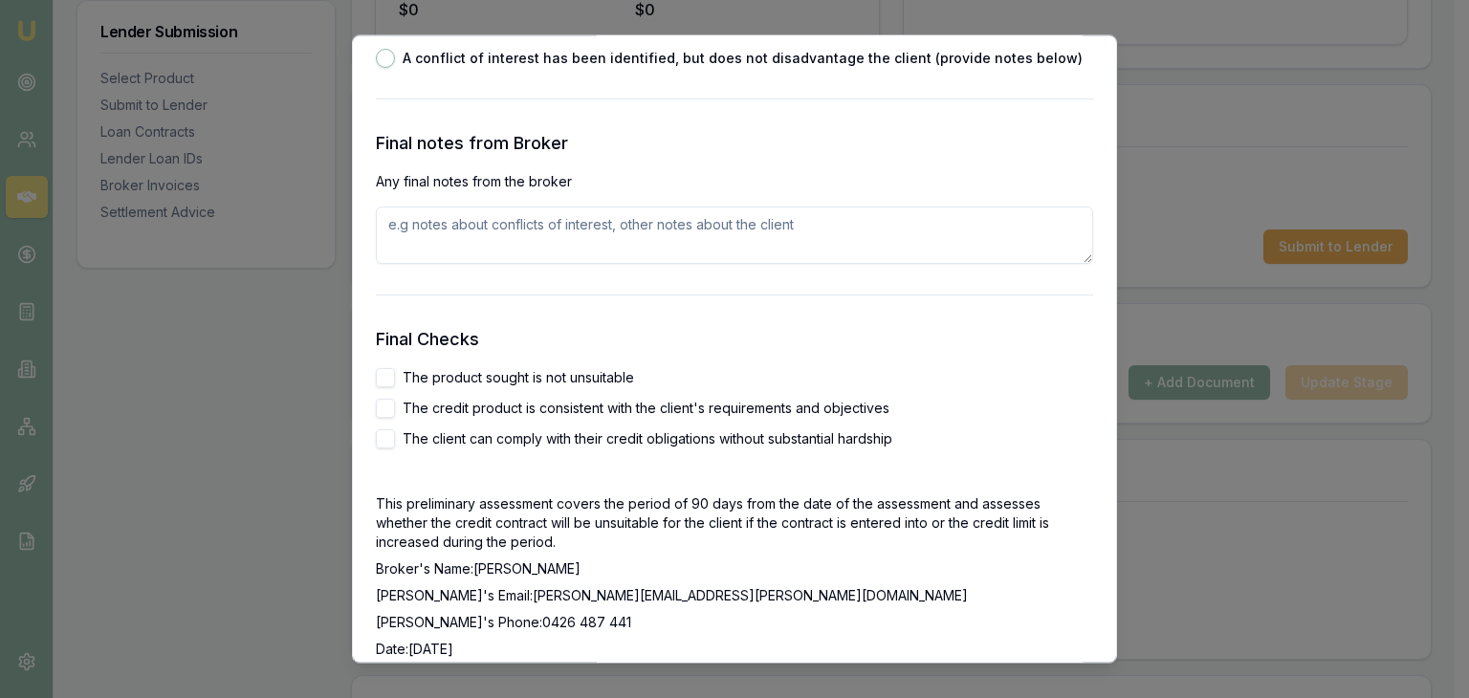
click at [402, 219] on textarea at bounding box center [734, 236] width 717 height 57
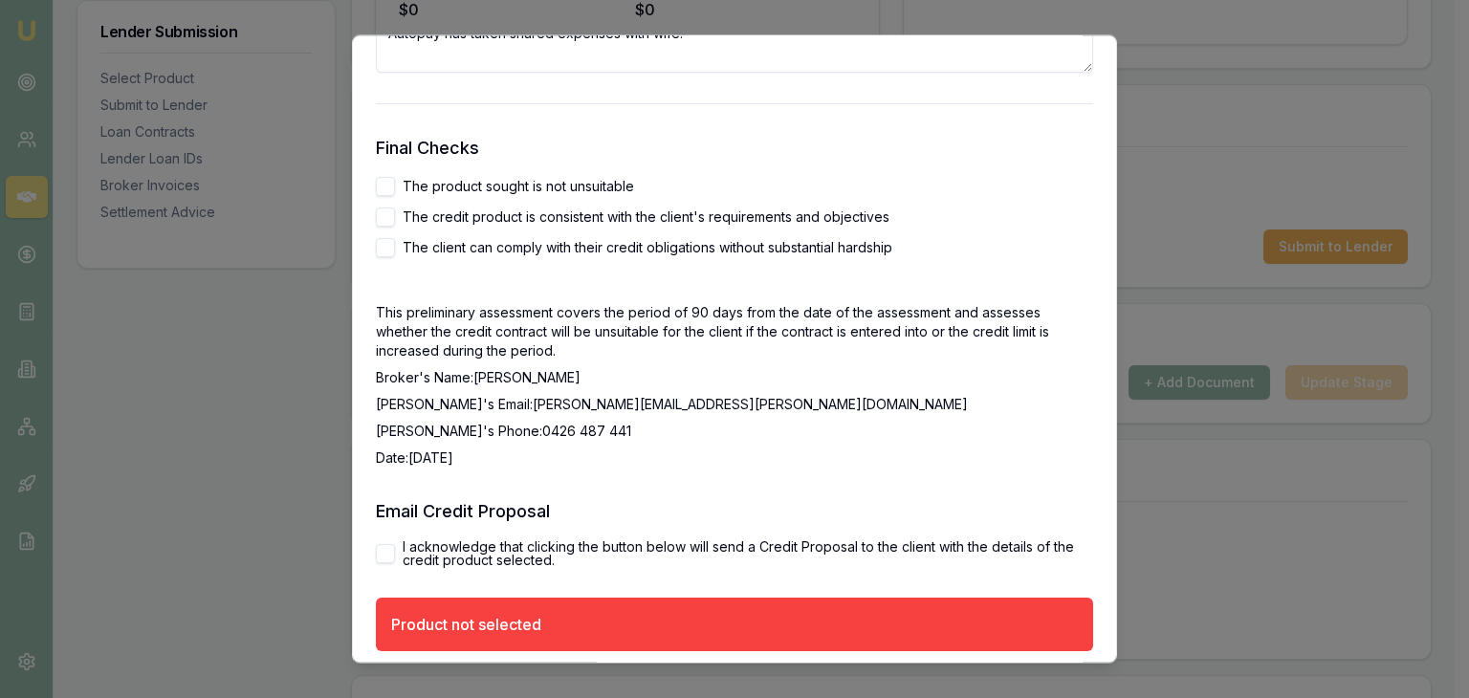
scroll to position [3348, 0]
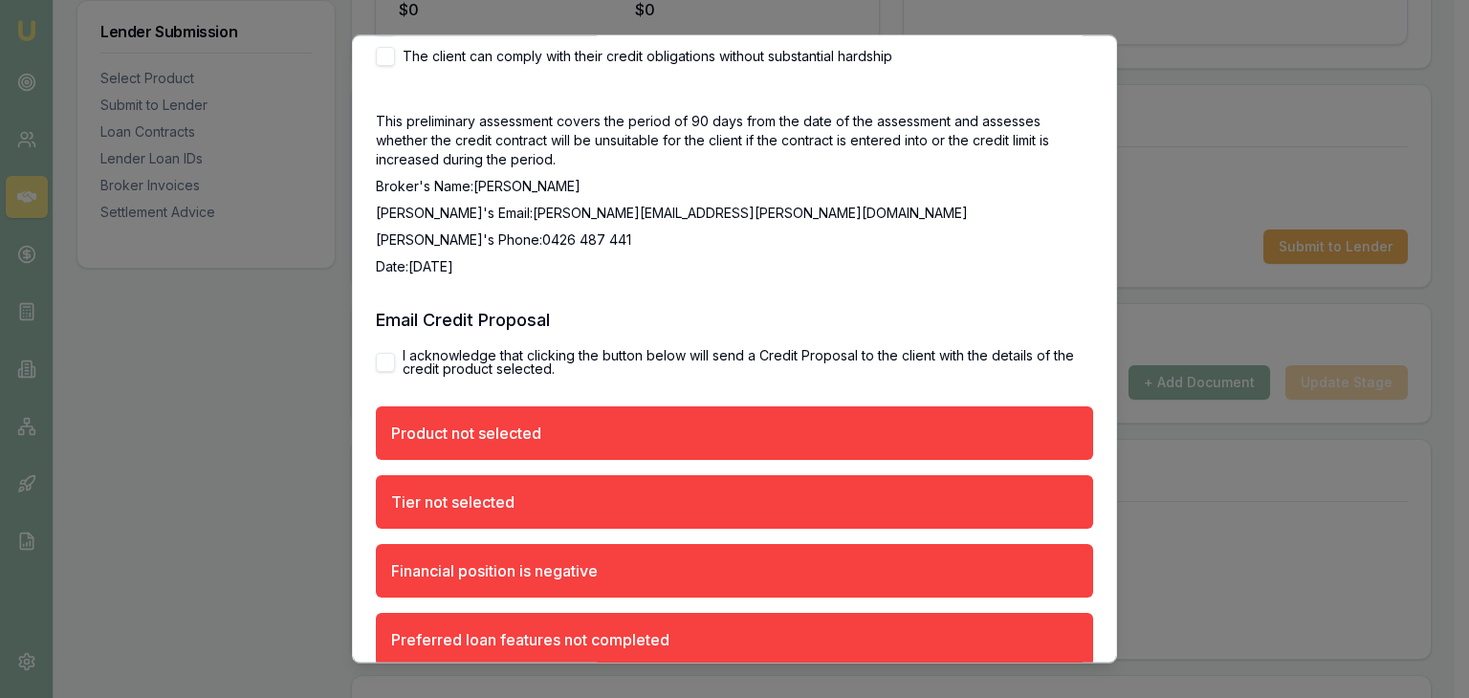
click at [384, 363] on button "I acknowledge that clicking the button below will send a Credit Proposal to the…" at bounding box center [385, 363] width 19 height 19
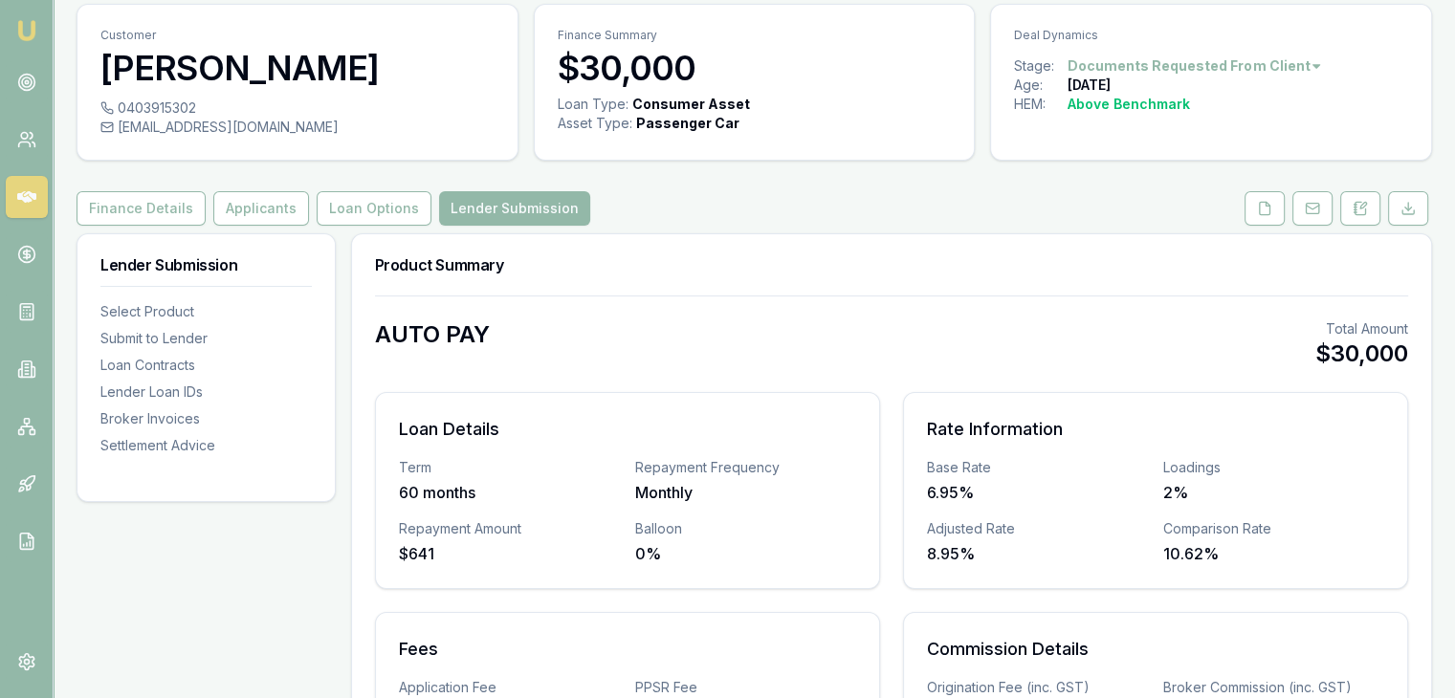
scroll to position [0, 0]
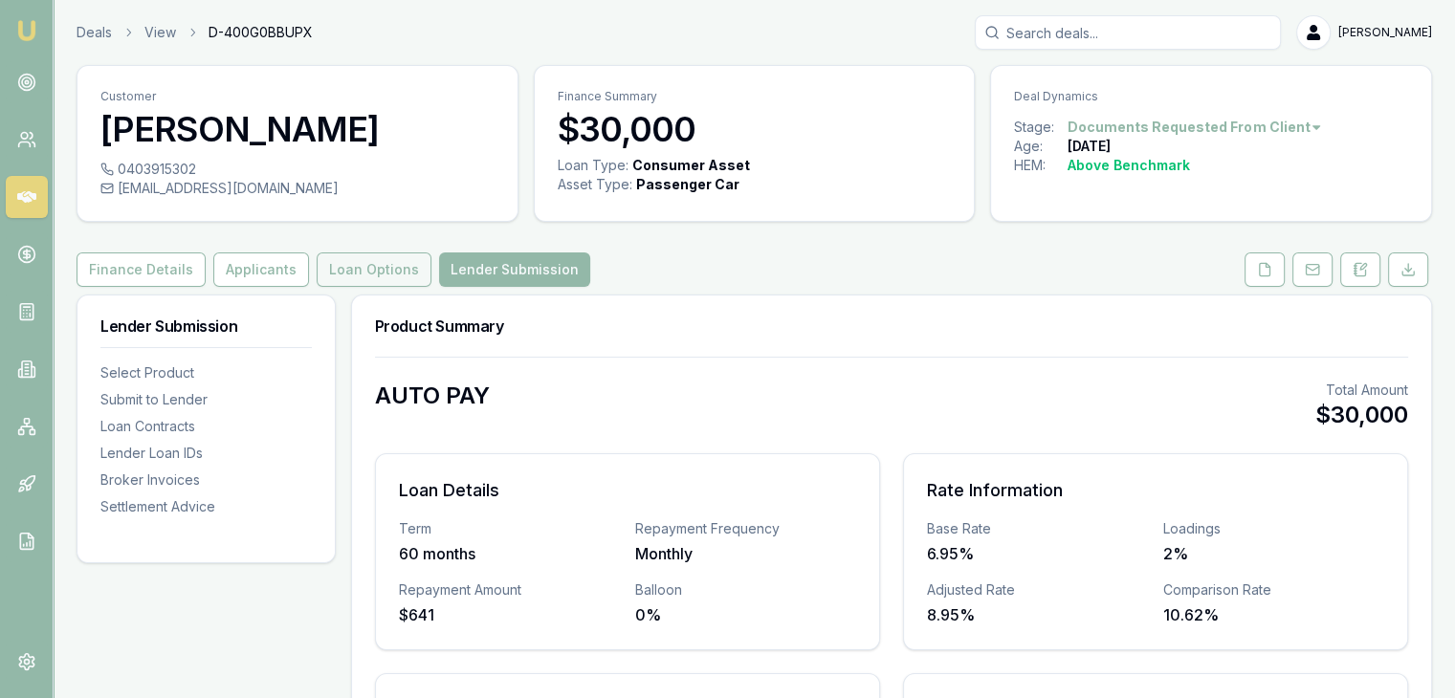
click at [392, 261] on button "Loan Options" at bounding box center [374, 270] width 115 height 34
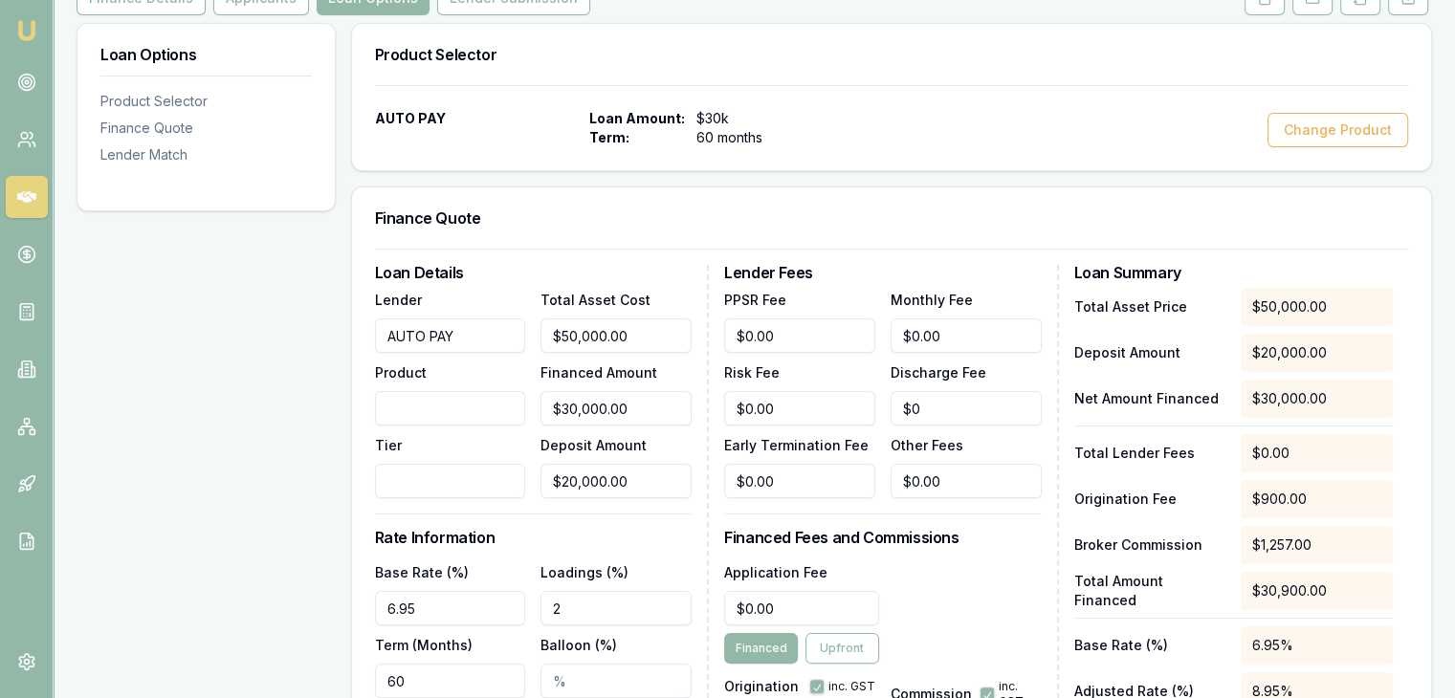
scroll to position [478, 0]
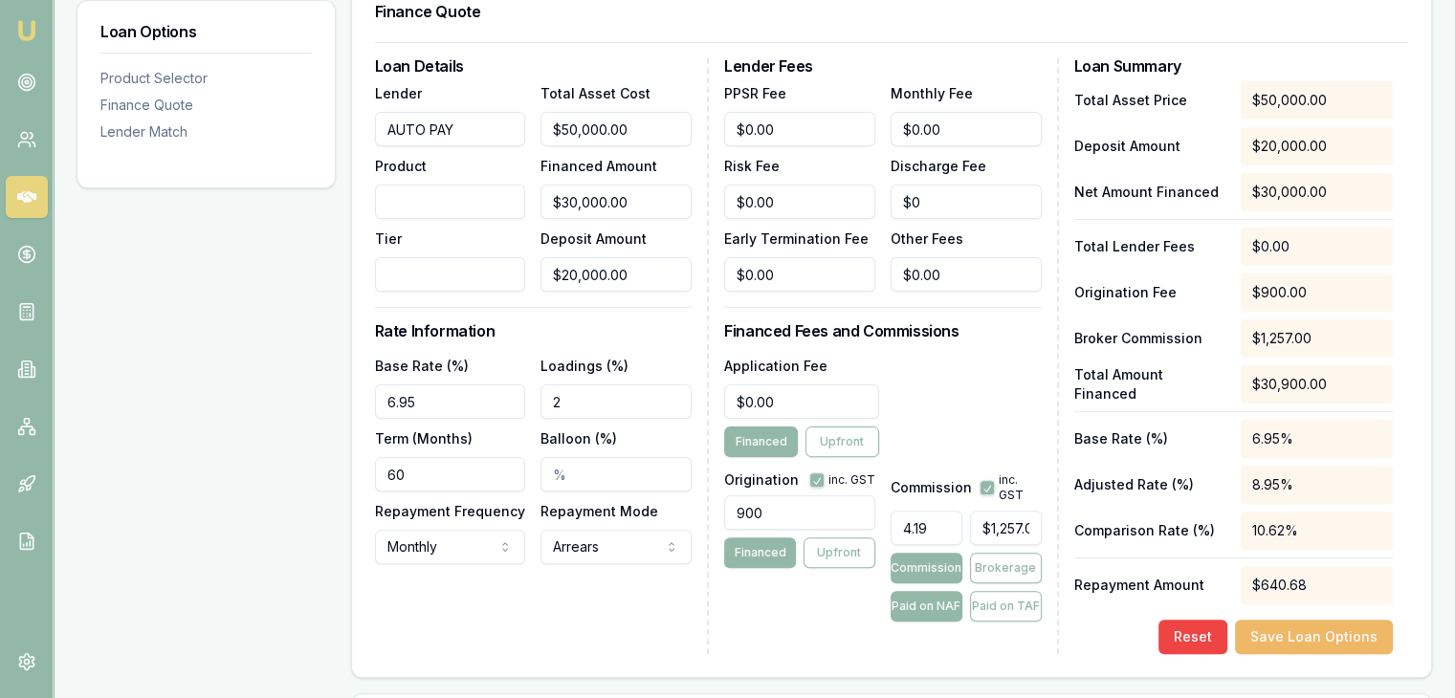
click at [1288, 636] on button "Save Loan Options" at bounding box center [1314, 637] width 158 height 34
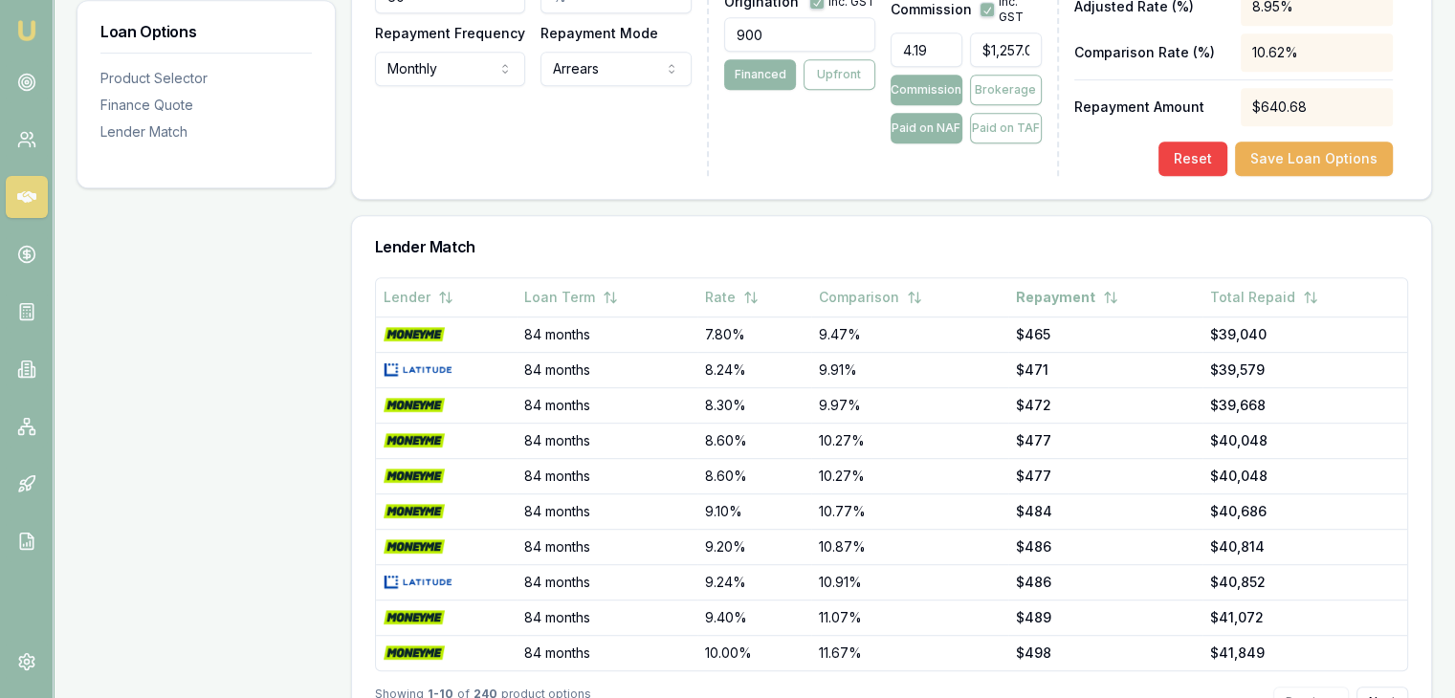
scroll to position [1025, 0]
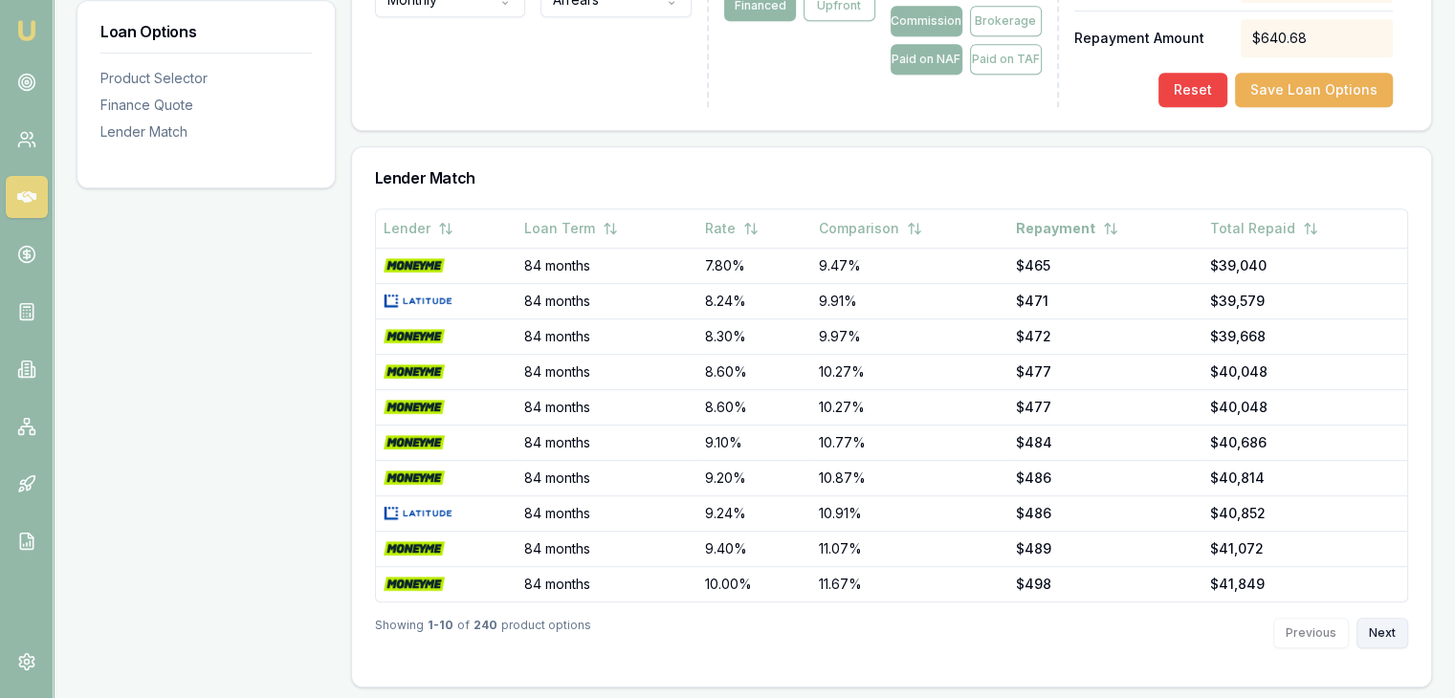
click at [1381, 628] on button "Next" at bounding box center [1382, 633] width 52 height 31
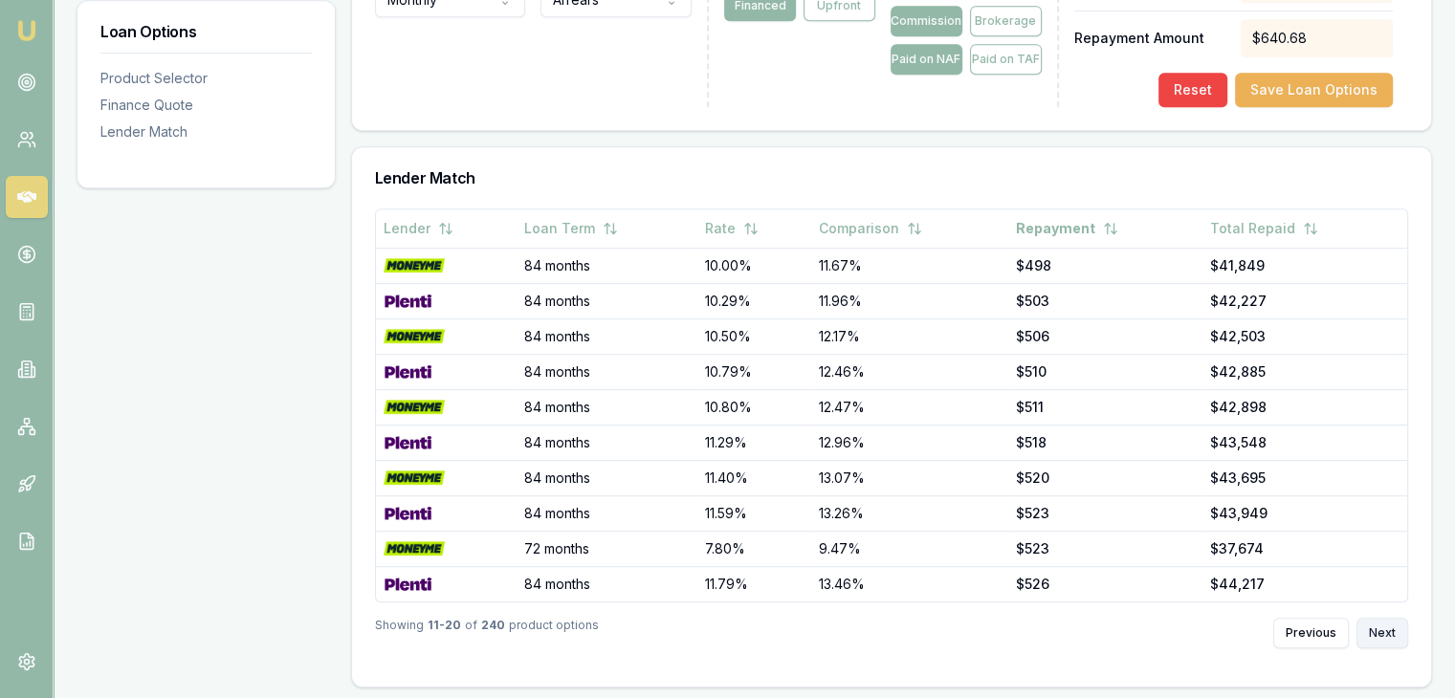
click at [1381, 628] on button "Next" at bounding box center [1382, 633] width 52 height 31
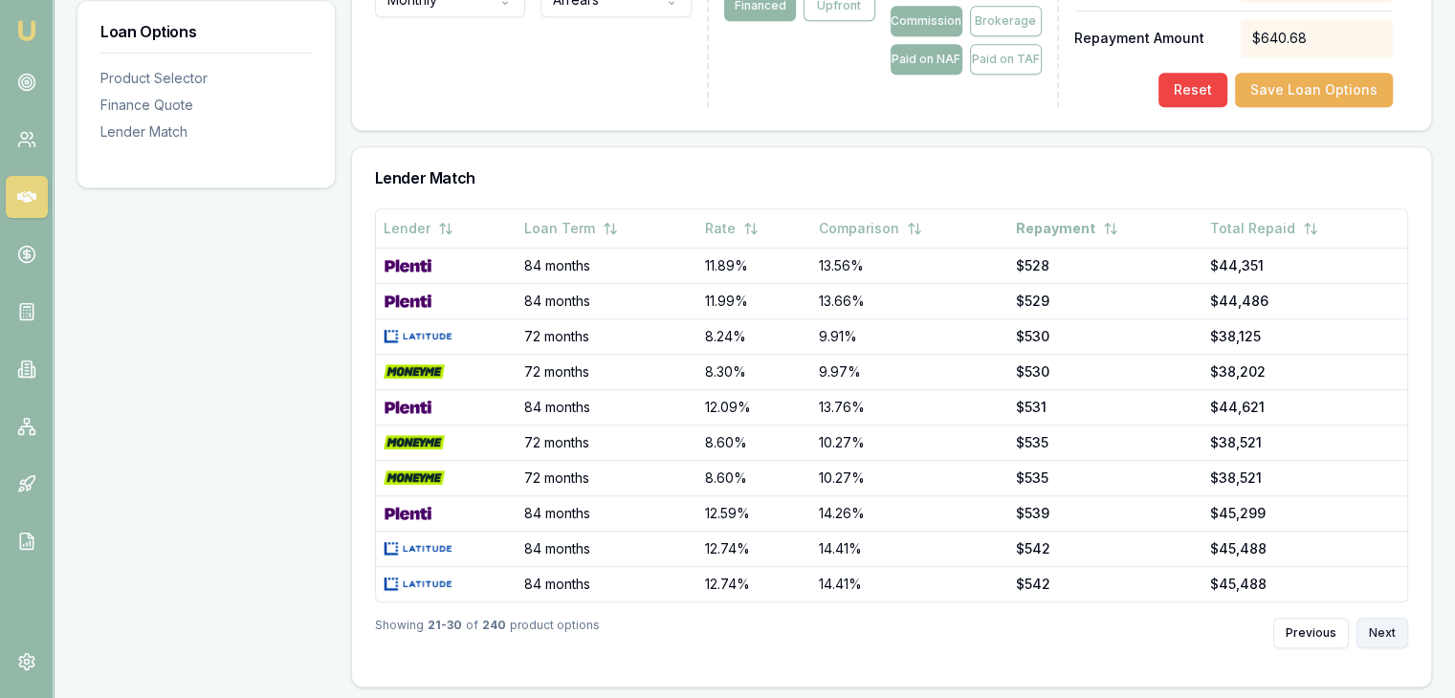
click at [1381, 628] on button "Next" at bounding box center [1382, 633] width 52 height 31
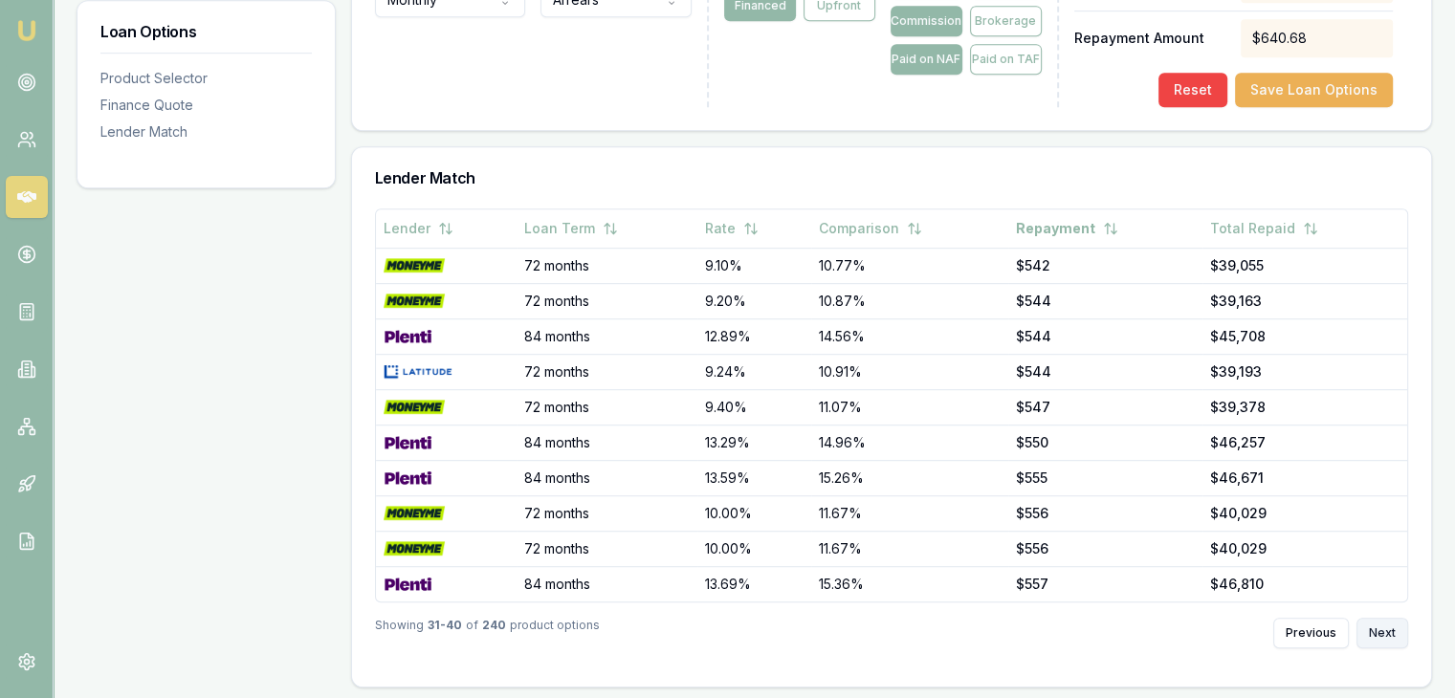
click at [1381, 628] on button "Next" at bounding box center [1382, 633] width 52 height 31
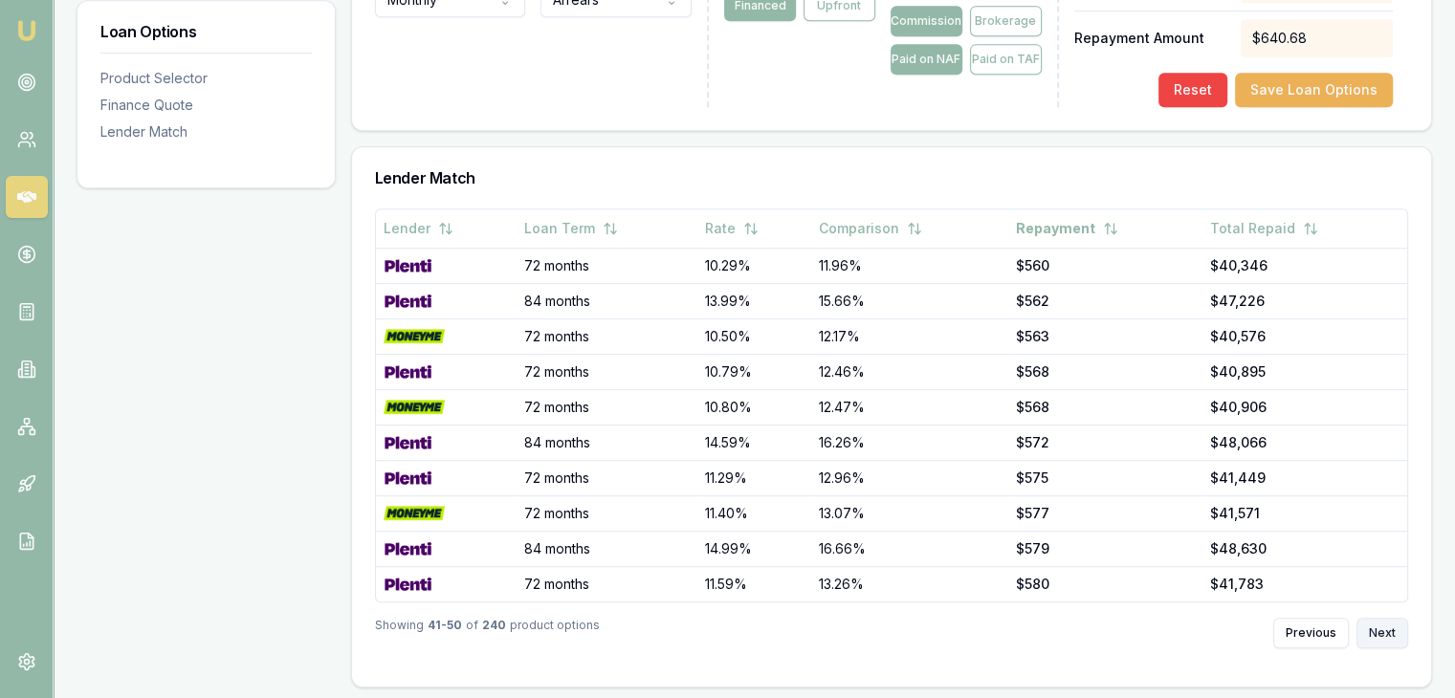
click at [1381, 628] on button "Next" at bounding box center [1382, 633] width 52 height 31
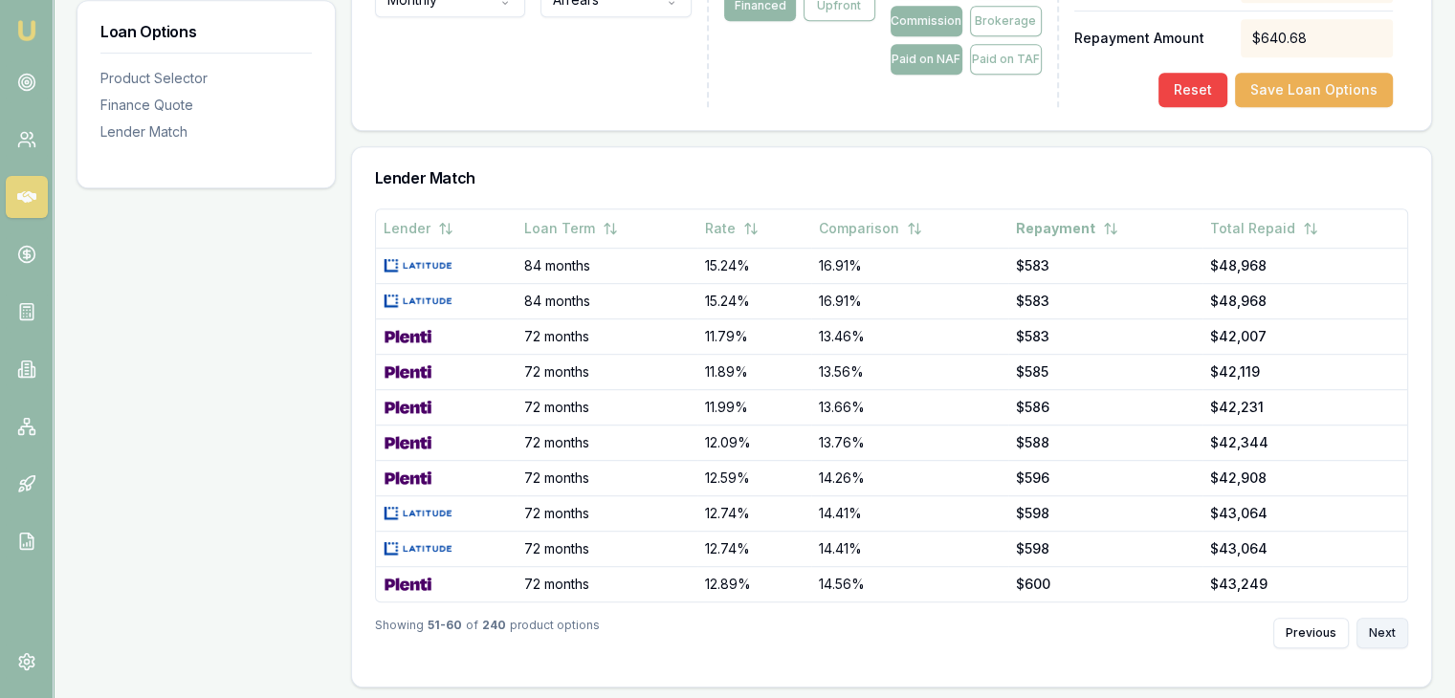
click at [1381, 628] on button "Next" at bounding box center [1382, 633] width 52 height 31
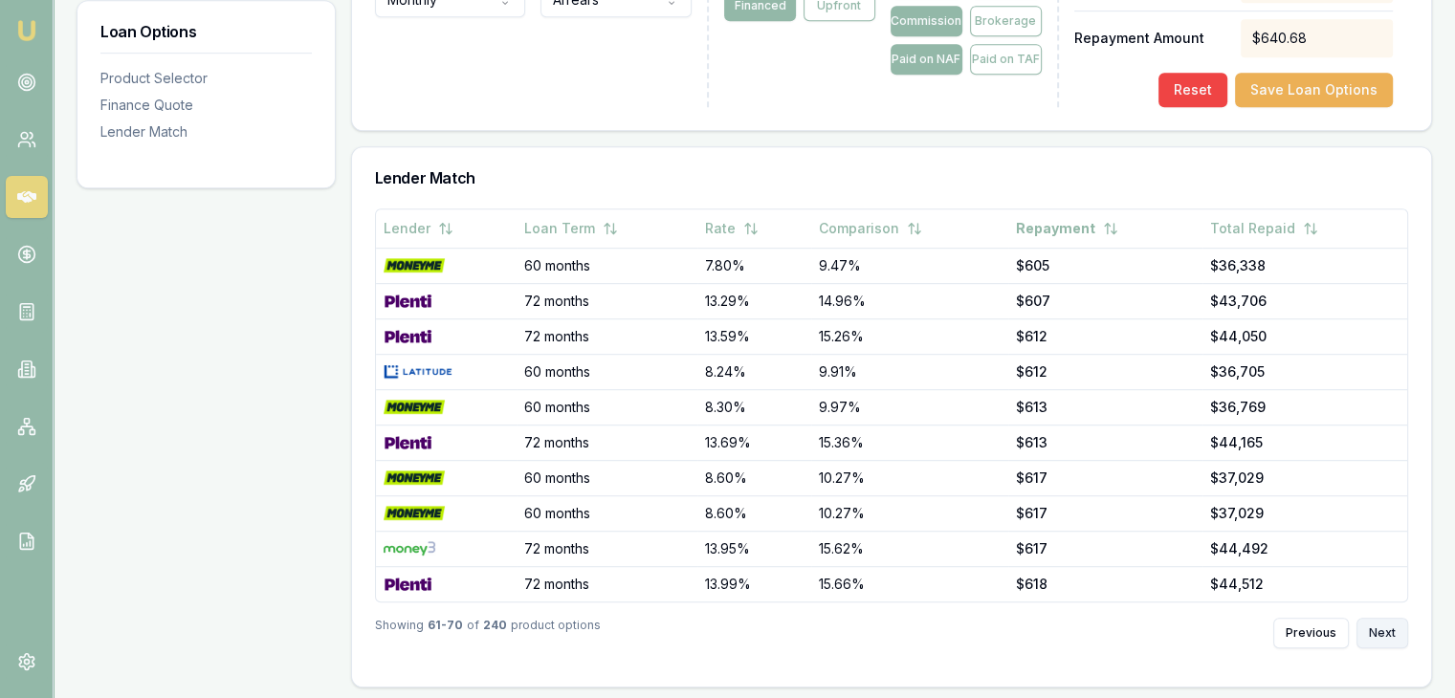
click at [1381, 628] on button "Next" at bounding box center [1382, 633] width 52 height 31
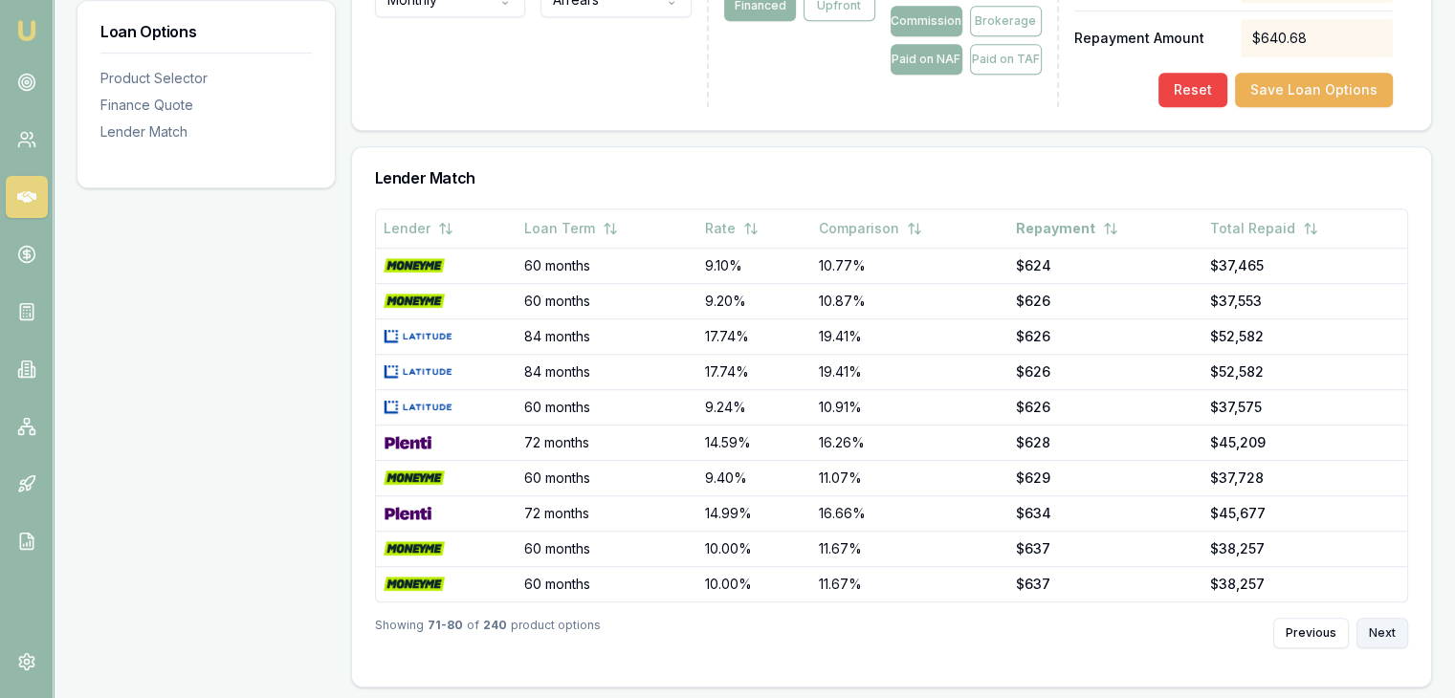
click at [1381, 628] on button "Next" at bounding box center [1382, 633] width 52 height 31
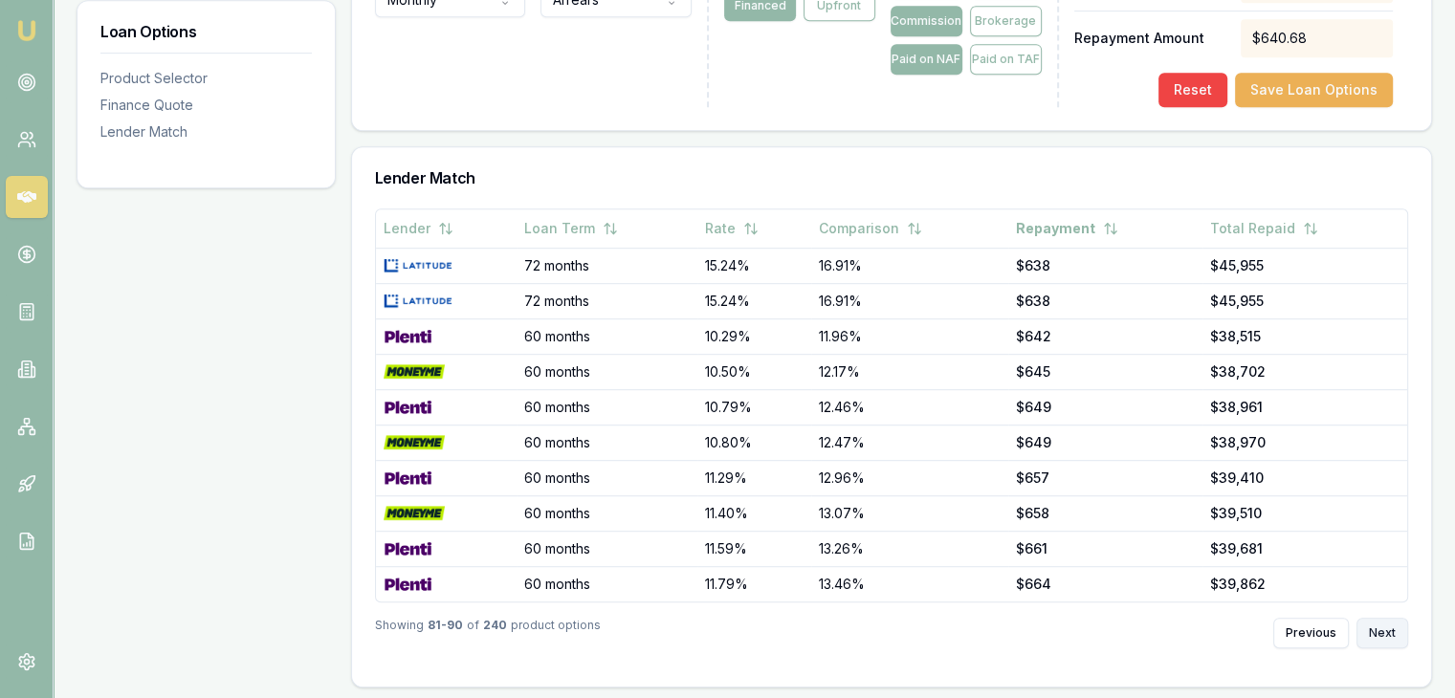
click at [1381, 628] on button "Next" at bounding box center [1382, 633] width 52 height 31
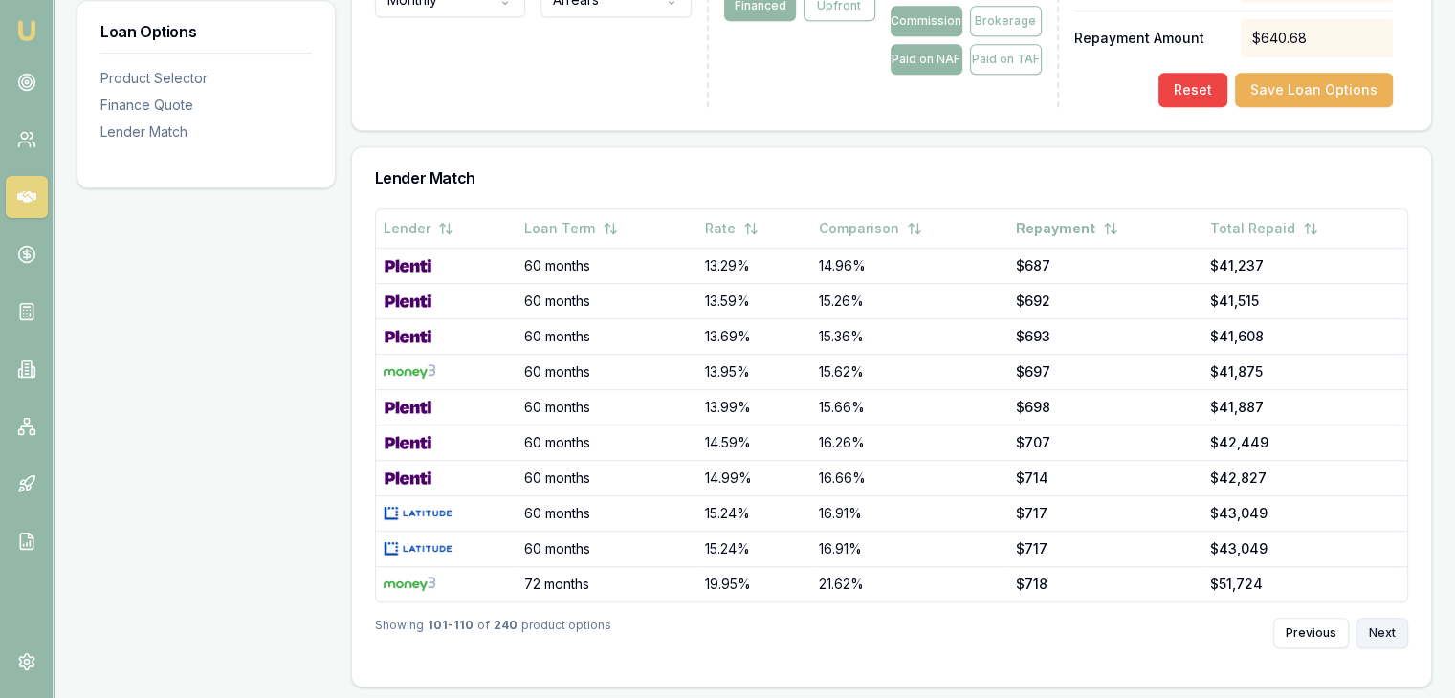
click at [1381, 628] on button "Next" at bounding box center [1382, 633] width 52 height 31
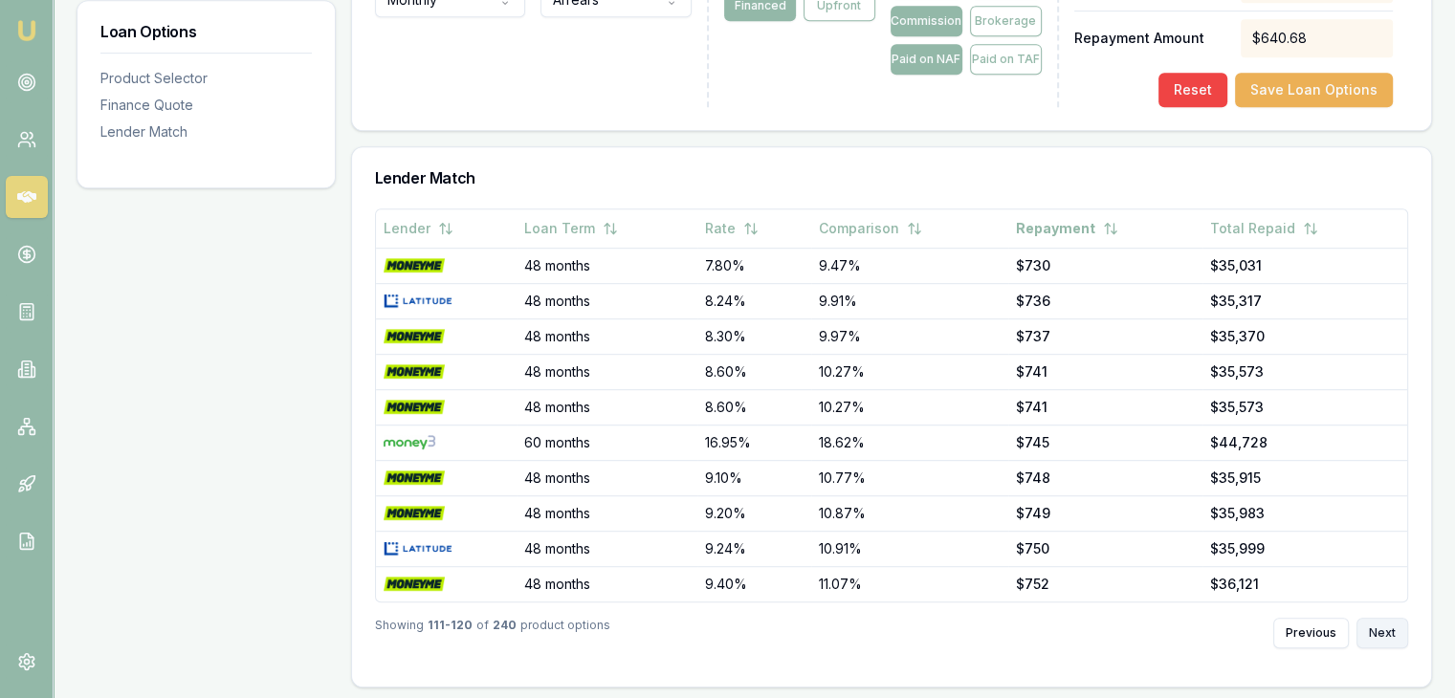
click at [1381, 628] on button "Next" at bounding box center [1382, 633] width 52 height 31
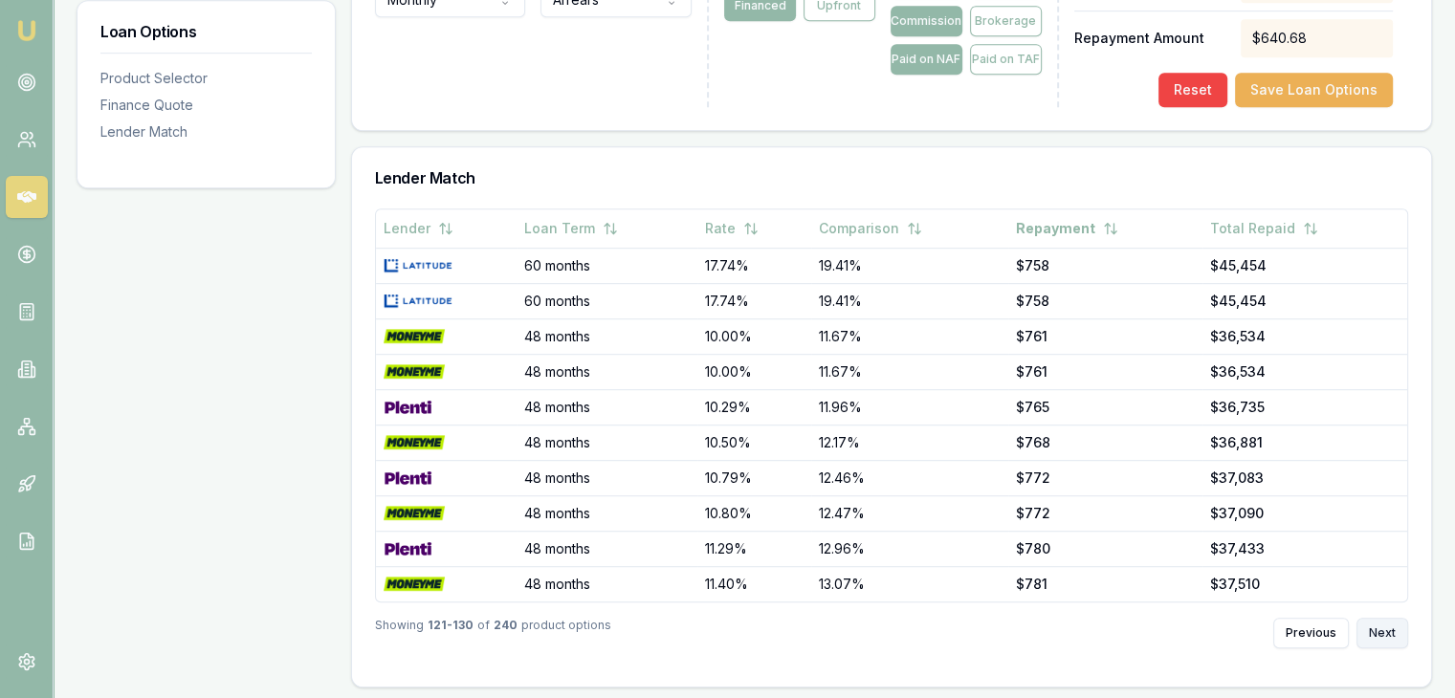
click at [1381, 628] on button "Next" at bounding box center [1382, 633] width 52 height 31
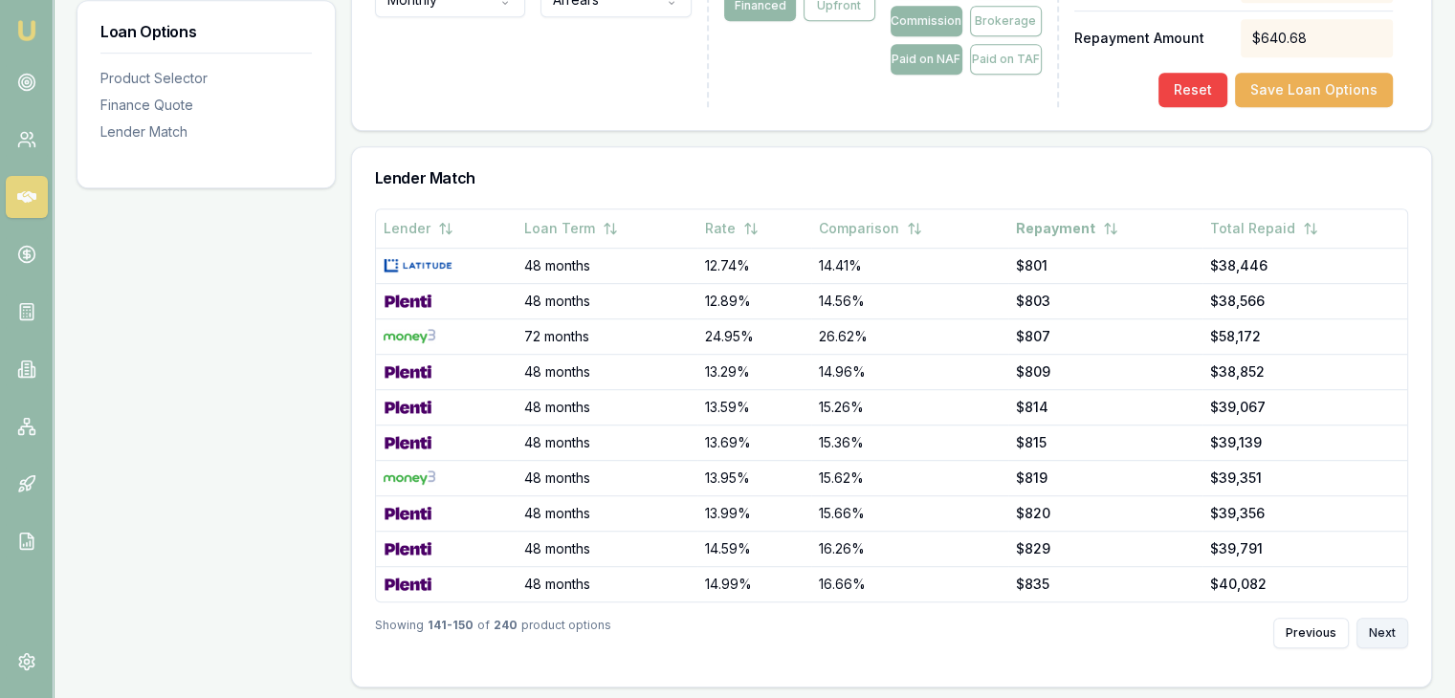
click at [1381, 628] on button "Next" at bounding box center [1382, 633] width 52 height 31
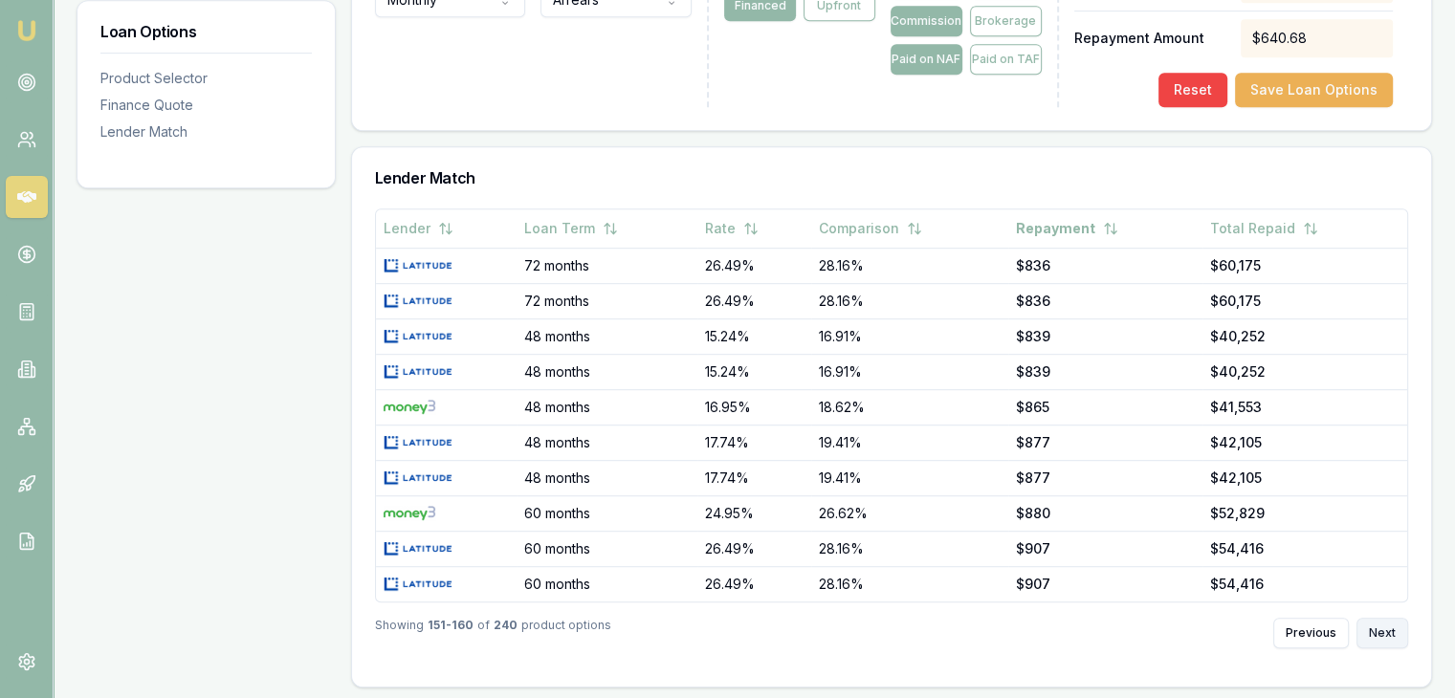
click at [1378, 621] on button "Next" at bounding box center [1382, 633] width 52 height 31
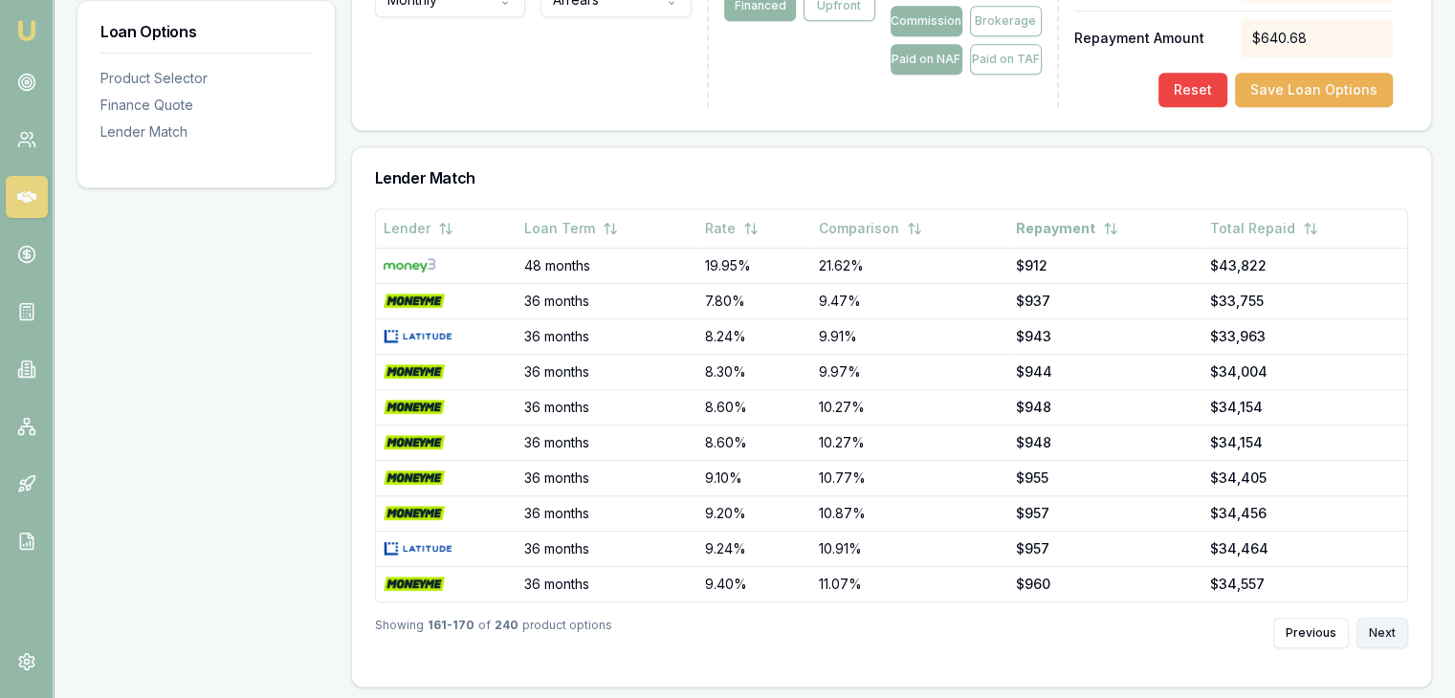
click at [1378, 621] on button "Next" at bounding box center [1382, 633] width 52 height 31
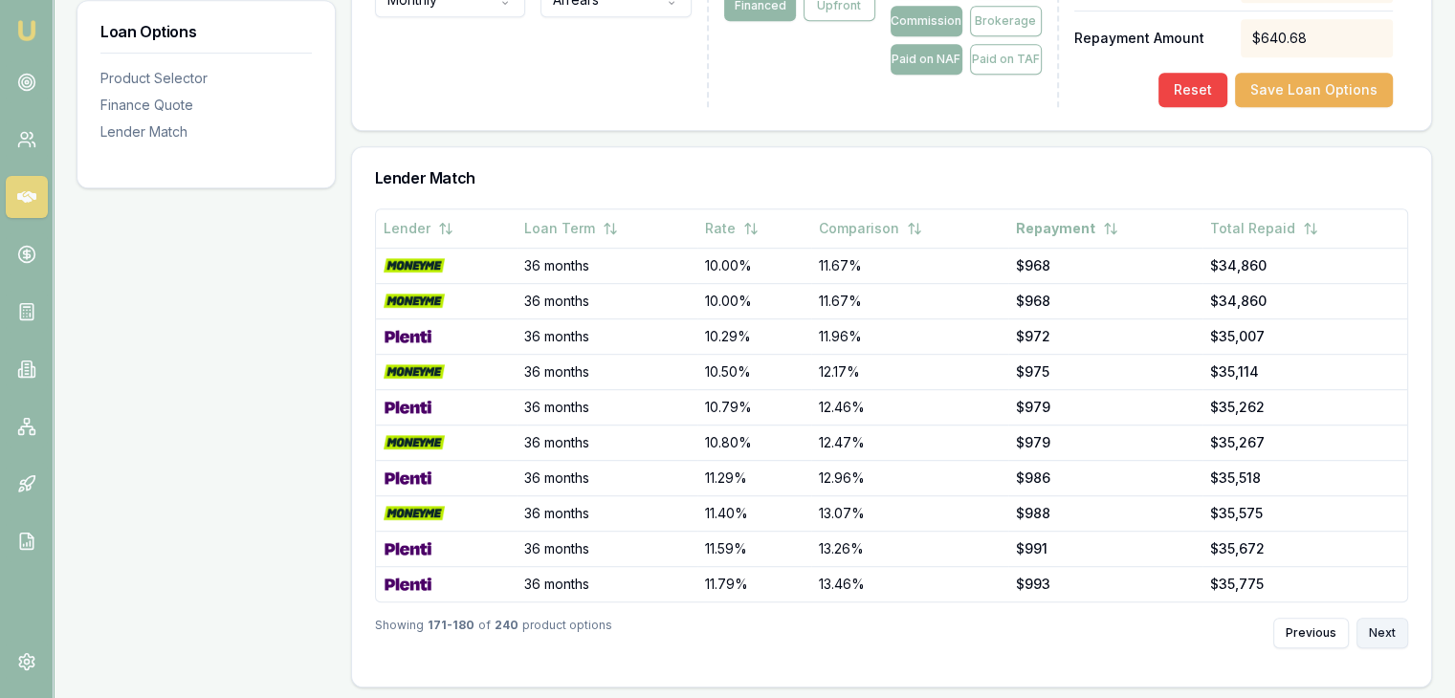
click at [1378, 621] on button "Next" at bounding box center [1382, 633] width 52 height 31
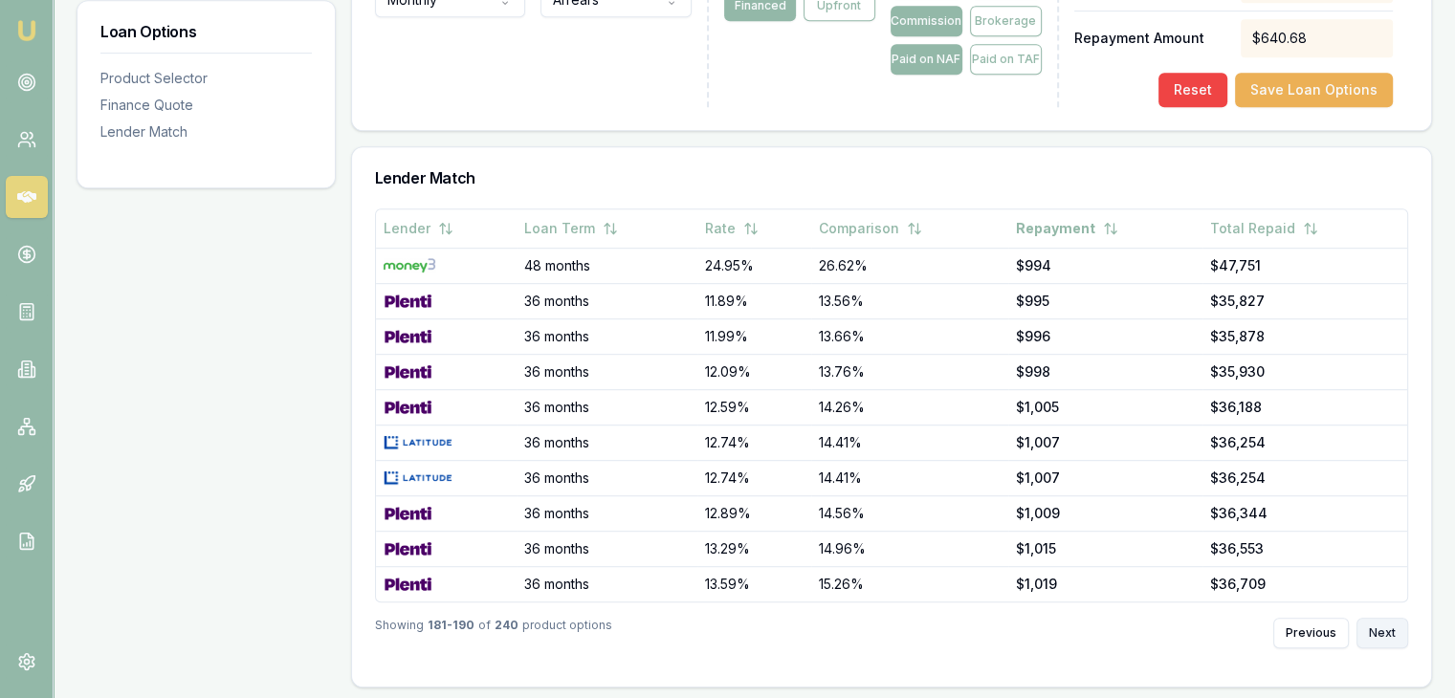
click at [1378, 621] on button "Next" at bounding box center [1382, 633] width 52 height 31
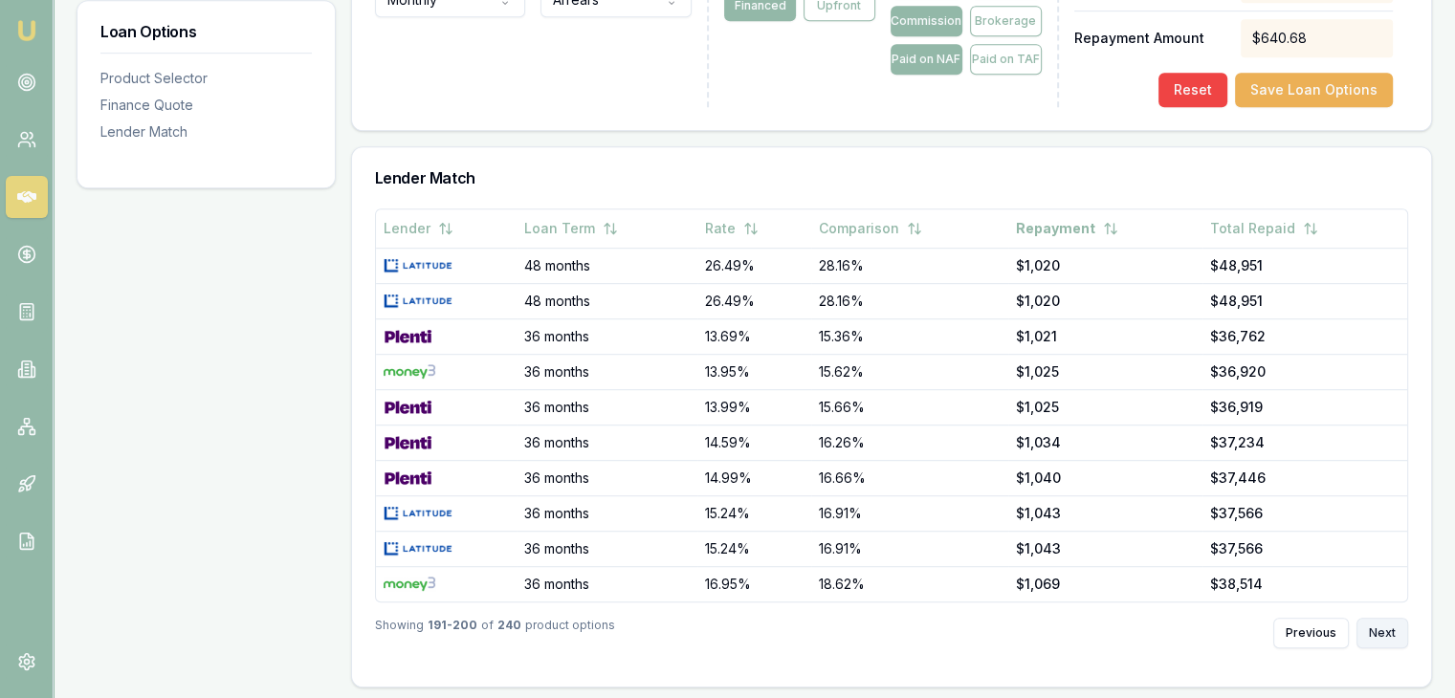
click at [1378, 621] on button "Next" at bounding box center [1382, 633] width 52 height 31
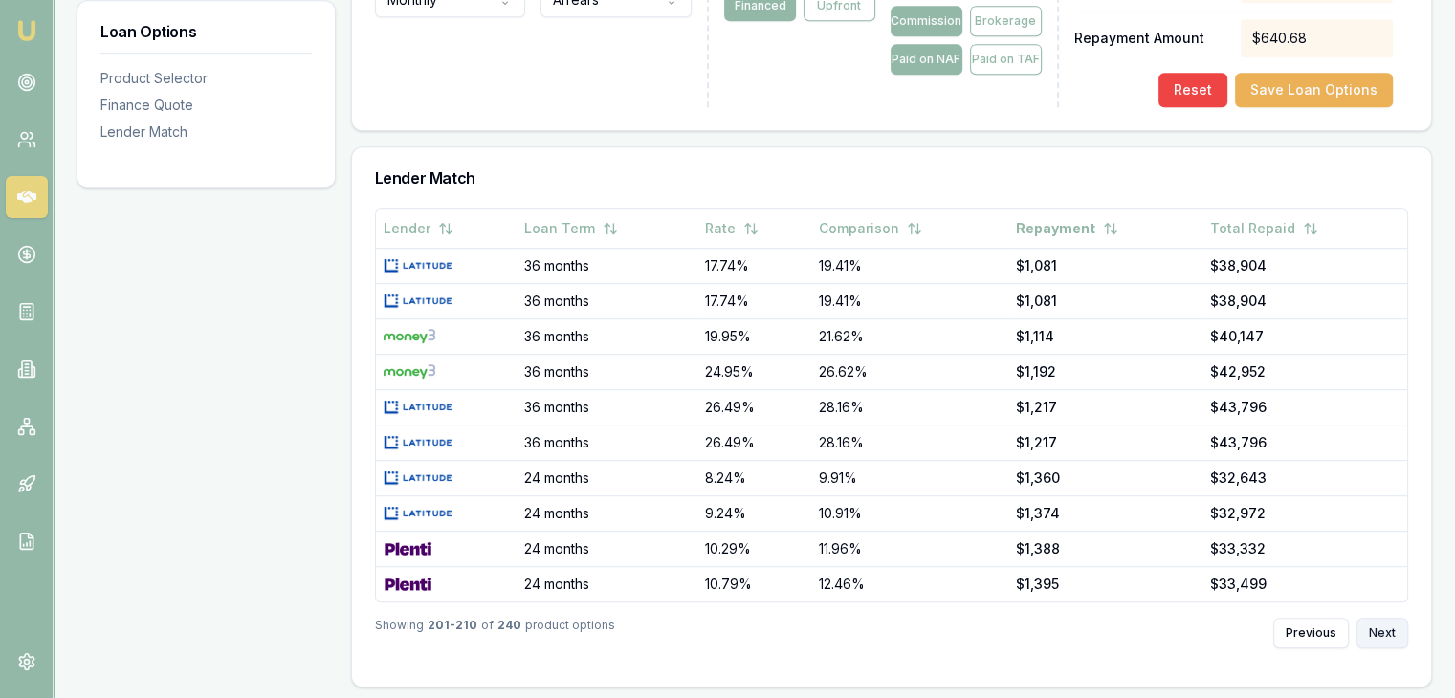
click at [1378, 621] on button "Next" at bounding box center [1382, 633] width 52 height 31
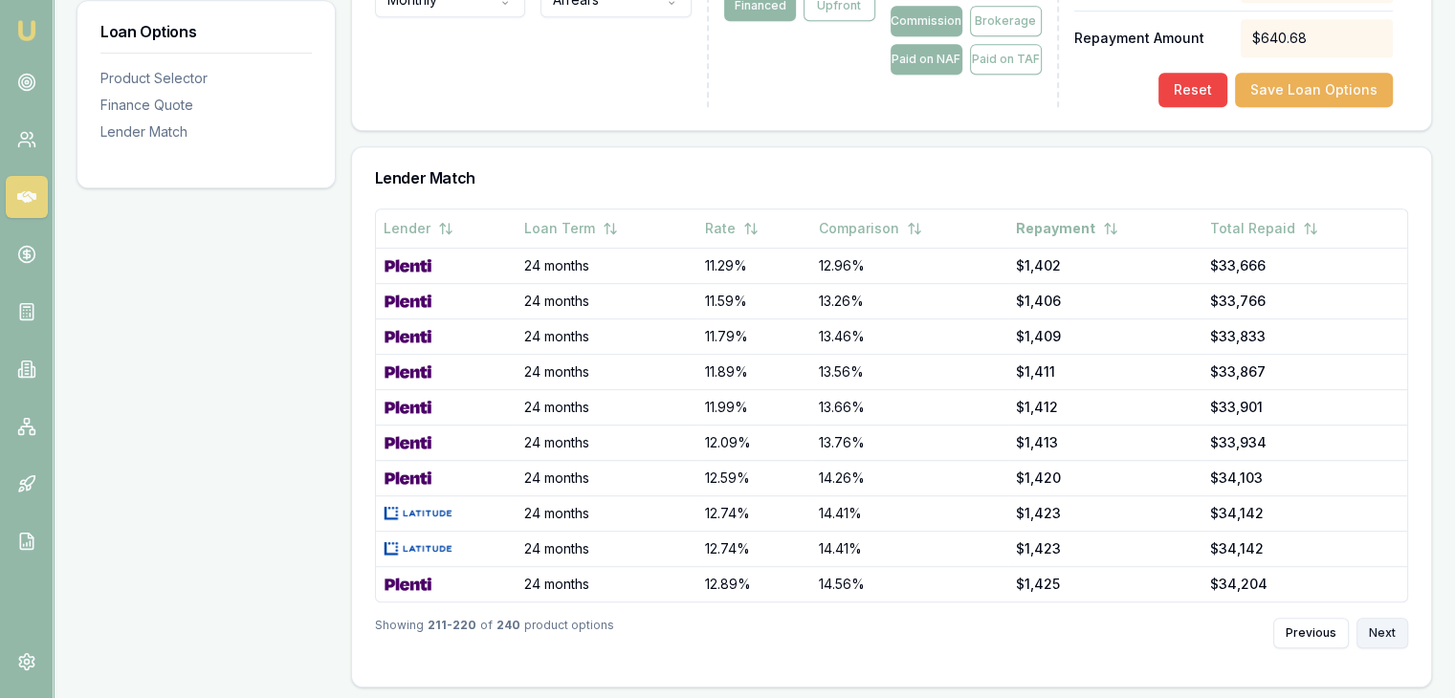
click at [1378, 621] on button "Next" at bounding box center [1382, 633] width 52 height 31
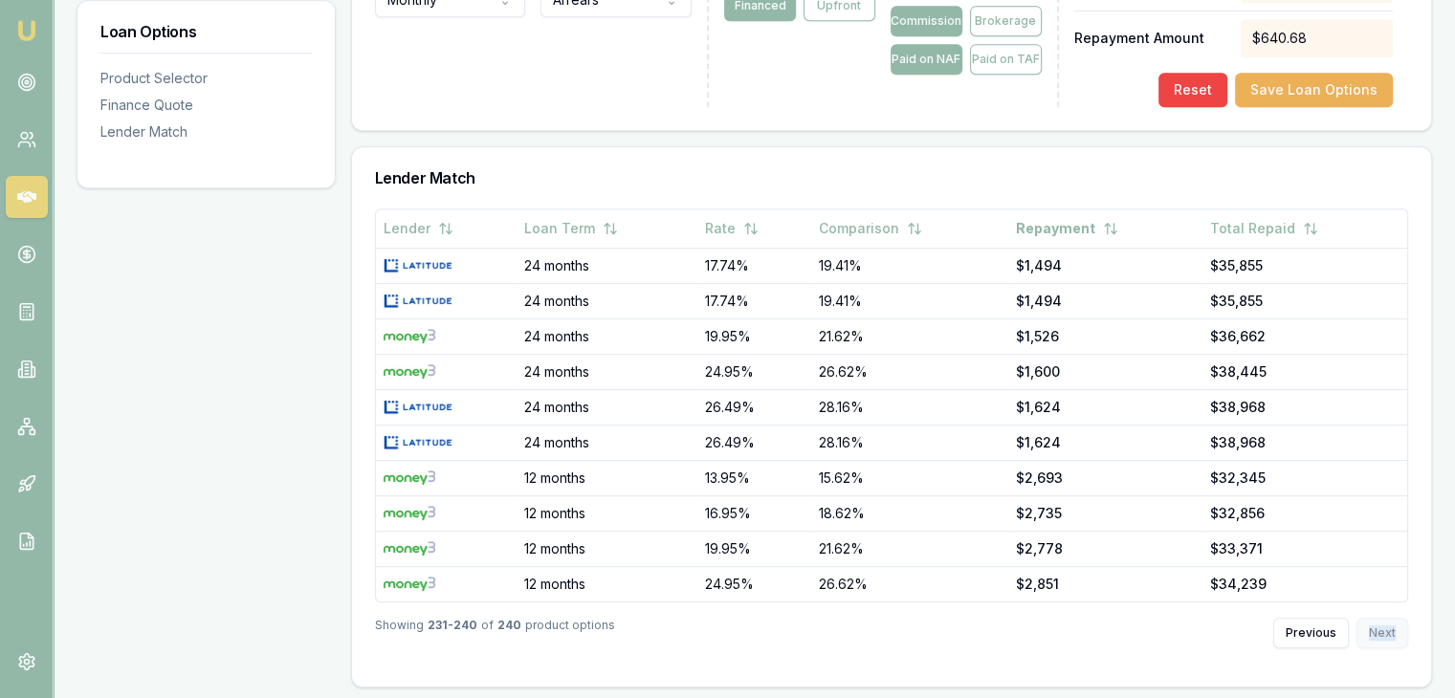
click at [1378, 621] on div "Previous Next" at bounding box center [1340, 633] width 135 height 31
click at [1336, 629] on button "Previous" at bounding box center [1311, 633] width 76 height 31
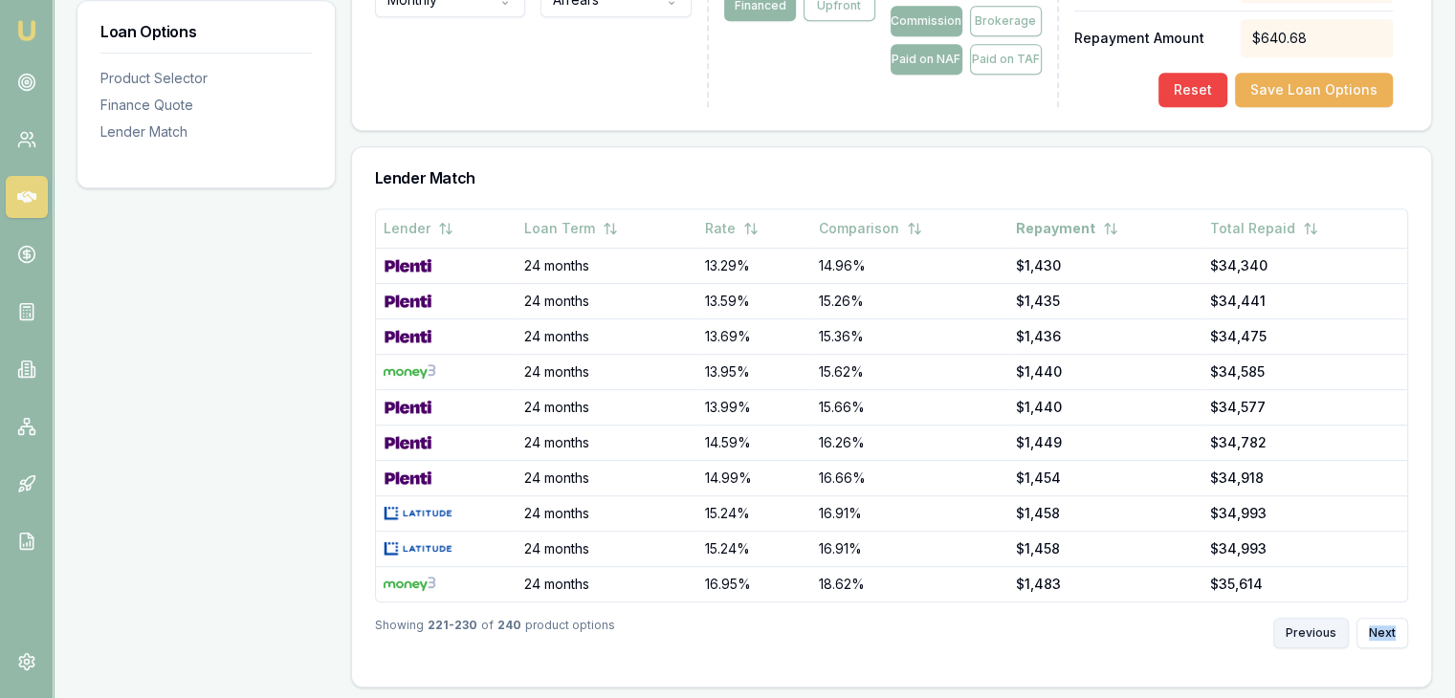
click at [1336, 629] on button "Previous" at bounding box center [1311, 633] width 76 height 31
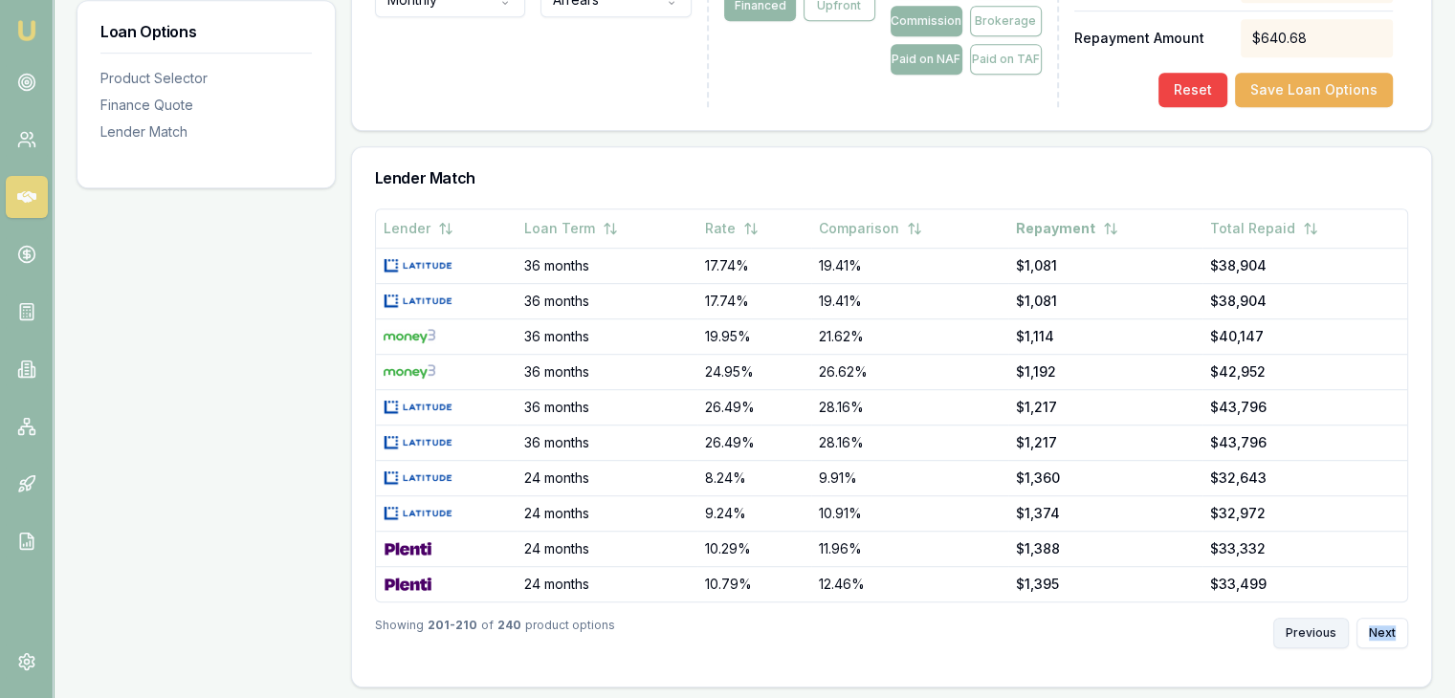
click at [1336, 629] on button "Previous" at bounding box center [1311, 633] width 76 height 31
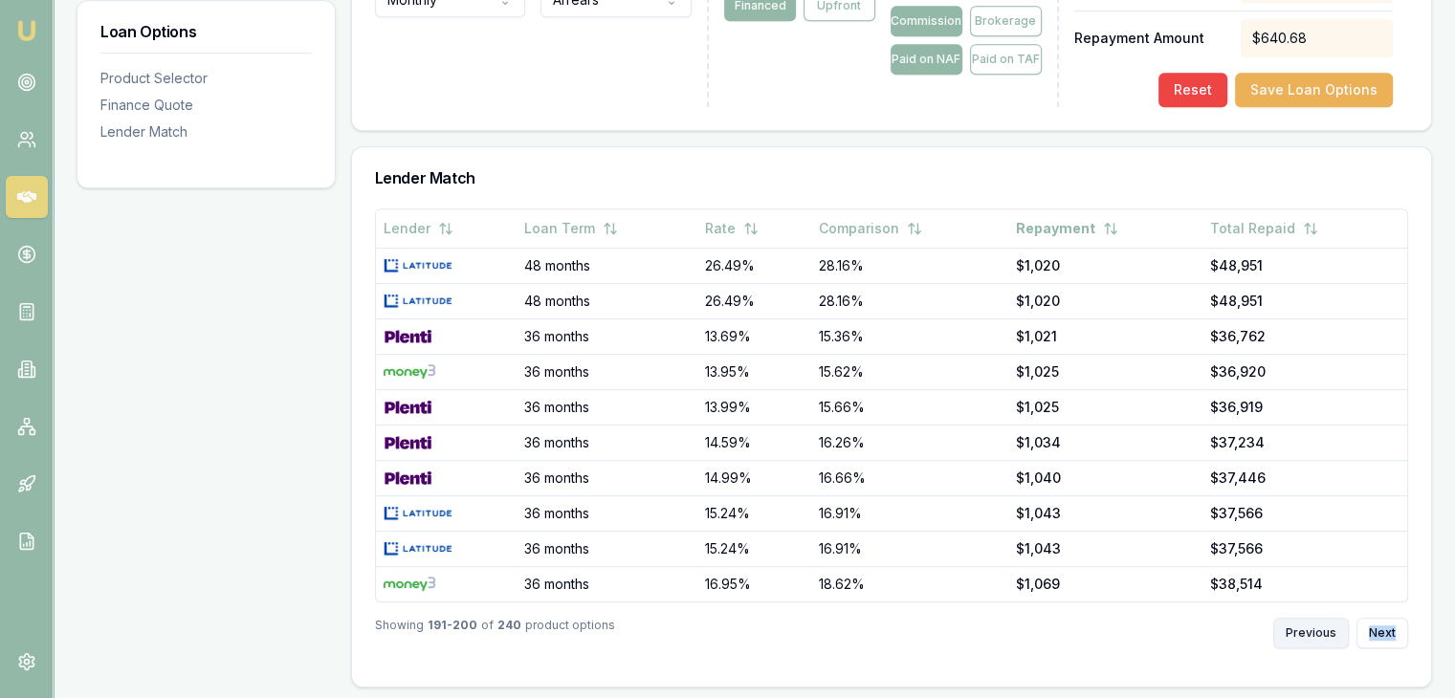
click at [1336, 629] on button "Previous" at bounding box center [1311, 633] width 76 height 31
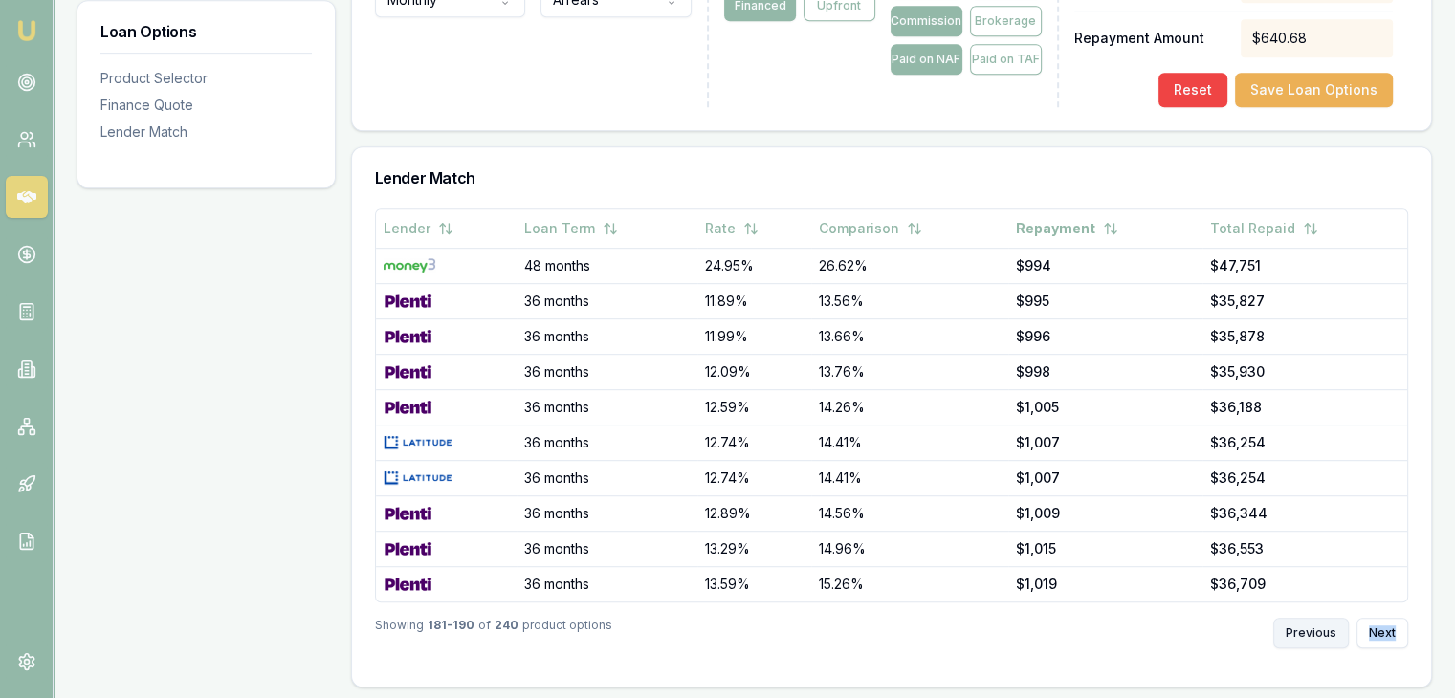
click at [1336, 629] on button "Previous" at bounding box center [1311, 633] width 76 height 31
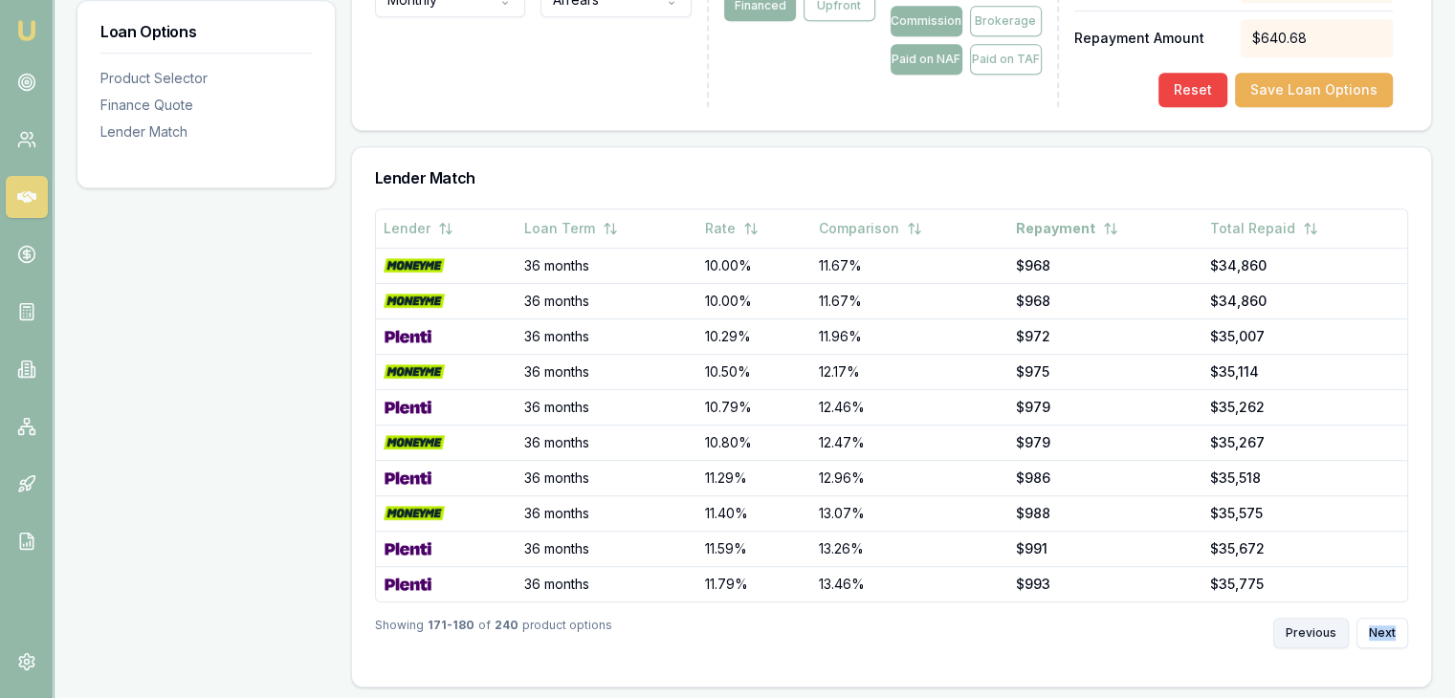
click at [1336, 629] on button "Previous" at bounding box center [1311, 633] width 76 height 31
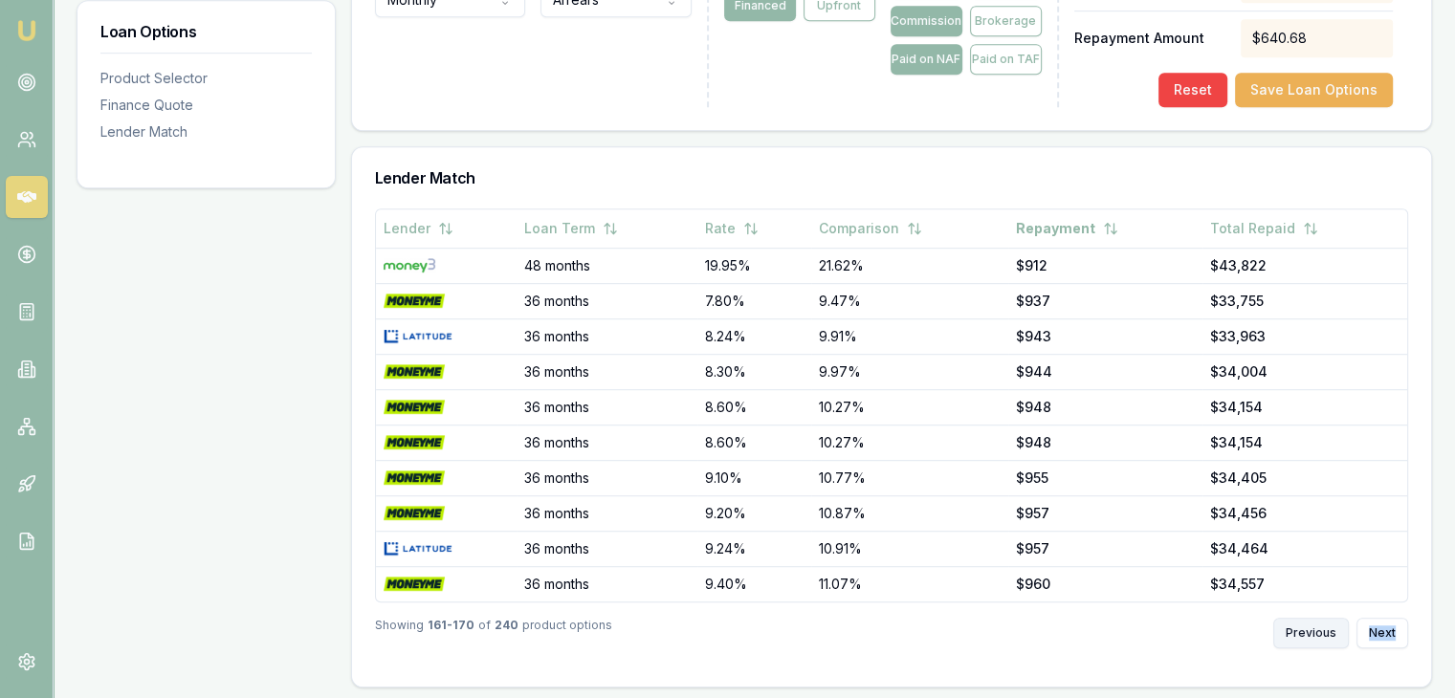
click at [1336, 629] on button "Previous" at bounding box center [1311, 633] width 76 height 31
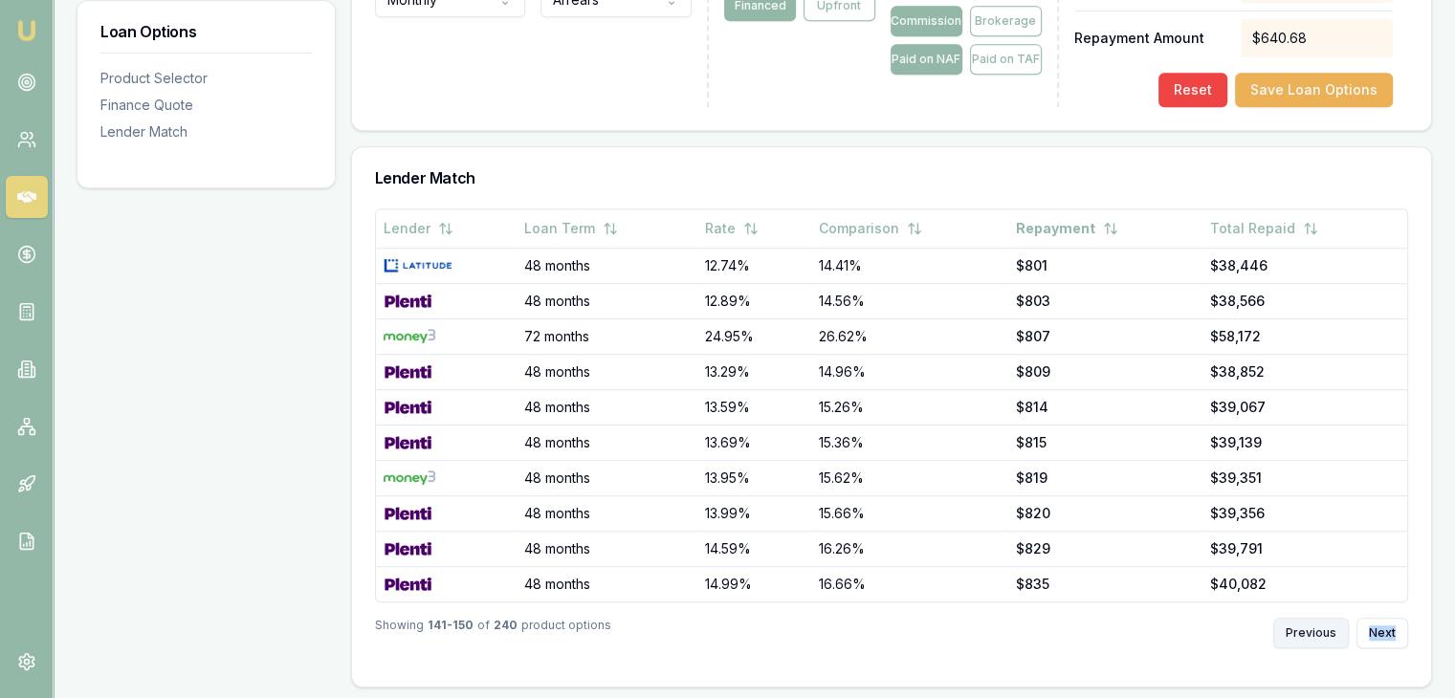
click at [1336, 629] on button "Previous" at bounding box center [1311, 633] width 76 height 31
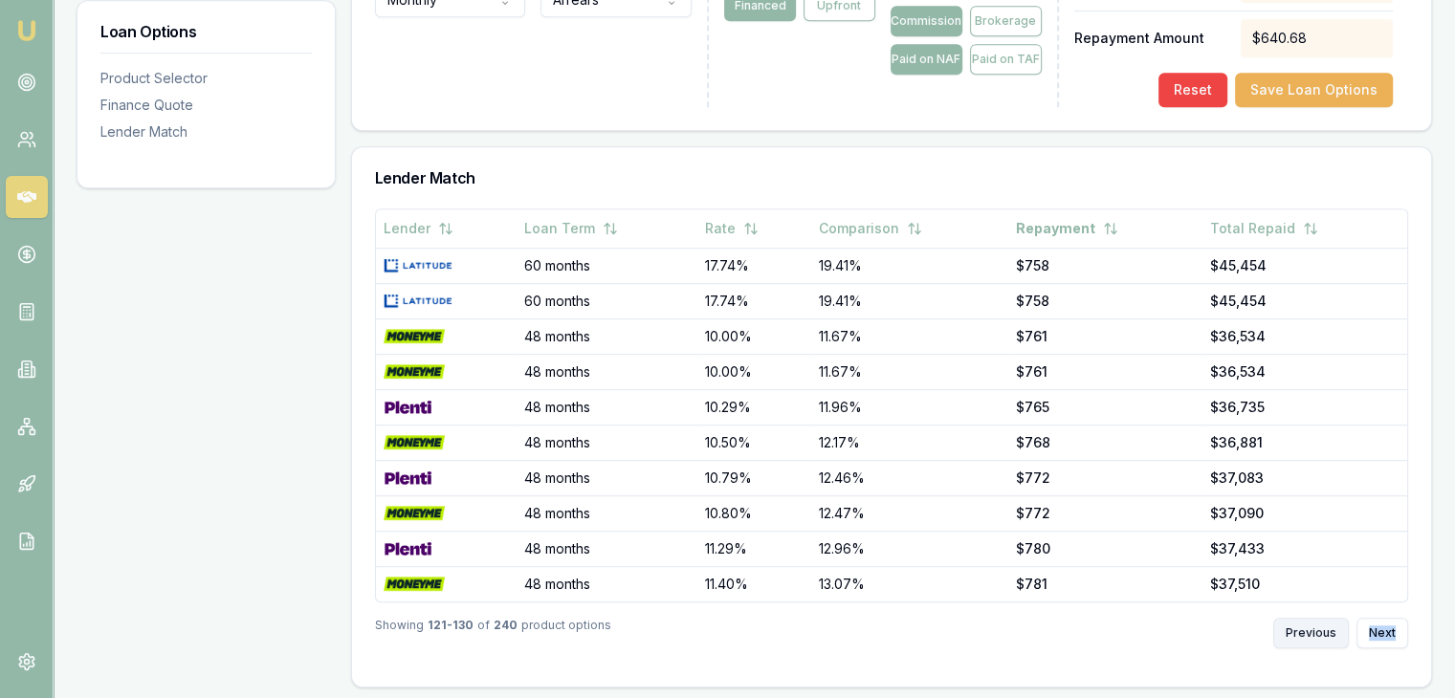
click at [1336, 629] on button "Previous" at bounding box center [1311, 633] width 76 height 31
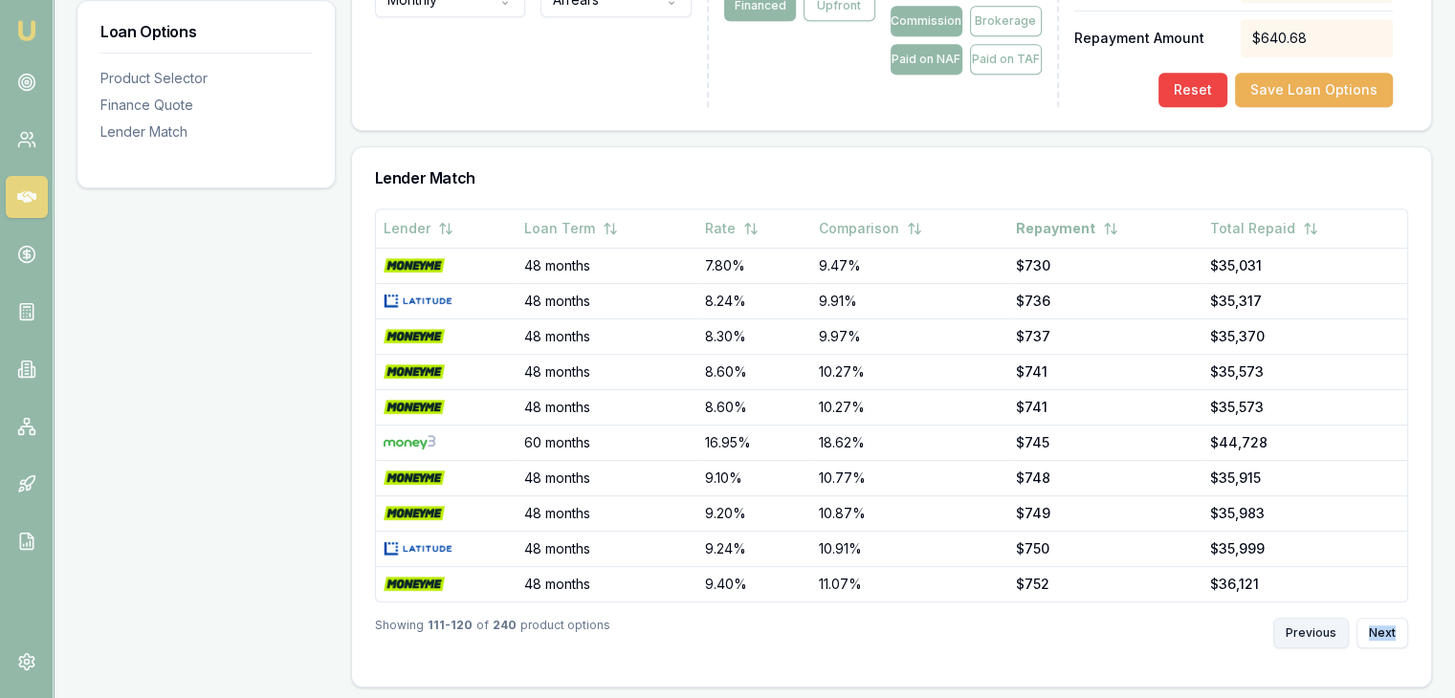
click at [1336, 629] on button "Previous" at bounding box center [1311, 633] width 76 height 31
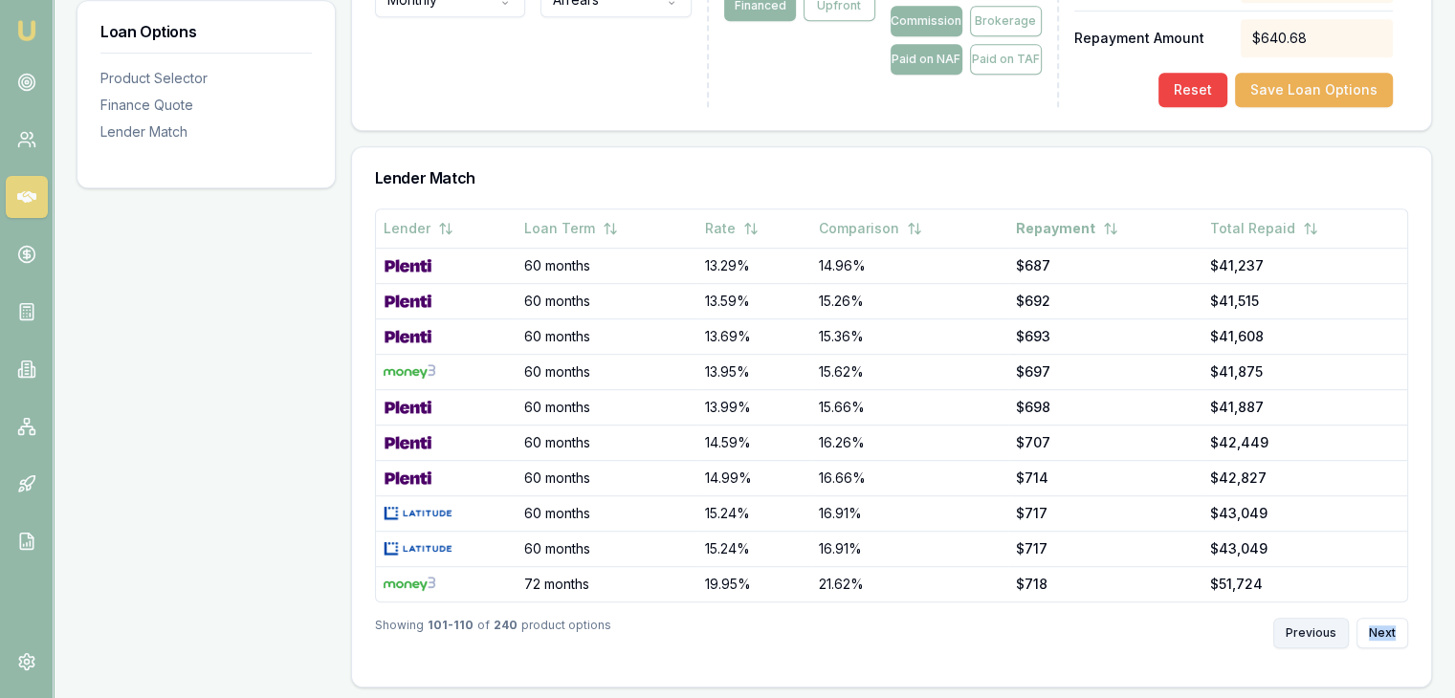
click at [1336, 629] on button "Previous" at bounding box center [1311, 633] width 76 height 31
click at [1335, 629] on button "Previous" at bounding box center [1311, 633] width 76 height 31
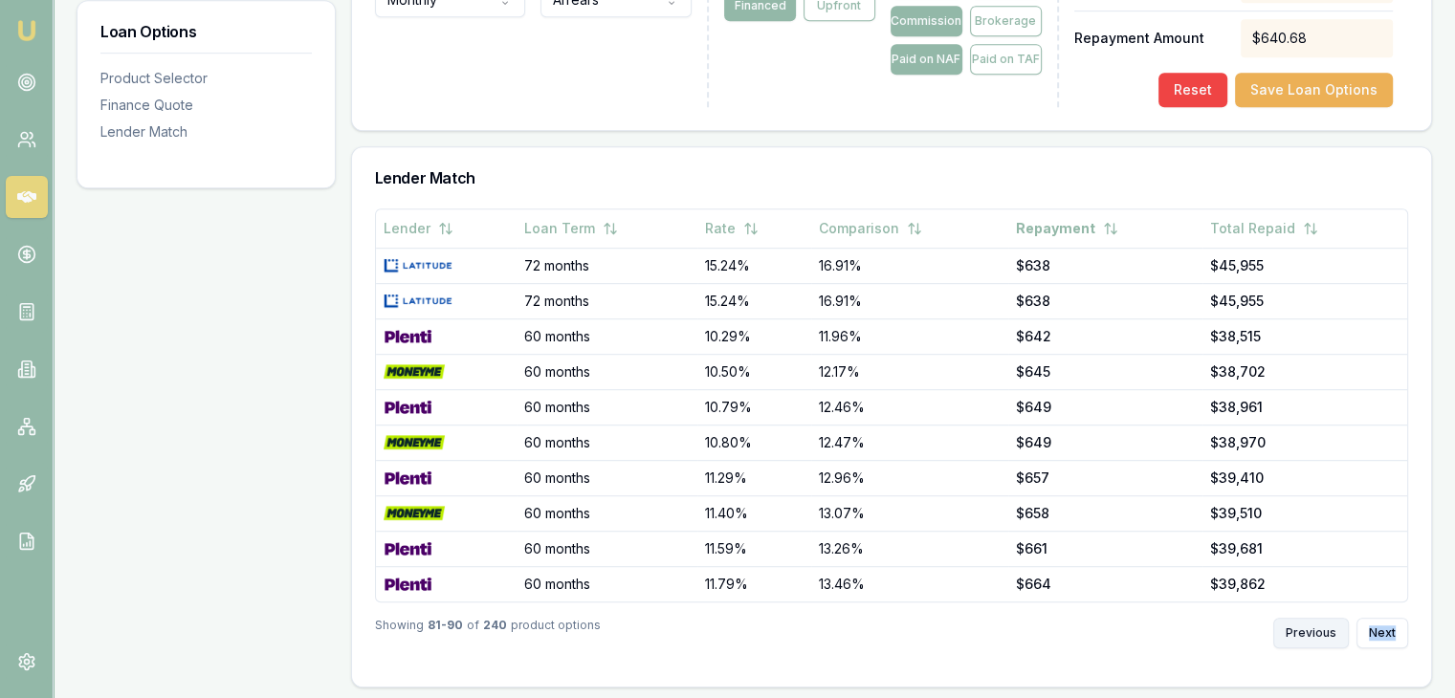
click at [1335, 629] on button "Previous" at bounding box center [1311, 633] width 76 height 31
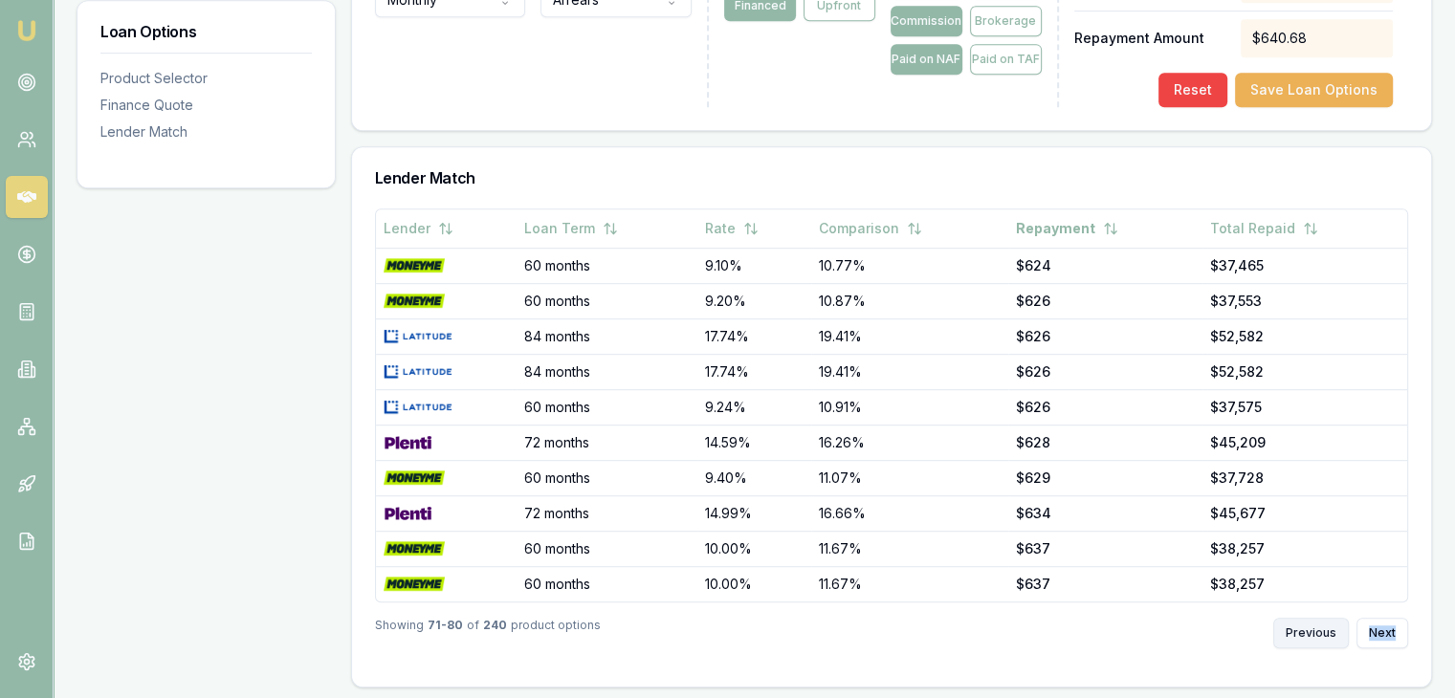
click at [1335, 629] on button "Previous" at bounding box center [1311, 633] width 76 height 31
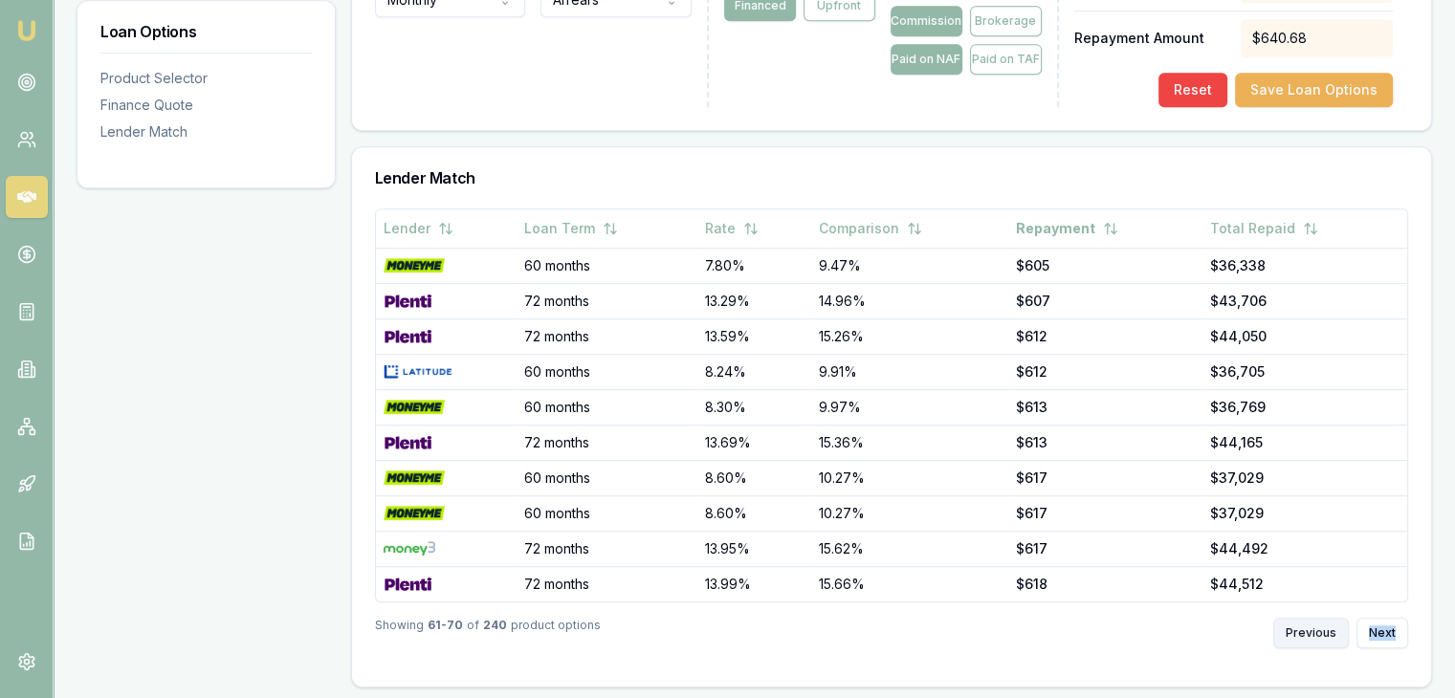
click at [1335, 629] on button "Previous" at bounding box center [1311, 633] width 76 height 31
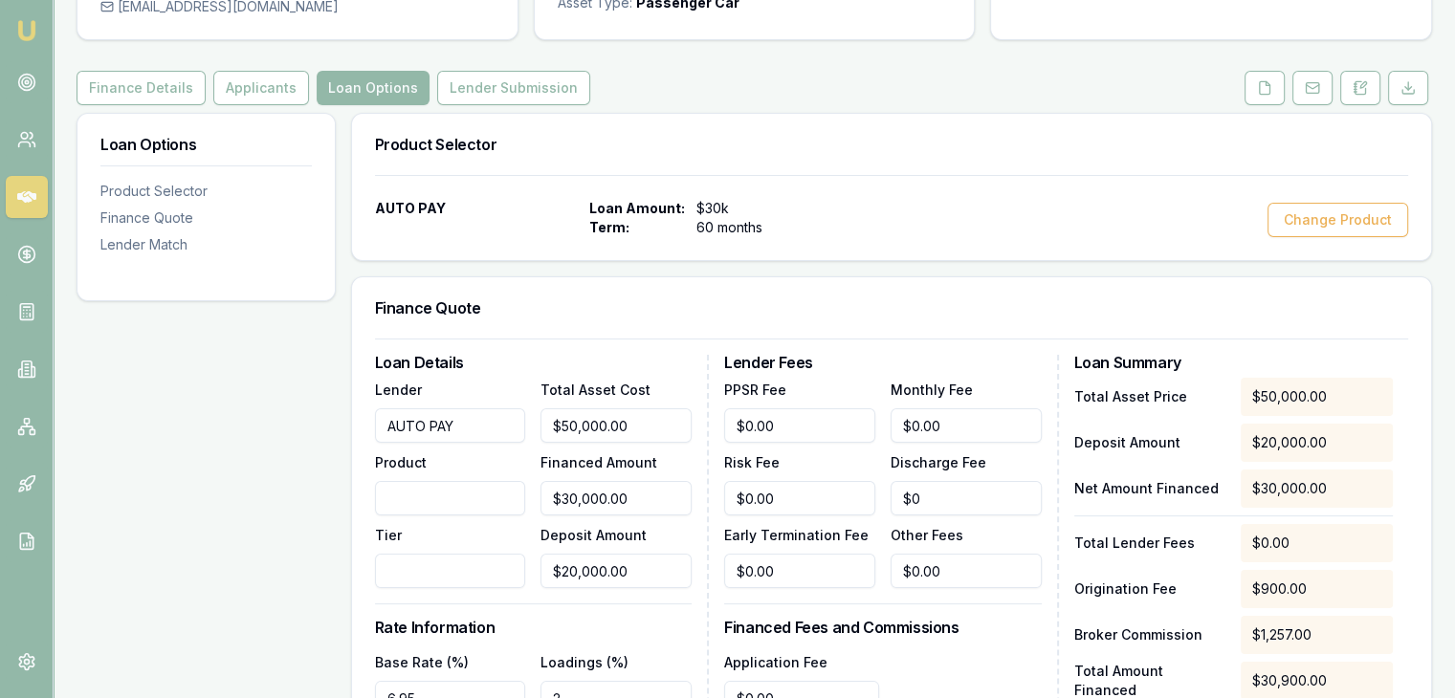
scroll to position [0, 0]
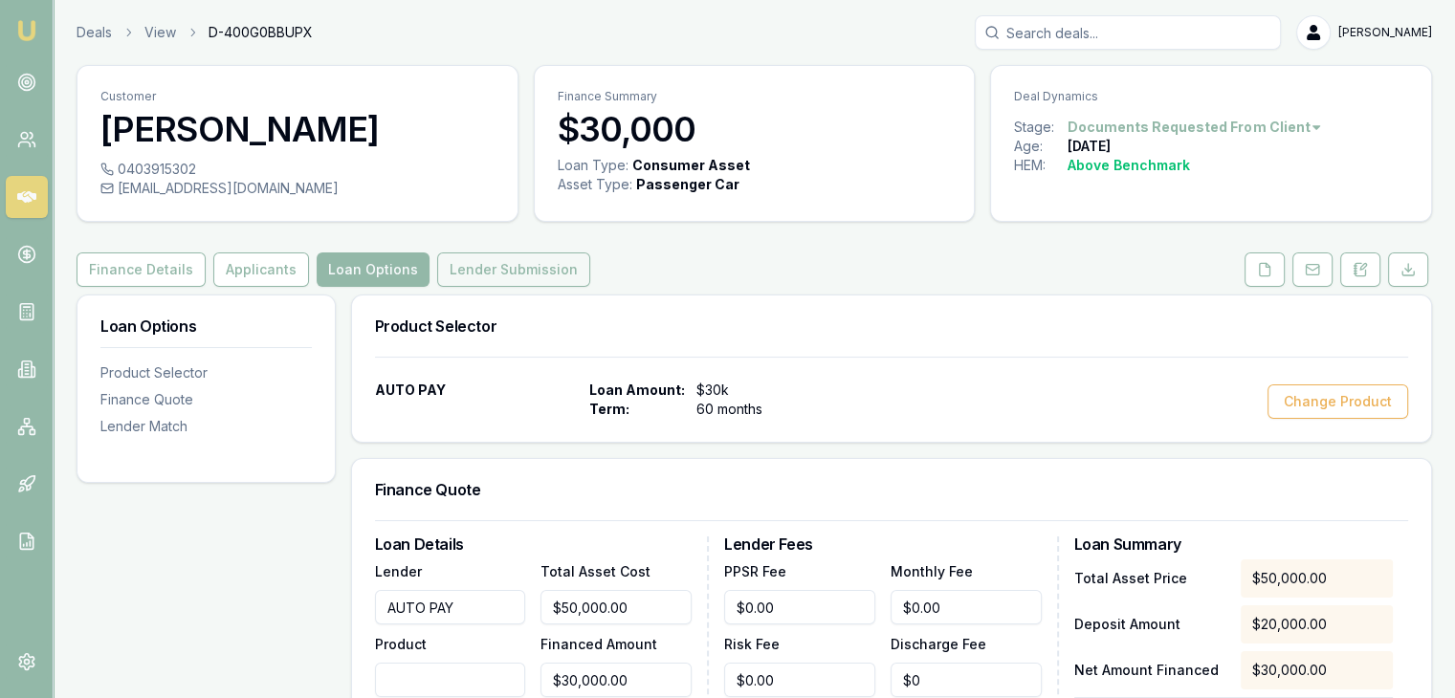
click at [494, 270] on button "Lender Submission" at bounding box center [513, 270] width 153 height 34
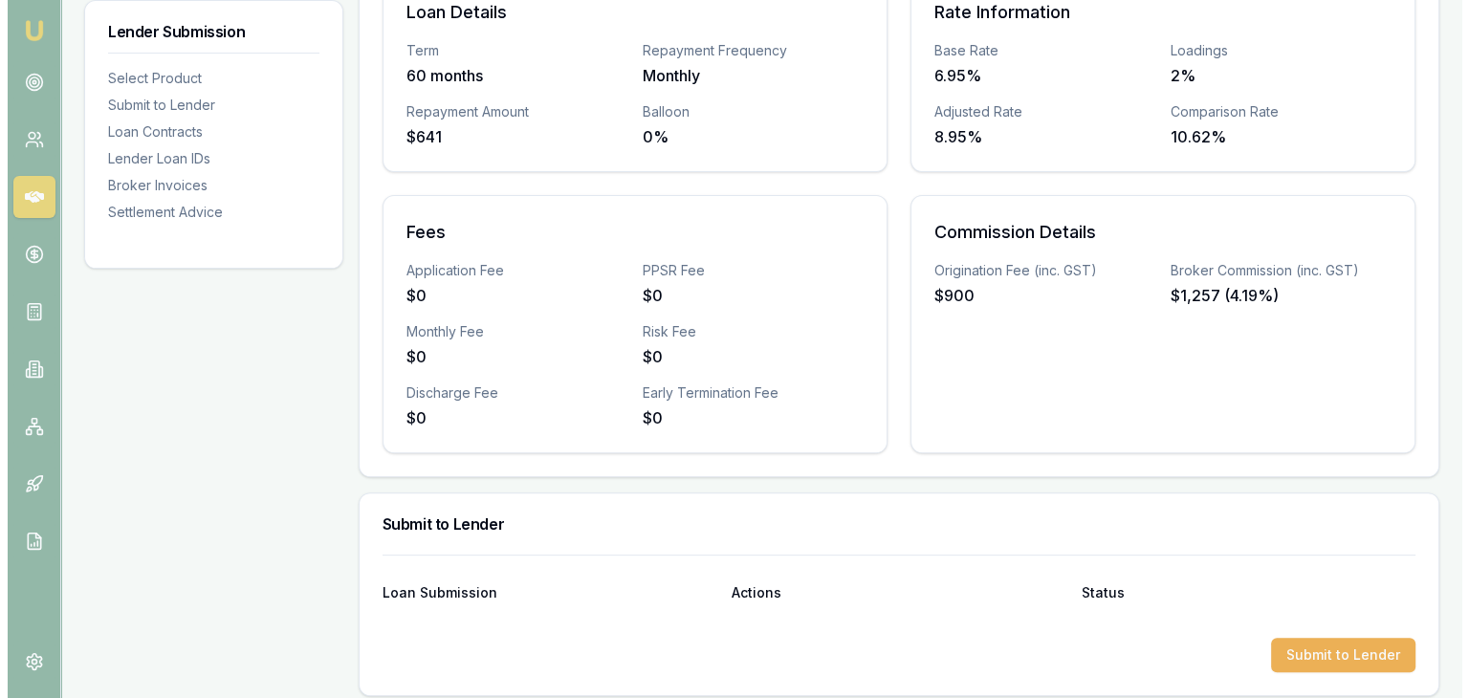
scroll to position [861, 0]
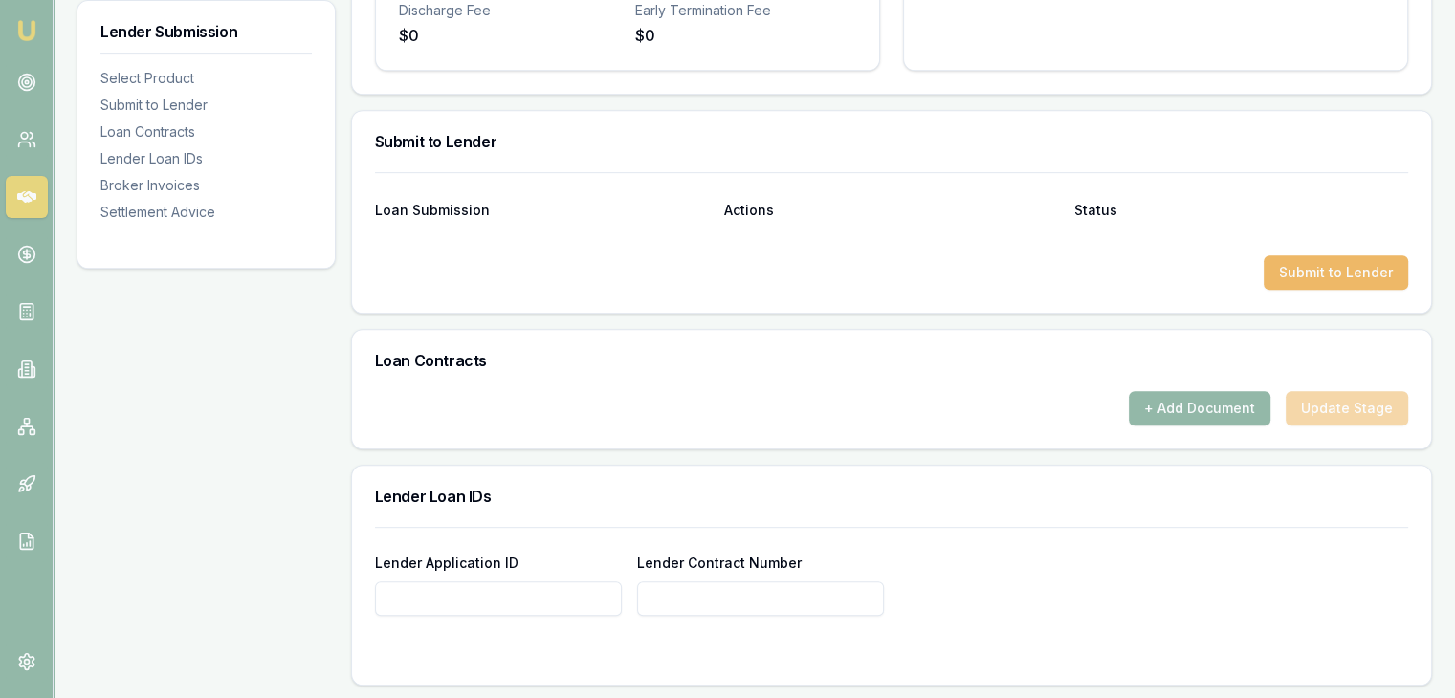
click at [1318, 269] on button "Submit to Lender" at bounding box center [1336, 272] width 144 height 34
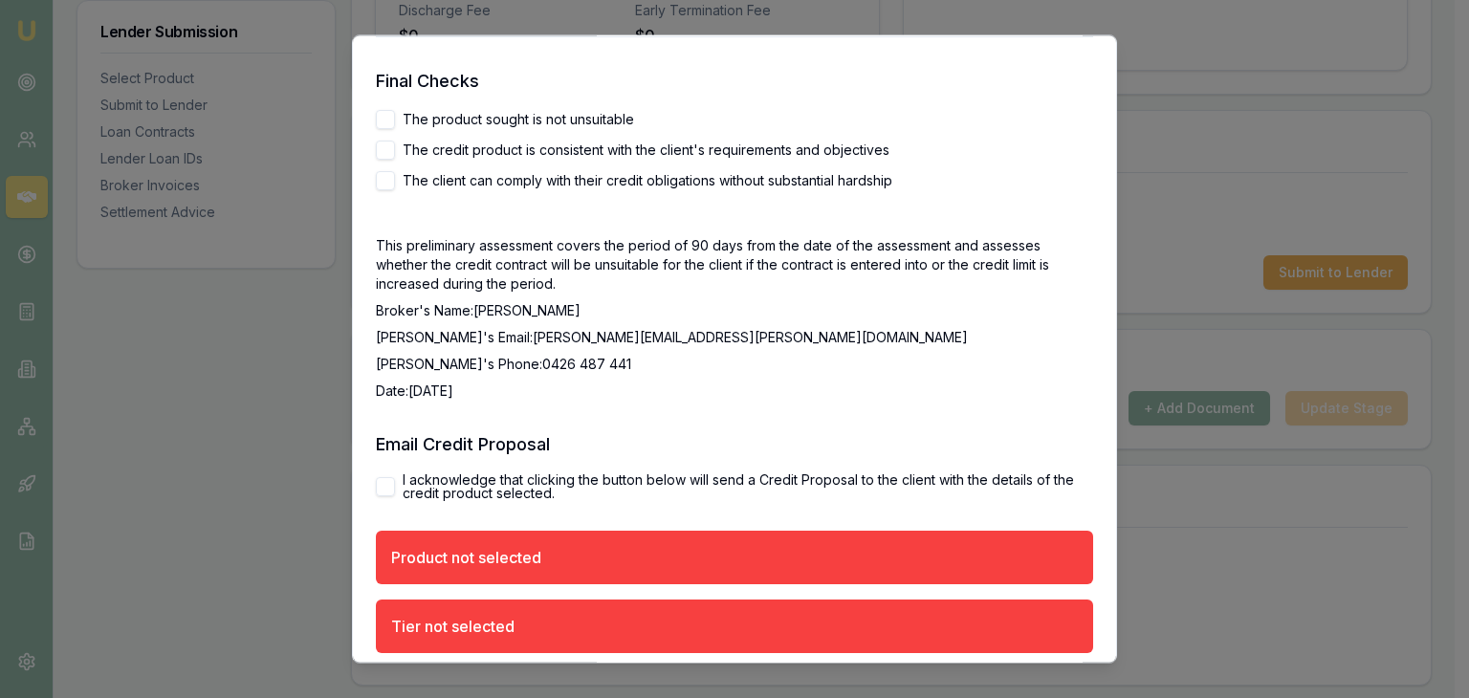
scroll to position [3348, 0]
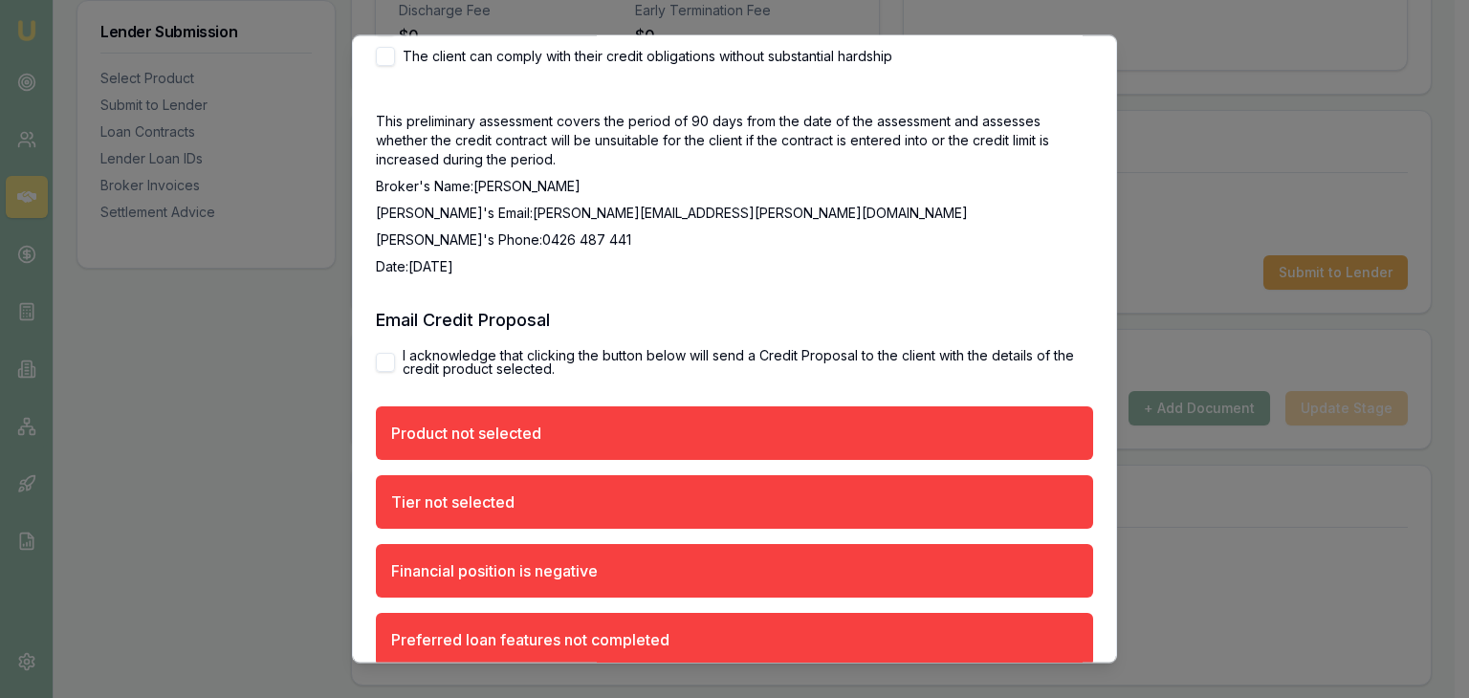
click at [381, 362] on button "I acknowledge that clicking the button below will send a Credit Proposal to the…" at bounding box center [385, 363] width 19 height 19
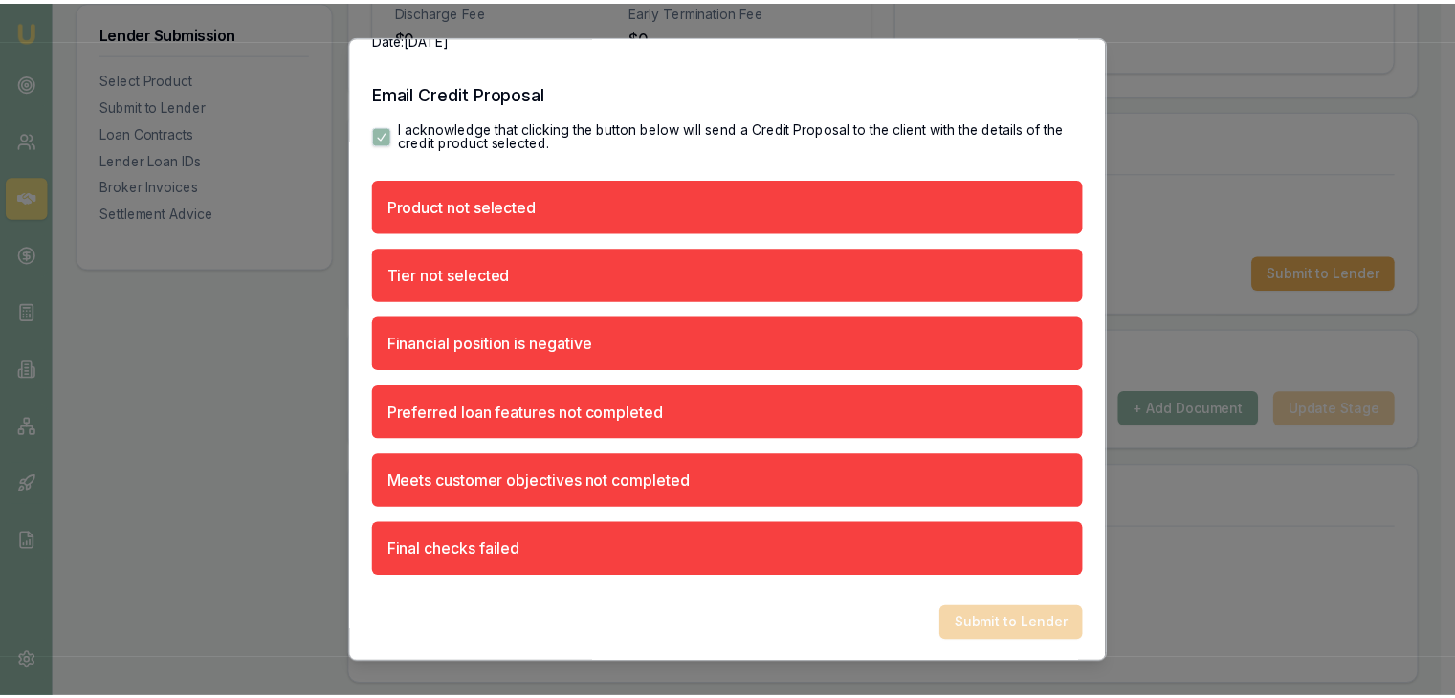
scroll to position [3577, 0]
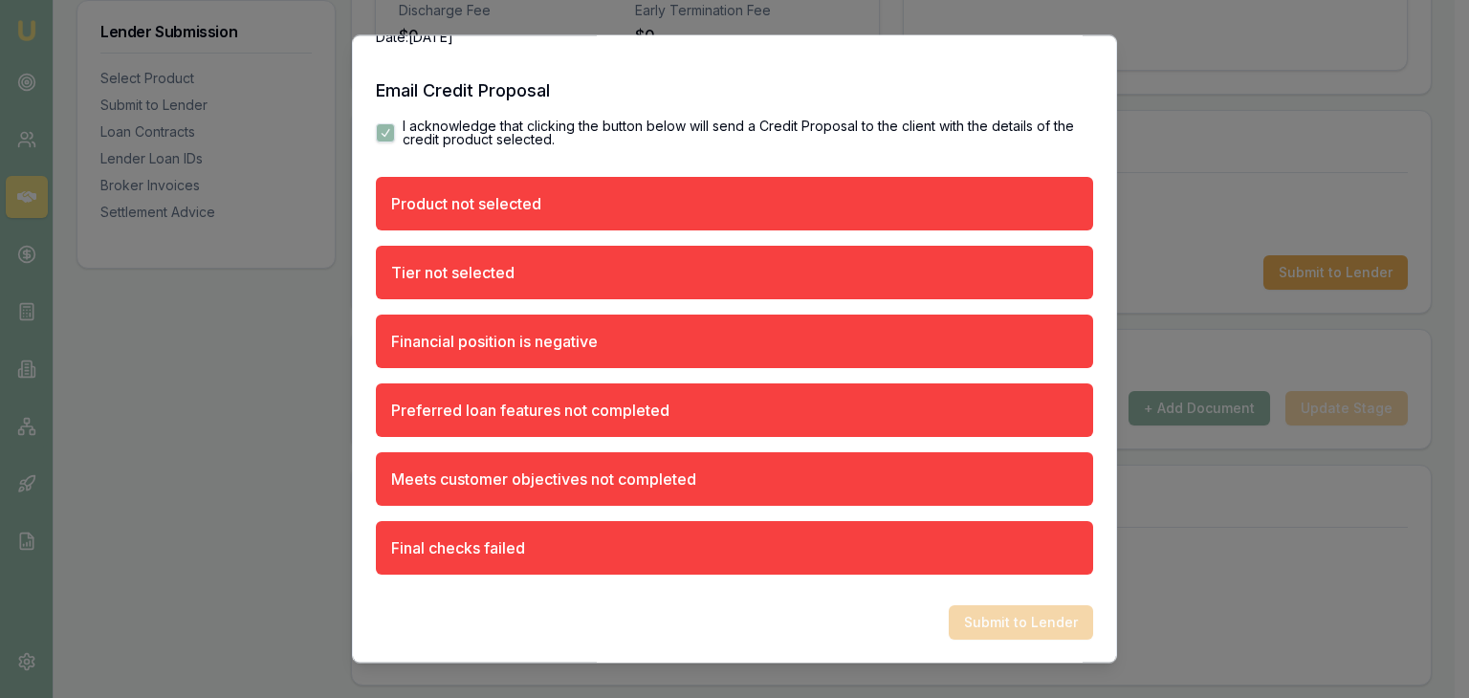
click at [983, 627] on div "Submit to Lender" at bounding box center [734, 623] width 717 height 34
click at [638, 547] on div "Final checks failed" at bounding box center [734, 549] width 717 height 54
click at [613, 483] on div "Meets customer objectives not completed" at bounding box center [543, 480] width 305 height 23
click at [564, 414] on div "Preferred loan features not completed" at bounding box center [530, 411] width 278 height 23
click at [539, 345] on div "Financial position is negative" at bounding box center [494, 342] width 207 height 23
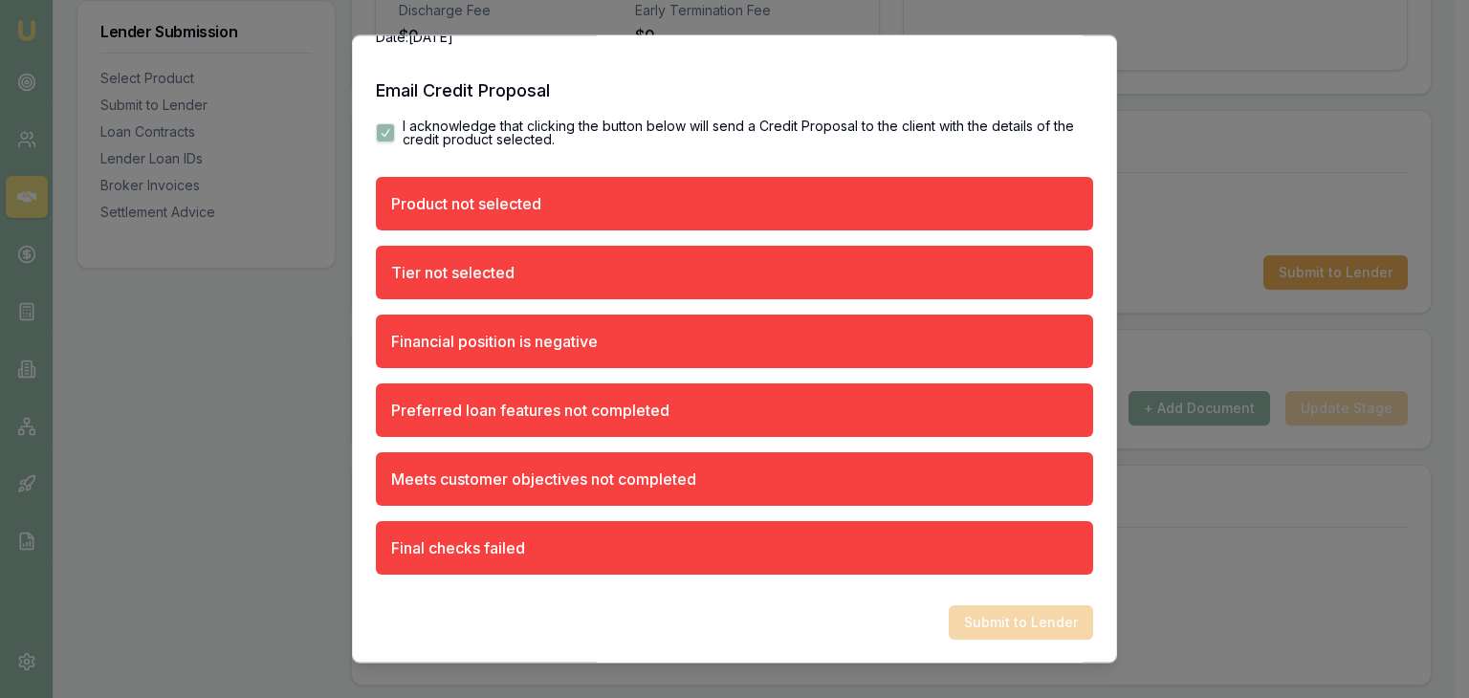
click at [494, 262] on div "Tier not selected" at bounding box center [452, 273] width 123 height 23
click at [490, 206] on div "Product not selected" at bounding box center [466, 204] width 150 height 23
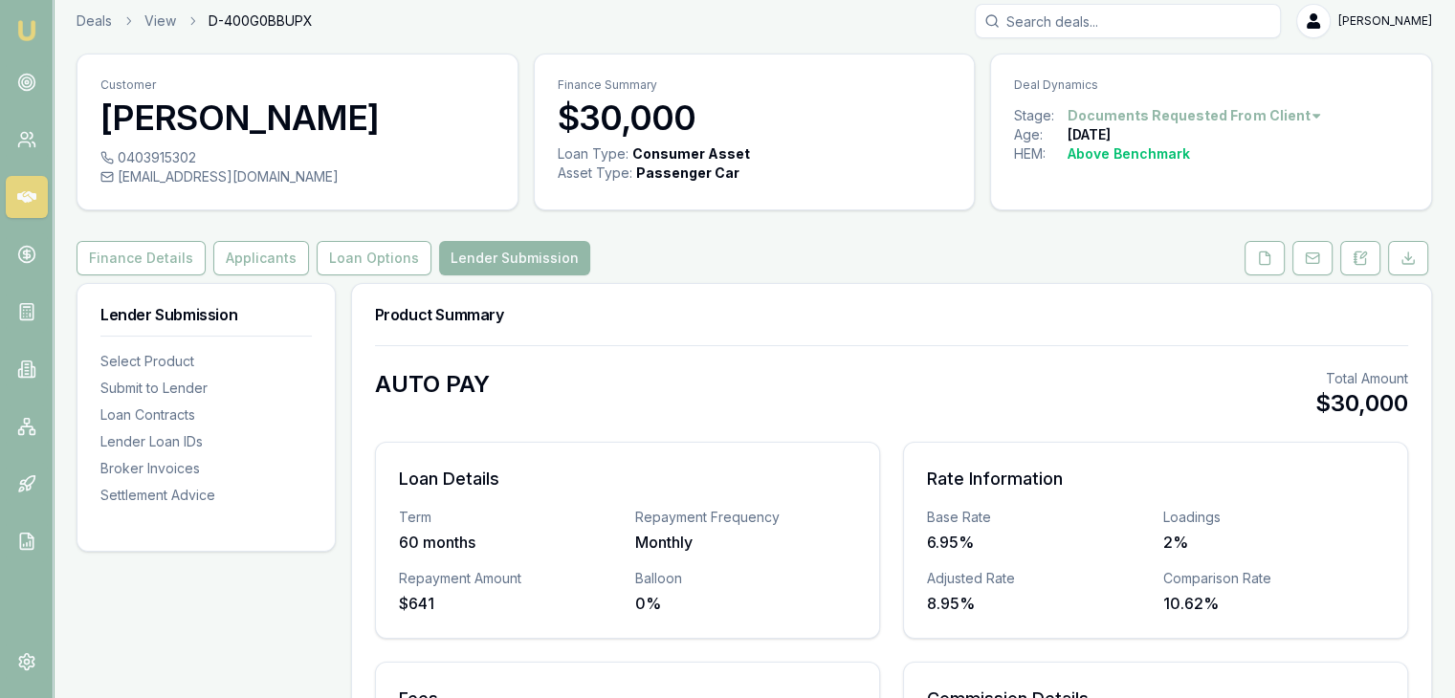
scroll to position [0, 0]
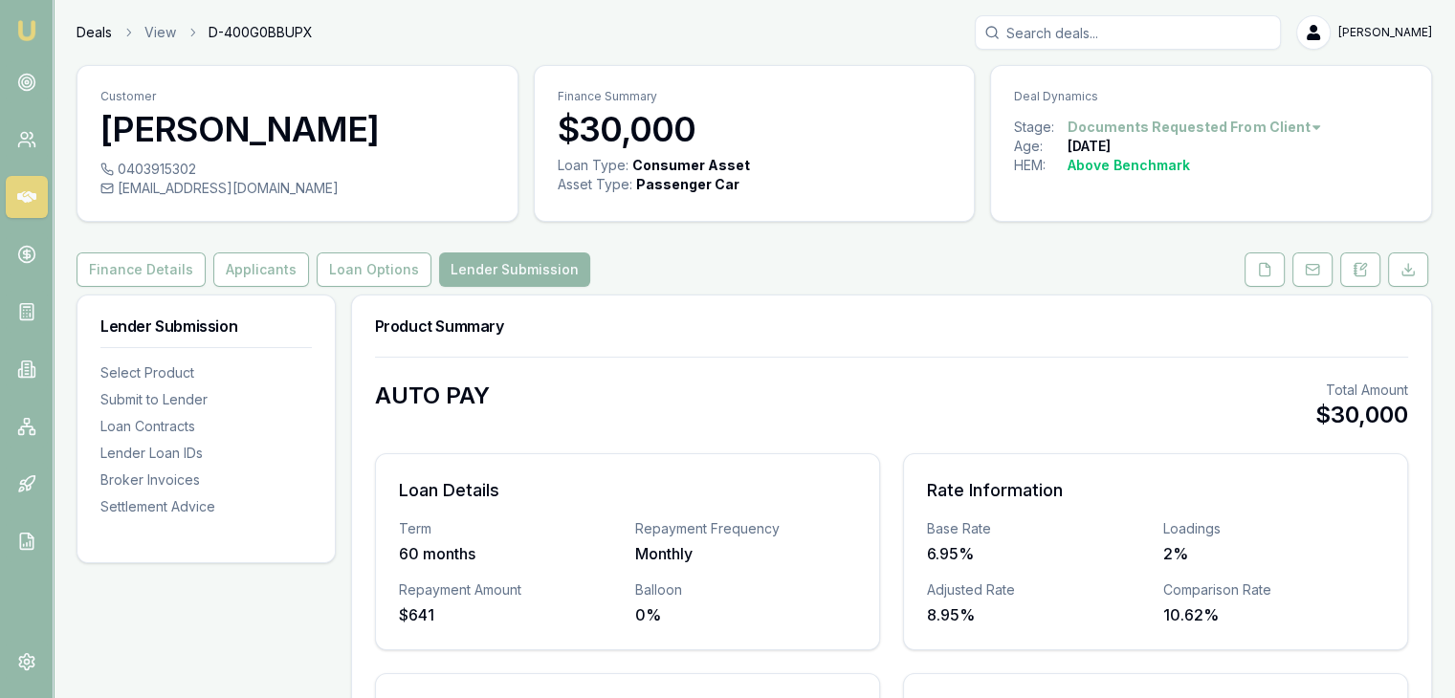
click at [103, 28] on link "Deals" at bounding box center [94, 32] width 35 height 19
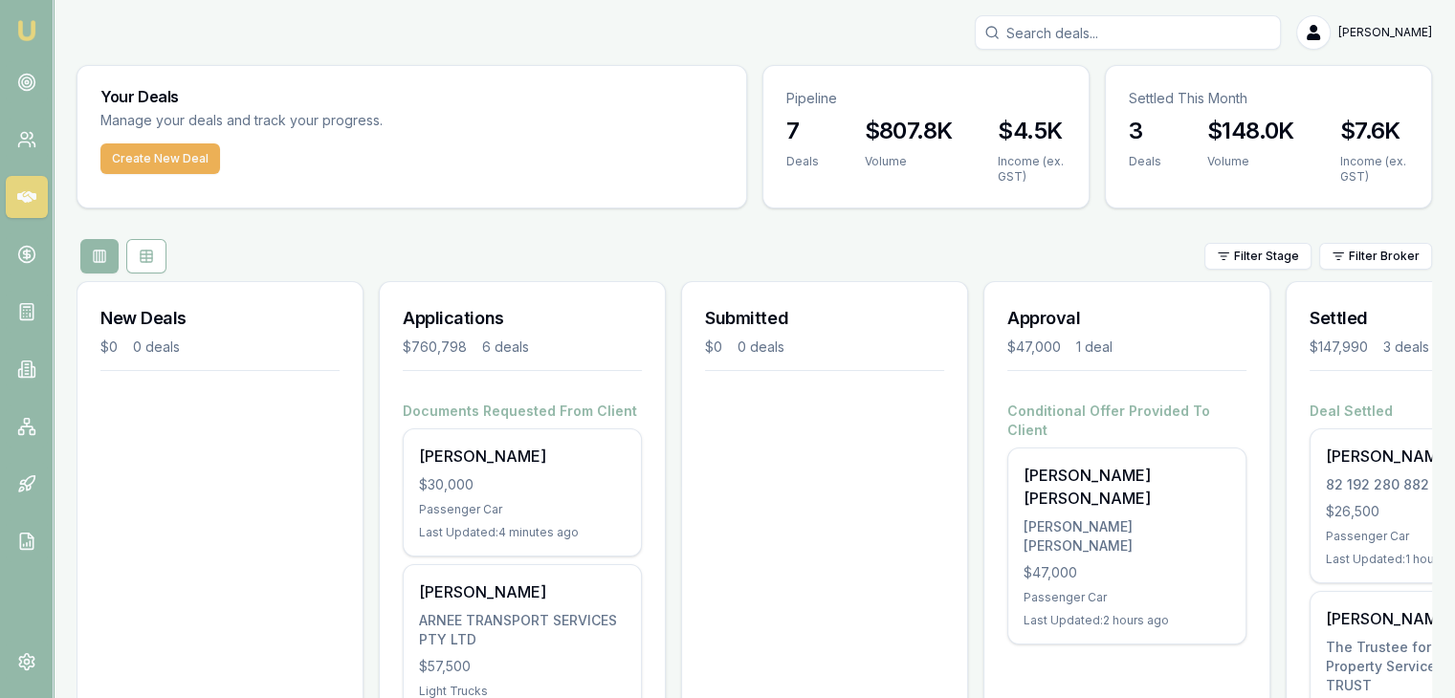
click at [26, 30] on img at bounding box center [26, 30] width 23 height 23
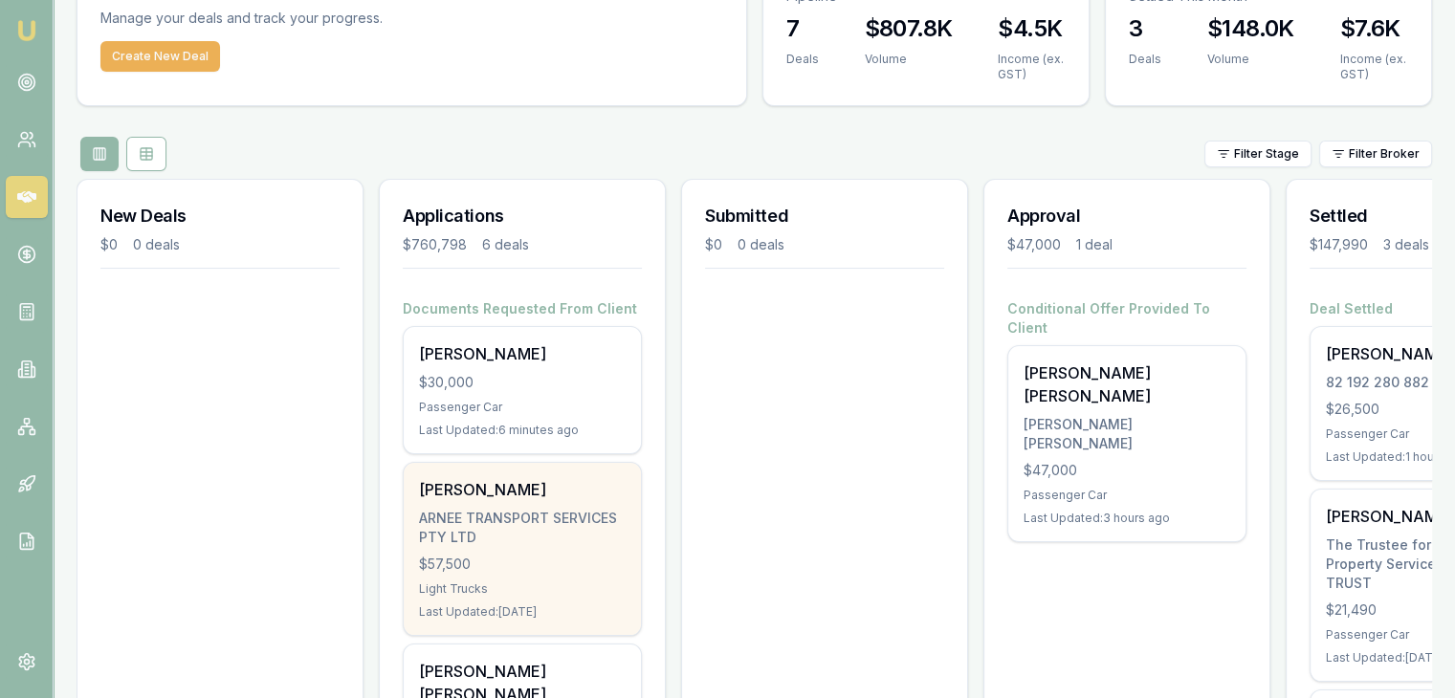
scroll to position [287, 0]
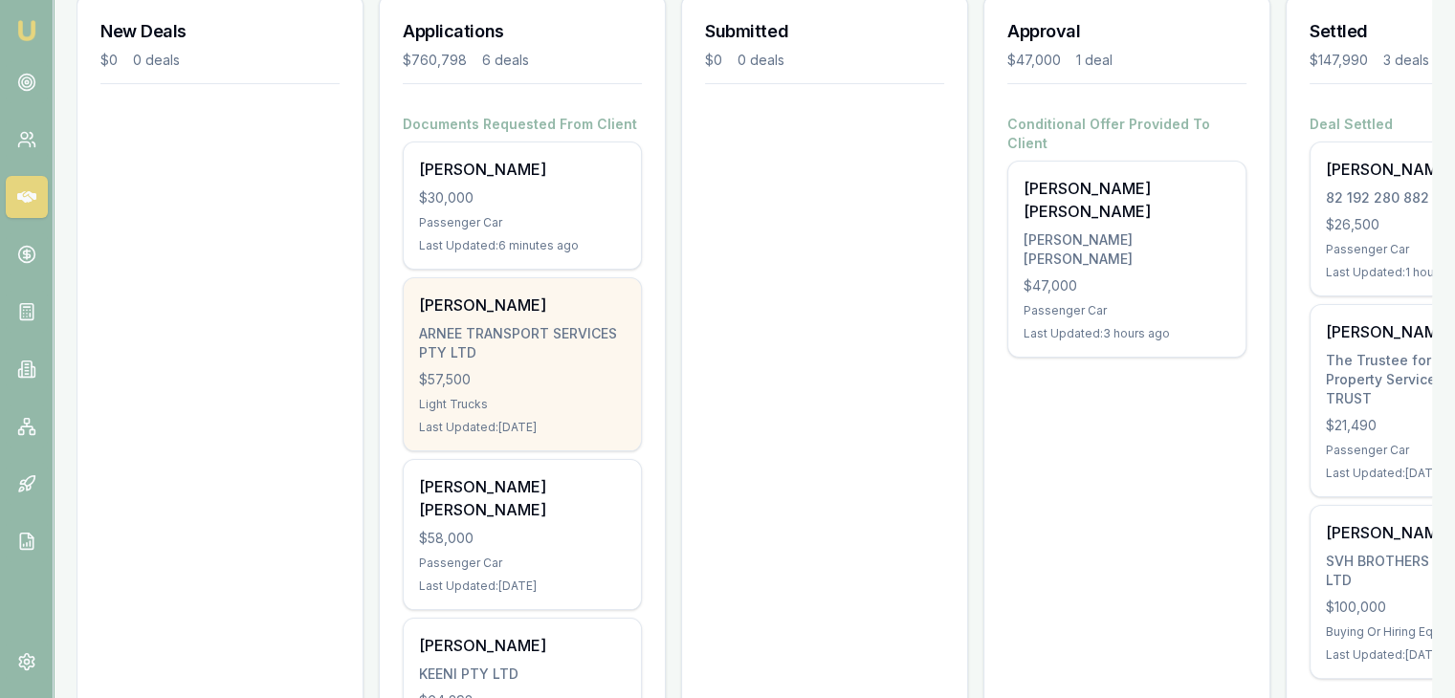
click at [474, 341] on div "ARNEE TRANSPORT SERVICES PTY LTD" at bounding box center [522, 343] width 207 height 38
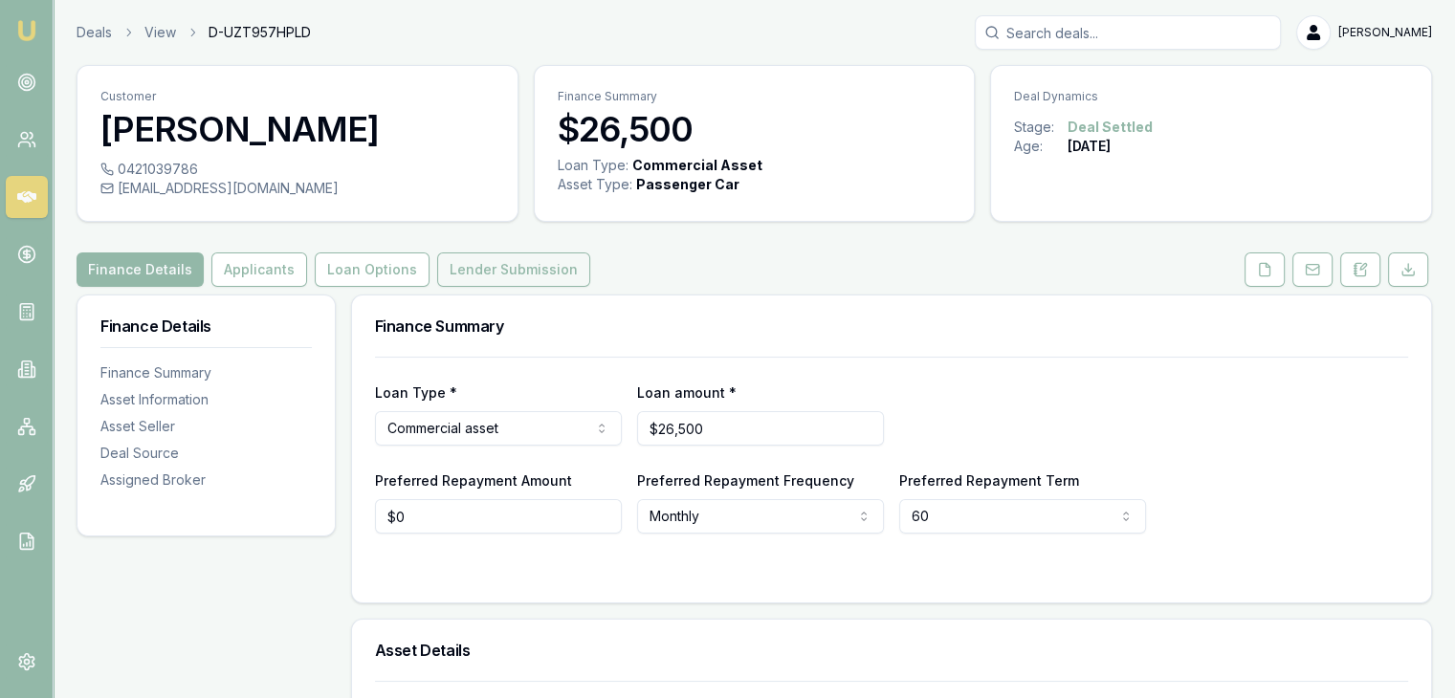
click at [444, 280] on button "Lender Submission" at bounding box center [513, 270] width 153 height 34
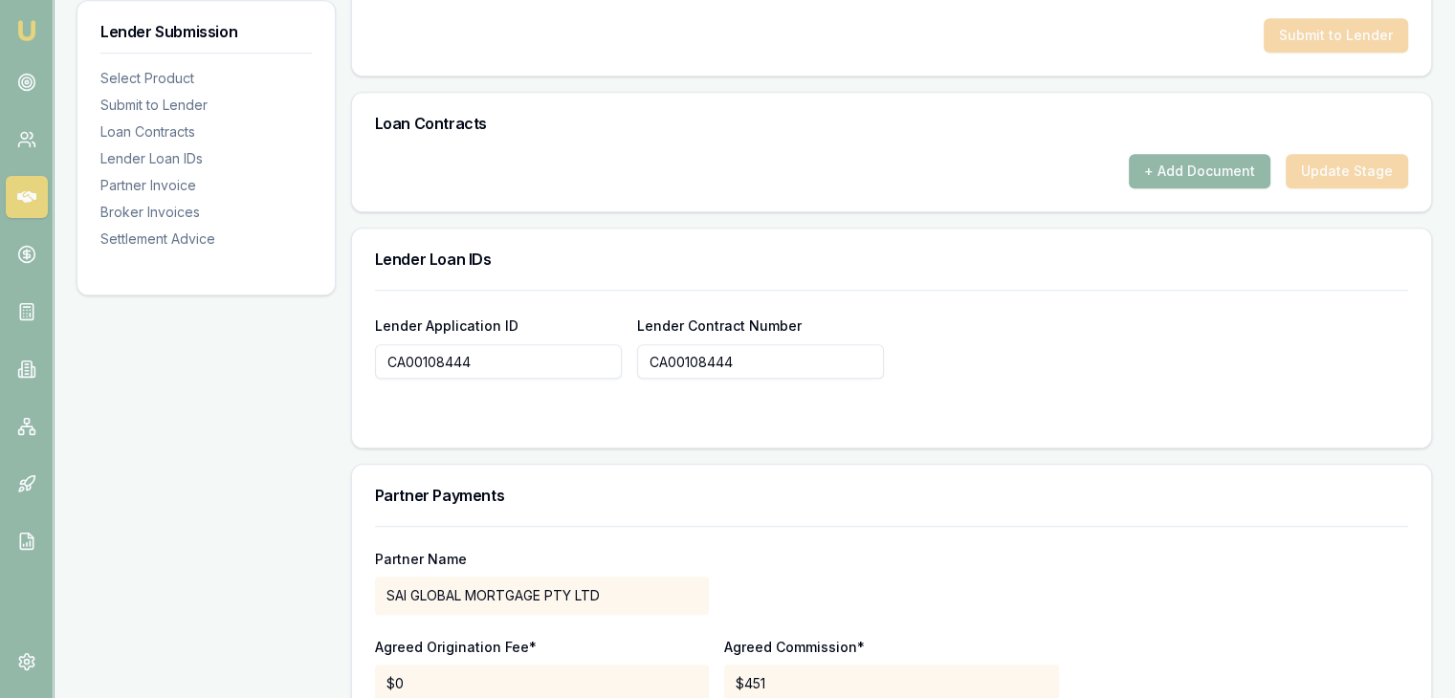
scroll to position [1148, 0]
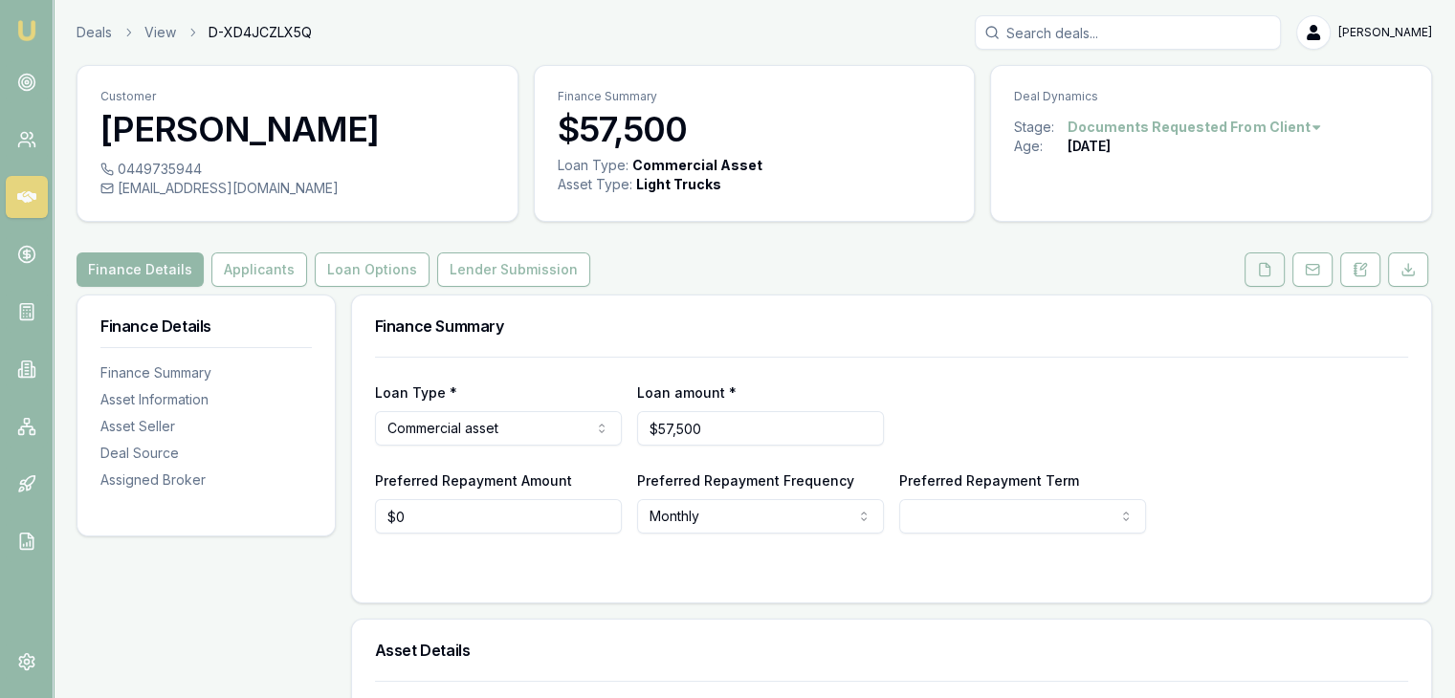
click at [1256, 269] on button at bounding box center [1264, 270] width 40 height 34
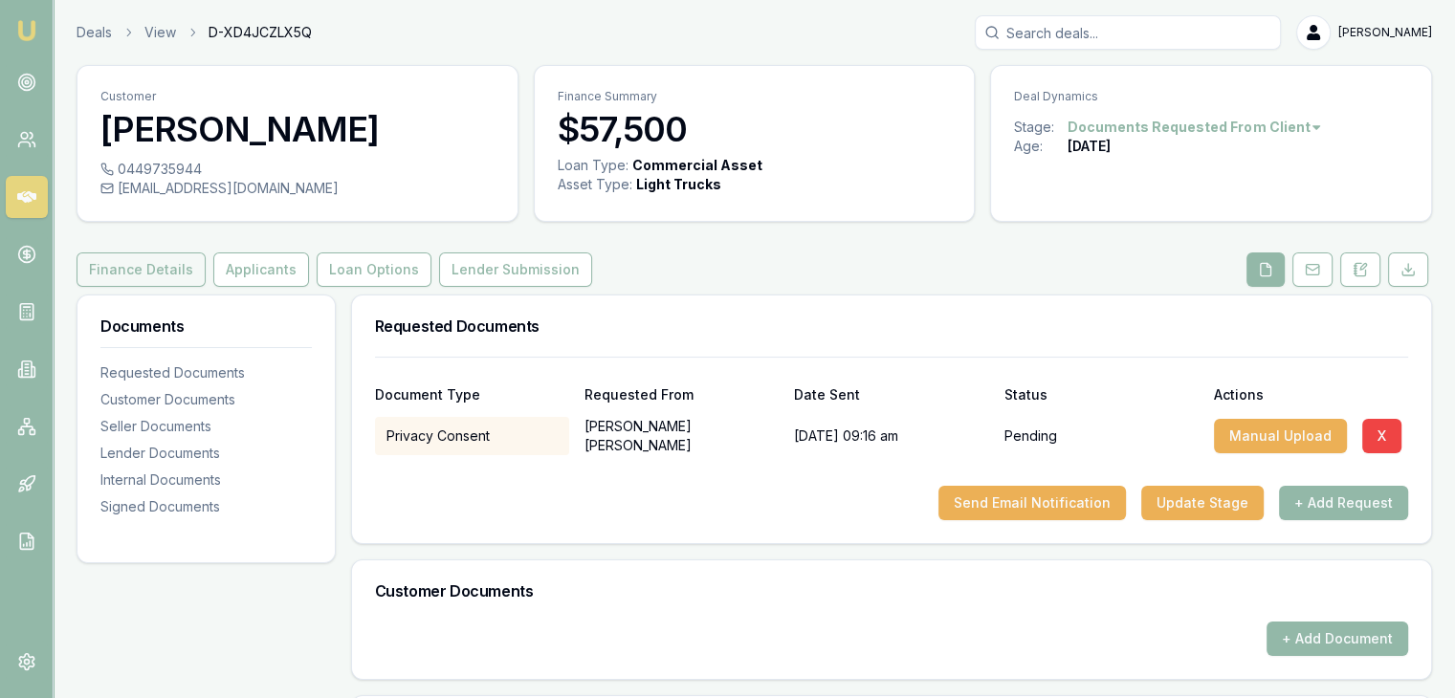
click at [157, 263] on button "Finance Details" at bounding box center [141, 270] width 129 height 34
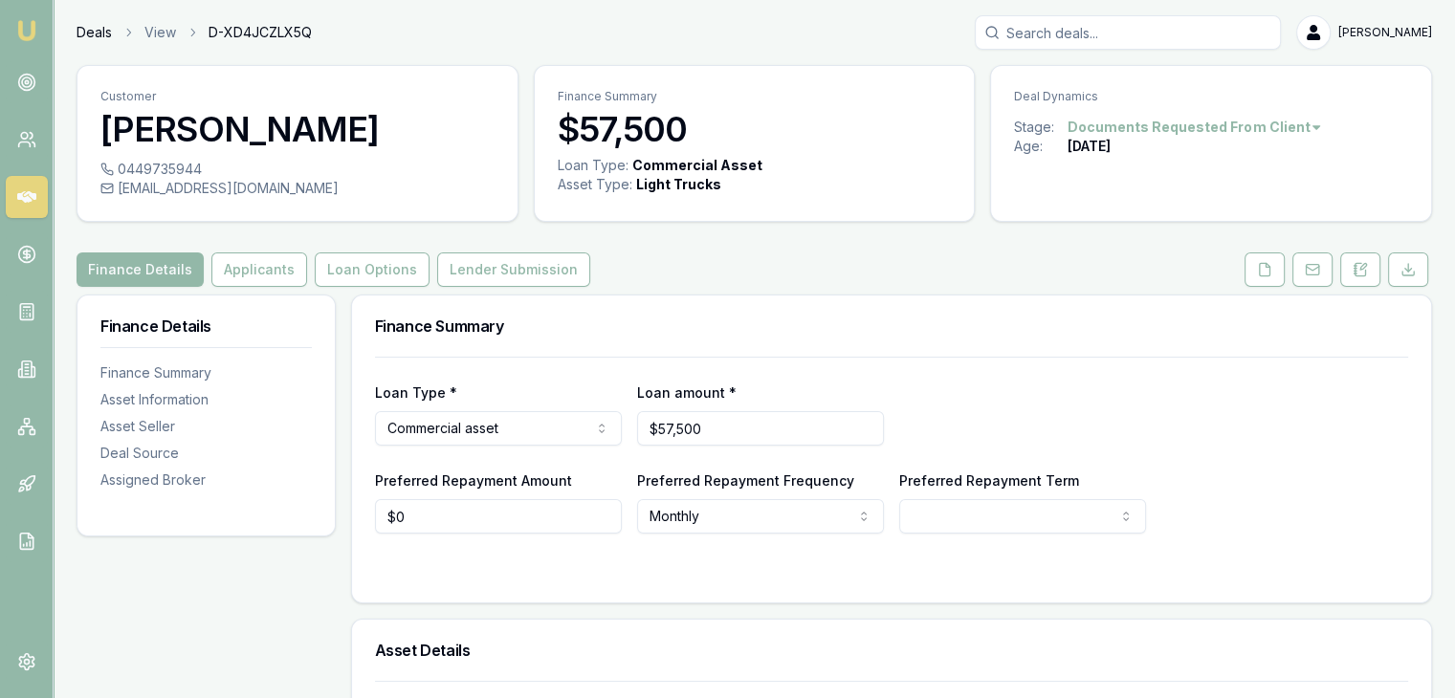
click at [99, 33] on link "Deals" at bounding box center [94, 32] width 35 height 19
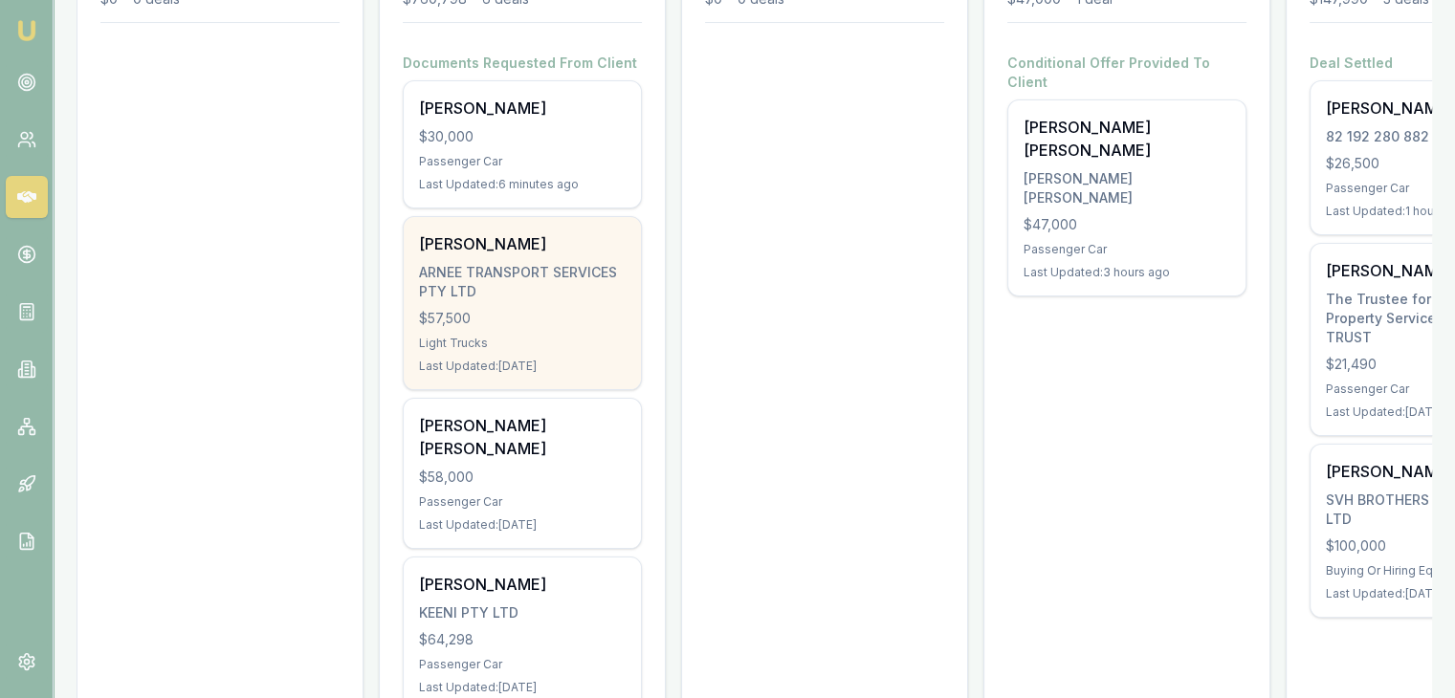
scroll to position [383, 0]
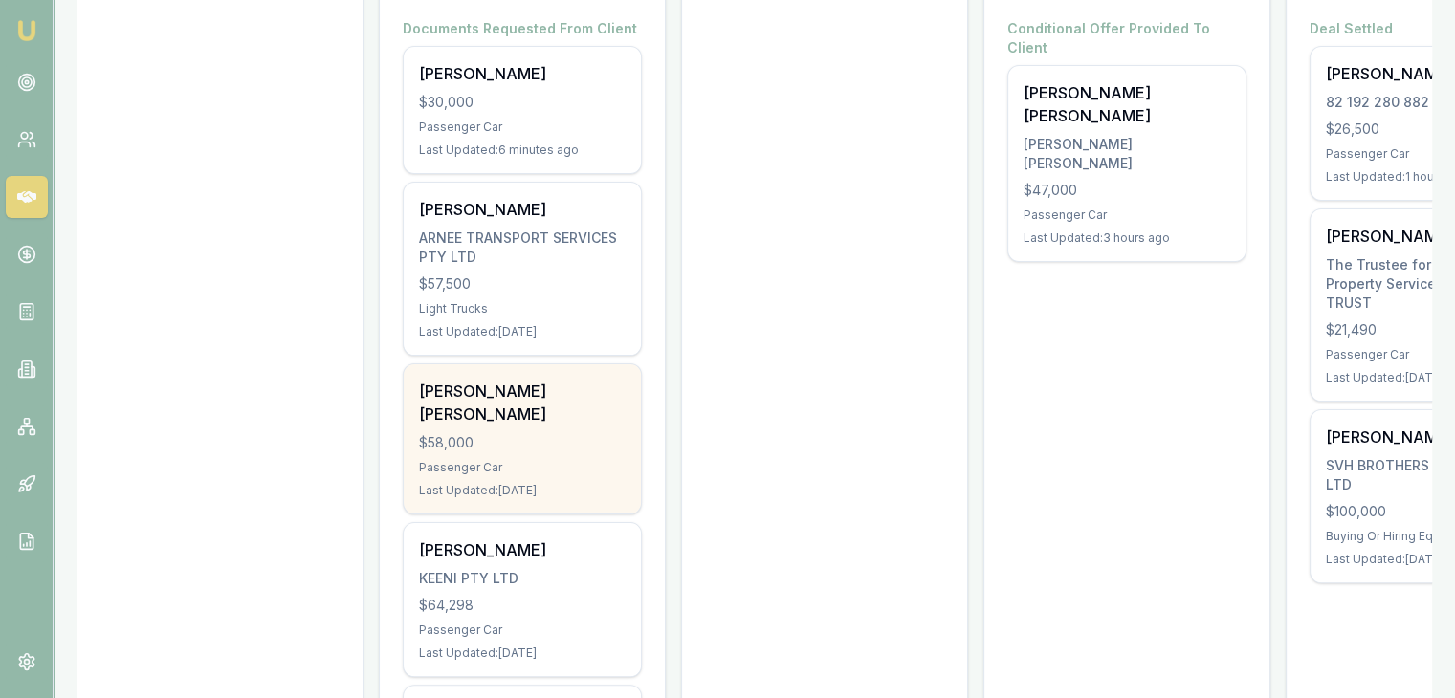
click at [520, 460] on div "Passenger Car" at bounding box center [522, 467] width 207 height 15
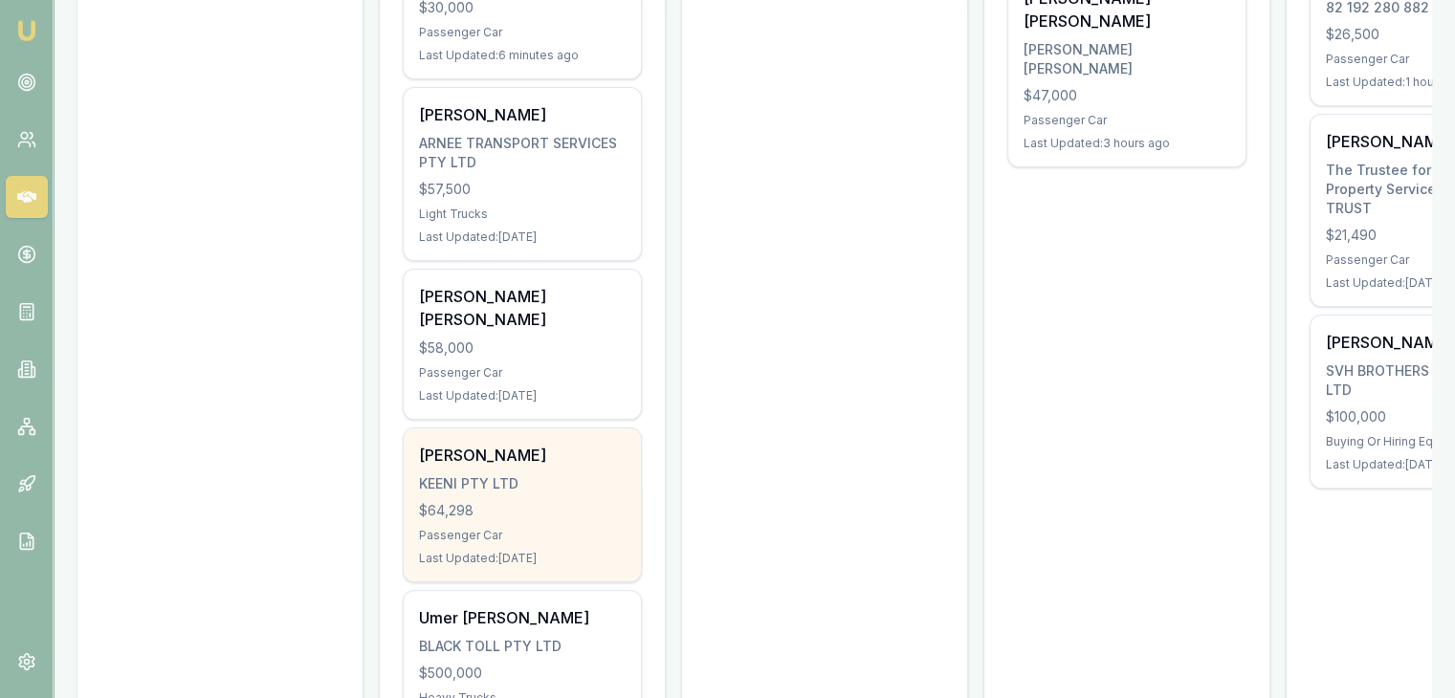
scroll to position [382, 0]
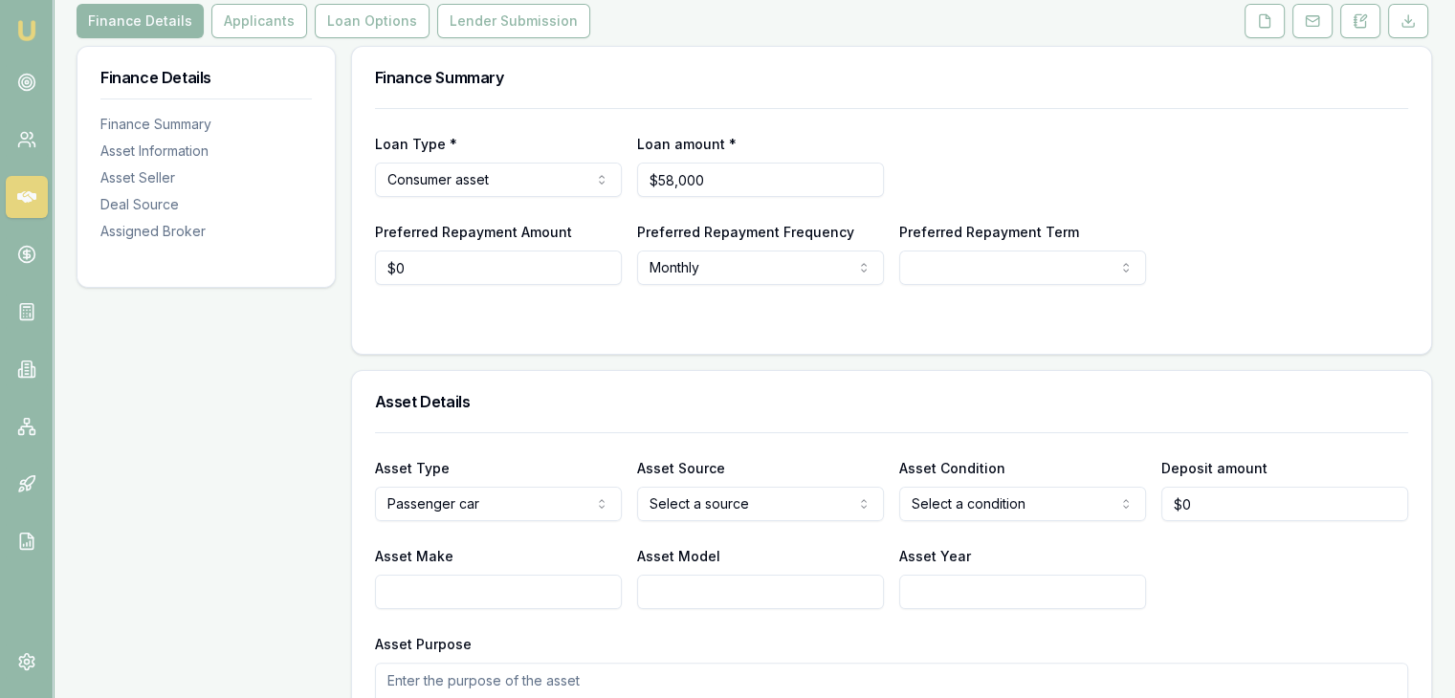
scroll to position [383, 0]
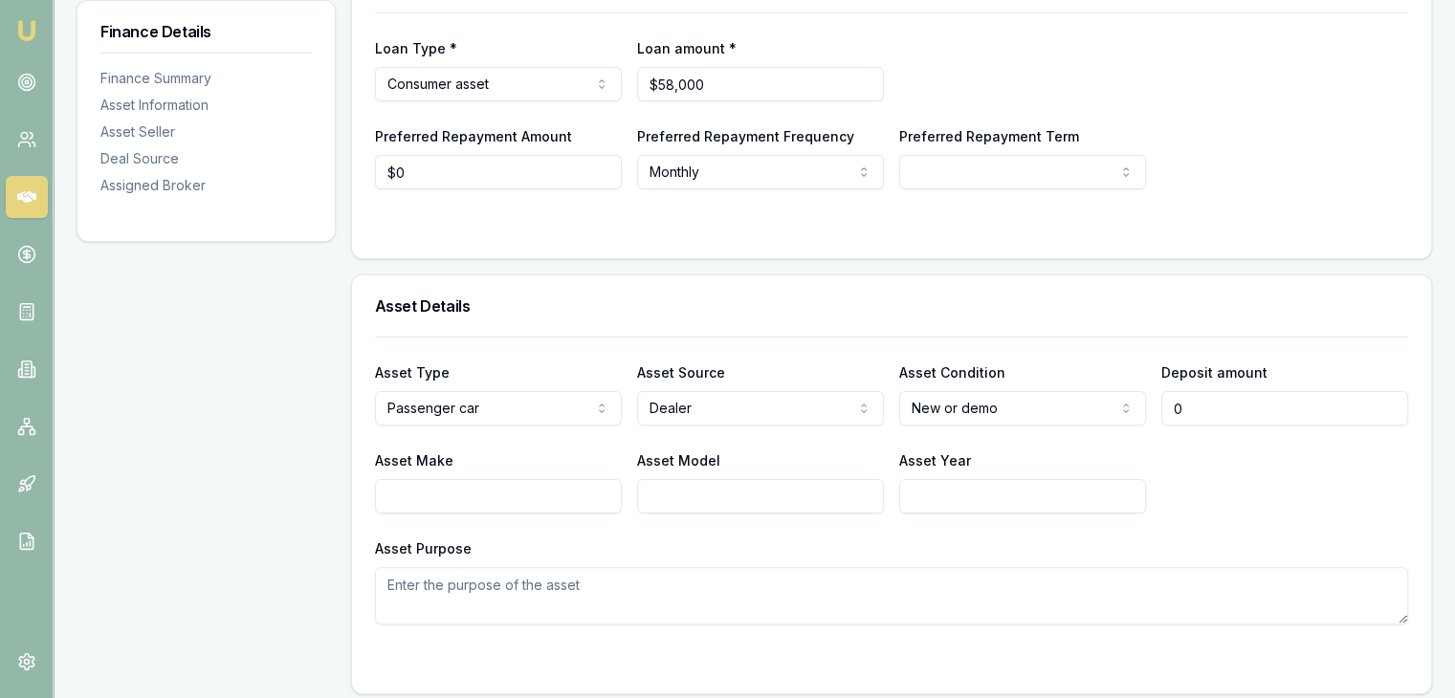
click at [1239, 391] on input "0" at bounding box center [1284, 408] width 247 height 34
type input "$0"
click at [1168, 275] on div "Asset Details" at bounding box center [891, 305] width 1079 height 61
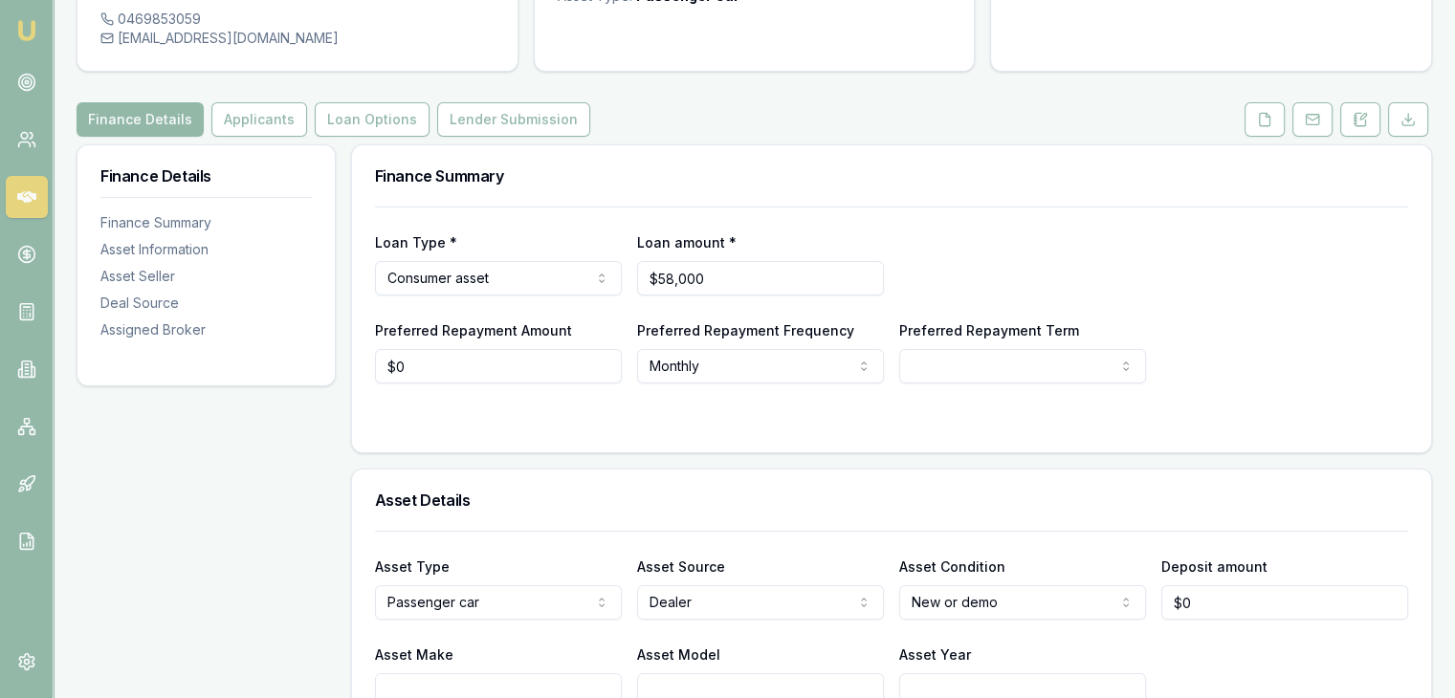
scroll to position [191, 0]
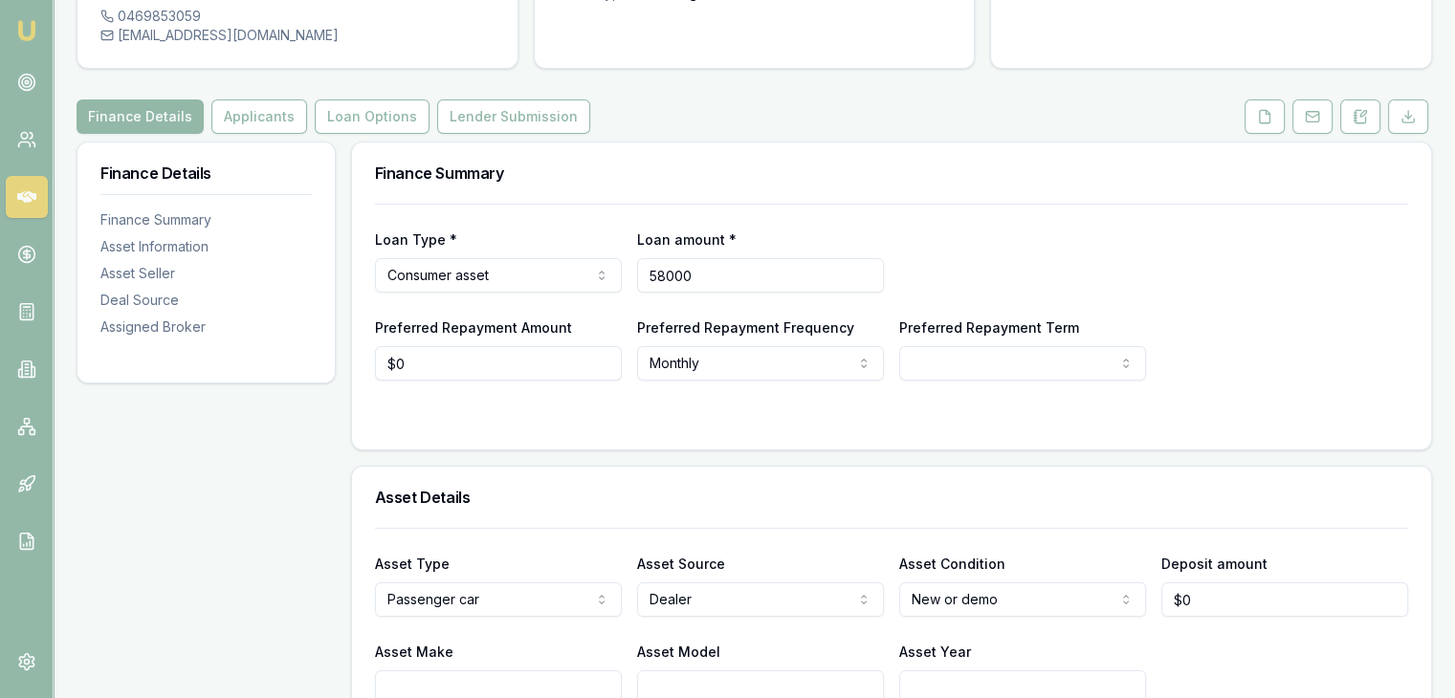
click at [704, 258] on input "58000" at bounding box center [760, 275] width 247 height 34
type input "$58,500"
click at [560, 363] on form "Loan Type * Consumer asset Consumer loan Consumer asset Commercial loan Commerc…" at bounding box center [891, 315] width 1033 height 223
click at [760, 330] on html "Emu Broker Deals View D-CORXT4J82U [PERSON_NAME] Toggle Menu Customer [PERSON_N…" at bounding box center [727, 158] width 1455 height 698
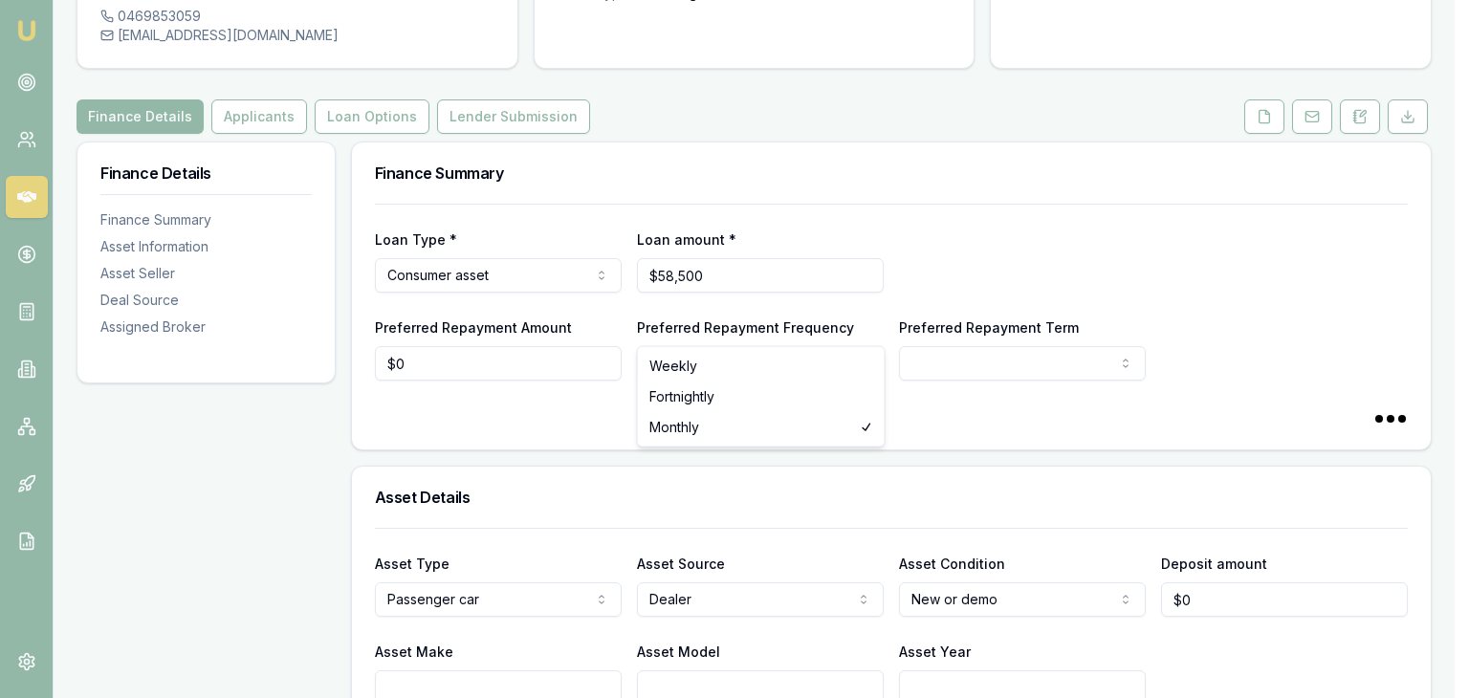
select select "WEEKLY"
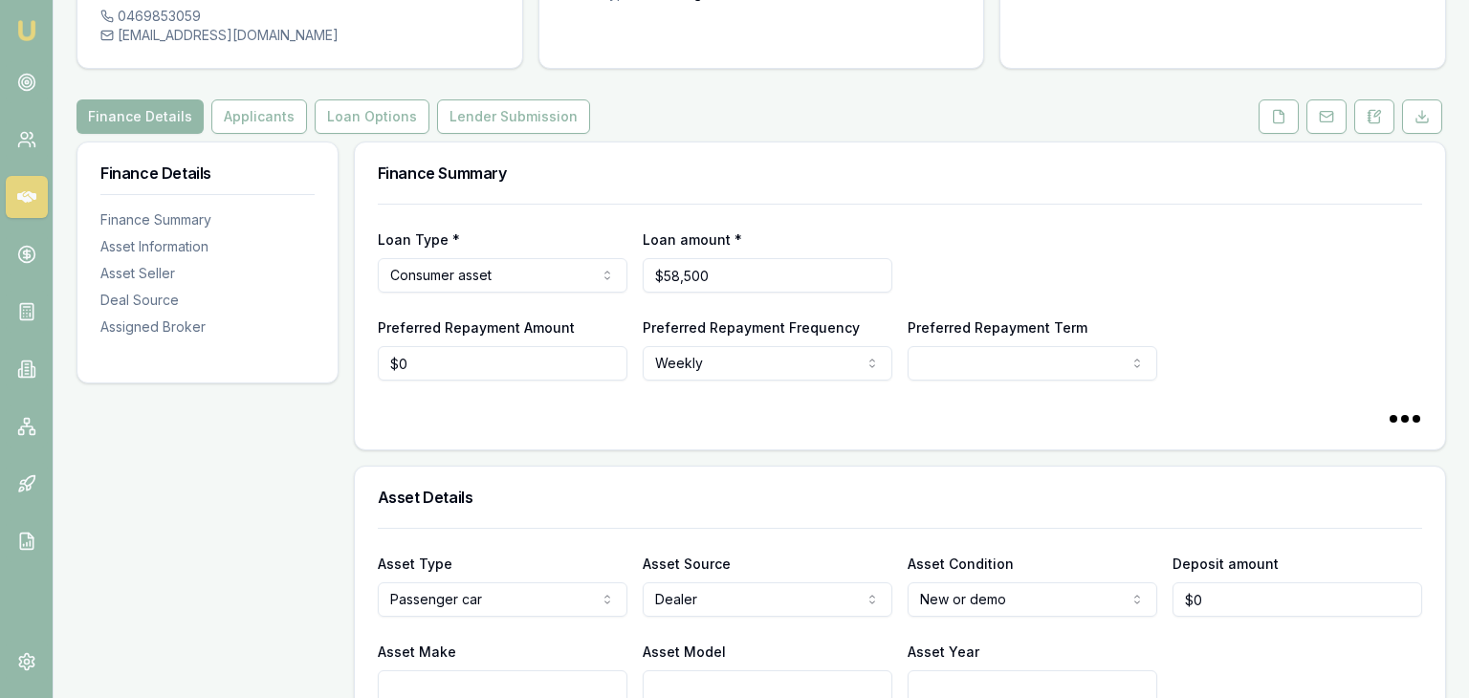
click at [952, 328] on html "Emu Broker Deals View D-CORXT4J82U [PERSON_NAME] Toggle Menu Customer [PERSON_N…" at bounding box center [734, 158] width 1469 height 698
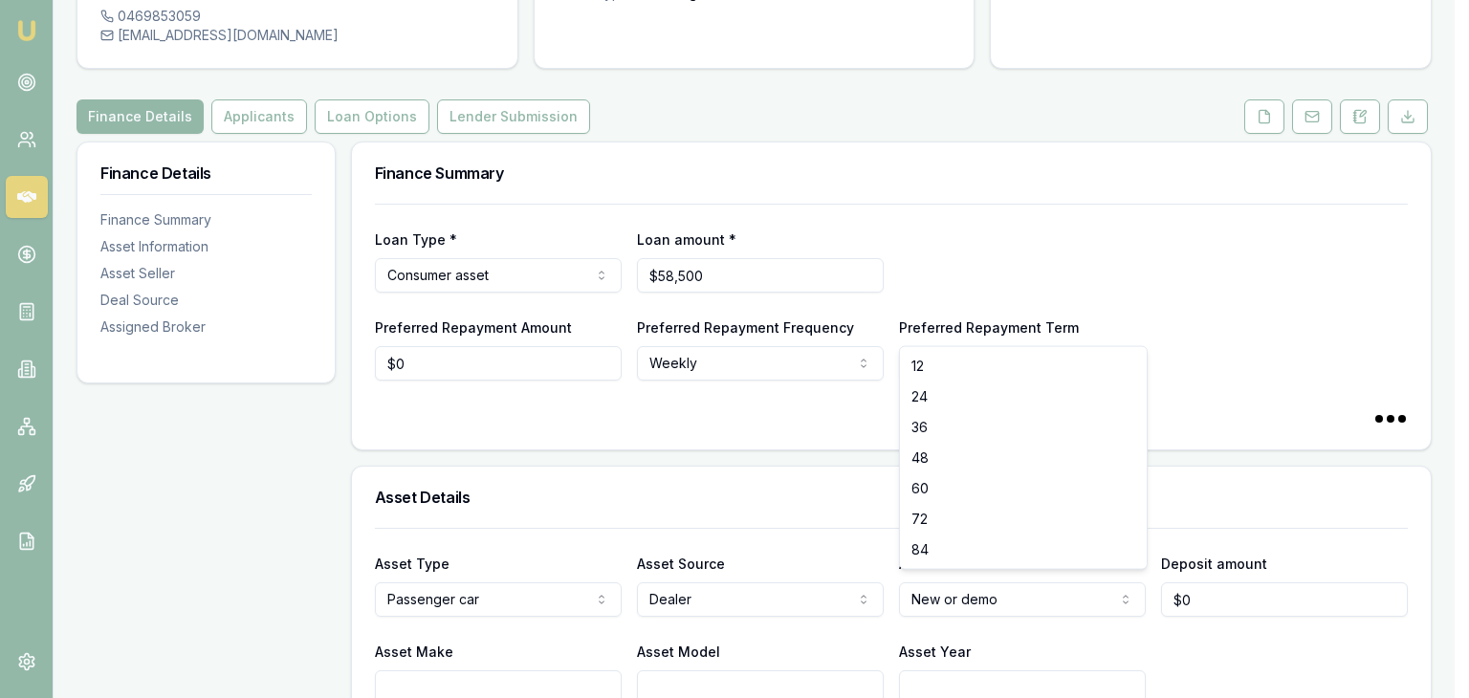
select select "60"
drag, startPoint x: 929, startPoint y: 482, endPoint x: 909, endPoint y: 484, distance: 20.2
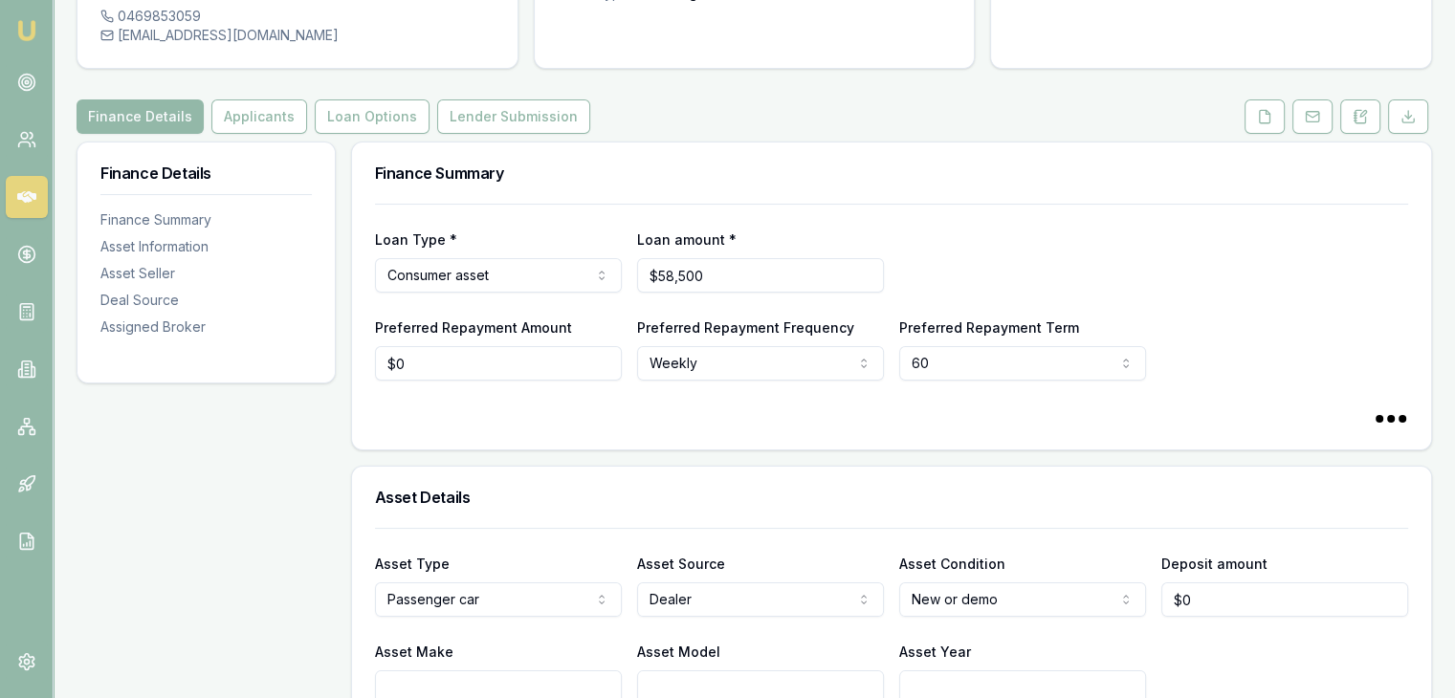
click at [515, 671] on input "Asset Make" at bounding box center [498, 688] width 247 height 34
type input "2025"
click at [664, 671] on input "Asset Model" at bounding box center [760, 688] width 247 height 34
type input "T"
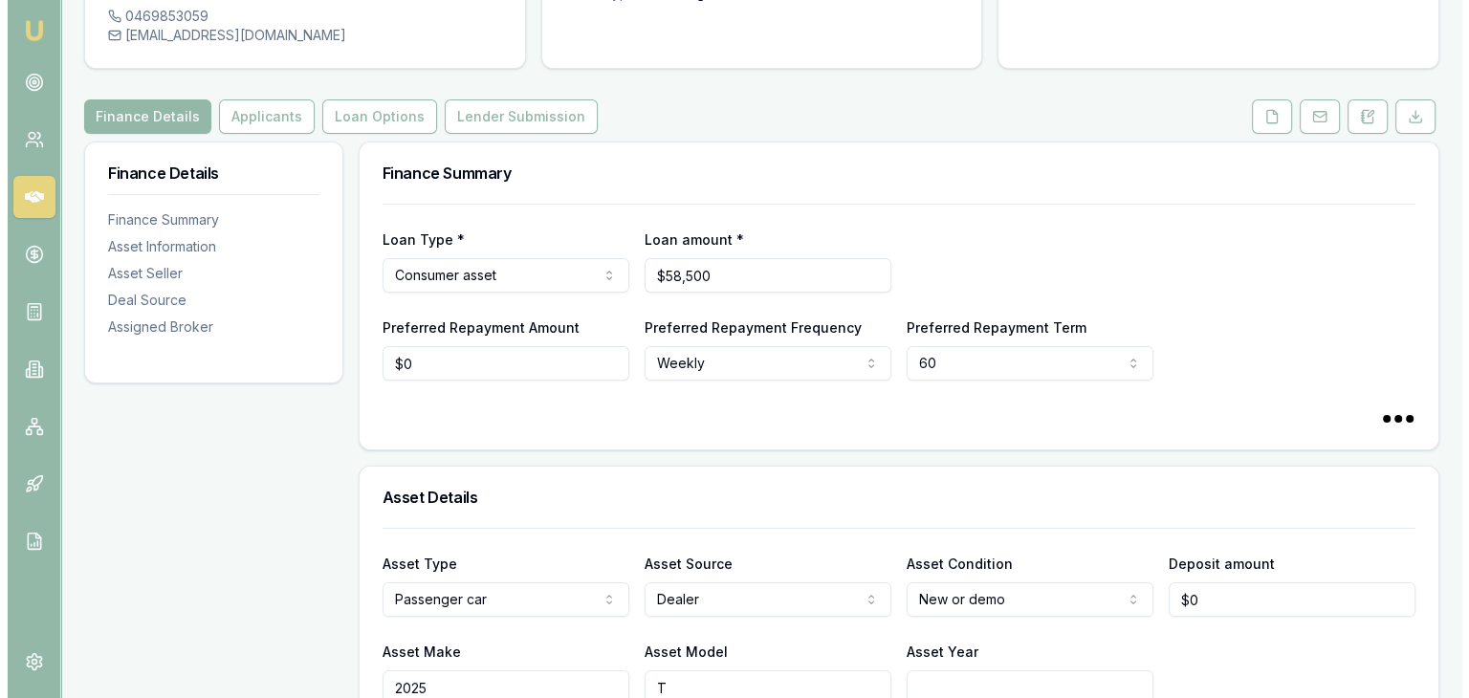
scroll to position [0, 0]
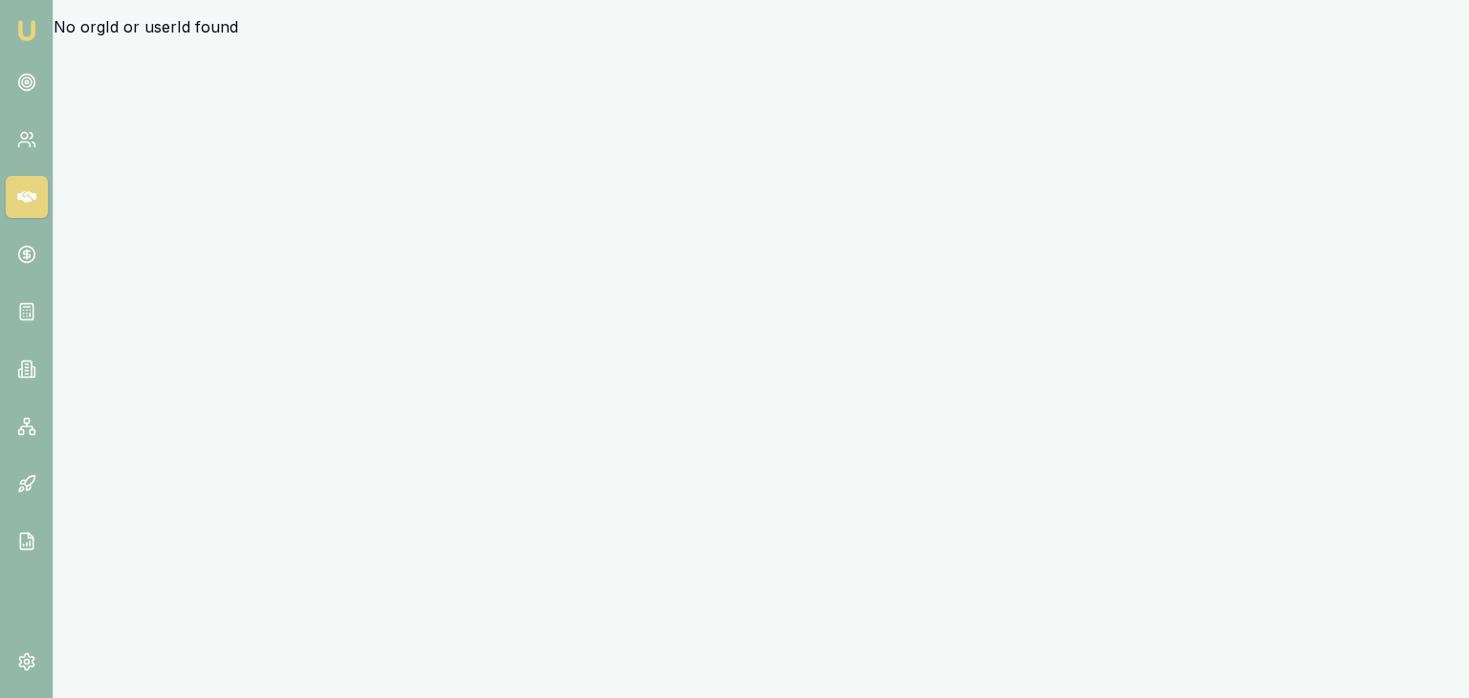
click at [43, 39] on nav "Emu Broker" at bounding box center [26, 289] width 53 height 578
click at [31, 32] on img at bounding box center [26, 30] width 23 height 23
click at [24, 32] on img at bounding box center [26, 30] width 23 height 23
click at [22, 135] on icon at bounding box center [26, 139] width 19 height 19
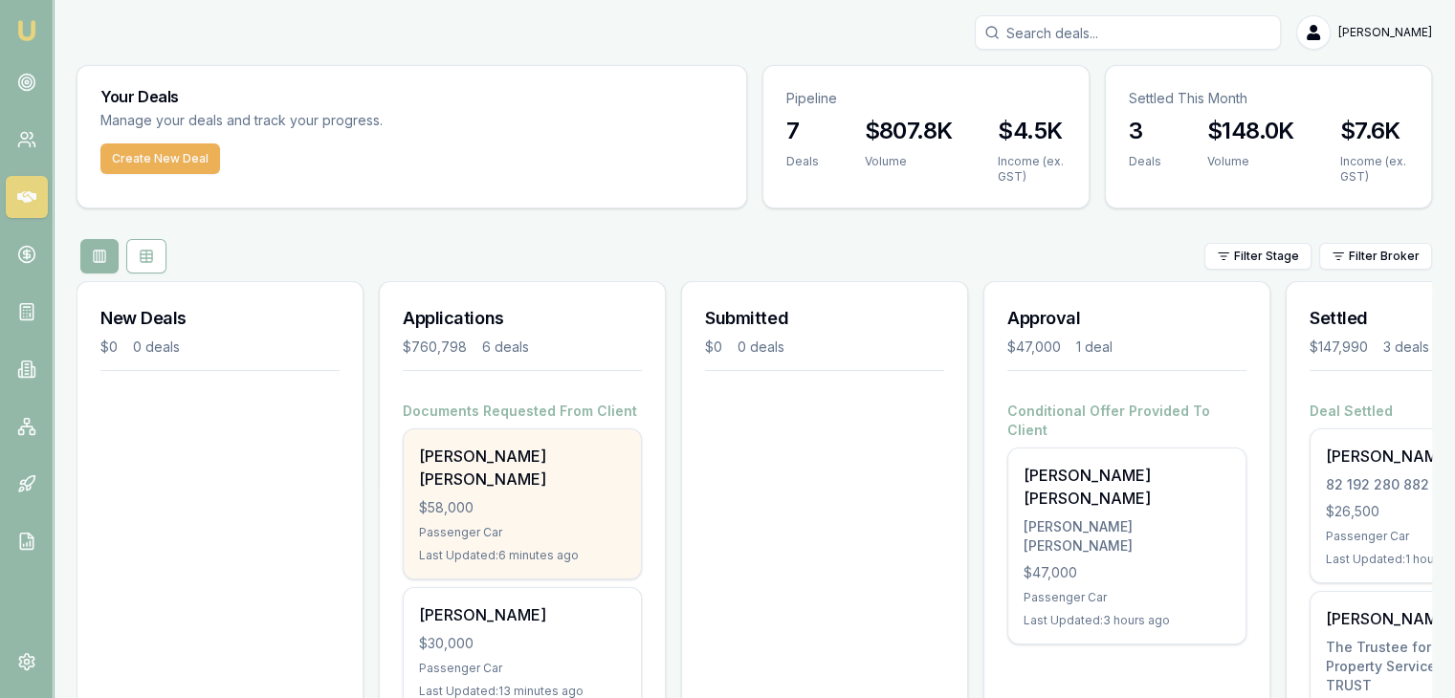
click at [466, 498] on div "$58,000" at bounding box center [522, 507] width 207 height 19
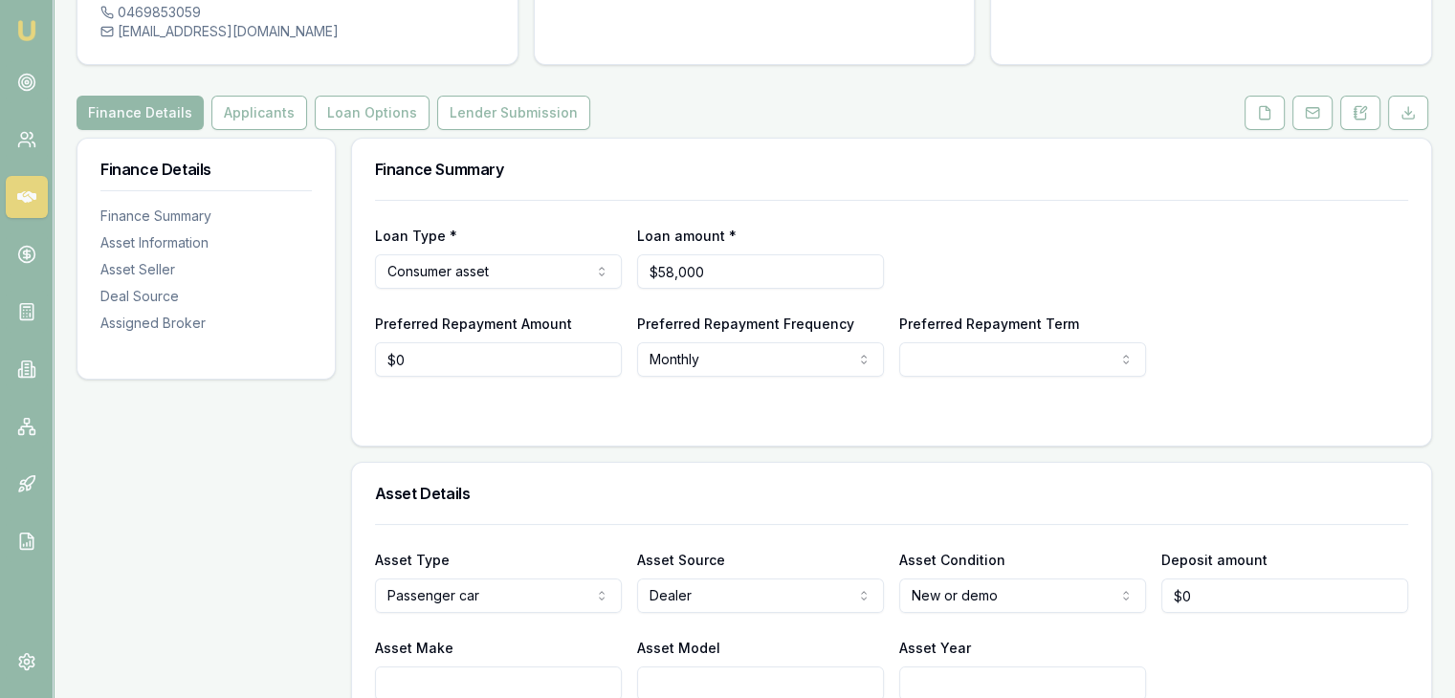
scroll to position [191, 0]
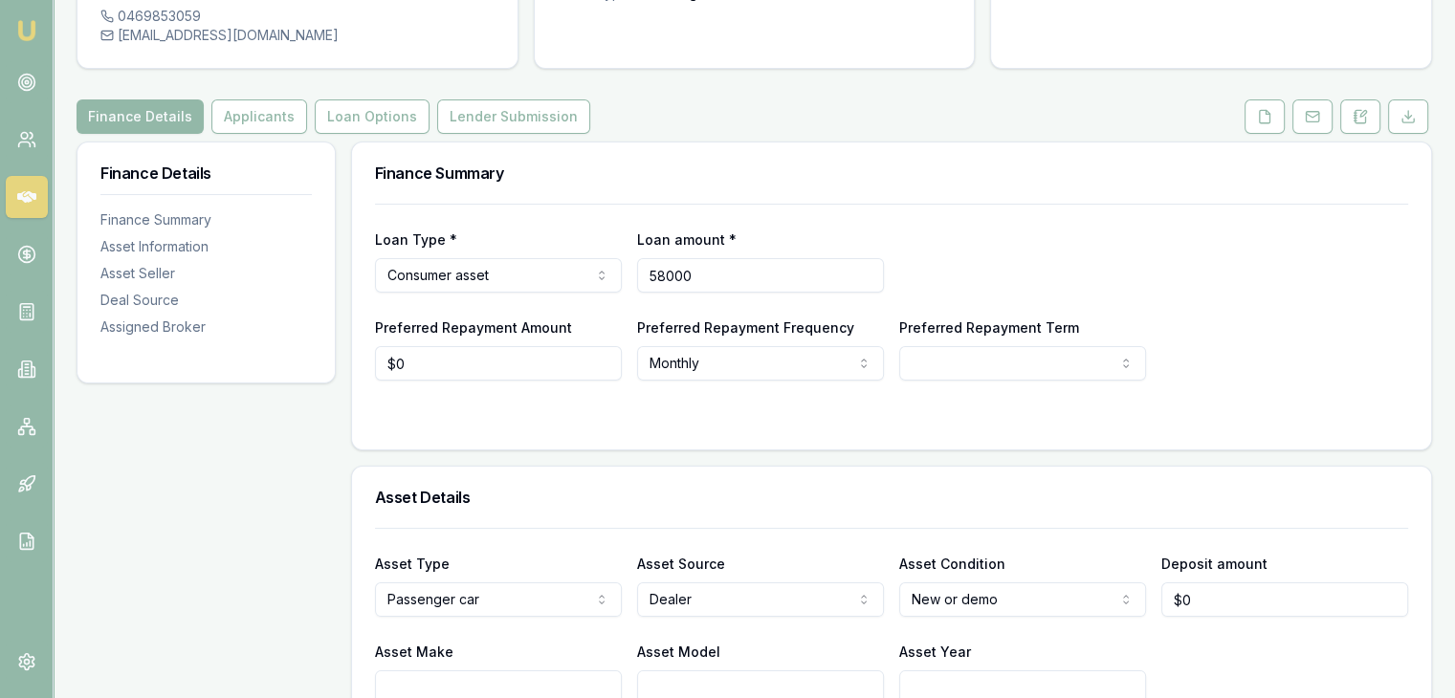
click at [731, 258] on input "58000" at bounding box center [760, 275] width 247 height 34
type input "$58,500"
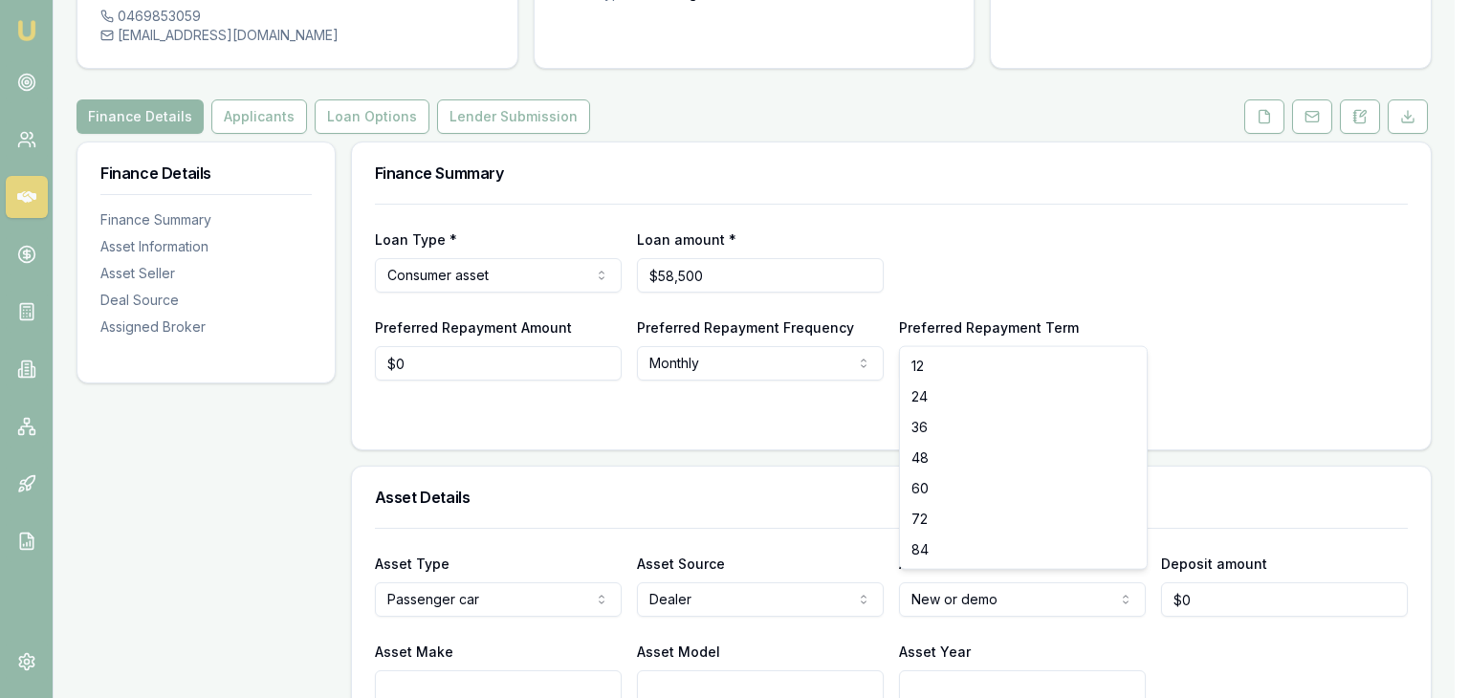
click at [1071, 319] on html "Emu Broker Deals View D-CORXT4J82U [PERSON_NAME] Toggle Menu Customer [PERSON_N…" at bounding box center [734, 158] width 1469 height 698
select select "60"
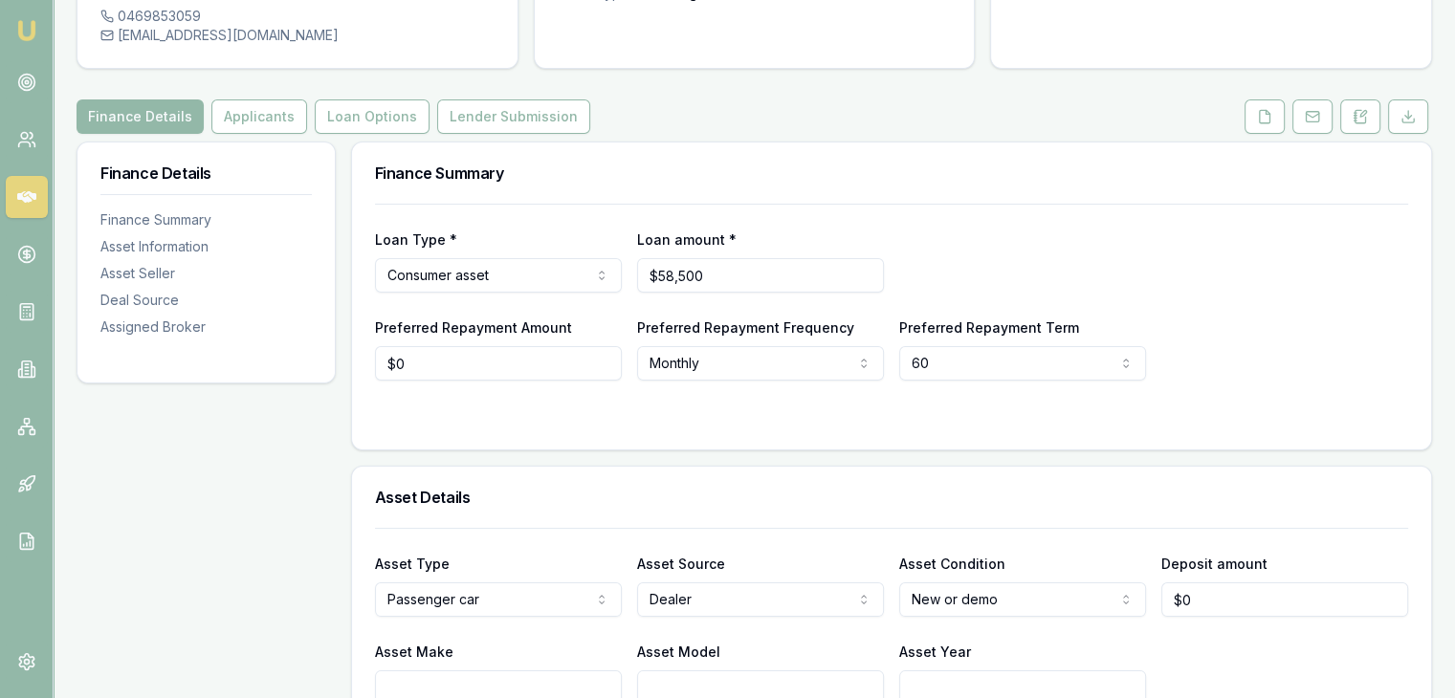
click at [715, 467] on div "Asset Details" at bounding box center [891, 497] width 1079 height 61
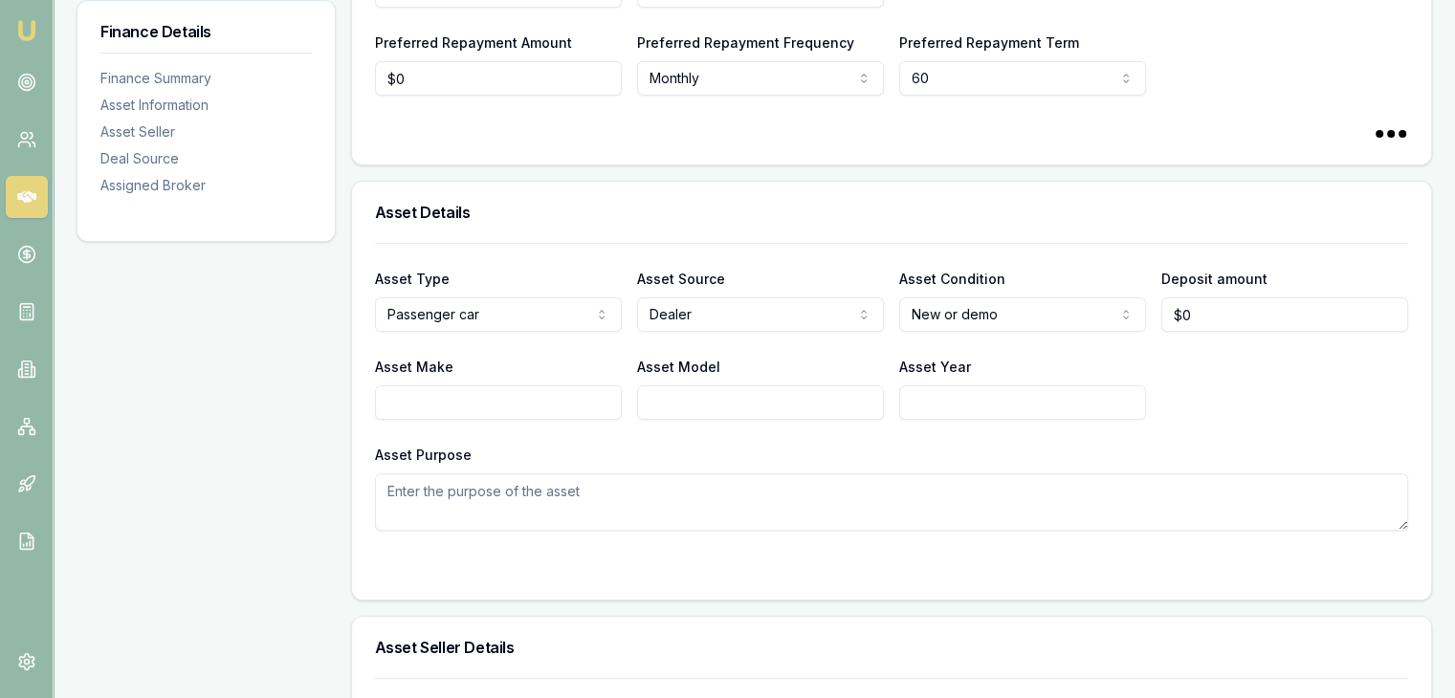
scroll to position [478, 0]
click at [526, 384] on input "Asset Make" at bounding box center [498, 401] width 247 height 34
type input "Hyundai"
type input "Tuscan"
type input "2025"
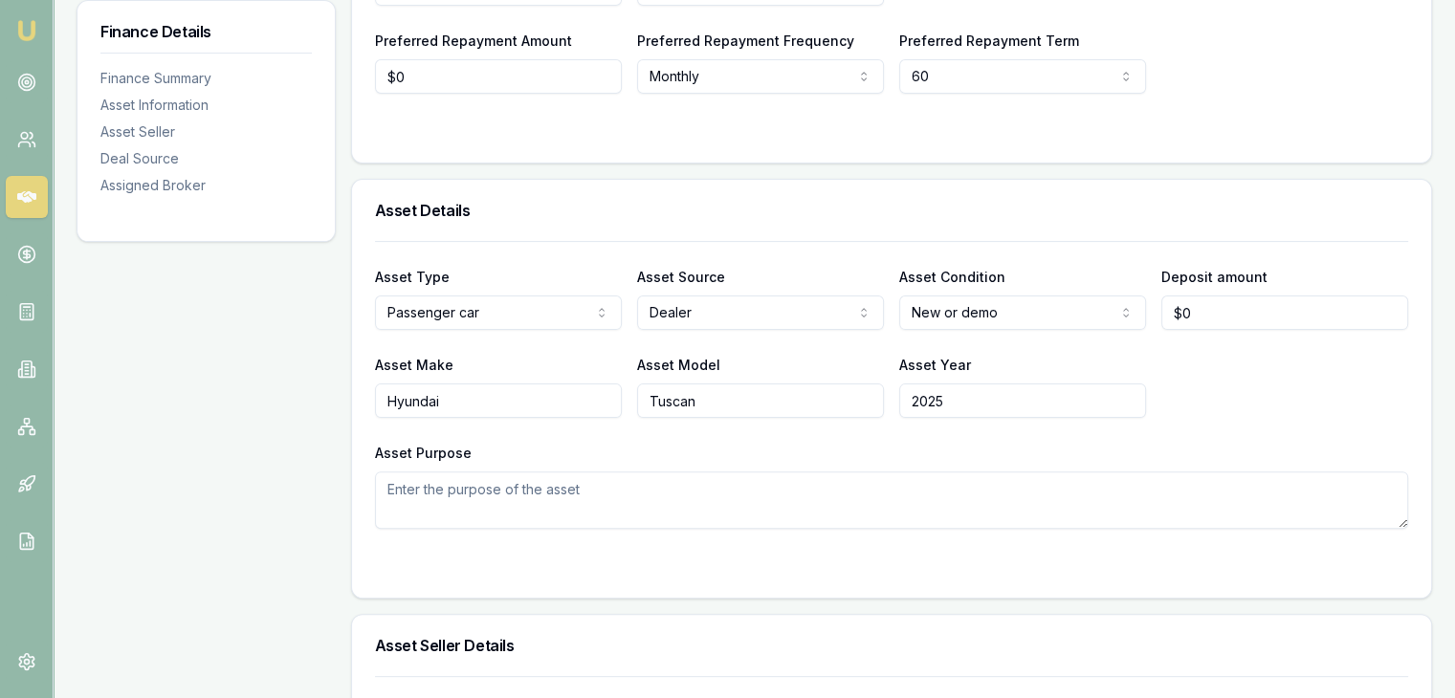
click at [895, 475] on textarea "Asset Purpose" at bounding box center [891, 500] width 1033 height 57
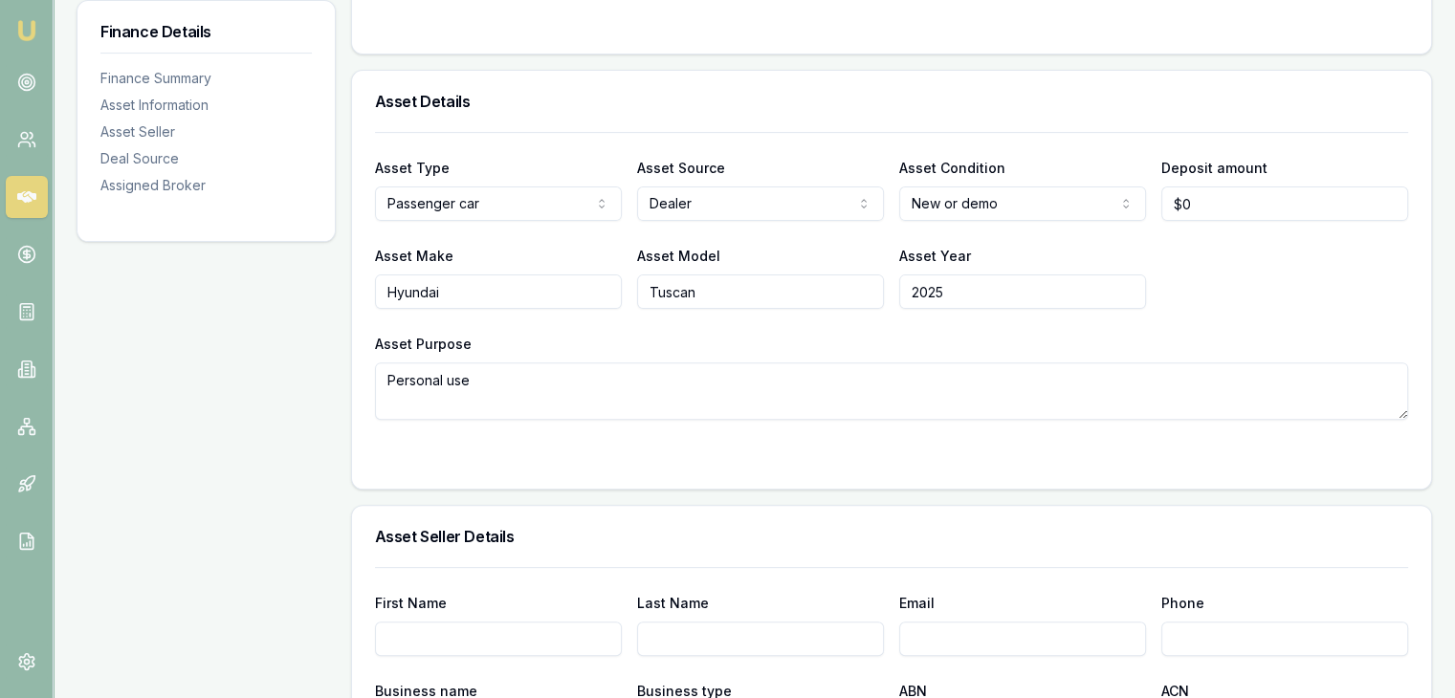
scroll to position [670, 0]
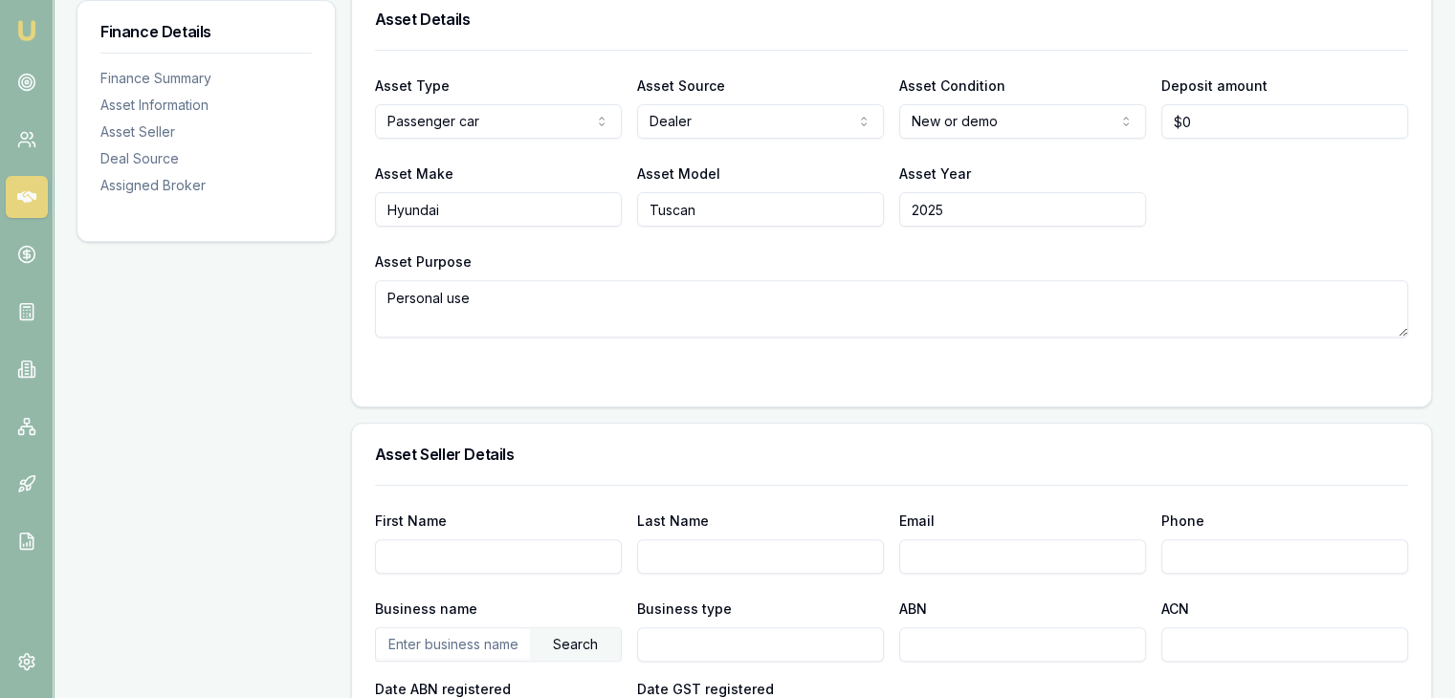
type textarea "Personal use"
click at [413, 539] on input "First Name" at bounding box center [498, 556] width 247 height 34
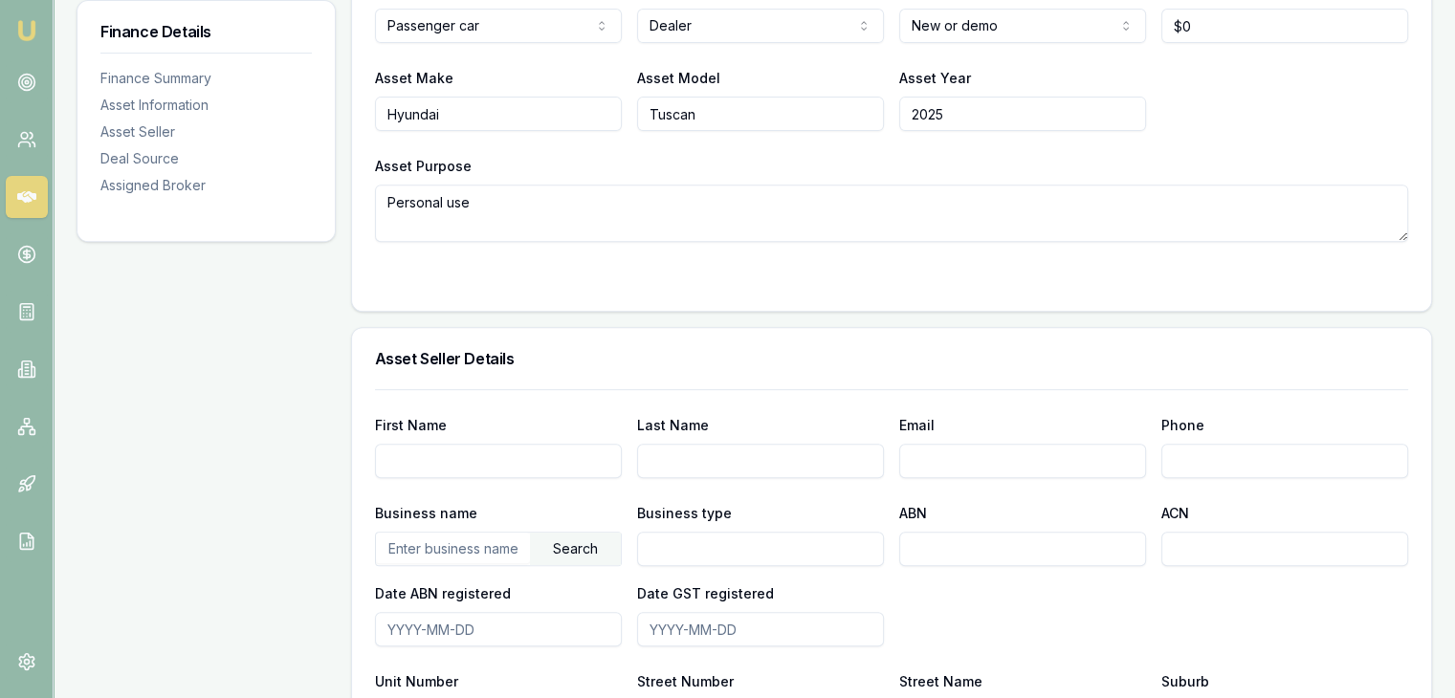
click at [413, 533] on input "text" at bounding box center [453, 548] width 154 height 31
click at [540, 533] on div "Search" at bounding box center [575, 549] width 91 height 33
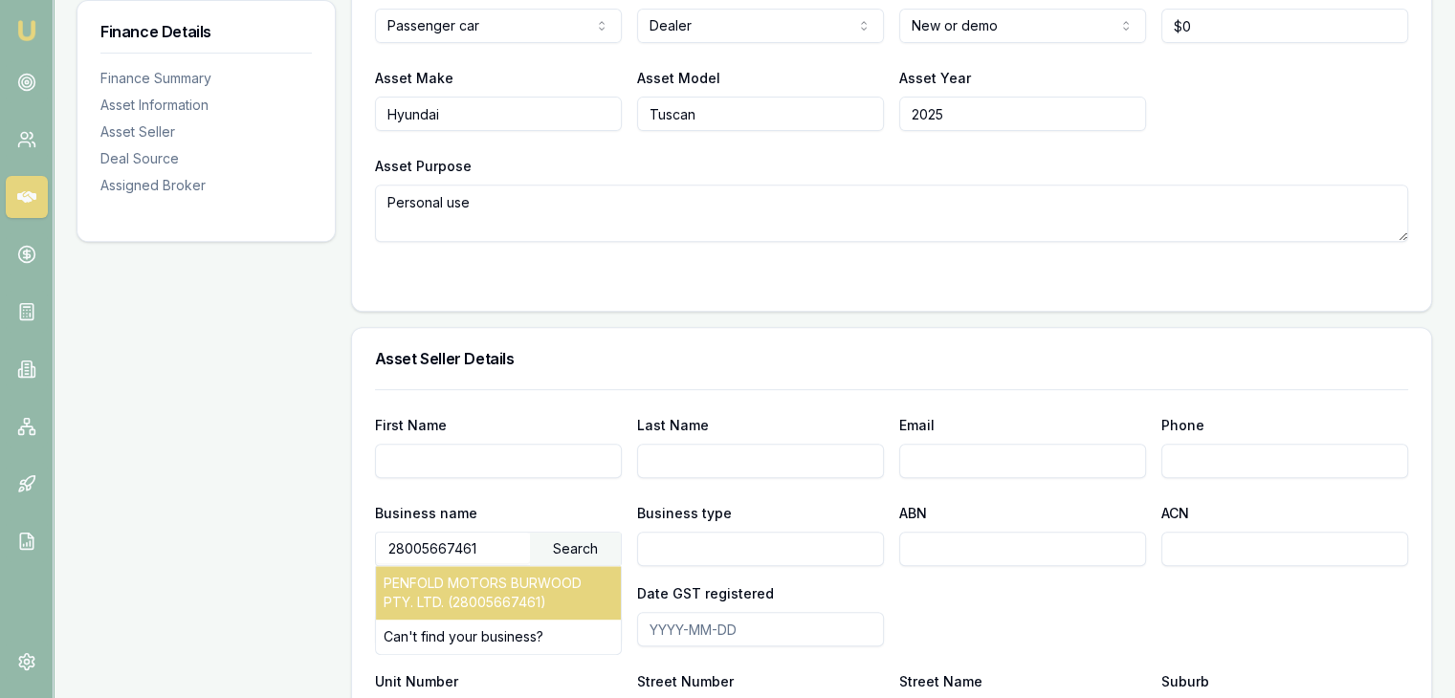
click at [511, 566] on div "PENFOLD MOTORS BURWOOD PTY. LTD. (28005667461)" at bounding box center [498, 593] width 245 height 54
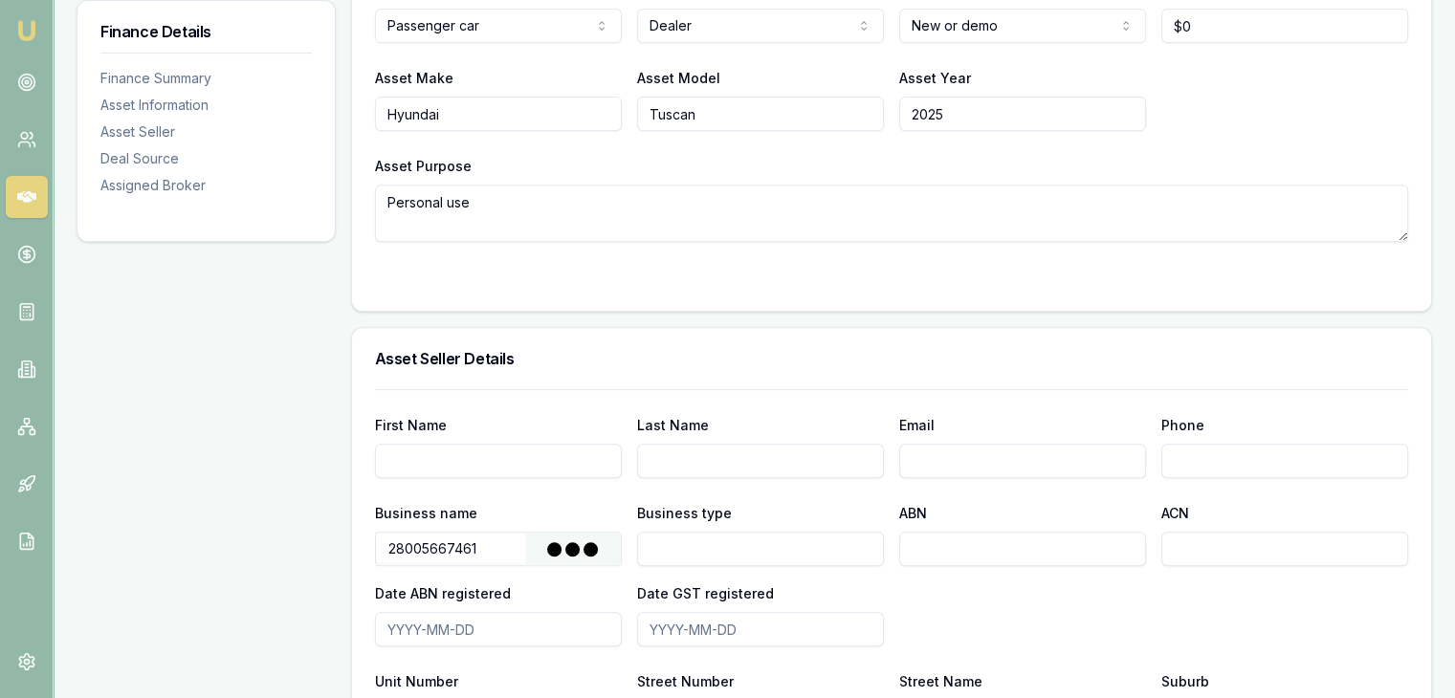
type input "PENFOLD MOTORS BURWOOD PTY. LTD."
type input "Australian Private Company"
type input "28005667461"
type input "005667461"
type input "[DATE]"
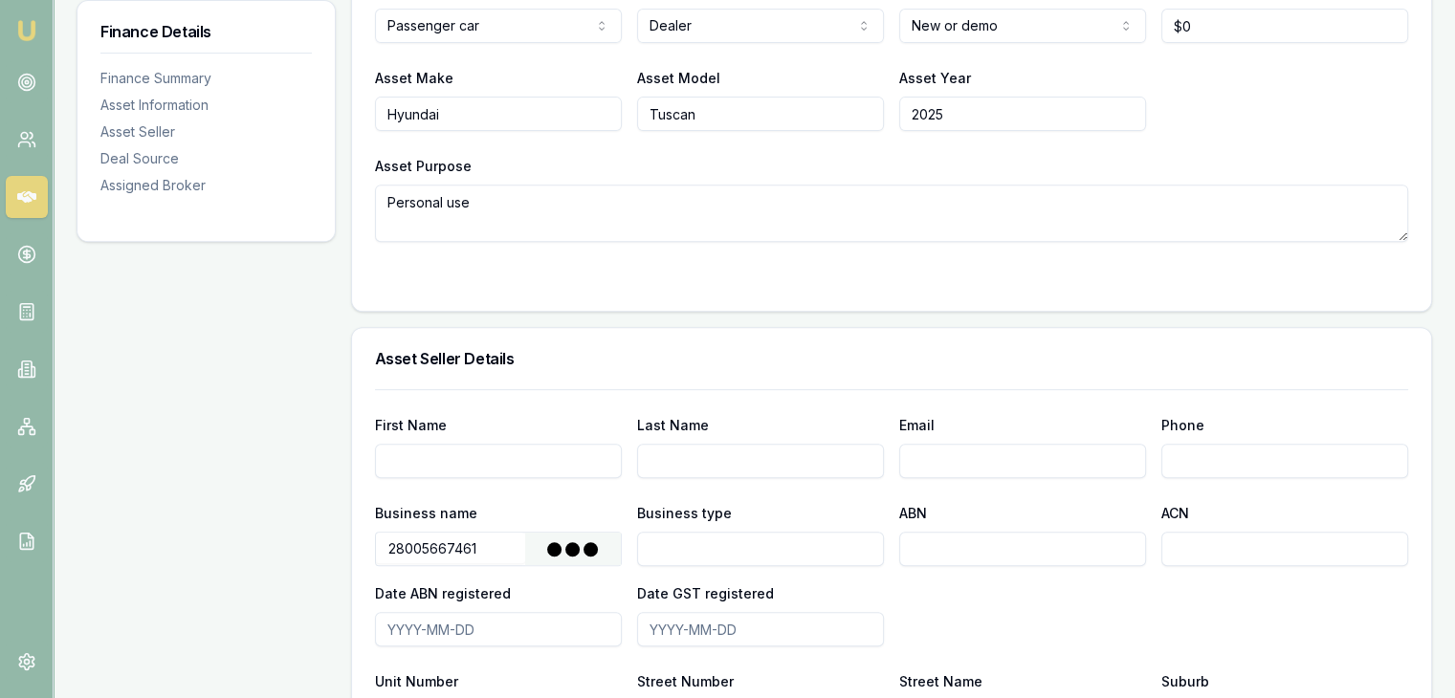
type input "[DATE]"
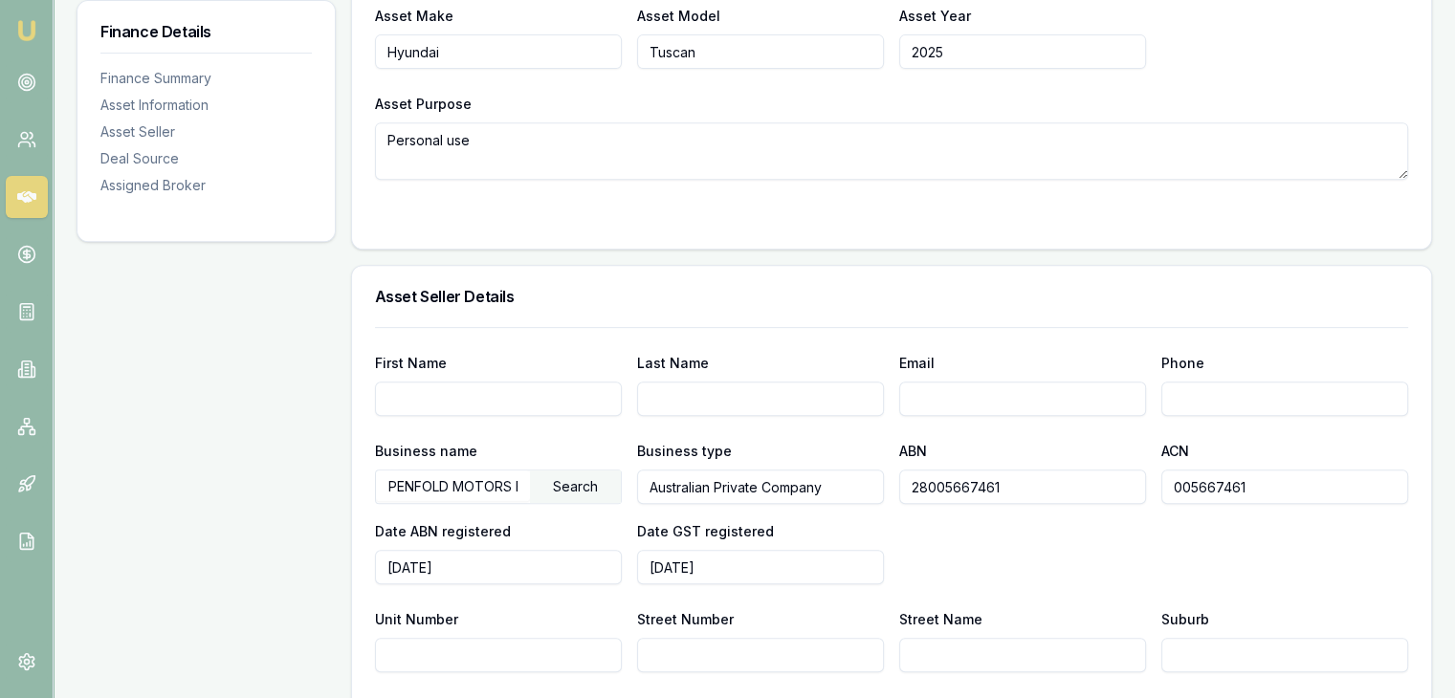
scroll to position [1052, 0]
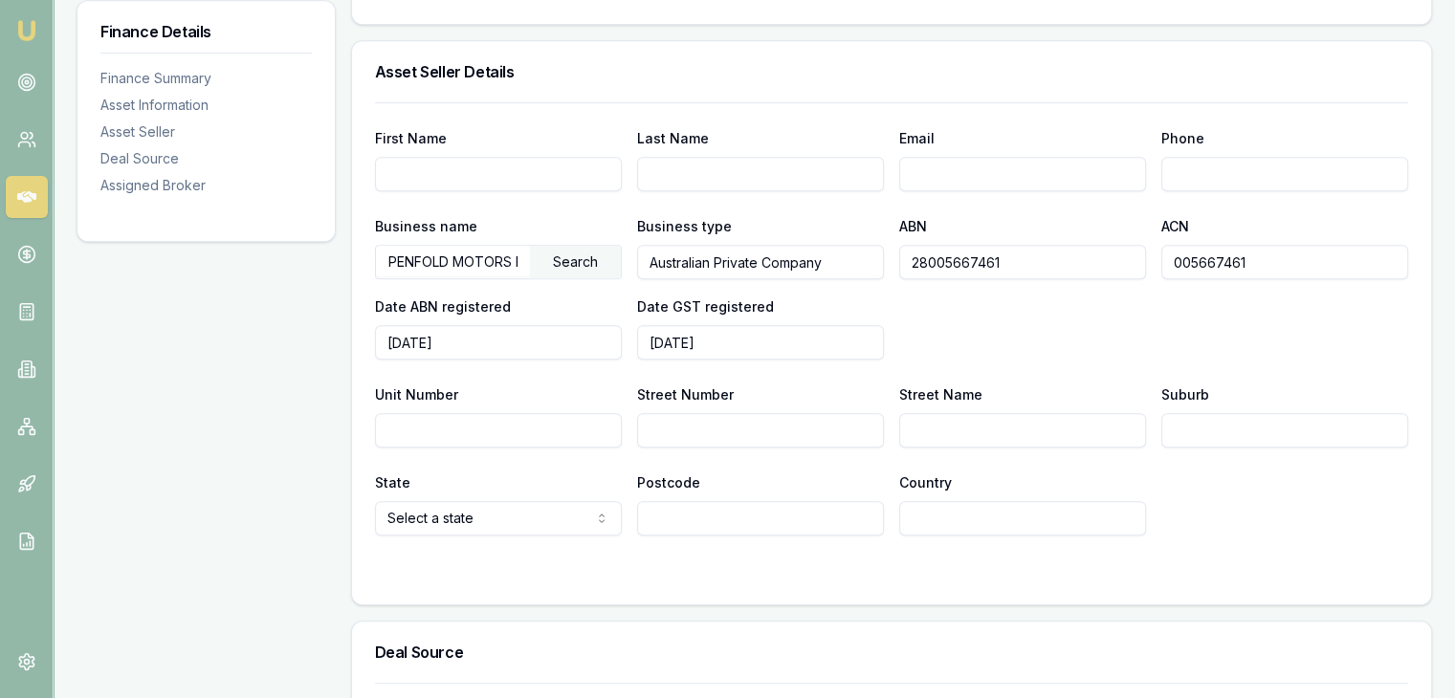
click at [754, 413] on input "Street Number" at bounding box center [760, 430] width 247 height 34
type input "825"
click at [963, 413] on input "Street Name" at bounding box center [1022, 430] width 247 height 34
click at [987, 413] on input "Doncaster" at bounding box center [1022, 430] width 247 height 34
type input "[GEOGRAPHIC_DATA]"
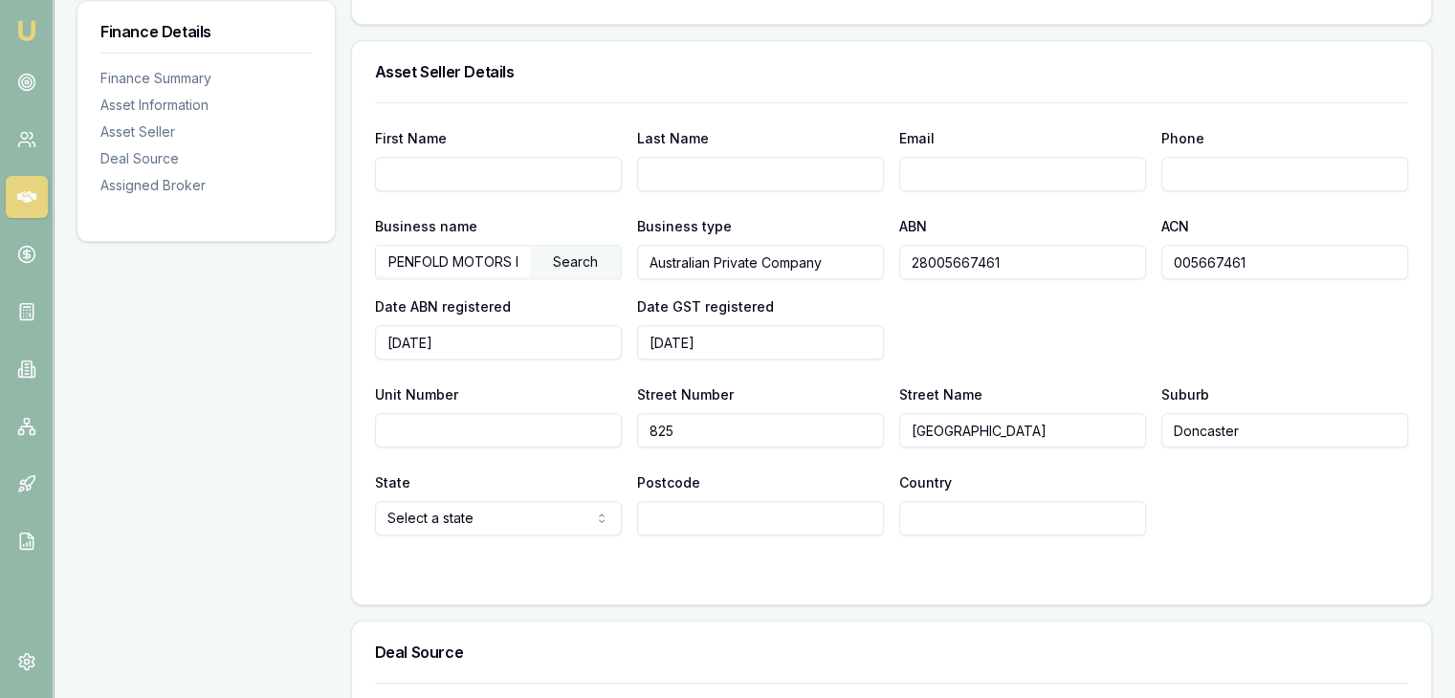
type input "Doncaster"
select select "VIC"
type input "3108"
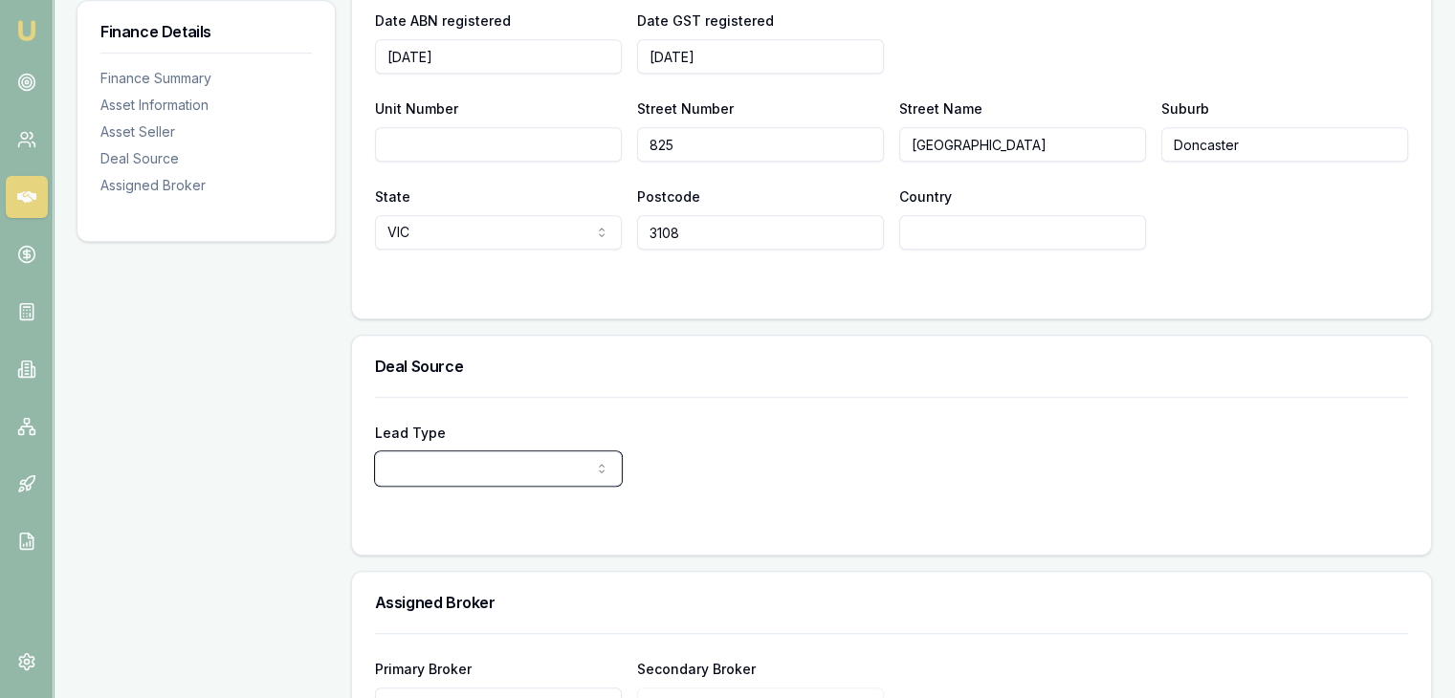
scroll to position [1374, 0]
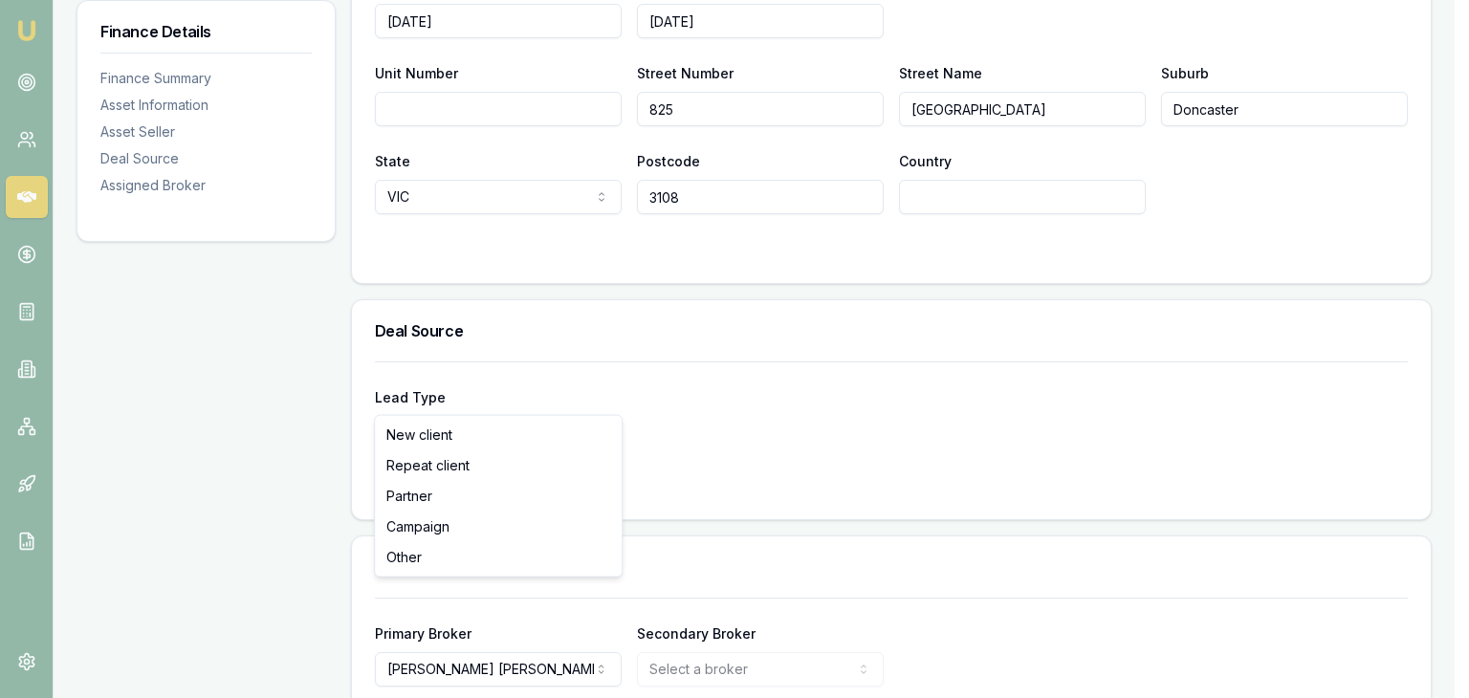
select select "PARTNER"
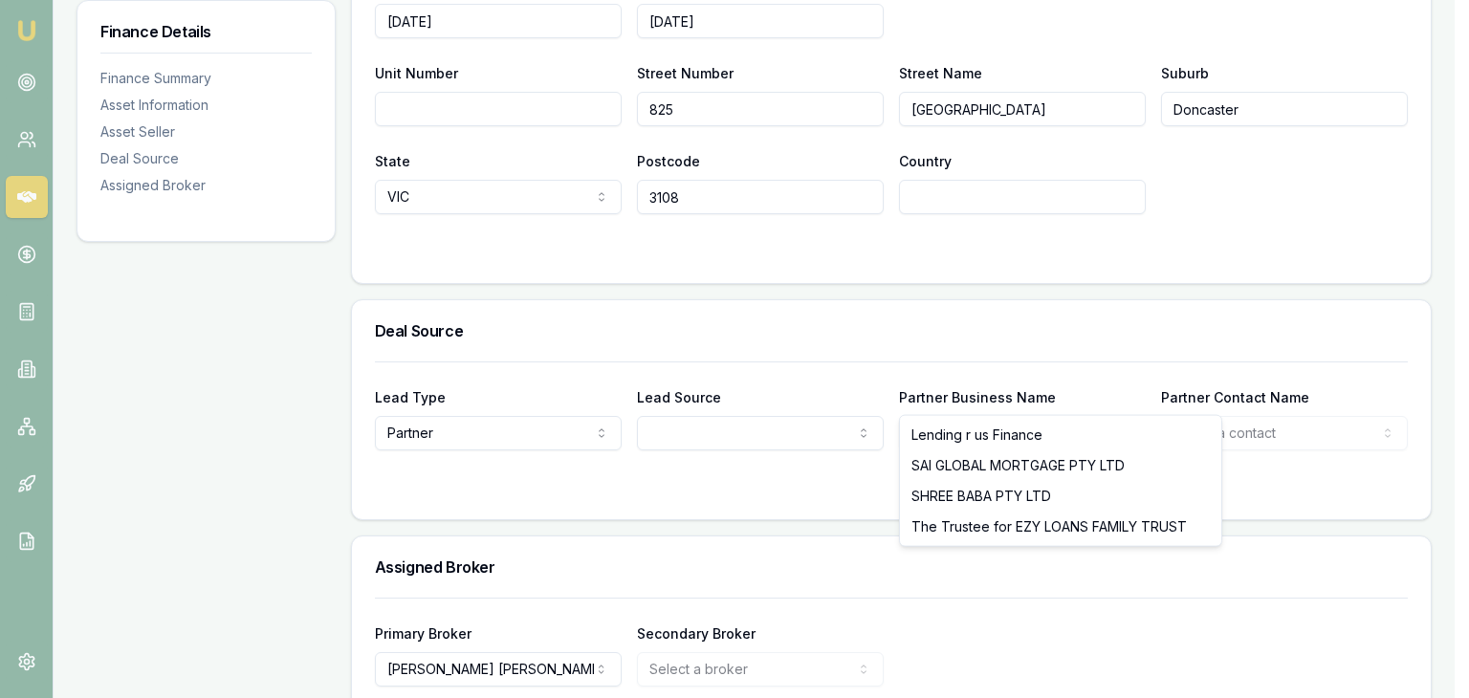
select select "The Trustee for EZY LOANS FAMILY TRUST"
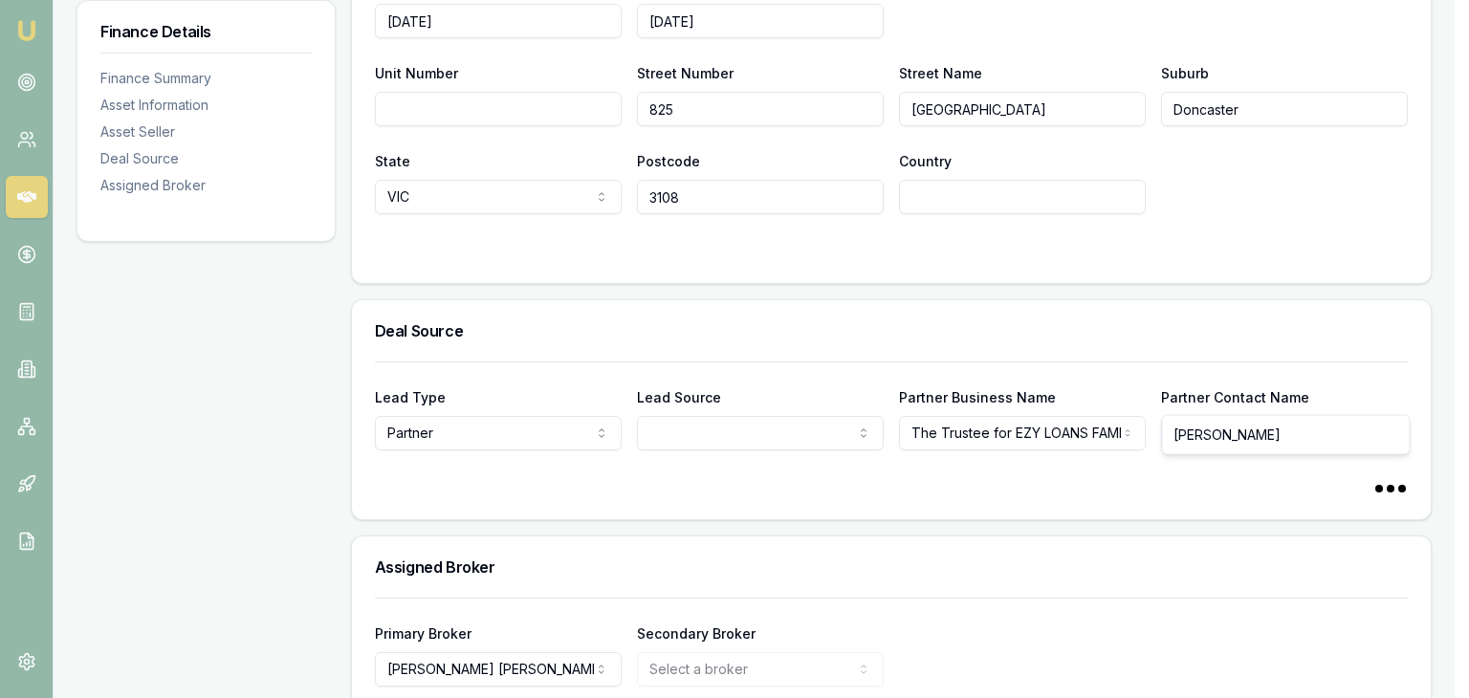
select select "[PERSON_NAME]"
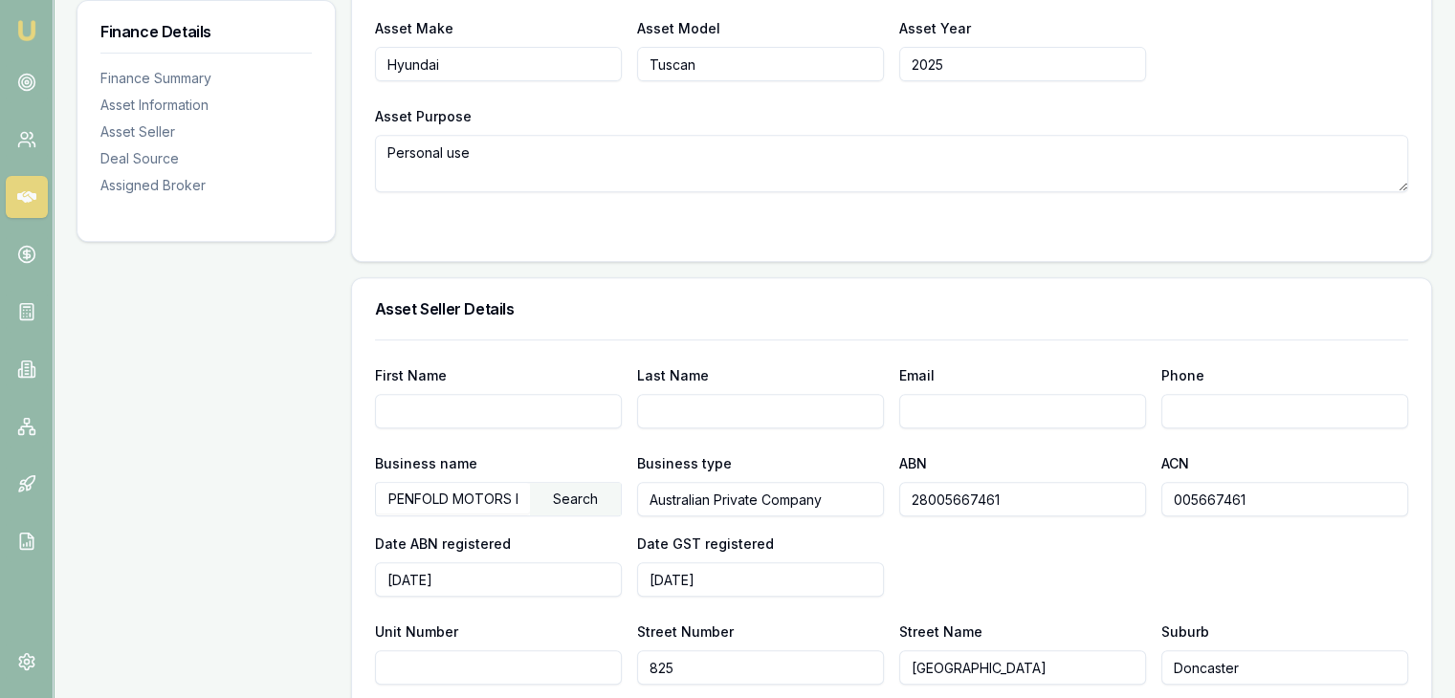
scroll to position [757, 0]
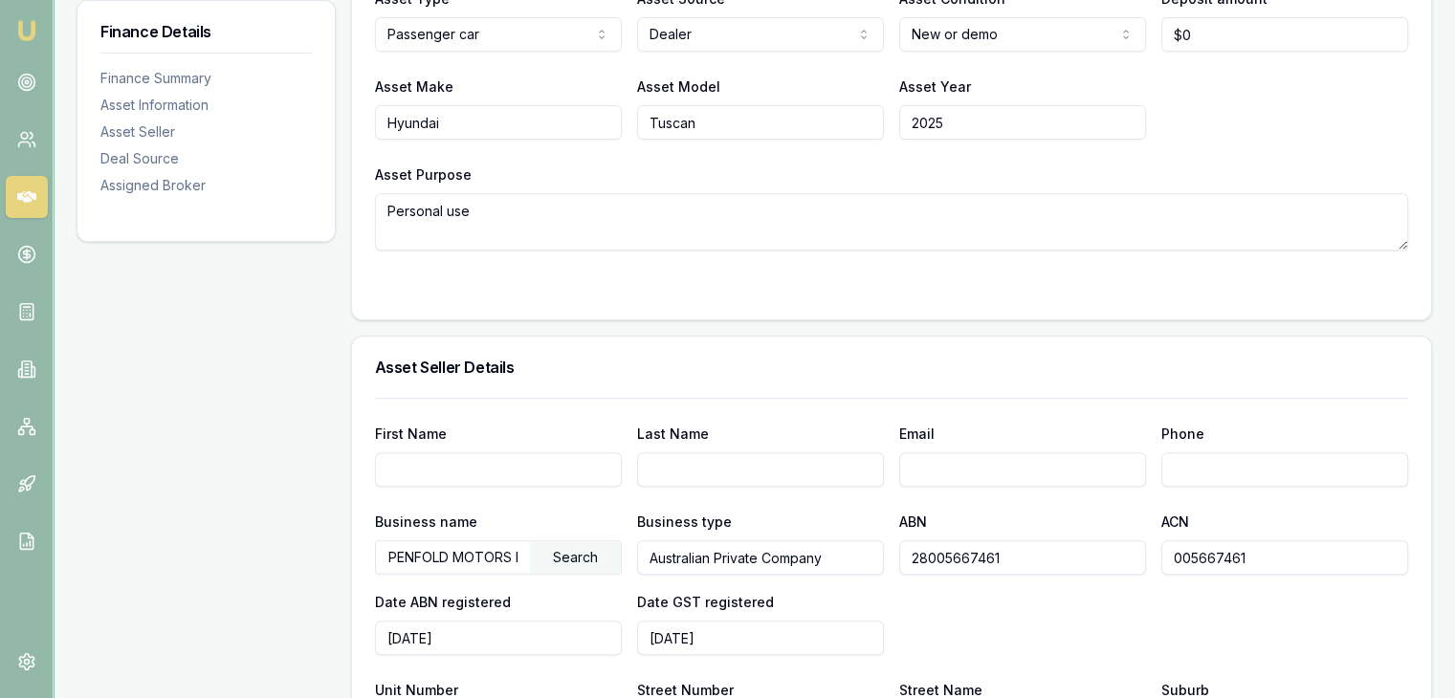
click at [925, 452] on input "Email" at bounding box center [1022, 469] width 247 height 34
type input "d"
type input "[EMAIL_ADDRESS][DOMAIN_NAME]"
click at [1190, 452] on input "Phone" at bounding box center [1284, 469] width 247 height 34
type input "8848 440 0"
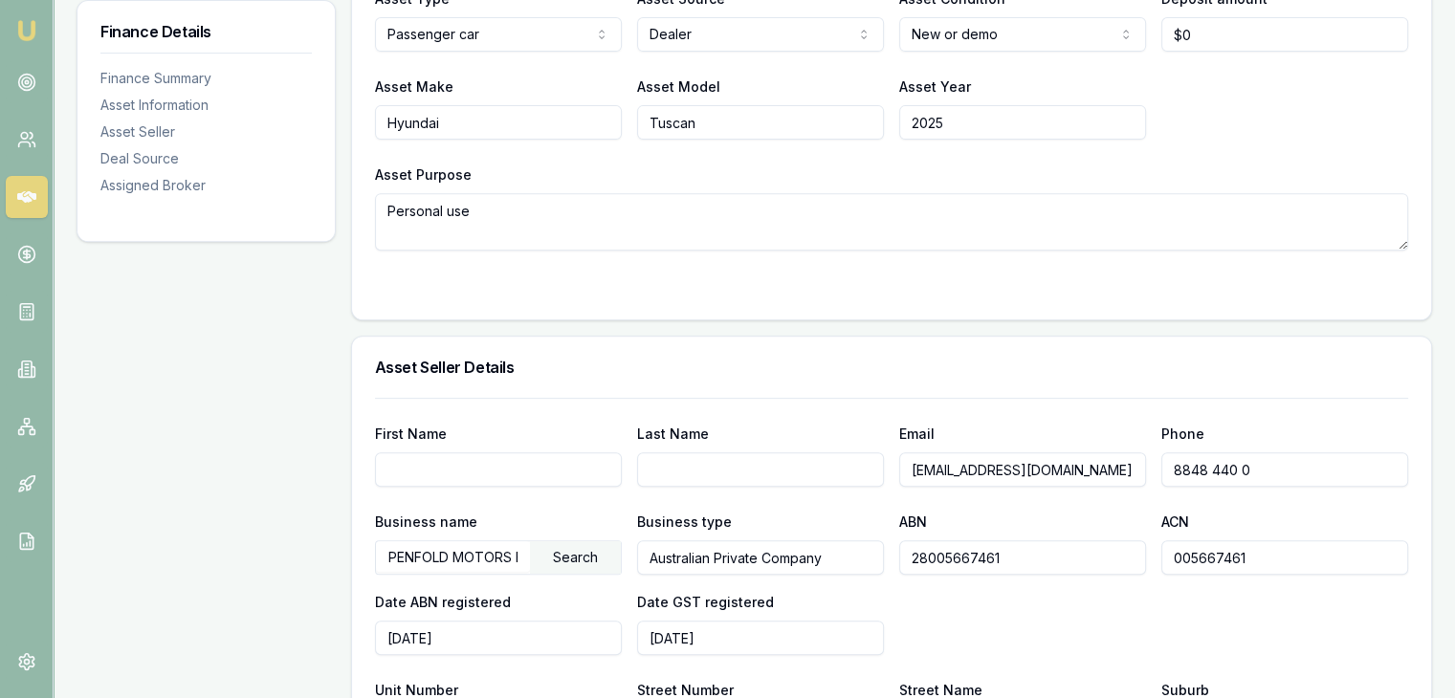
click at [1095, 398] on div at bounding box center [891, 398] width 1033 height 1
click at [1244, 584] on div "Business name PENFOLD MOTORS BURWOOD PTY. LTD. Search Business type Australian …" at bounding box center [891, 582] width 1033 height 145
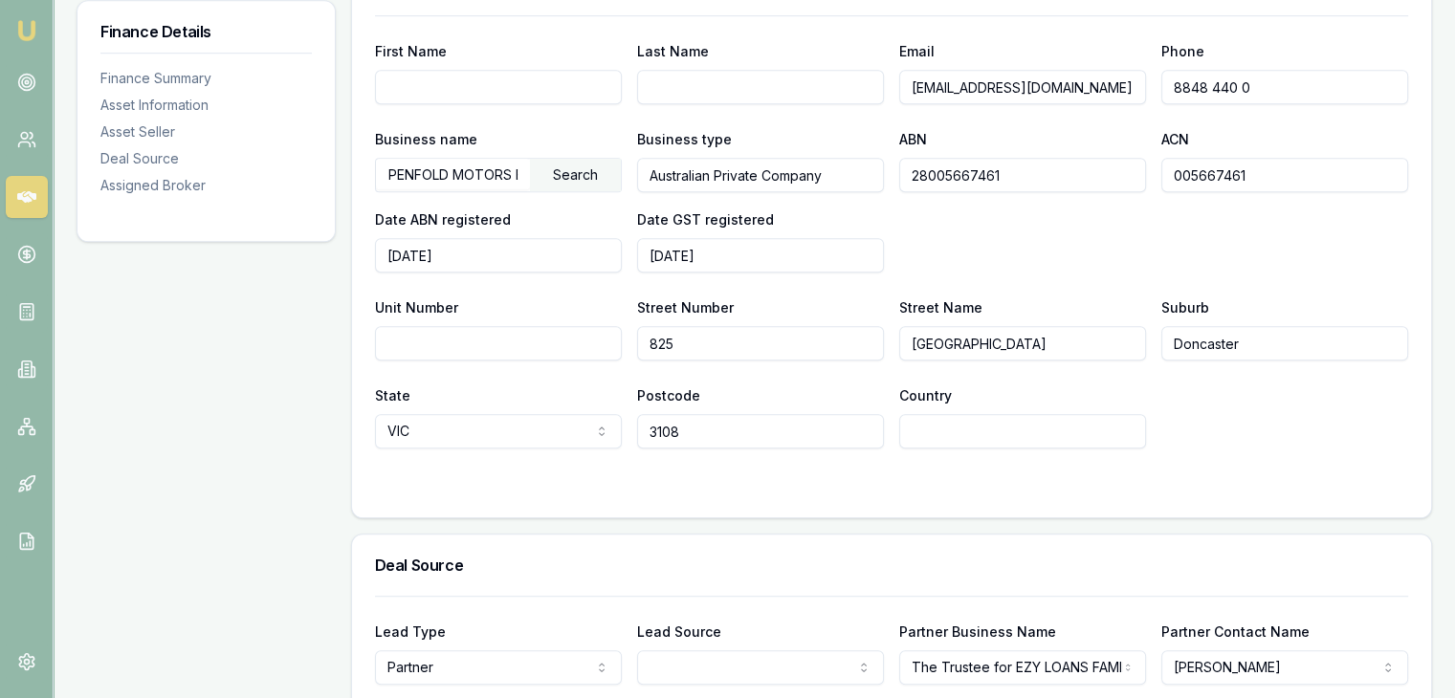
scroll to position [1426, 0]
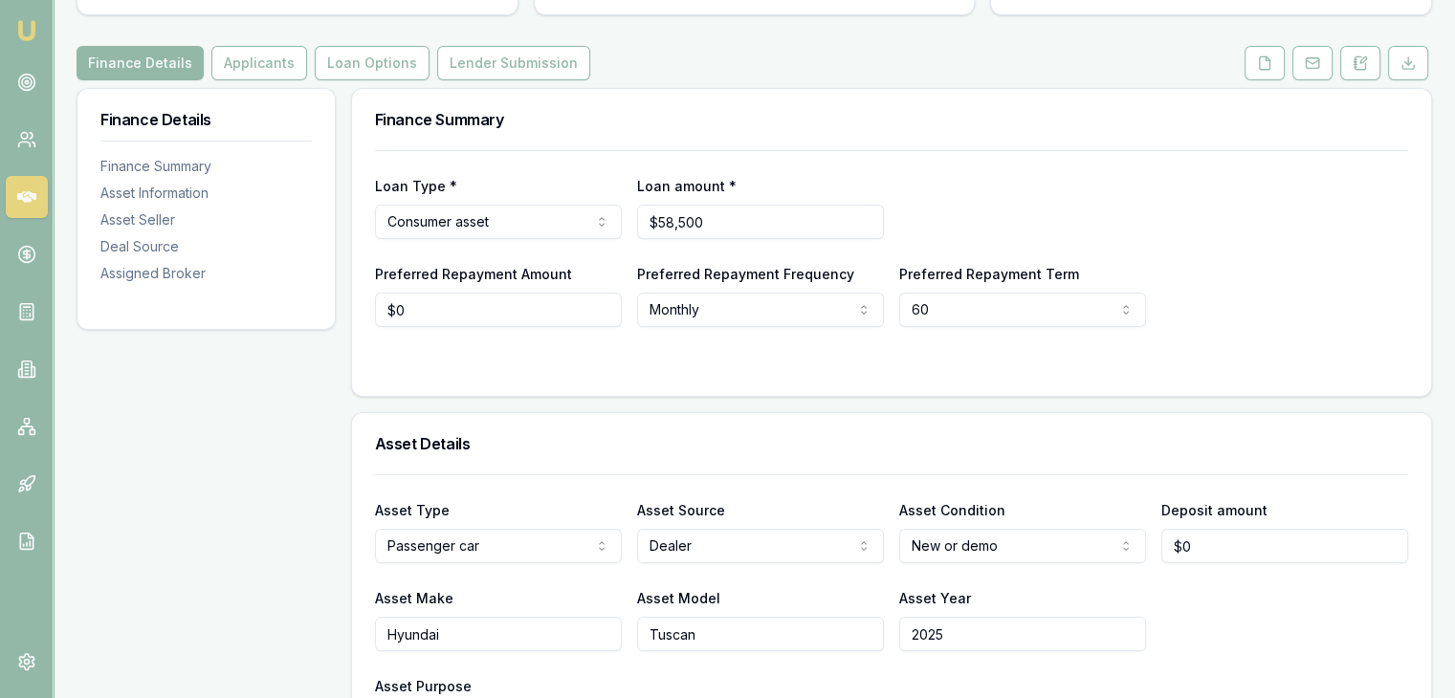
scroll to position [0, 0]
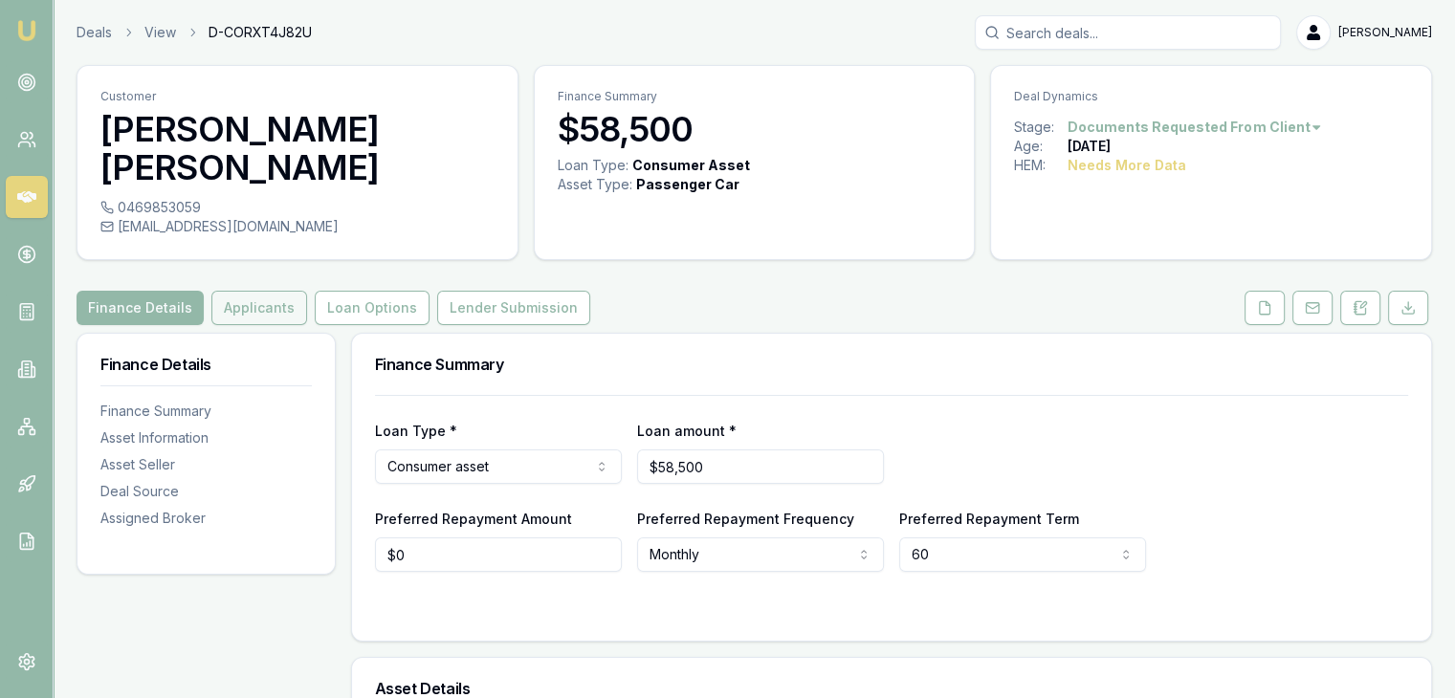
click at [262, 291] on button "Applicants" at bounding box center [259, 308] width 96 height 34
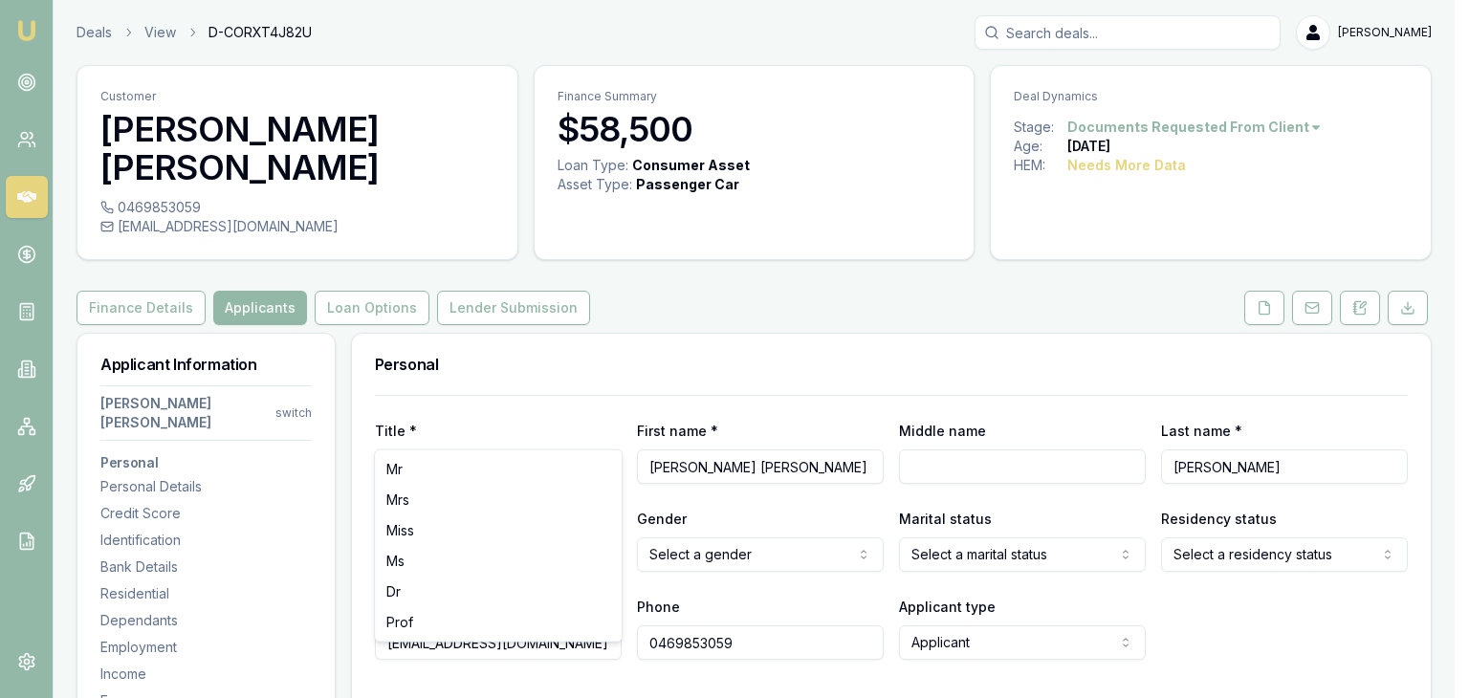
click at [559, 418] on html "Emu Broker Deals View D-CORXT4J82U [PERSON_NAME] Toggle Menu Customer [PERSON_N…" at bounding box center [734, 349] width 1469 height 698
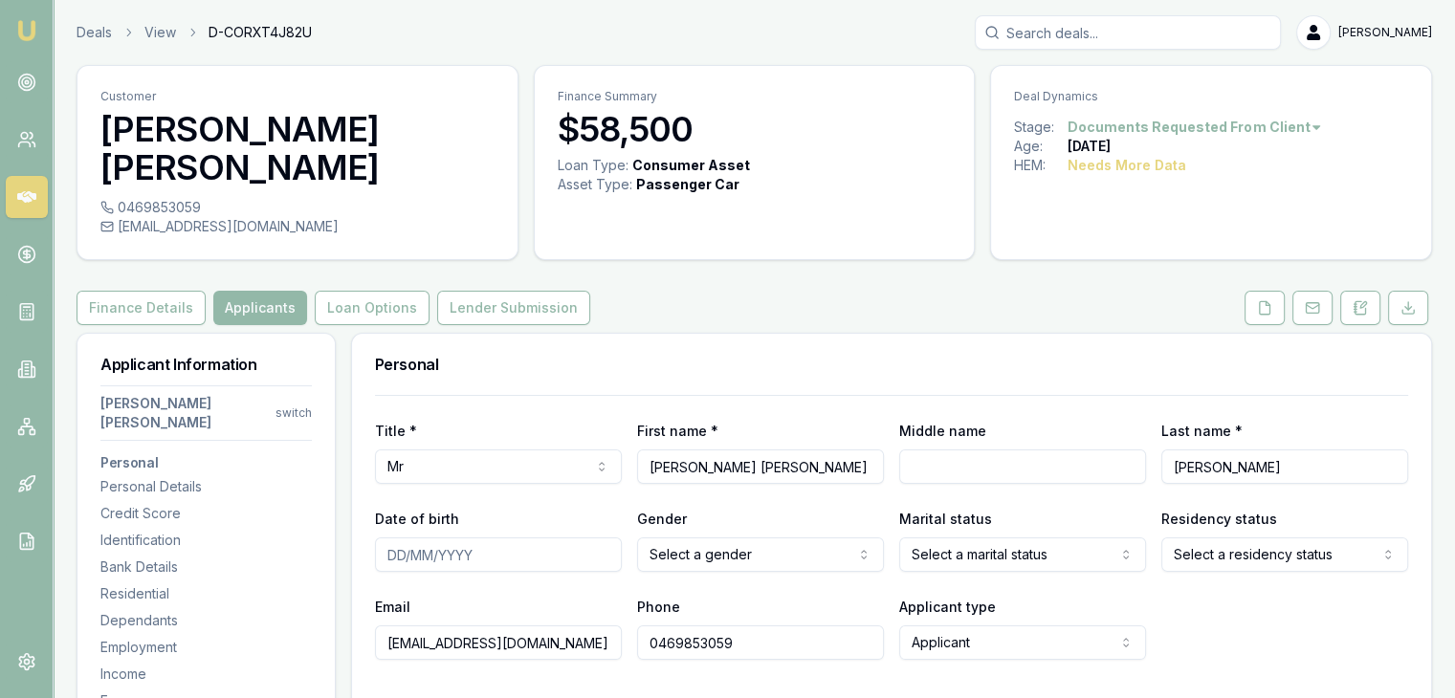
click at [394, 538] on input "Date of birth" at bounding box center [498, 555] width 247 height 34
type input "[DATE]"
click at [683, 515] on html "Emu Broker Deals View D-CORXT4J82U [PERSON_NAME] Toggle Menu Customer [PERSON_N…" at bounding box center [734, 349] width 1469 height 698
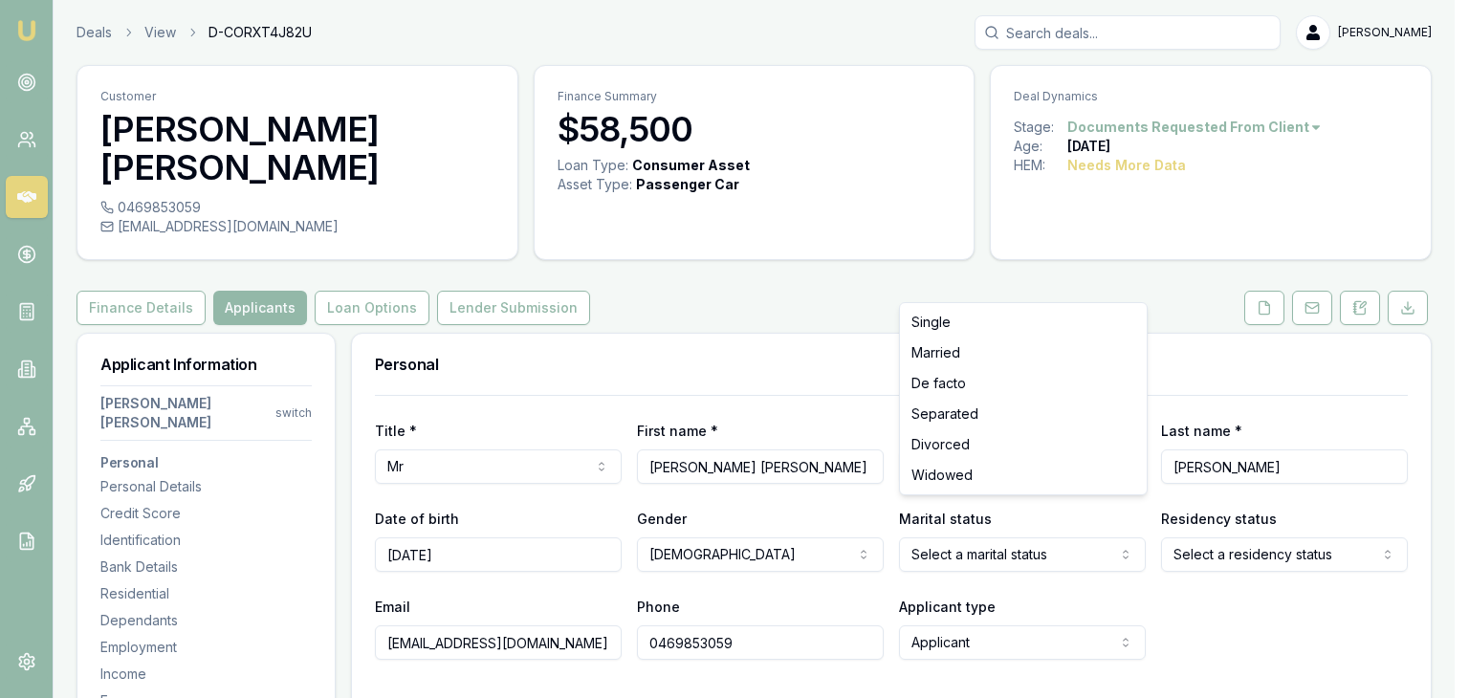
click at [1002, 518] on html "Emu Broker Deals View D-CORXT4J82U [PERSON_NAME] Toggle Menu Customer [PERSON_N…" at bounding box center [734, 349] width 1469 height 698
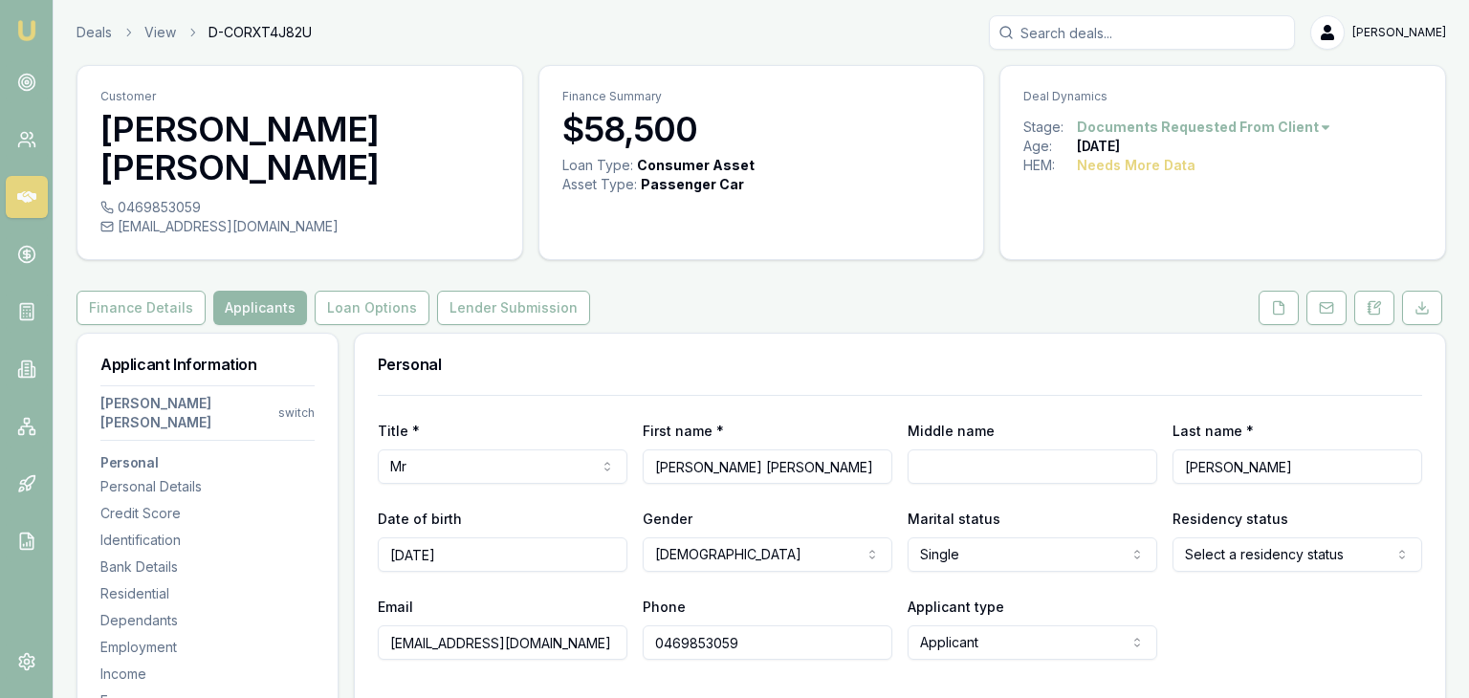
click at [982, 517] on html "Emu Broker Deals View D-CORXT4J82U [PERSON_NAME] Toggle Menu Customer [PERSON_N…" at bounding box center [734, 349] width 1469 height 698
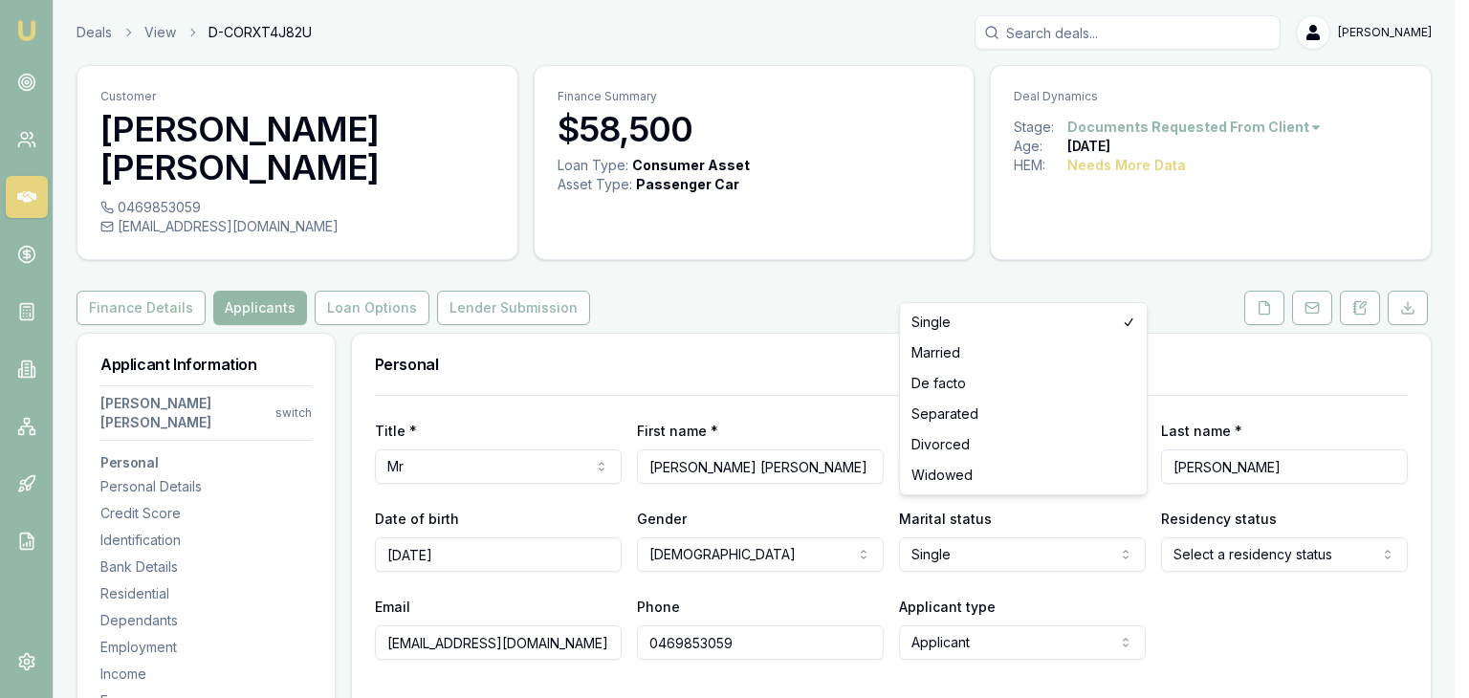
select select "MARRIED"
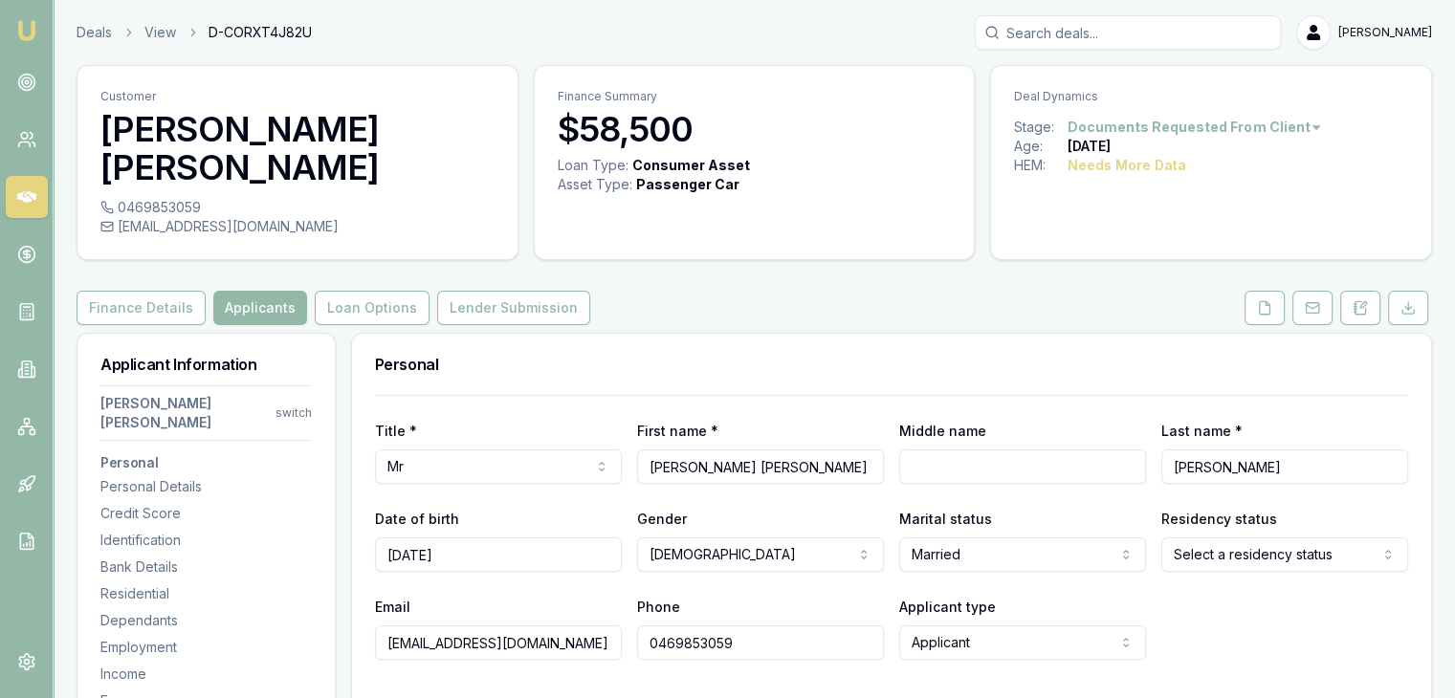
click at [1217, 506] on html "Emu Broker Deals View D-CORXT4J82U [PERSON_NAME] Toggle Menu Customer [PERSON_N…" at bounding box center [727, 349] width 1455 height 698
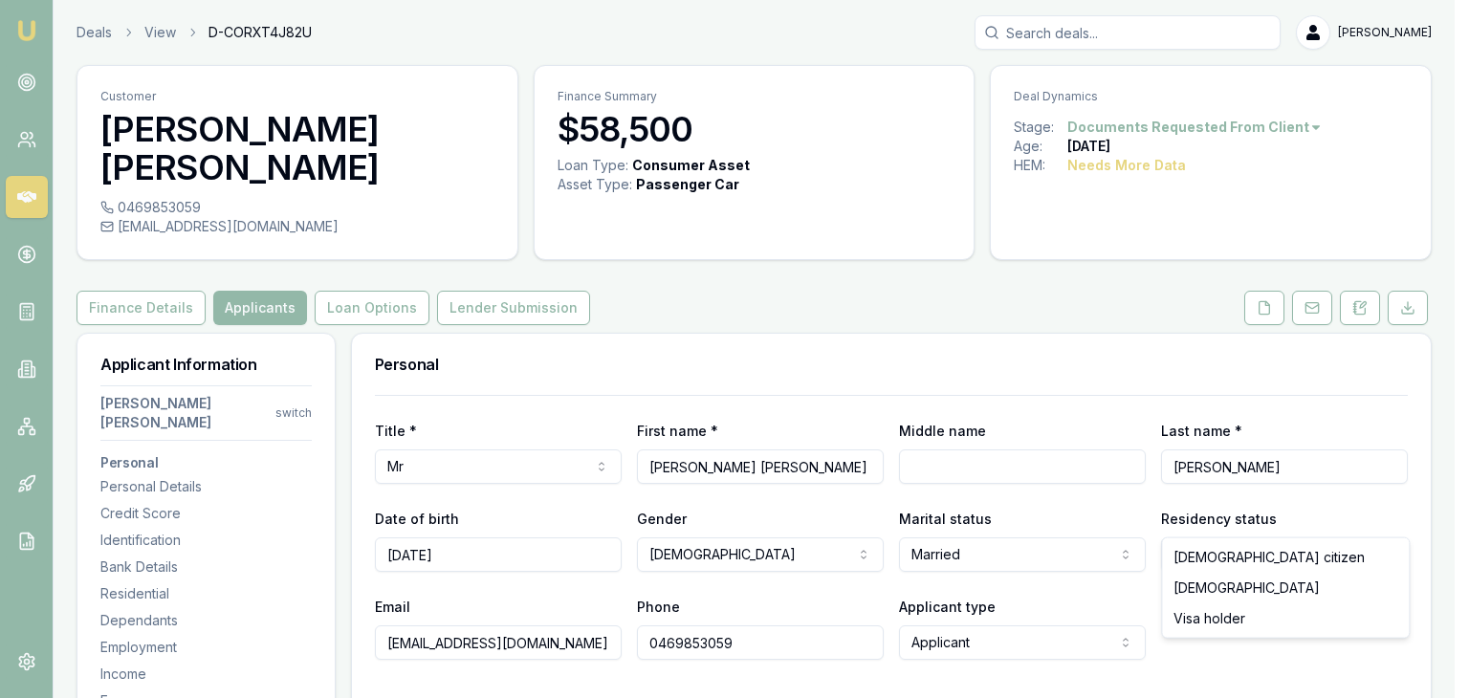
select select "[DEMOGRAPHIC_DATA]"
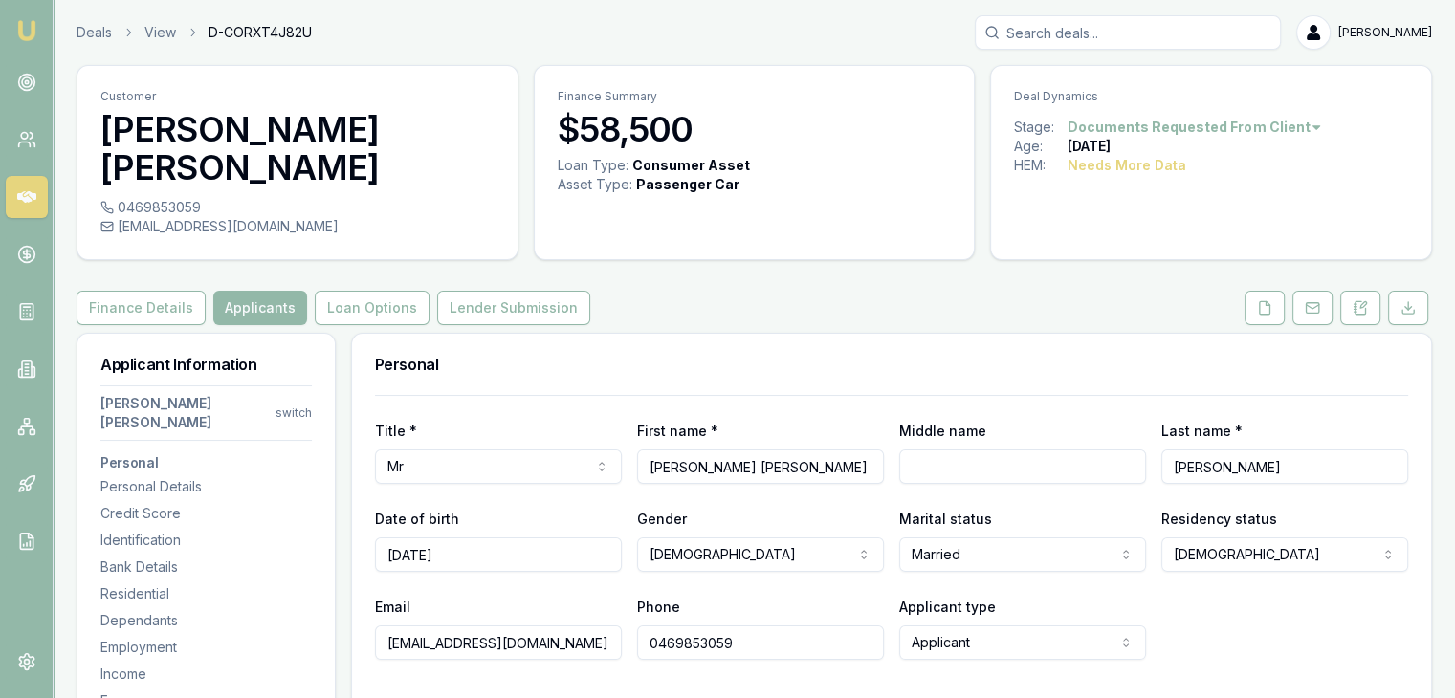
click at [1217, 595] on div "Email [EMAIL_ADDRESS][DOMAIN_NAME] Phone [PHONE_NUMBER] Applicant type Applican…" at bounding box center [891, 627] width 1033 height 65
click at [670, 649] on form "Title * Mr Mr Mrs Miss Ms Dr Prof First name * [PERSON_NAME] [PERSON_NAME] Midd…" at bounding box center [891, 550] width 1033 height 311
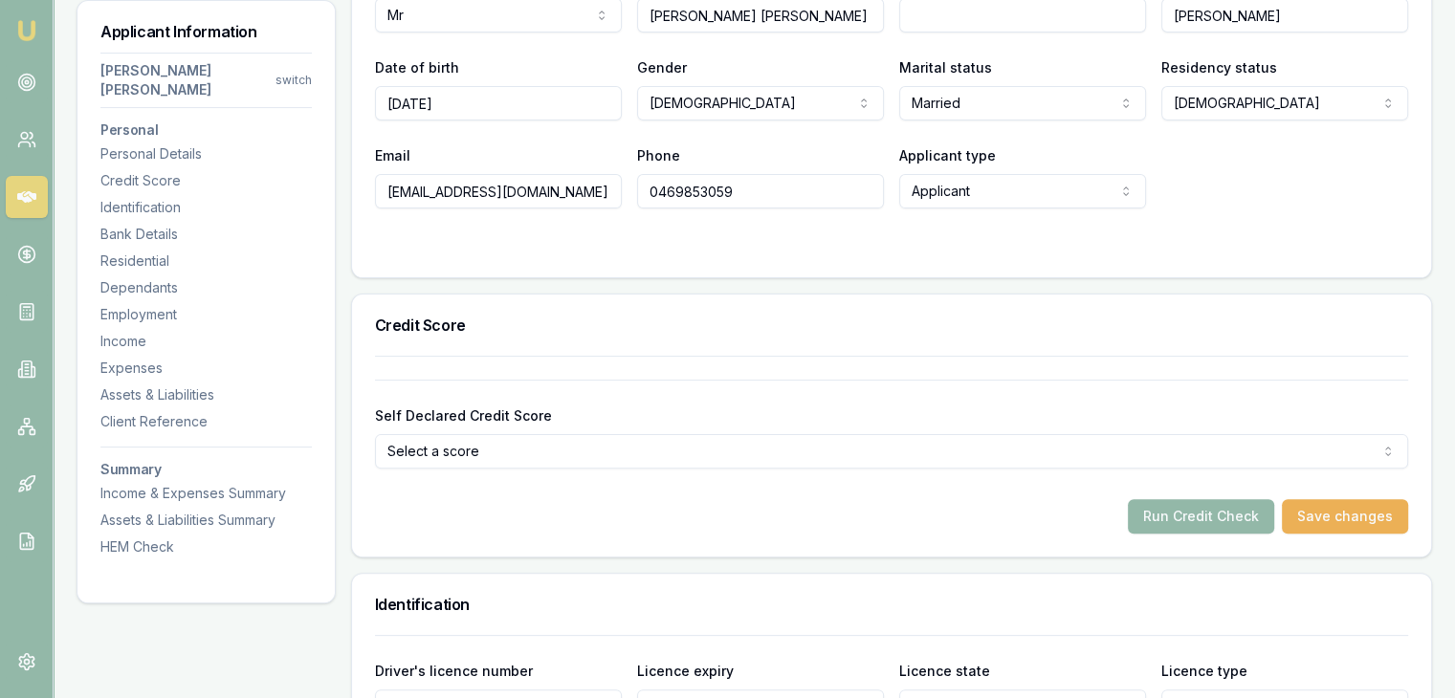
scroll to position [574, 0]
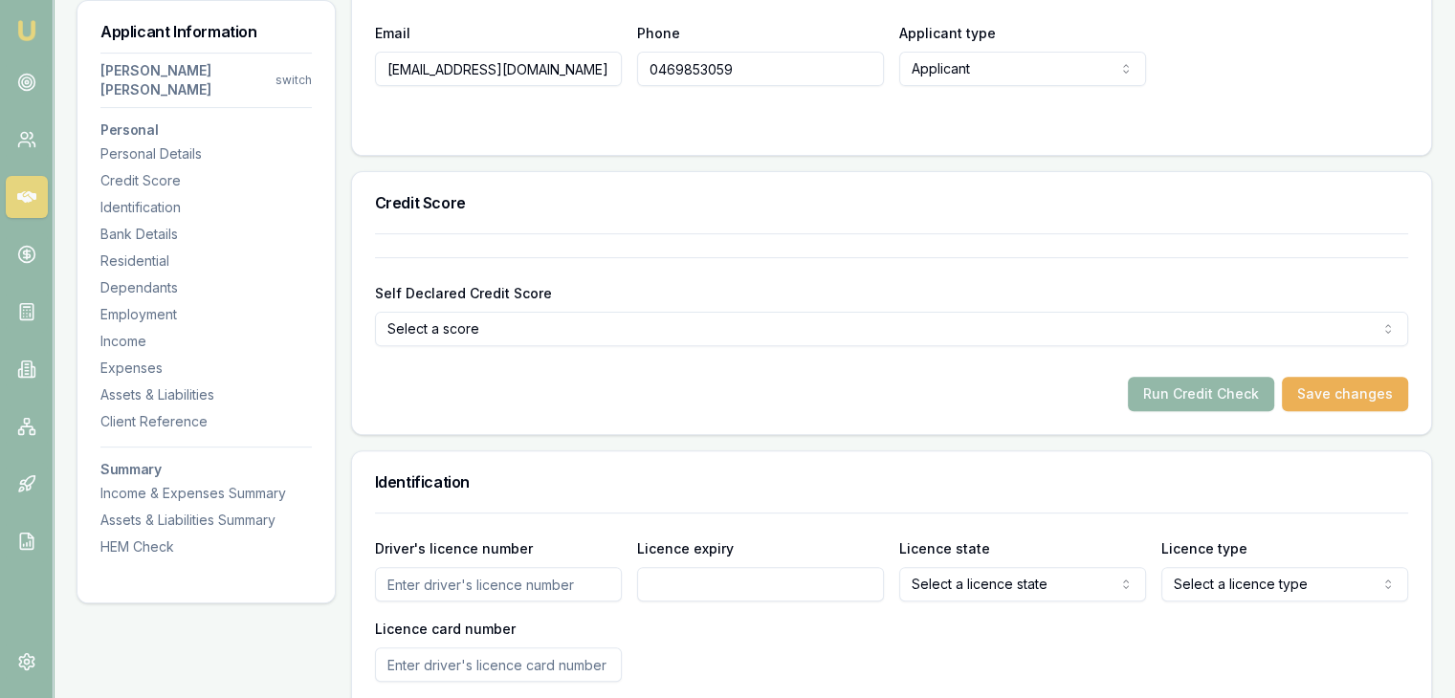
click at [503, 567] on input "Driver's licence number" at bounding box center [498, 584] width 247 height 34
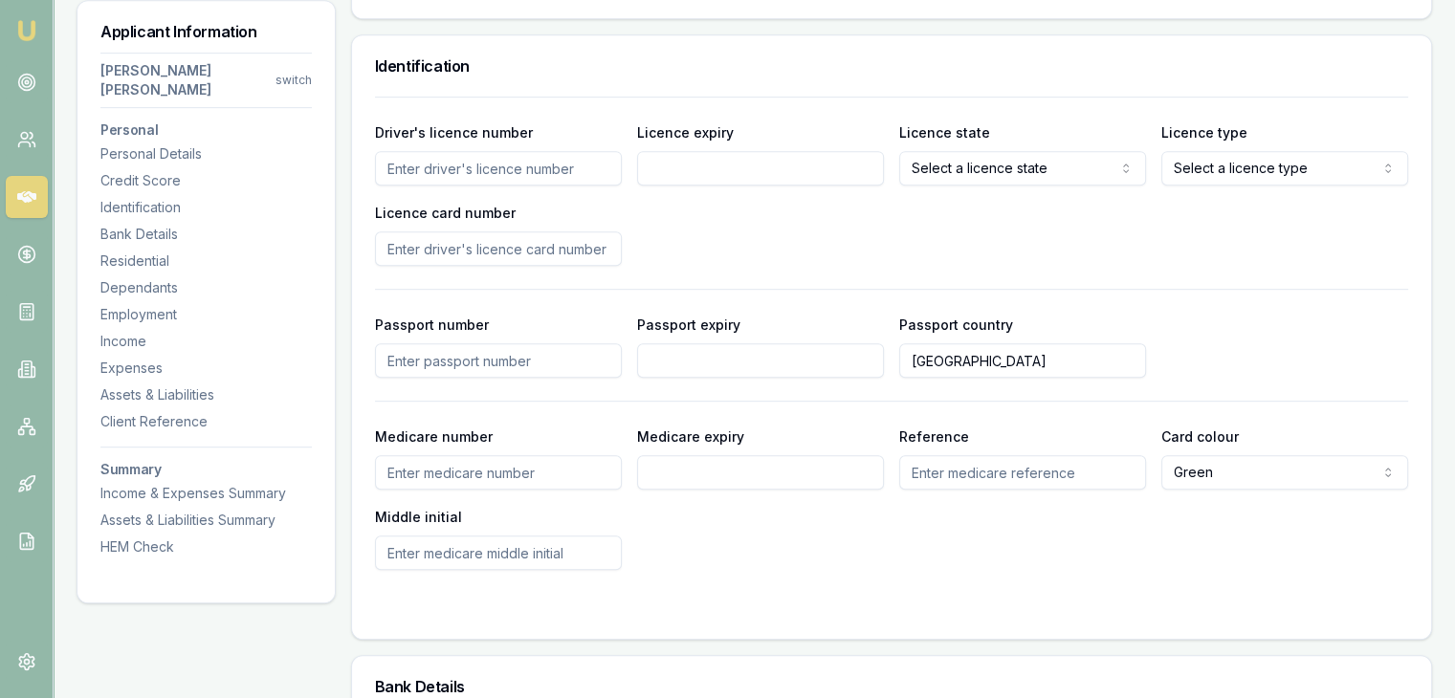
scroll to position [765, 0]
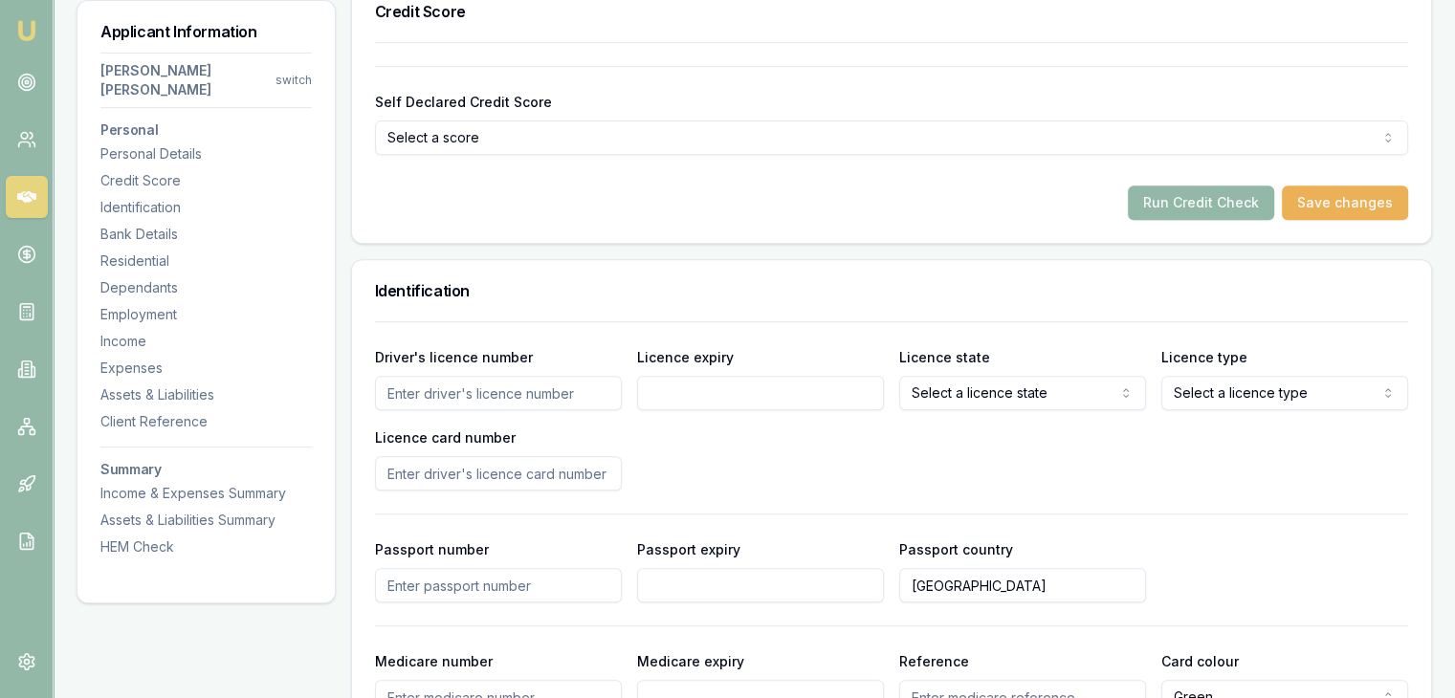
click at [436, 376] on input "Driver's licence number" at bounding box center [498, 393] width 247 height 34
click at [464, 376] on input "Driver's licence number" at bounding box center [498, 393] width 247 height 34
type input "057131730"
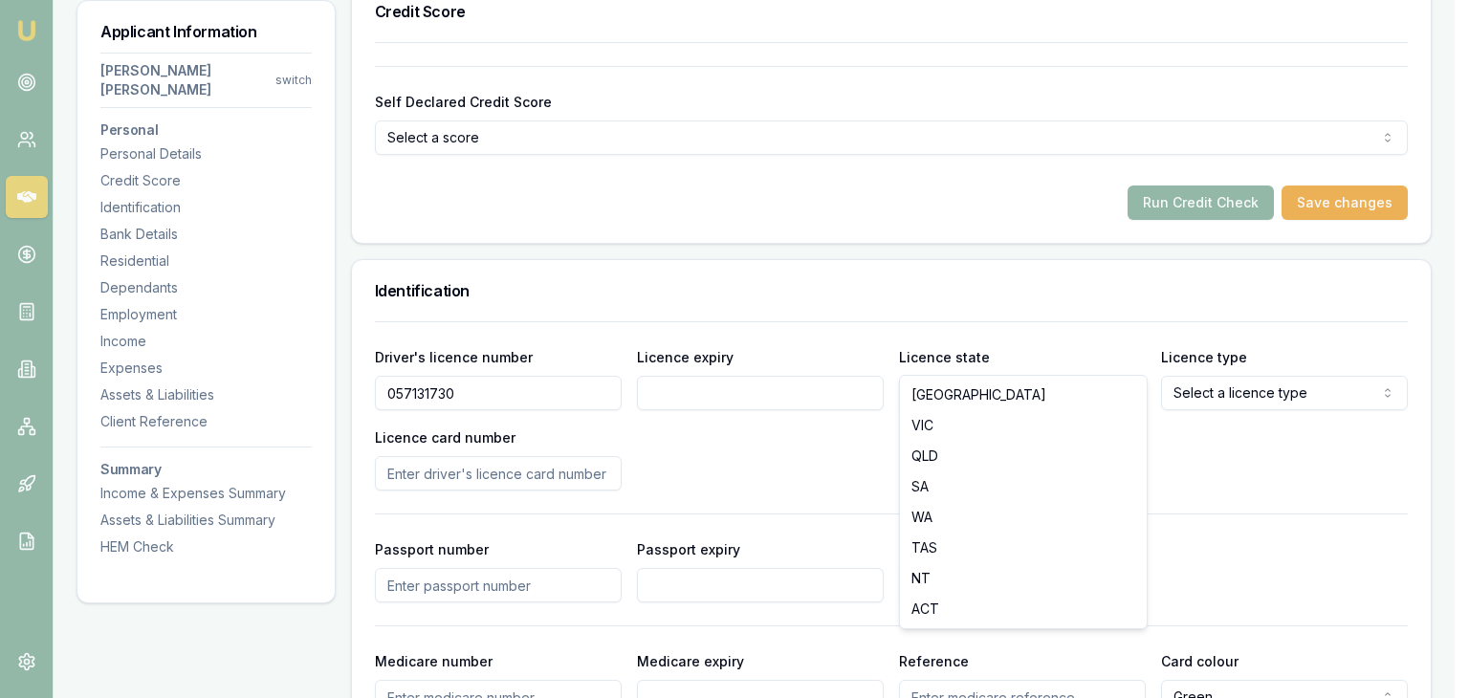
select select "VIC"
drag, startPoint x: 975, startPoint y: 411, endPoint x: 998, endPoint y: 421, distance: 24.9
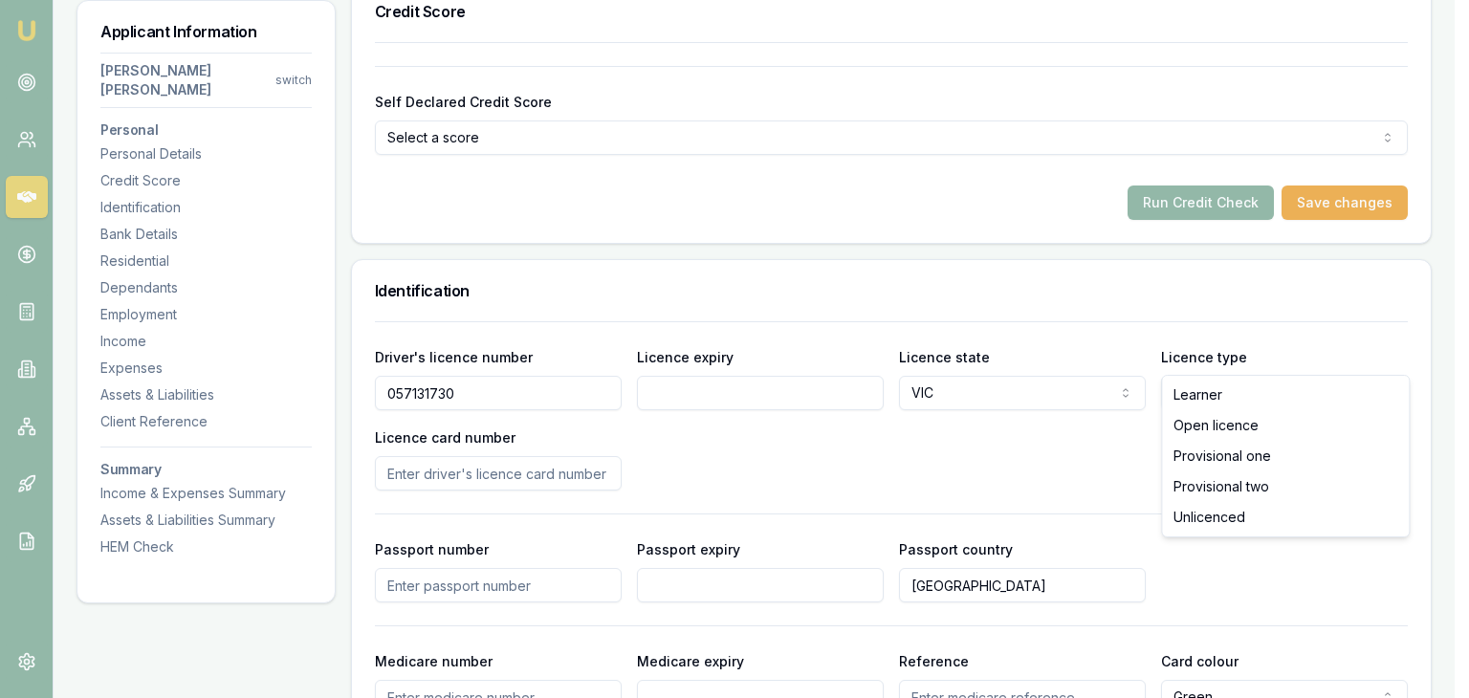
select select "OPEN_LICENCE"
drag, startPoint x: 1214, startPoint y: 422, endPoint x: 638, endPoint y: 429, distance: 575.9
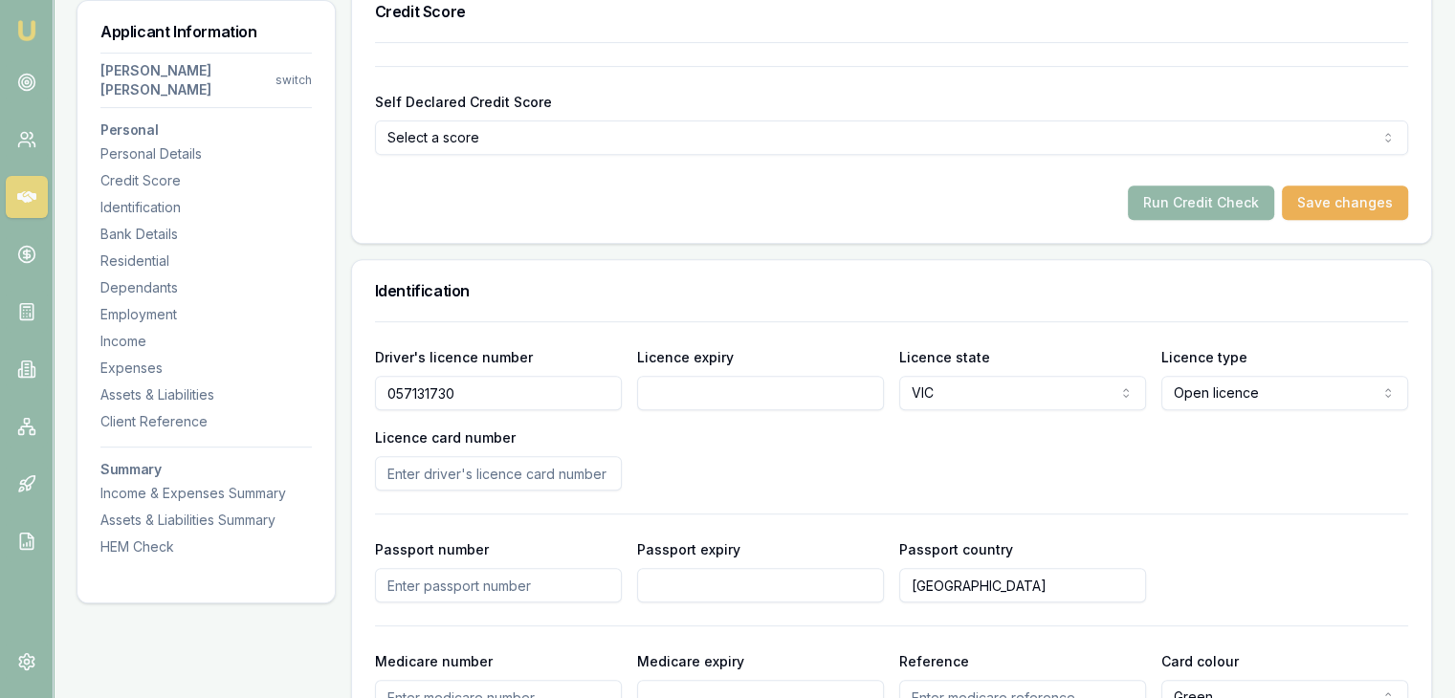
click at [474, 456] on input "Licence card number" at bounding box center [498, 473] width 247 height 34
click at [783, 435] on div "Driver's licence number [DRIVERS_LICENSE_NUMBER] Licence expiry Licence state […" at bounding box center [891, 417] width 1033 height 145
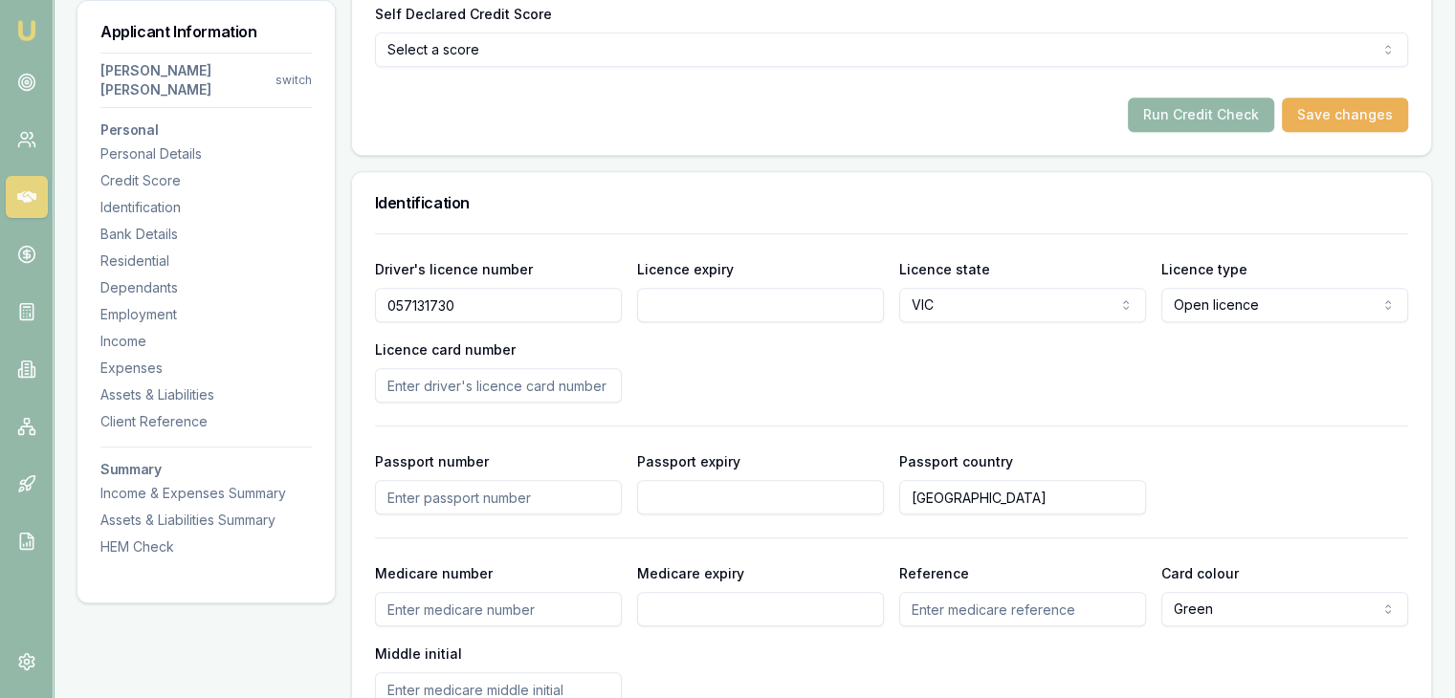
scroll to position [957, 0]
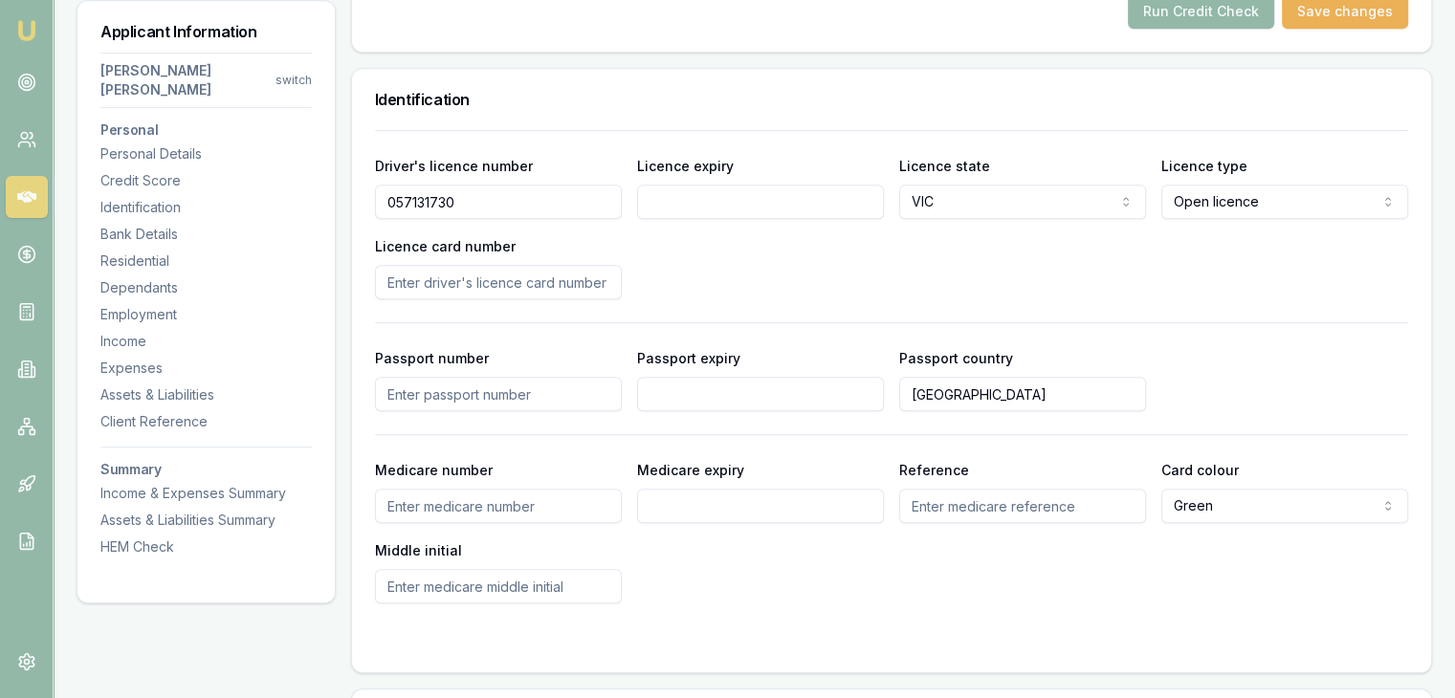
click at [498, 489] on input "Medicare number" at bounding box center [498, 506] width 247 height 34
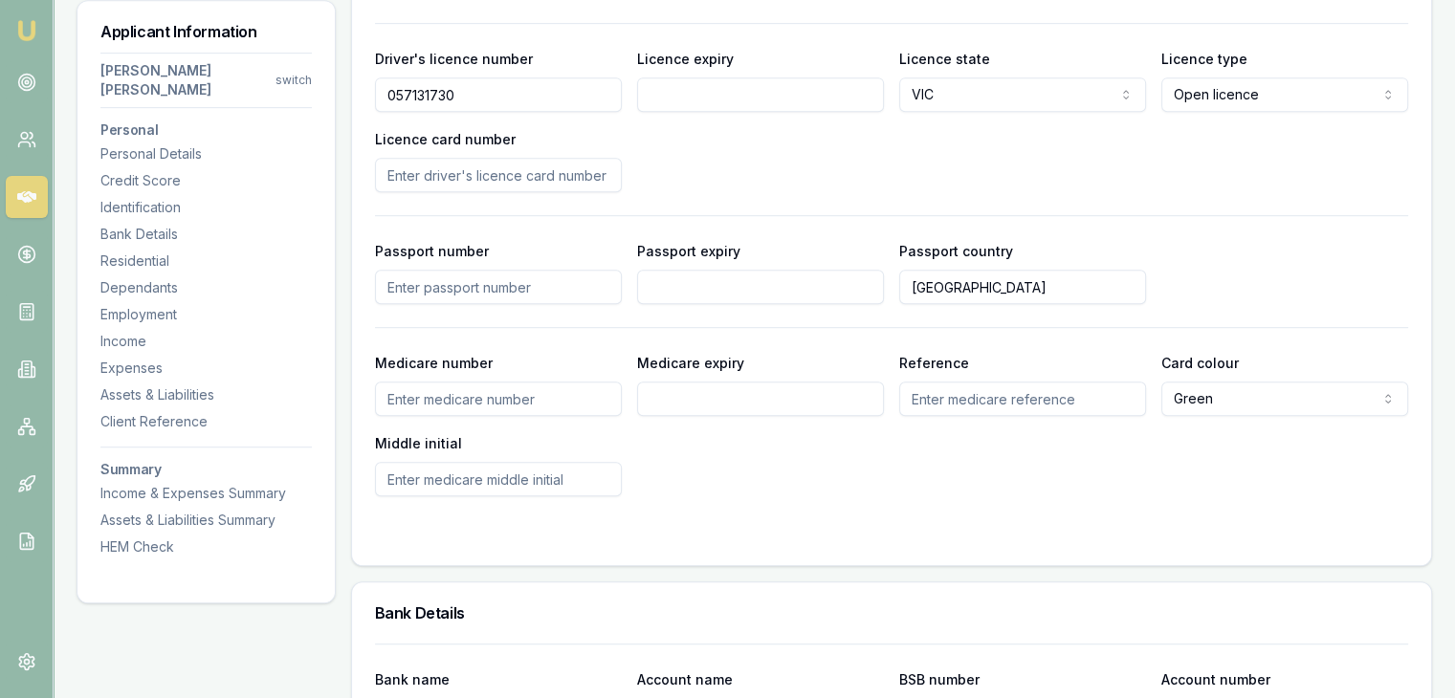
scroll to position [1244, 0]
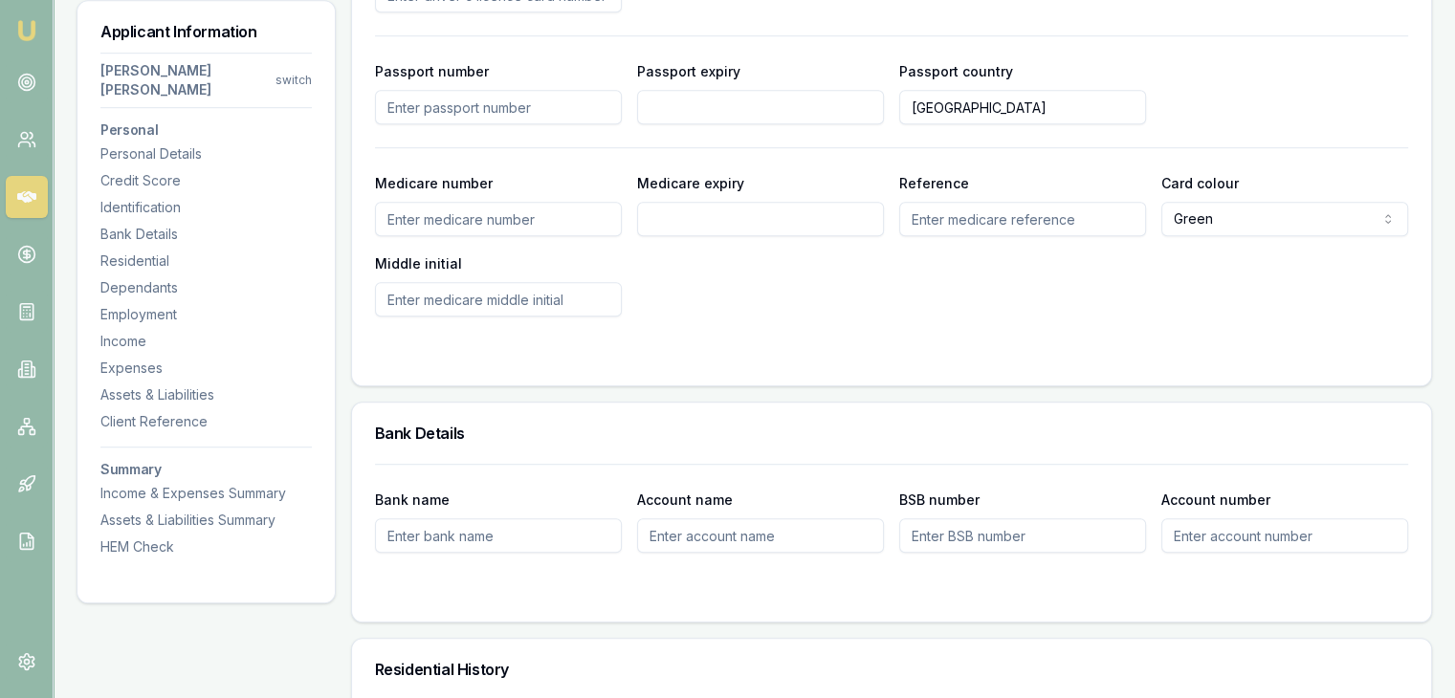
click at [524, 518] on input "Bank name" at bounding box center [498, 535] width 247 height 34
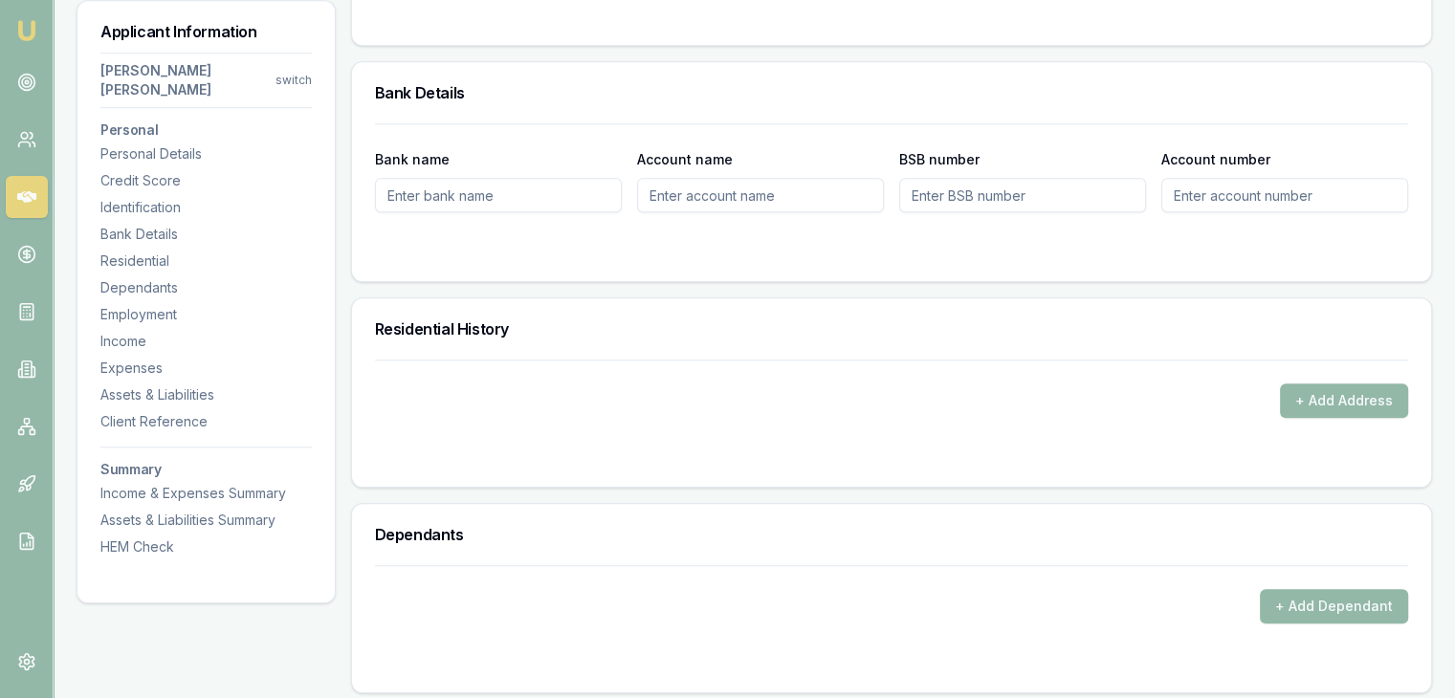
scroll to position [1626, 0]
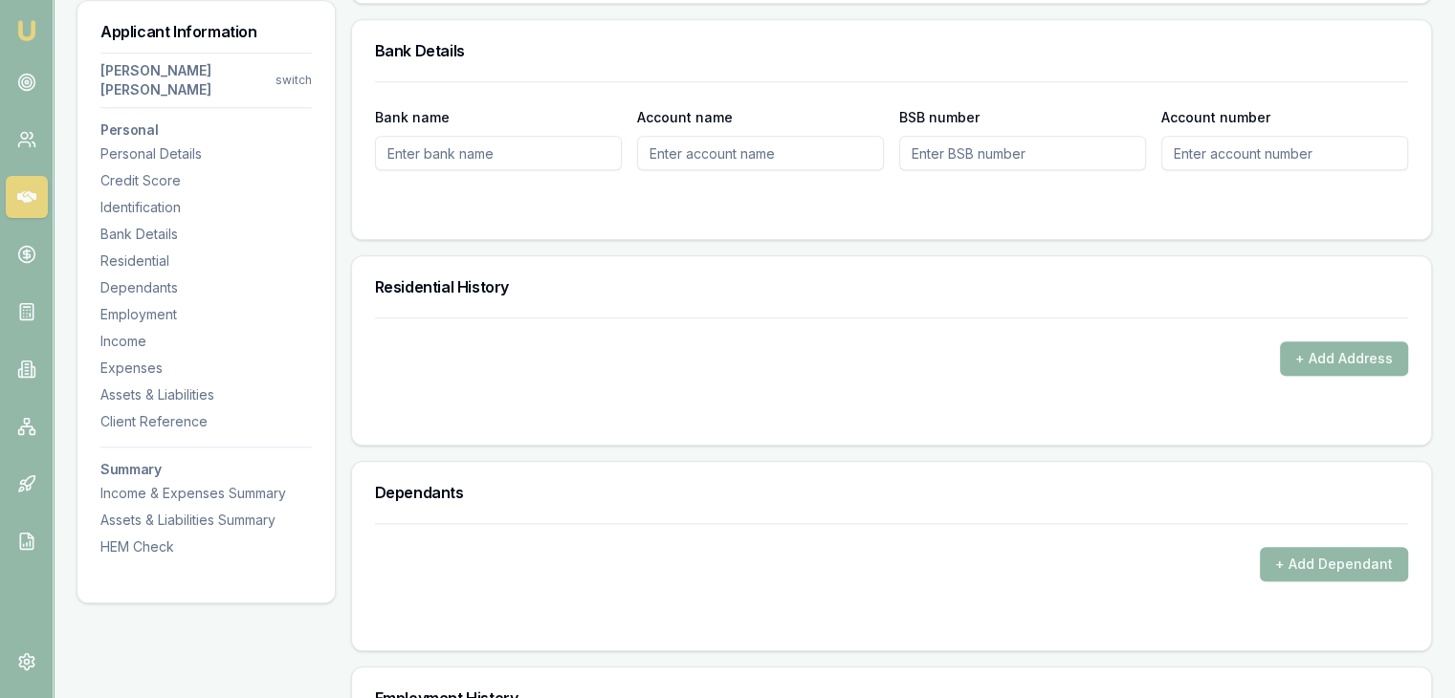
click at [1312, 341] on button "+ Add Address" at bounding box center [1344, 358] width 128 height 34
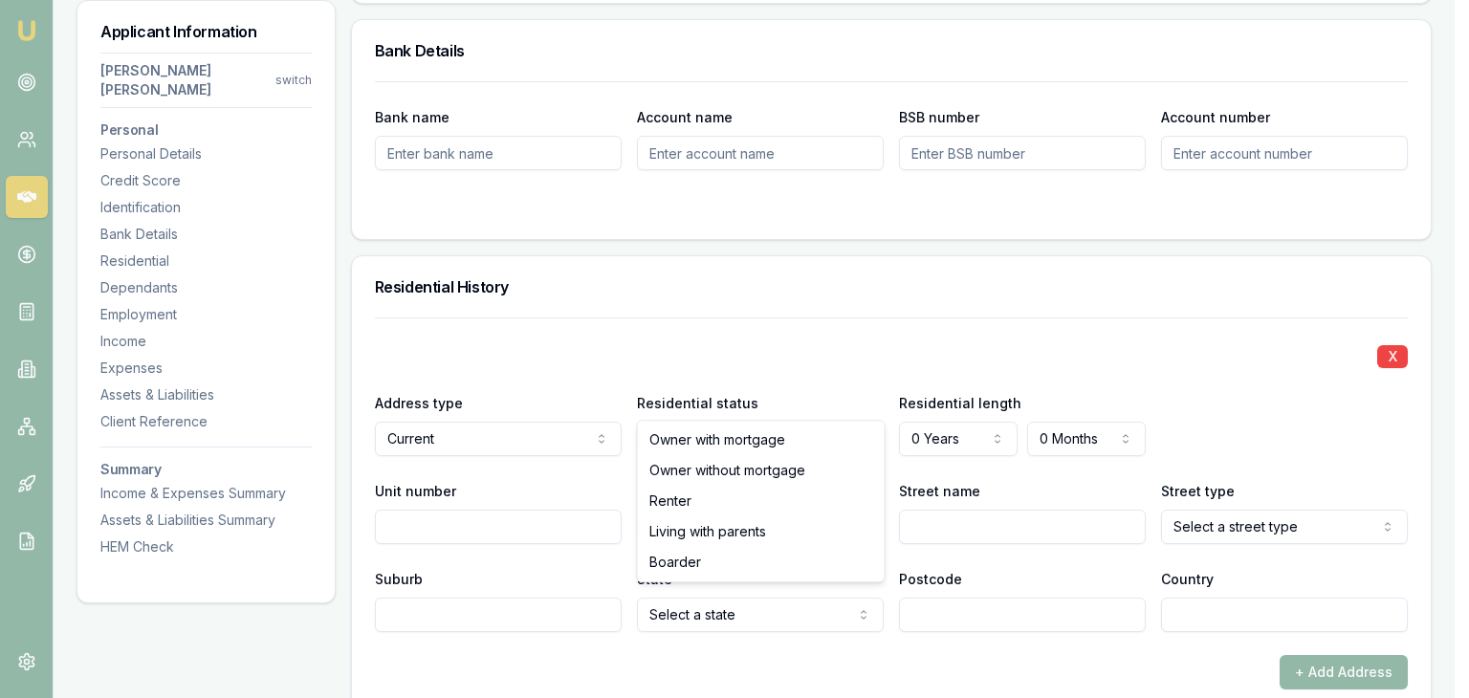
select select "RENTER"
drag, startPoint x: 678, startPoint y: 498, endPoint x: 730, endPoint y: 464, distance: 62.1
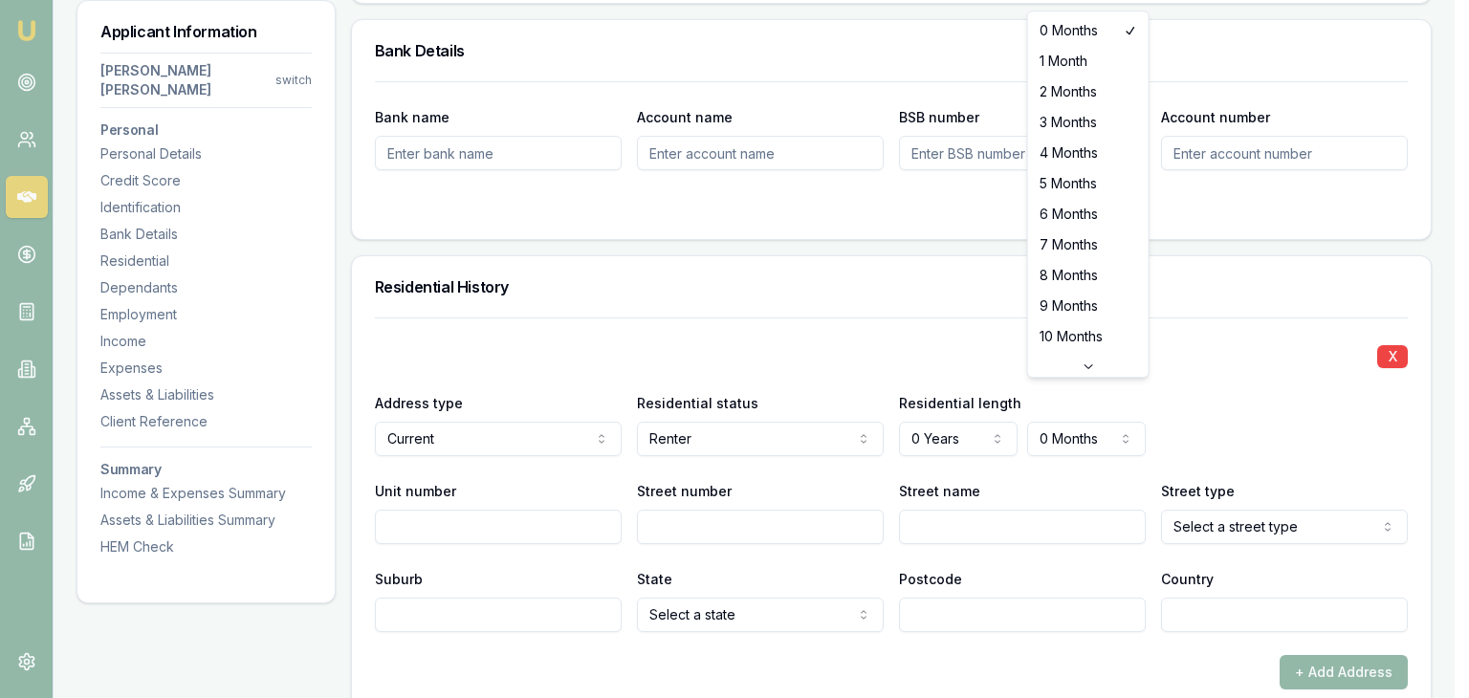
select select "9"
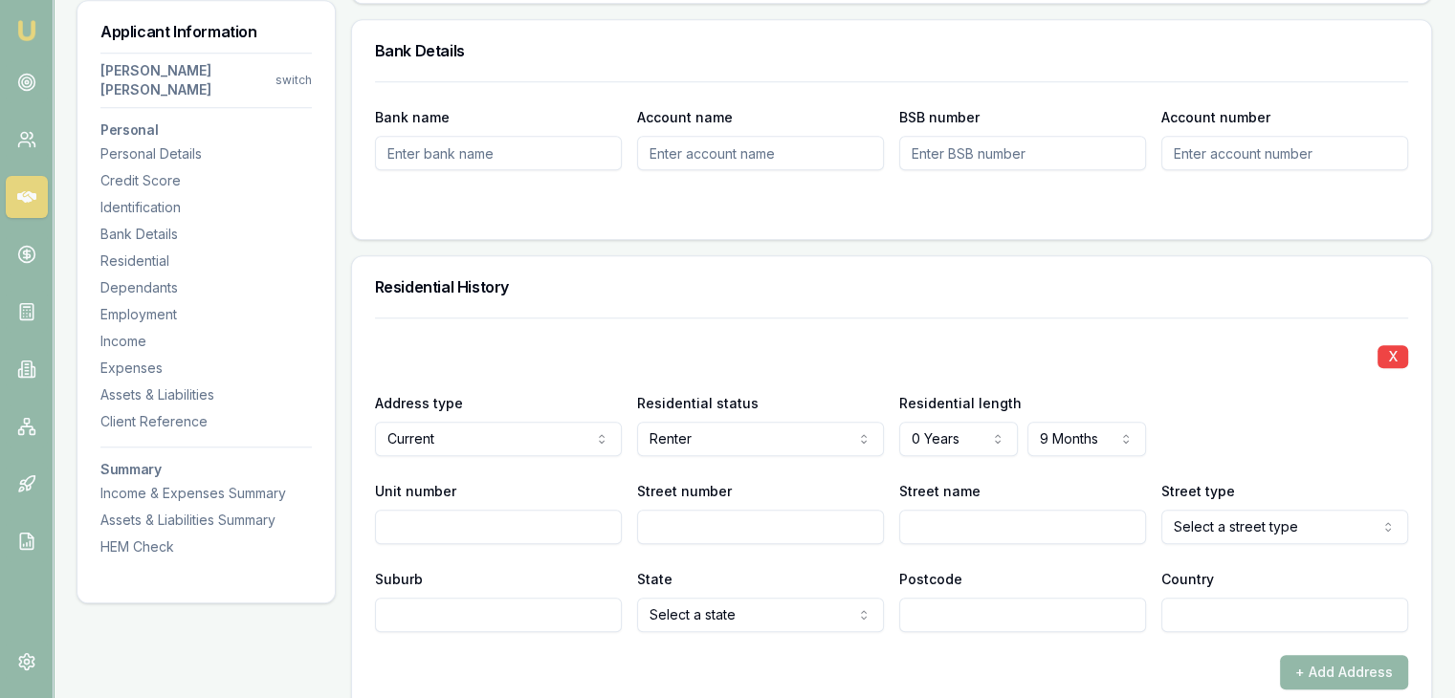
click at [747, 510] on input "Street number" at bounding box center [760, 527] width 247 height 34
click at [537, 510] on input "Unit number" at bounding box center [498, 527] width 247 height 34
type input "5"
type input "217"
type input "Grange"
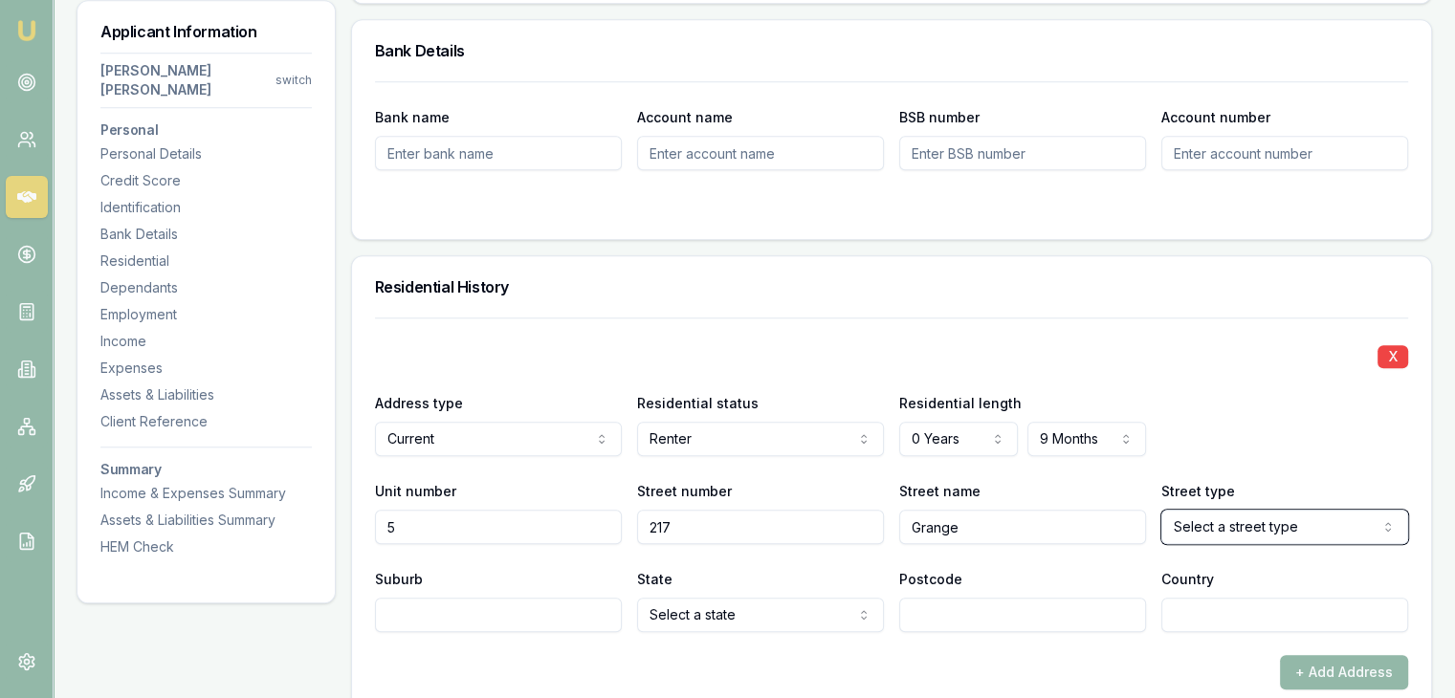
select select "Road"
type input "[PERSON_NAME]"
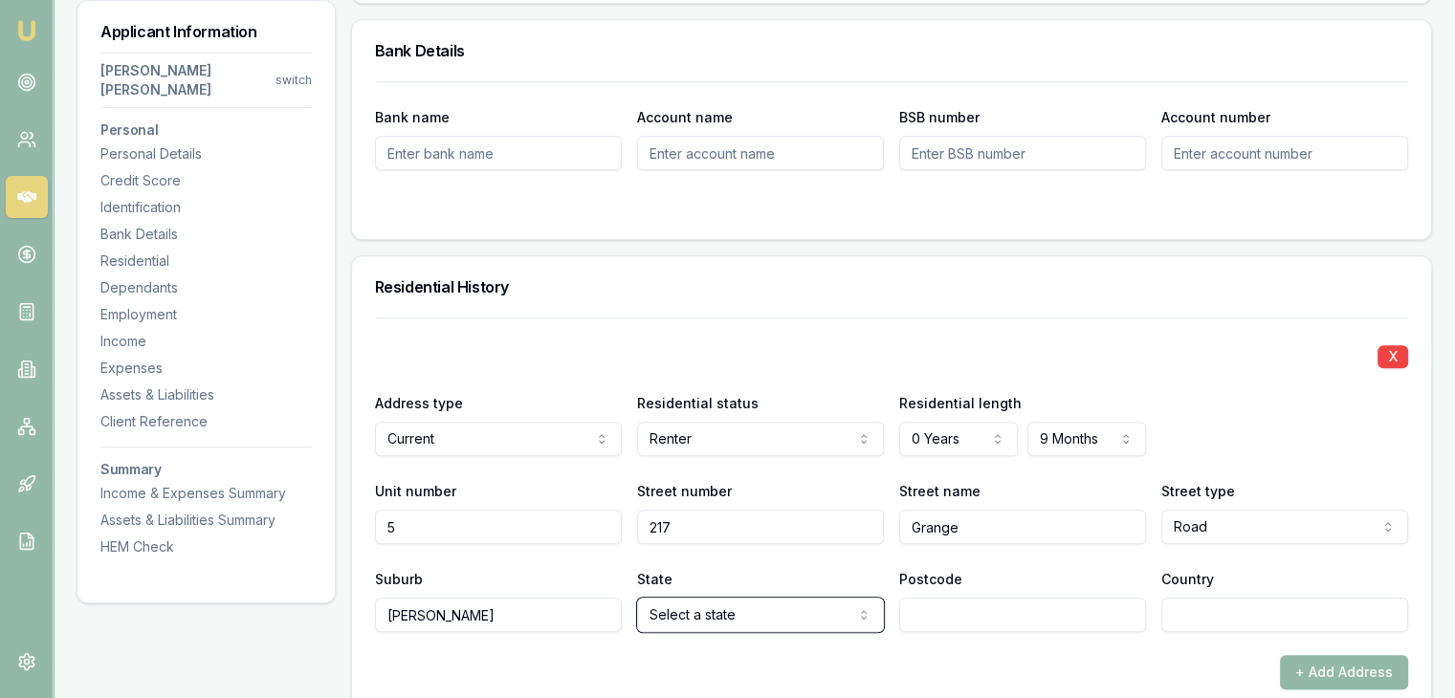
select select "VIC"
type input "3163"
click at [649, 613] on div "X Address type Current Current Previous Residential status Renter Owner with mo…" at bounding box center [891, 504] width 1033 height 372
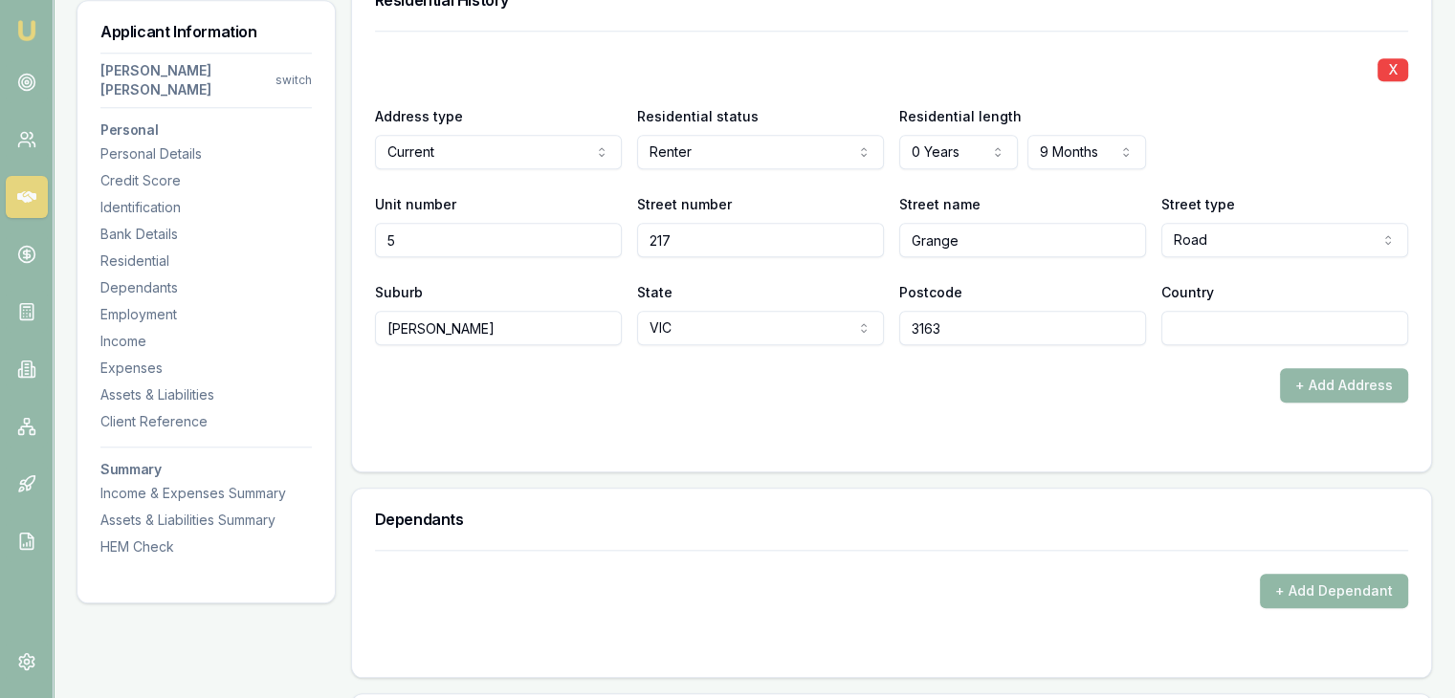
click at [1294, 574] on button "+ Add Dependant" at bounding box center [1334, 591] width 148 height 34
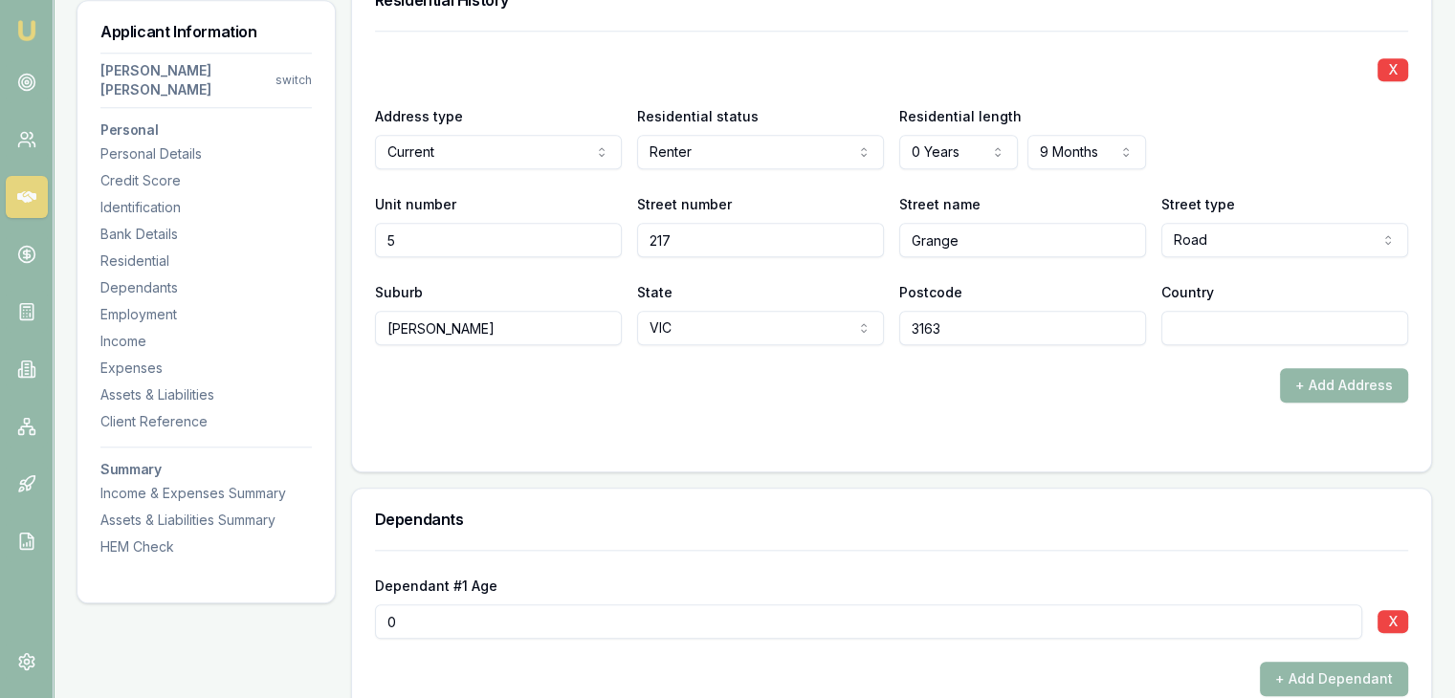
click at [647, 605] on input "0" at bounding box center [868, 622] width 987 height 34
click at [1394, 610] on button "X" at bounding box center [1392, 621] width 31 height 23
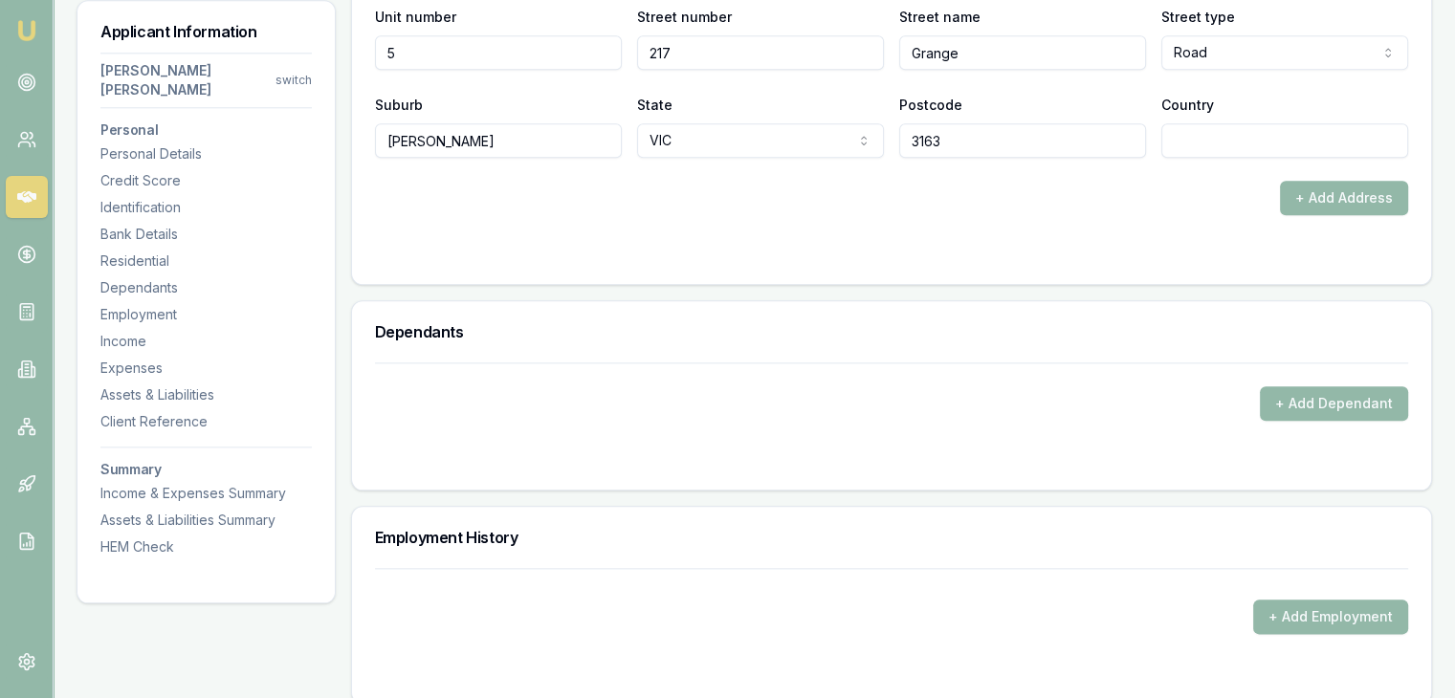
scroll to position [2104, 0]
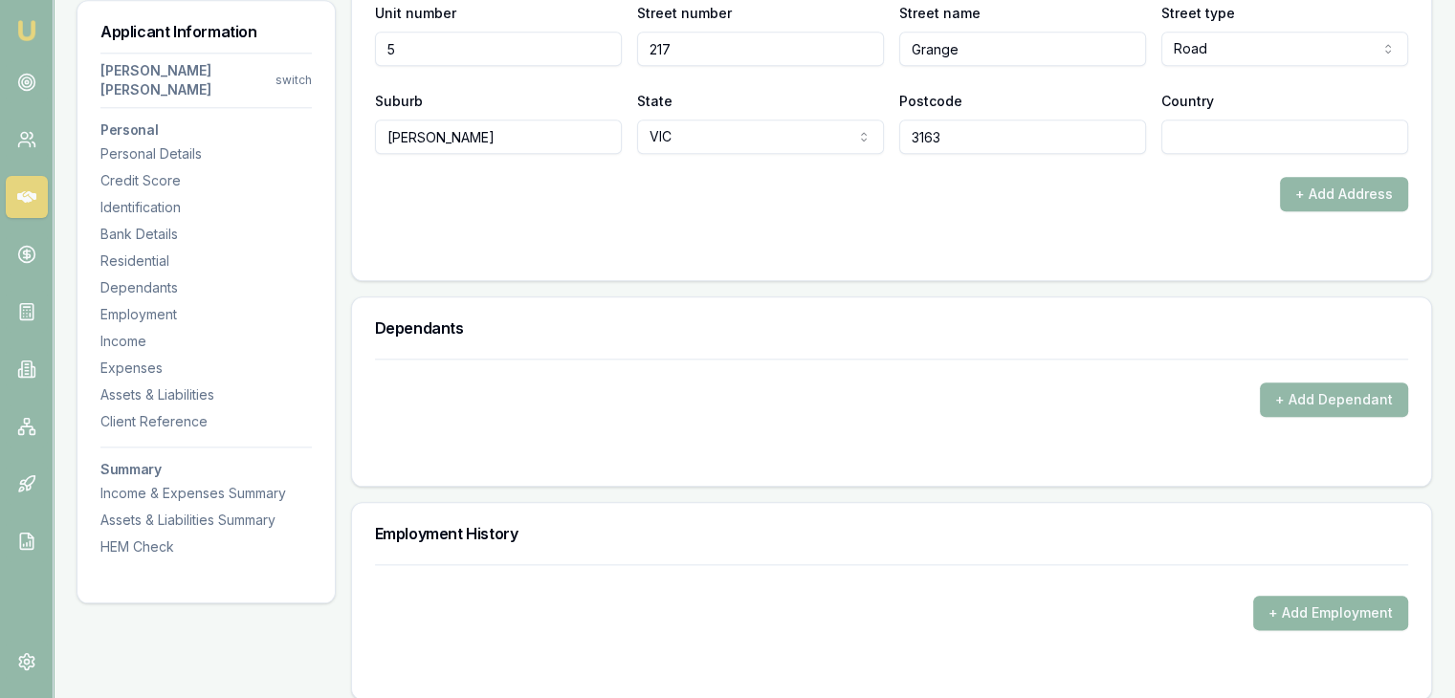
click at [1266, 596] on button "+ Add Employment" at bounding box center [1330, 613] width 155 height 34
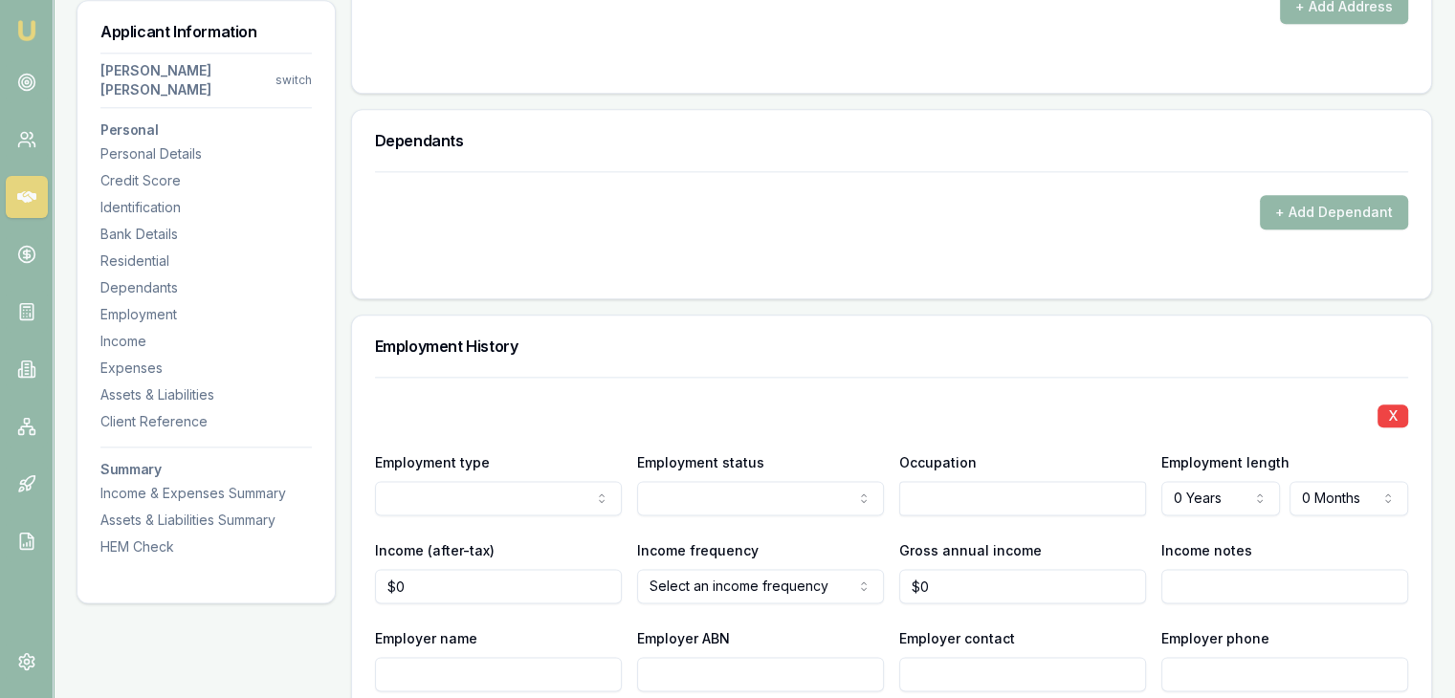
scroll to position [2296, 0]
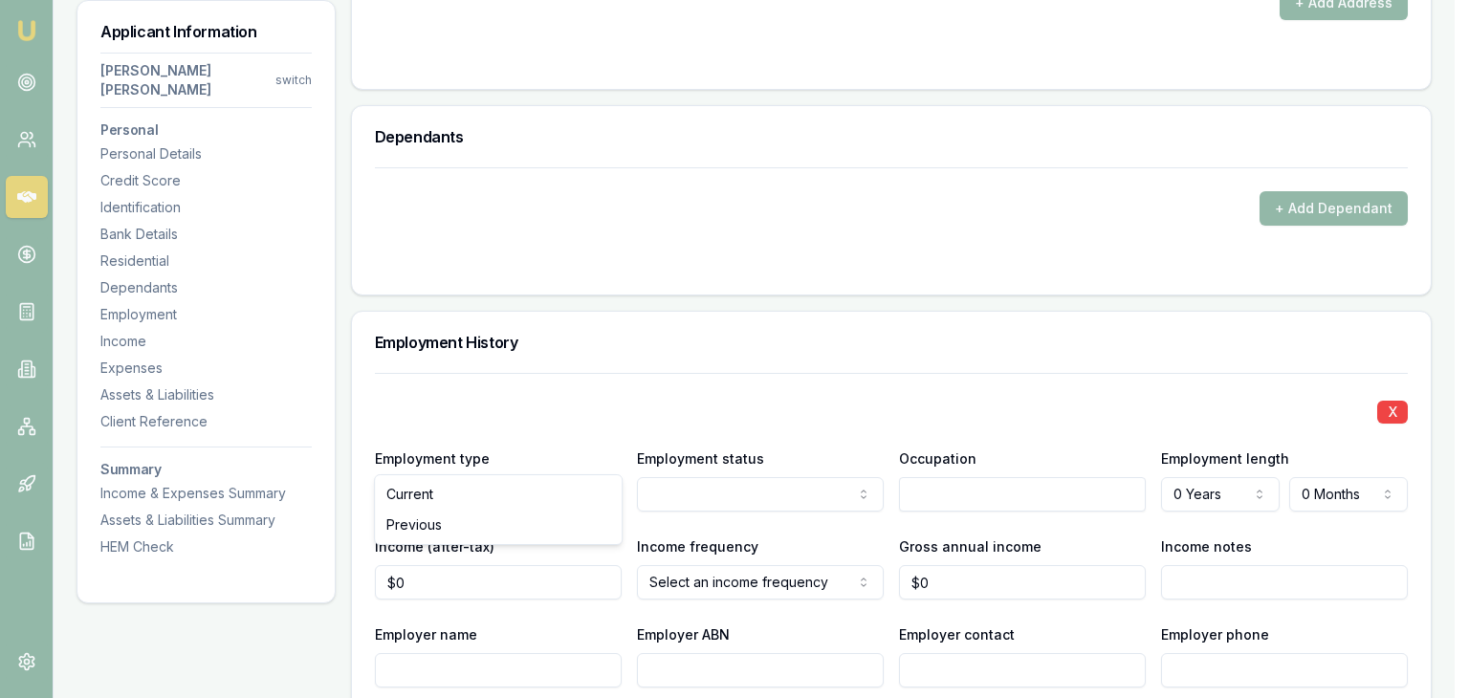
drag, startPoint x: 710, startPoint y: 491, endPoint x: 765, endPoint y: 486, distance: 55.7
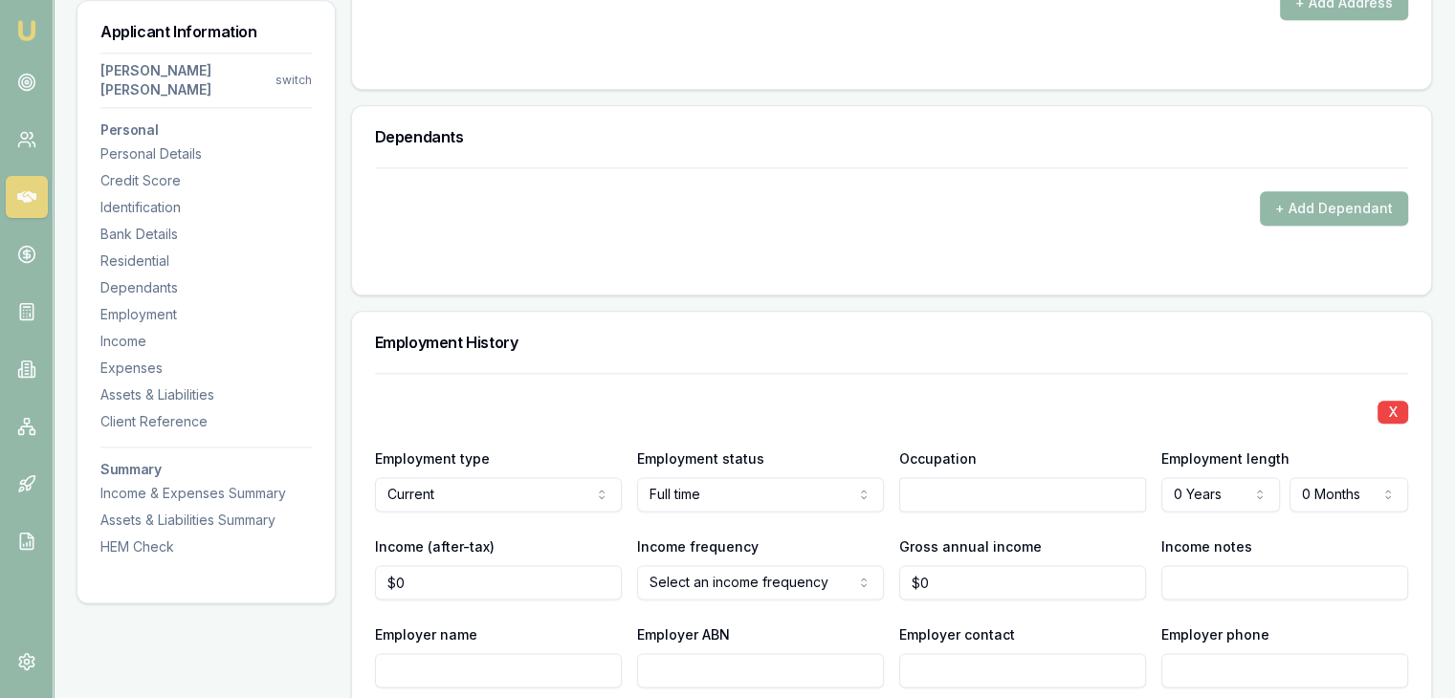
click at [922, 477] on input "text" at bounding box center [1022, 494] width 247 height 34
click at [1111, 477] on input "text" at bounding box center [1022, 494] width 247 height 34
type input "Technical Detailer"
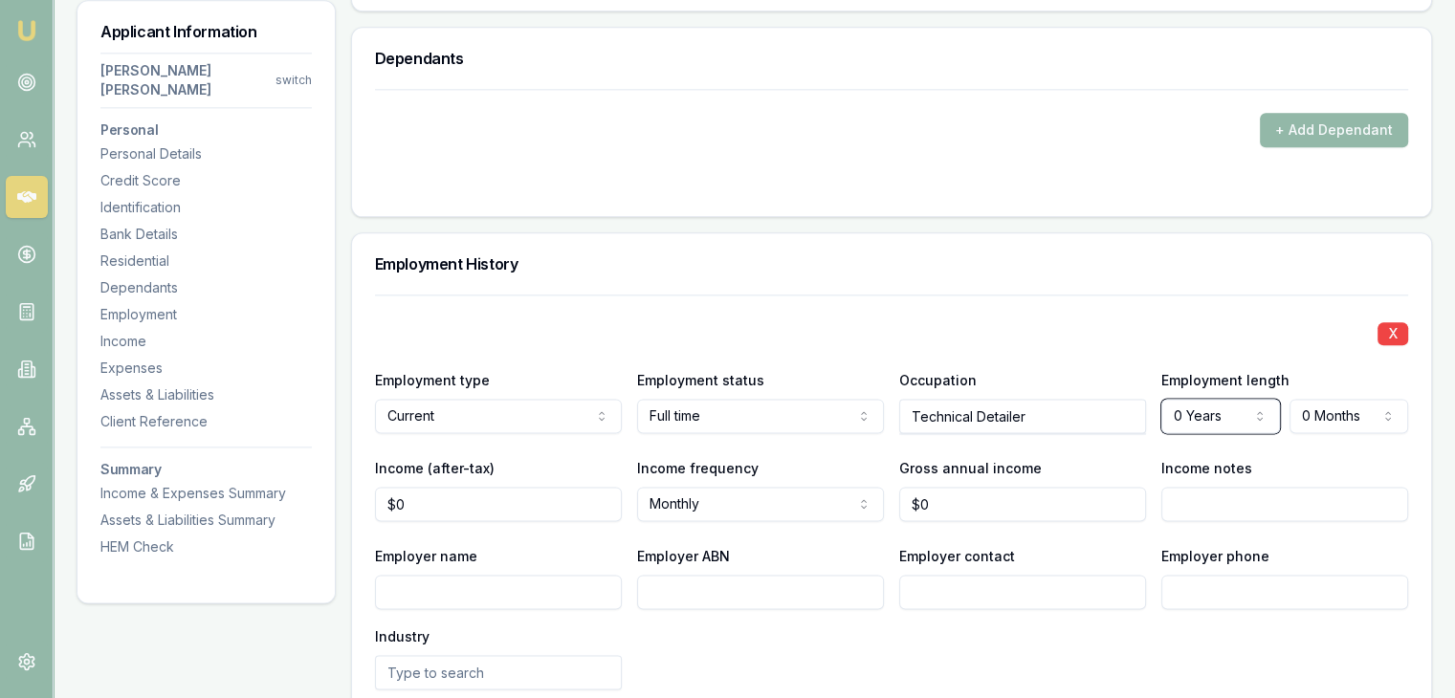
scroll to position [2487, 0]
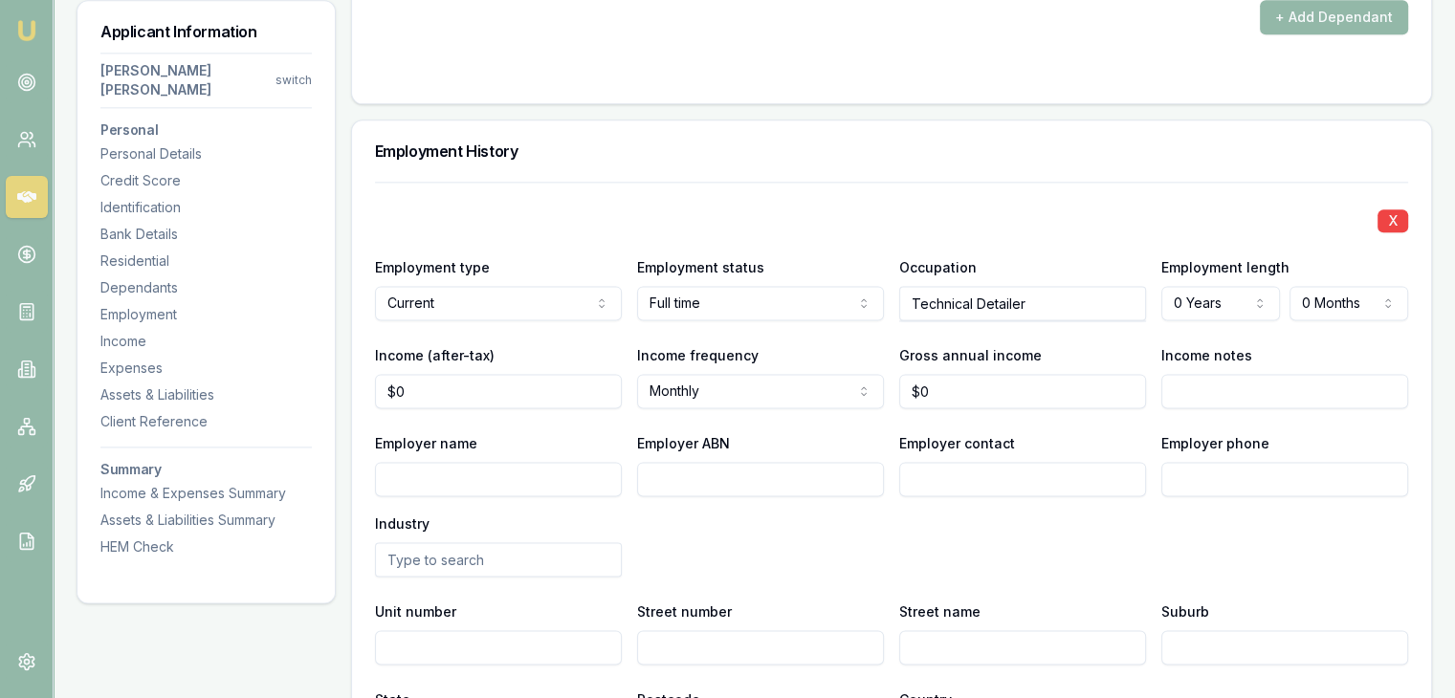
click at [704, 462] on input "Employer ABN" at bounding box center [760, 479] width 247 height 34
type input "38830790179"
click at [765, 489] on div "Employer name Employer ABN 38830790179 Employer contact Employer phone Industry" at bounding box center [891, 503] width 1033 height 145
click at [508, 462] on input "Employer name" at bounding box center [498, 479] width 247 height 34
click at [404, 462] on input "Employer name" at bounding box center [498, 479] width 247 height 34
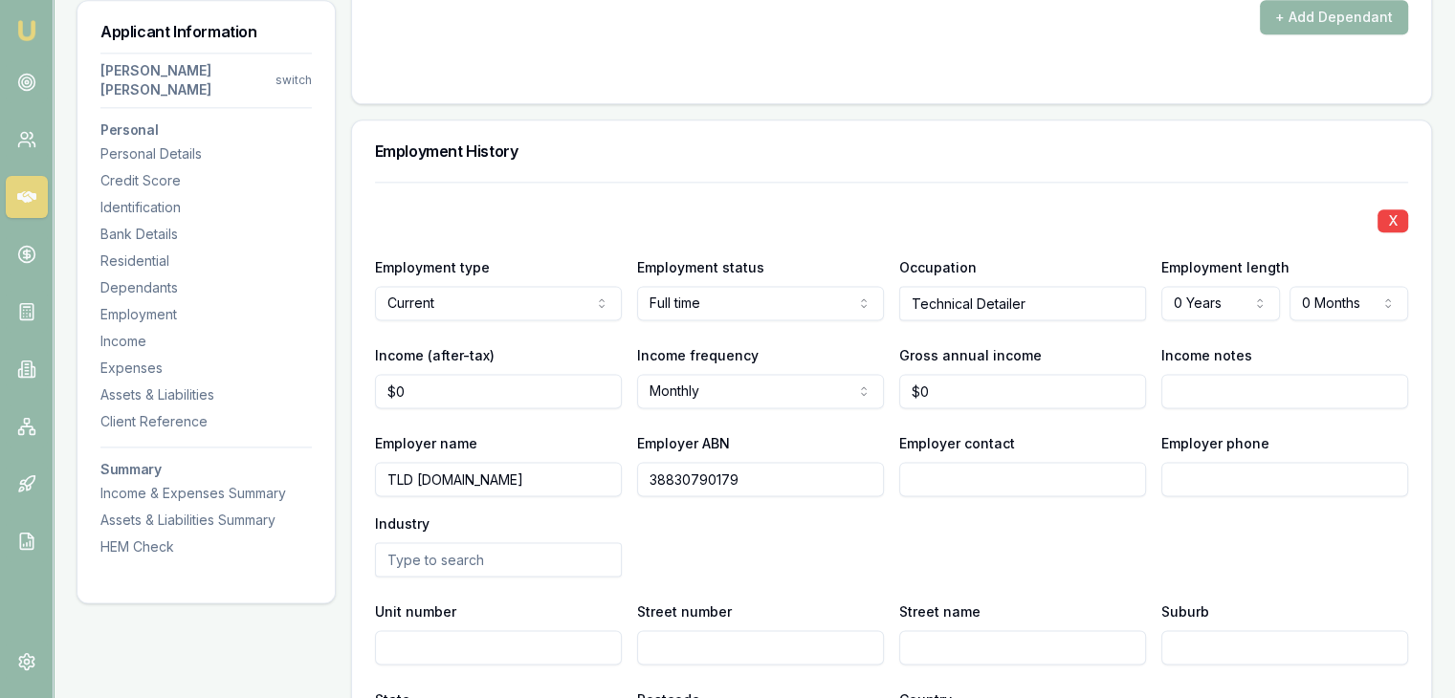
type input "TLD [DOMAIN_NAME]"
click at [428, 542] on input "text" at bounding box center [498, 559] width 247 height 34
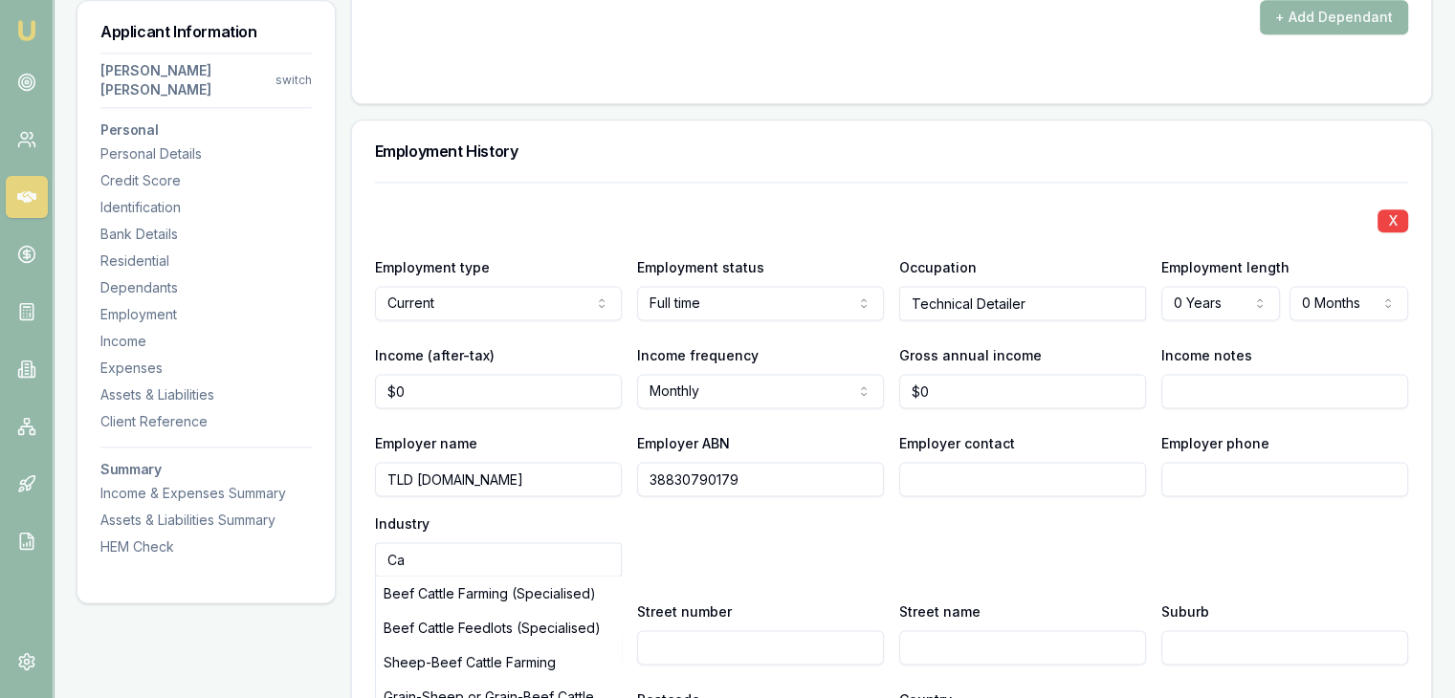
type input "C"
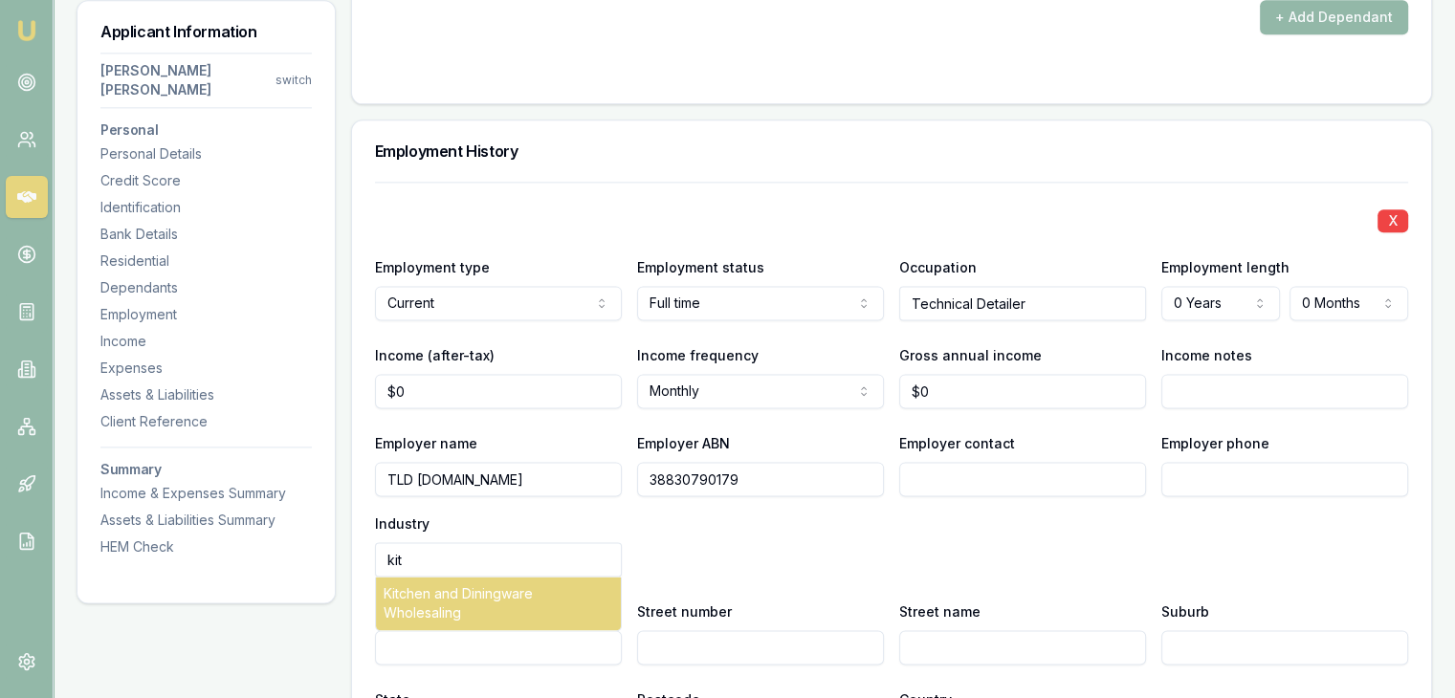
click at [415, 577] on div "Kitchen and Diningware Wholesaling" at bounding box center [498, 604] width 245 height 54
type input "Kitchen and Diningware Wholesaling"
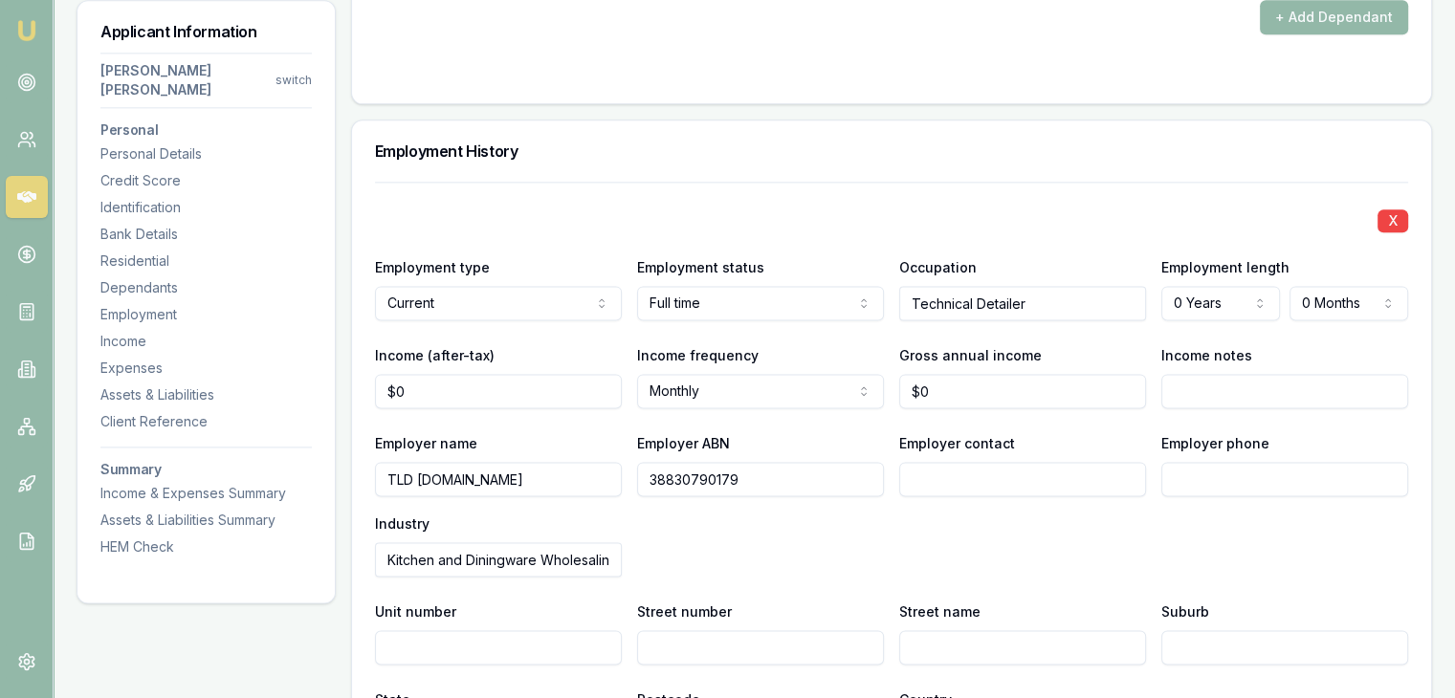
click at [689, 525] on div "Employer name TLD [DOMAIN_NAME] Employer ABN 38830790179 Employer contact Emplo…" at bounding box center [891, 503] width 1033 height 145
click at [459, 630] on input "Unit number" at bounding box center [498, 647] width 247 height 34
click at [658, 630] on input "Street number" at bounding box center [760, 647] width 247 height 34
paste input "[PERSON_NAME] St,"
type input "T"
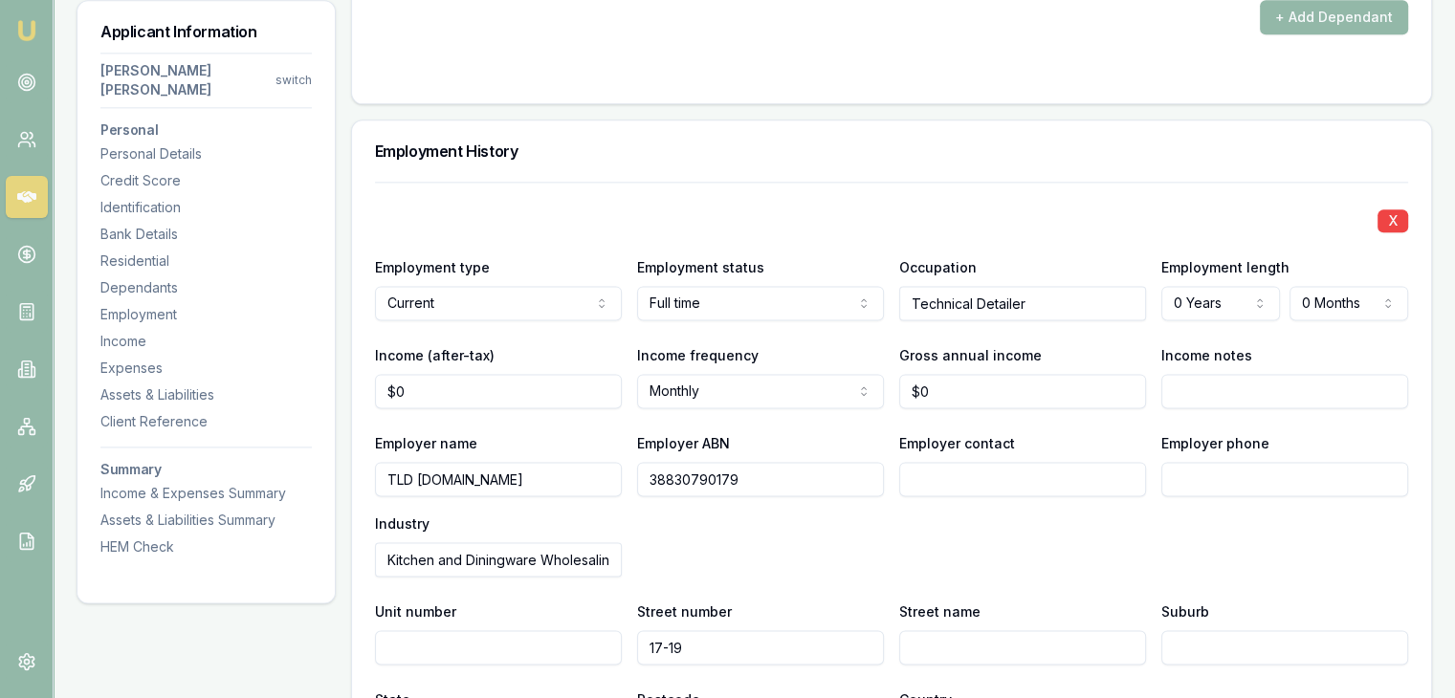
type input "17-19"
click at [939, 462] on input "Employer contact" at bounding box center [1022, 479] width 247 height 34
click at [922, 630] on input "Street name" at bounding box center [1022, 647] width 247 height 34
type input "Vision Street"
click at [1209, 630] on input "Suburb" at bounding box center [1284, 647] width 247 height 34
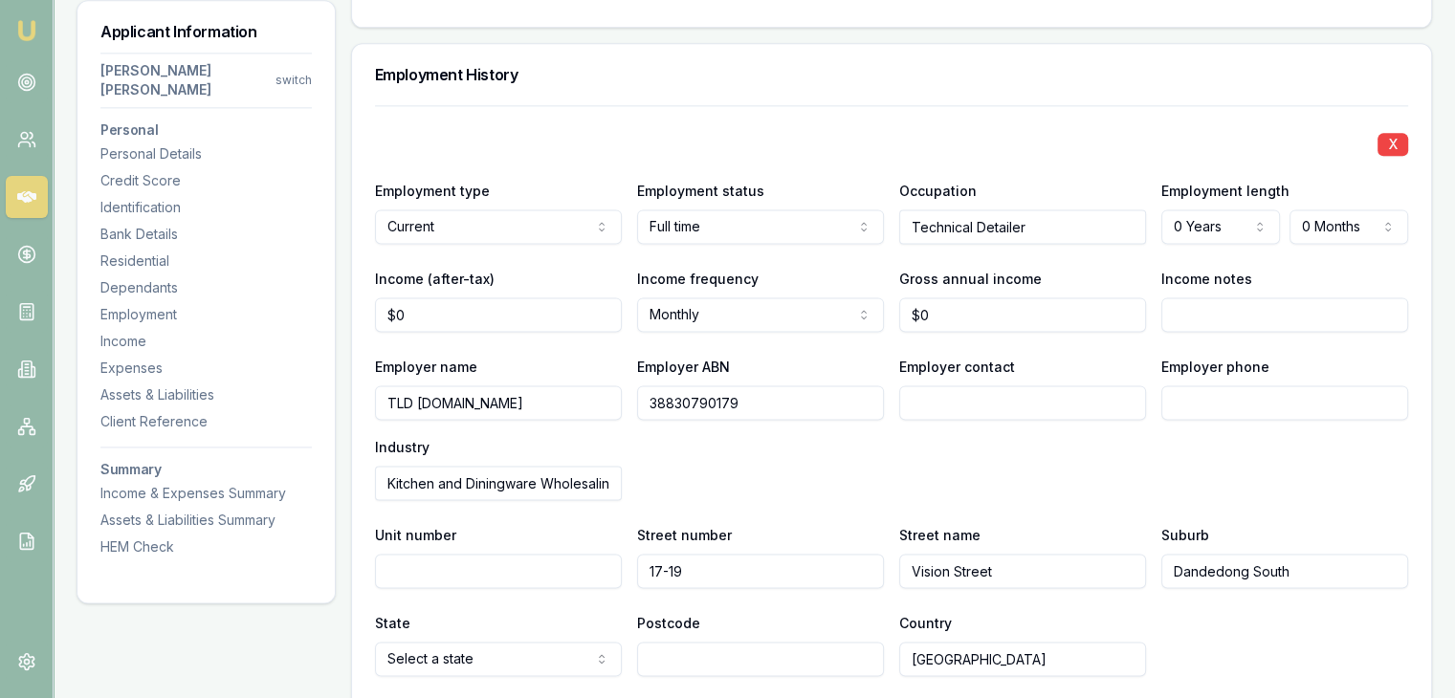
scroll to position [2678, 0]
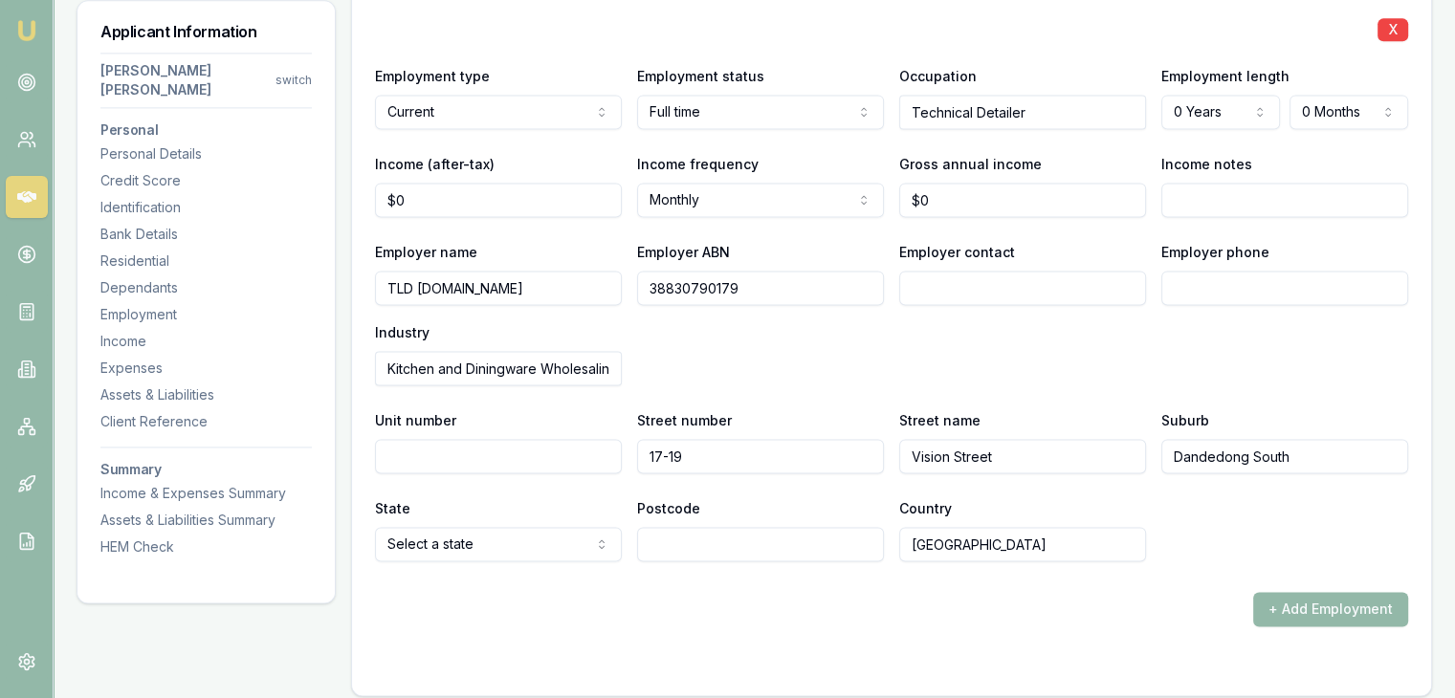
type input "Dandedong South"
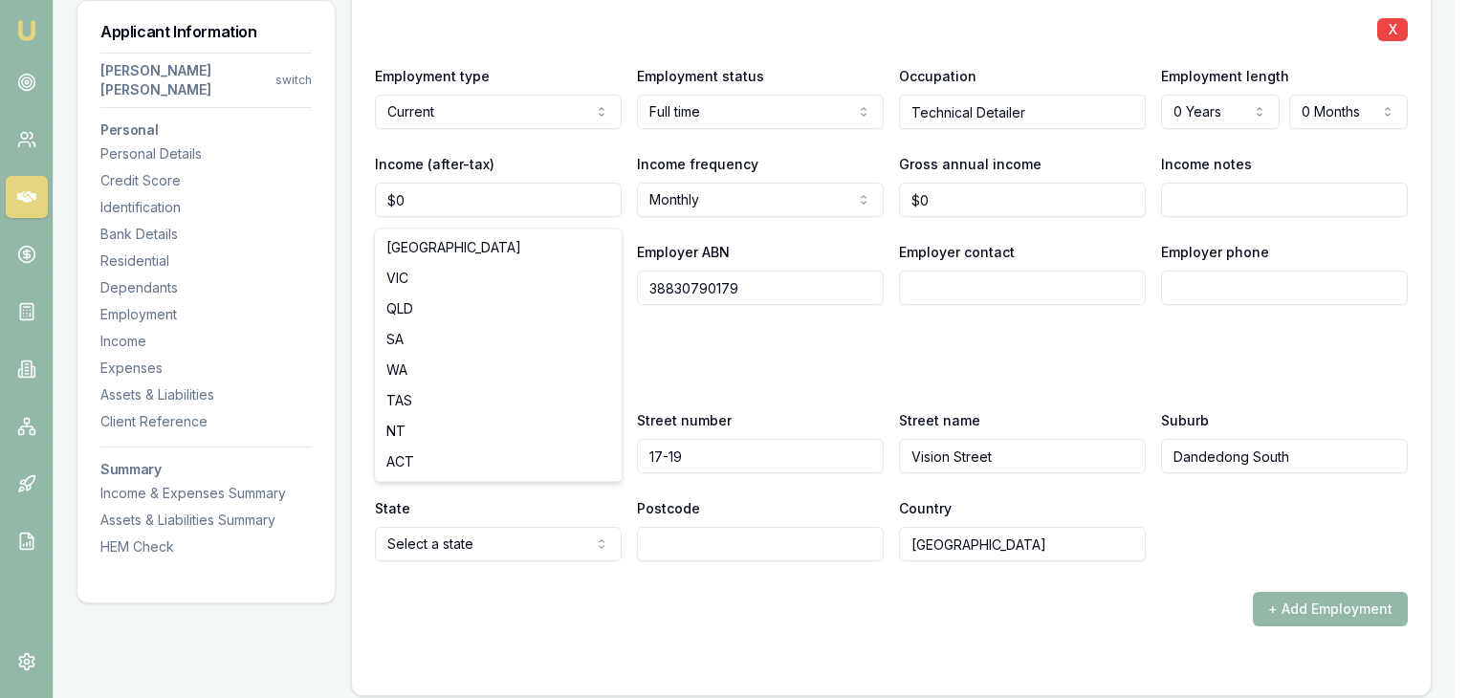
select select "VIC"
drag, startPoint x: 462, startPoint y: 264, endPoint x: 478, endPoint y: 318, distance: 56.0
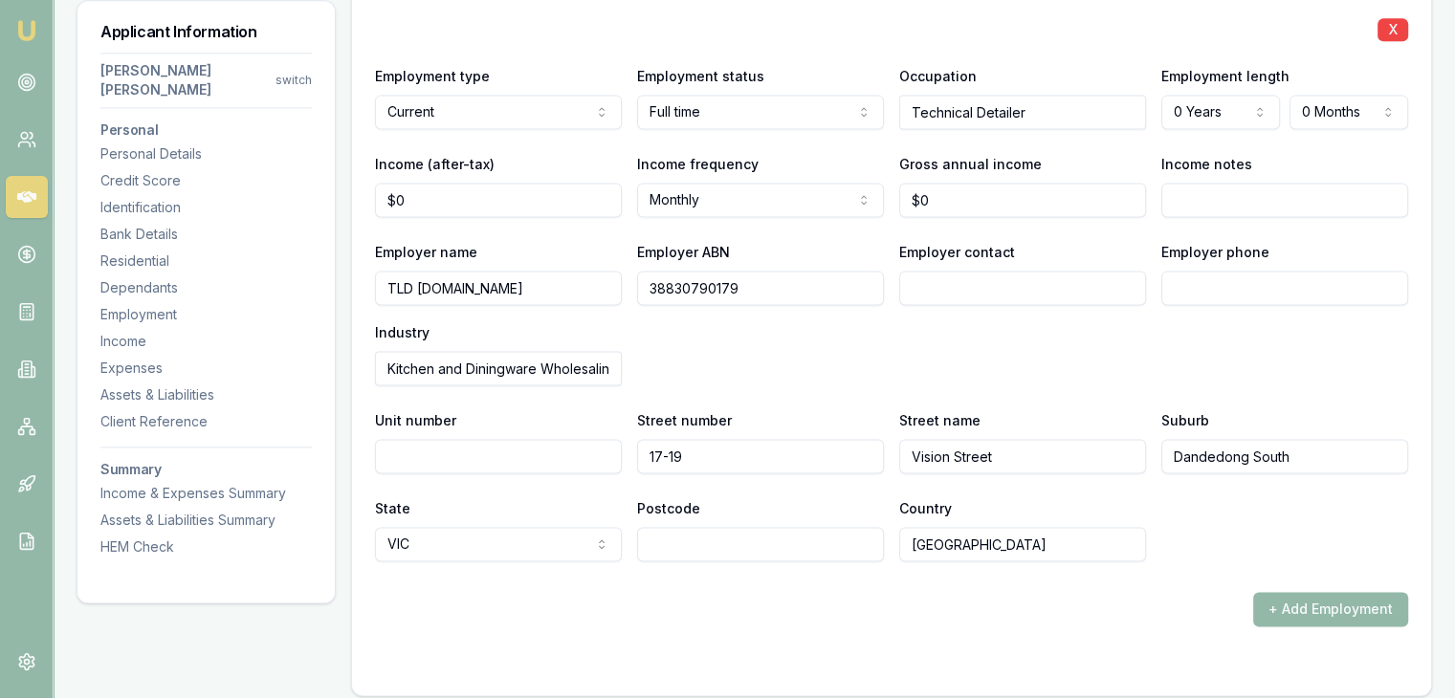
drag, startPoint x: 662, startPoint y: 503, endPoint x: 671, endPoint y: 484, distance: 21.0
click at [664, 527] on input "Postcode" at bounding box center [760, 544] width 247 height 34
click at [741, 527] on input "Postcode" at bounding box center [760, 544] width 247 height 34
type input "3175"
click at [753, 557] on div "X Employment type Current Current Previous Employment status [DEMOGRAPHIC_DATA]…" at bounding box center [891, 308] width 1033 height 636
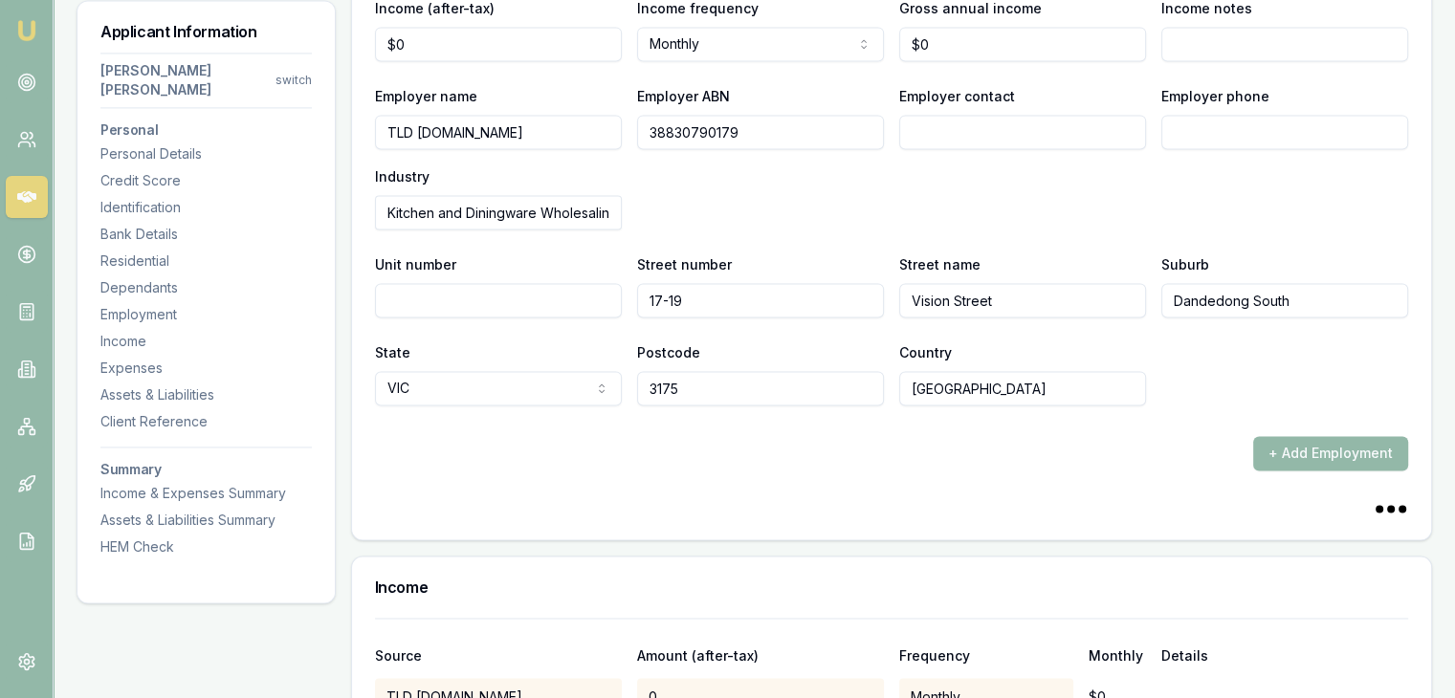
scroll to position [3061, 0]
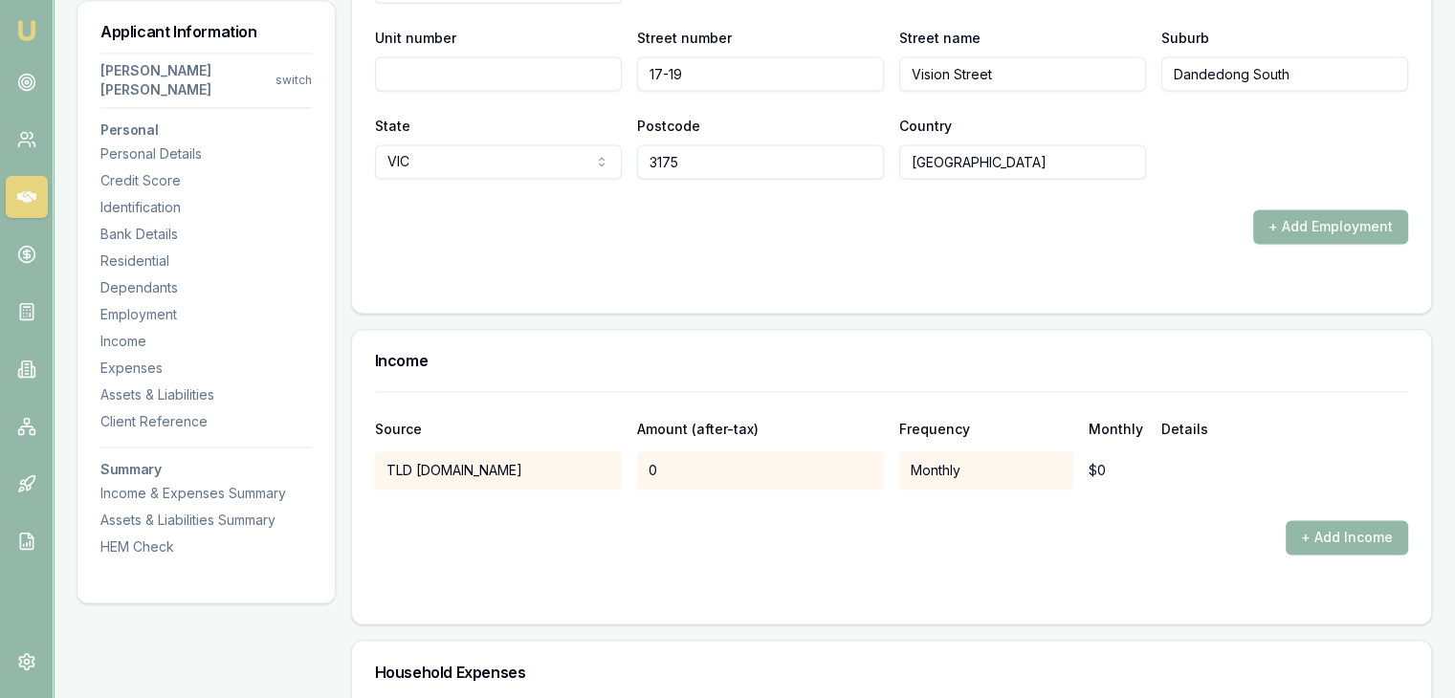
click at [670, 451] on div "0" at bounding box center [760, 470] width 247 height 38
click at [1097, 451] on div "$0" at bounding box center [1117, 470] width 57 height 38
click at [676, 451] on div "0" at bounding box center [760, 470] width 247 height 38
click at [629, 451] on div "TLD [DOMAIN_NAME] 0 Monthly $0" at bounding box center [891, 470] width 1033 height 38
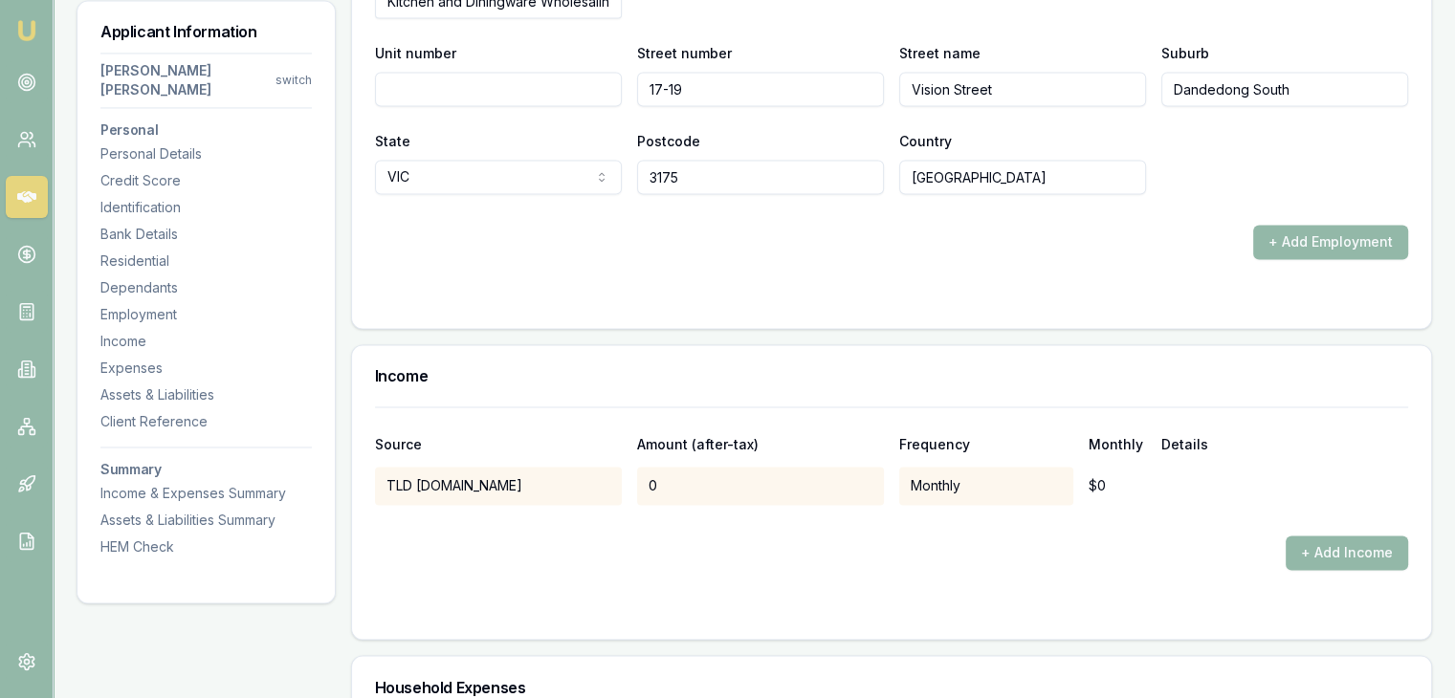
scroll to position [2965, 0]
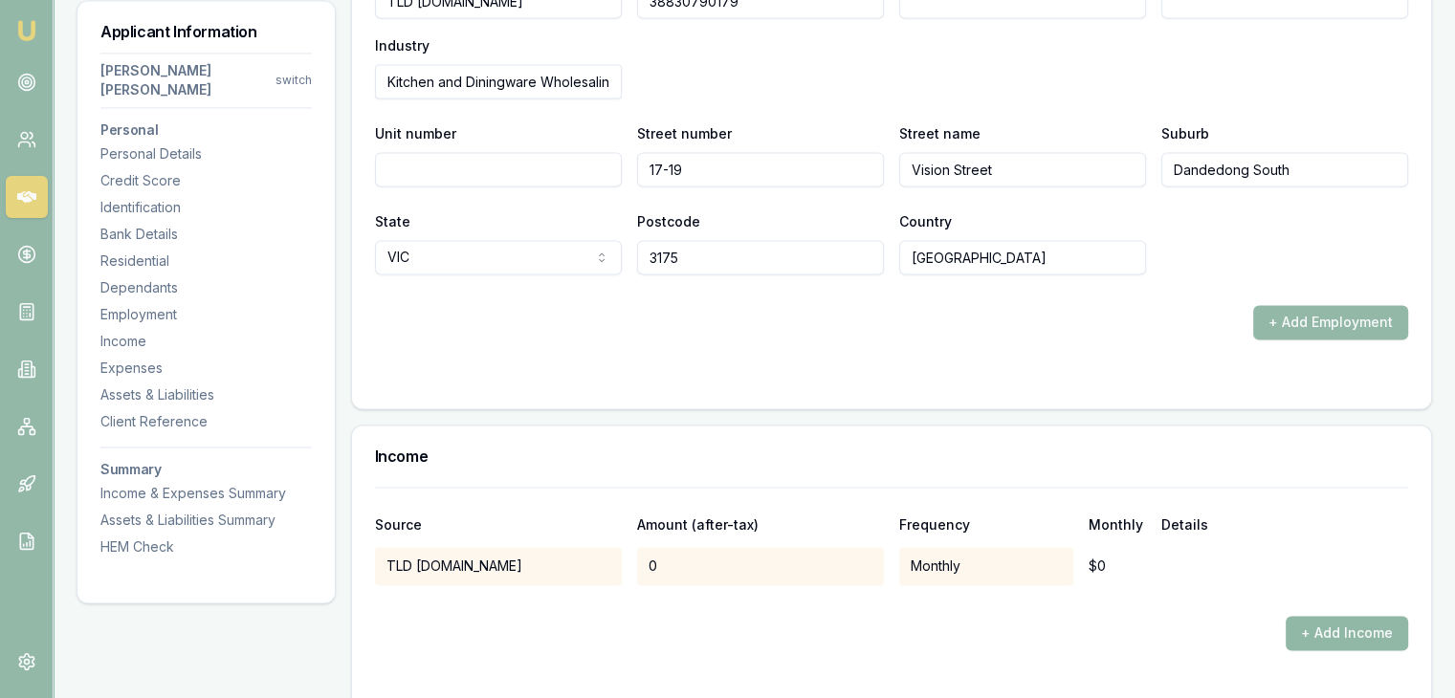
click at [1310, 616] on button "+ Add Income" at bounding box center [1347, 633] width 122 height 34
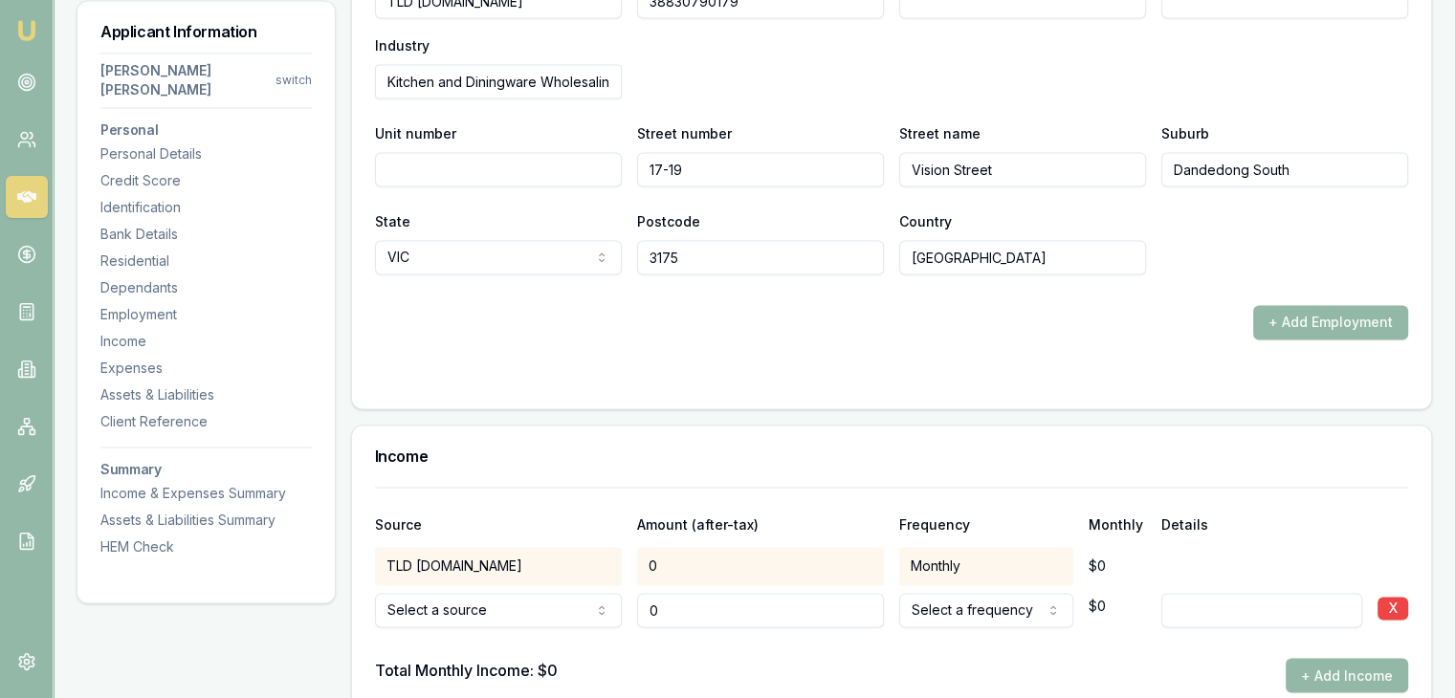
type input "$0"
click at [736, 547] on div "0" at bounding box center [760, 566] width 247 height 38
click at [1385, 597] on button "X" at bounding box center [1392, 608] width 31 height 23
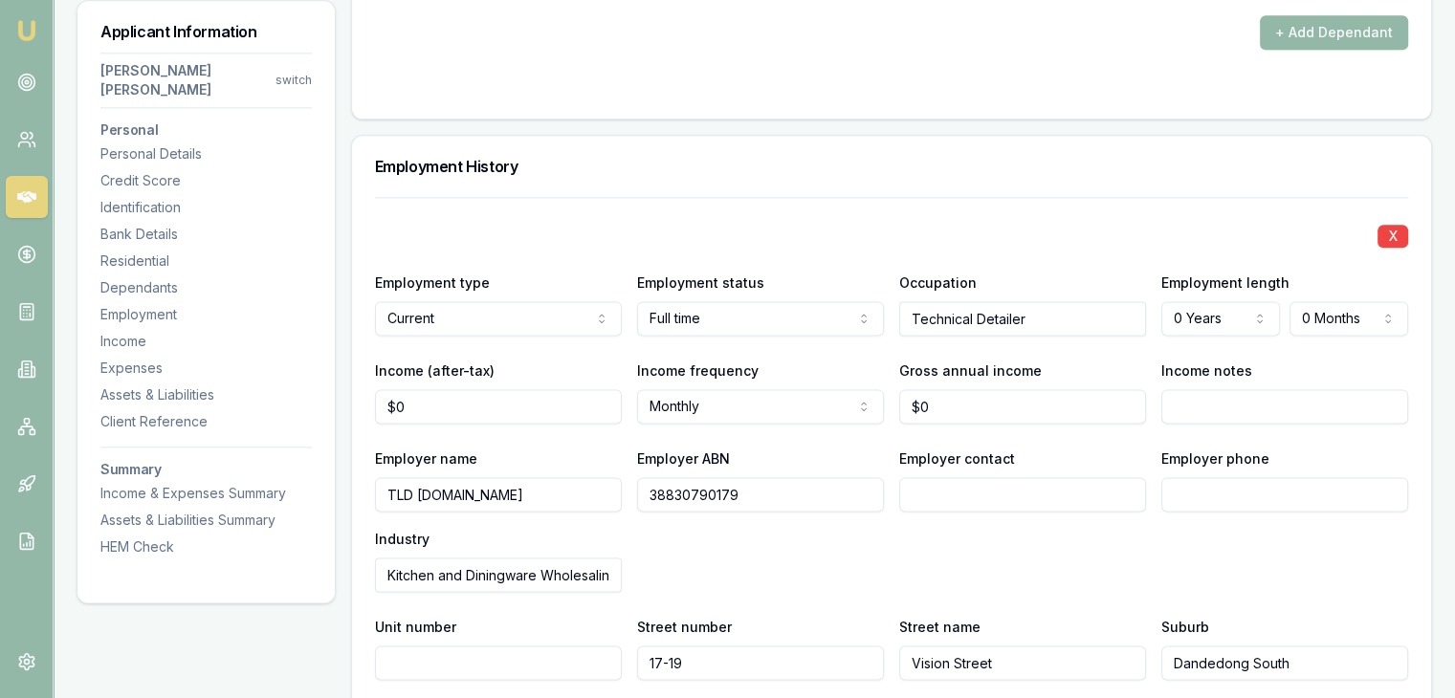
scroll to position [2487, 0]
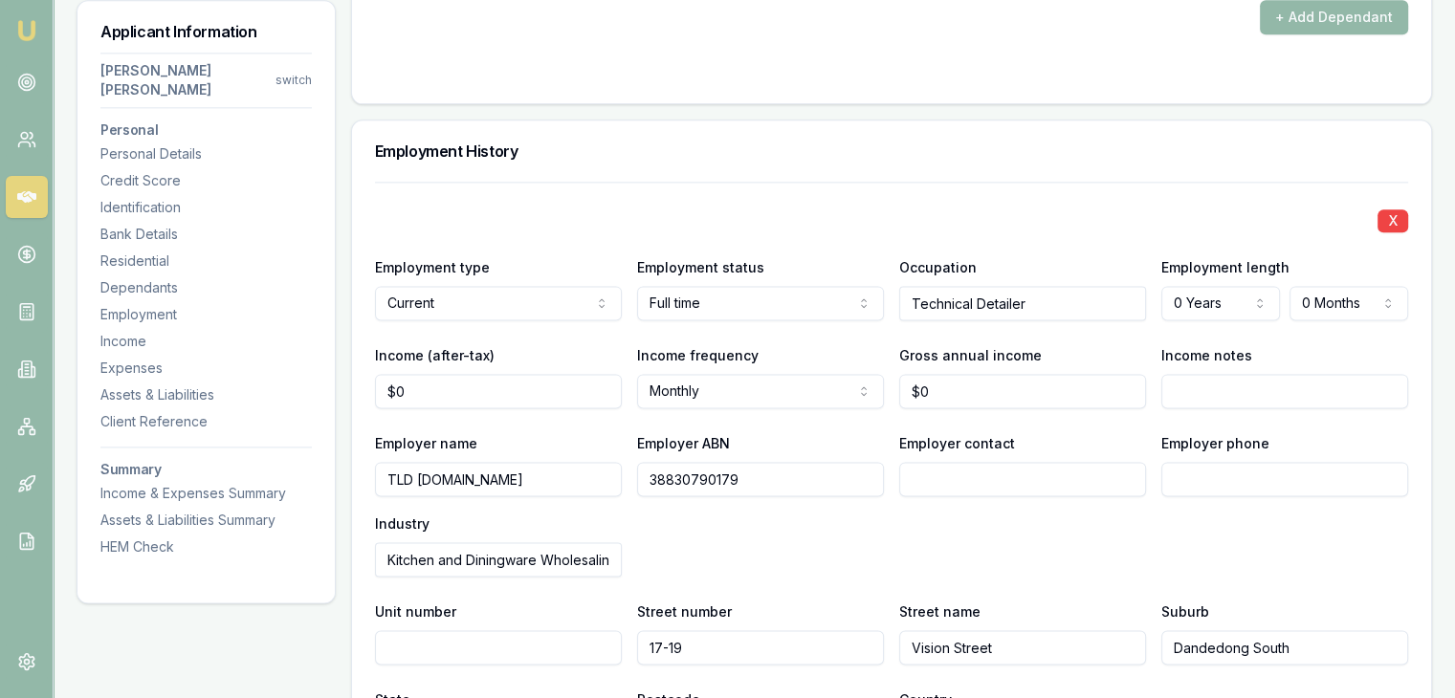
type input "0"
click at [934, 374] on input "0" at bounding box center [1022, 391] width 247 height 34
type input "$95,000"
click at [1086, 521] on div "Employer name TLD [DOMAIN_NAME] Employer ABN 38830790179 Employer contact Emplo…" at bounding box center [891, 503] width 1033 height 145
click at [425, 374] on input "0" at bounding box center [498, 391] width 247 height 34
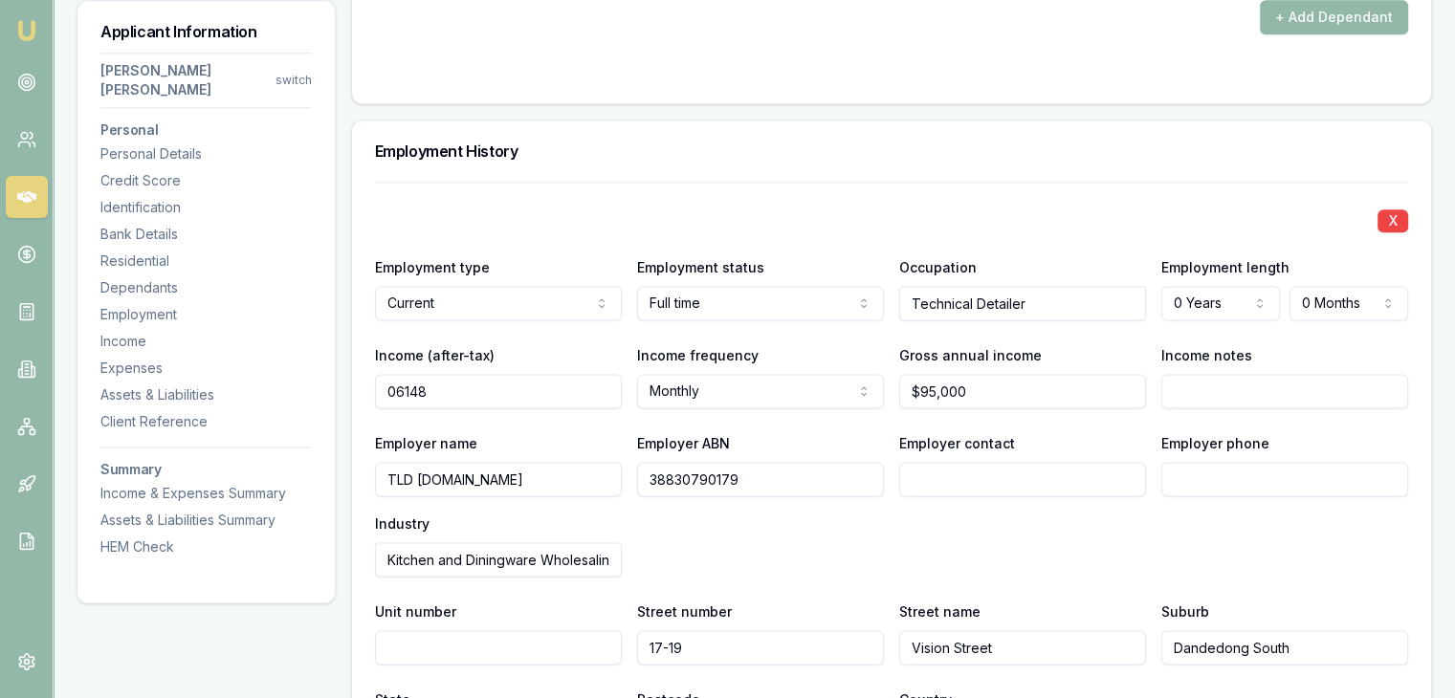
type input "$6,148"
click at [682, 462] on div "Employer name TLD [DOMAIN_NAME] Employer ABN 38830790179 Employer contact Emplo…" at bounding box center [891, 503] width 1033 height 145
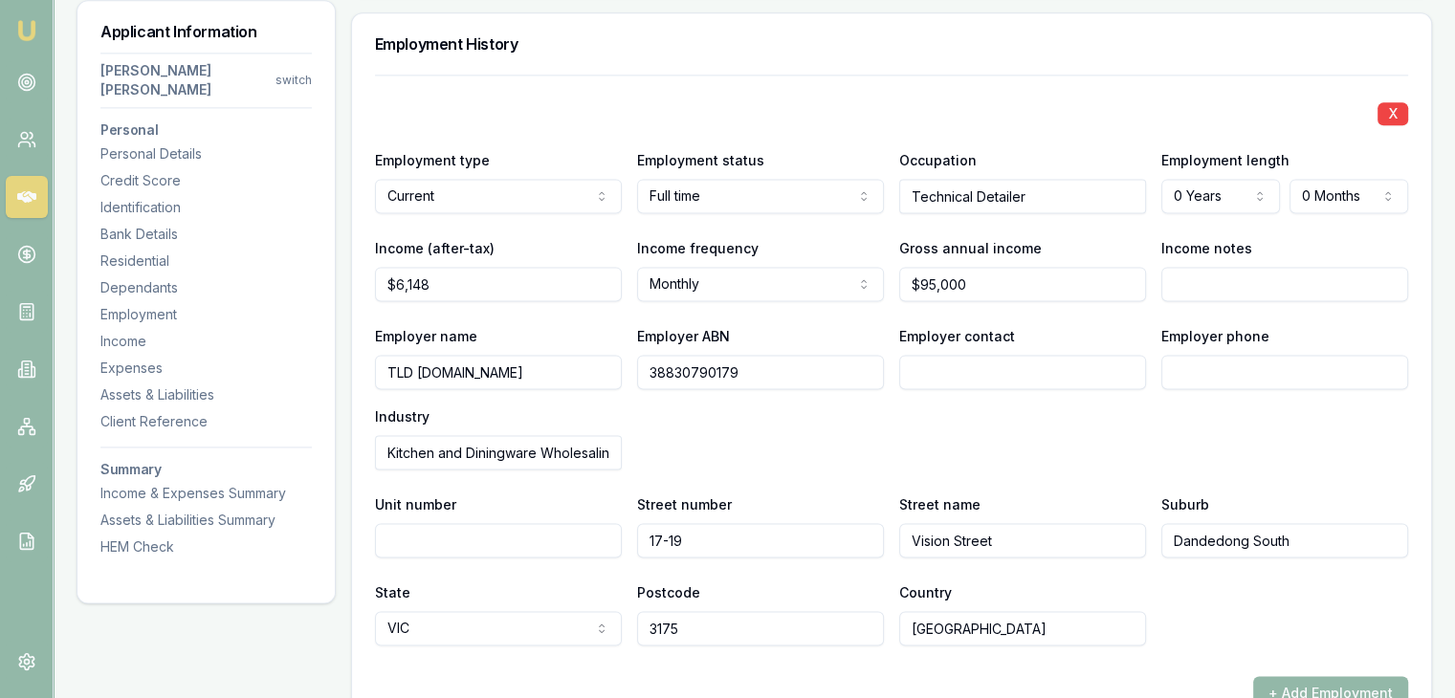
scroll to position [2583, 0]
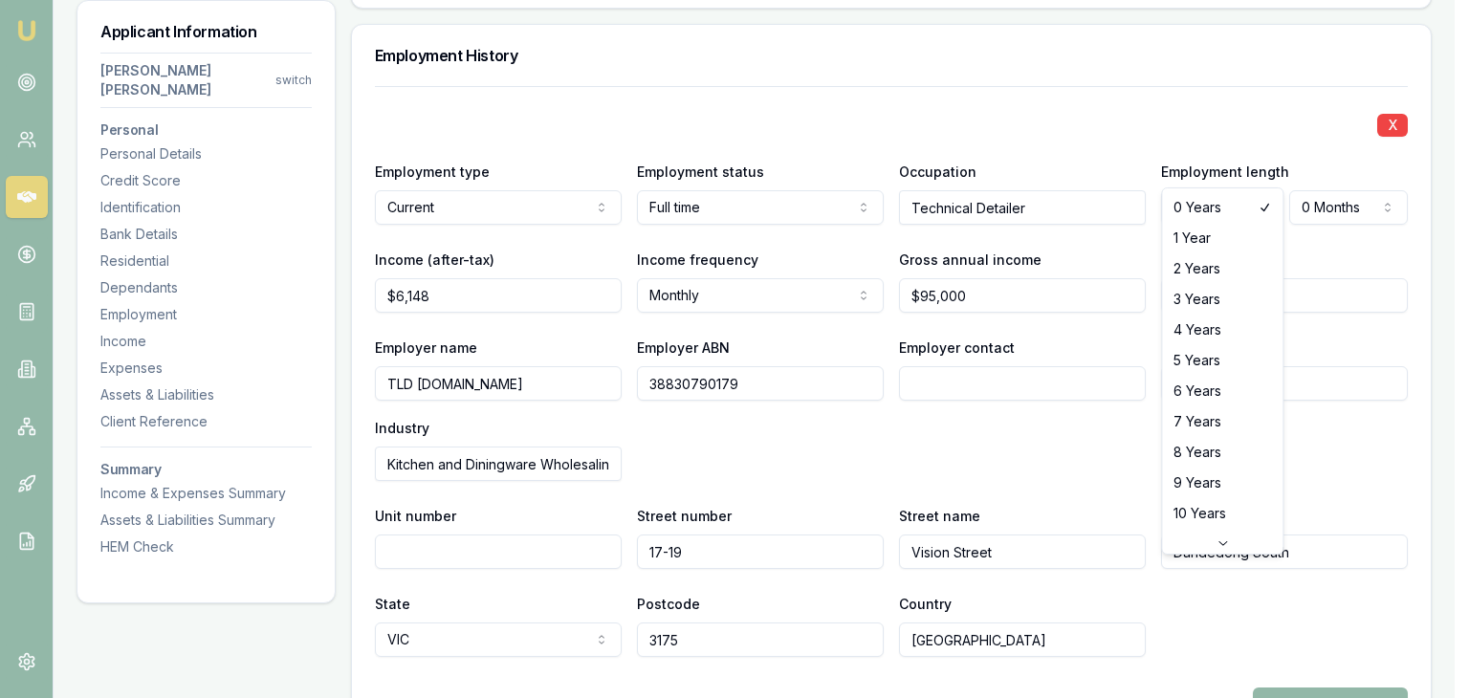
select select "1"
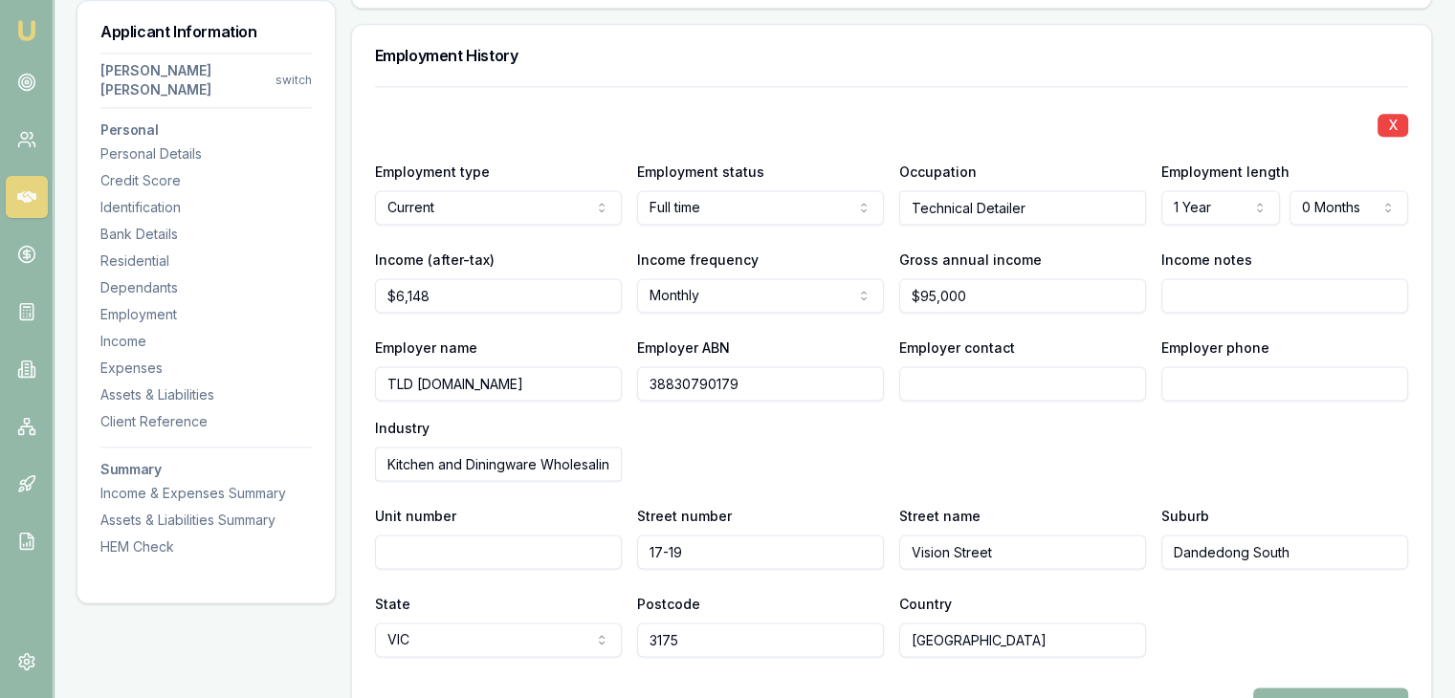
click at [980, 387] on div "Employer name TLD [DOMAIN_NAME] Employer ABN 38830790179 Employer contact Emplo…" at bounding box center [891, 408] width 1033 height 145
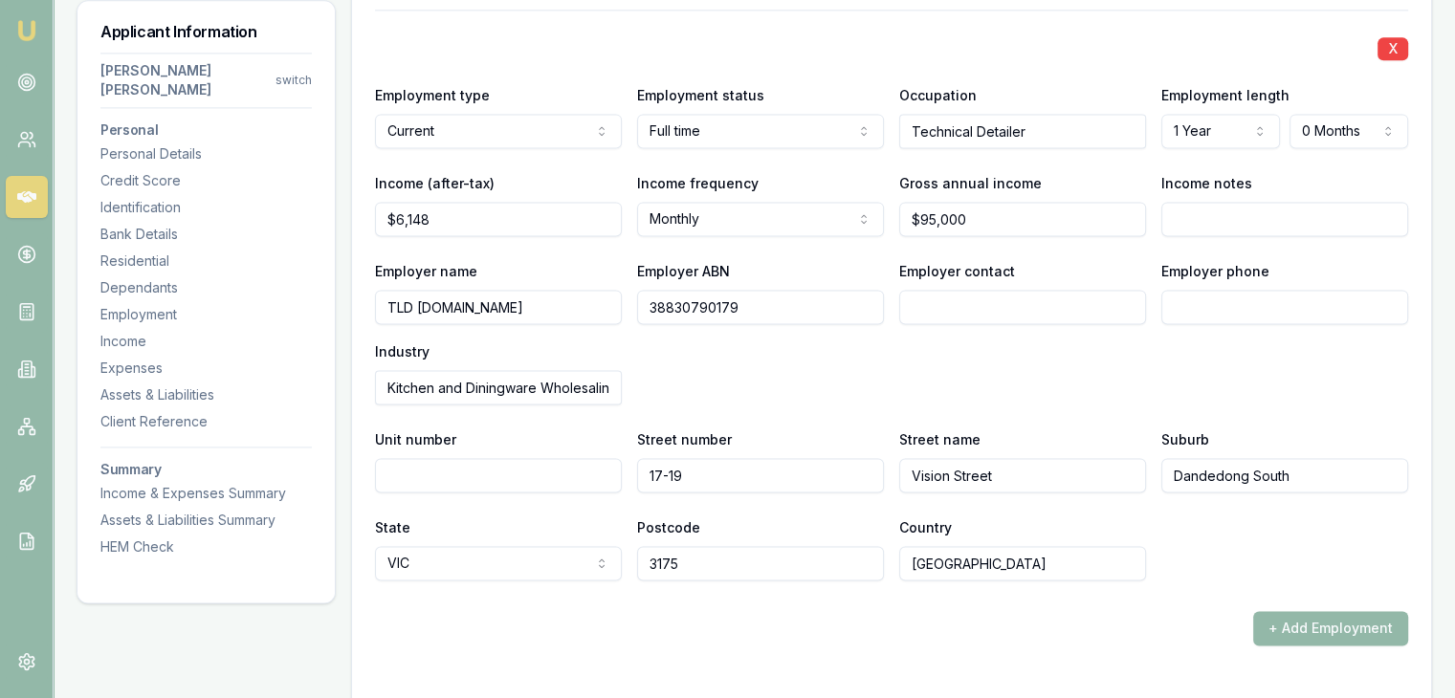
scroll to position [2774, 0]
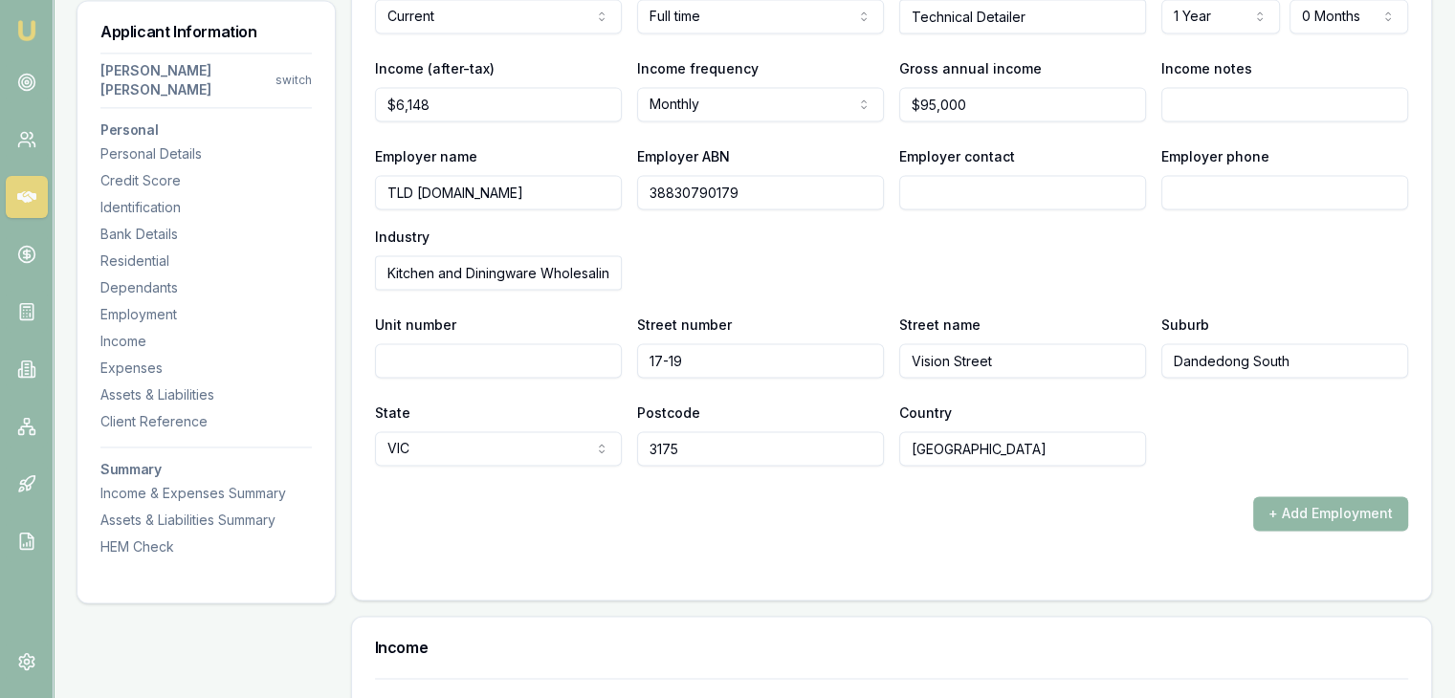
click at [1282, 496] on button "+ Add Employment" at bounding box center [1330, 513] width 155 height 34
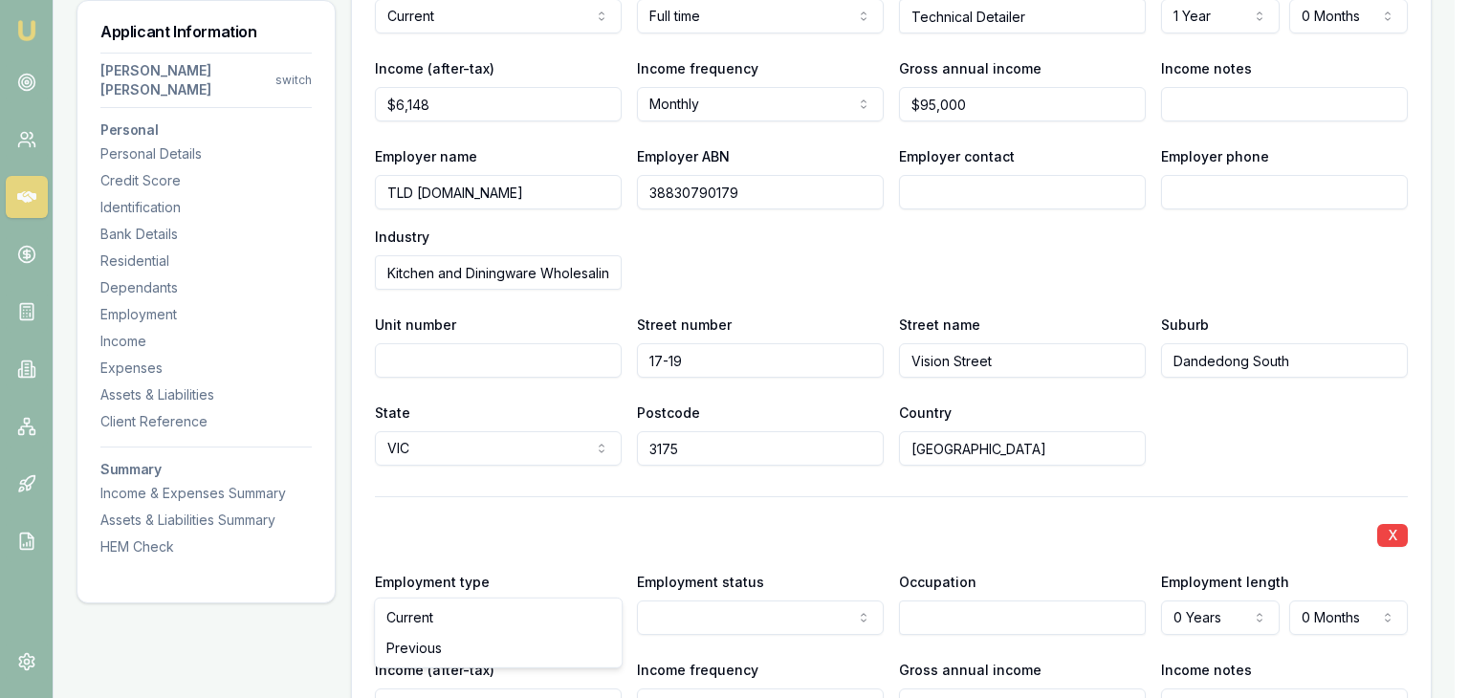
select select "PREVIOUS"
drag, startPoint x: 532, startPoint y: 647, endPoint x: 581, endPoint y: 621, distance: 55.2
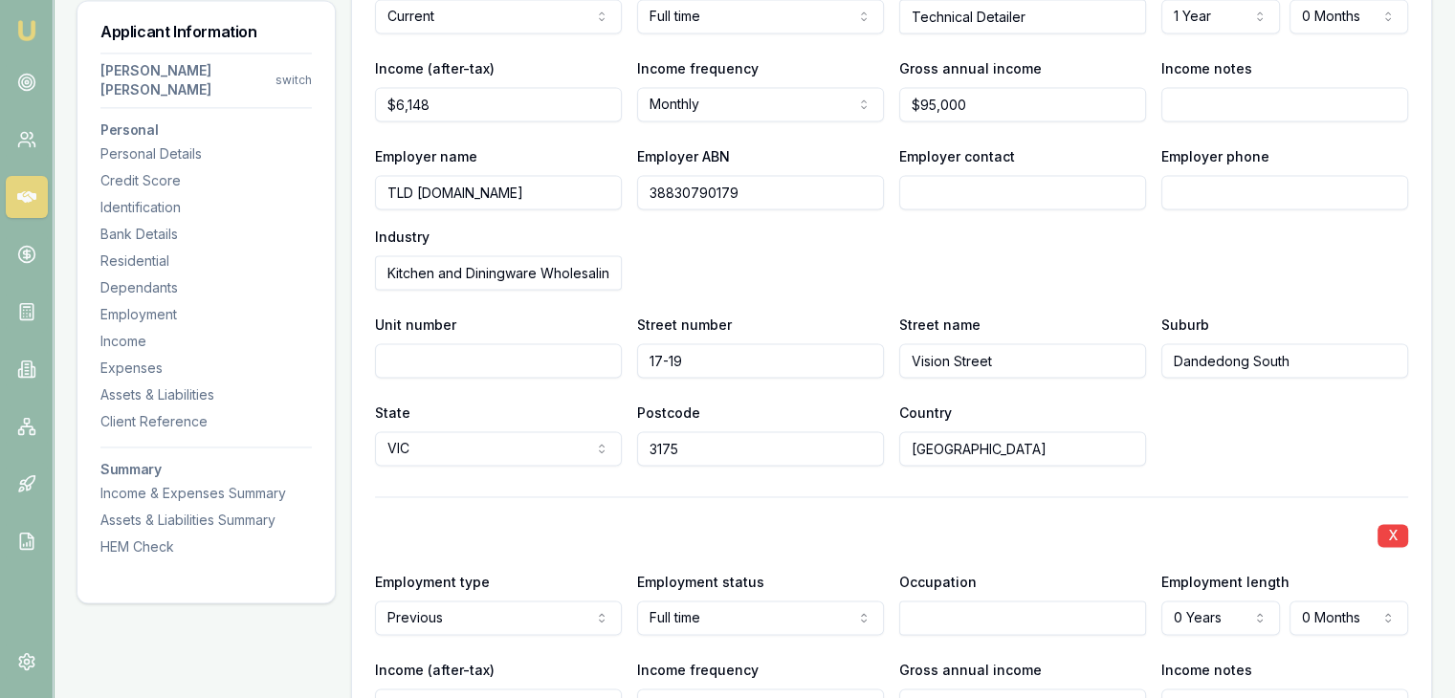
click at [911, 601] on input "text" at bounding box center [1022, 618] width 247 height 34
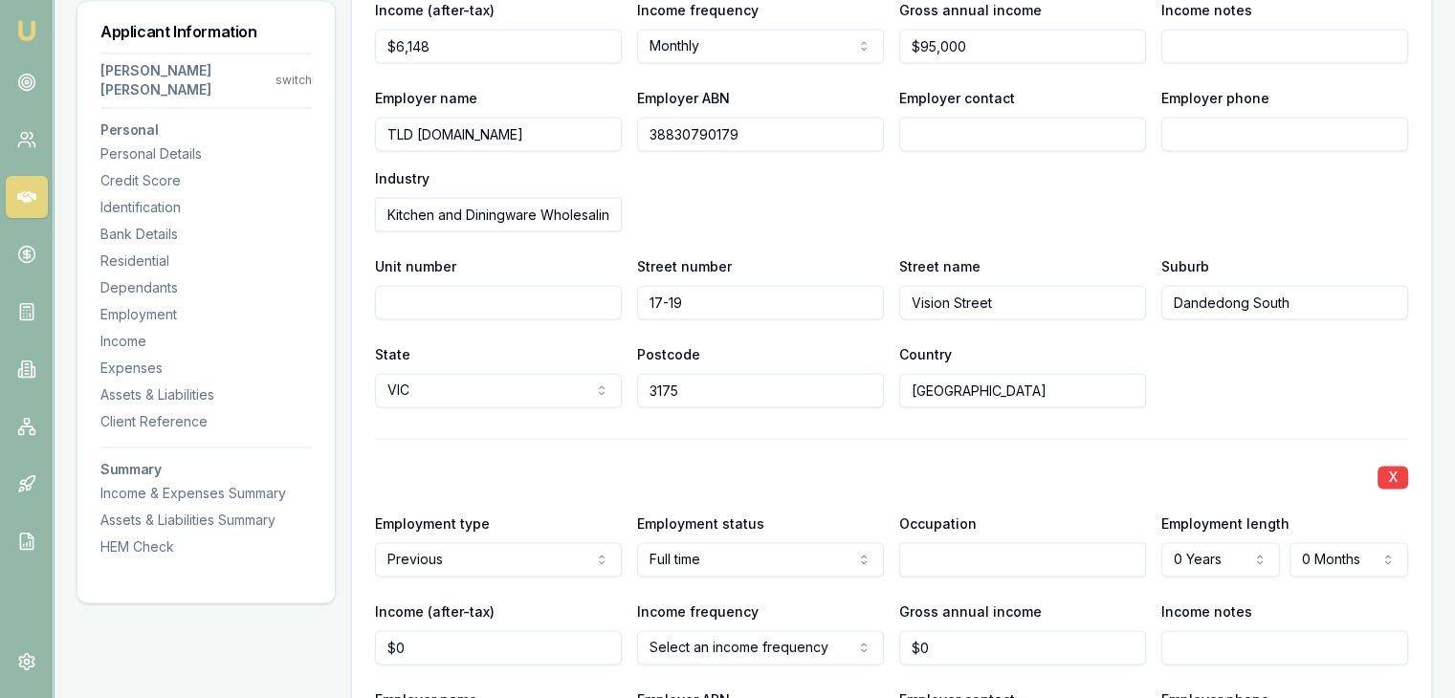
scroll to position [2965, 0]
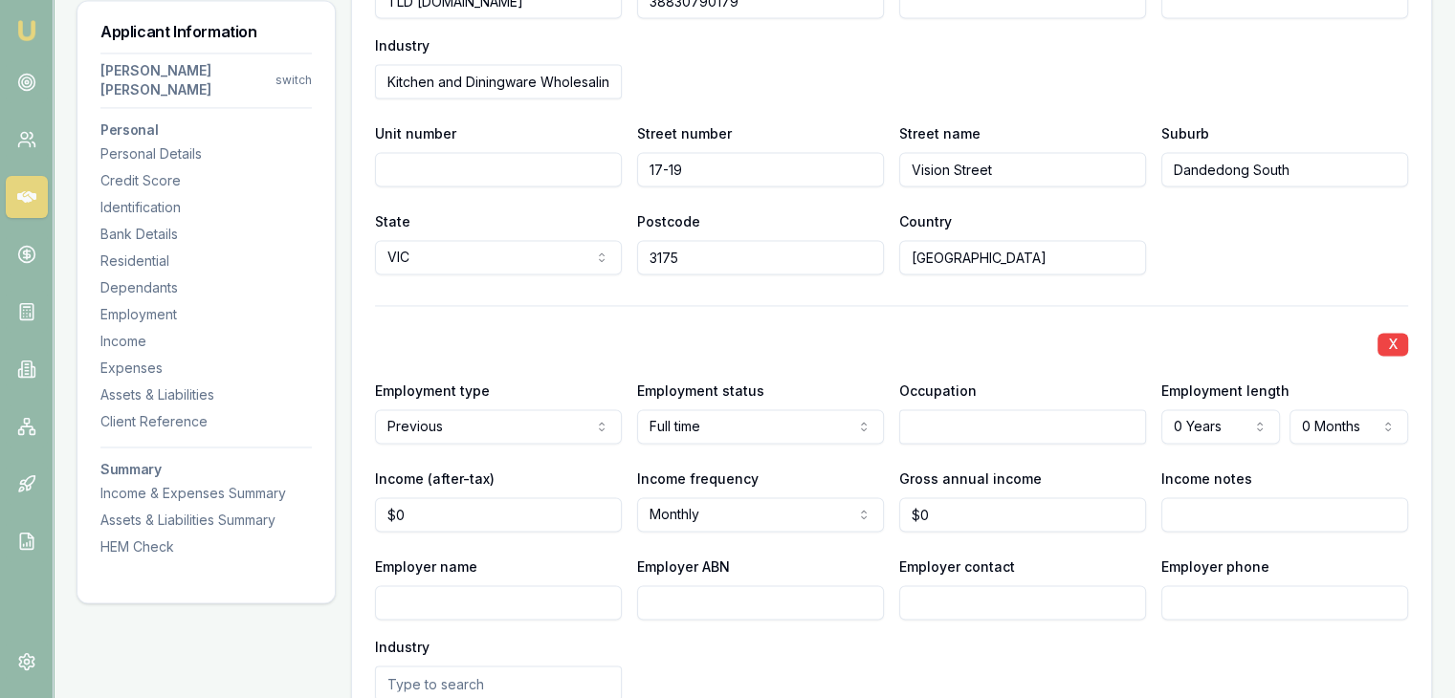
click at [671, 585] on input "Employer ABN" at bounding box center [760, 602] width 247 height 34
type input "14600893927"
click at [880, 631] on div "Employer name Employer ABN 14600893927 Employer contact Employer phone Industry" at bounding box center [891, 627] width 1033 height 145
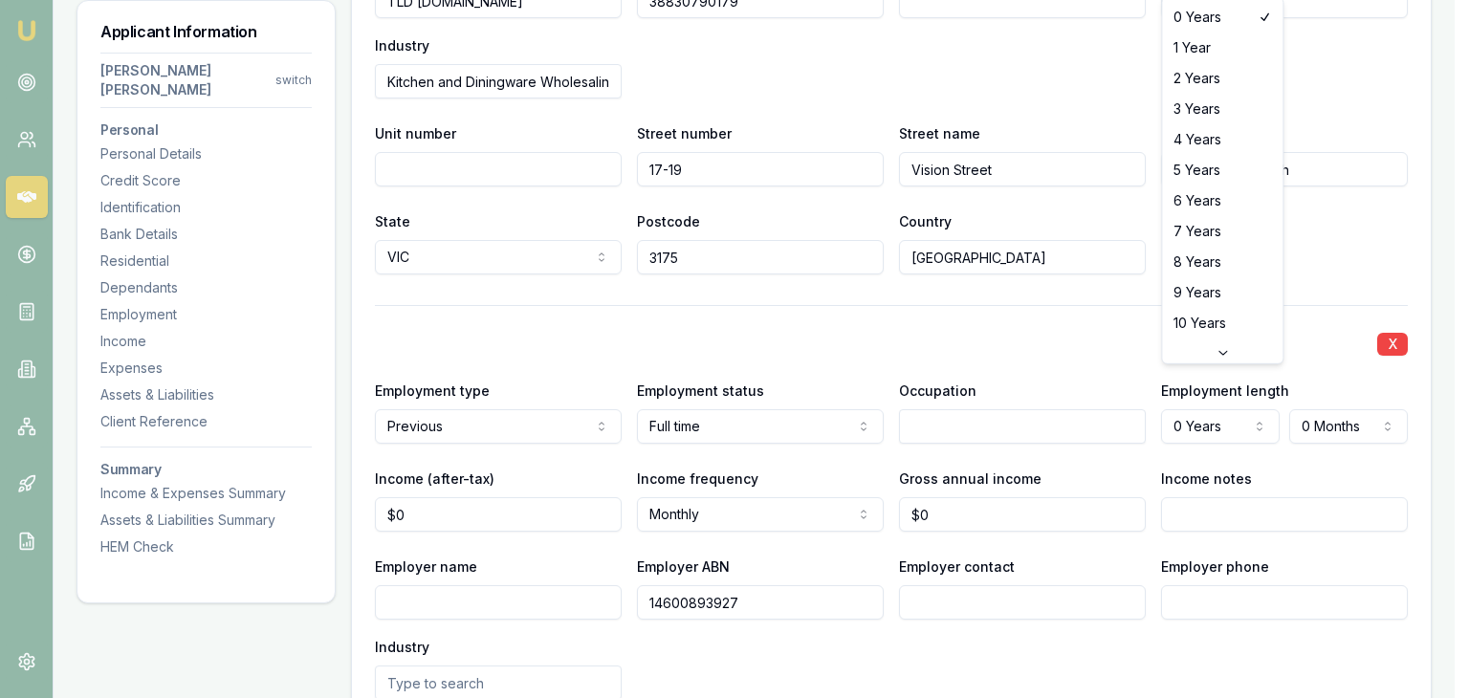
select select "4"
drag, startPoint x: 1171, startPoint y: 135, endPoint x: 978, endPoint y: 395, distance: 324.1
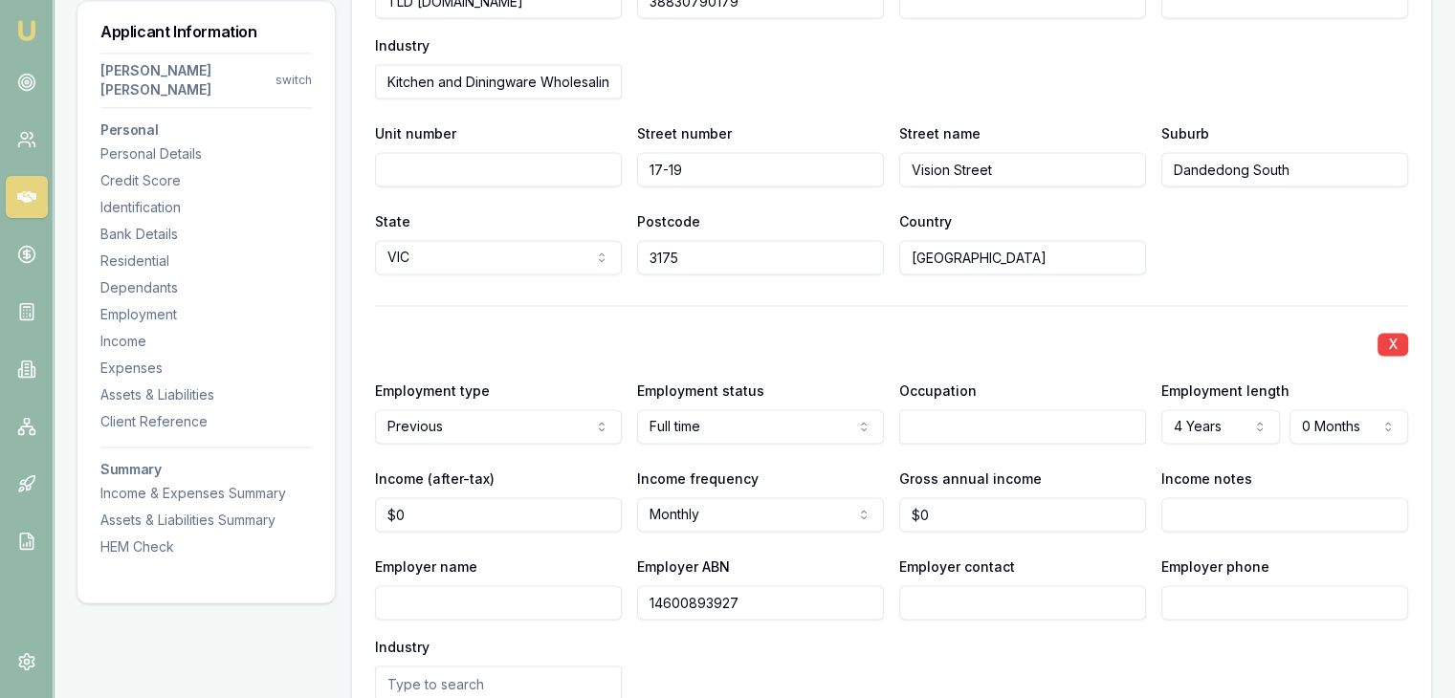
click at [946, 409] on input "text" at bounding box center [1022, 426] width 247 height 34
type input "Cabinet designers"
click at [438, 585] on input "Employer name" at bounding box center [498, 602] width 247 height 34
type input "F"
paste input "Famous kitchens and furnitures pt"
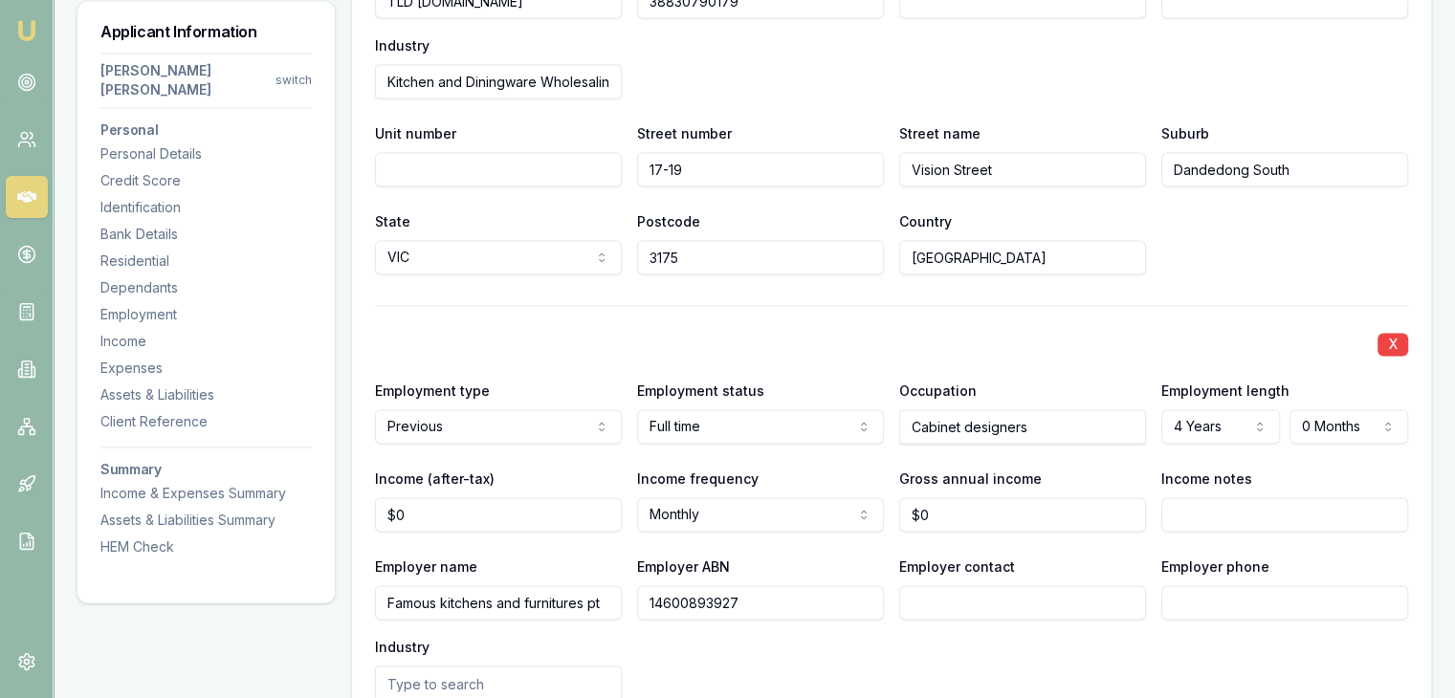
type input "Famous kitchens and furnitures ptY"
click at [732, 634] on div "Employer name Famous kitchens and furnitures ptY Employer ABN 14600893927 Emplo…" at bounding box center [891, 627] width 1033 height 145
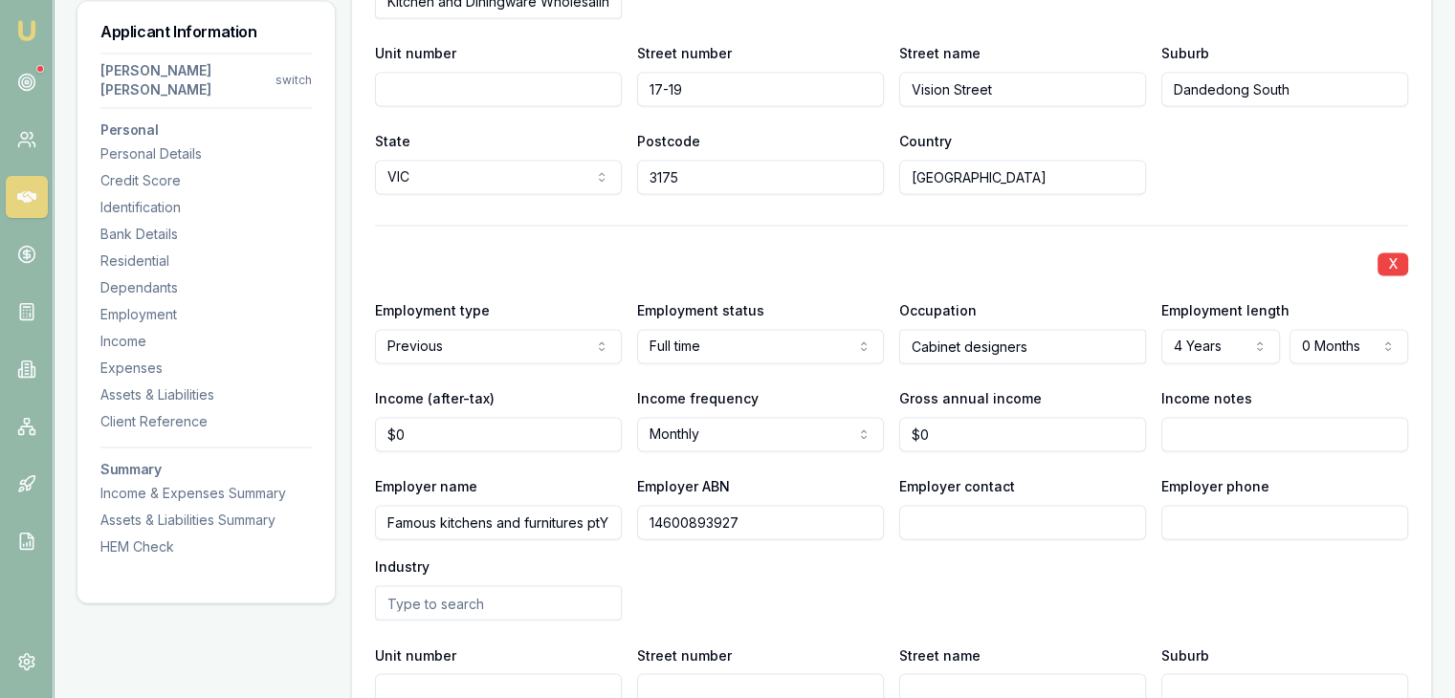
scroll to position [3157, 0]
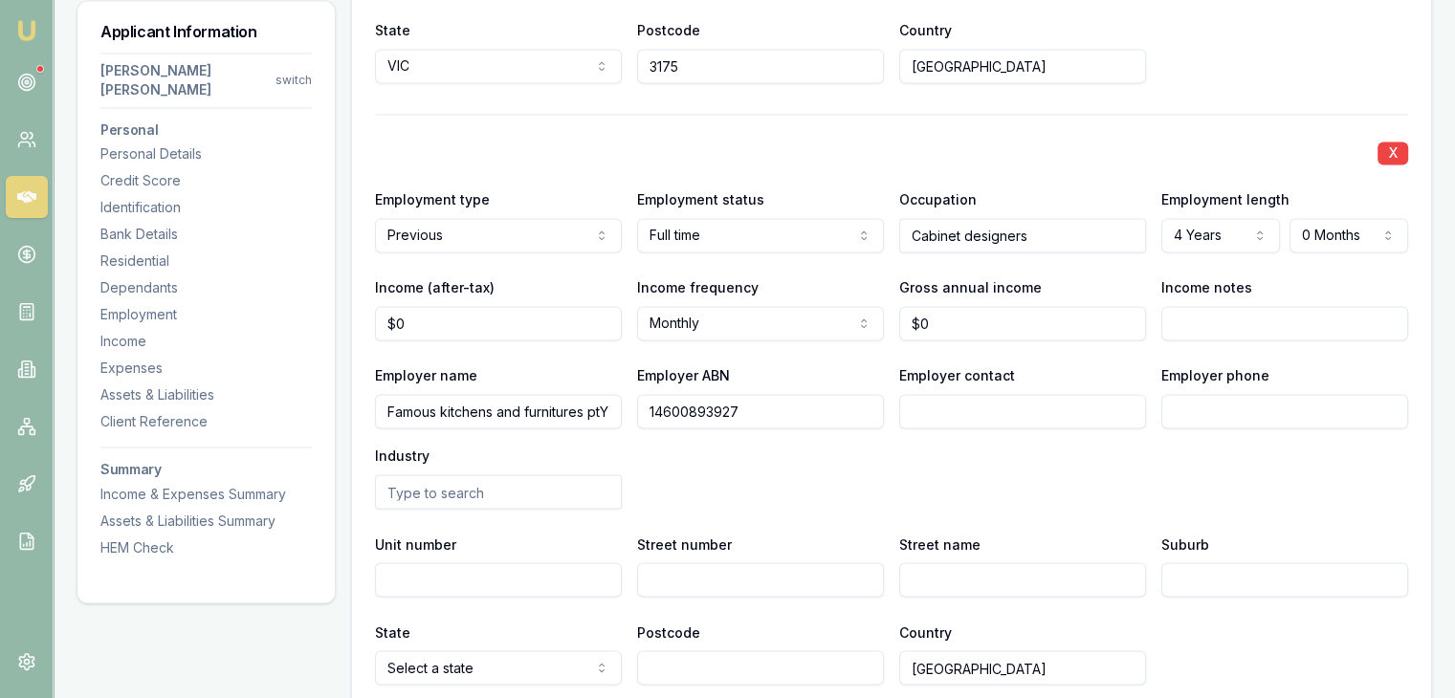
click at [513, 474] on input "text" at bounding box center [498, 491] width 247 height 34
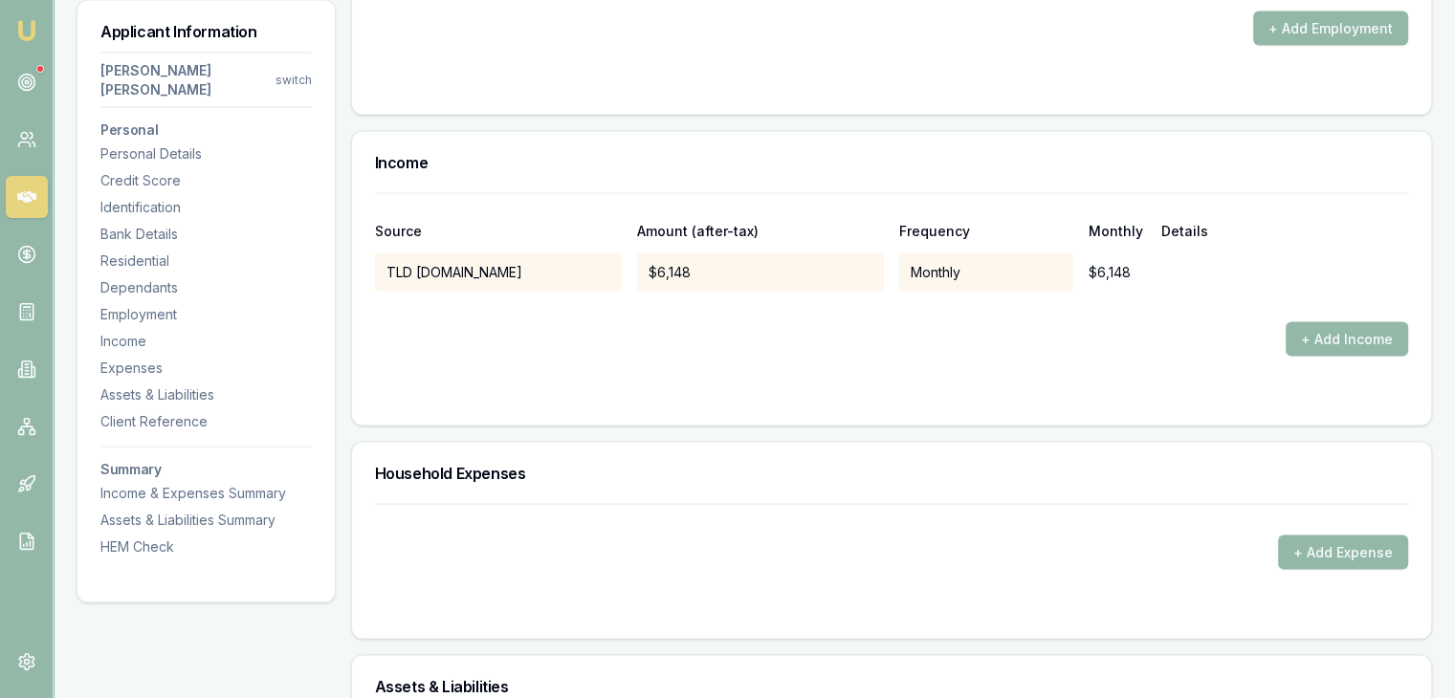
scroll to position [4018, 0]
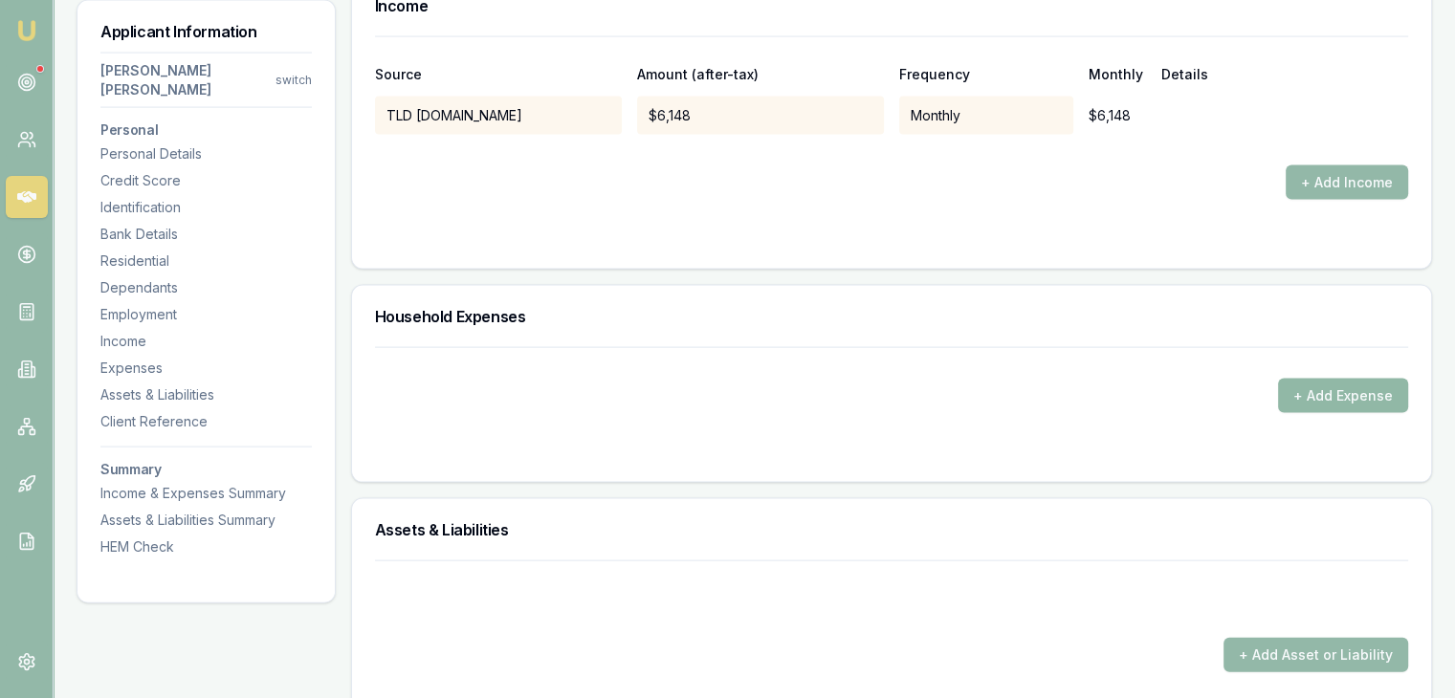
click at [1303, 379] on button "+ Add Expense" at bounding box center [1343, 396] width 130 height 34
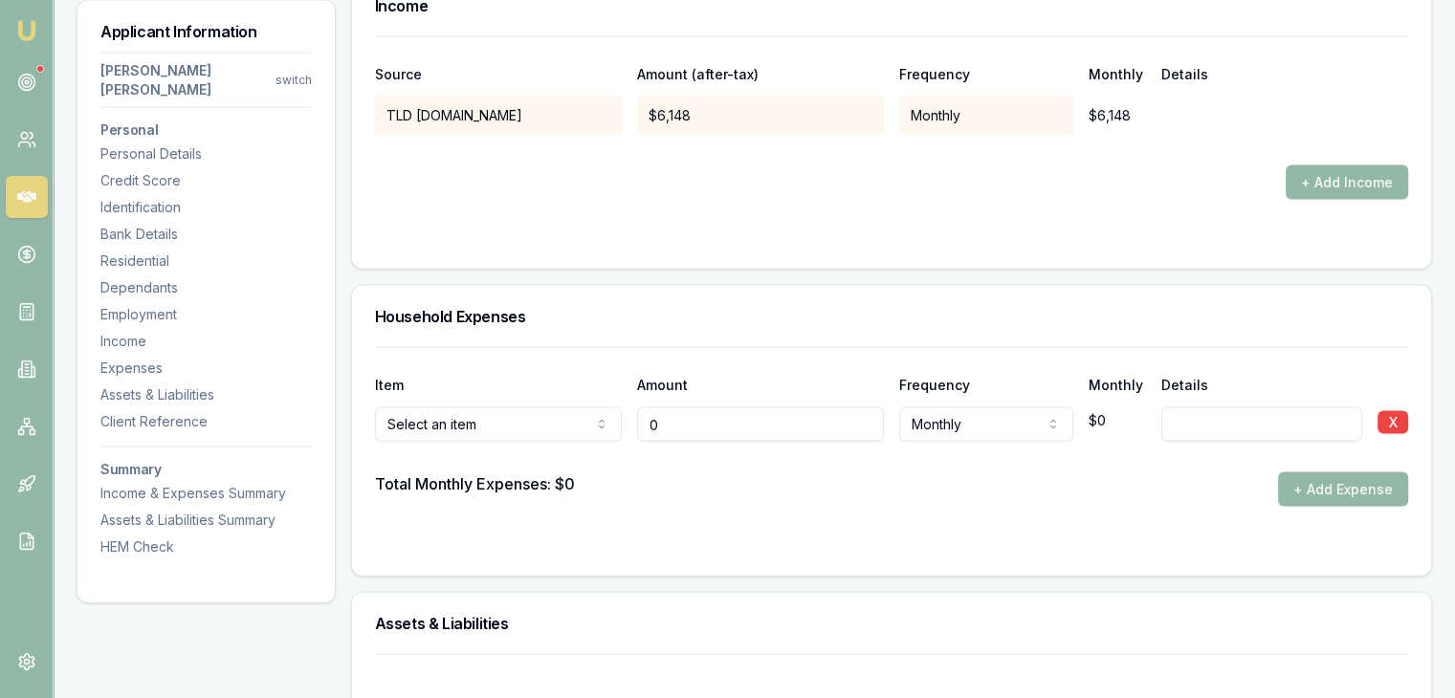
type input "$0"
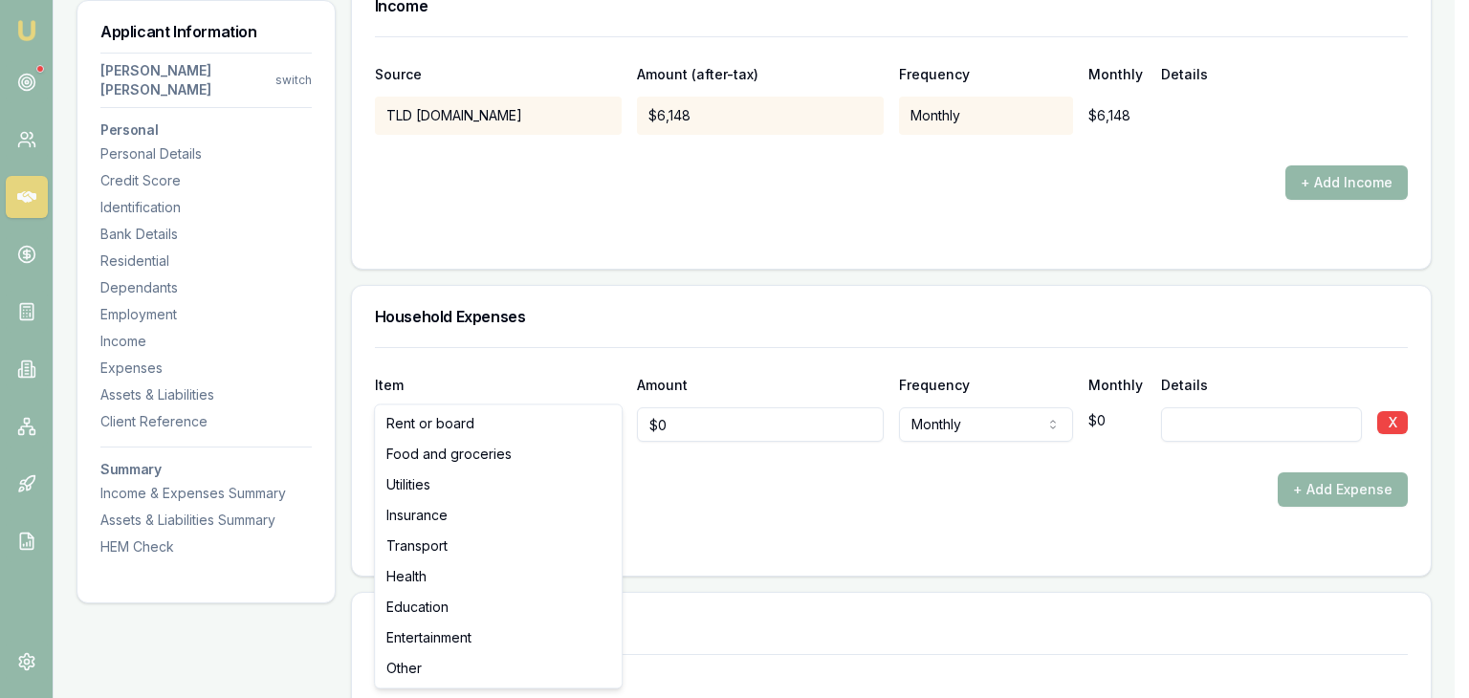
select select "FOOD_AND_GROCERIES"
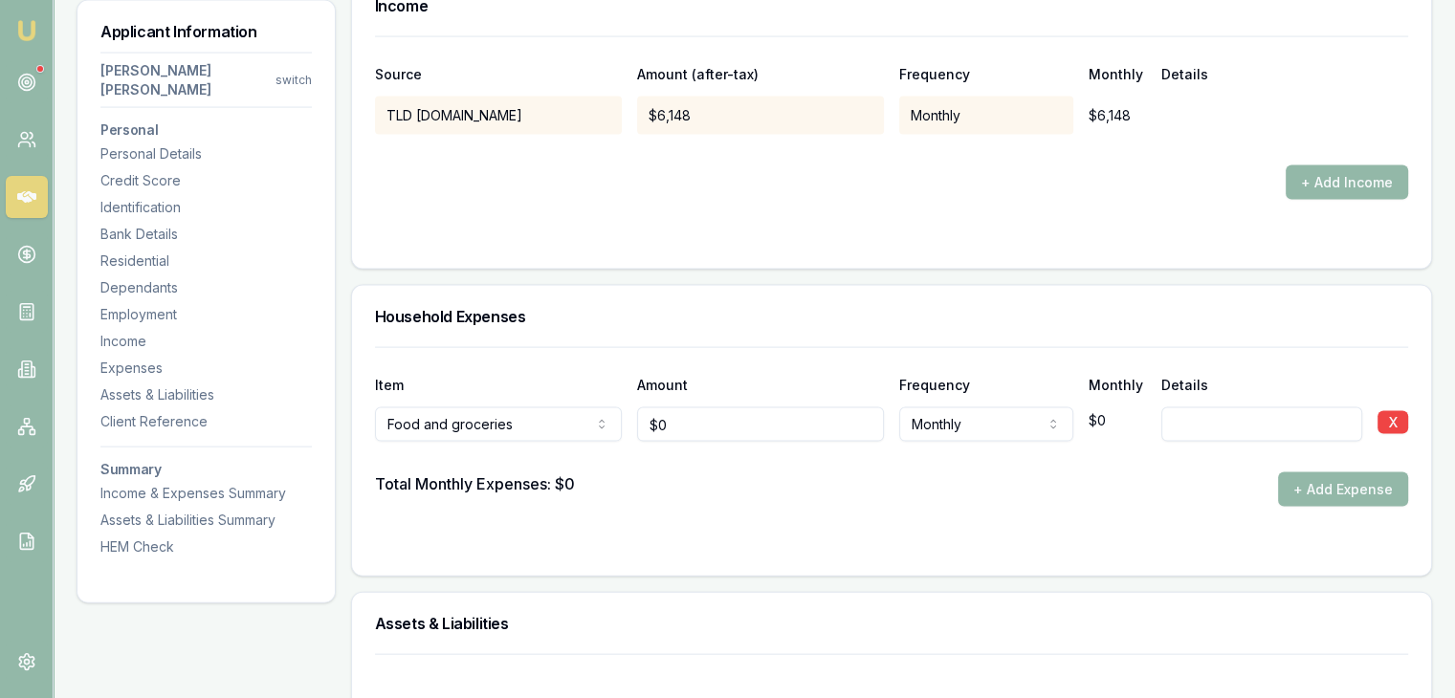
type input "0"
click at [683, 407] on input "0" at bounding box center [760, 424] width 247 height 34
type input "$1,200"
click at [716, 475] on form "Item Amount Frequency Monthly Details Food and groceries Rent or board Food and…" at bounding box center [891, 450] width 1033 height 206
click at [1302, 473] on button "+ Add Expense" at bounding box center [1343, 490] width 130 height 34
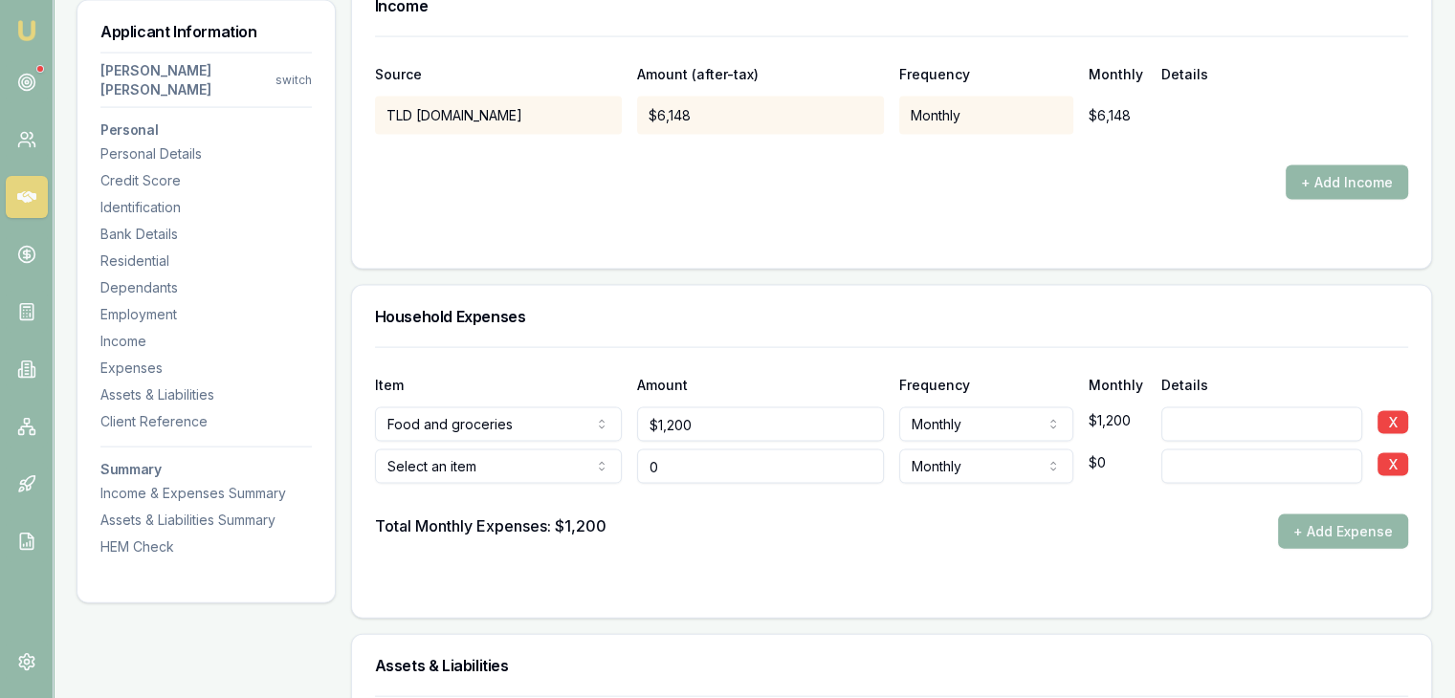
type input "$0"
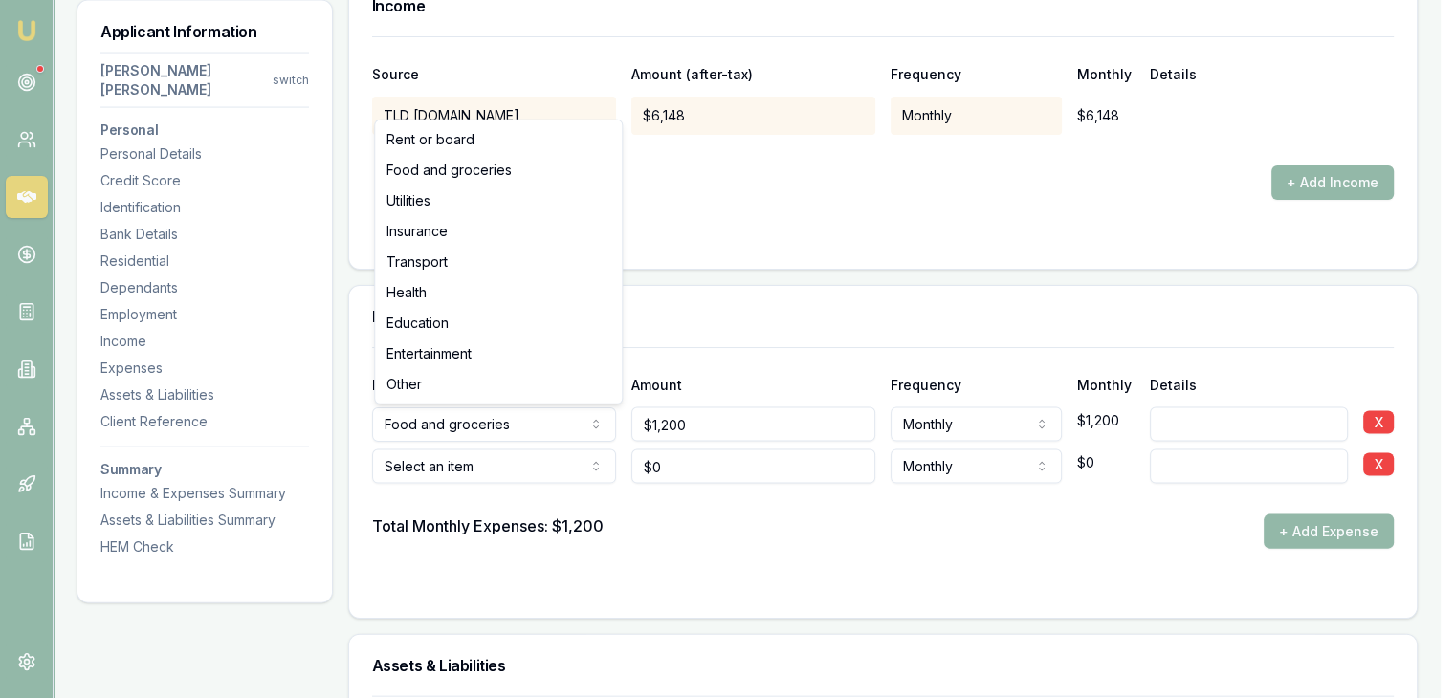
select select "TRANSPORT"
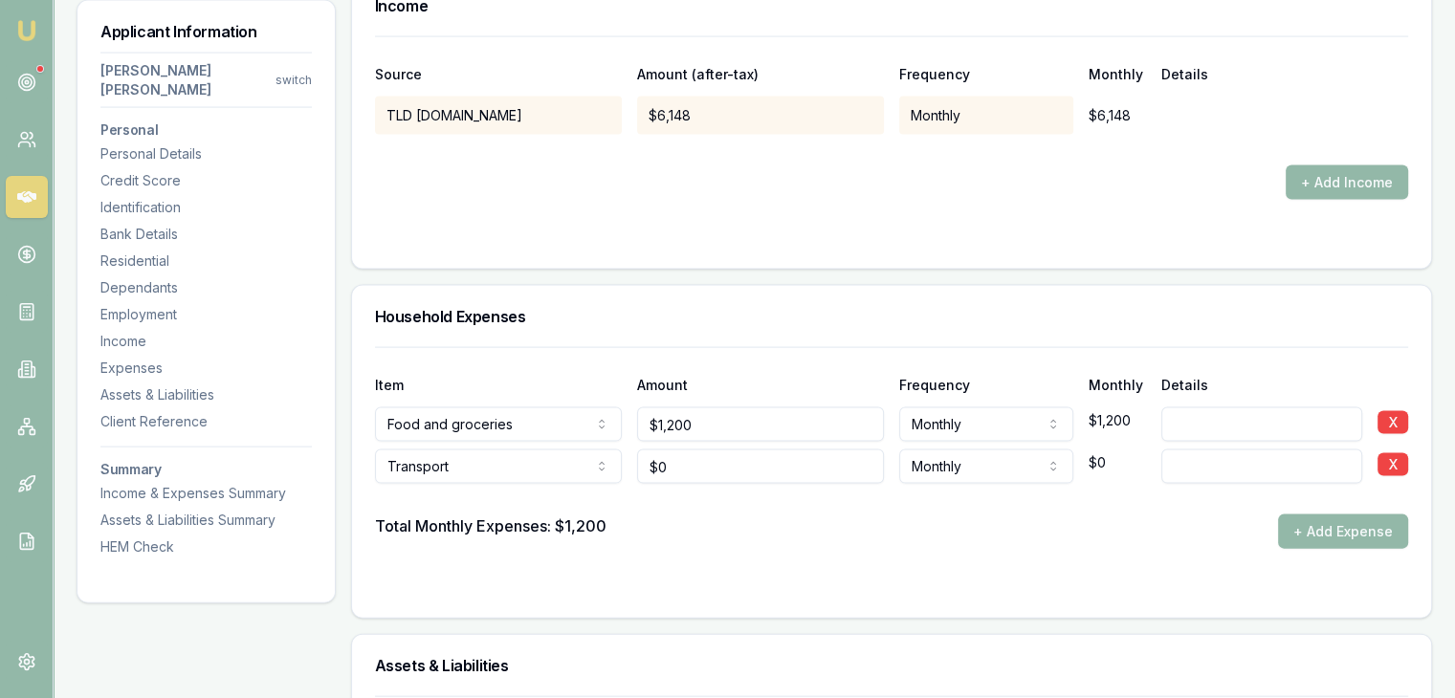
type input "0"
click at [712, 450] on input "0" at bounding box center [760, 467] width 247 height 34
type input "$400"
click at [719, 484] on div at bounding box center [891, 499] width 1033 height 31
click at [1302, 515] on button "+ Add Expense" at bounding box center [1343, 532] width 130 height 34
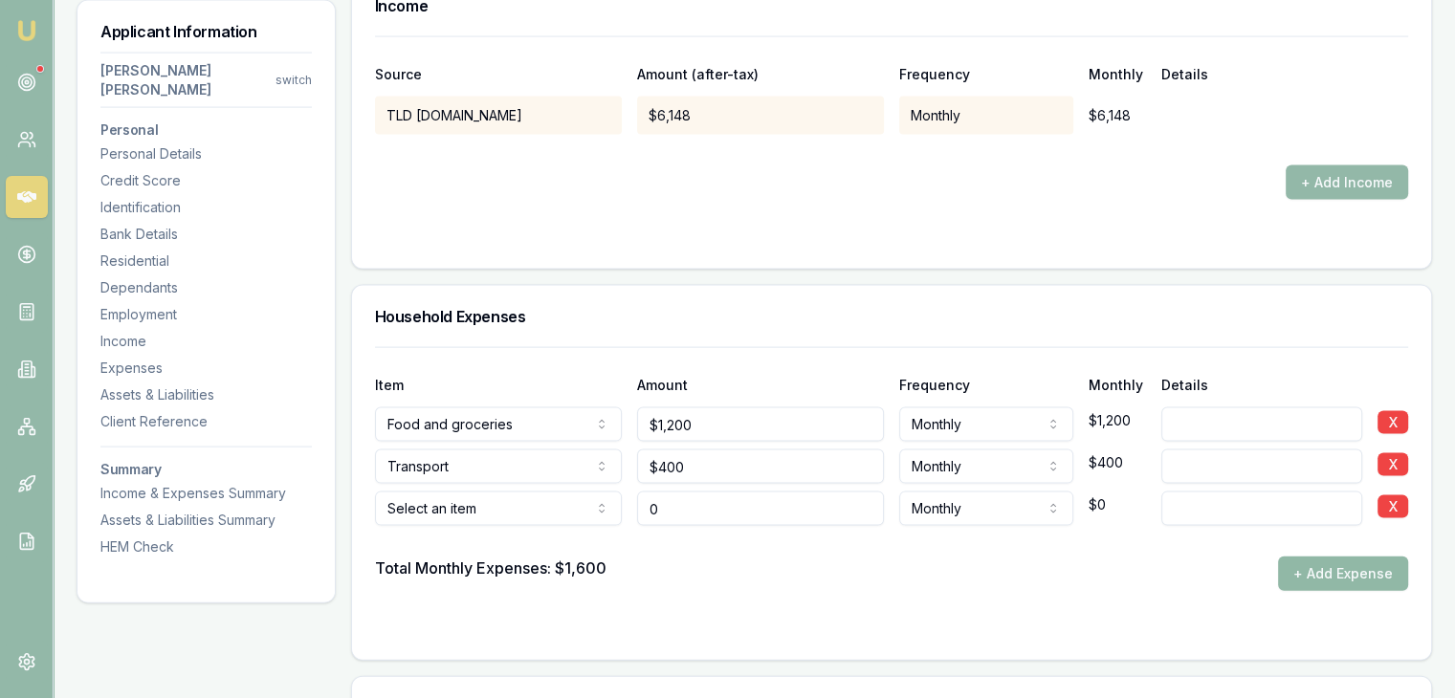
type input "$0"
click at [1296, 557] on button "+ Add Expense" at bounding box center [1343, 574] width 130 height 34
click at [1296, 528] on div at bounding box center [891, 541] width 1033 height 31
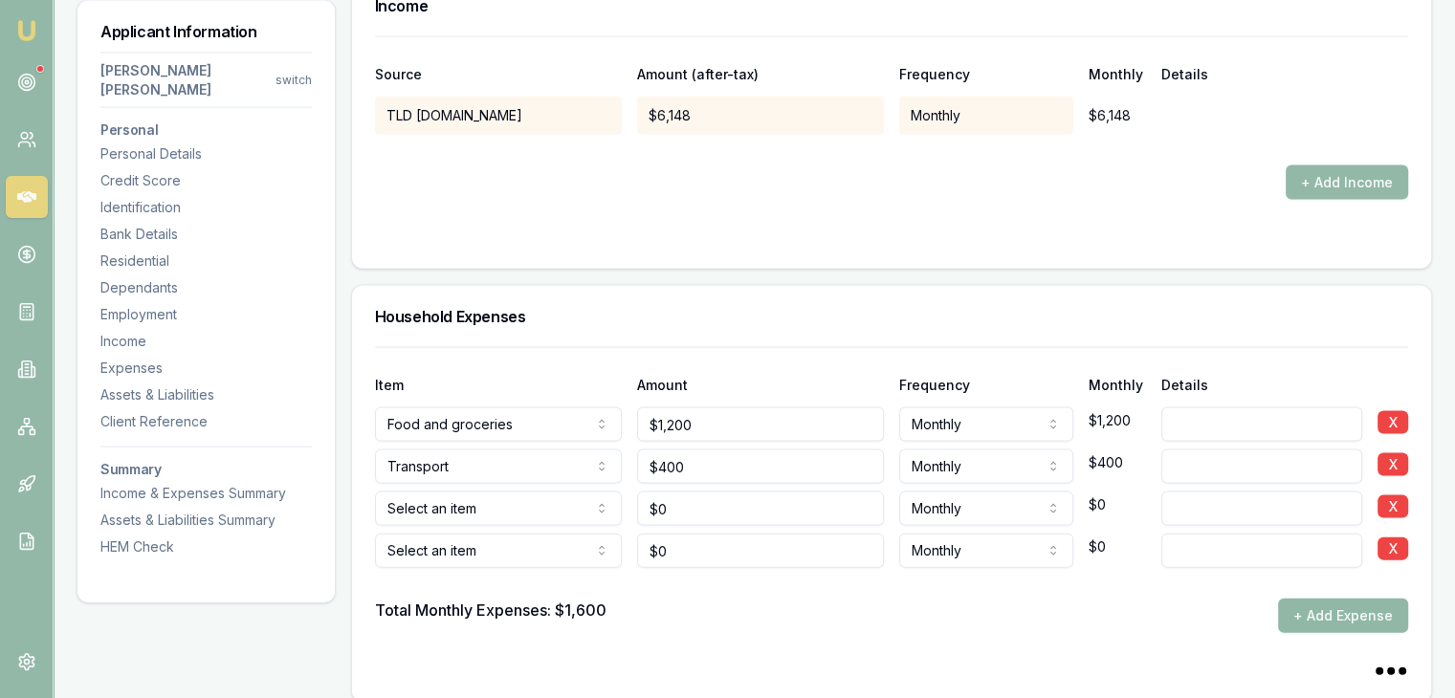
click at [1295, 599] on button "+ Add Expense" at bounding box center [1343, 616] width 130 height 34
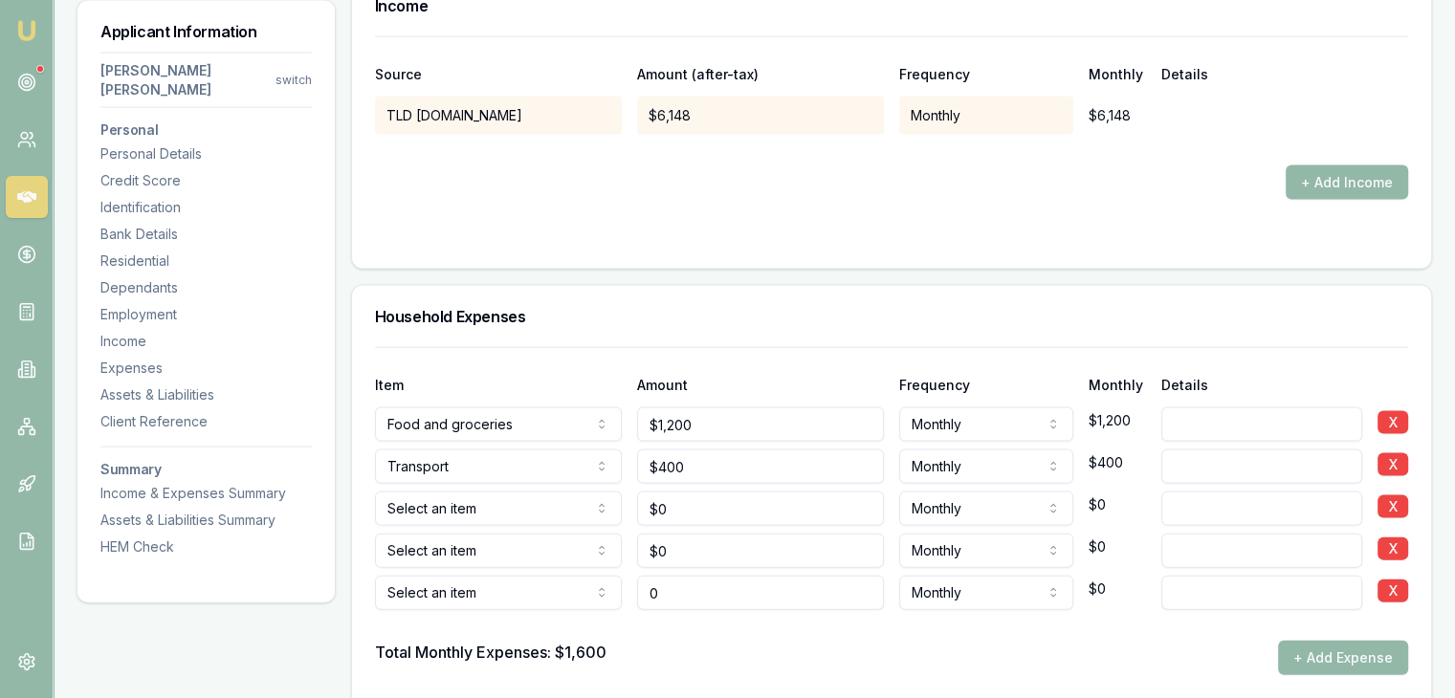
type input "$0"
drag, startPoint x: 1296, startPoint y: 576, endPoint x: 1296, endPoint y: 619, distance: 43.0
click at [1297, 610] on div at bounding box center [891, 625] width 1033 height 31
click at [1293, 641] on button "+ Add Expense" at bounding box center [1343, 658] width 130 height 34
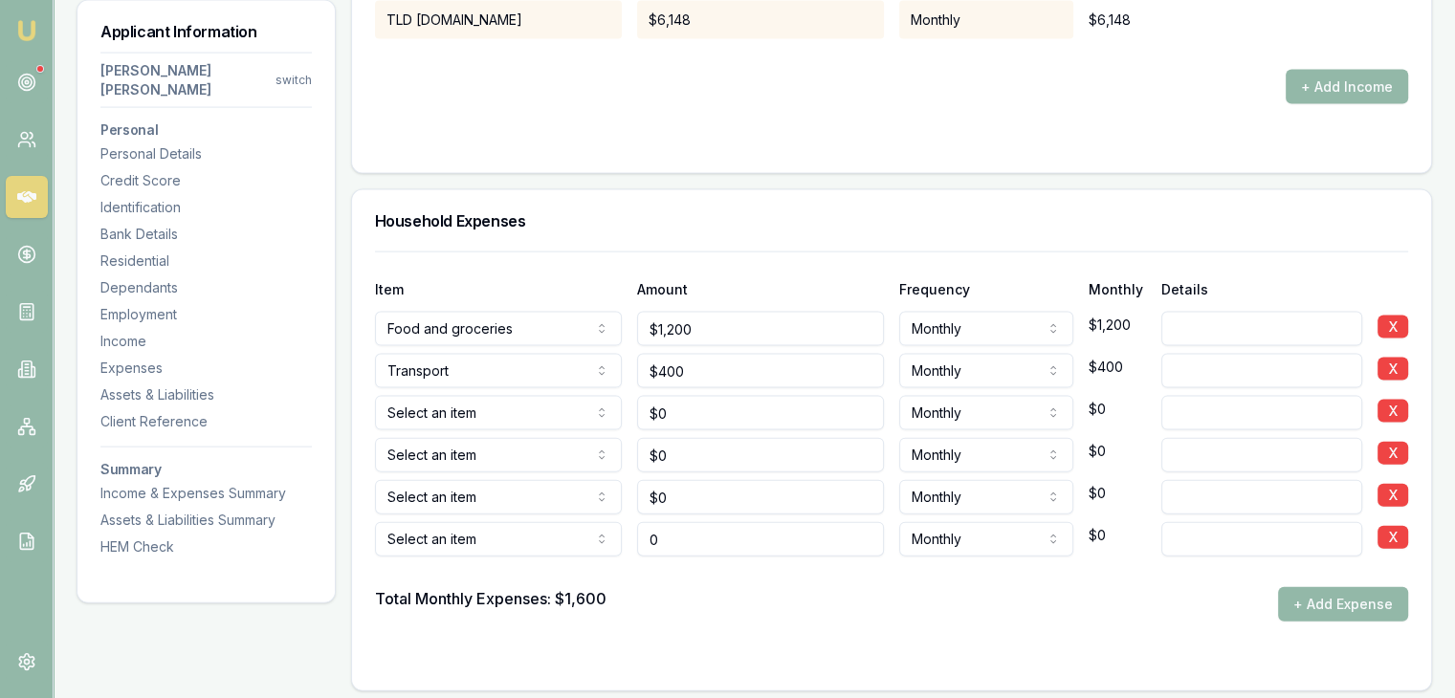
scroll to position [4209, 0]
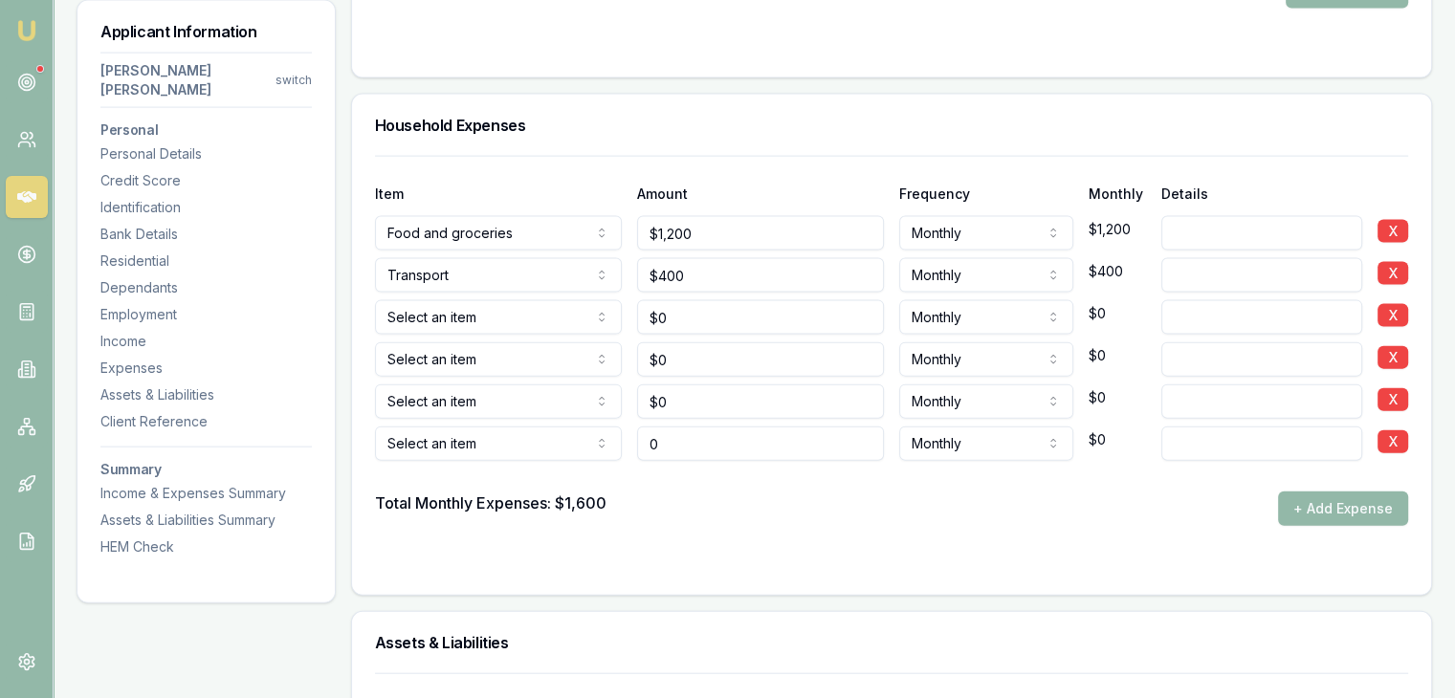
type input "$0"
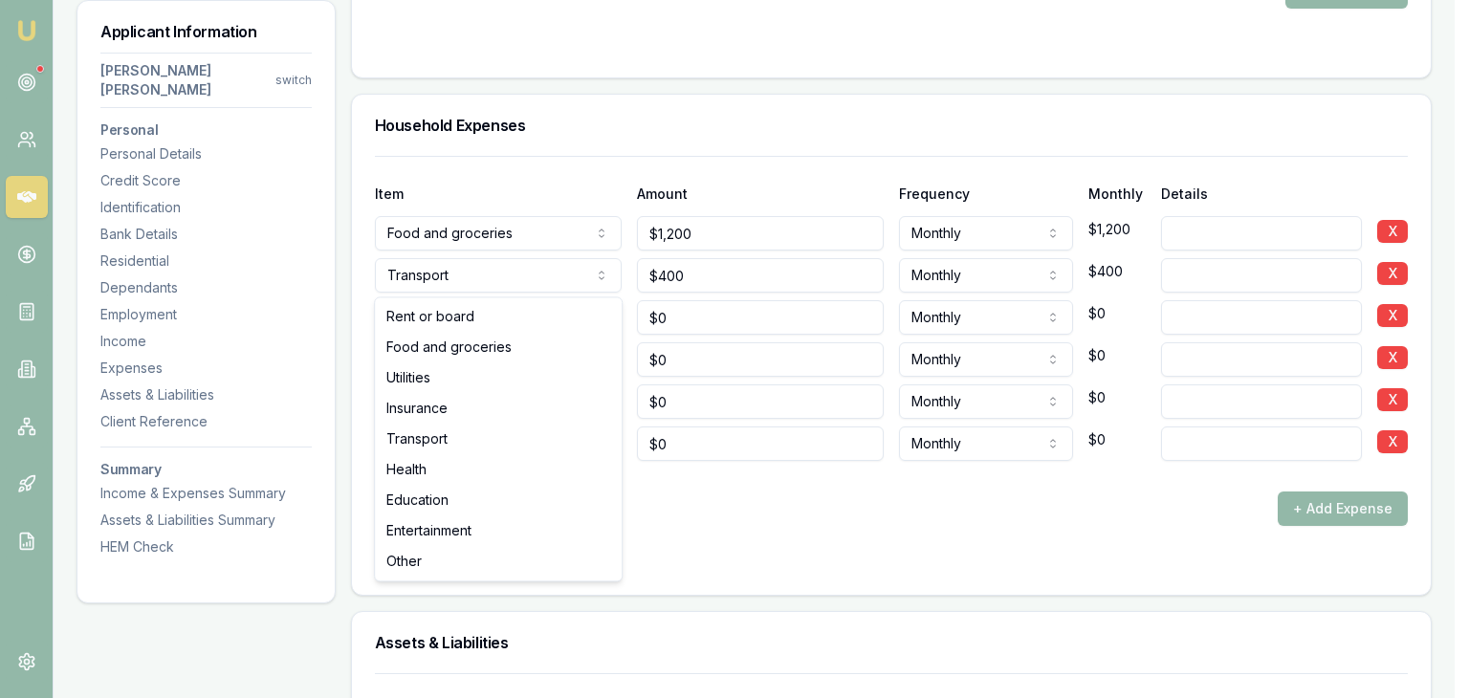
select select "OTHER"
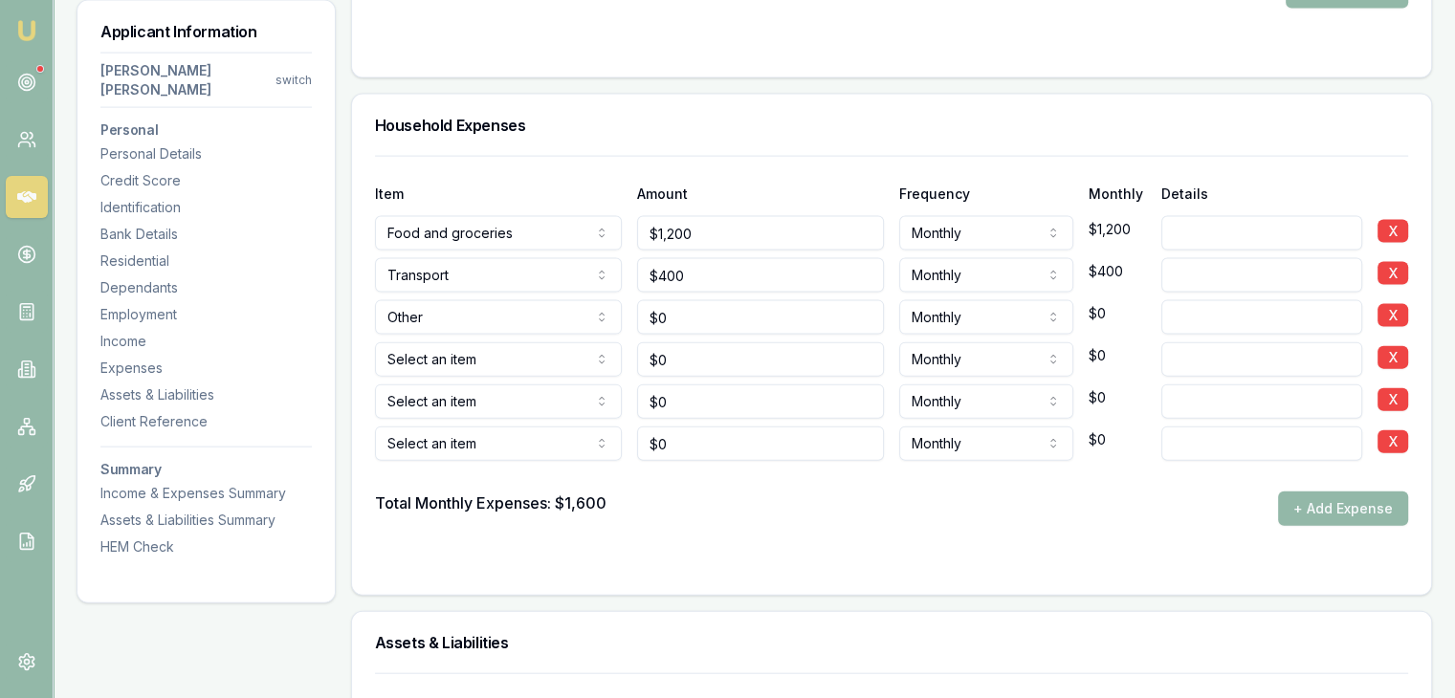
type input "0"
click at [693, 300] on input "0" at bounding box center [760, 317] width 247 height 34
type input "$400"
click at [1178, 300] on input at bounding box center [1261, 317] width 201 height 34
click at [1218, 300] on input at bounding box center [1261, 317] width 201 height 34
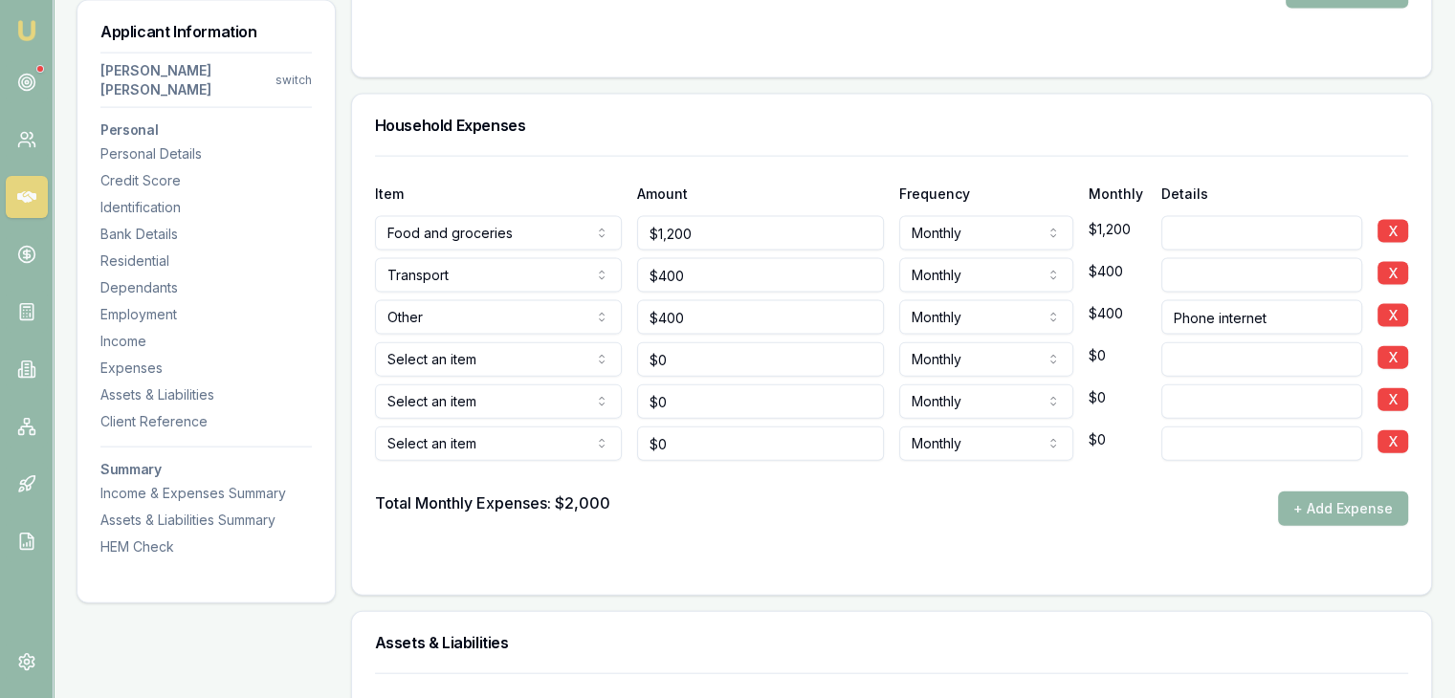
type input "Phone internet"
click at [1002, 492] on div "Total Monthly Expenses: $2,000 + Add Expense" at bounding box center [891, 509] width 1033 height 34
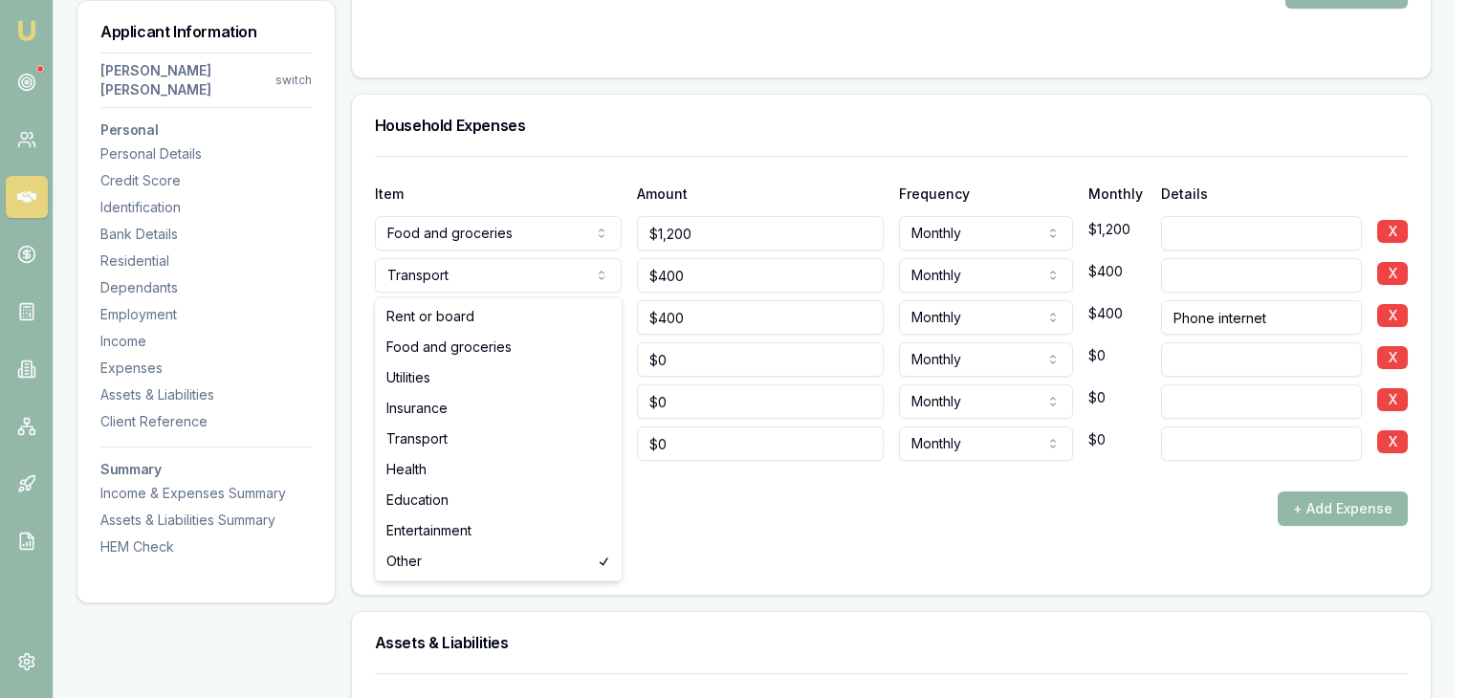
select select "UTILITIES"
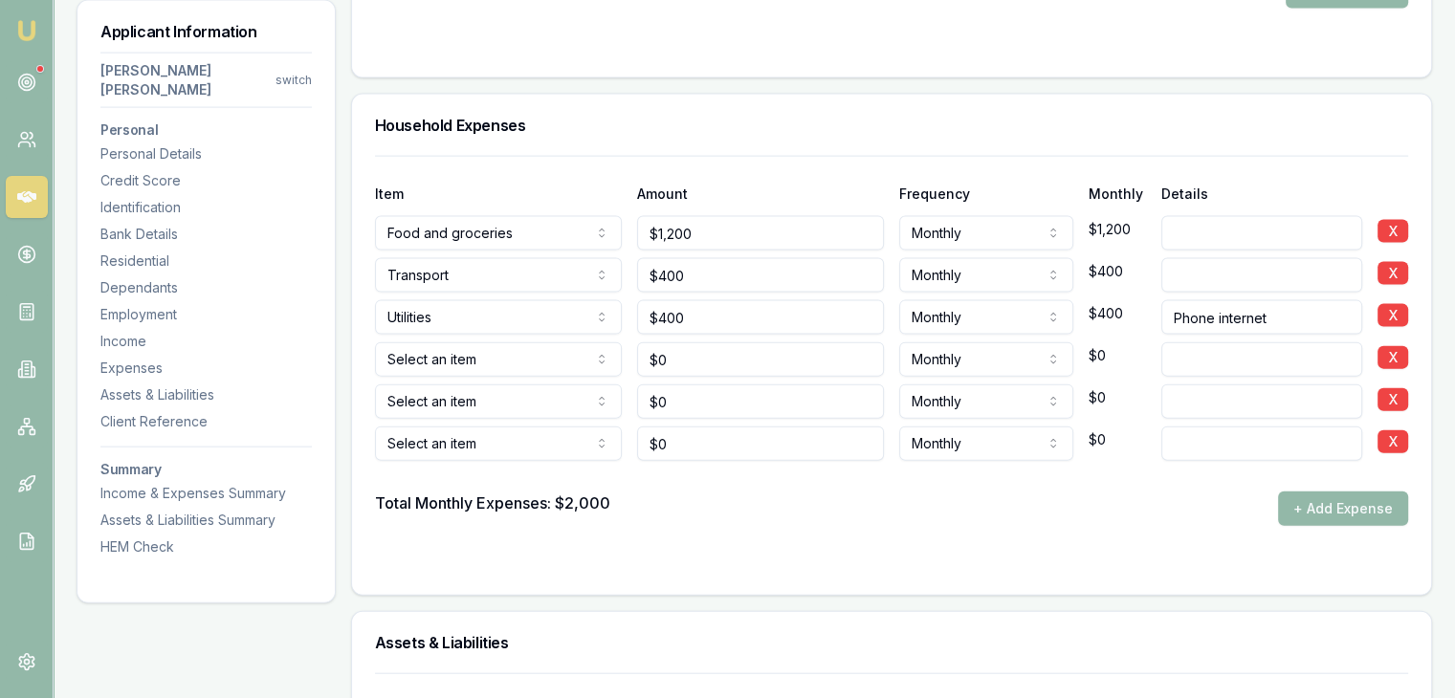
click at [1289, 300] on input "Phone internet" at bounding box center [1261, 317] width 201 height 34
type input "Phone internet and utility"
drag, startPoint x: 1092, startPoint y: 486, endPoint x: 957, endPoint y: 504, distance: 137.0
click at [1082, 492] on form "Item Amount Frequency Monthly Details Food and groceries Rent or board Food and…" at bounding box center [891, 364] width 1033 height 416
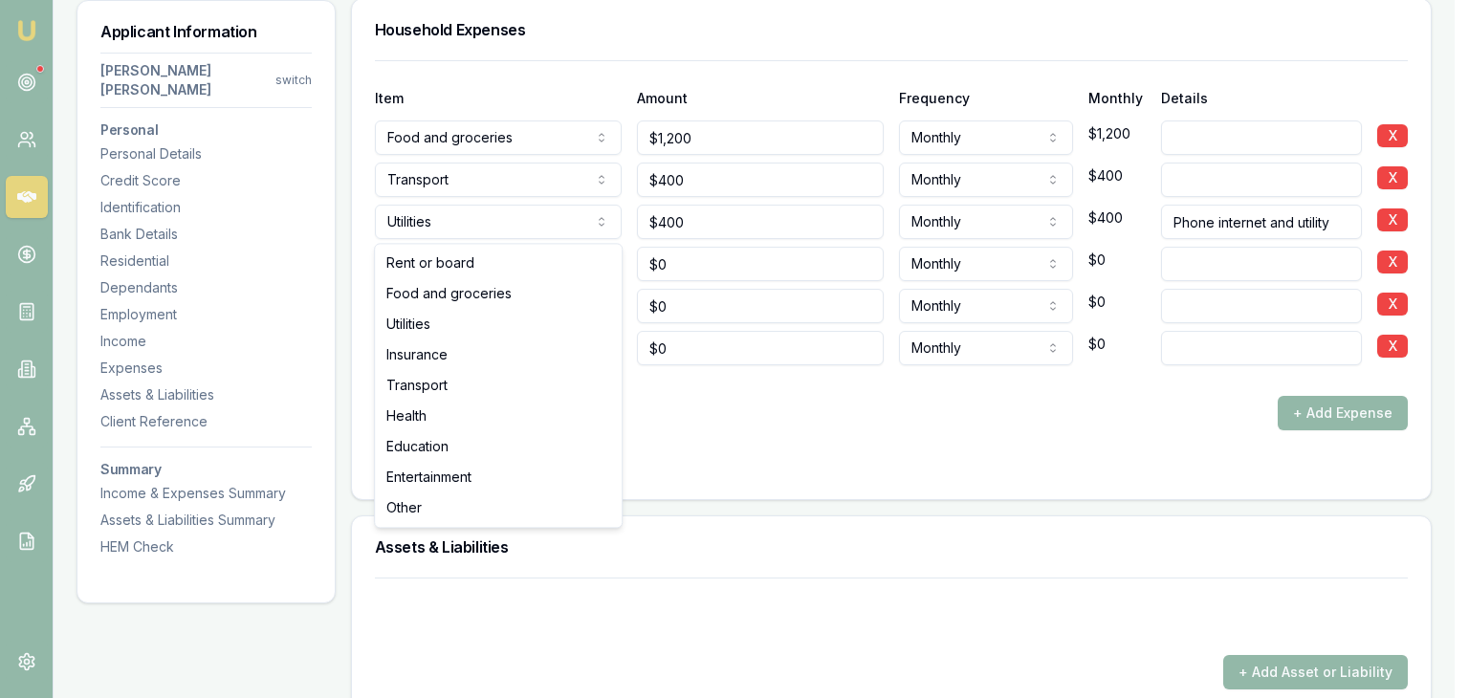
select select "HEALTH"
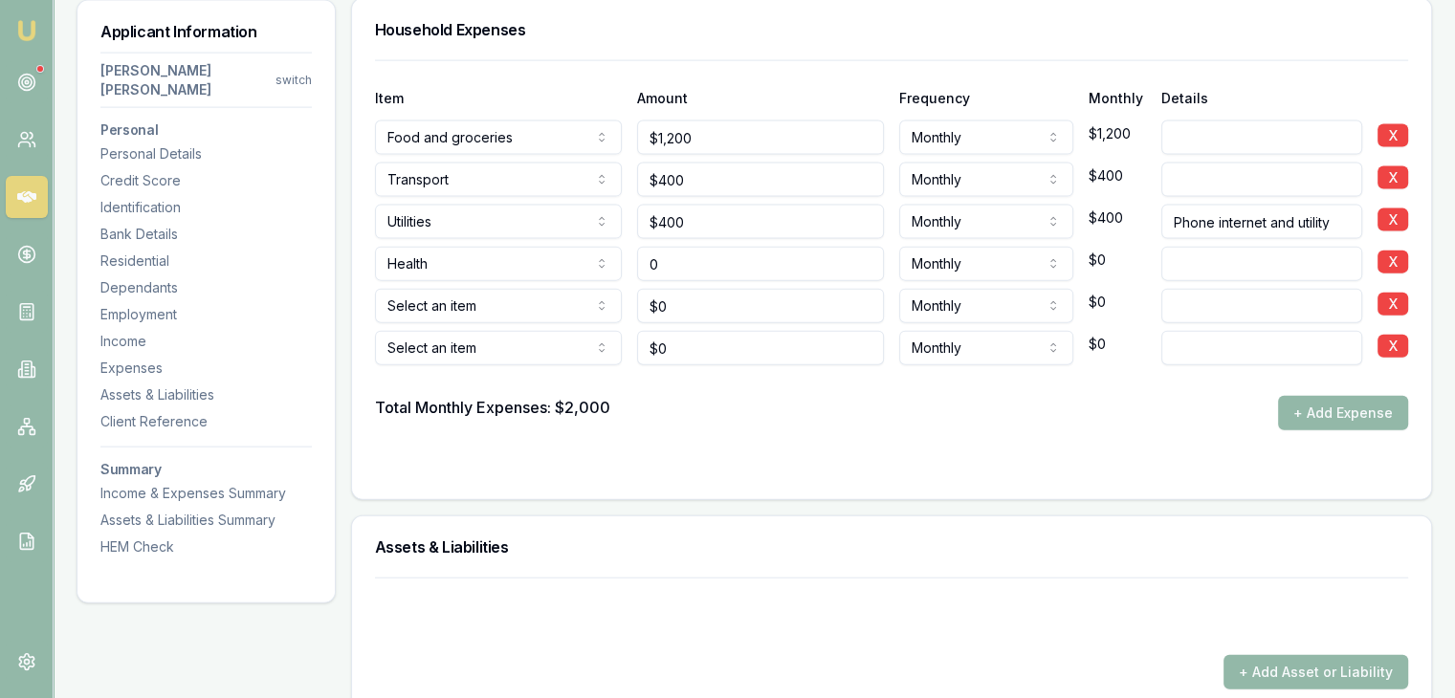
click at [735, 247] on input "0" at bounding box center [760, 264] width 247 height 34
type input "$100"
click at [680, 396] on div "Total Monthly Expenses: $2,000 + Add Expense" at bounding box center [891, 413] width 1033 height 34
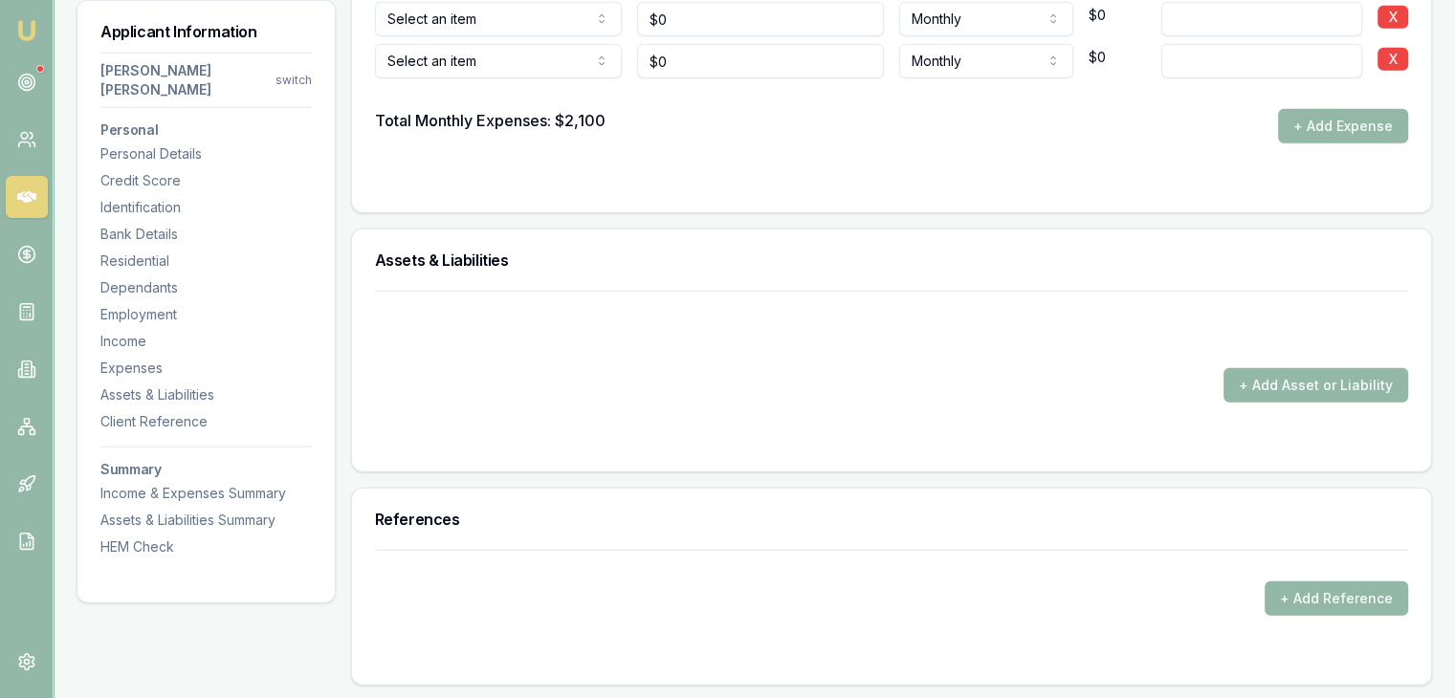
scroll to position [4400, 0]
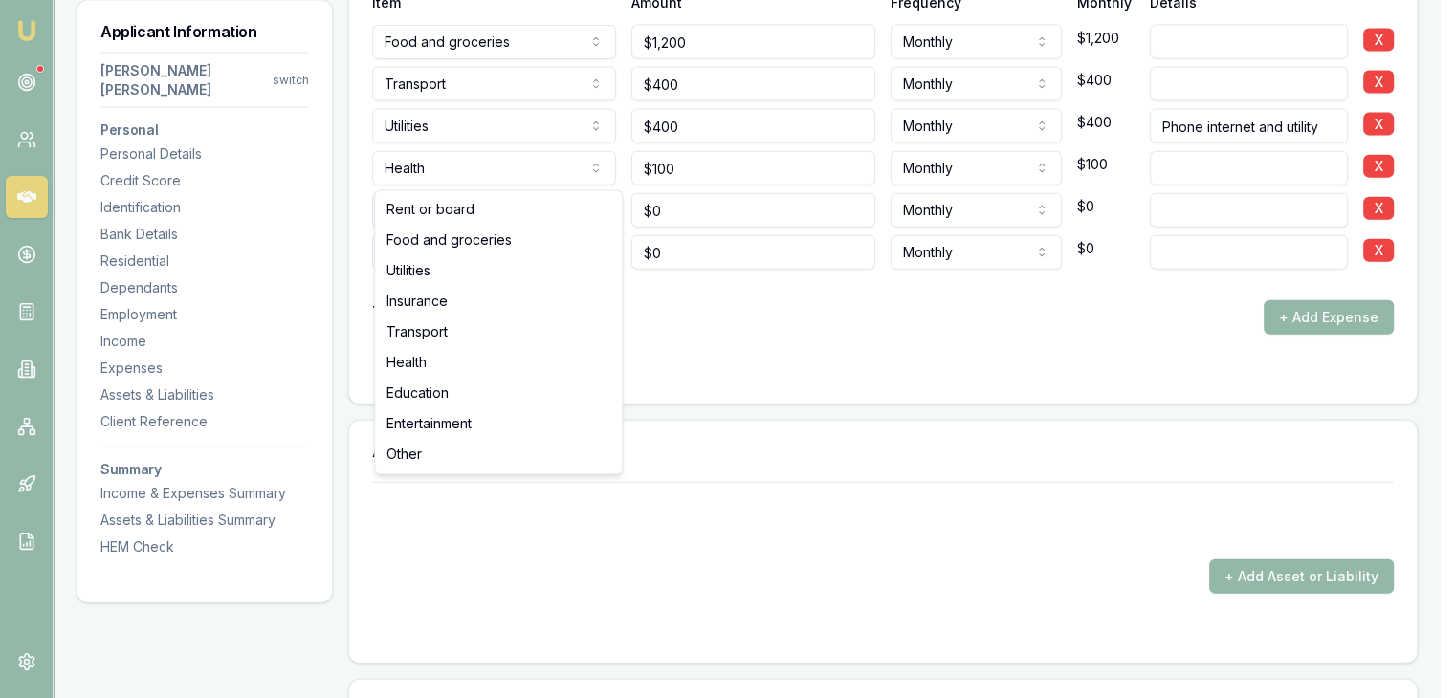
drag, startPoint x: 517, startPoint y: 214, endPoint x: 551, endPoint y: 217, distance: 34.6
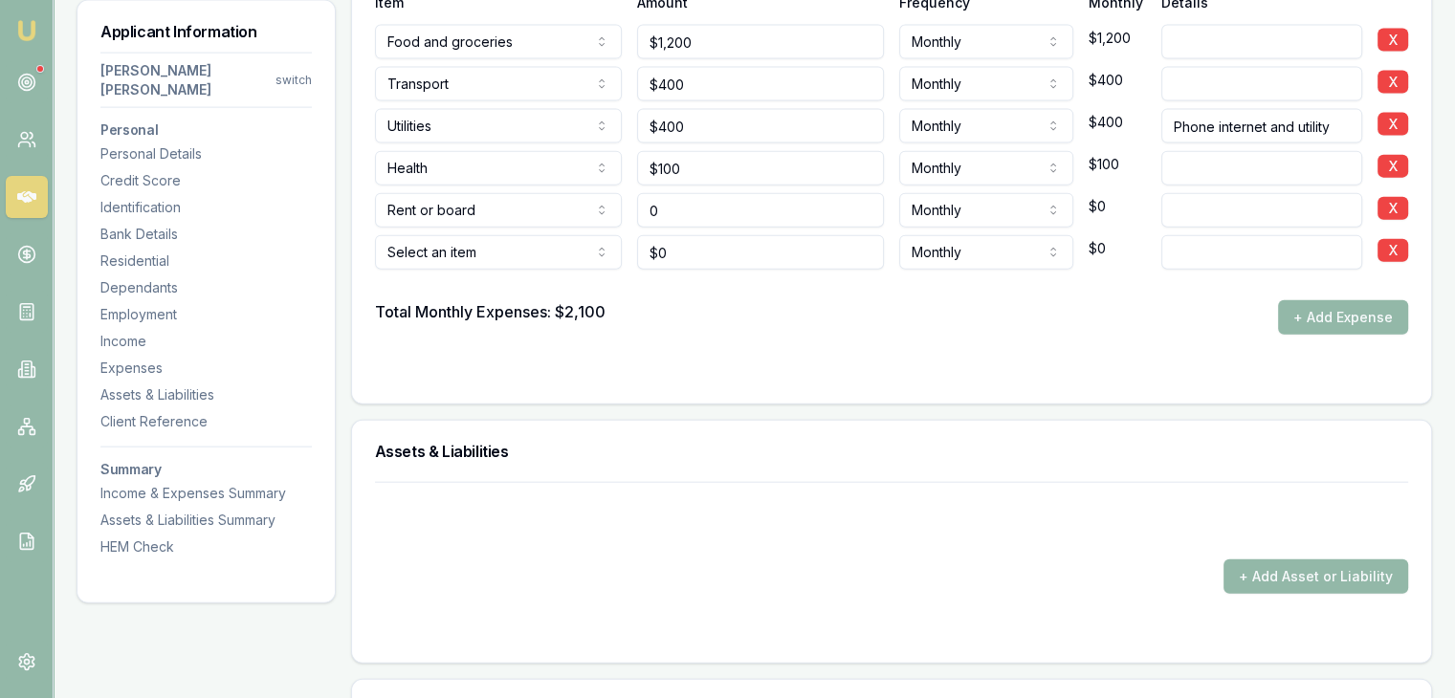
click at [727, 193] on input "0" at bounding box center [760, 210] width 247 height 34
type input "$2,086"
click at [803, 365] on div at bounding box center [891, 372] width 1033 height 15
click at [1389, 239] on button "X" at bounding box center [1392, 250] width 31 height 23
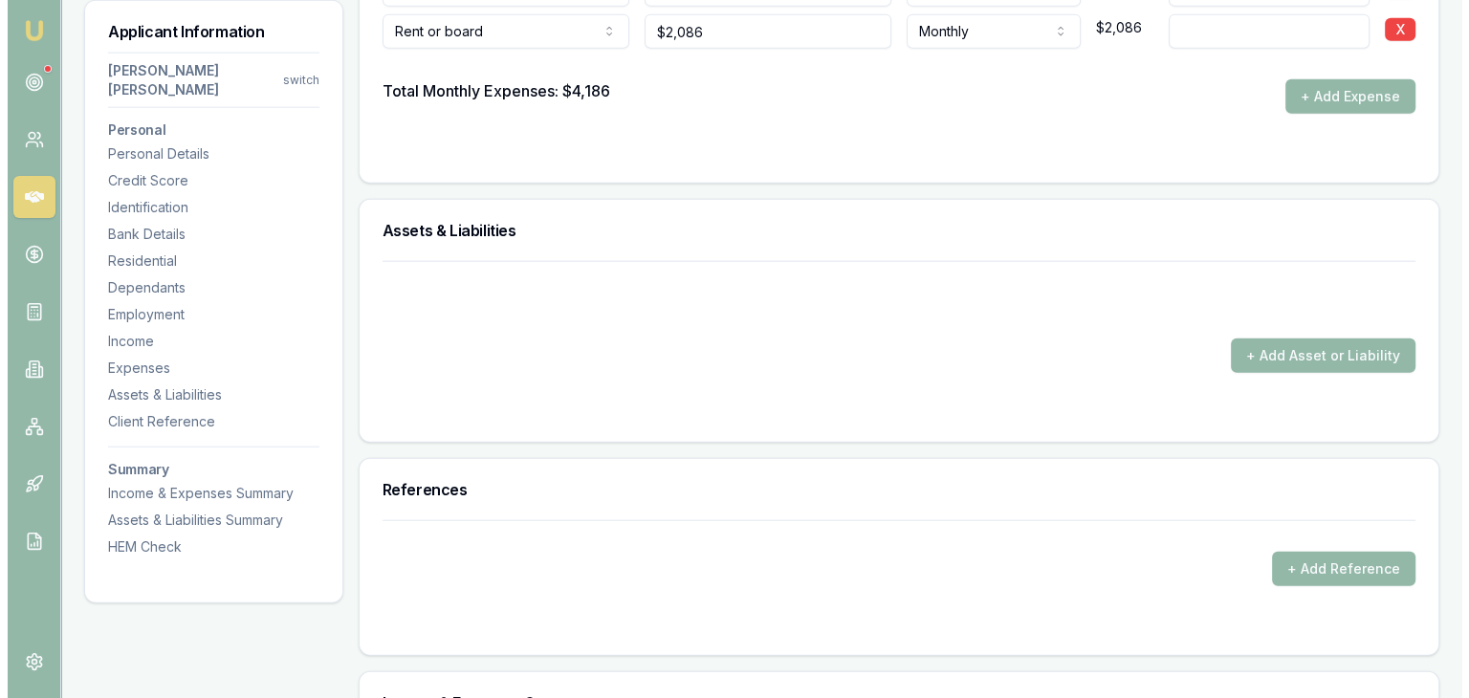
scroll to position [4591, 0]
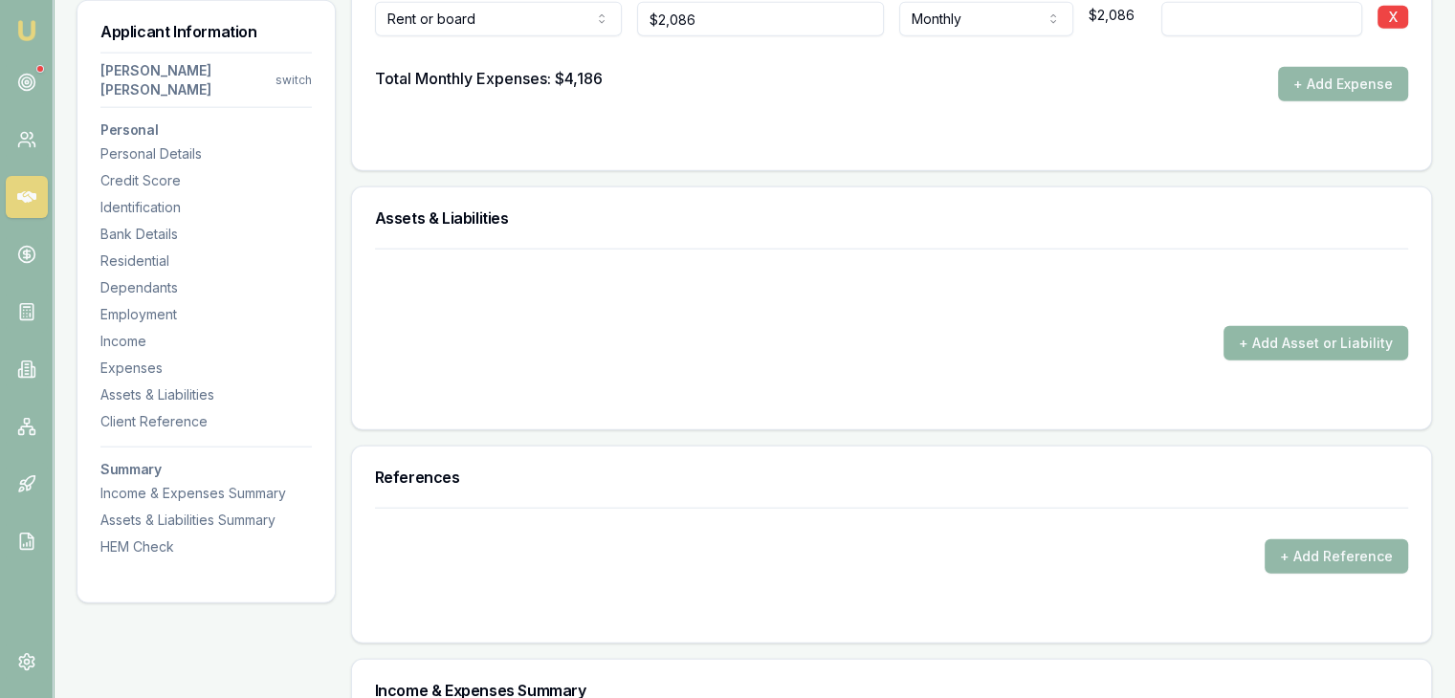
click at [1242, 326] on button "+ Add Asset or Liability" at bounding box center [1315, 343] width 185 height 34
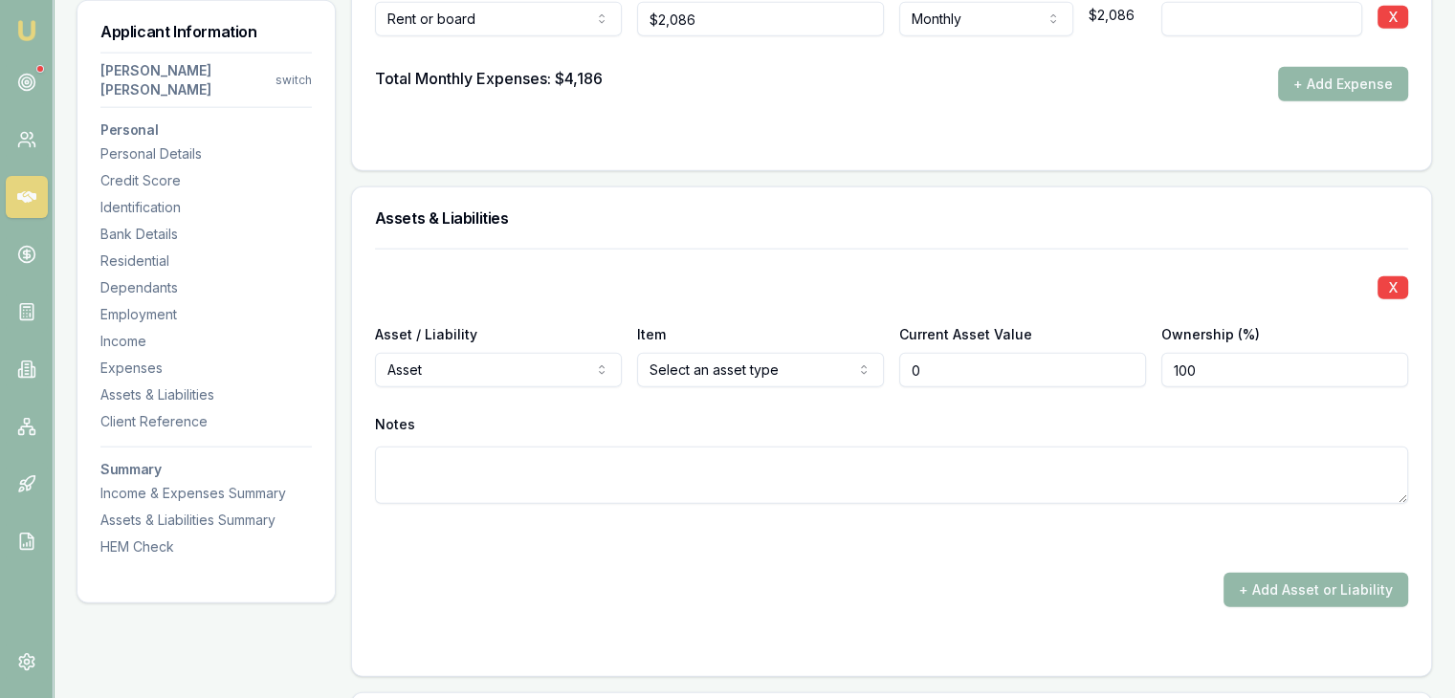
type input "$0"
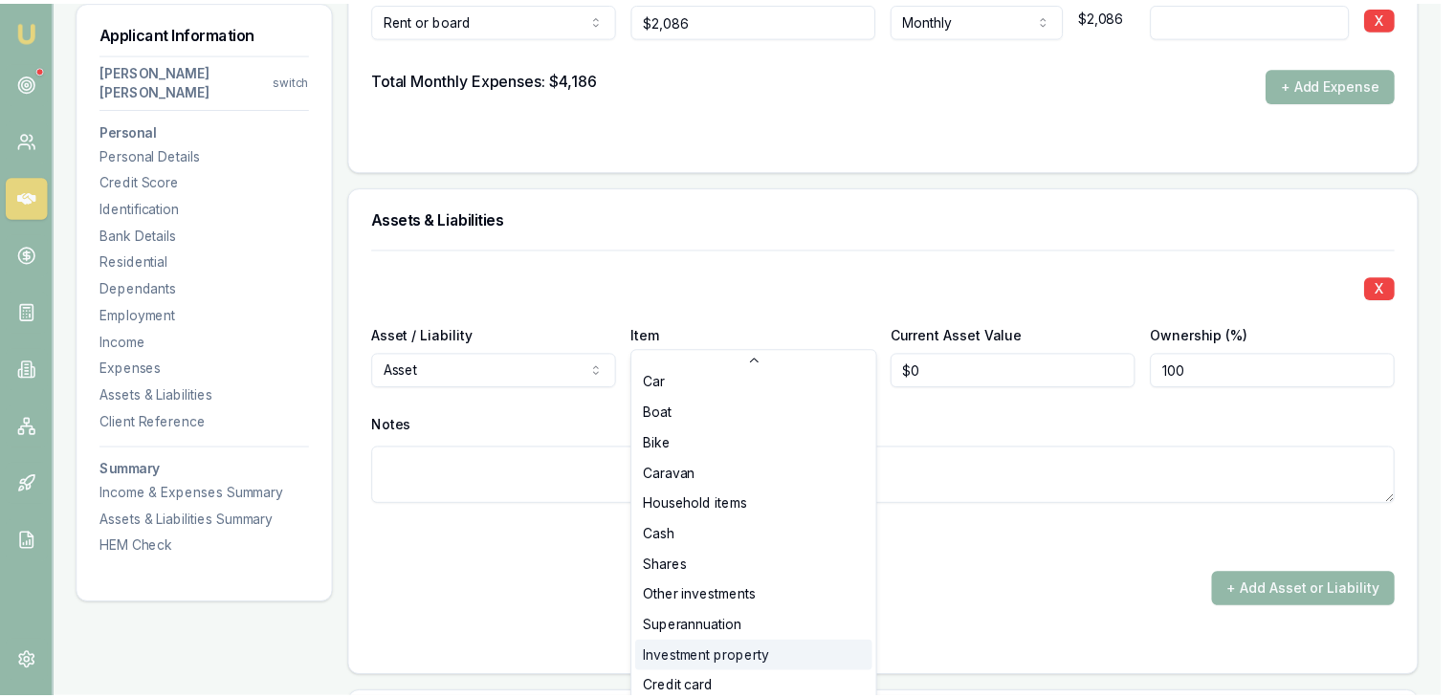
scroll to position [96, 0]
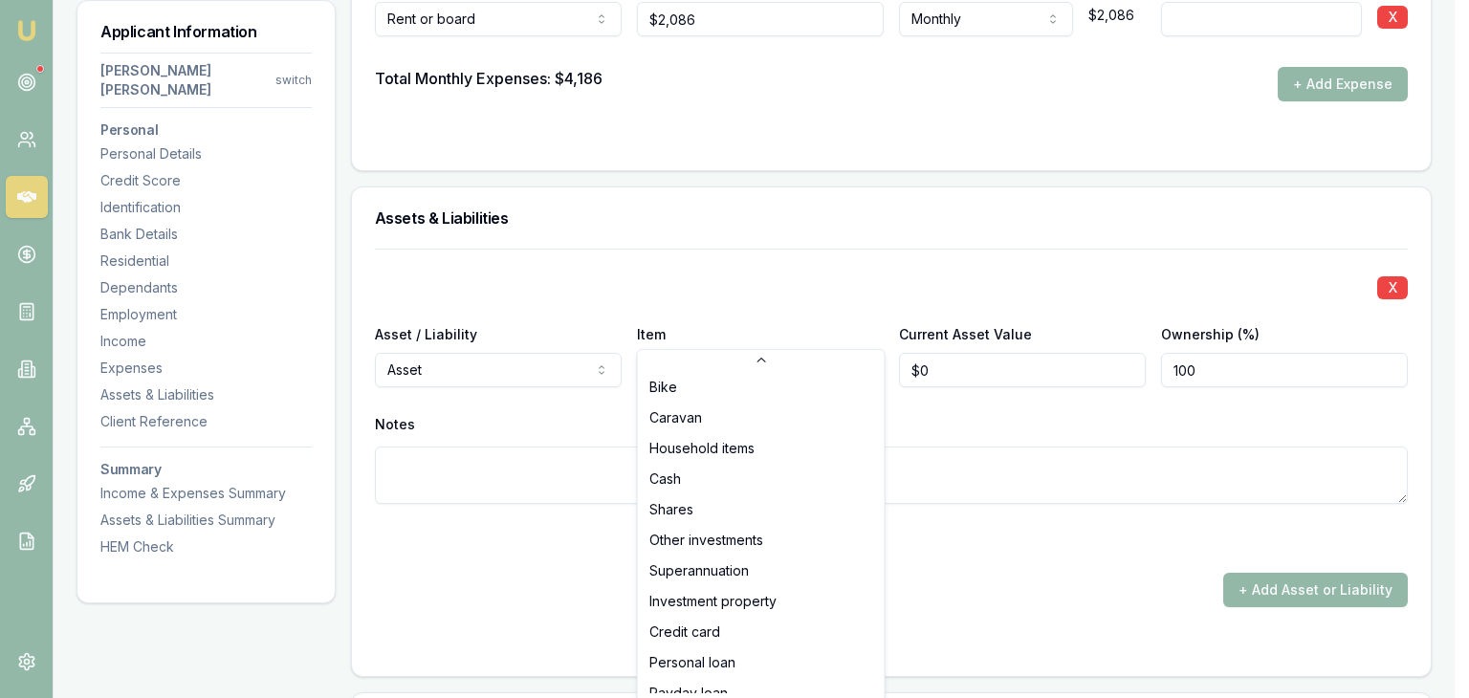
select select "SUPERANNUATION"
drag, startPoint x: 693, startPoint y: 566, endPoint x: 792, endPoint y: 492, distance: 124.4
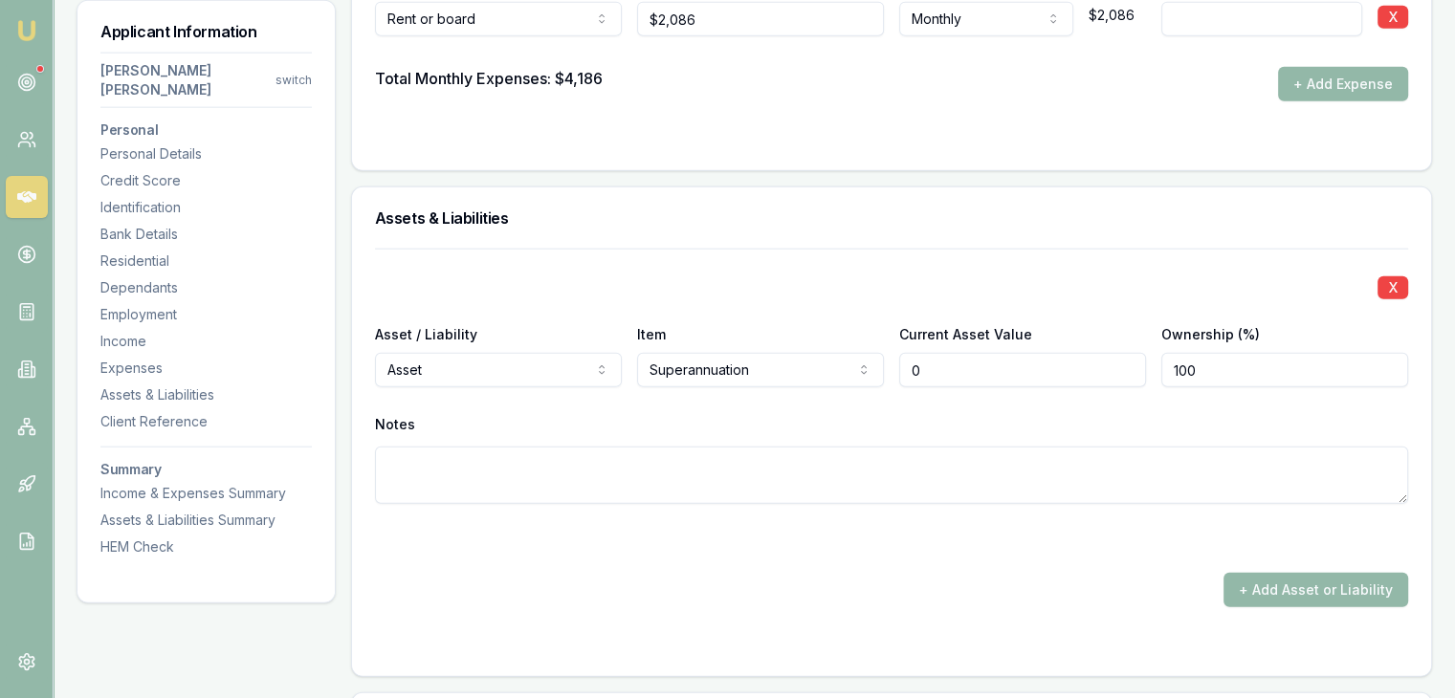
click at [944, 353] on input "0" at bounding box center [1022, 370] width 247 height 34
type input "$21,503"
click at [1205, 353] on input "100" at bounding box center [1284, 370] width 247 height 34
click at [1018, 410] on div "Notes" at bounding box center [891, 424] width 1033 height 29
click at [1244, 573] on button "+ Add Asset or Liability" at bounding box center [1315, 590] width 185 height 34
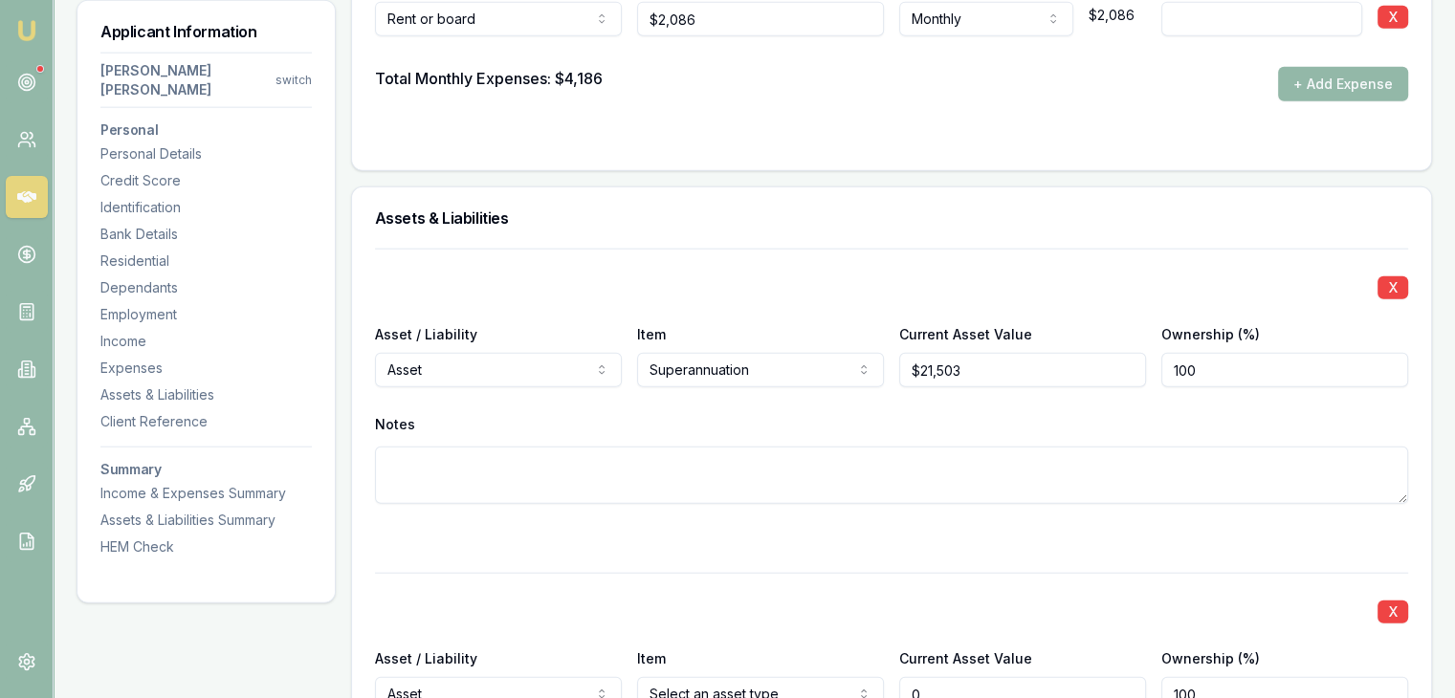
scroll to position [4783, 0]
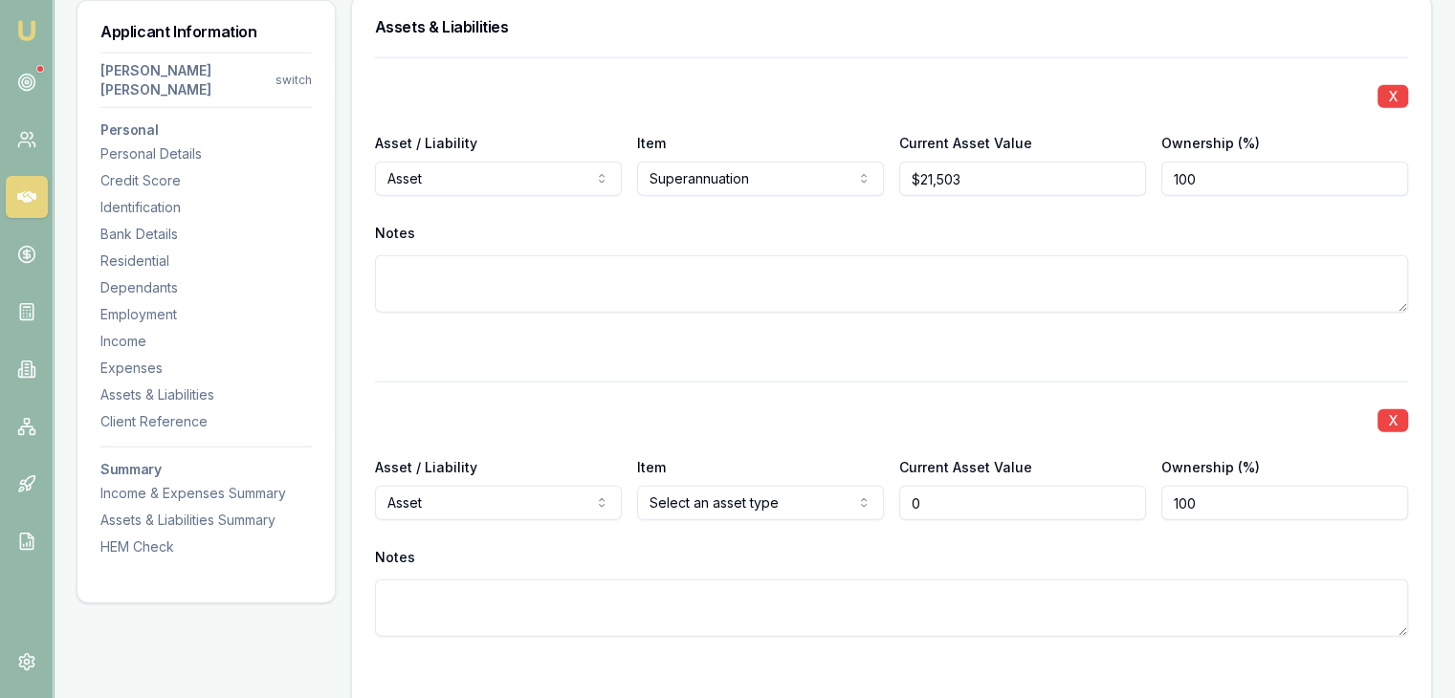
type input "$0"
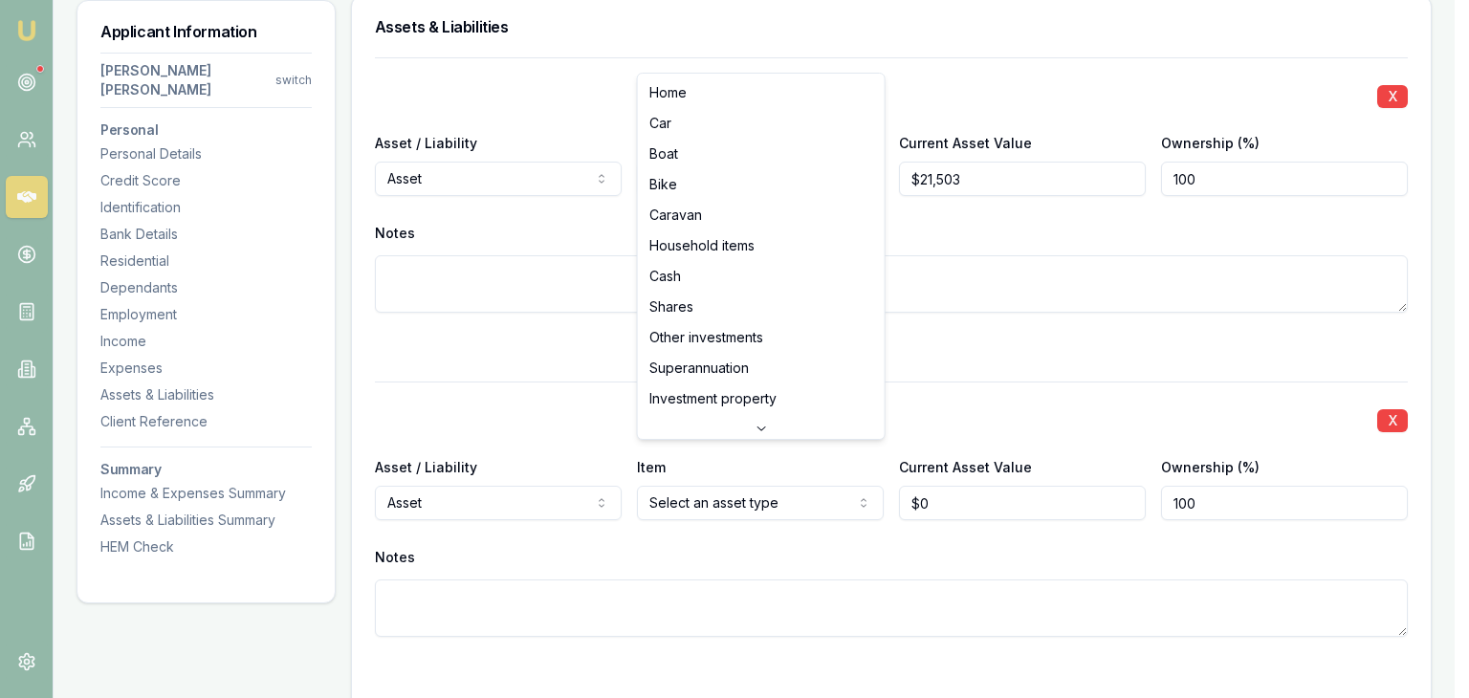
select select "HOUSEHOLD_ITEMS"
drag, startPoint x: 693, startPoint y: 239, endPoint x: 715, endPoint y: 276, distance: 43.3
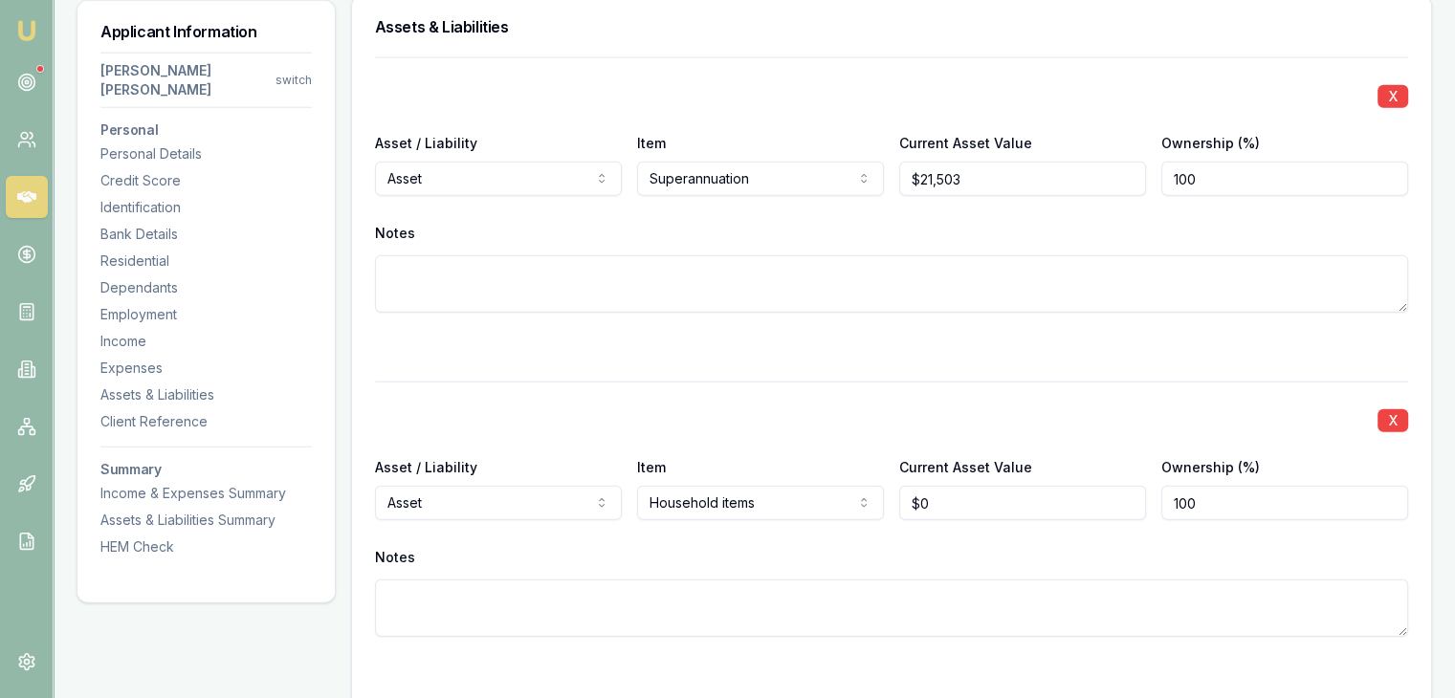
type input "0"
click at [975, 486] on input "0" at bounding box center [1022, 503] width 247 height 34
type input "$35,000"
click at [987, 382] on div "X Asset / Liability Asset Asset Liability Item Household items Home Car Boat Bi…" at bounding box center [891, 532] width 1033 height 301
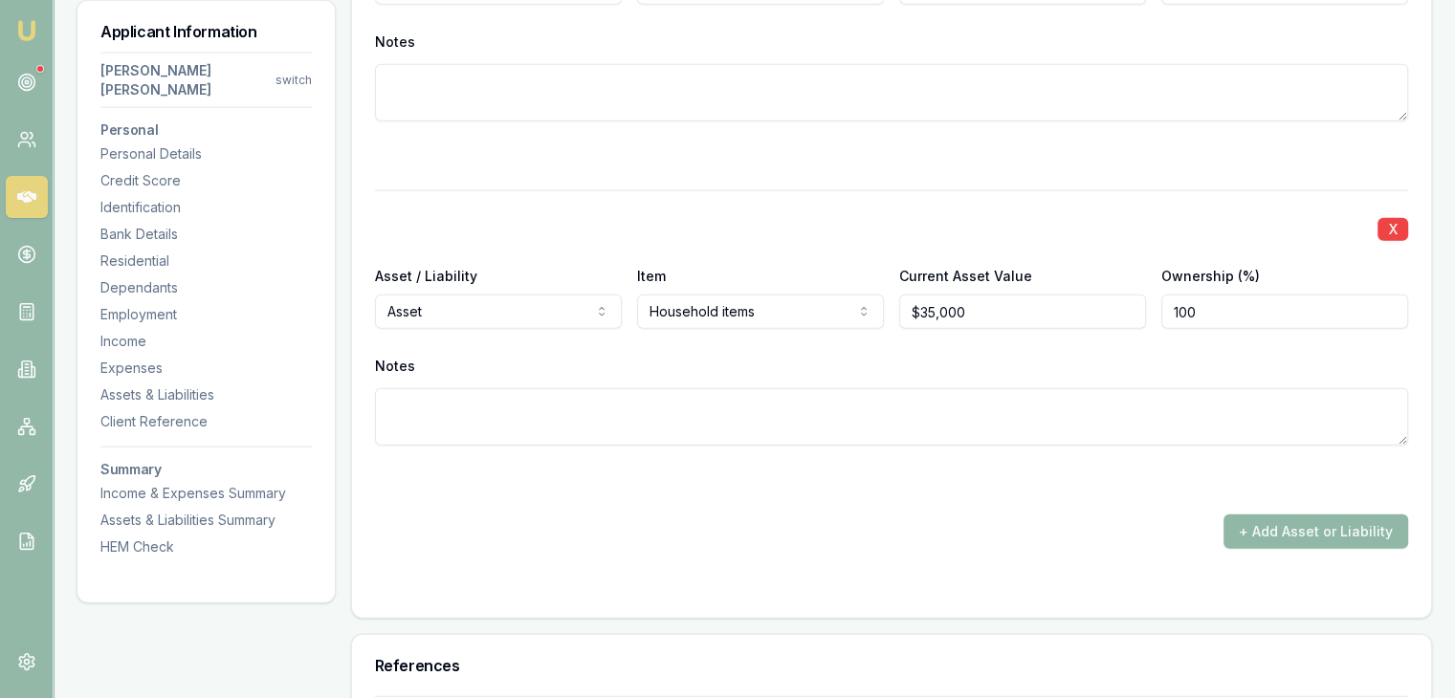
click at [1255, 515] on button "+ Add Asset or Liability" at bounding box center [1315, 532] width 185 height 34
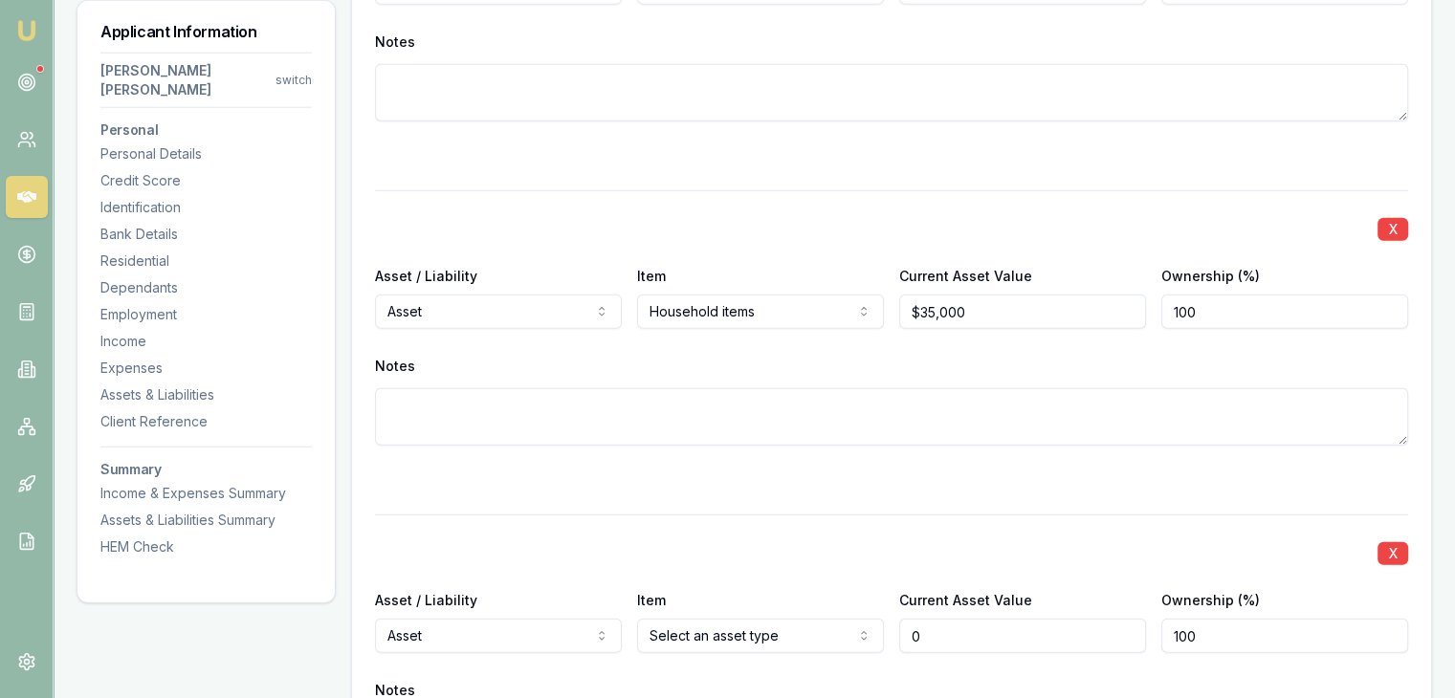
type input "$0"
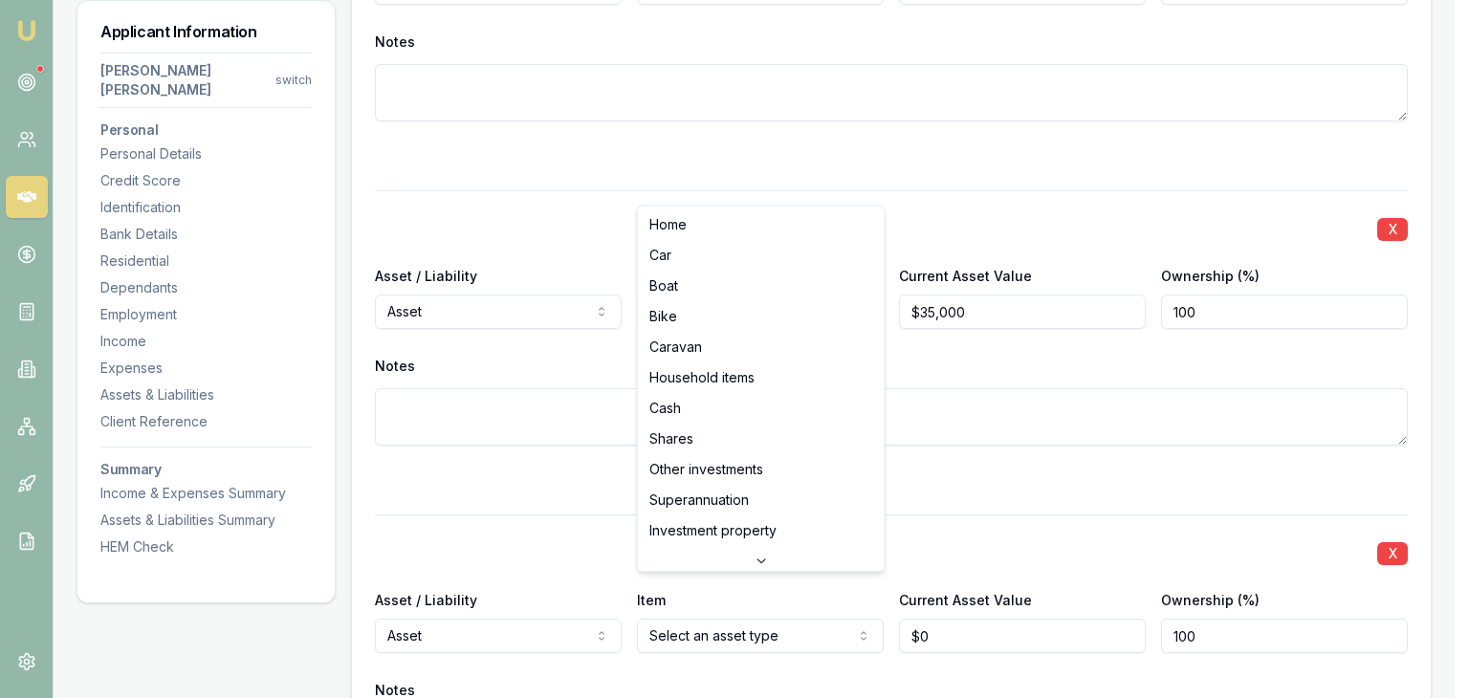
select select "CAR"
drag, startPoint x: 726, startPoint y: 261, endPoint x: 824, endPoint y: 415, distance: 182.3
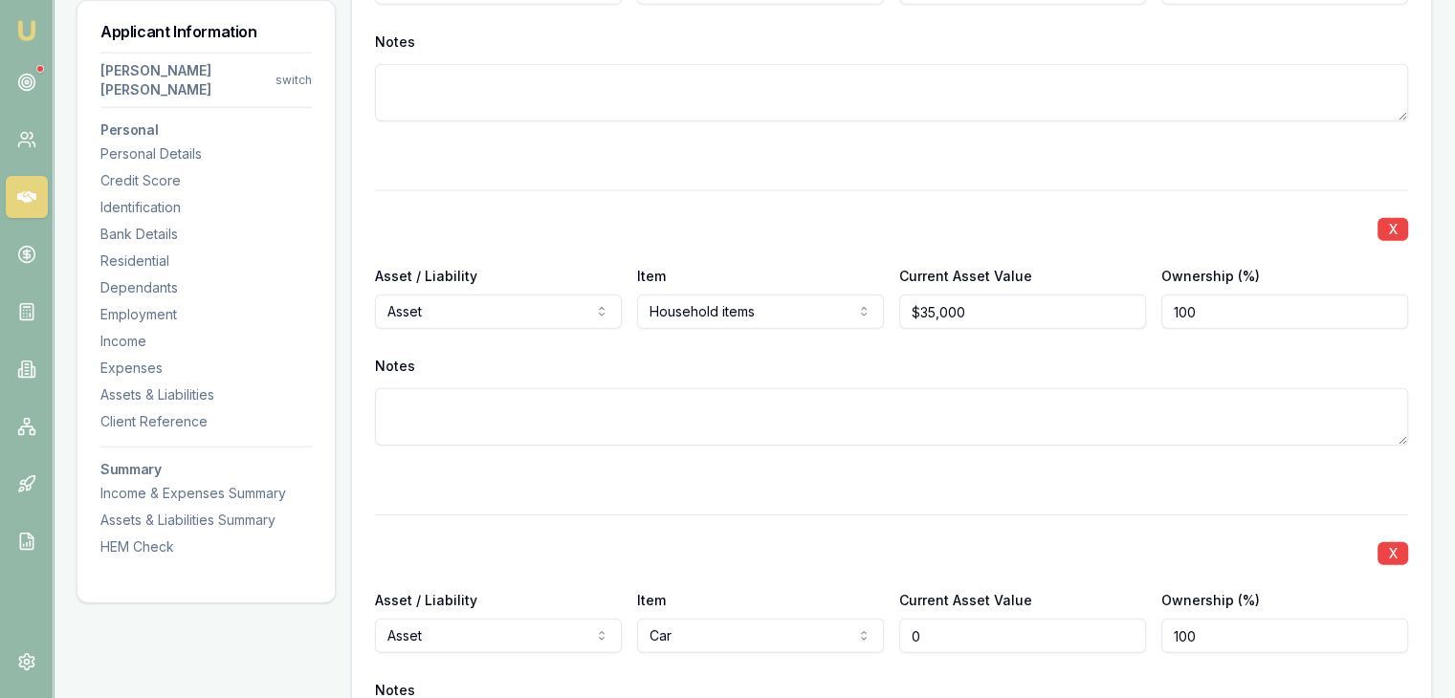
click at [946, 619] on input "0" at bounding box center [1022, 636] width 247 height 34
type input "$15,000"
click at [832, 588] on div "Item Car Home Car Boat Bike Caravan Household items Cash Shares Other investmen…" at bounding box center [760, 620] width 247 height 65
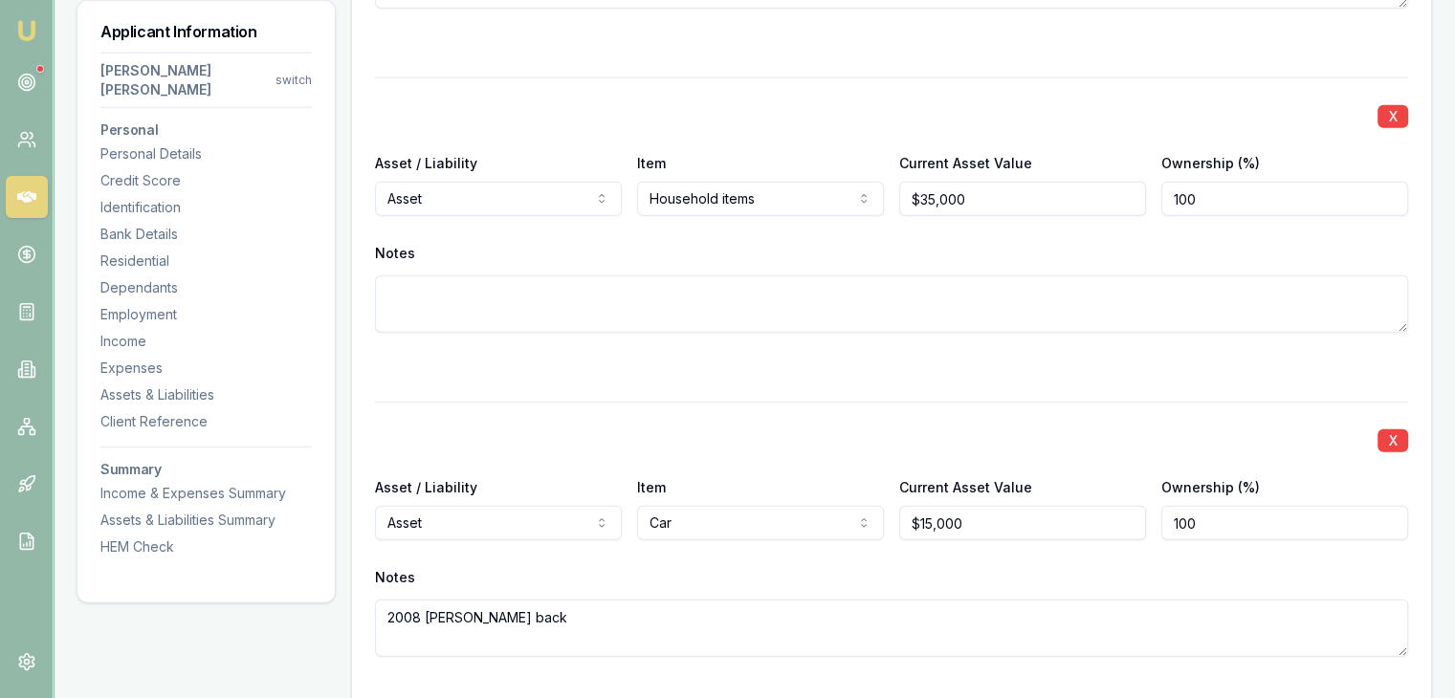
scroll to position [5261, 0]
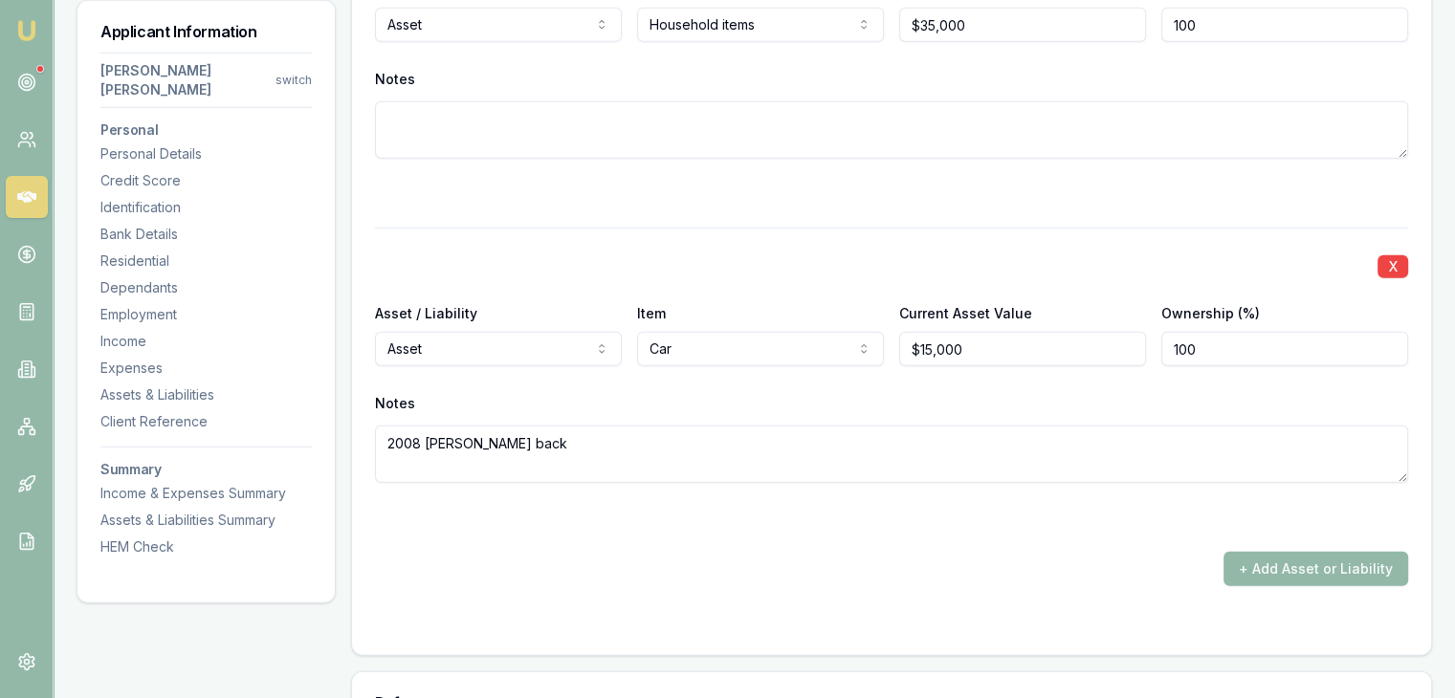
type textarea "2008 [PERSON_NAME] back"
click at [626, 552] on div "+ Add Asset or Liability" at bounding box center [891, 569] width 1033 height 34
click at [551, 426] on textarea "2008 [PERSON_NAME] back" at bounding box center [891, 454] width 1033 height 57
type textarea "2008 [PERSON_NAME] Back"
click at [605, 552] on div "+ Add Asset or Liability" at bounding box center [891, 569] width 1033 height 34
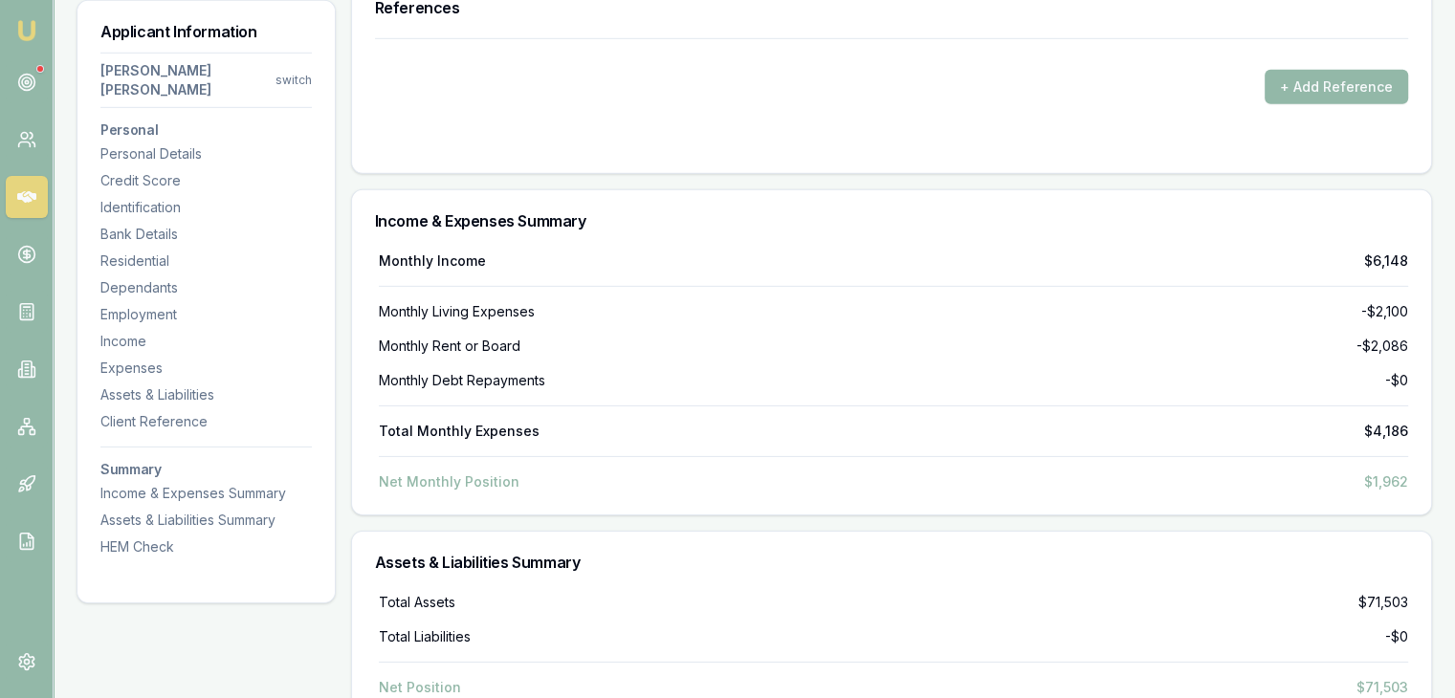
scroll to position [6383, 0]
